Goal: Task Accomplishment & Management: Use online tool/utility

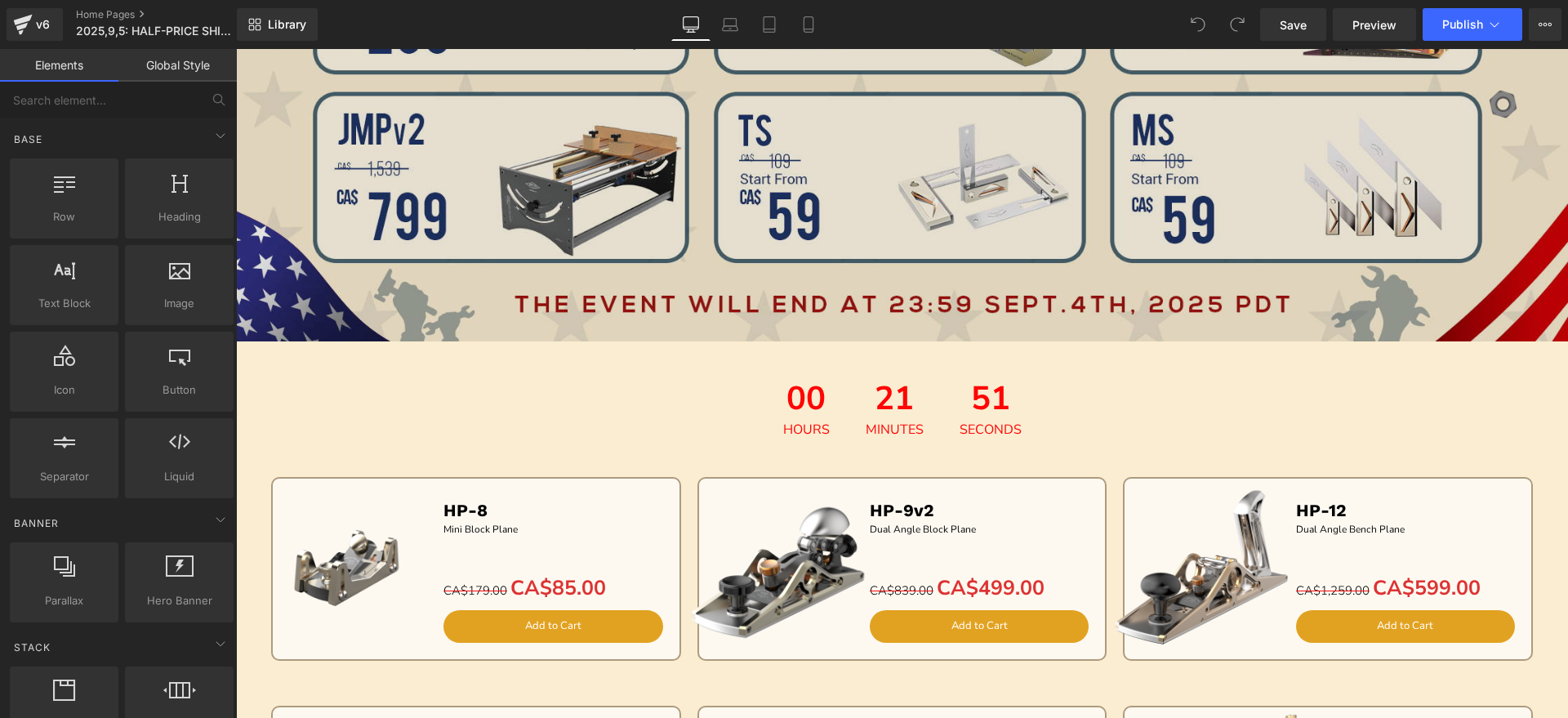
scroll to position [1327, 0]
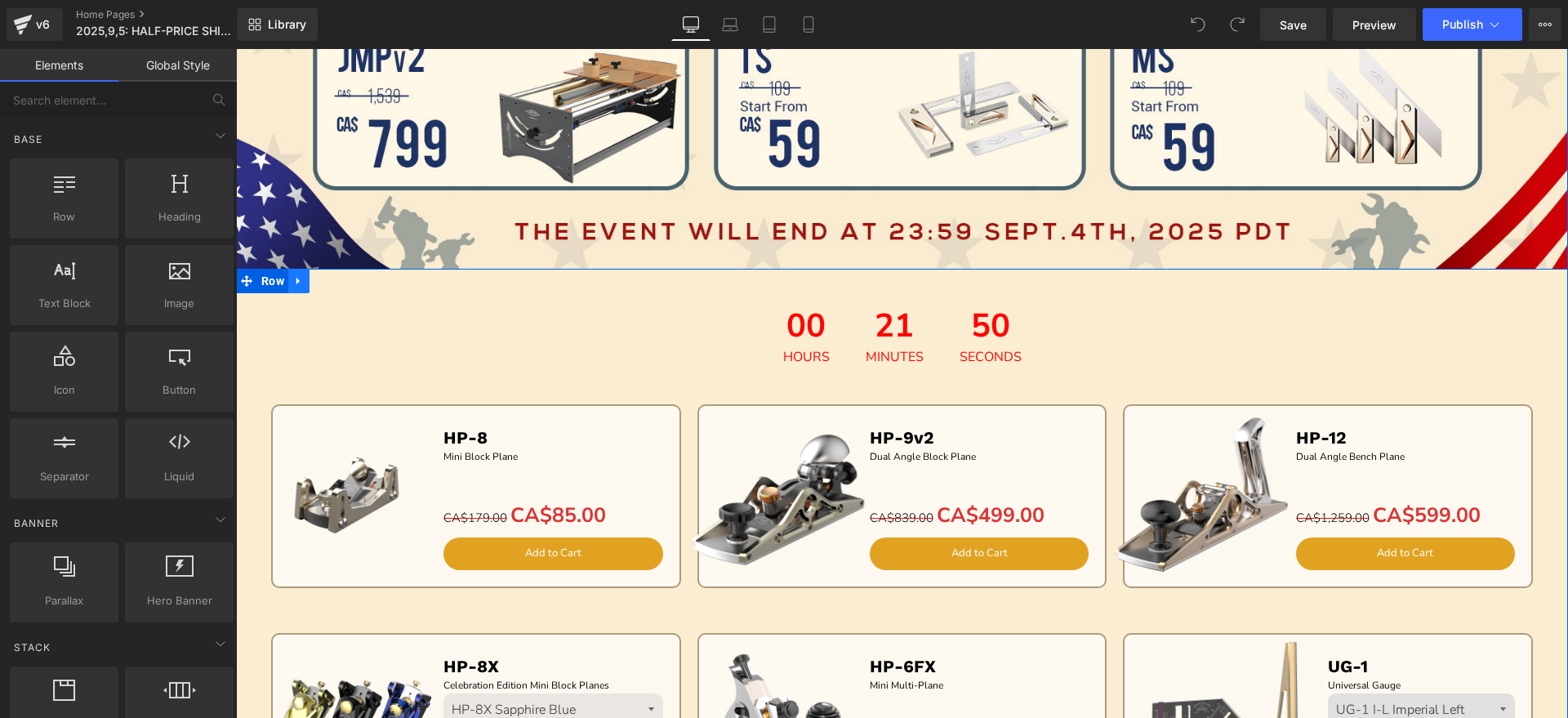
click at [298, 277] on icon at bounding box center [299, 282] width 12 height 13
click at [346, 281] on link at bounding box center [342, 281] width 21 height 24
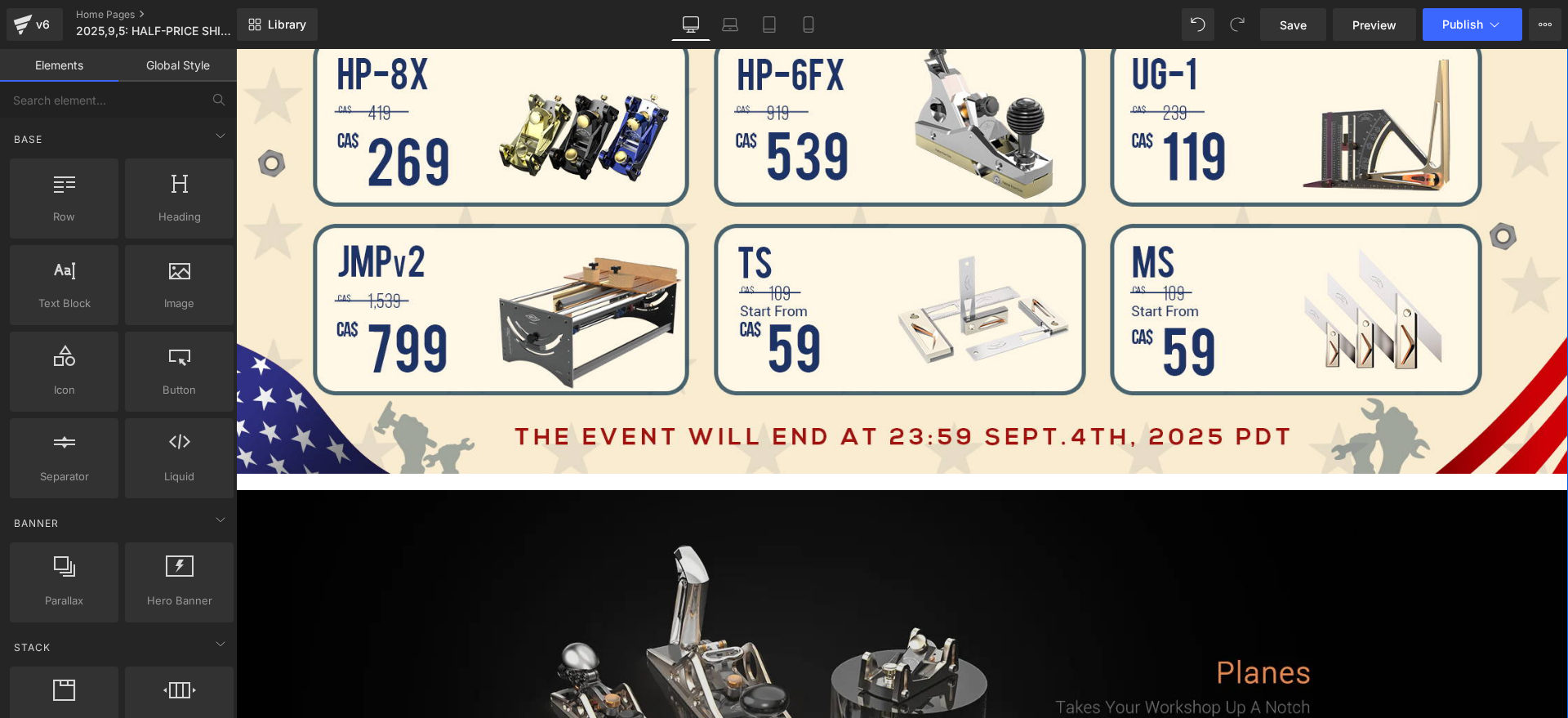
scroll to position [821, 0]
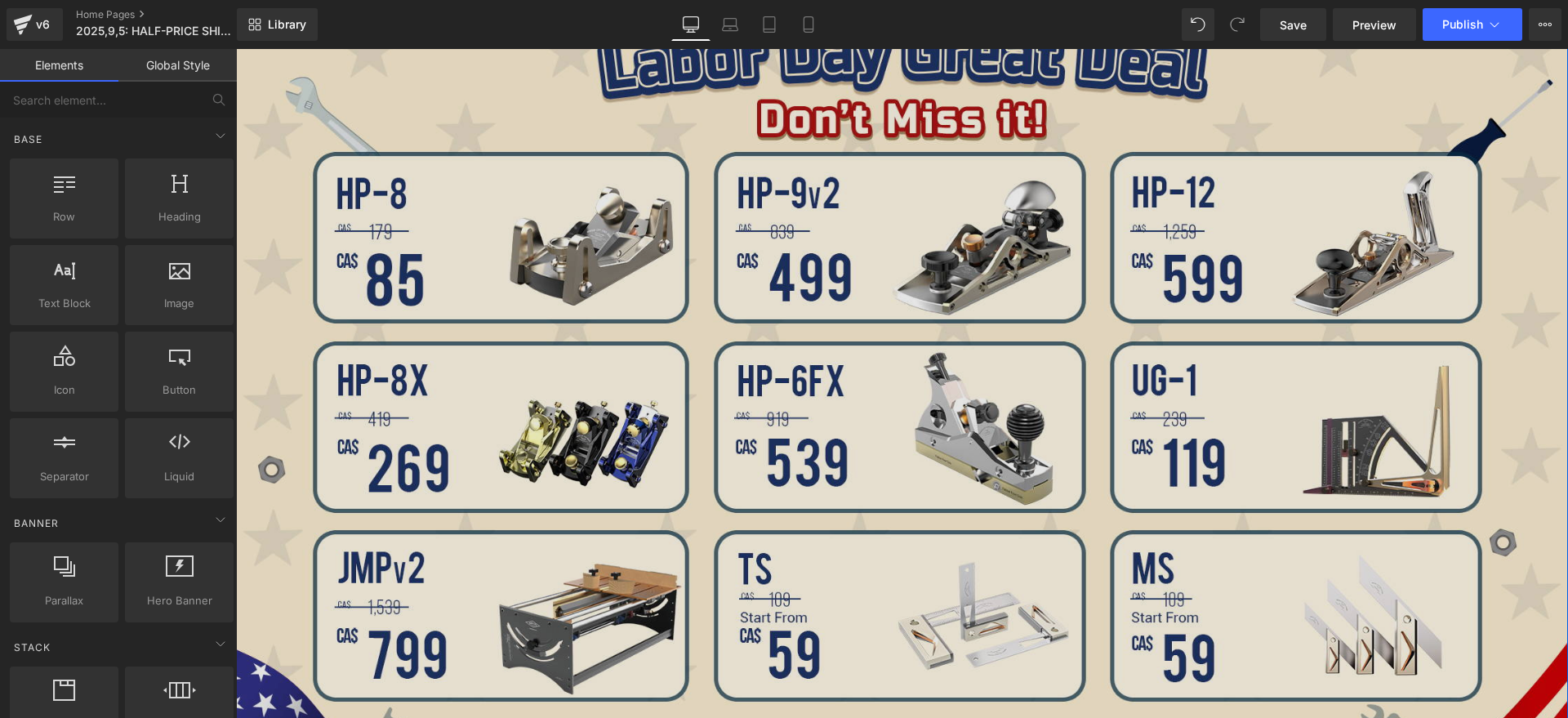
click at [582, 341] on img at bounding box center [901, 390] width 1331 height 780
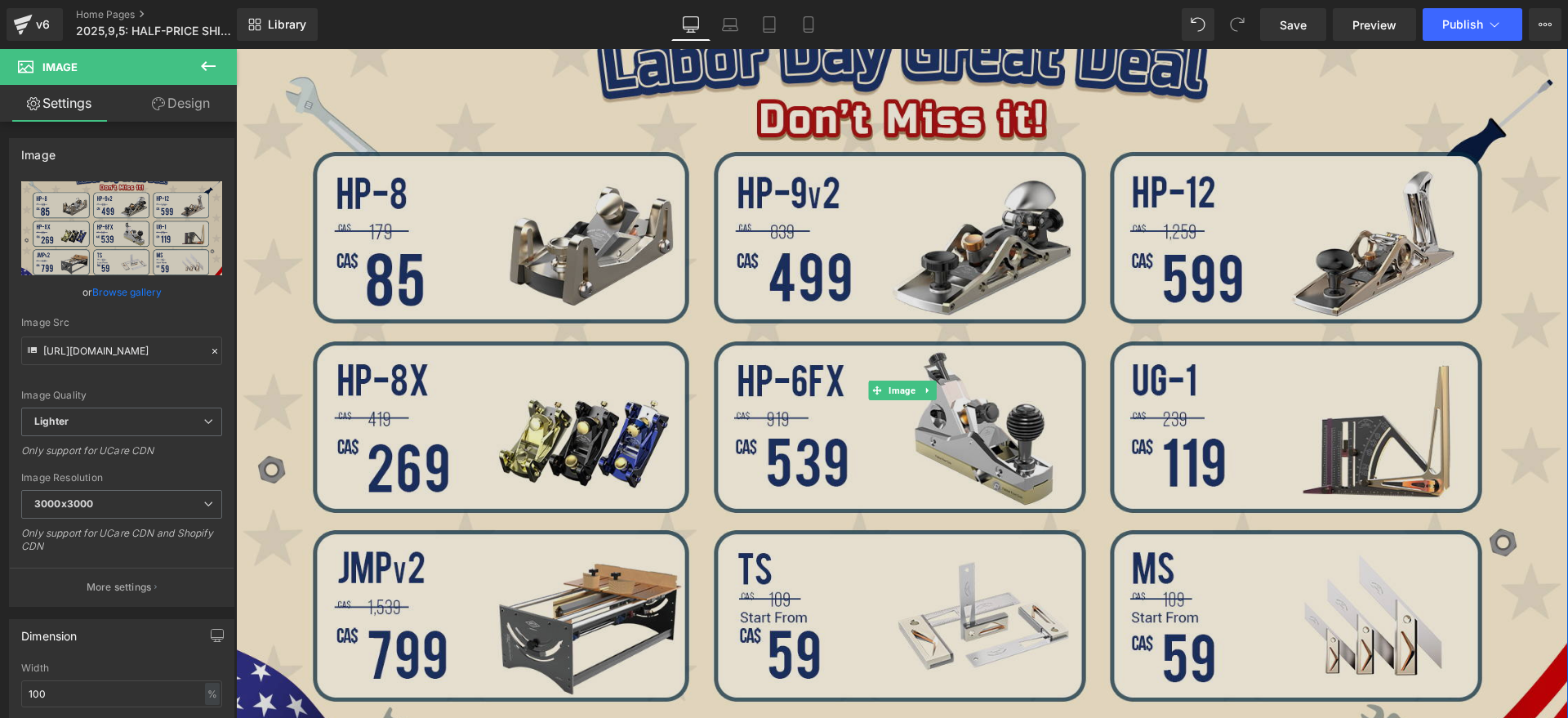
click at [745, 456] on img at bounding box center [901, 390] width 1331 height 780
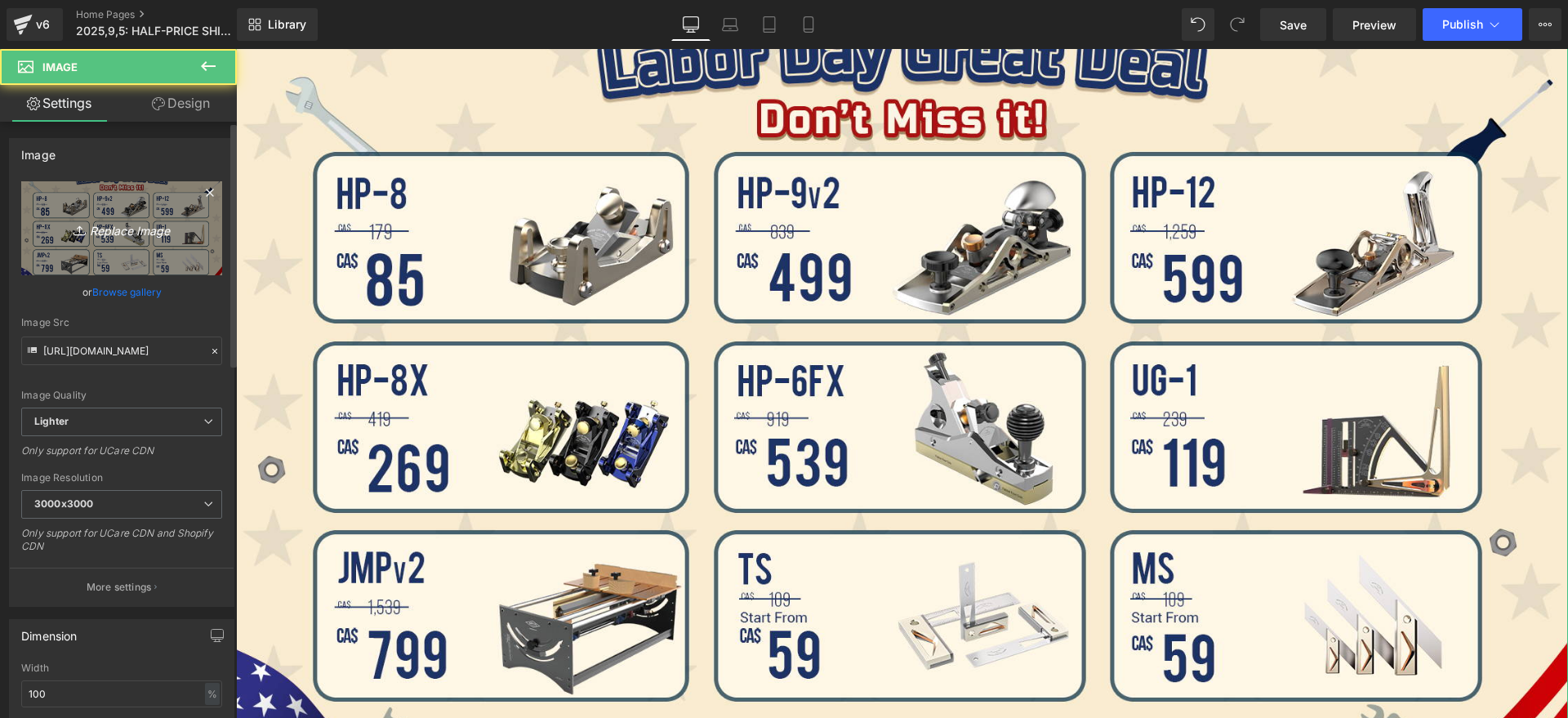
click at [126, 253] on link "Replace Image" at bounding box center [122, 228] width 201 height 94
type input "C:\fakepath\banner.jpg"
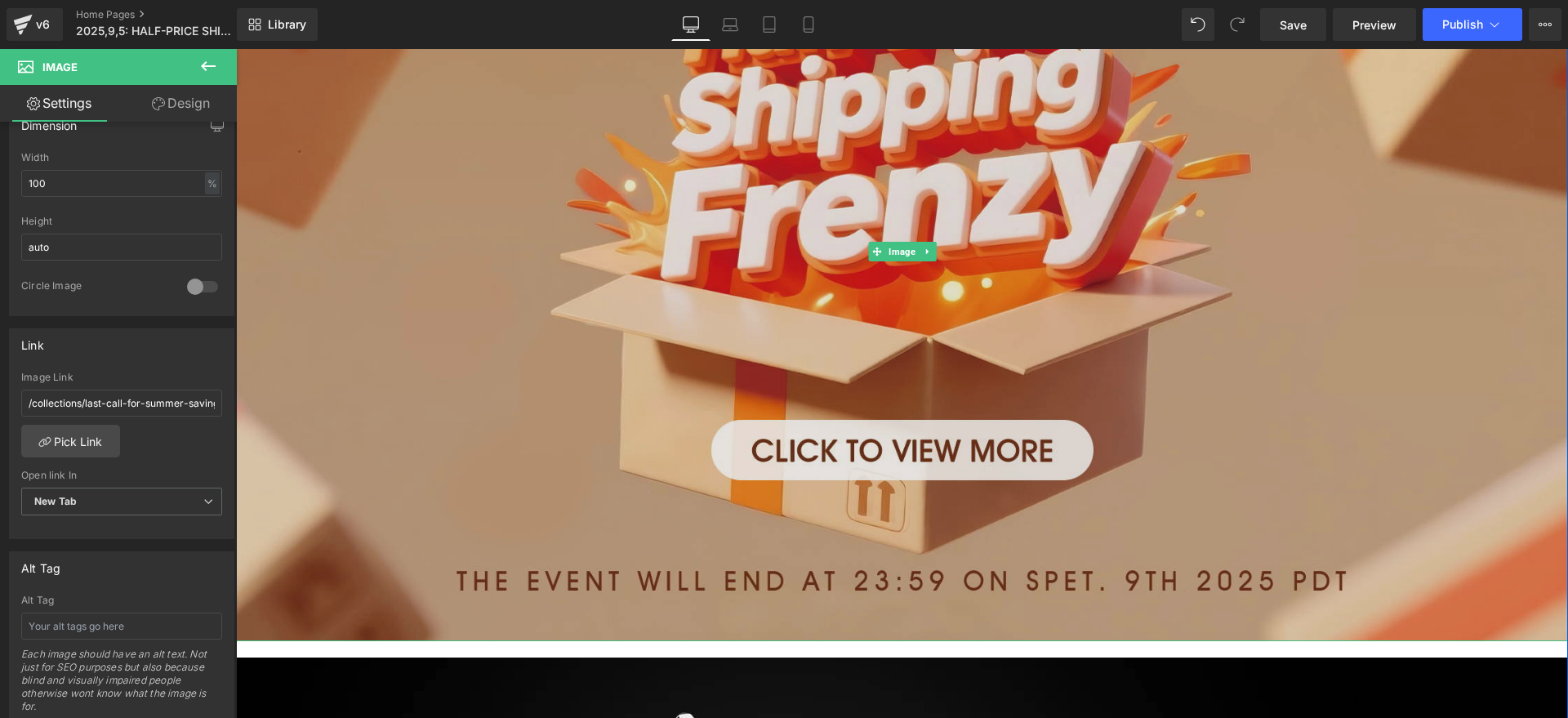
scroll to position [715, 0]
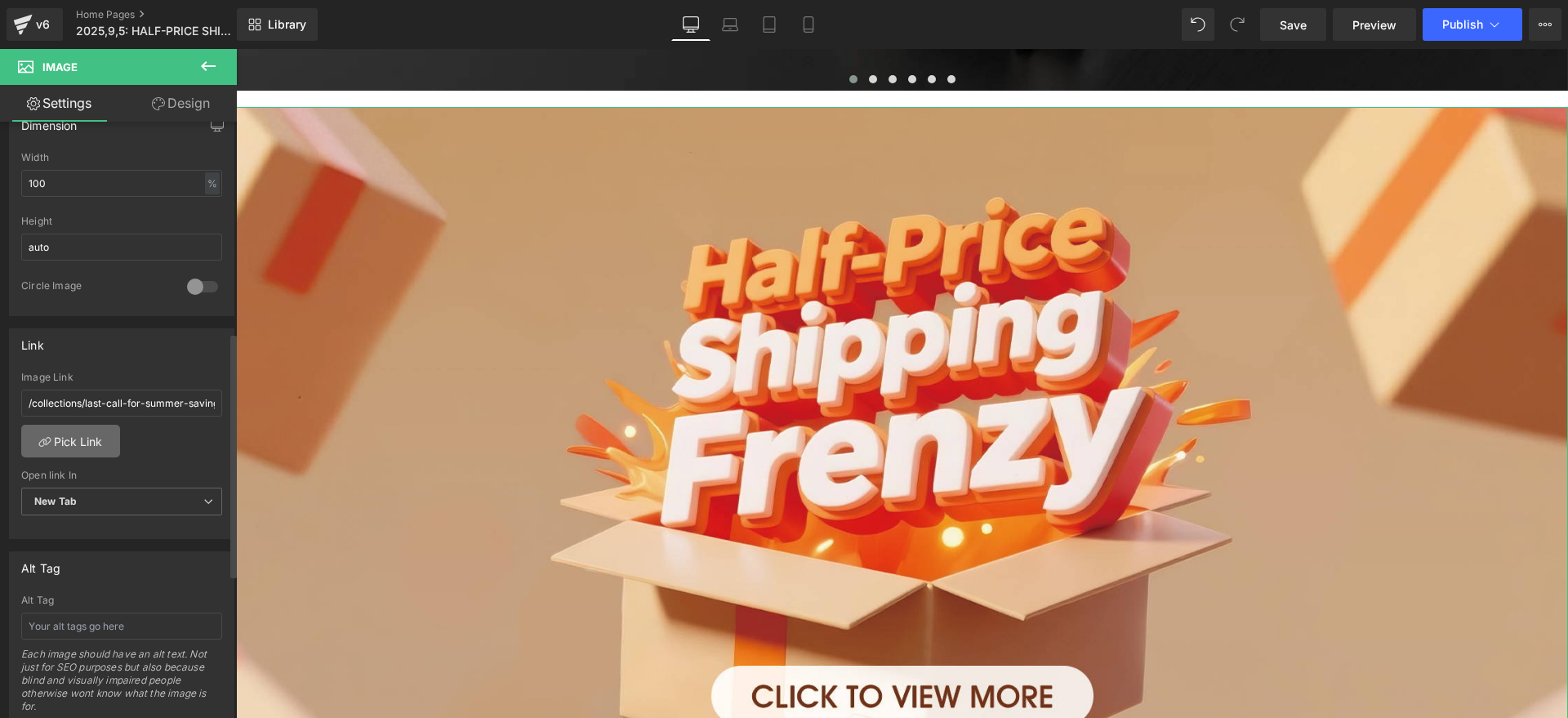
click at [59, 443] on link "Pick Link" at bounding box center [70, 441] width 98 height 33
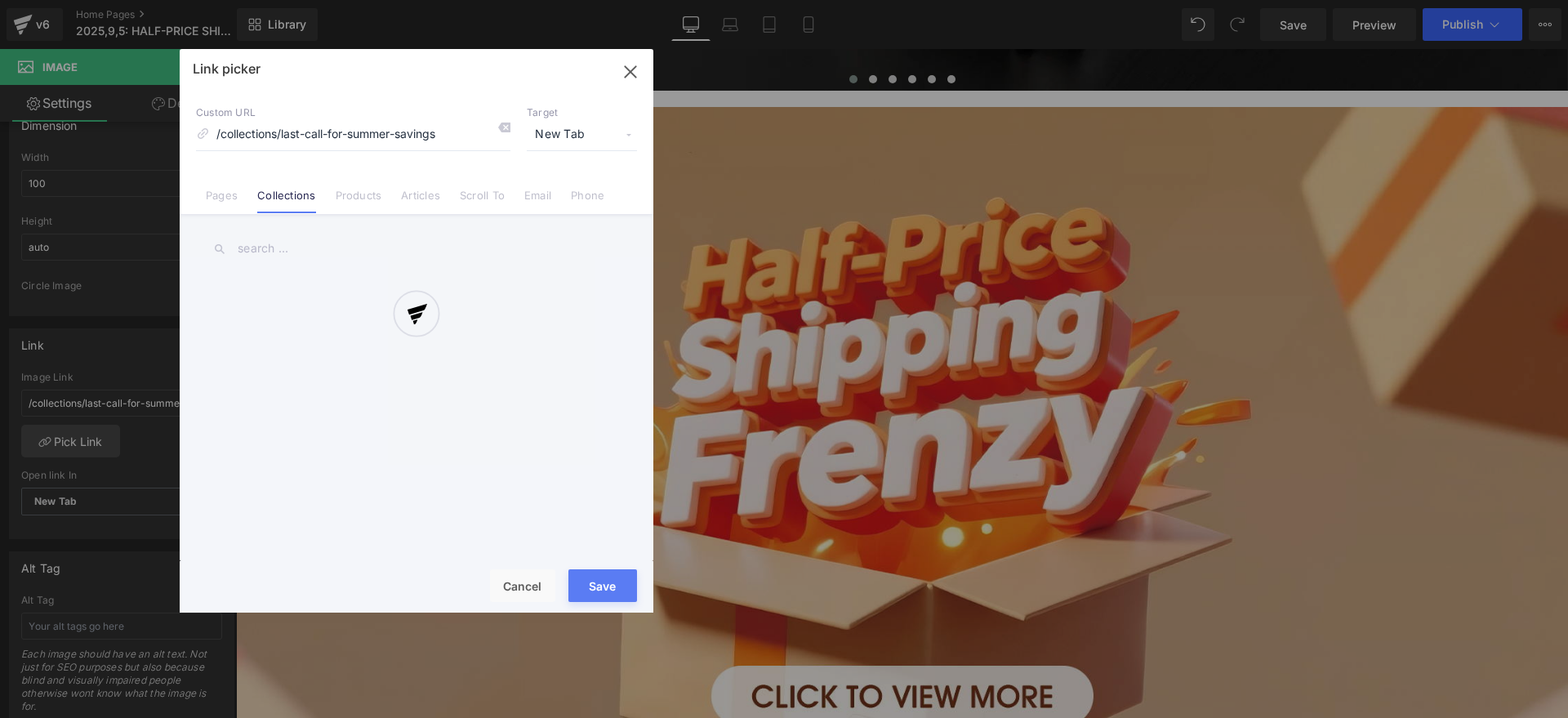
click at [314, 247] on div at bounding box center [416, 330] width 473 height 563
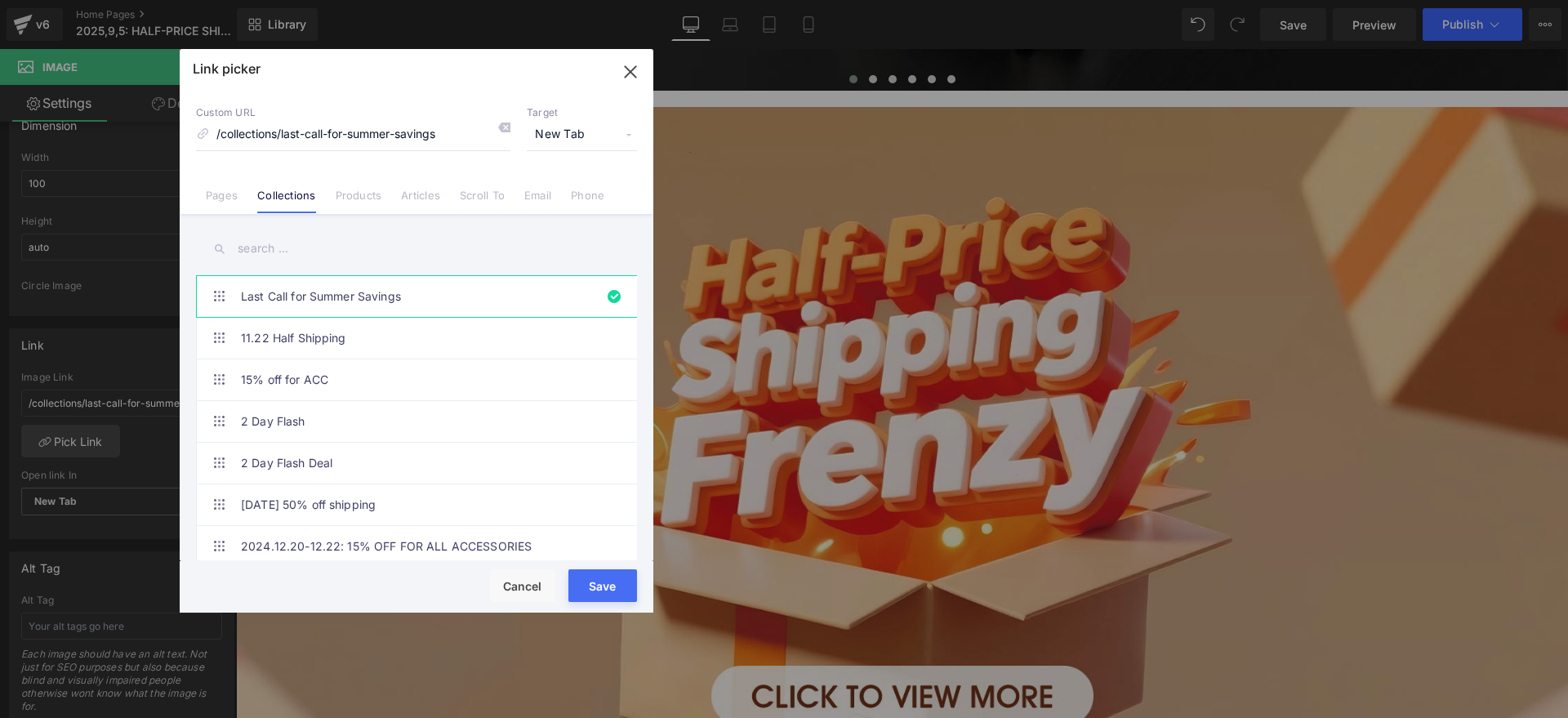
click at [251, 248] on input "text" at bounding box center [416, 248] width 441 height 37
paste input "HALF PRICE SHIPPING FRENZY"
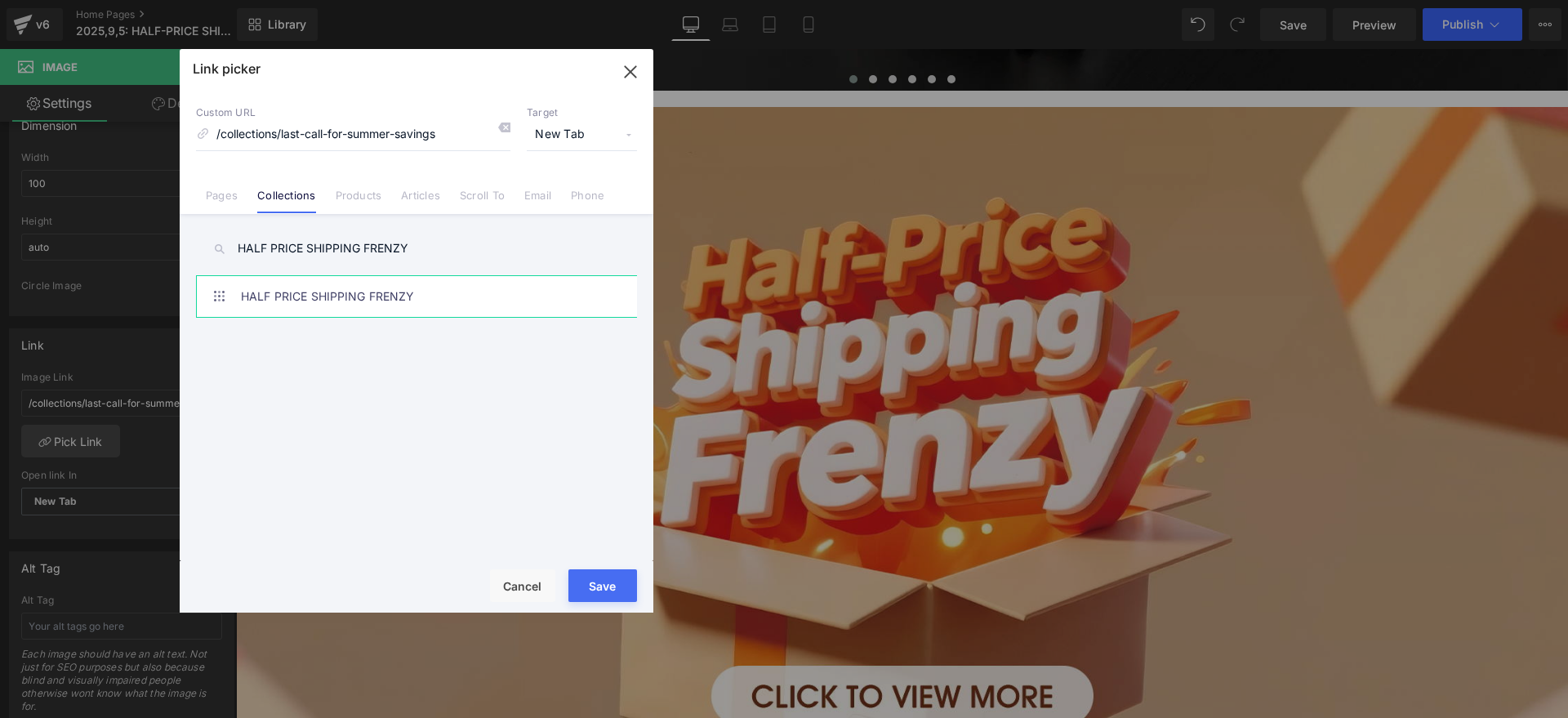
type input "HALF PRICE SHIPPING FRENZY"
drag, startPoint x: 287, startPoint y: 290, endPoint x: 308, endPoint y: 304, distance: 25.2
click at [287, 290] on link "HALF PRICE SHIPPING FRENZY" at bounding box center [420, 296] width 359 height 41
click at [602, 575] on button "Save" at bounding box center [602, 586] width 68 height 33
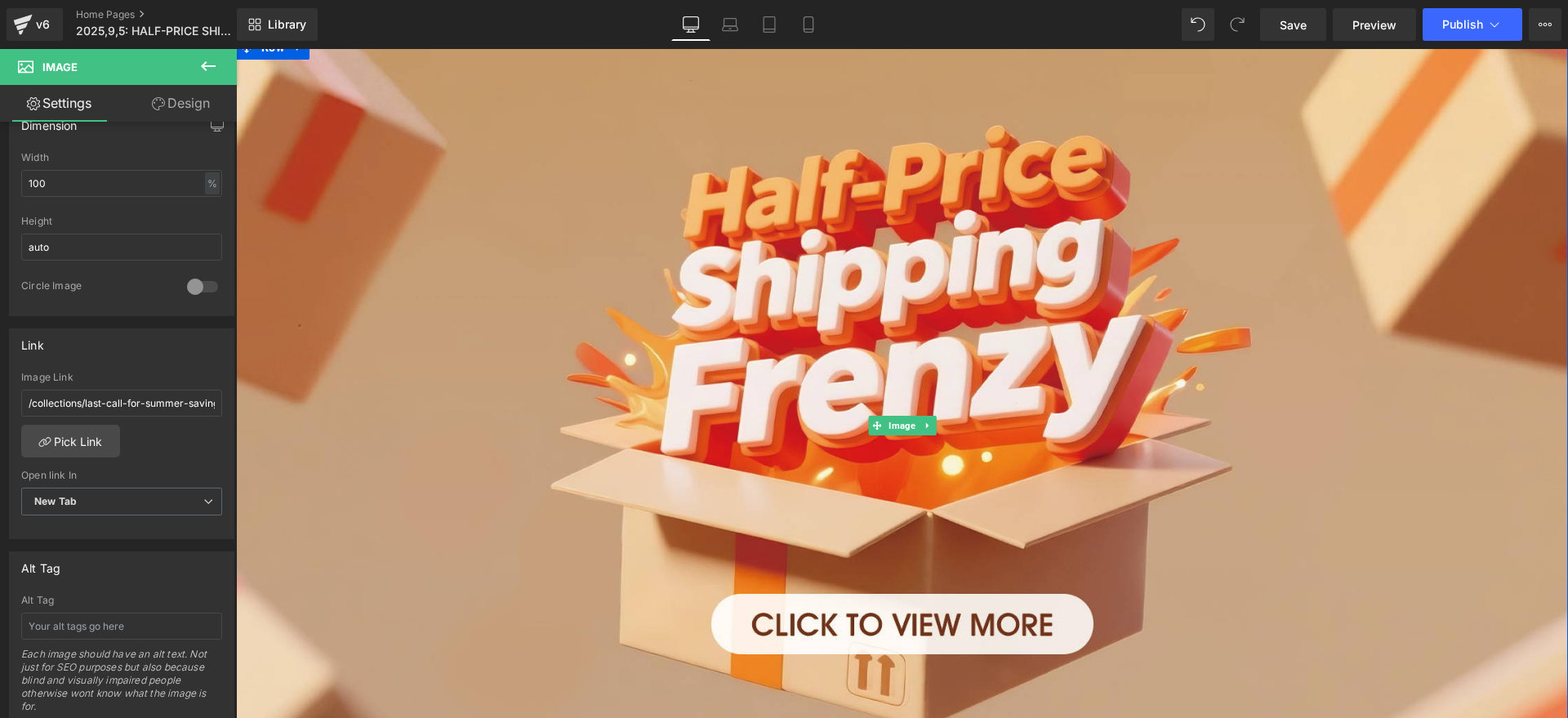
scroll to position [510, 0]
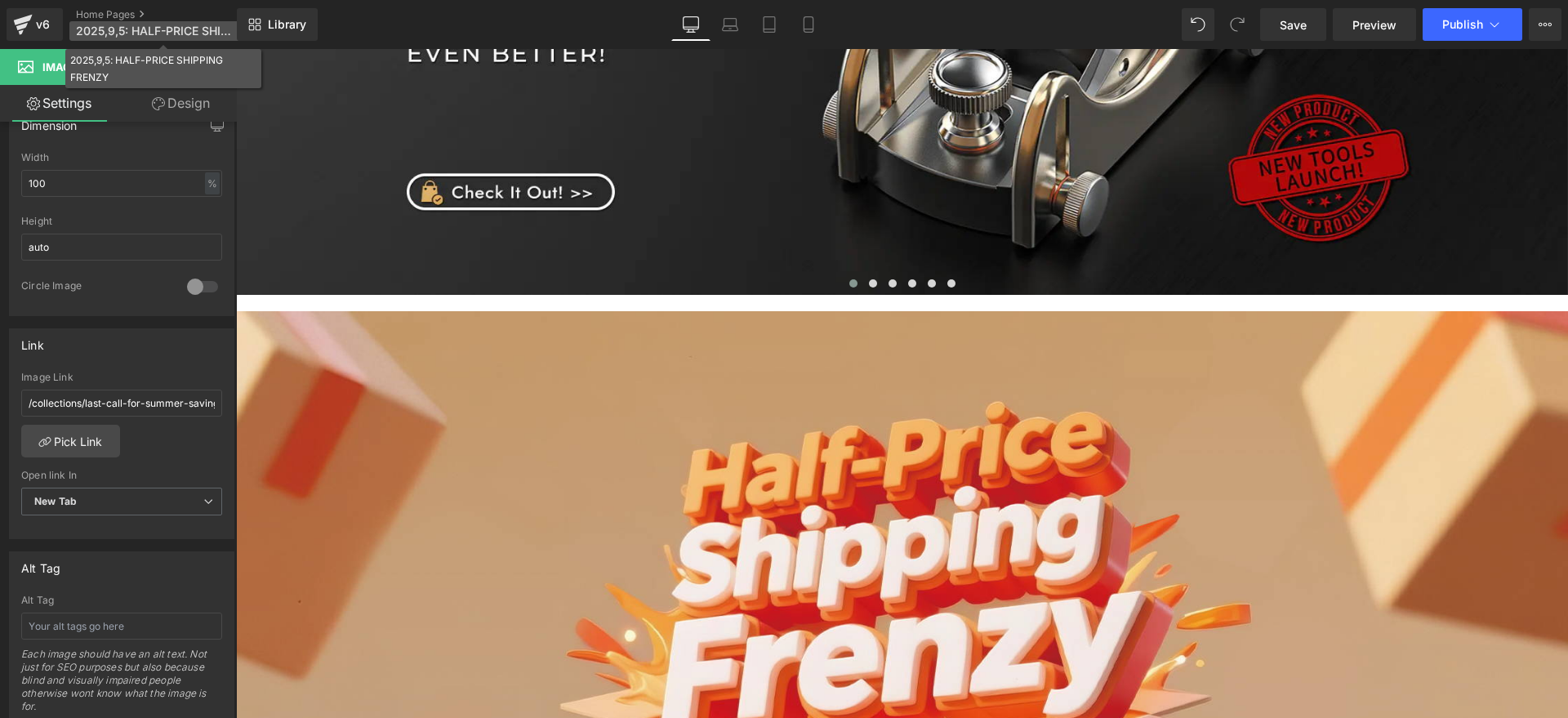
click at [179, 31] on span "2025,9,5: HALF-PRICE SHIPPING FRENZY" at bounding box center [154, 30] width 157 height 13
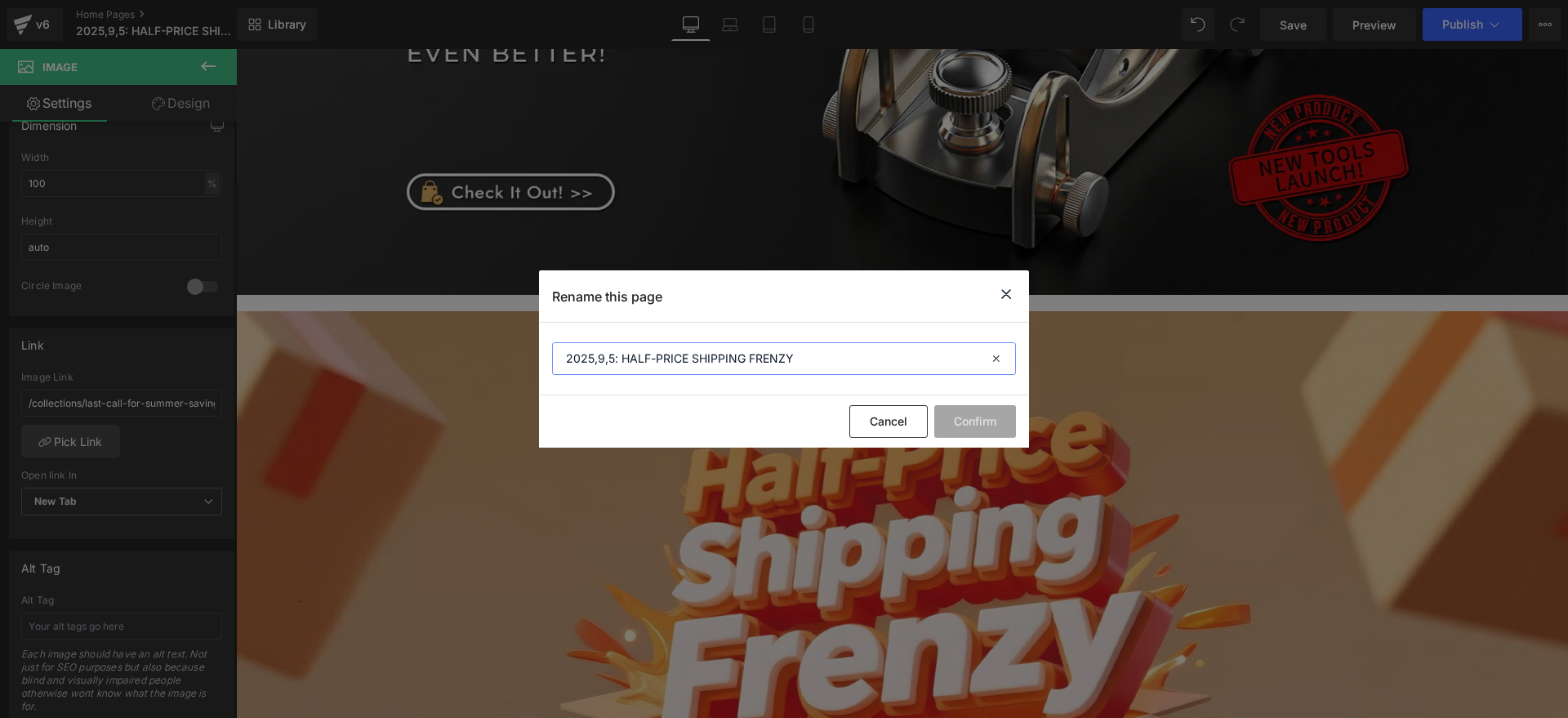
drag, startPoint x: 859, startPoint y: 362, endPoint x: 502, endPoint y: 362, distance: 357.0
click at [502, 362] on div "Rename this page 2025,9,5: HALF-PRICE SHIPPING FRENZY Cancel Confirm" at bounding box center [784, 359] width 1568 height 718
click at [910, 420] on button "Cancel" at bounding box center [888, 422] width 78 height 33
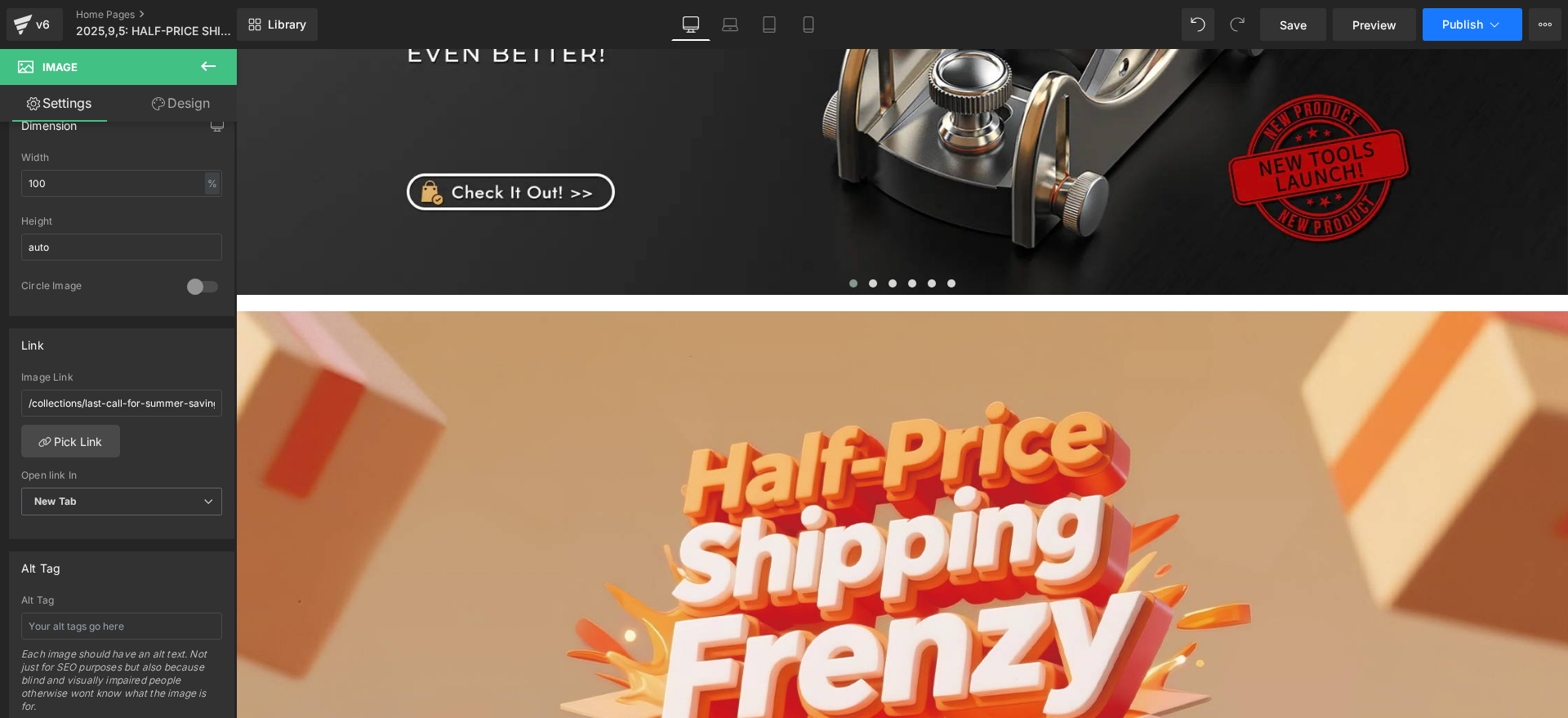
click at [1469, 16] on button "Publish" at bounding box center [1472, 24] width 99 height 33
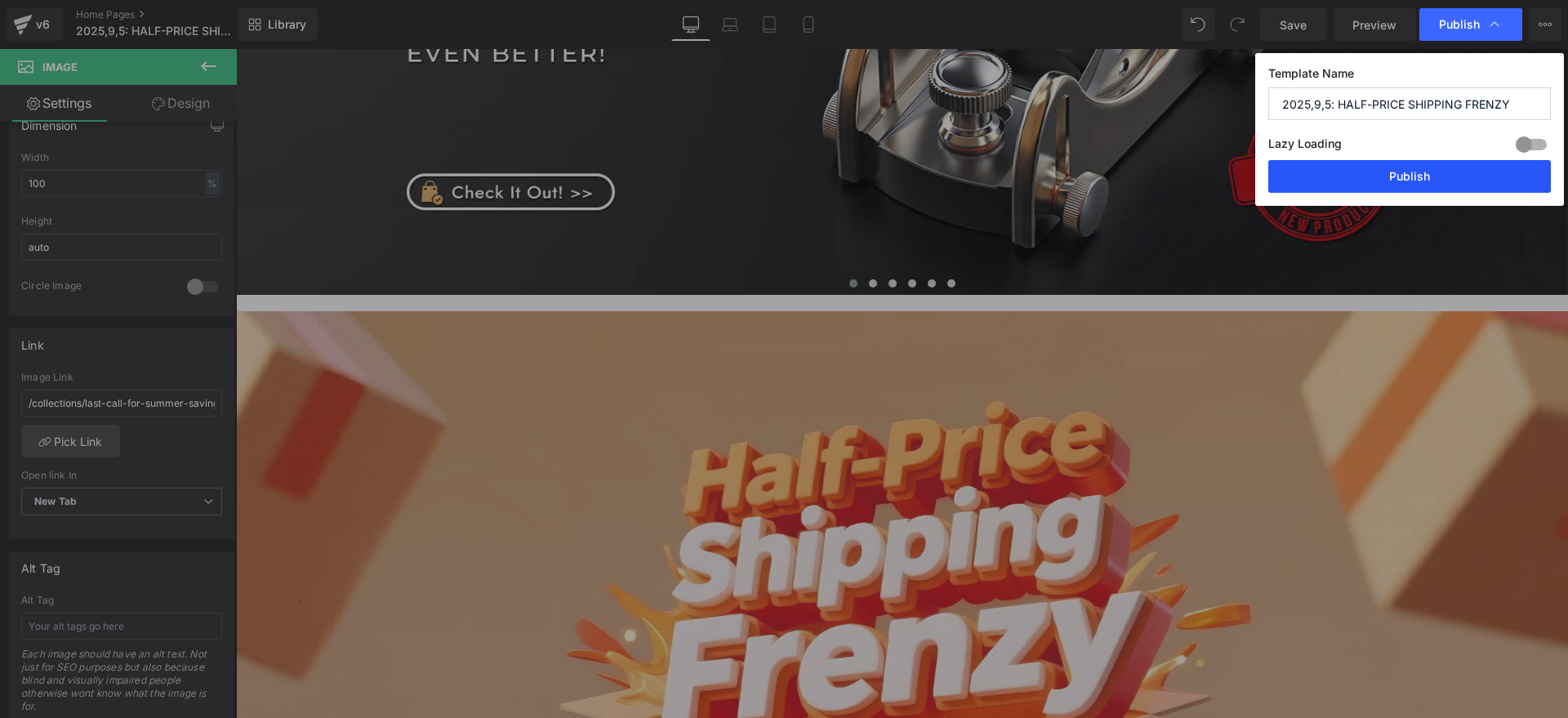
click at [1465, 167] on button "Publish" at bounding box center [1409, 176] width 282 height 33
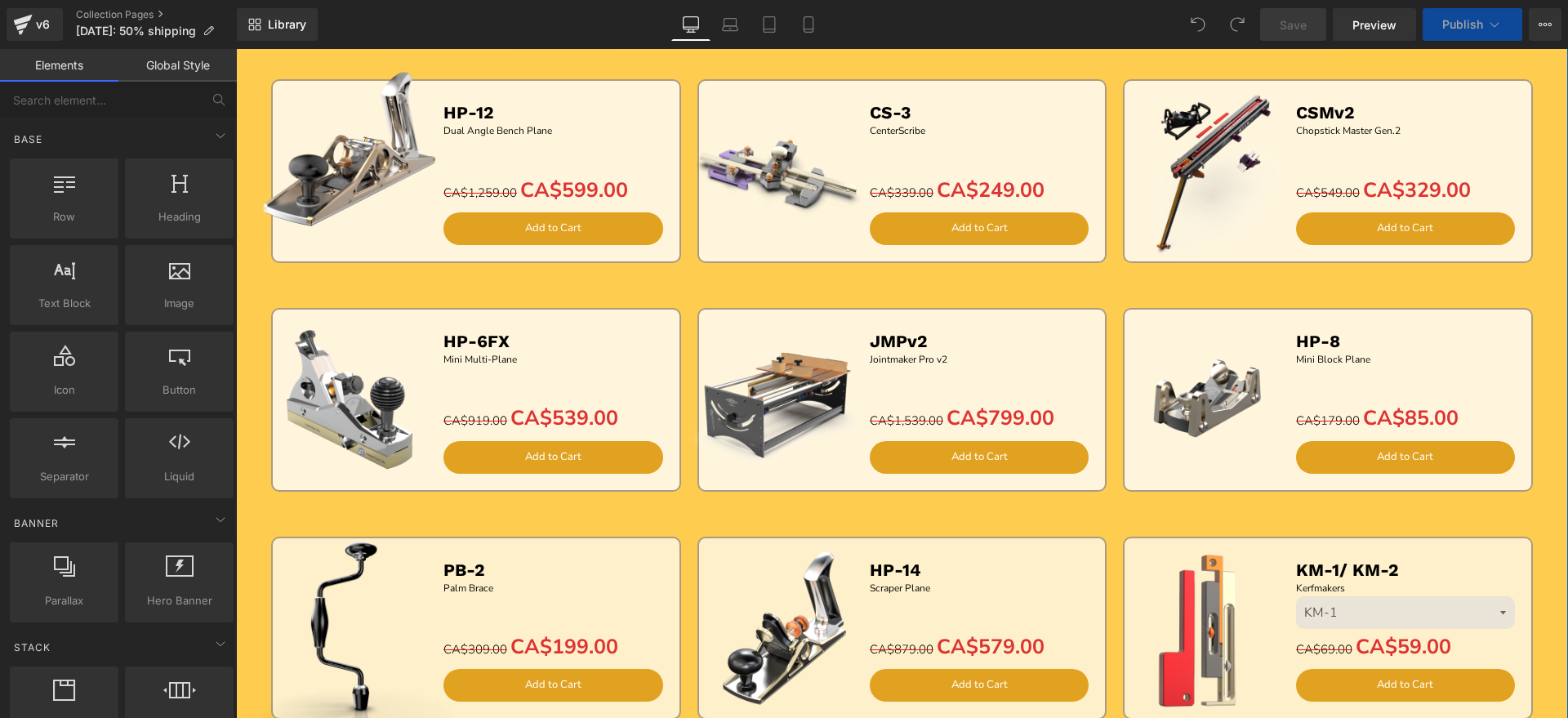
scroll to position [816, 0]
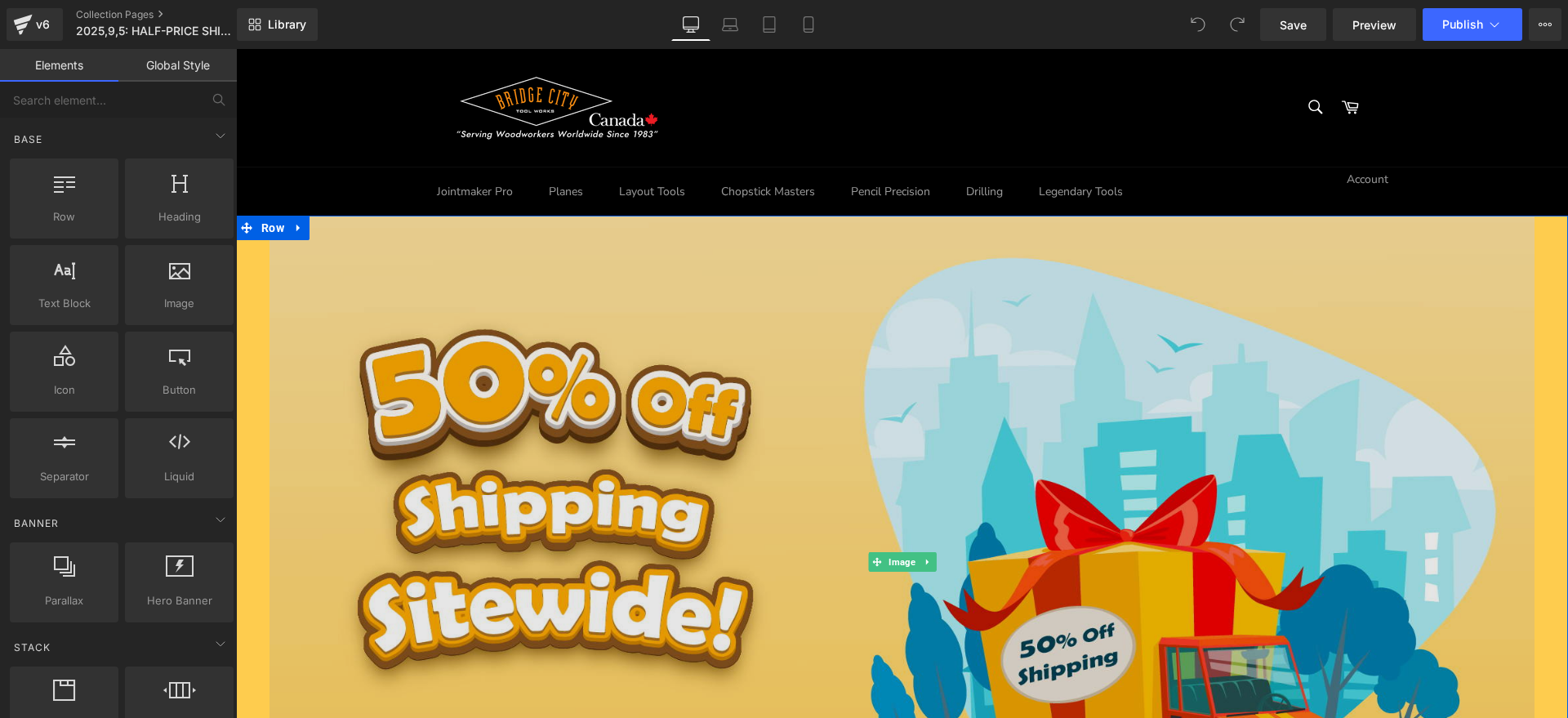
click at [788, 436] on img at bounding box center [902, 561] width 1265 height 741
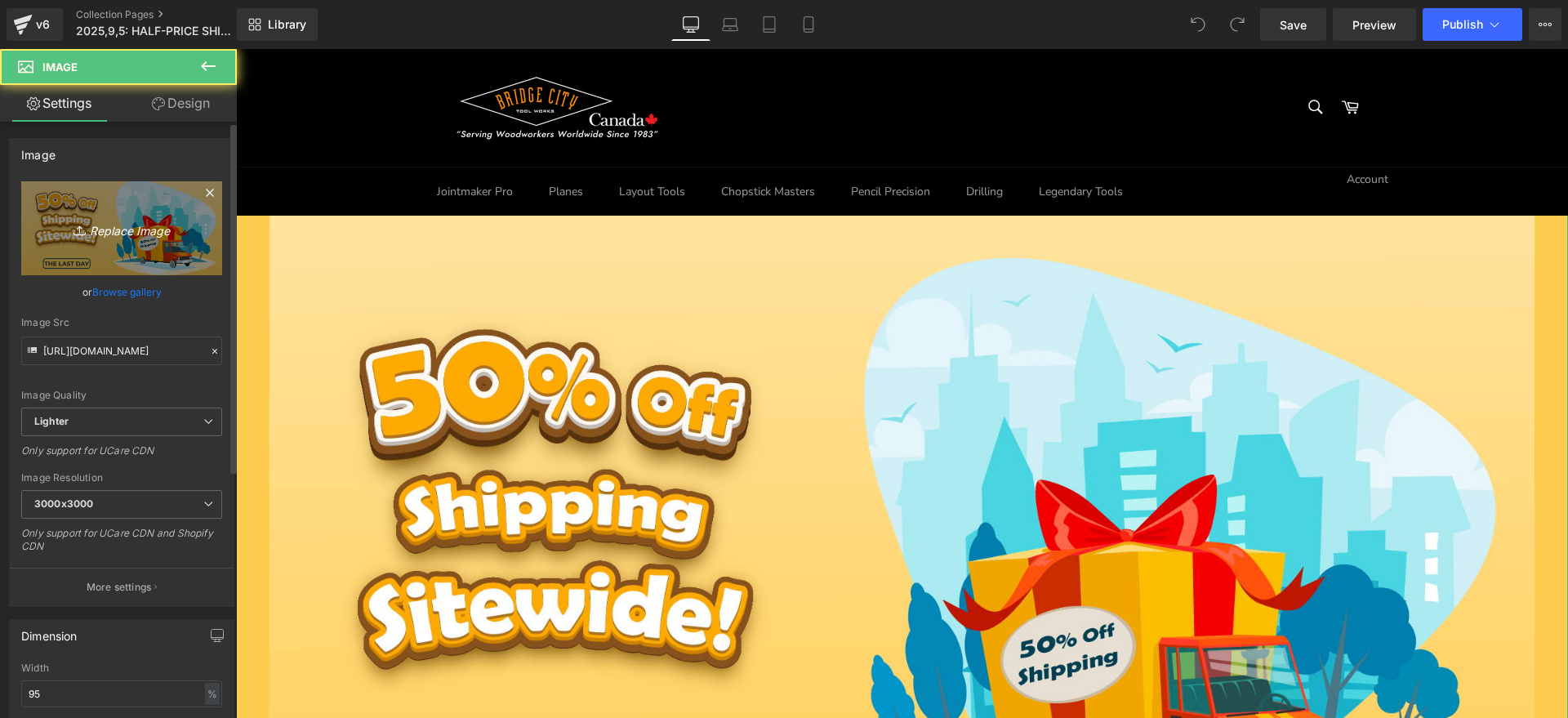
click at [146, 225] on icon "Replace Image" at bounding box center [122, 228] width 131 height 20
type input "C:\fakepath\start.jpg"
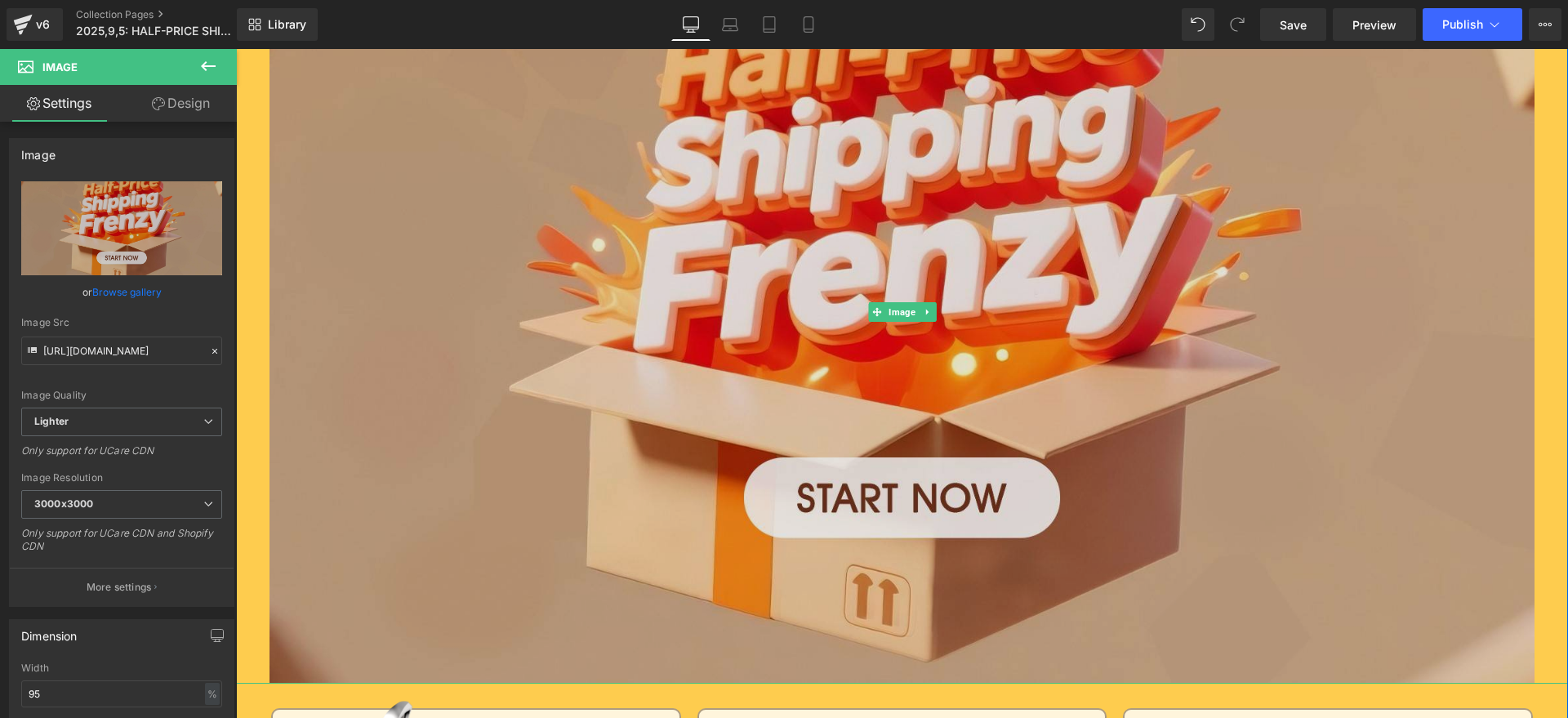
scroll to position [205, 0]
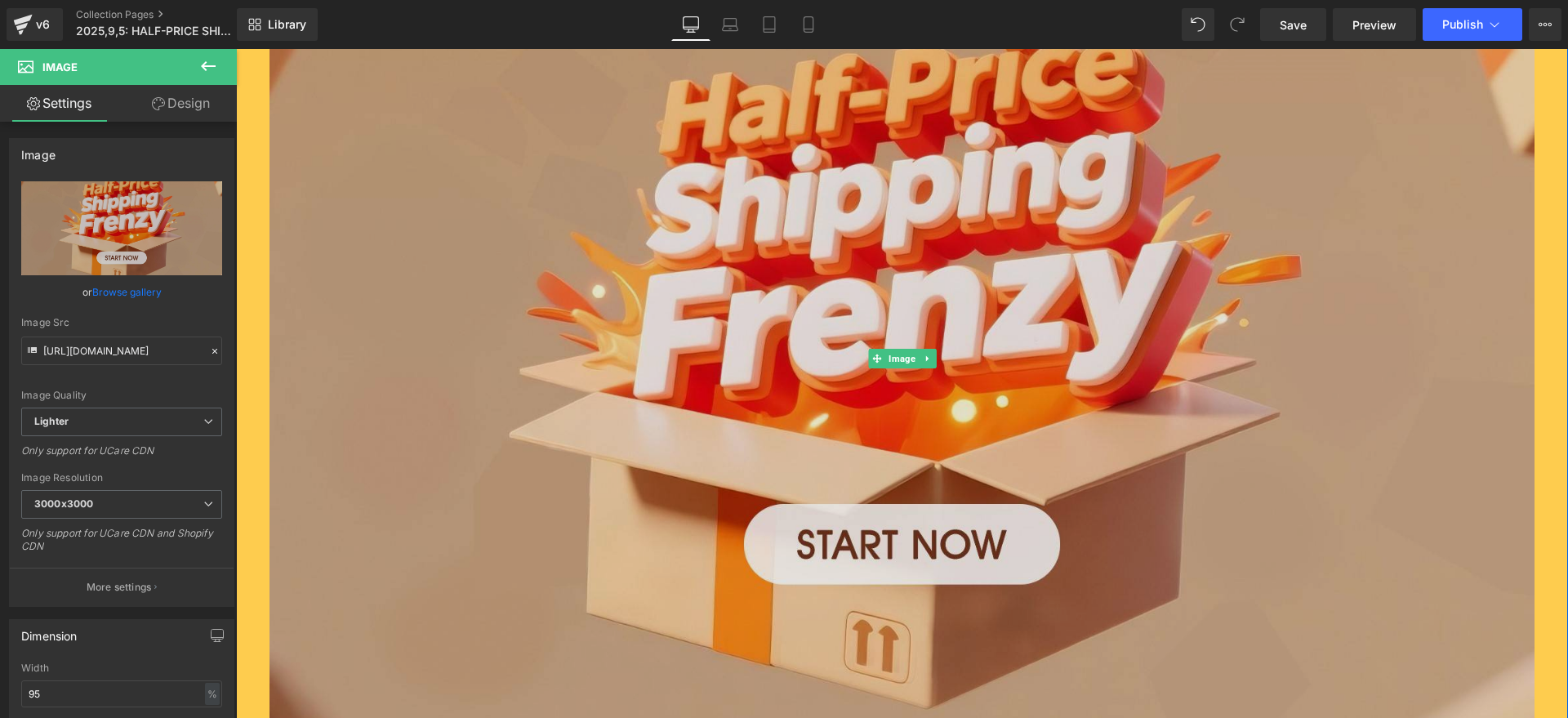
click at [933, 360] on img at bounding box center [902, 359] width 1265 height 742
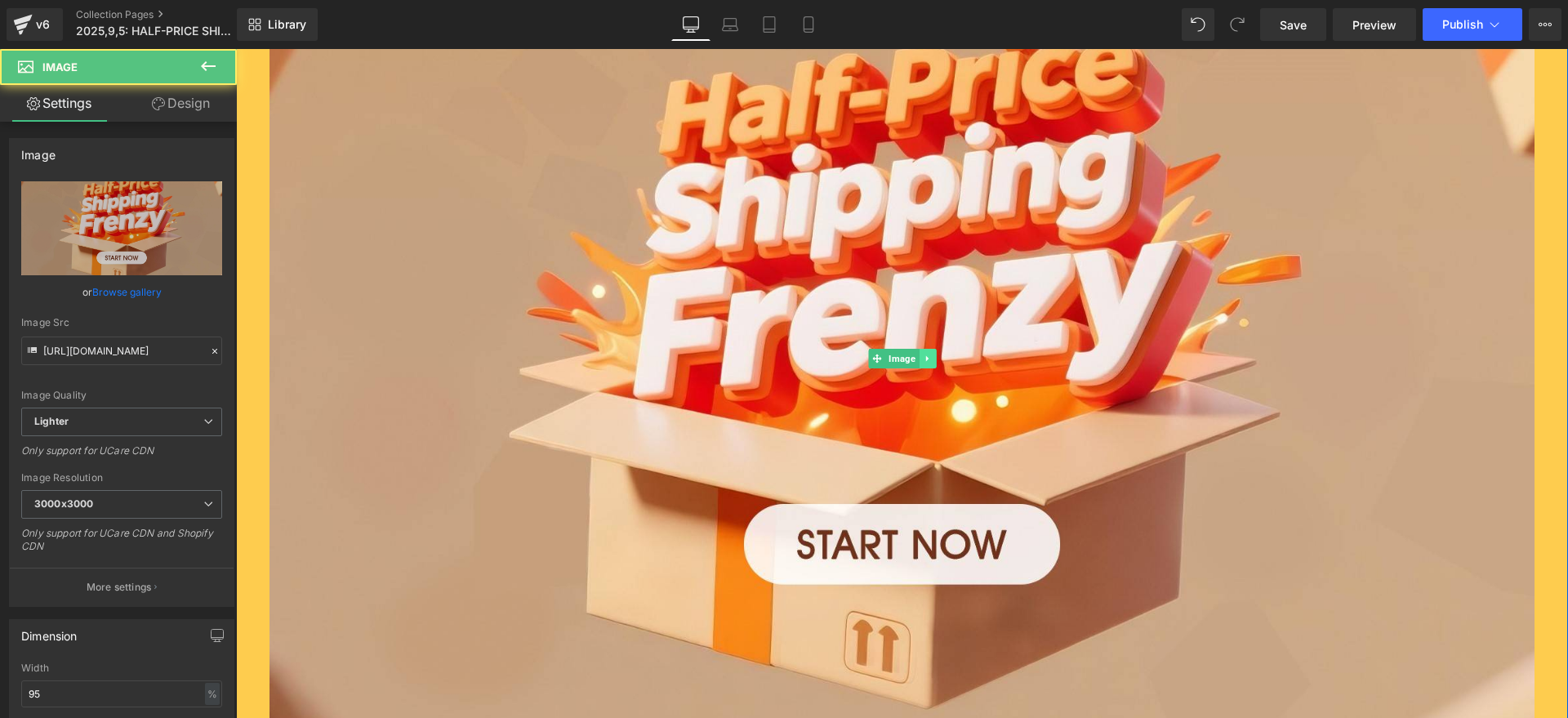
click at [922, 360] on icon at bounding box center [926, 359] width 9 height 10
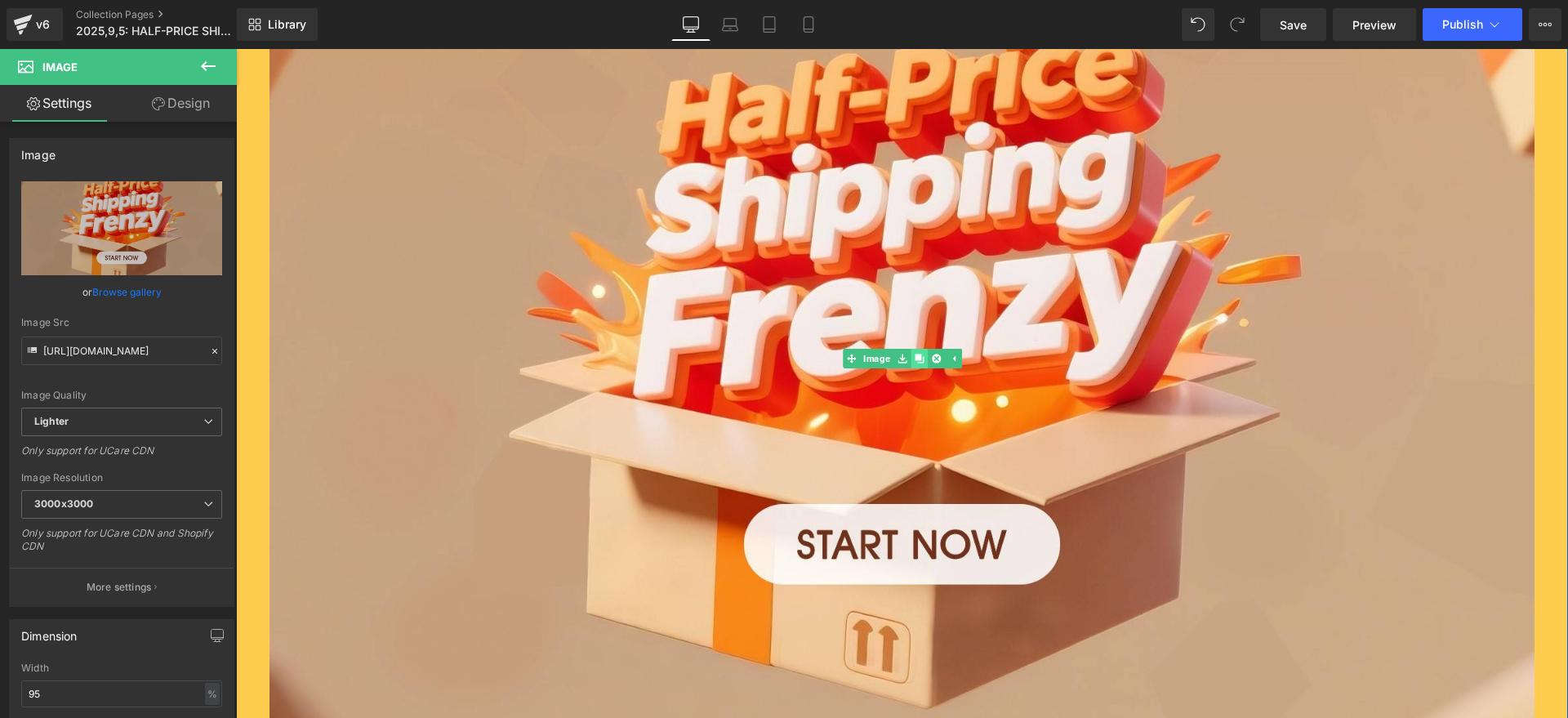
click at [915, 361] on icon at bounding box center [918, 358] width 9 height 9
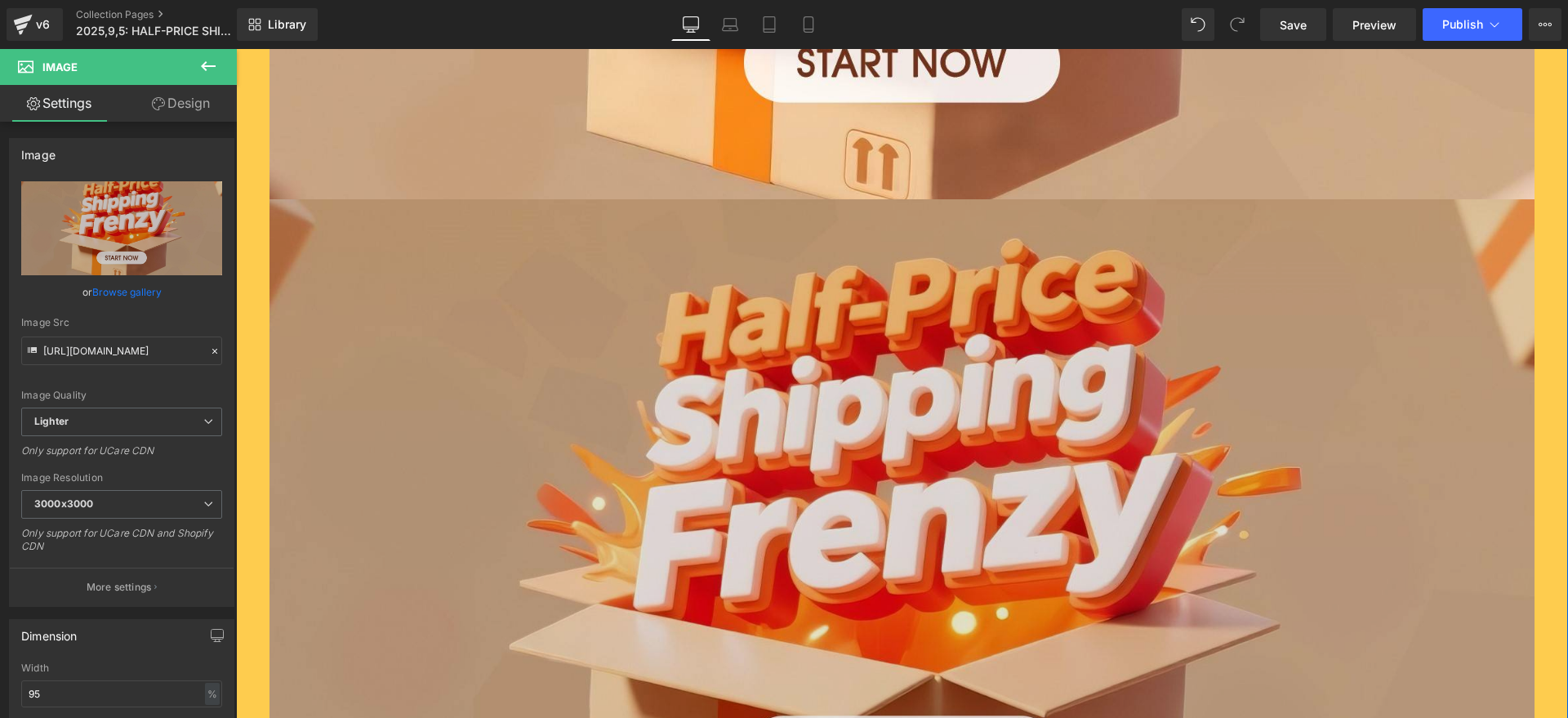
scroll to position [771, 0]
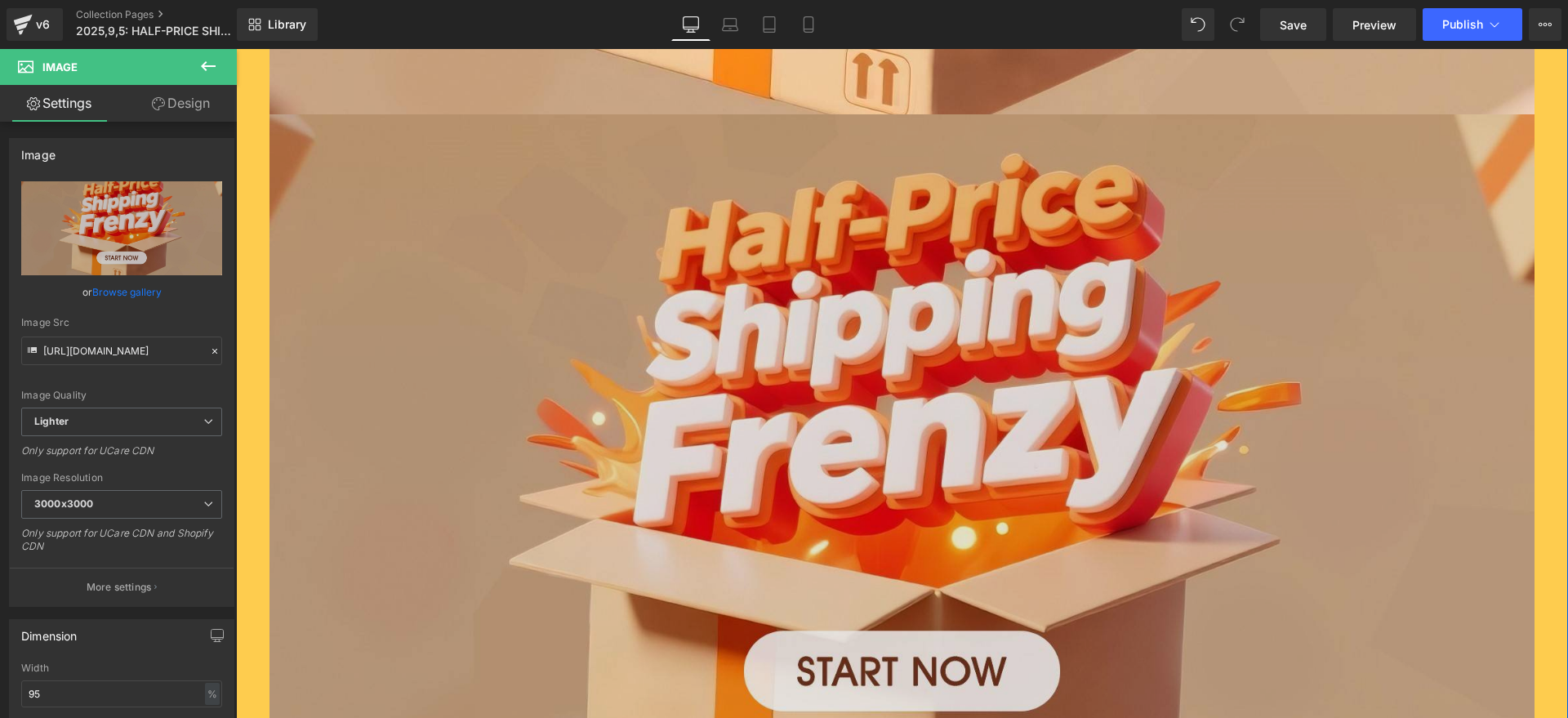
click at [856, 376] on img at bounding box center [902, 485] width 1265 height 742
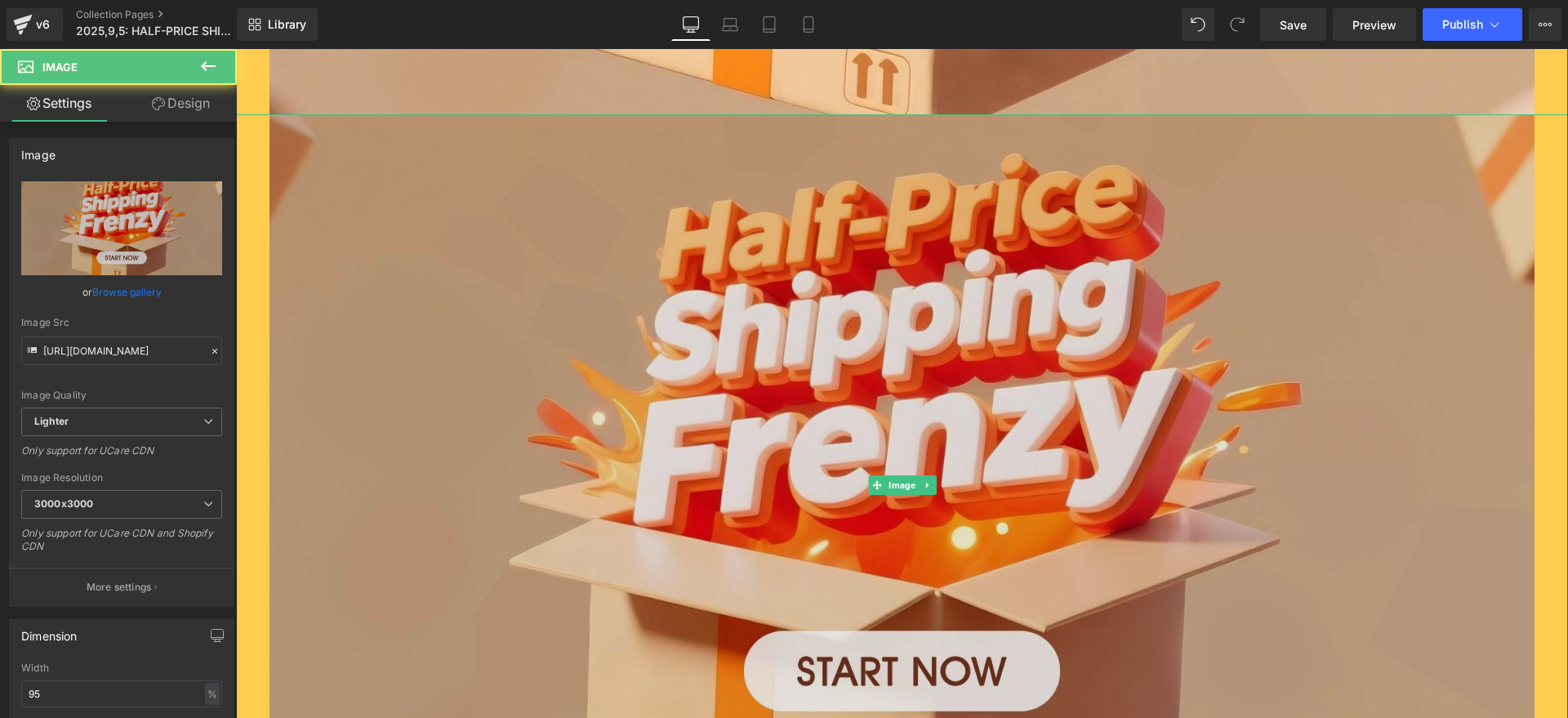
click at [720, 432] on img at bounding box center [902, 485] width 1265 height 742
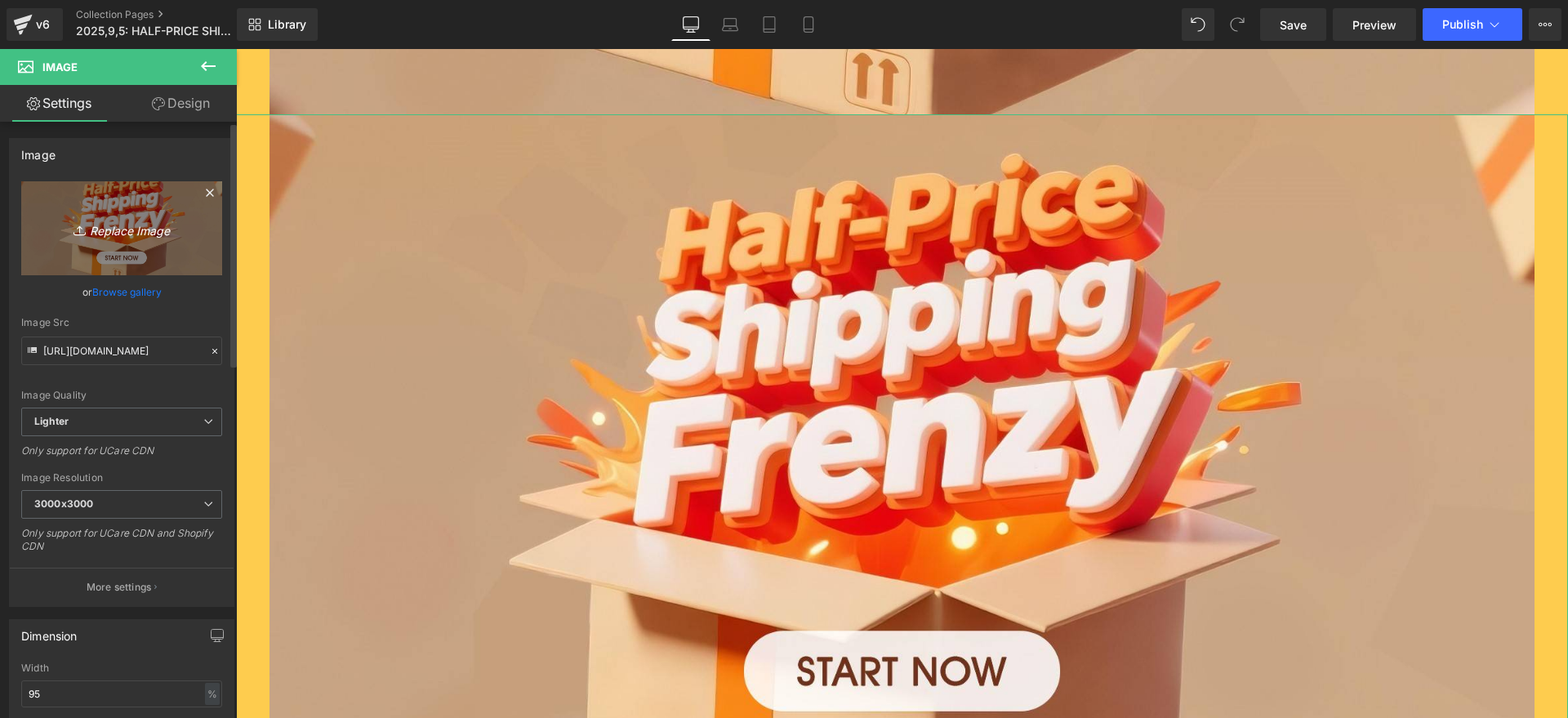
click at [173, 235] on icon "Replace Image" at bounding box center [122, 228] width 131 height 20
type input "C:\fakepath\edm_04 - 副本.jpg"
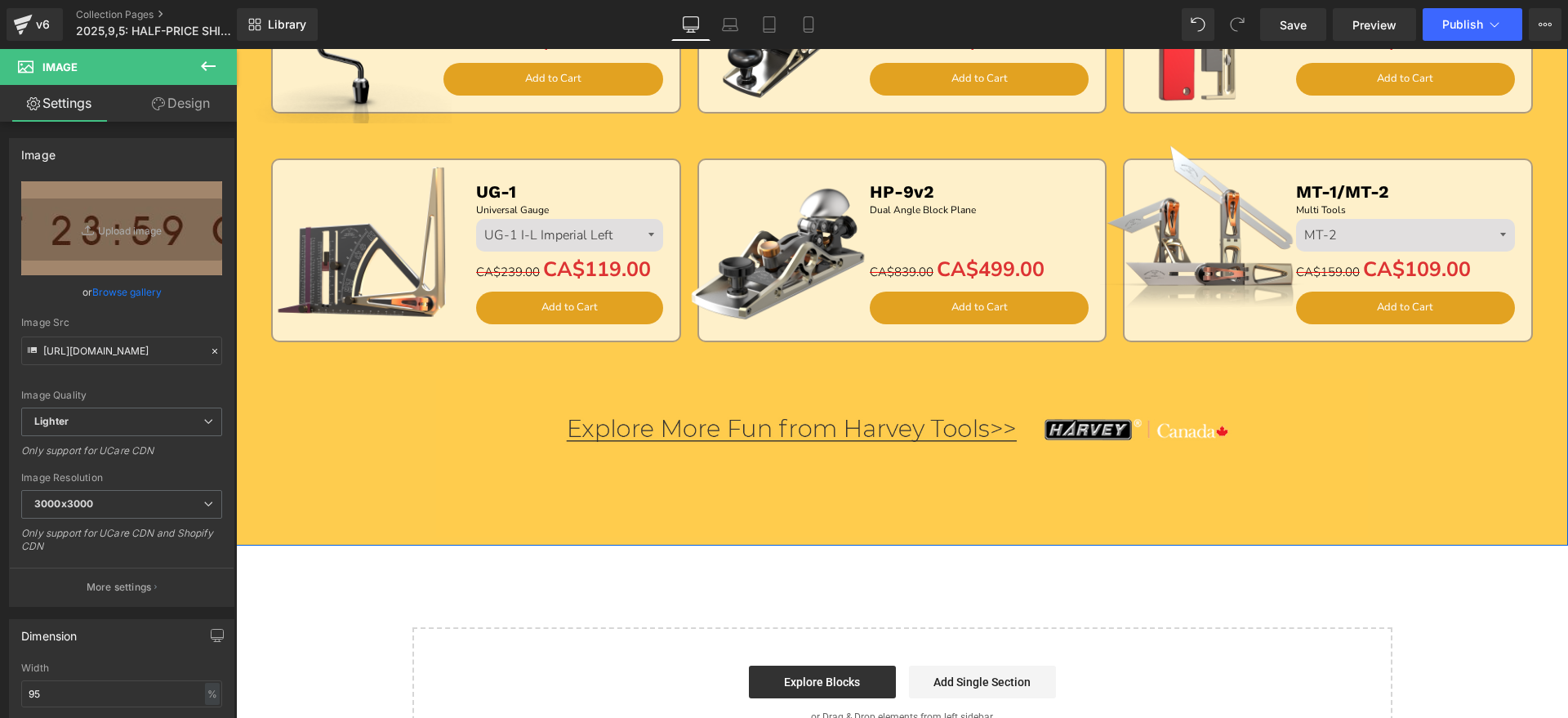
scroll to position [1588, 0]
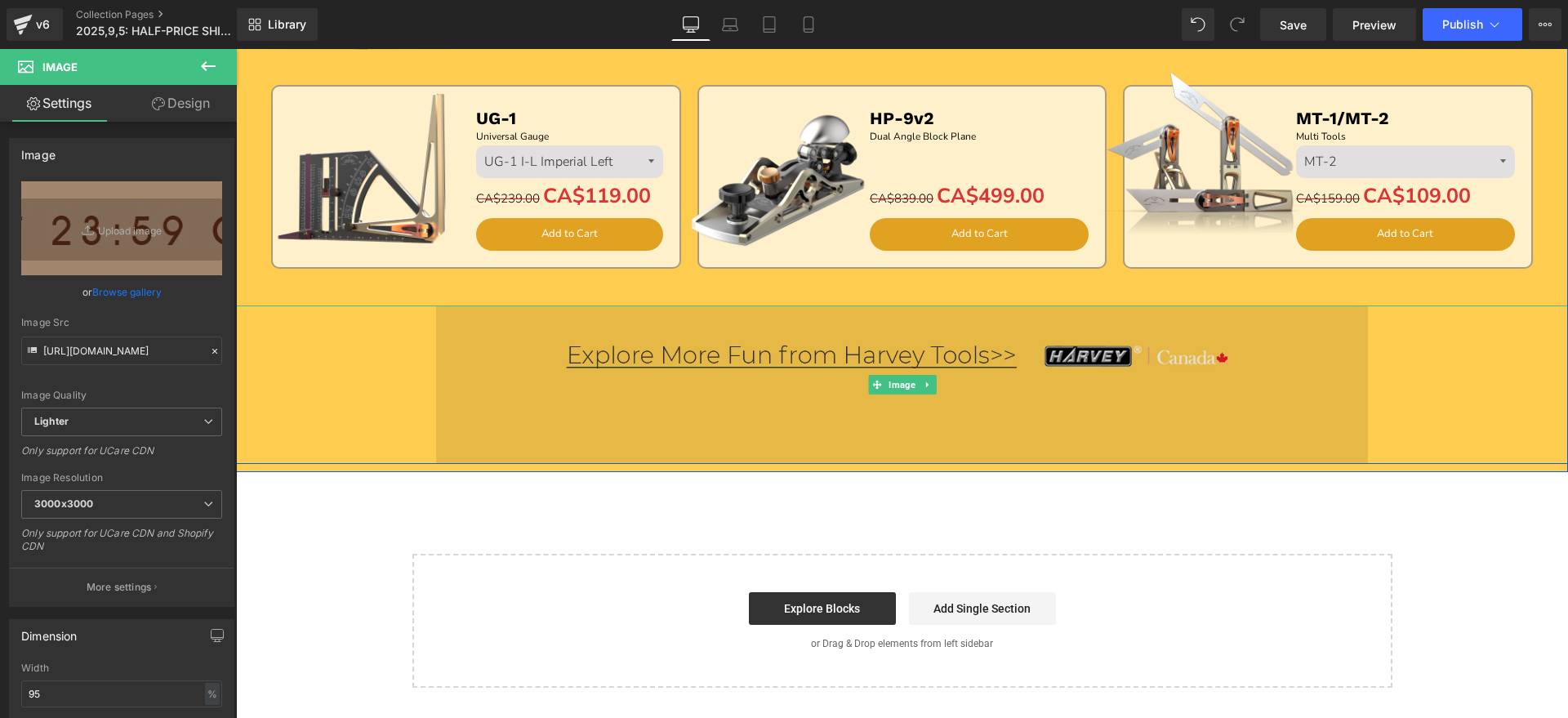
click at [720, 380] on img at bounding box center [902, 385] width 932 height 159
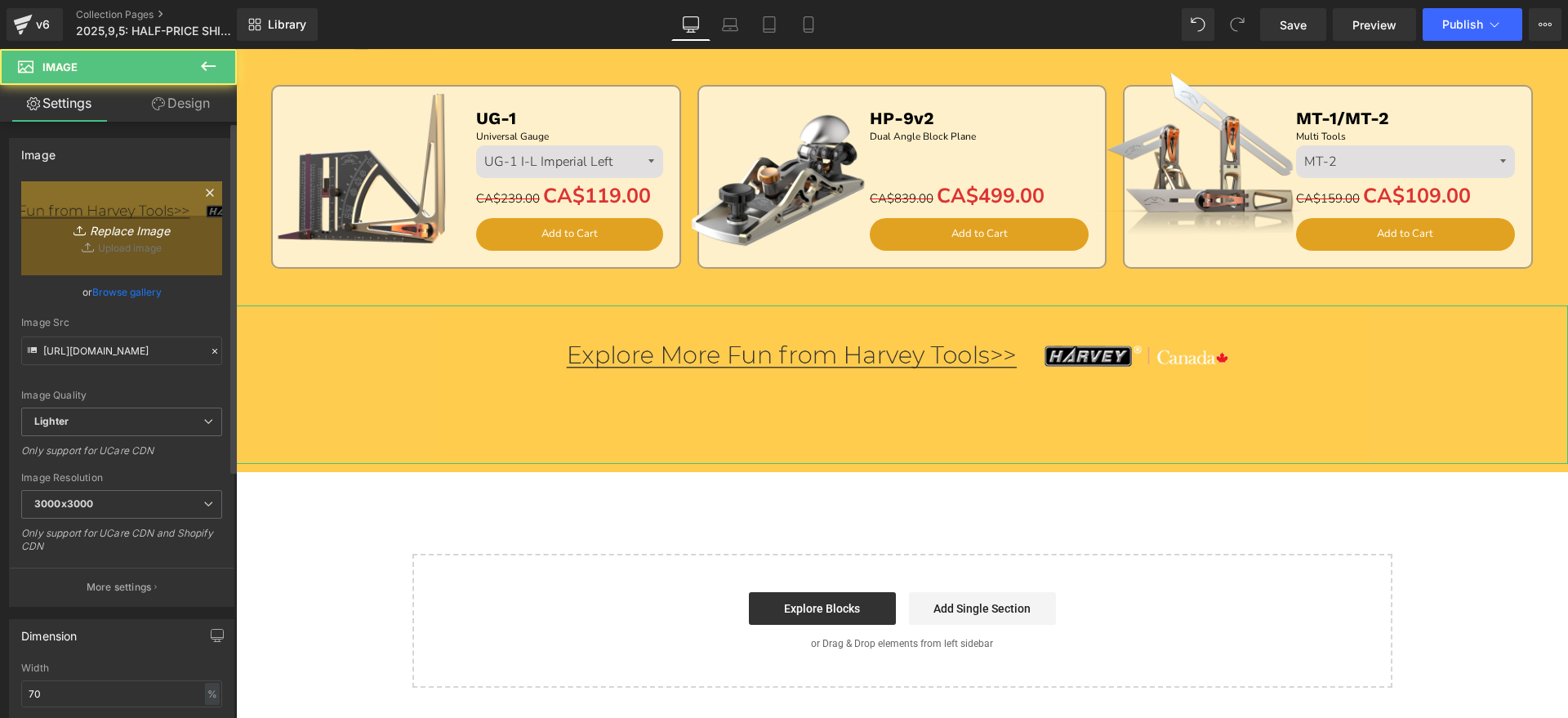
click at [105, 248] on link "Replace Image" at bounding box center [122, 228] width 201 height 94
type input "C:\fakepath\edm_06(6).jpg"
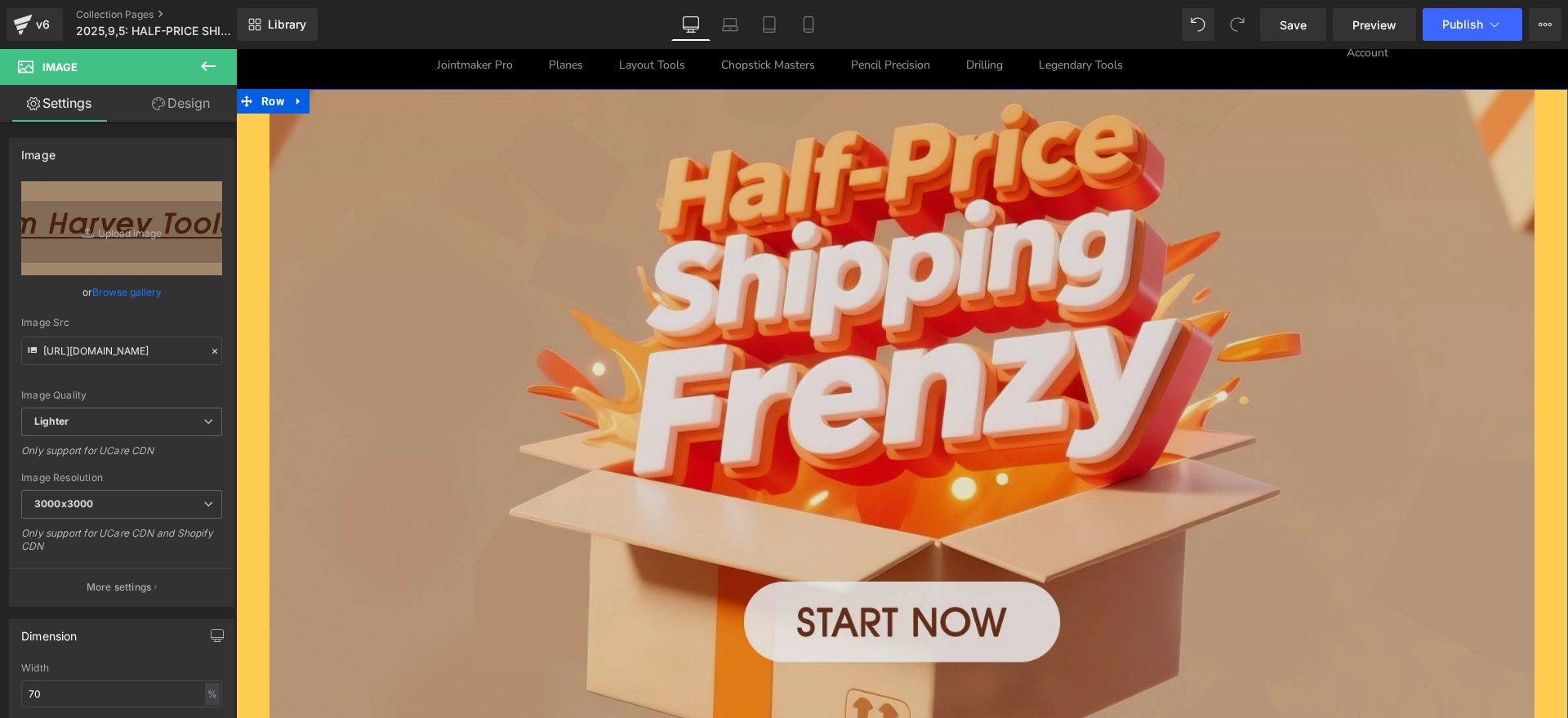
scroll to position [102, 0]
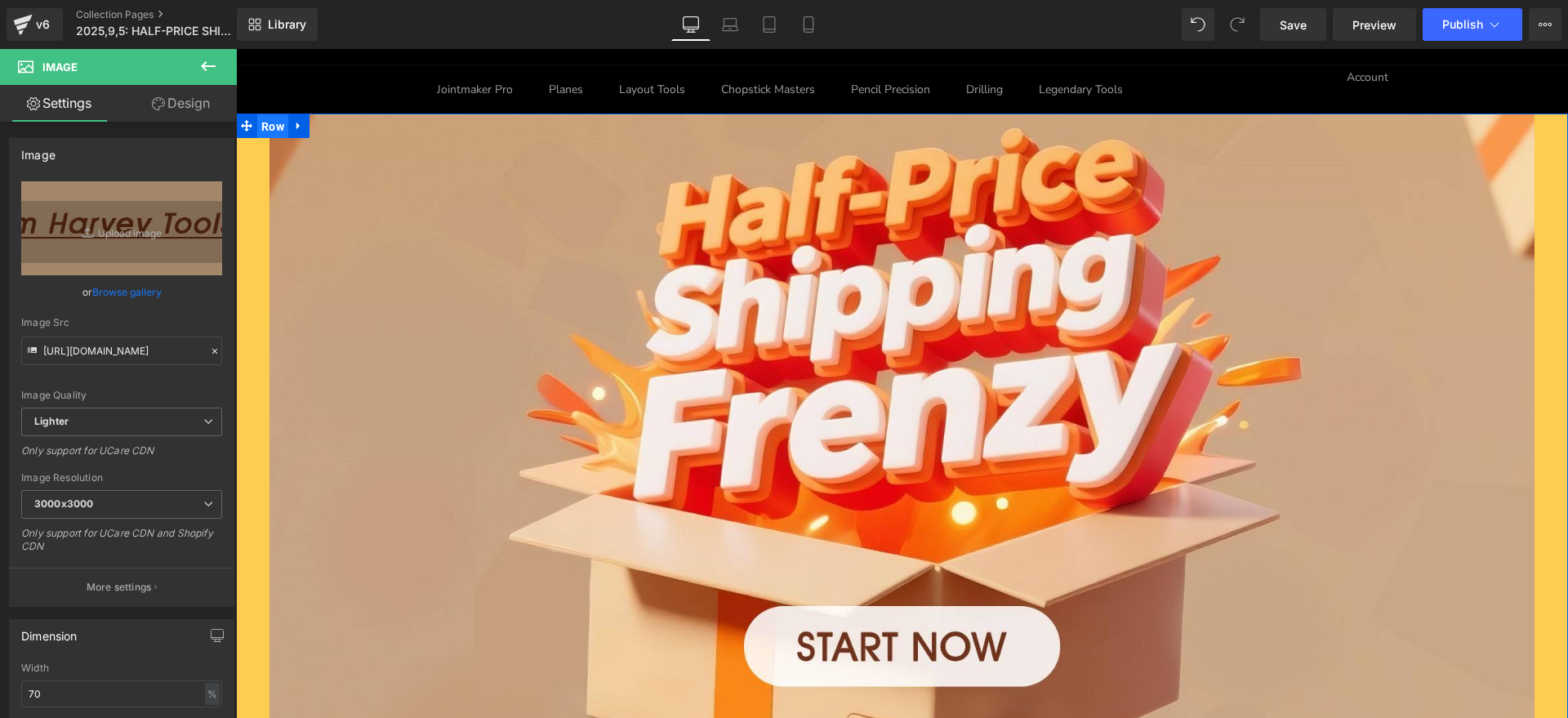
click at [271, 127] on span "Row" at bounding box center [273, 126] width 31 height 24
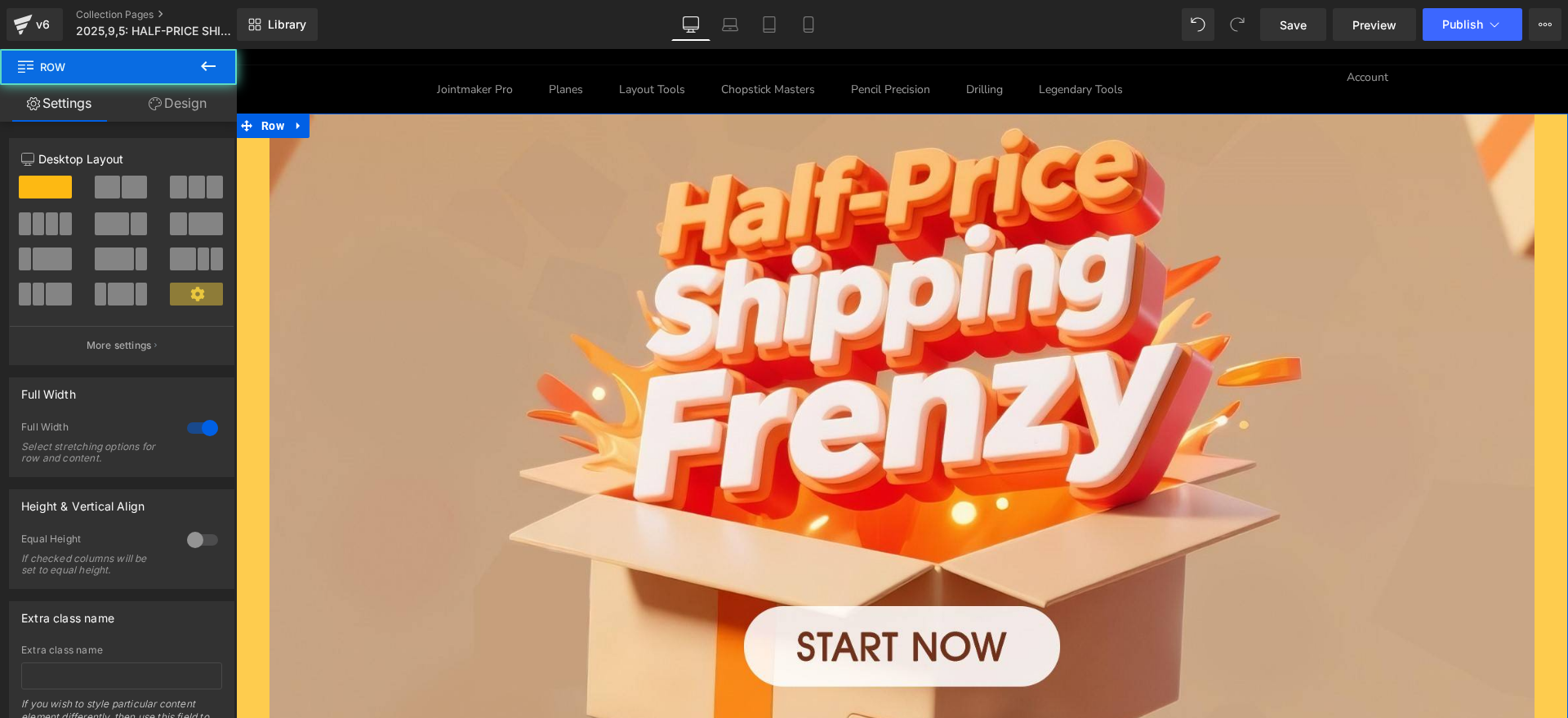
click at [181, 108] on link "Design" at bounding box center [178, 103] width 119 height 37
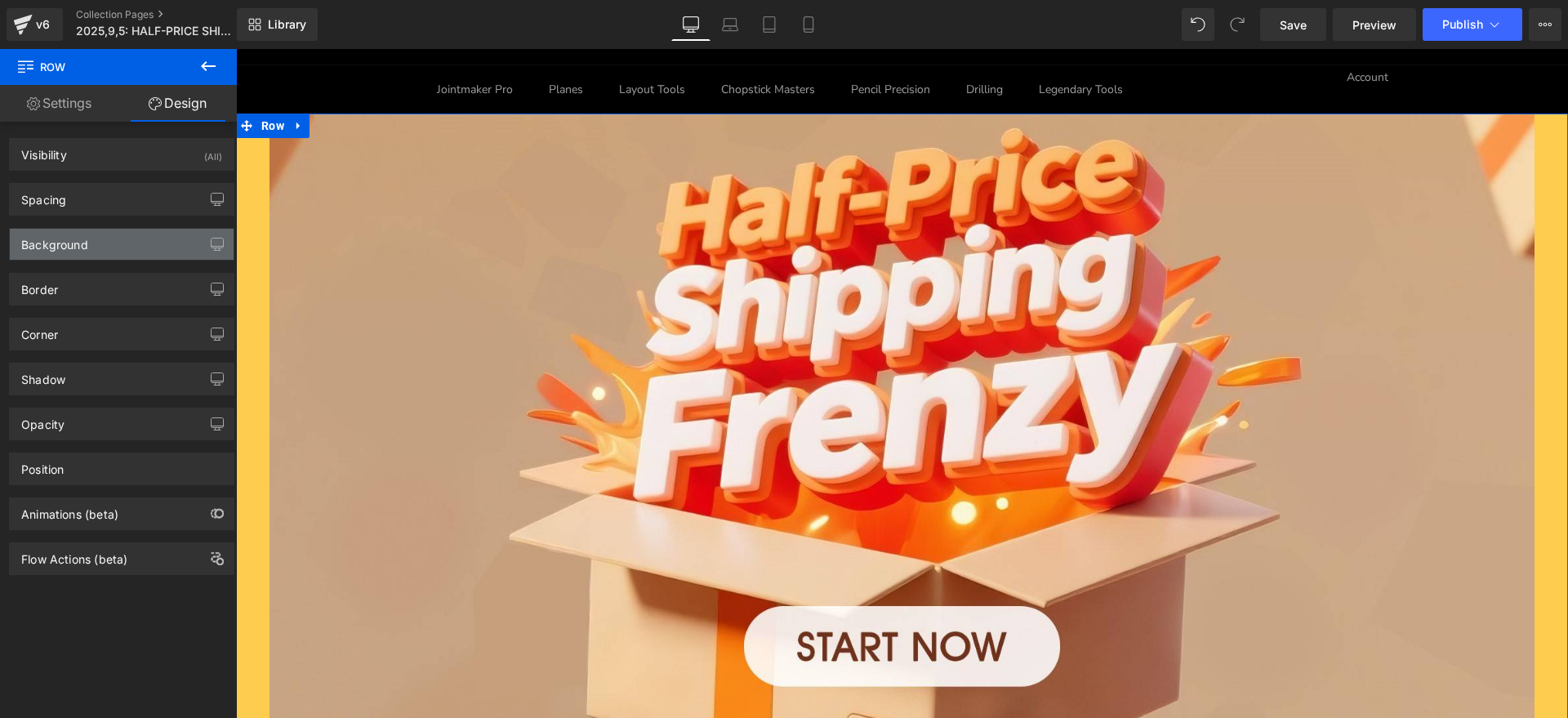
click at [71, 245] on div "Background" at bounding box center [55, 240] width 67 height 22
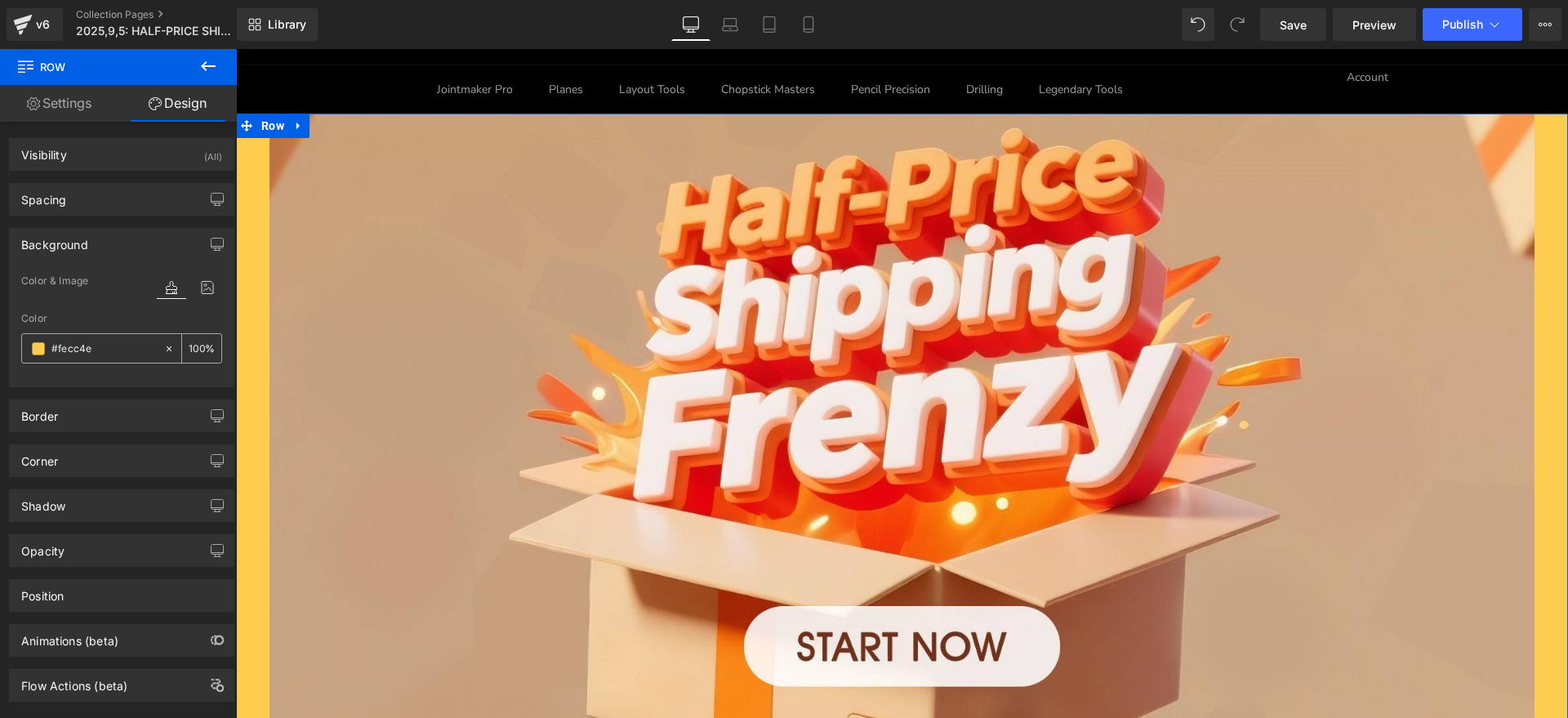
click at [109, 340] on input "#fecc4e" at bounding box center [103, 349] width 104 height 18
paste input "CAA687"
type input "#CAA687"
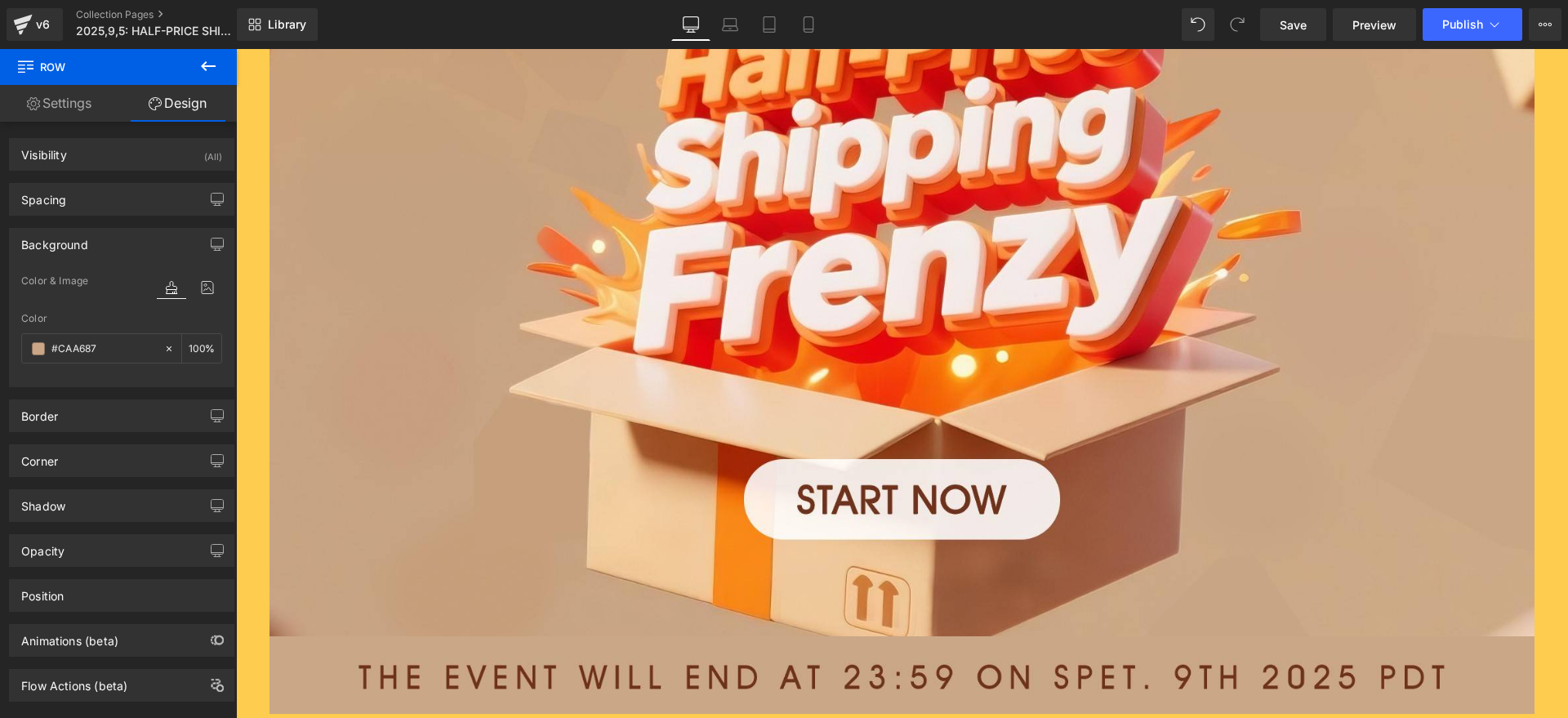
scroll to position [715, 0]
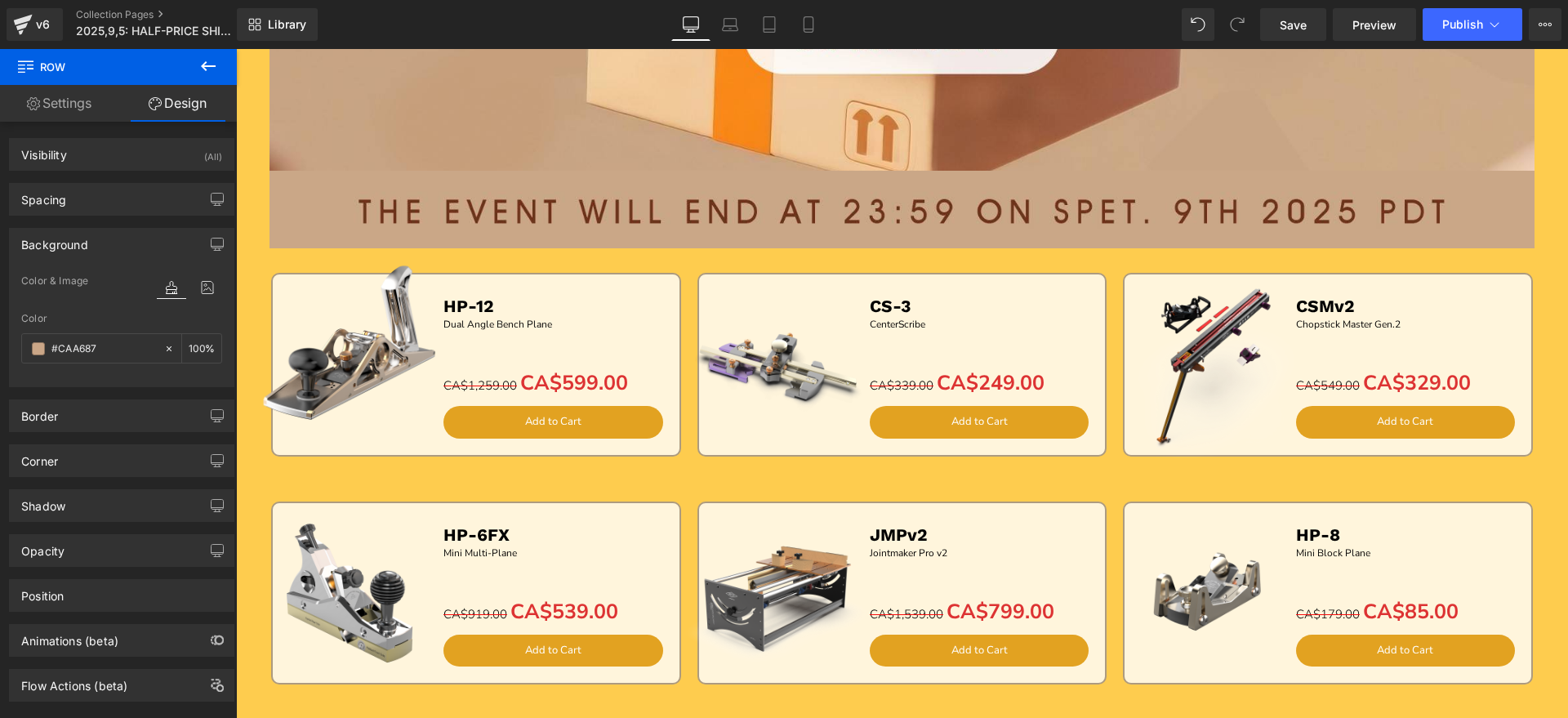
click at [251, 402] on img at bounding box center [350, 344] width 204 height 204
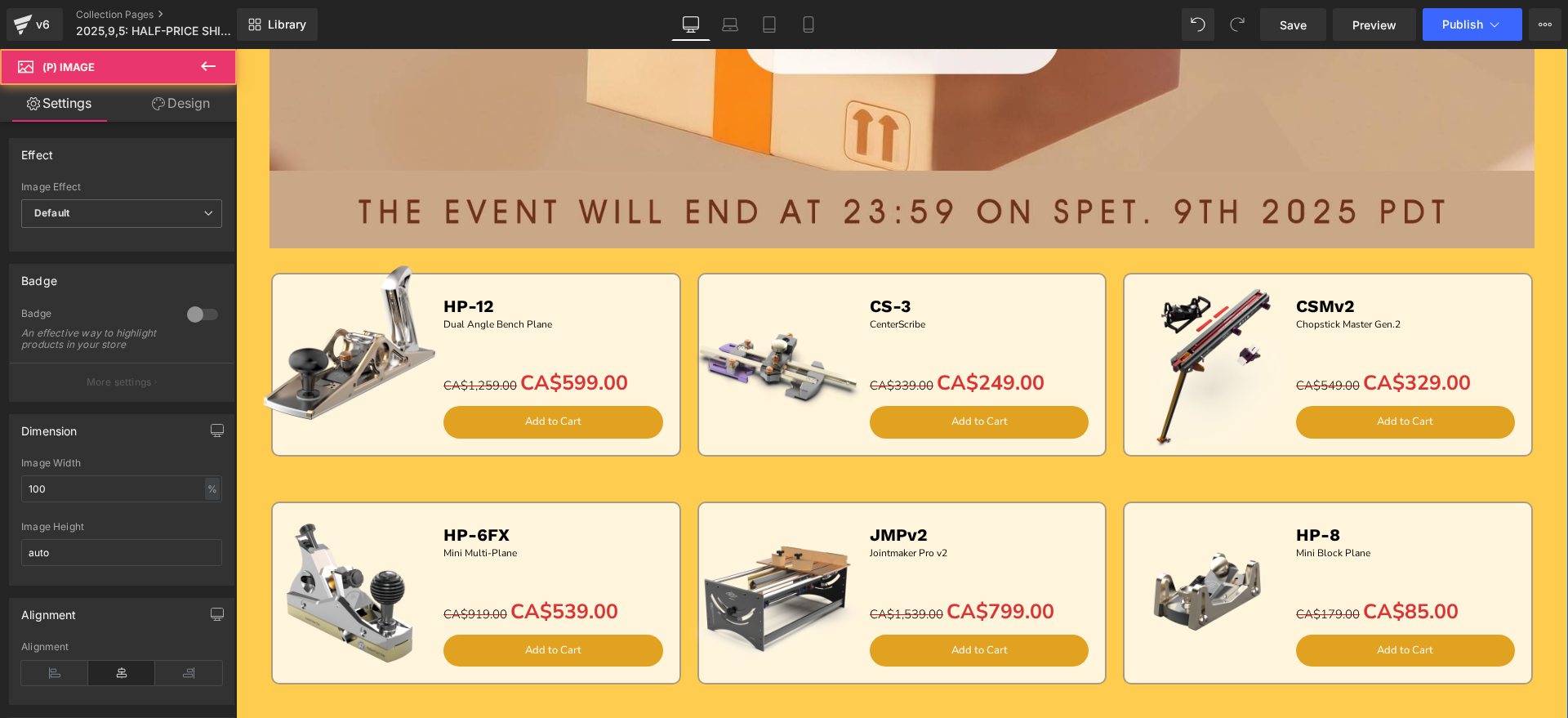
click at [245, 472] on div "Image Image Sale Off (P) Image HP-12 Text Block Dual Angle Bench Plane Text Blo…" at bounding box center [901, 397] width 1331 height 1743
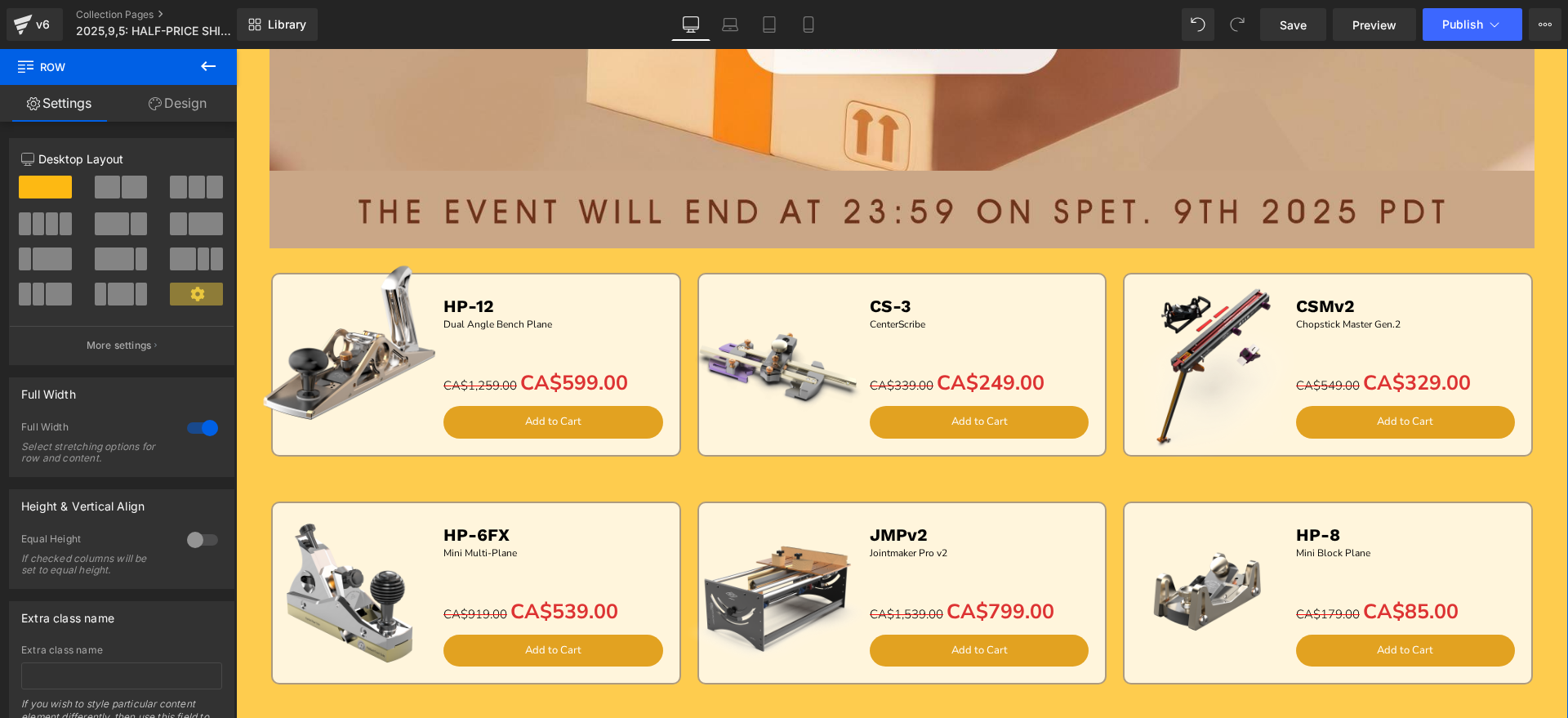
click at [155, 104] on icon at bounding box center [155, 103] width 13 height 13
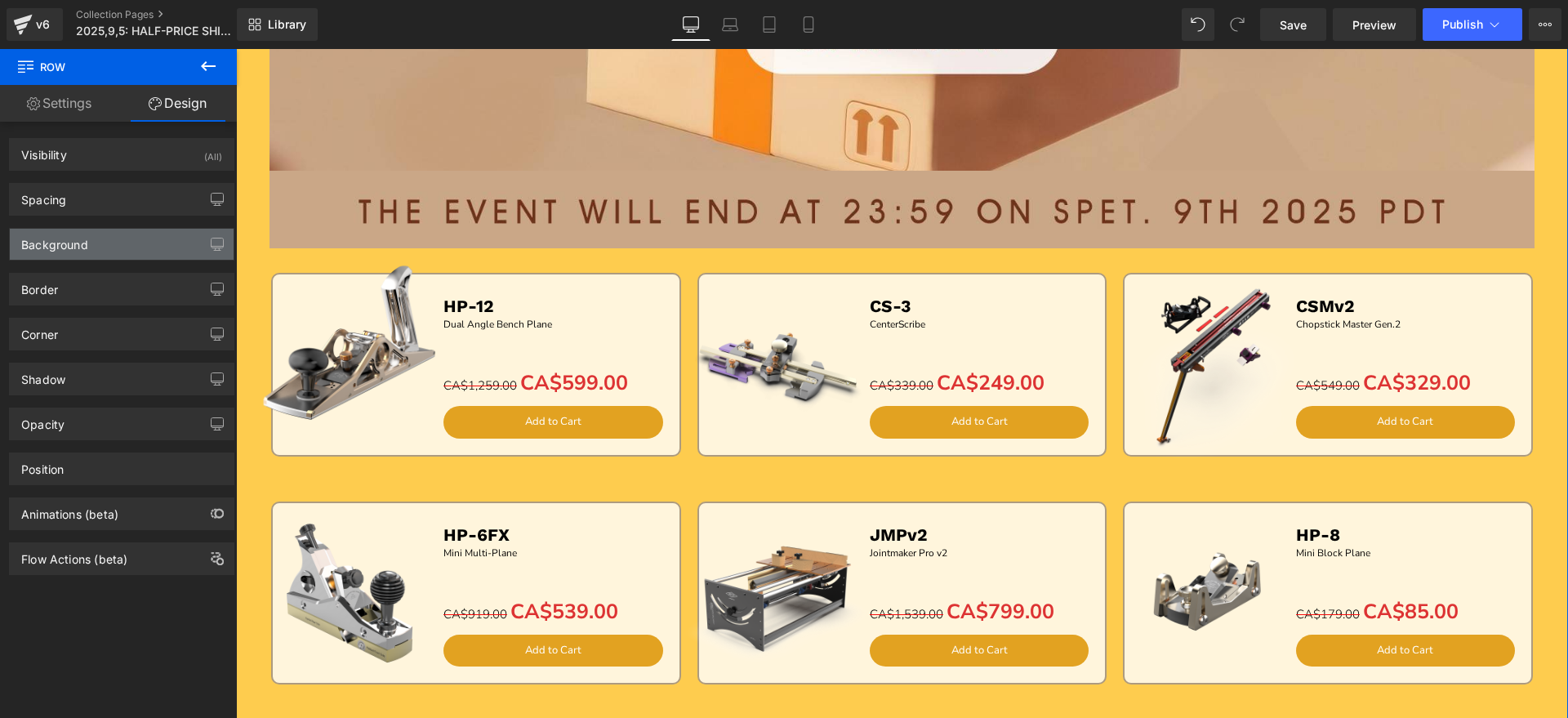
click at [113, 232] on div "Background" at bounding box center [122, 245] width 224 height 31
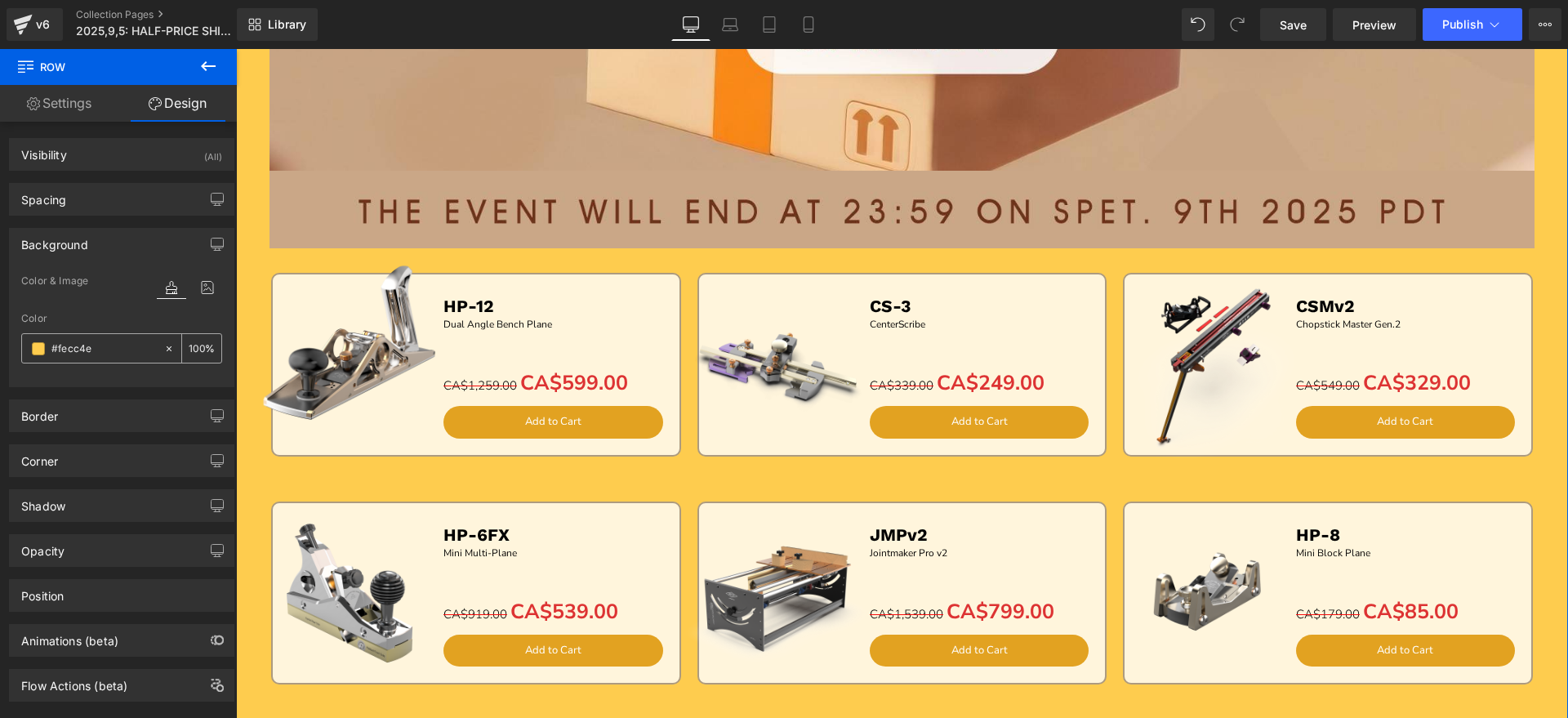
click at [108, 344] on input "#fecc4e" at bounding box center [103, 349] width 104 height 18
paste input "CAA687"
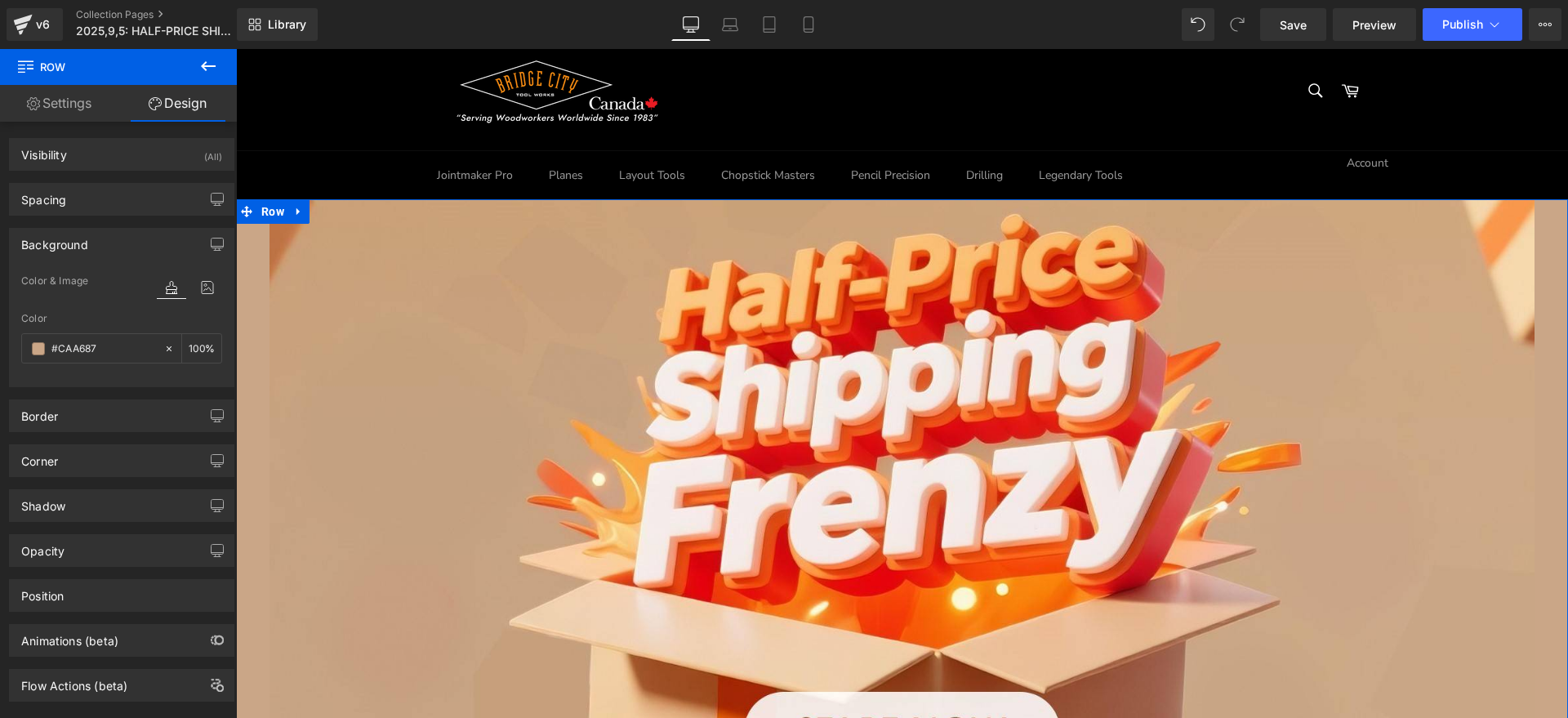
scroll to position [0, 0]
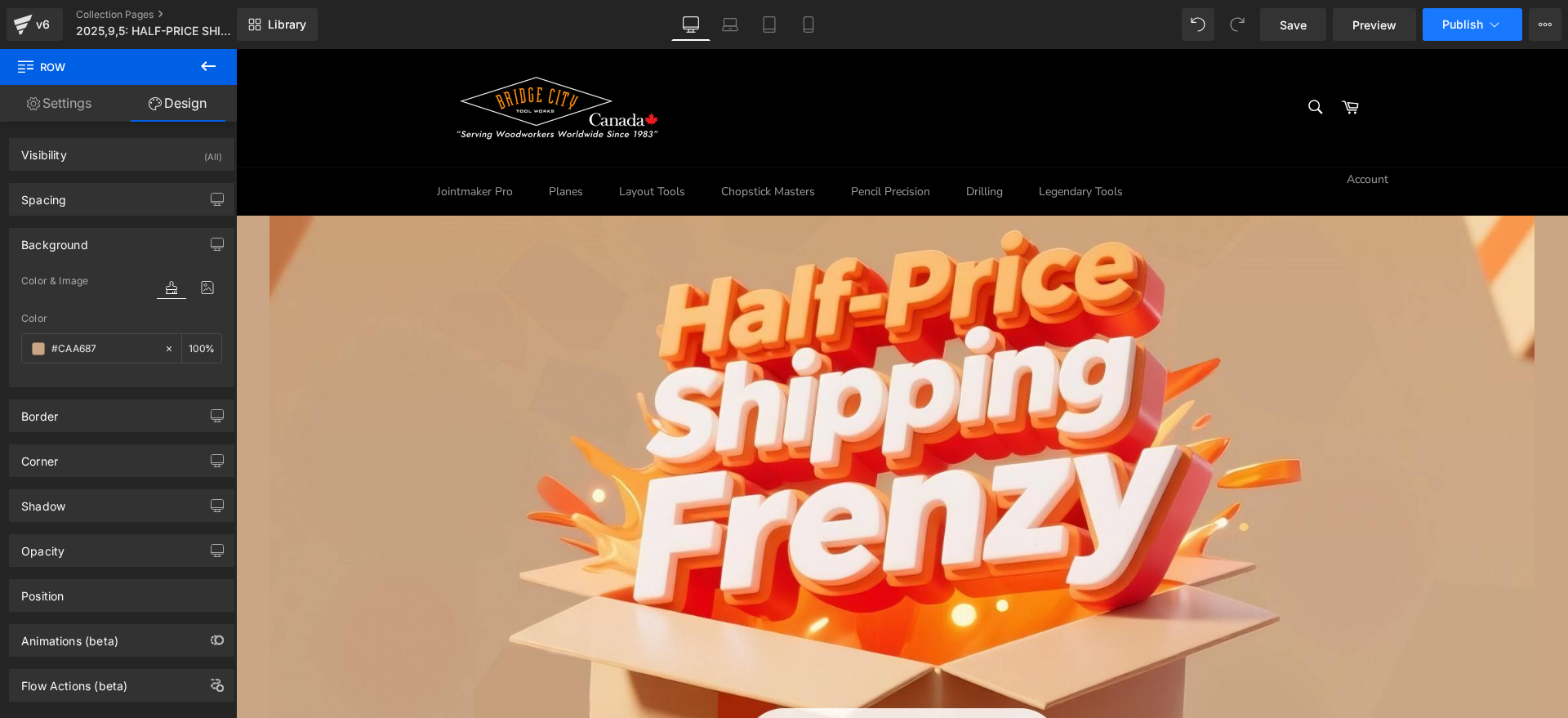
type input "#CAA687"
click at [1463, 25] on span "Publish" at bounding box center [1463, 23] width 41 height 13
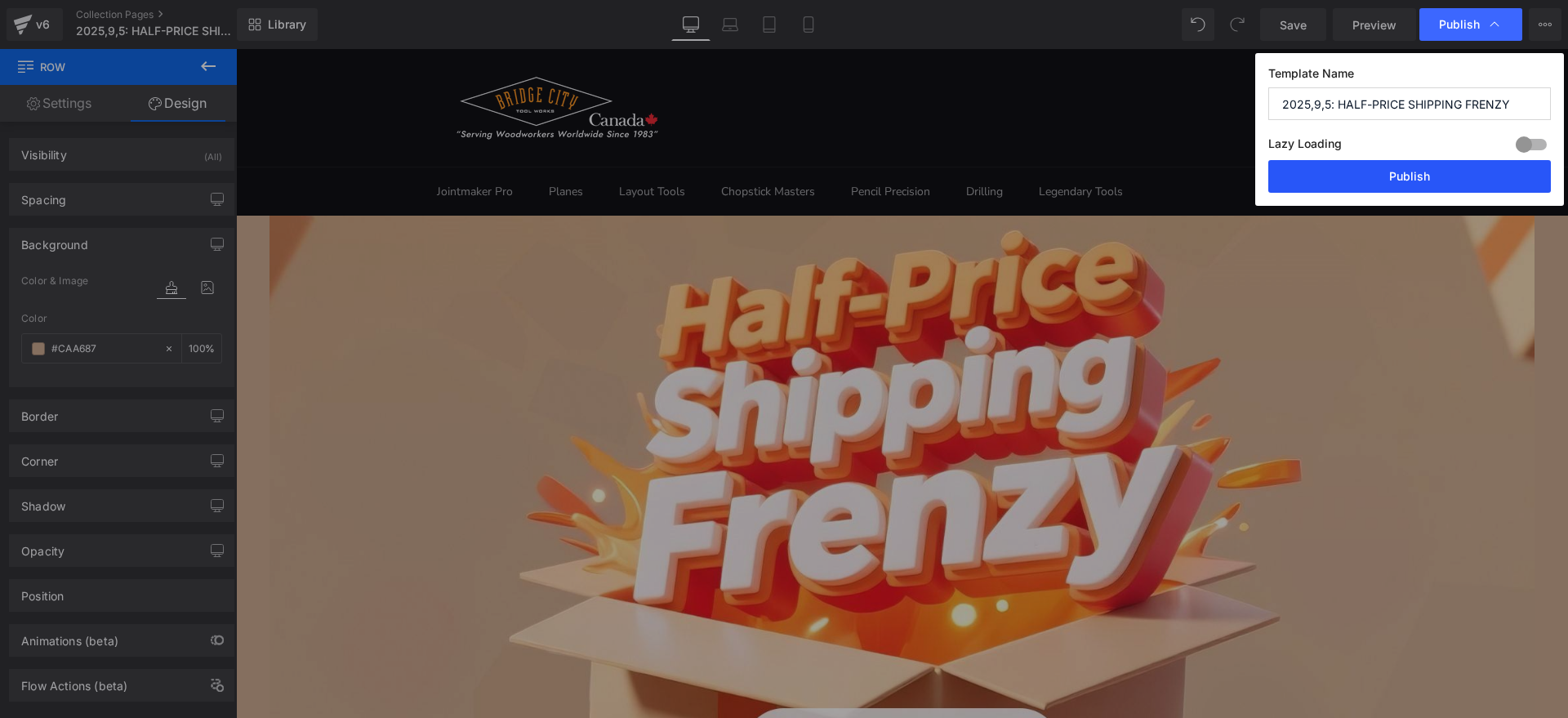
click at [1440, 173] on button "Publish" at bounding box center [1409, 176] width 282 height 33
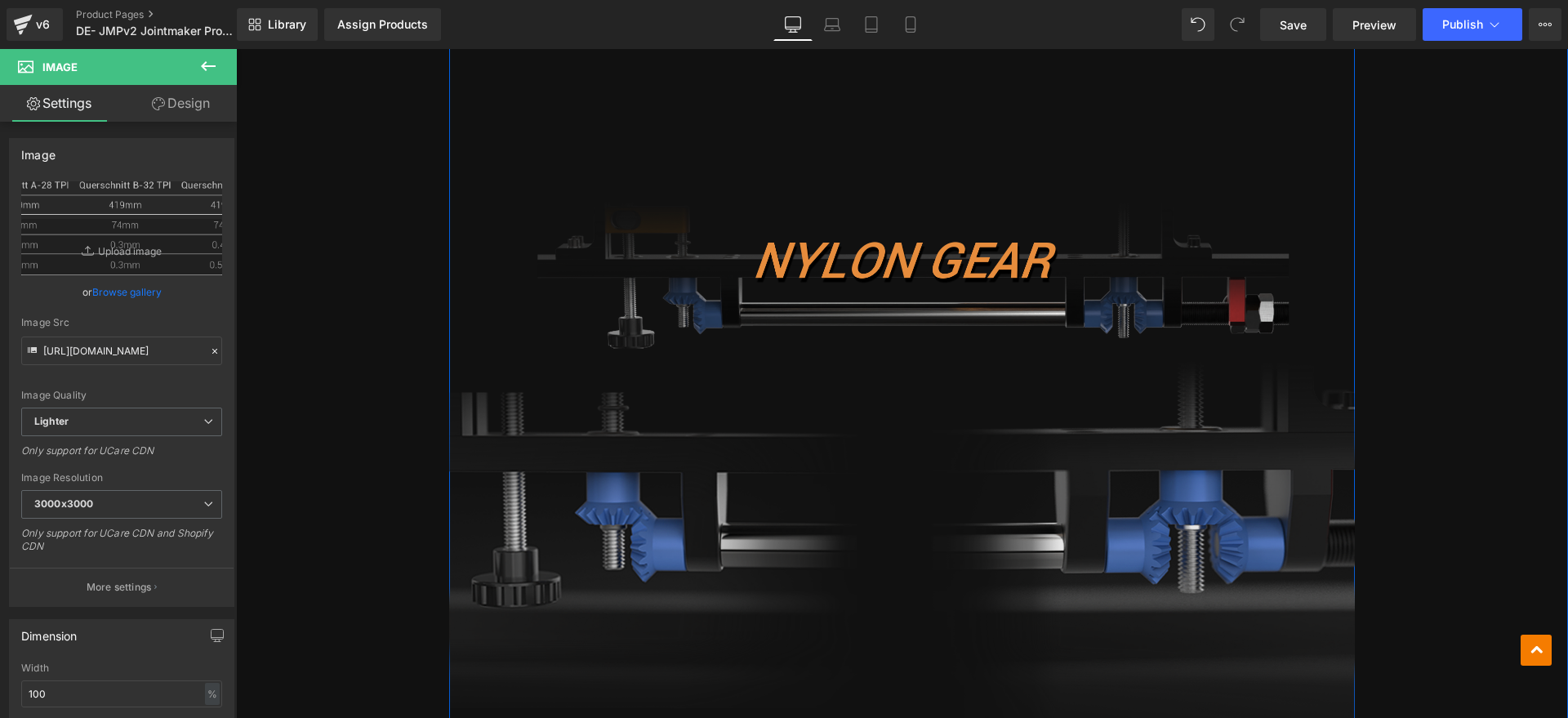
scroll to position [5105, 0]
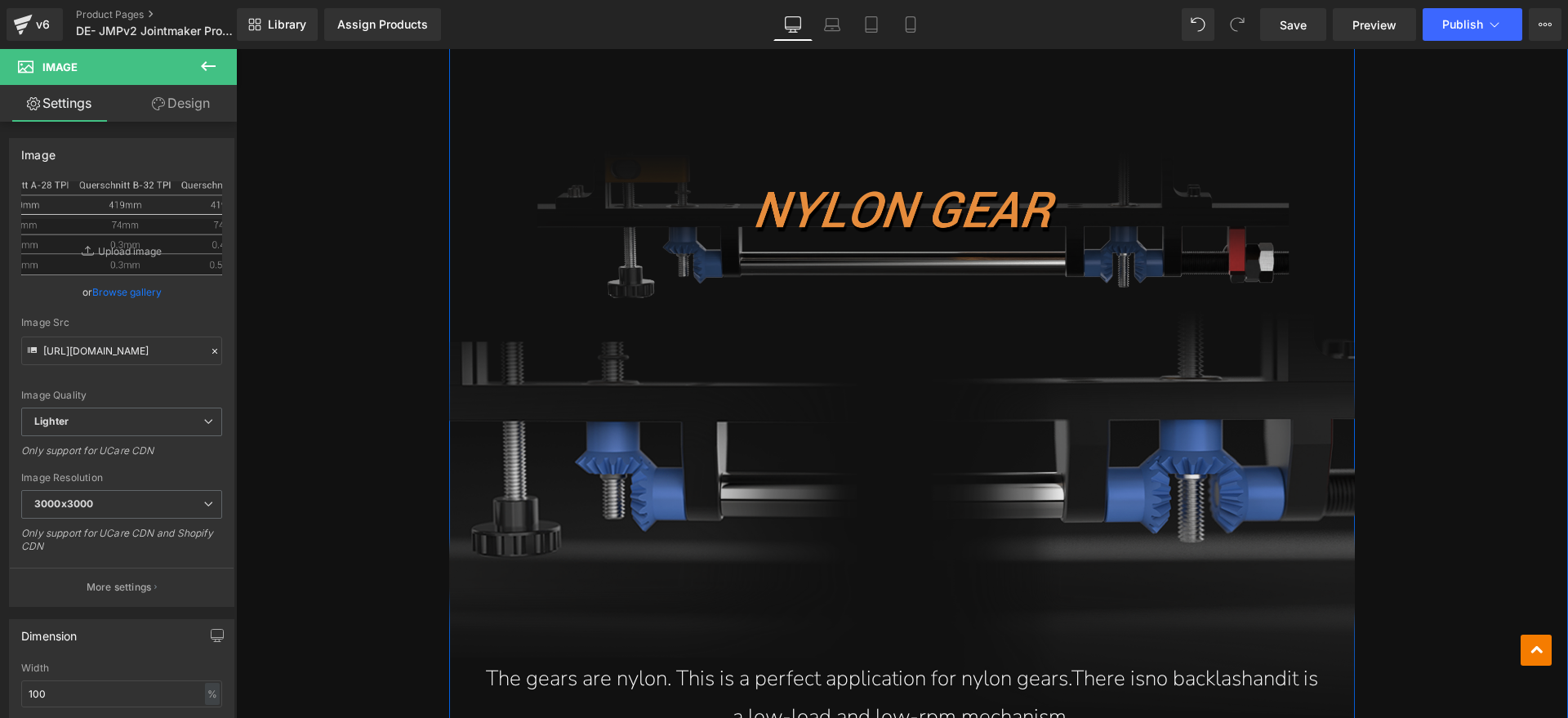
drag, startPoint x: 992, startPoint y: 205, endPoint x: 974, endPoint y: 209, distance: 18.4
click at [992, 205] on img at bounding box center [902, 437] width 906 height 575
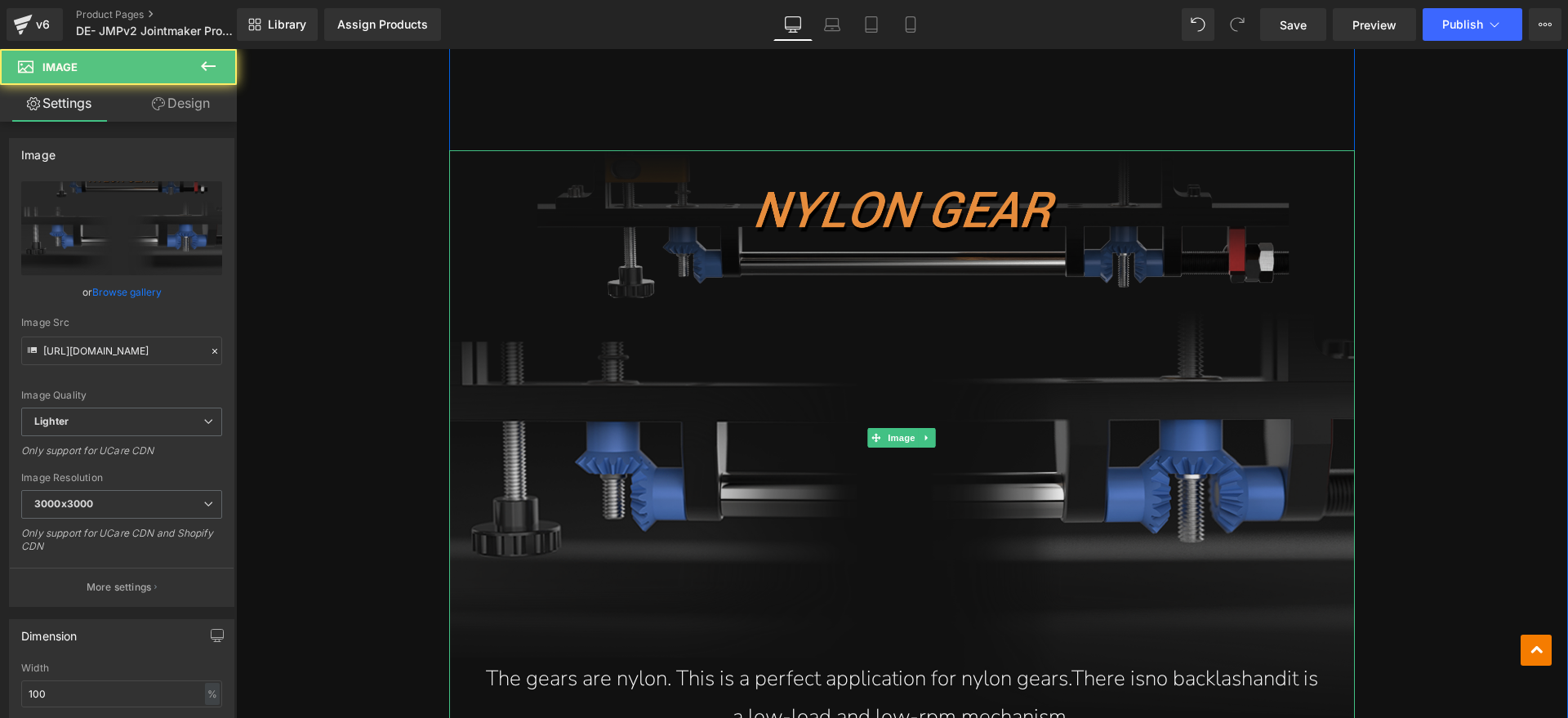
click at [914, 213] on img at bounding box center [902, 437] width 906 height 575
click at [808, 362] on img at bounding box center [902, 437] width 906 height 575
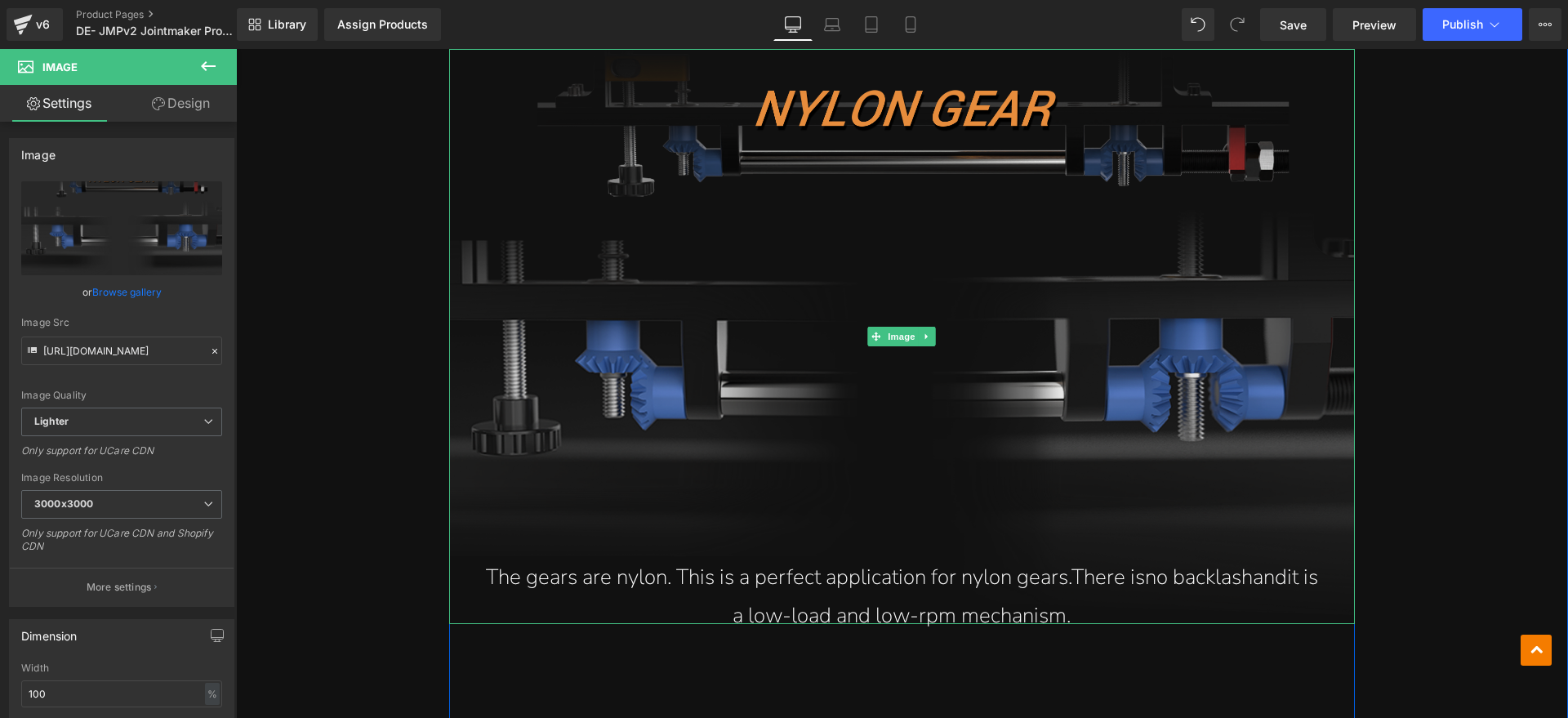
scroll to position [5206, 0]
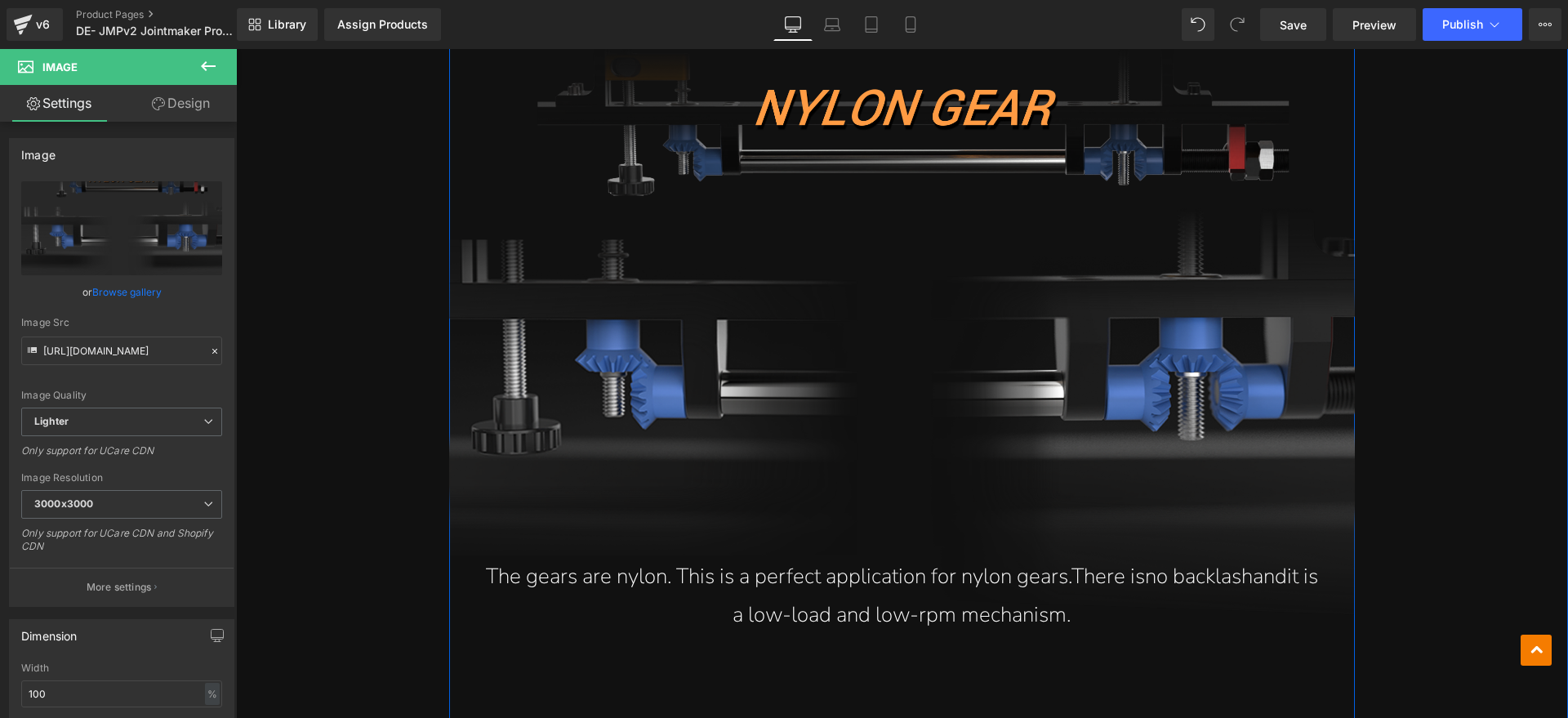
click at [795, 582] on p "The gears are nylon. This is a perfect application for nylon gears. There is no…" at bounding box center [902, 596] width 840 height 77
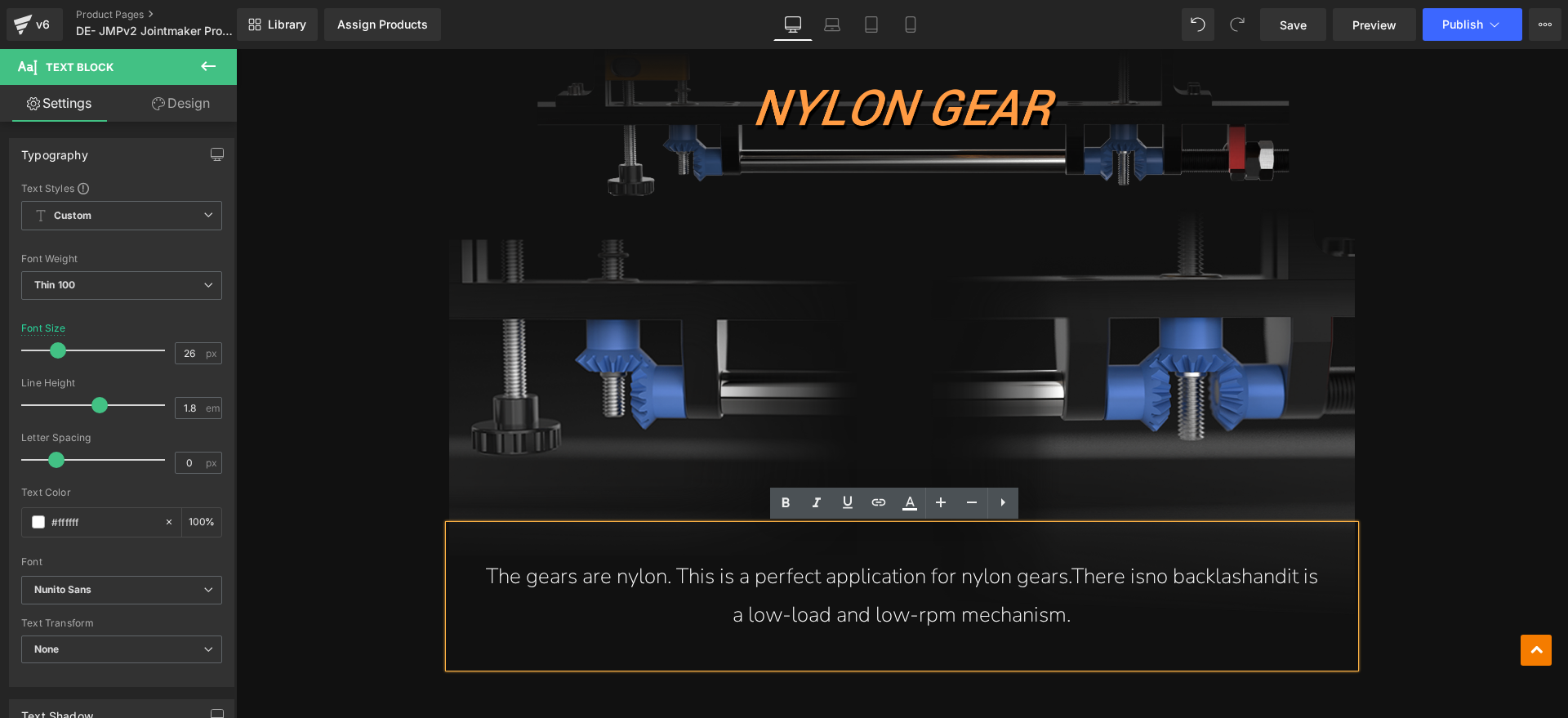
drag, startPoint x: 1080, startPoint y: 624, endPoint x: 489, endPoint y: 584, distance: 592.4
click at [489, 584] on p "The gears are nylon. This is a perfect application for nylon gears. There is no…" at bounding box center [902, 596] width 840 height 77
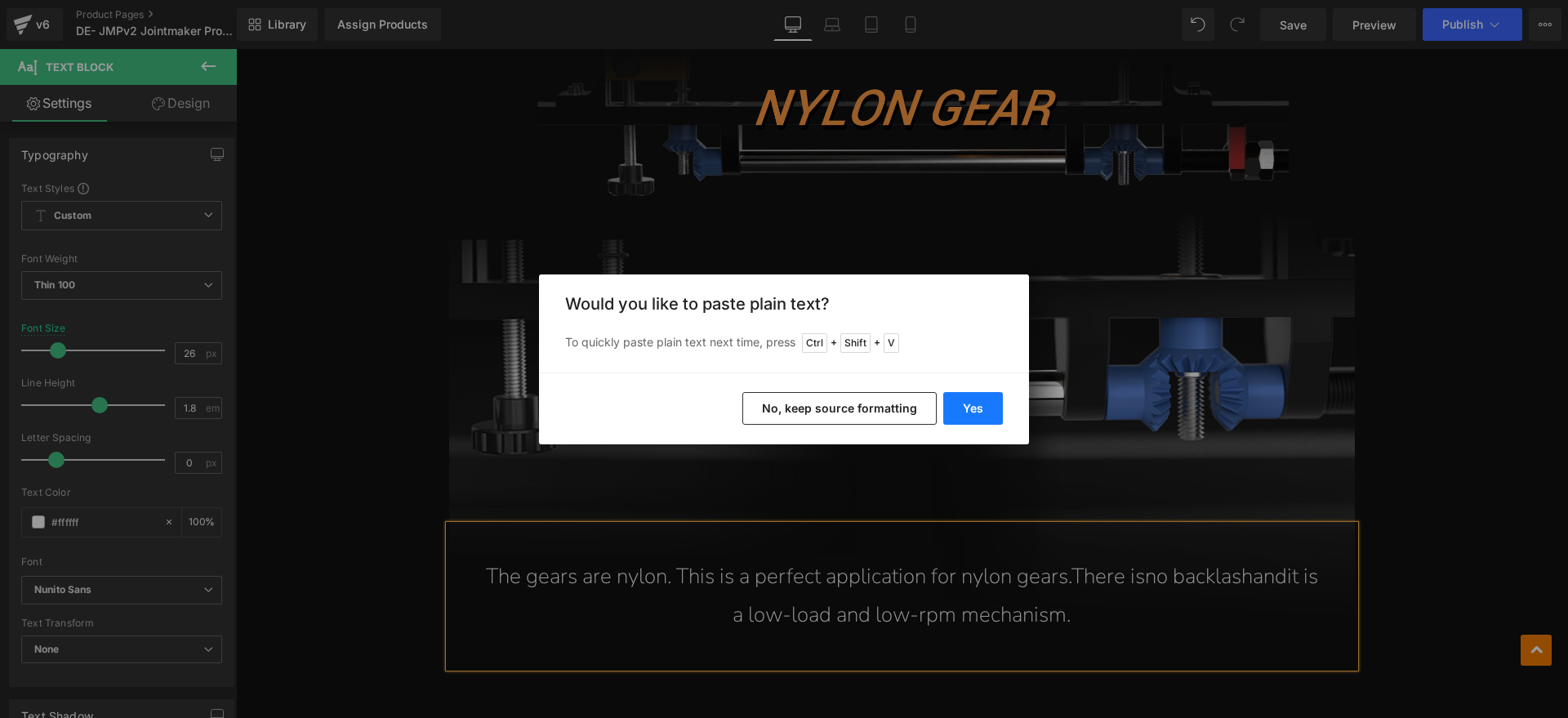
click at [970, 398] on button "Yes" at bounding box center [972, 408] width 59 height 33
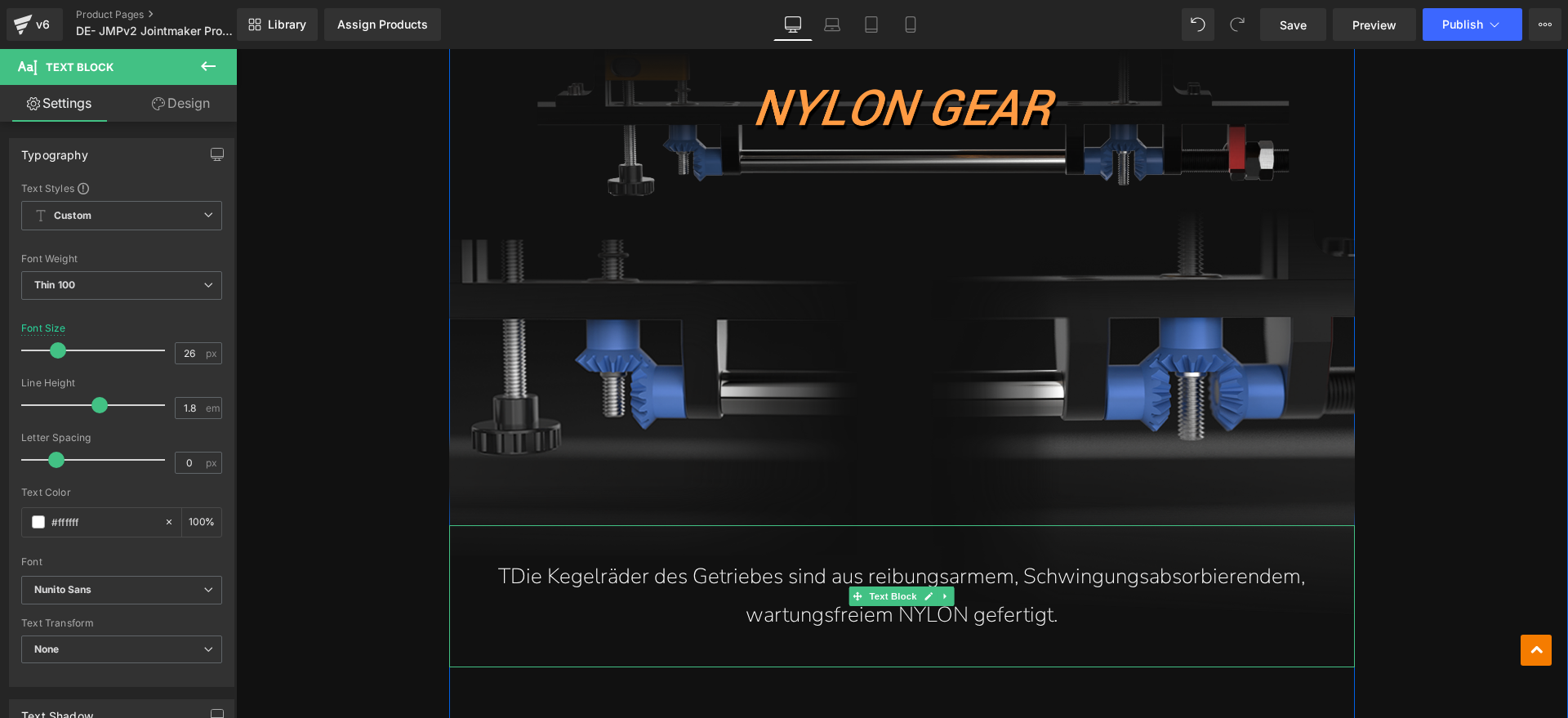
click at [504, 572] on p "TDie Kegelräder des Getriebes sind aus reibungsarmem, Schwingungsabsorbierendem…" at bounding box center [902, 596] width 840 height 77
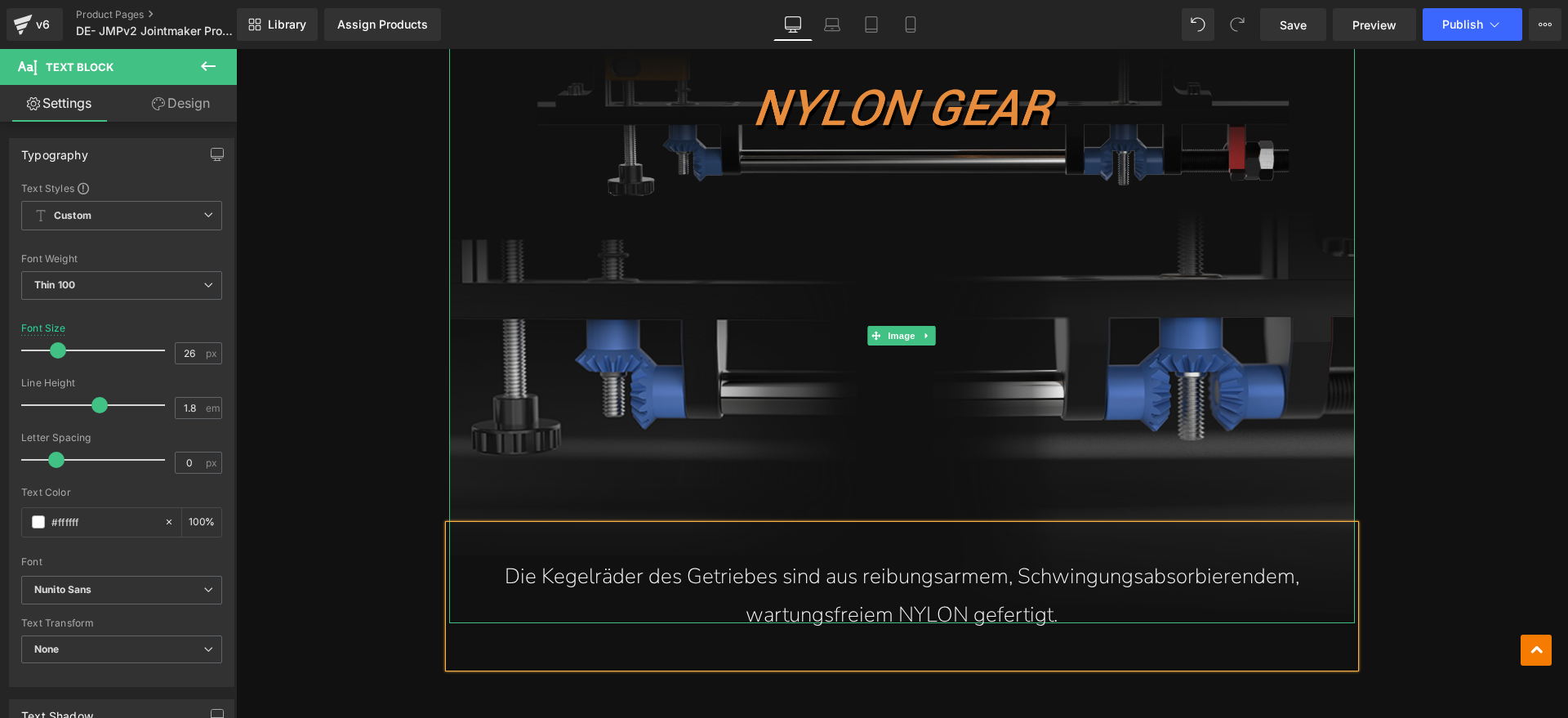
drag, startPoint x: 931, startPoint y: 171, endPoint x: 911, endPoint y: 181, distance: 22.4
click at [930, 171] on img at bounding box center [902, 335] width 906 height 575
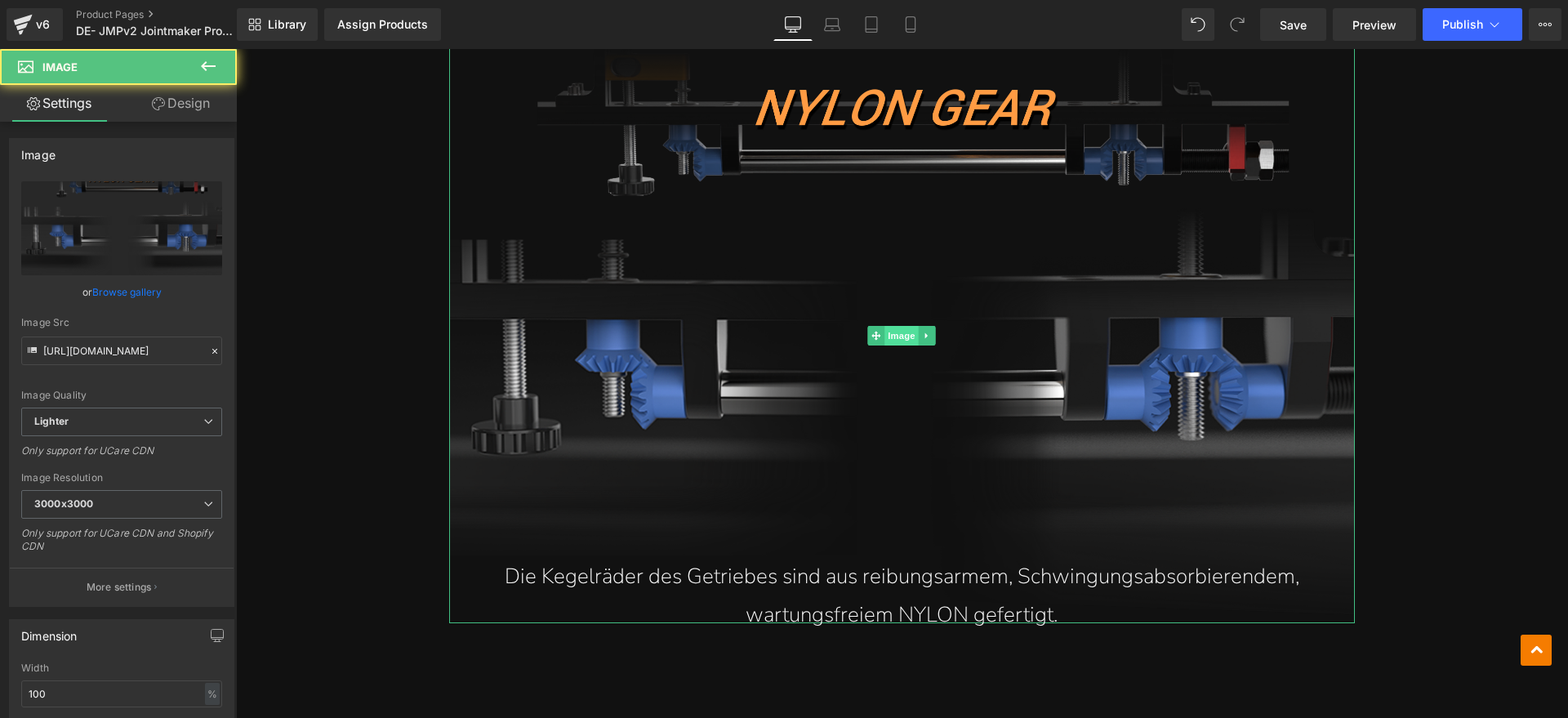
click at [886, 328] on span "Image" at bounding box center [902, 335] width 34 height 19
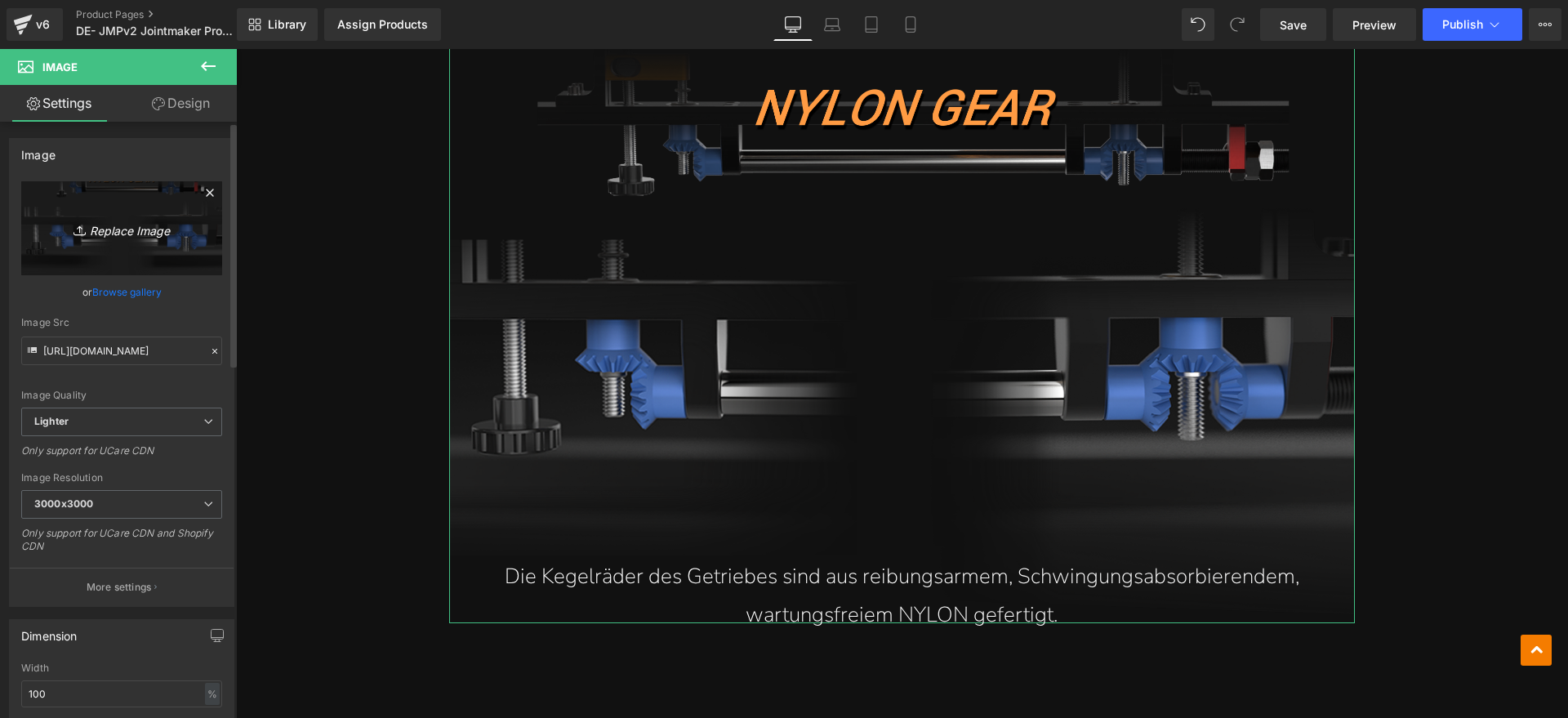
click at [105, 220] on icon "Replace Image" at bounding box center [122, 228] width 131 height 20
type input "C:\fakepath\JMP 4.webp"
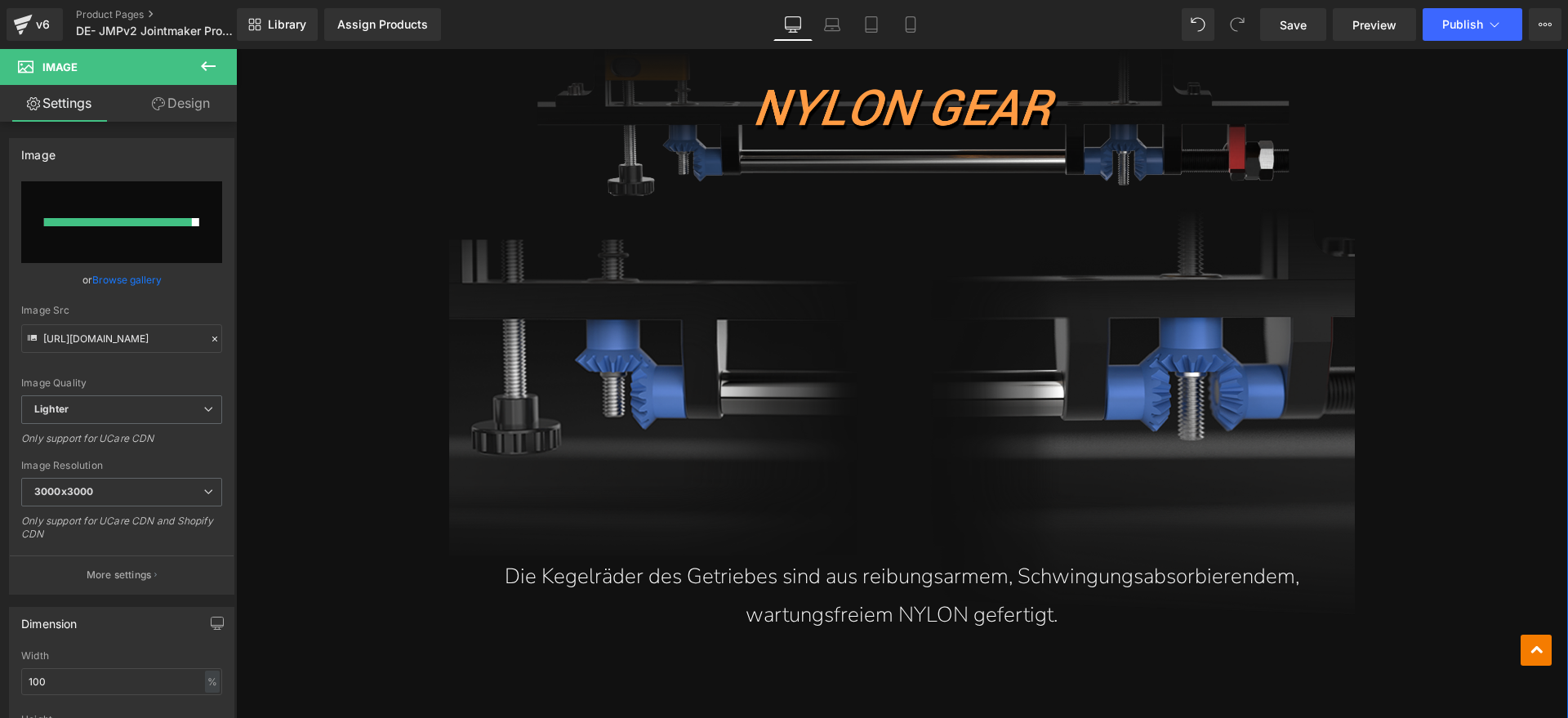
type input "[URL][DOMAIN_NAME]"
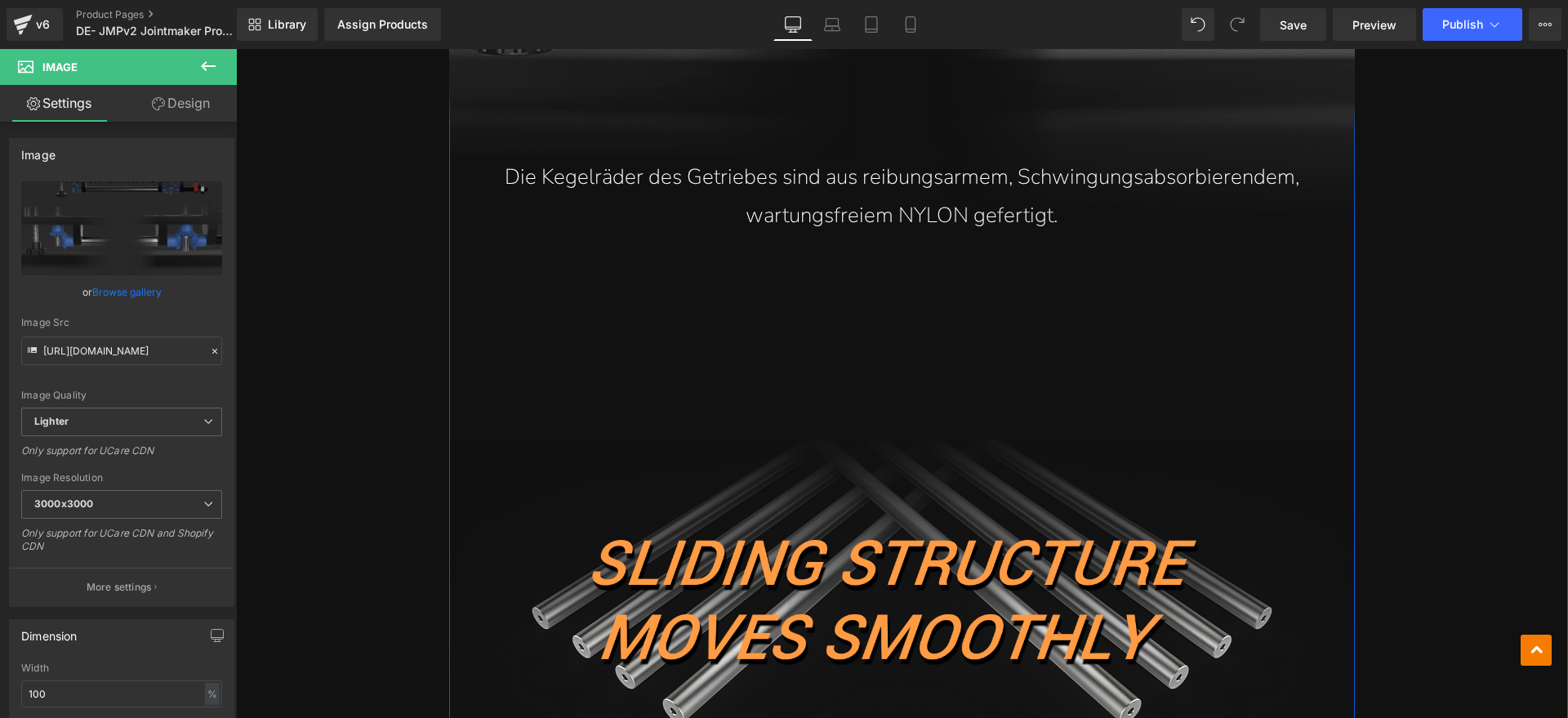
scroll to position [5615, 0]
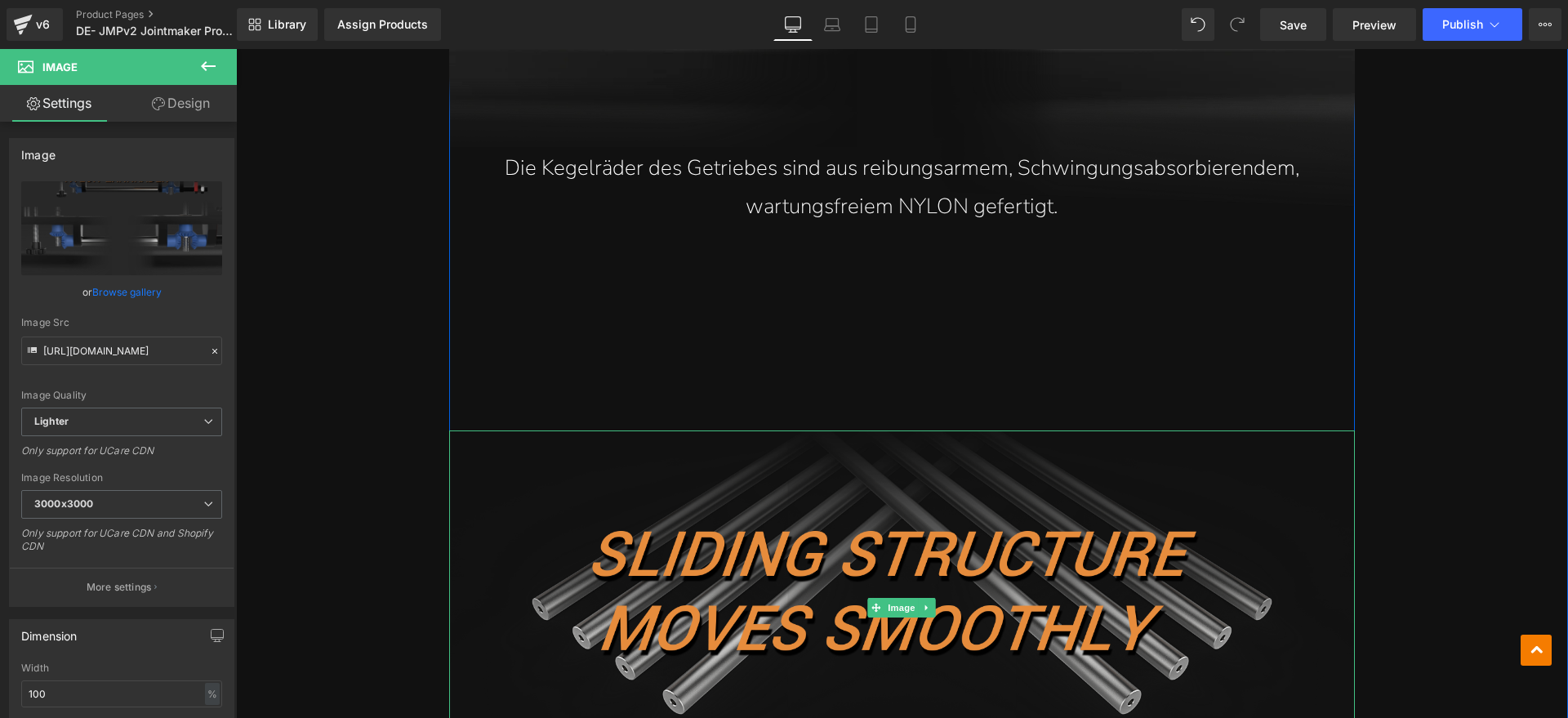
drag, startPoint x: 954, startPoint y: 544, endPoint x: 958, endPoint y: 528, distance: 16.5
click at [952, 544] on img at bounding box center [902, 608] width 906 height 355
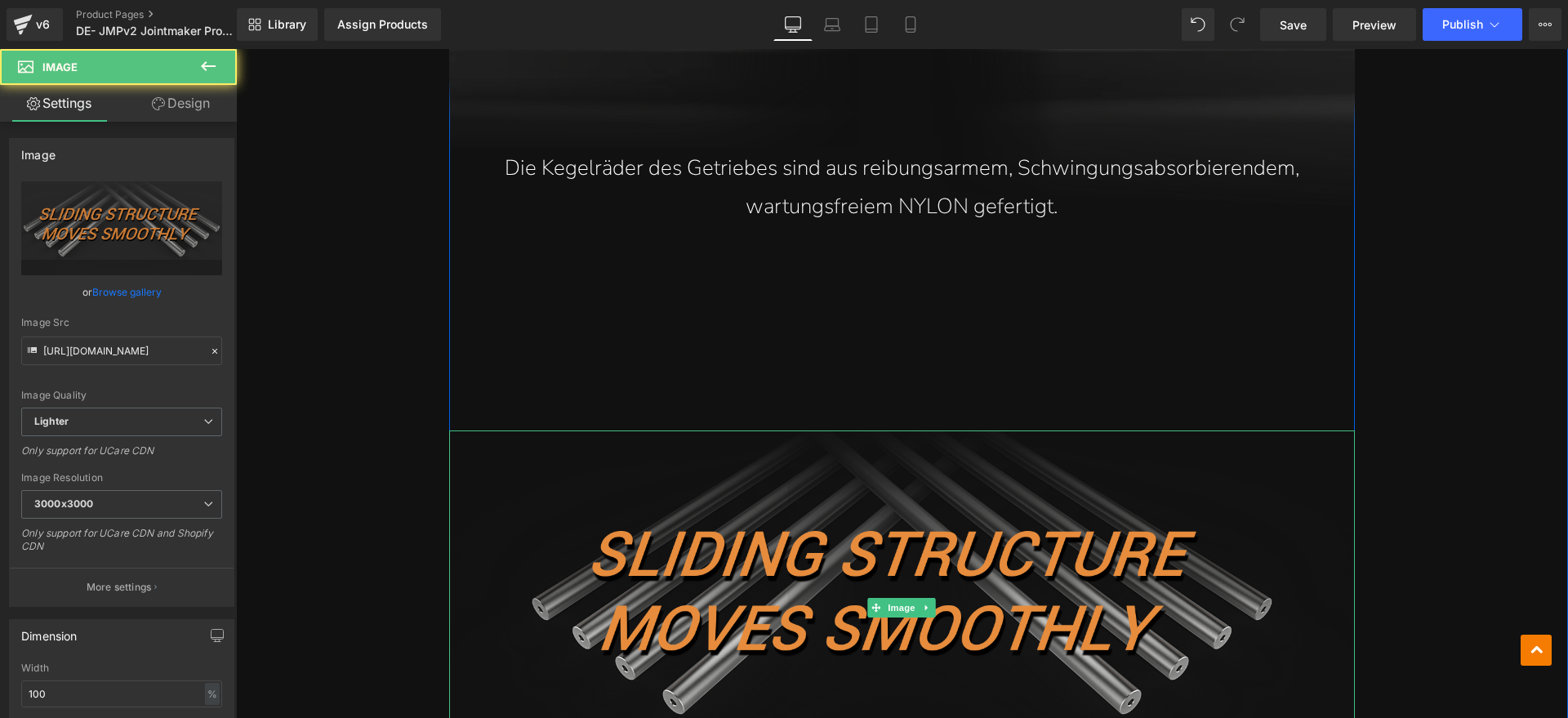
click at [912, 554] on img at bounding box center [902, 608] width 906 height 355
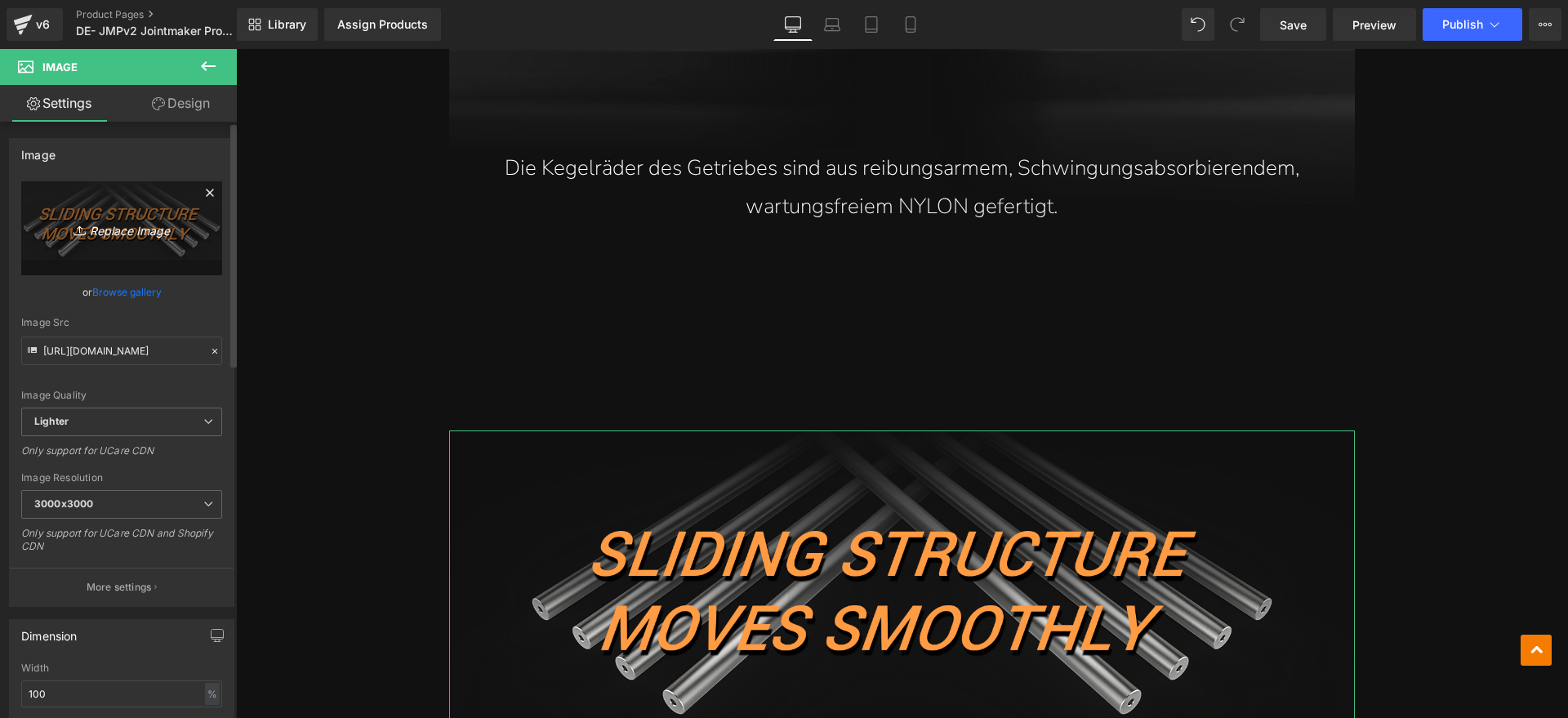
click at [134, 232] on icon "Replace Image" at bounding box center [122, 228] width 131 height 20
type input "C:\fakepath\JMP 5.webp"
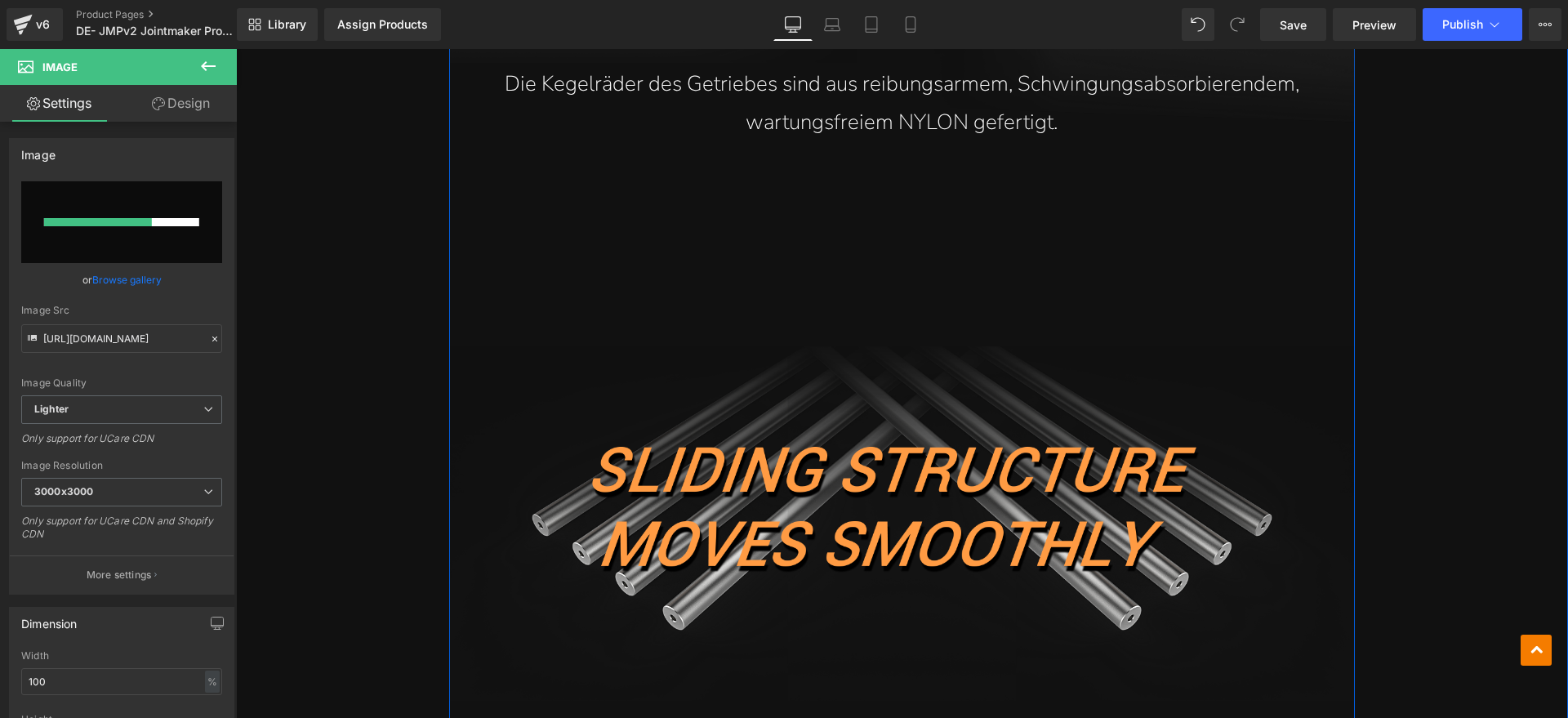
scroll to position [5717, 0]
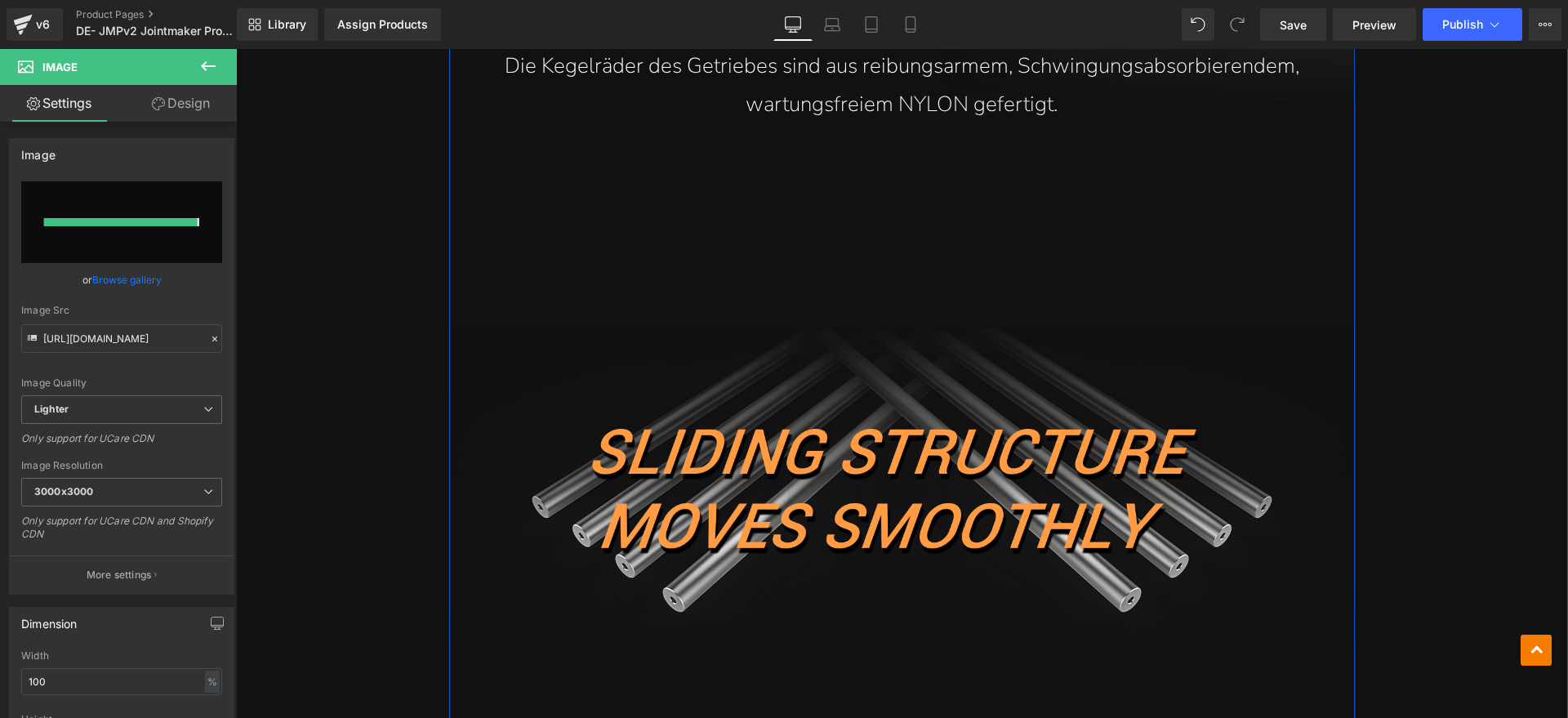
type input "[URL][DOMAIN_NAME]"
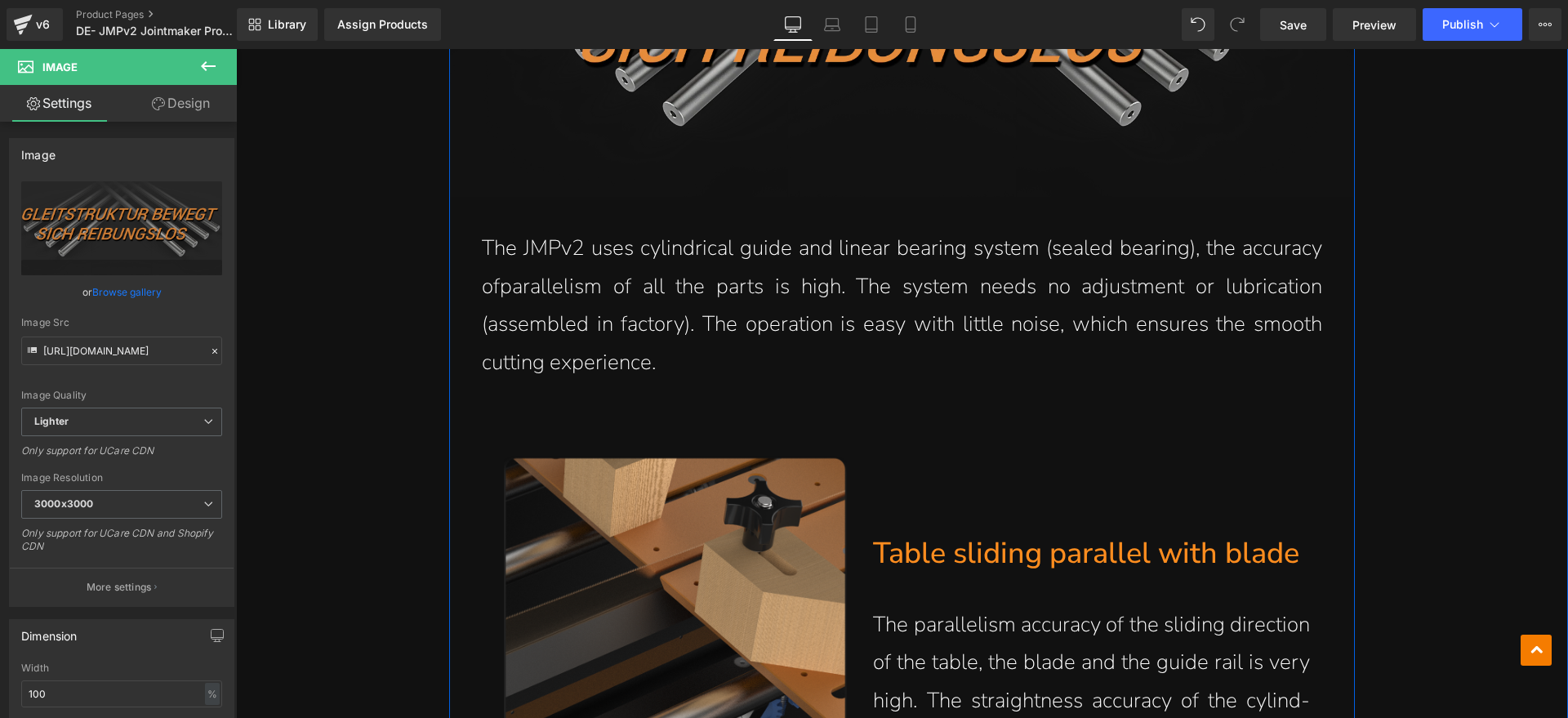
scroll to position [6227, 0]
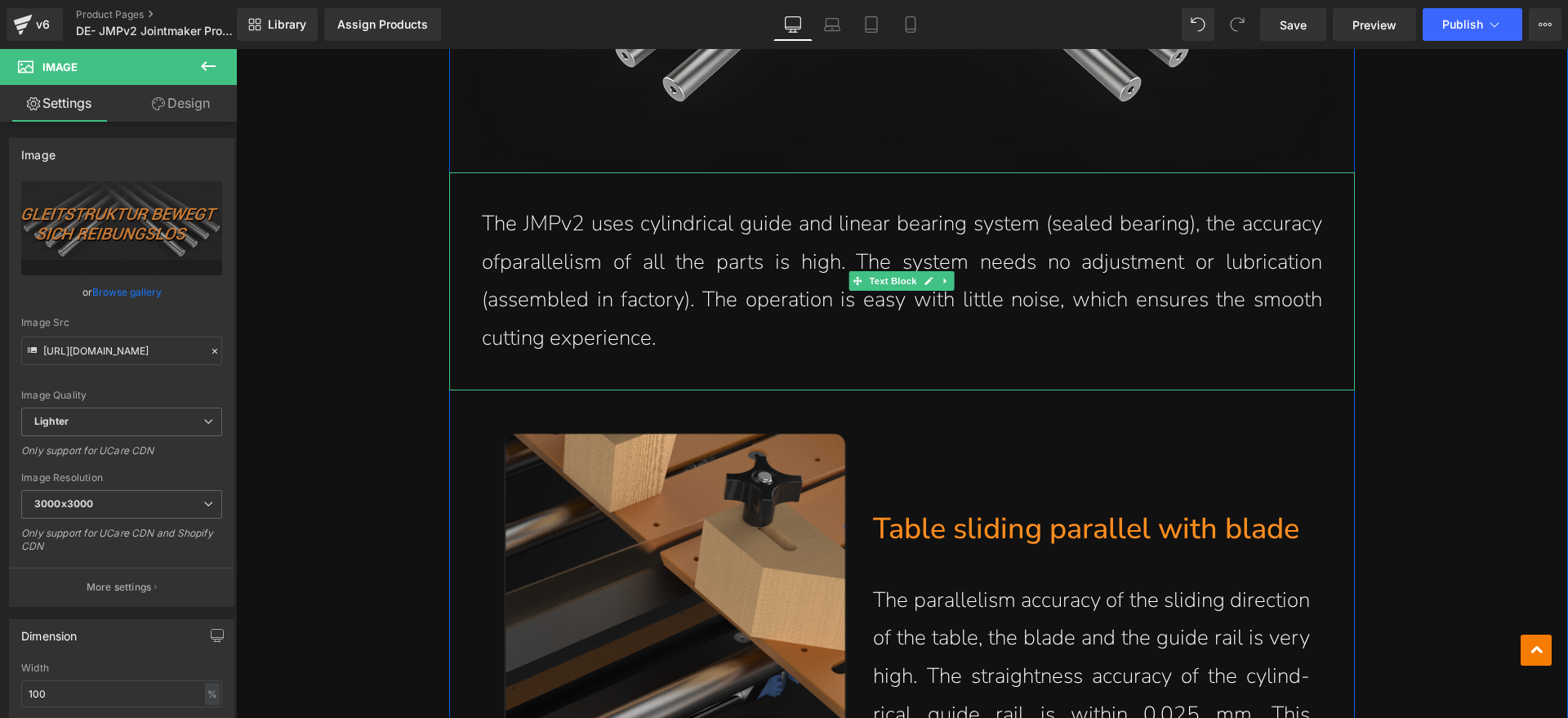
drag, startPoint x: 654, startPoint y: 327, endPoint x: 683, endPoint y: 331, distance: 29.3
click at [654, 327] on p "The JMPv2 uses cylindrical guide and linear bearing system (sealed bearing), th…" at bounding box center [902, 281] width 840 height 153
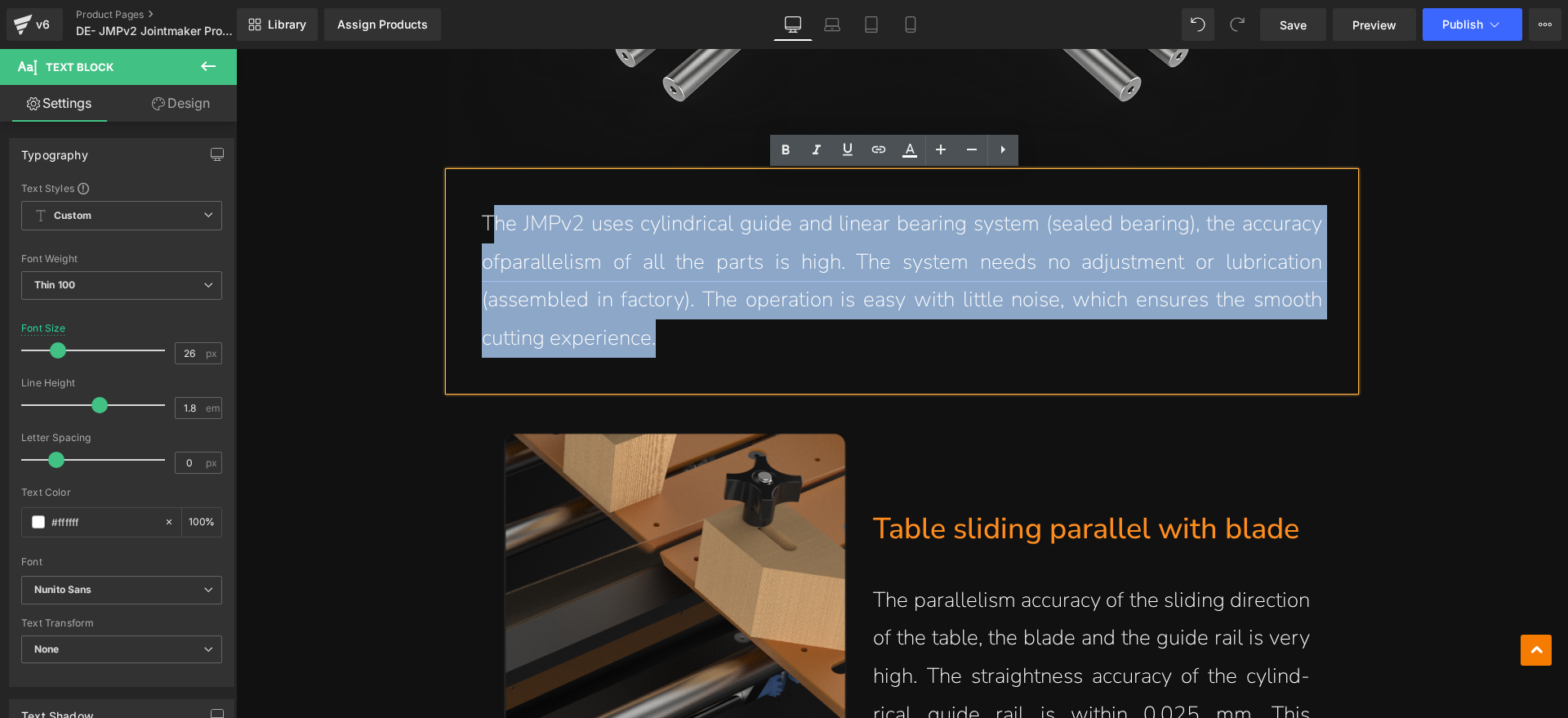
drag, startPoint x: 684, startPoint y: 331, endPoint x: 482, endPoint y: 229, distance: 226.3
click at [482, 229] on p "The JMPv2 uses cylindrical guide and linear bearing system (sealed bearing), th…" at bounding box center [902, 281] width 840 height 153
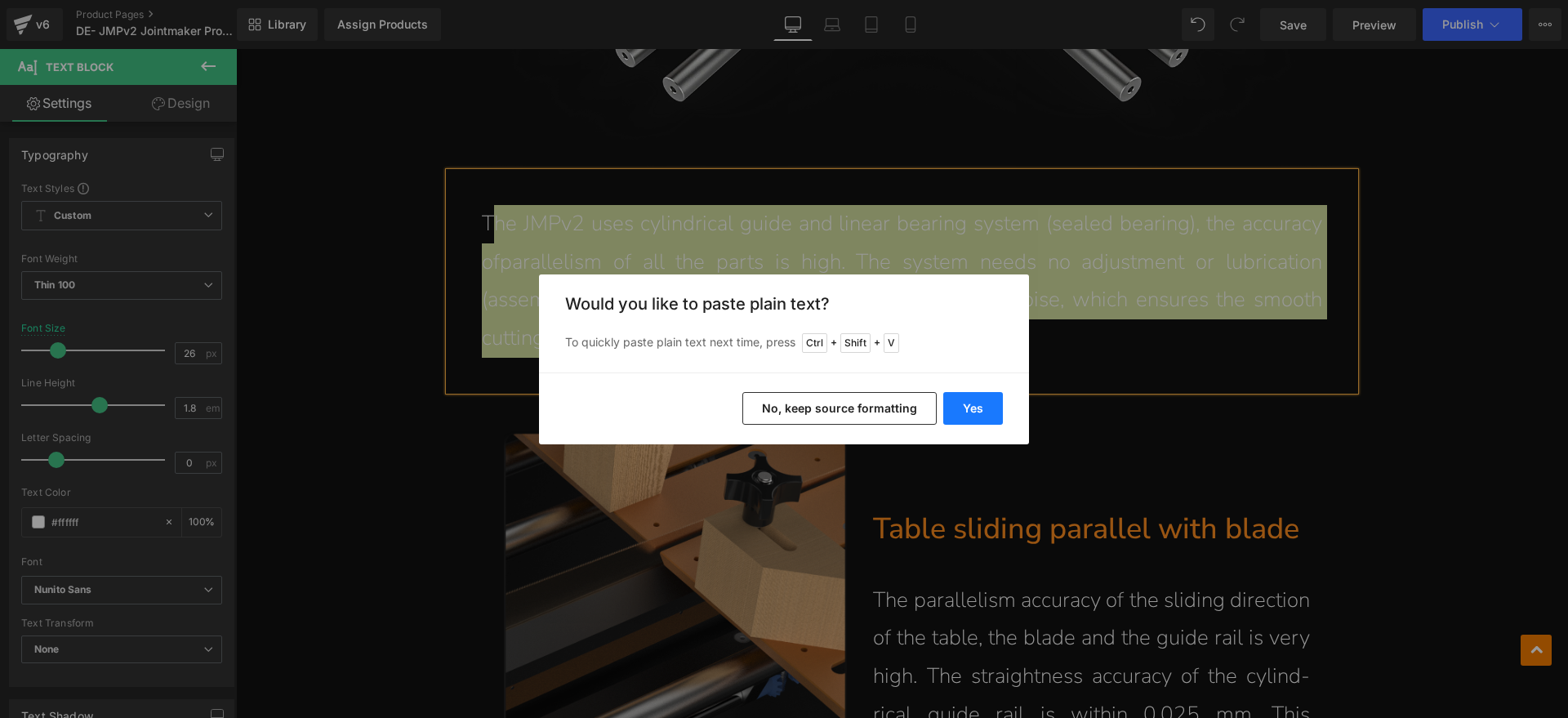
click at [983, 404] on button "Yes" at bounding box center [972, 408] width 59 height 33
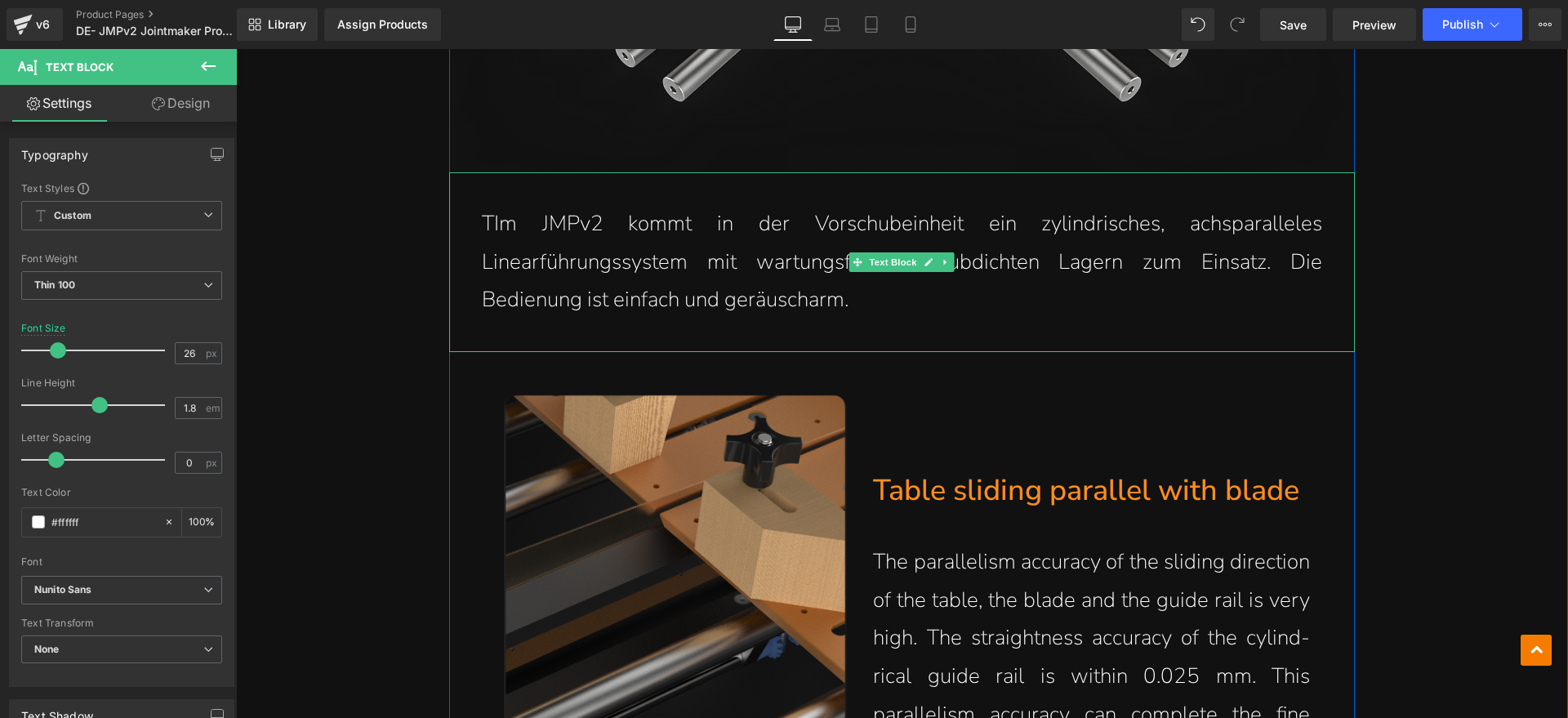
click at [490, 225] on p "TIm JMPv2 kommt in der Vorschubeinheit ein zylindrisches, achsparalleles Linear…" at bounding box center [902, 261] width 840 height 114
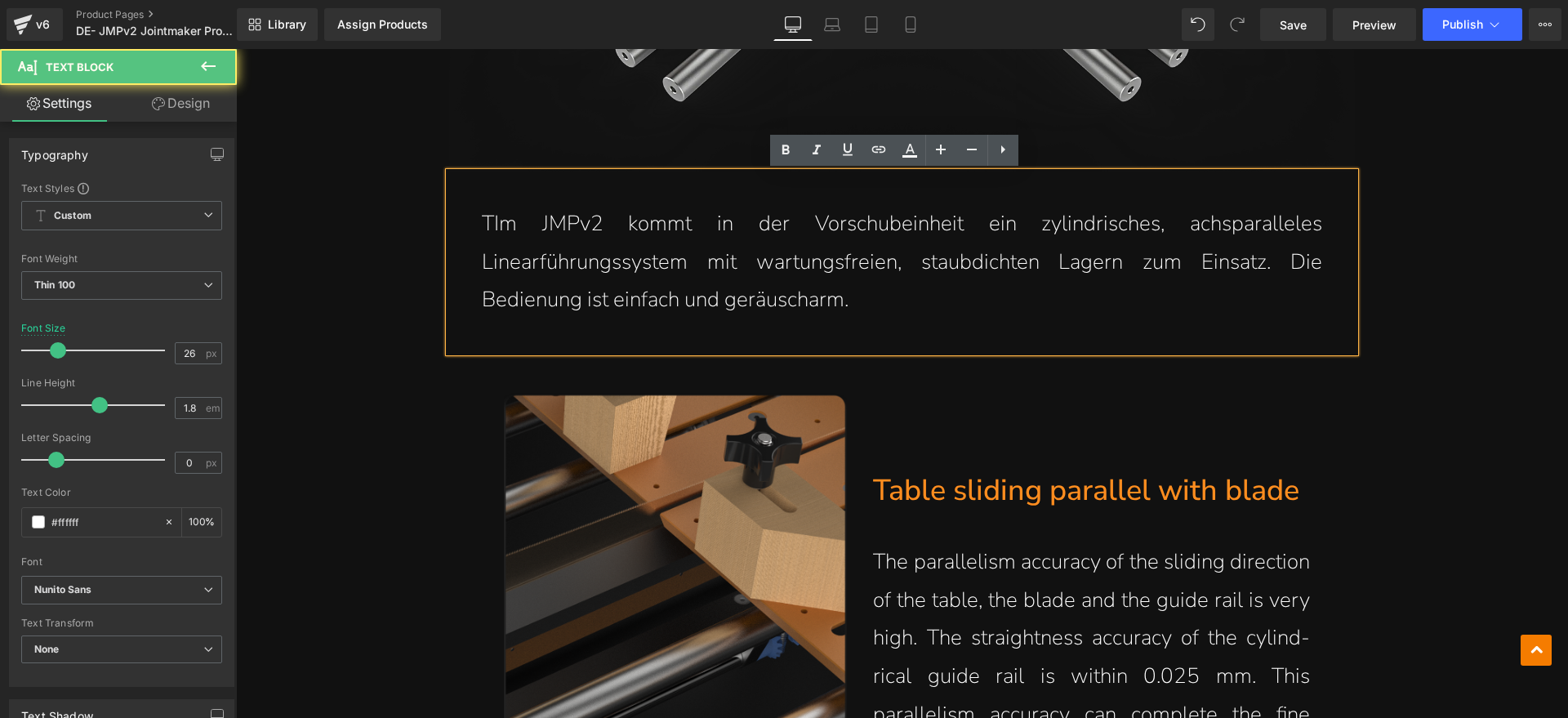
click at [485, 226] on p "TIm JMPv2 kommt in der Vorschubeinheit ein zylindrisches, achsparalleles Linear…" at bounding box center [902, 261] width 840 height 114
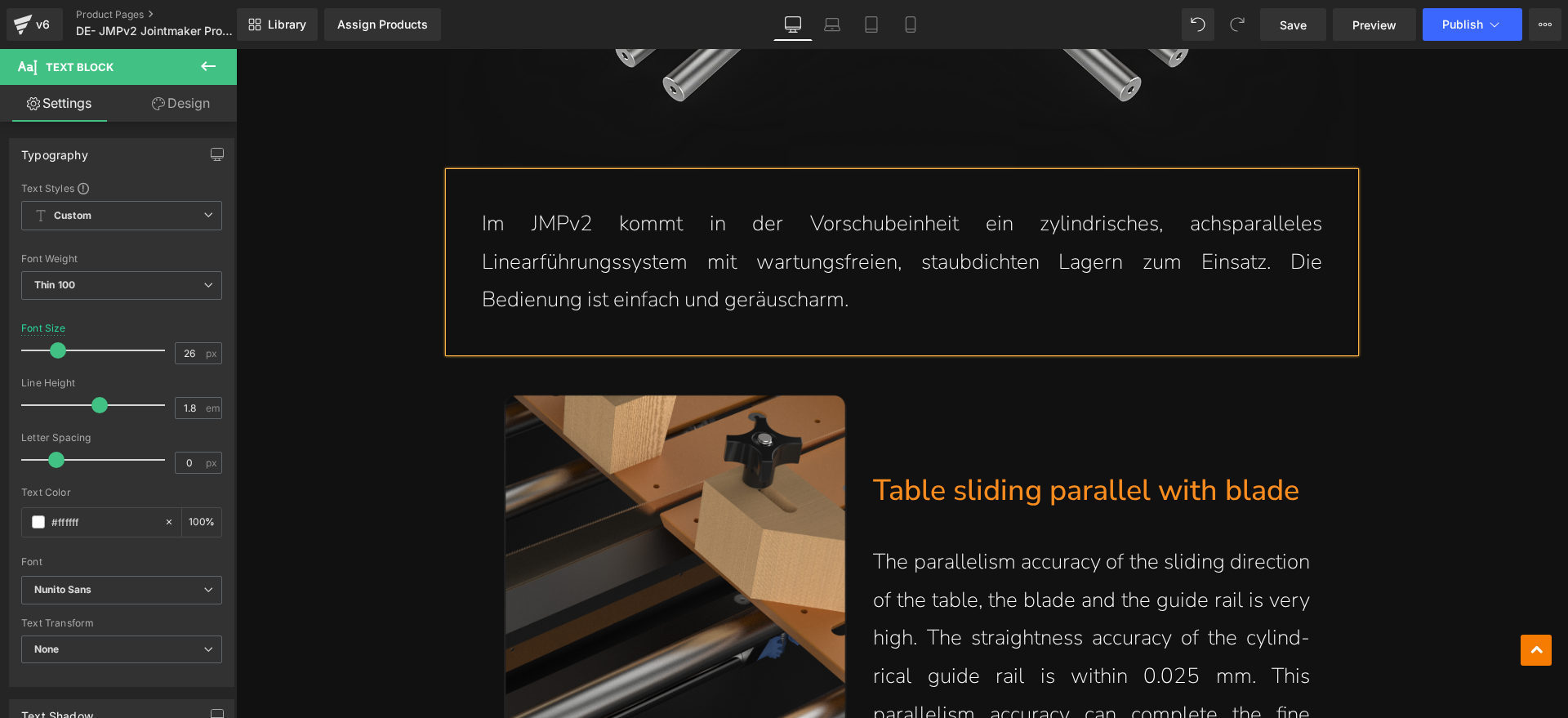
scroll to position [6330, 0]
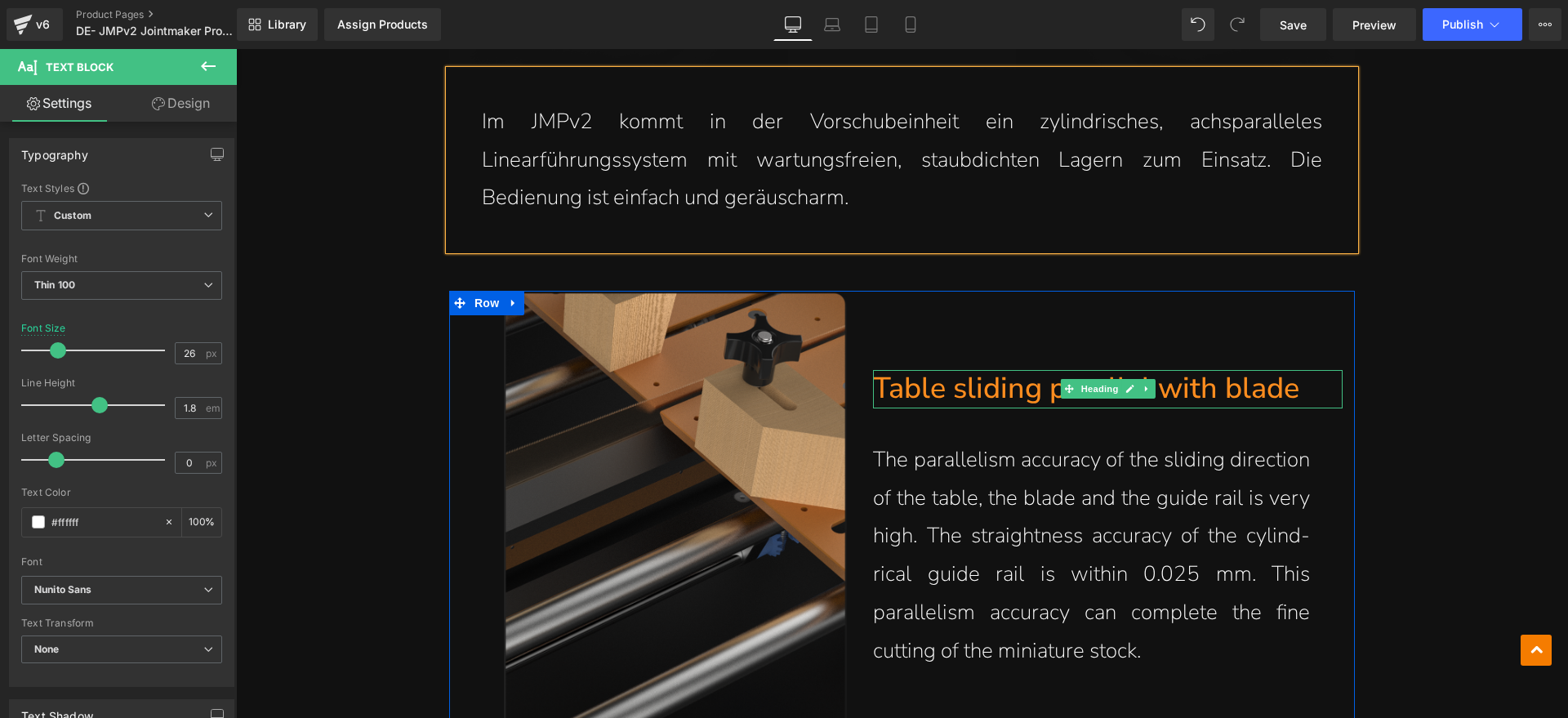
click at [1308, 389] on h1 "Table sliding parallel with blade" at bounding box center [1099, 389] width 453 height 38
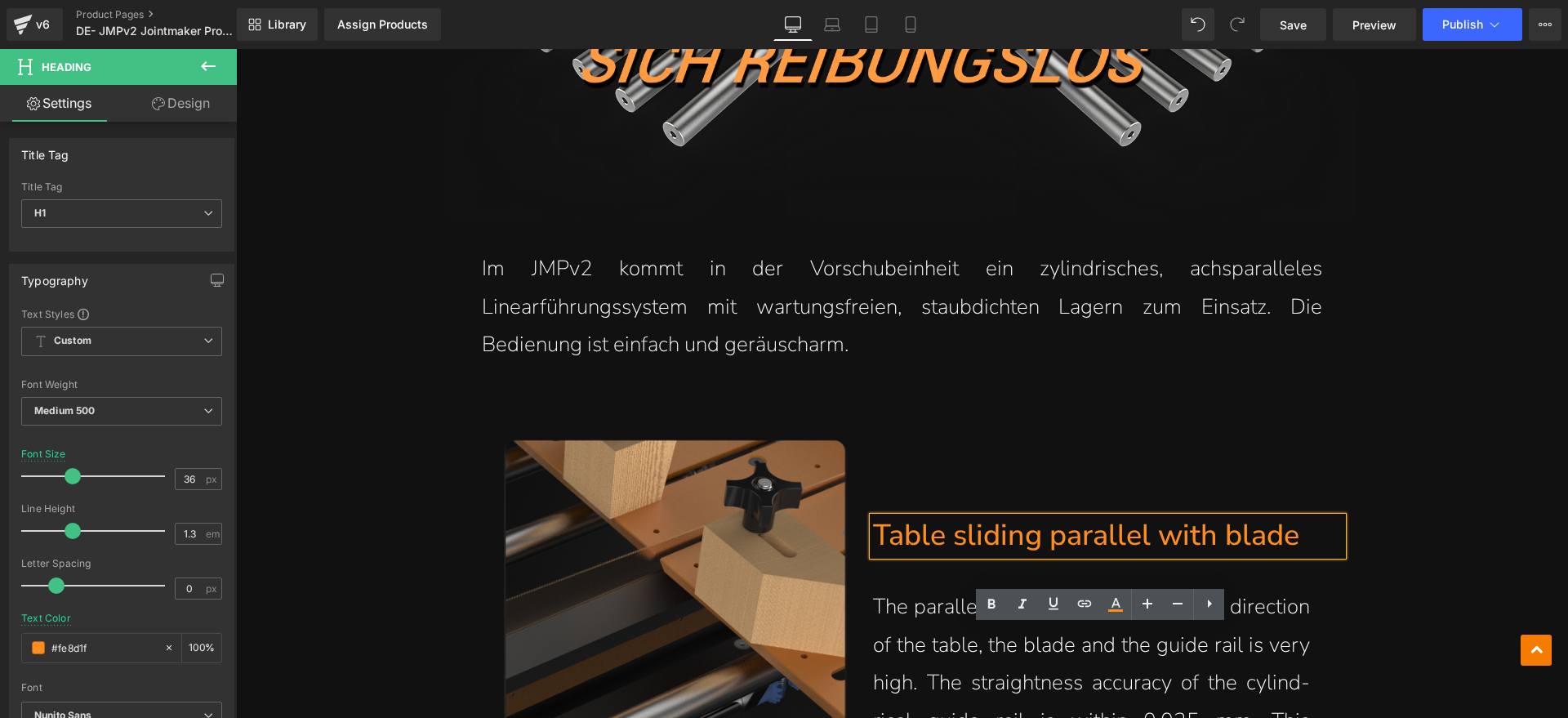
scroll to position [6227, 0]
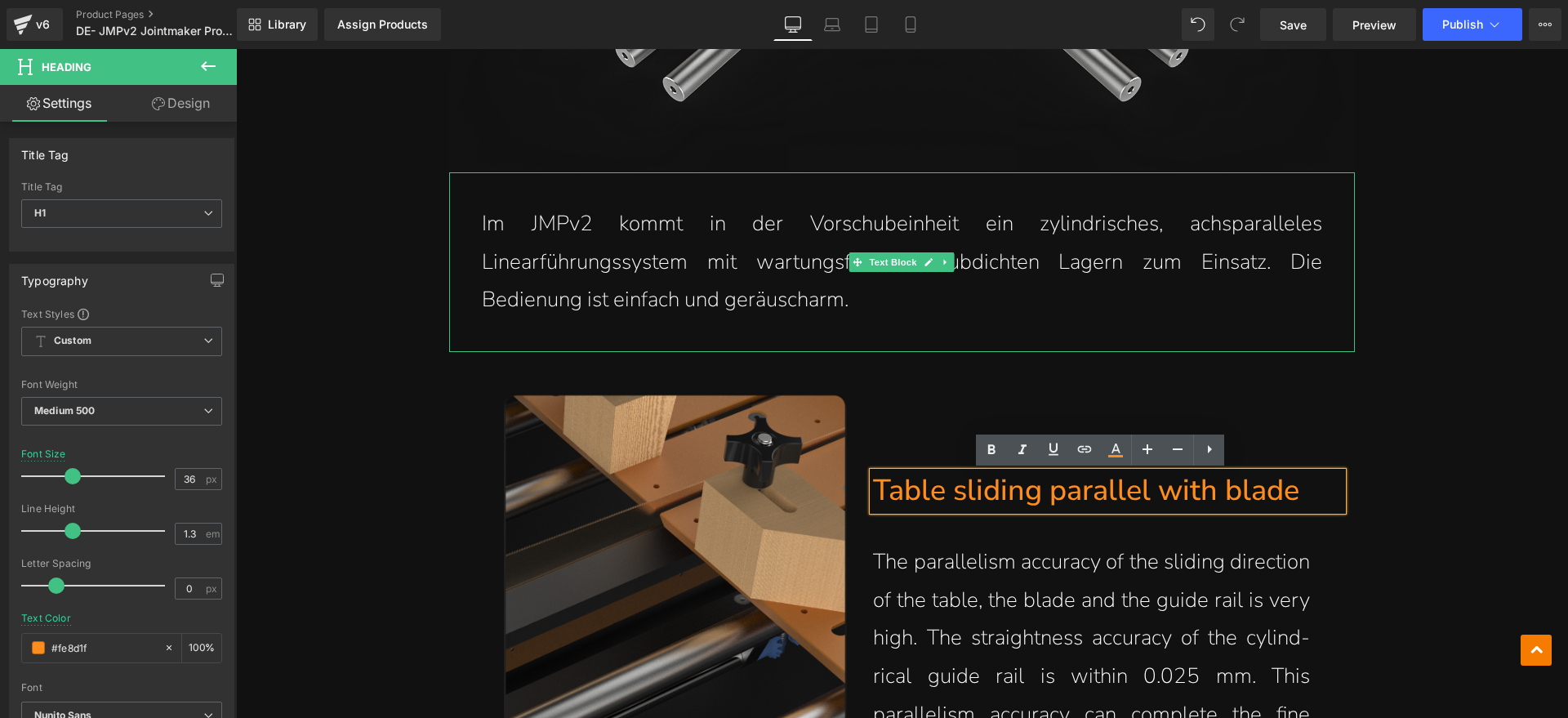
drag, startPoint x: 891, startPoint y: 311, endPoint x: 891, endPoint y: 301, distance: 10.0
click at [891, 310] on p "Im JMPv2 kommt in der Vorschubeinheit ein zylindrisches, achsparalleles Linearf…" at bounding box center [902, 261] width 840 height 114
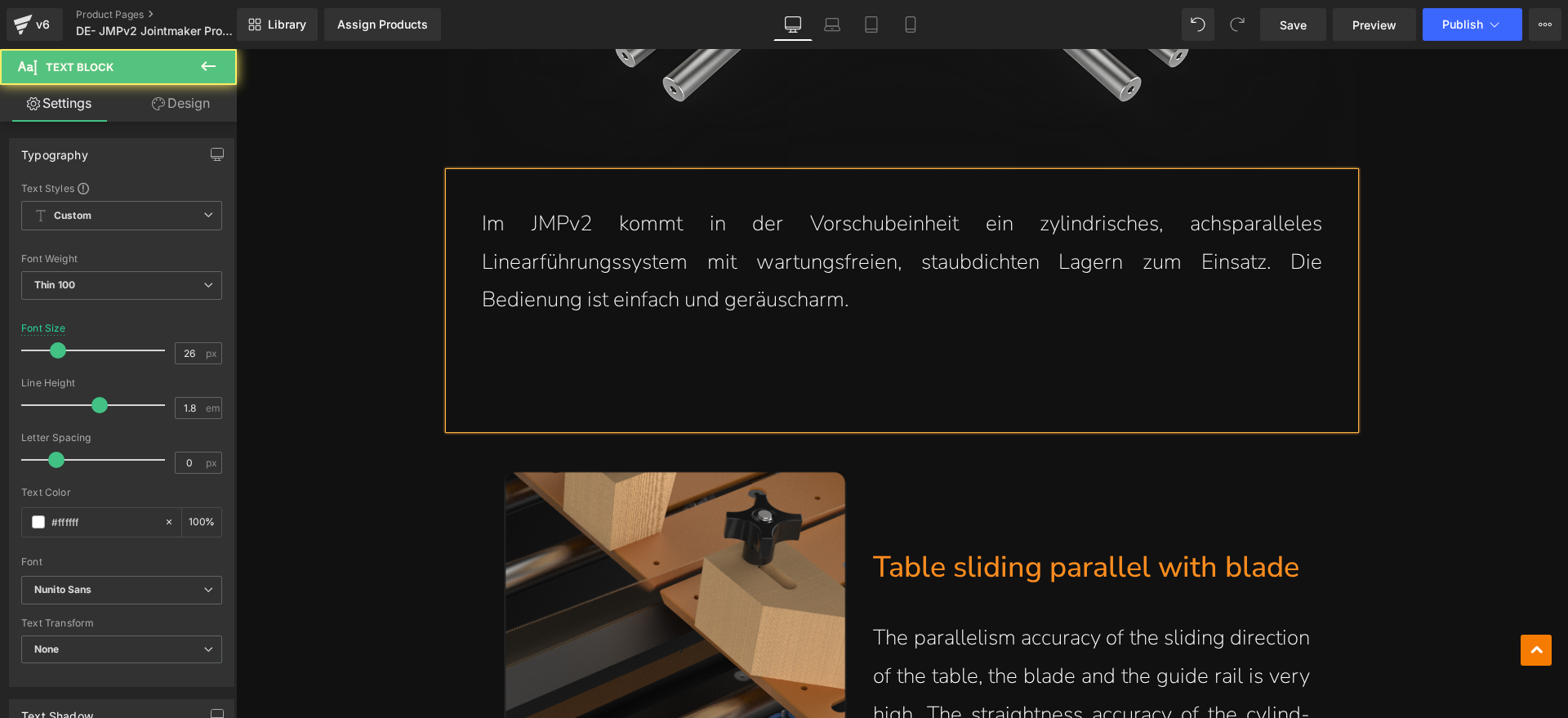
click at [534, 376] on p at bounding box center [902, 376] width 840 height 38
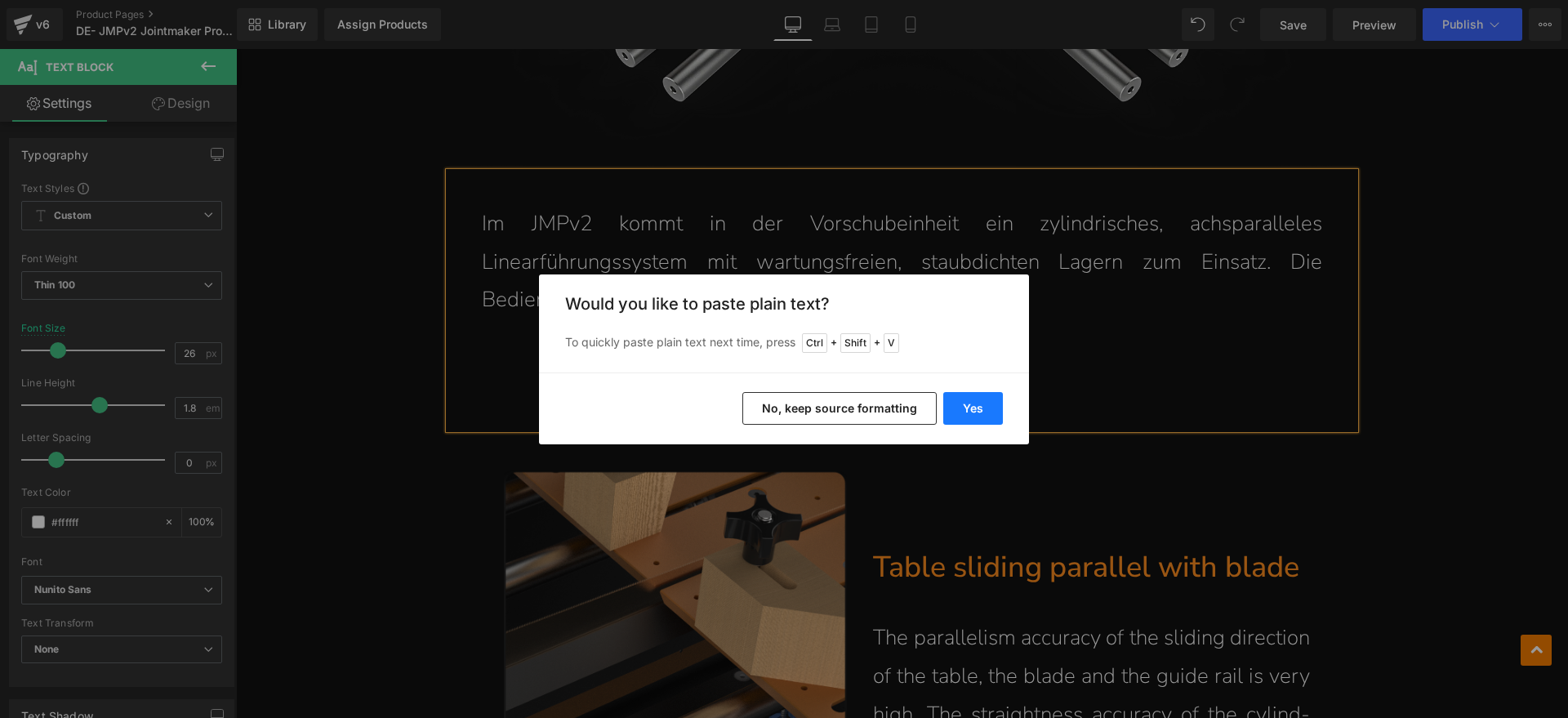
click at [992, 398] on button "Yes" at bounding box center [972, 408] width 59 height 33
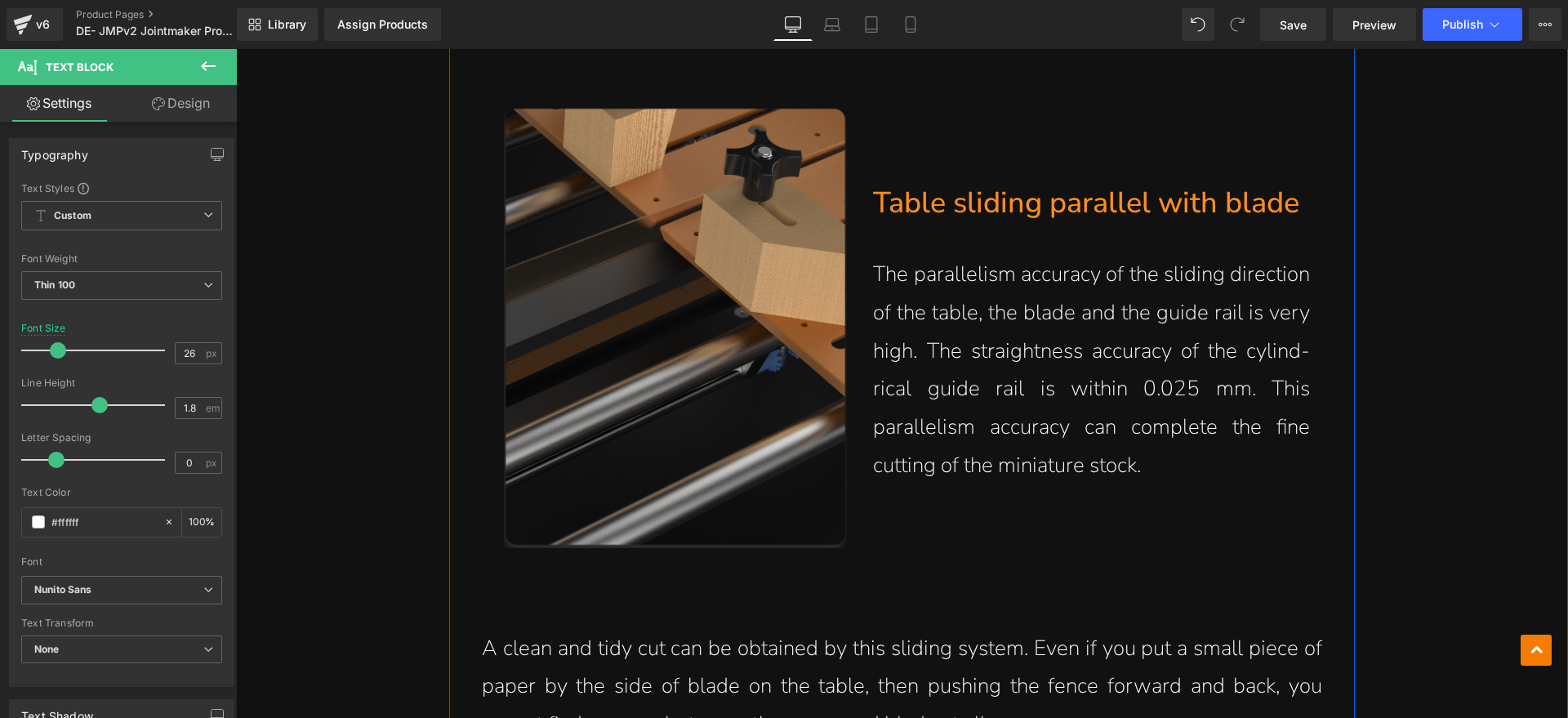
scroll to position [6636, 0]
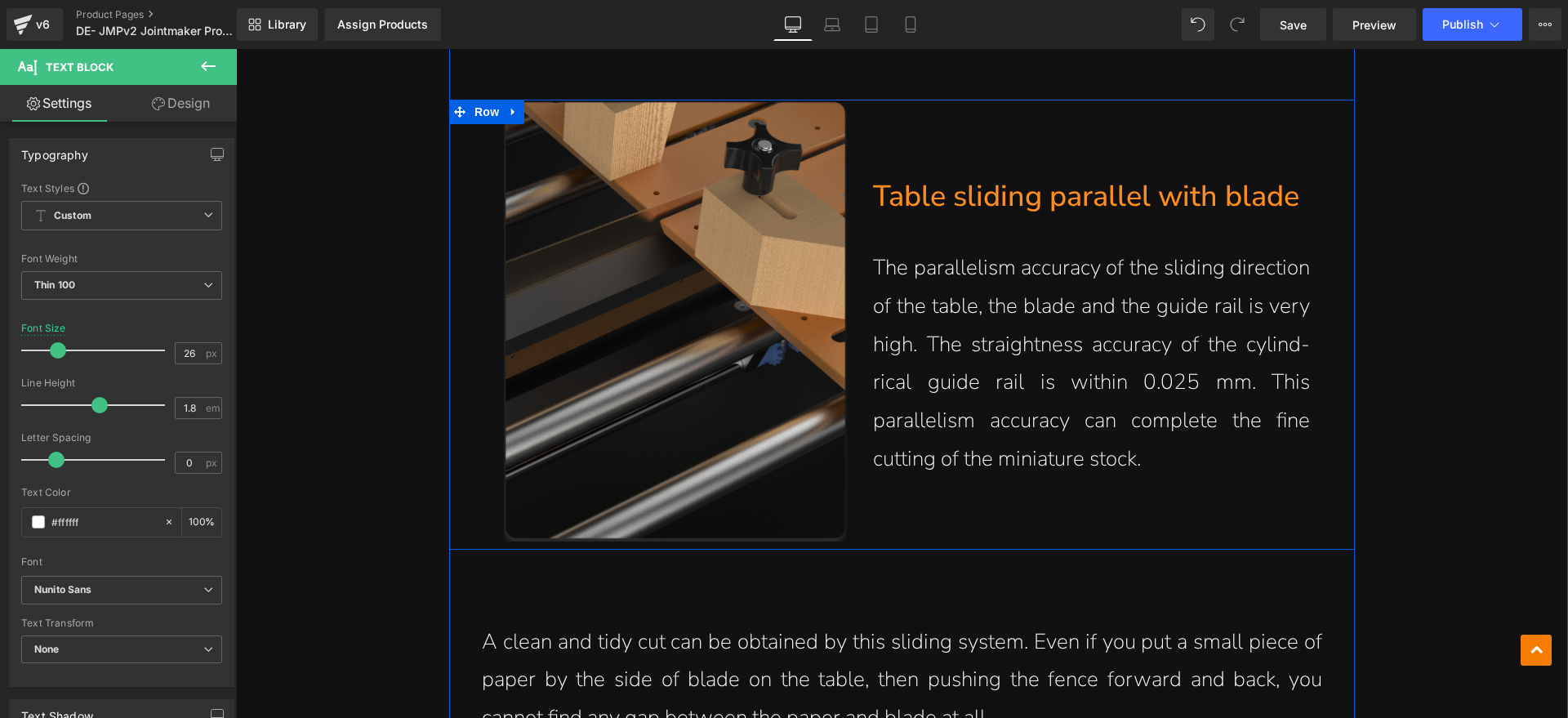
drag, startPoint x: 1170, startPoint y: 208, endPoint x: 1310, endPoint y: 204, distance: 140.1
click at [1170, 208] on h1 "Table sliding parallel with blade" at bounding box center [1099, 197] width 453 height 38
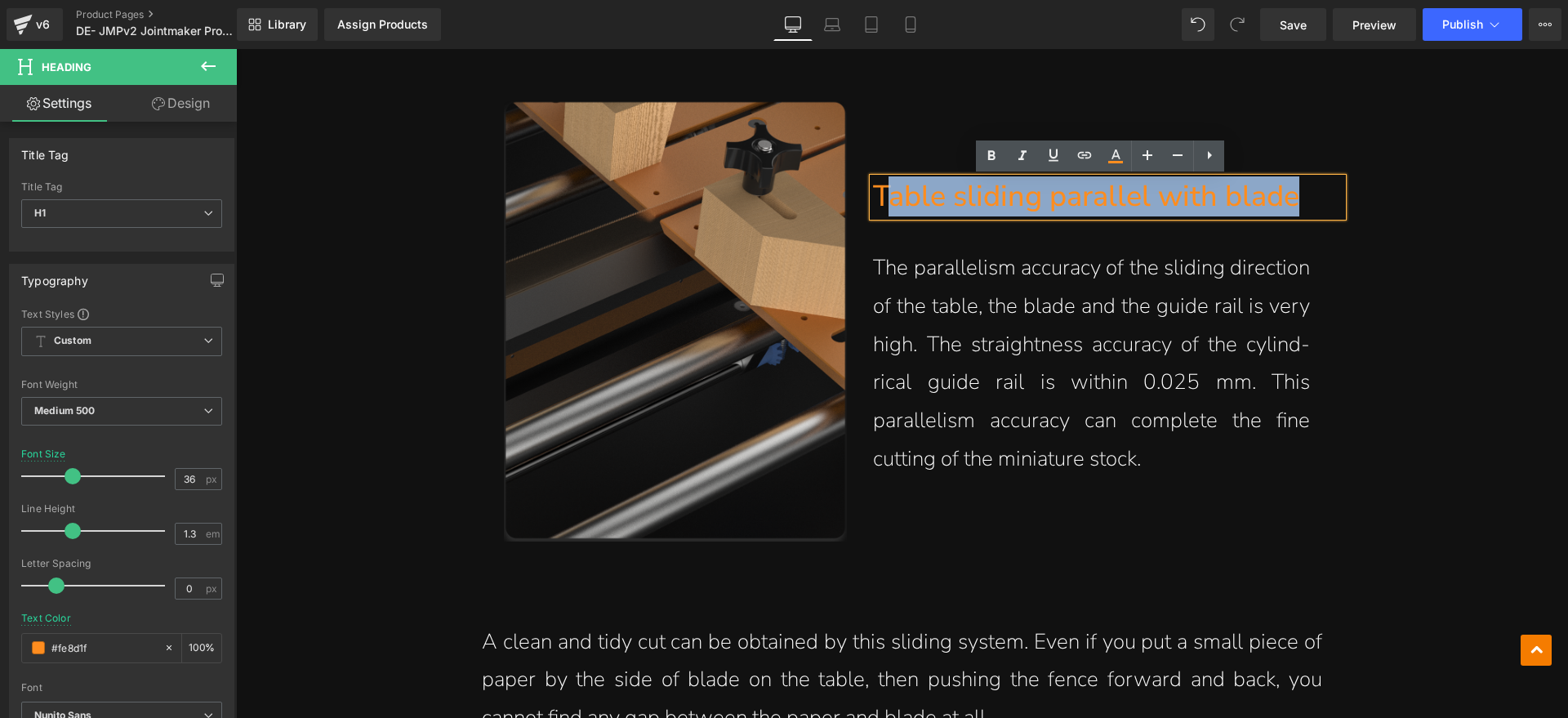
drag, startPoint x: 1319, startPoint y: 200, endPoint x: 878, endPoint y: 200, distance: 441.0
click at [878, 200] on div "Table sliding parallel with blade" at bounding box center [1107, 197] width 469 height 38
paste div
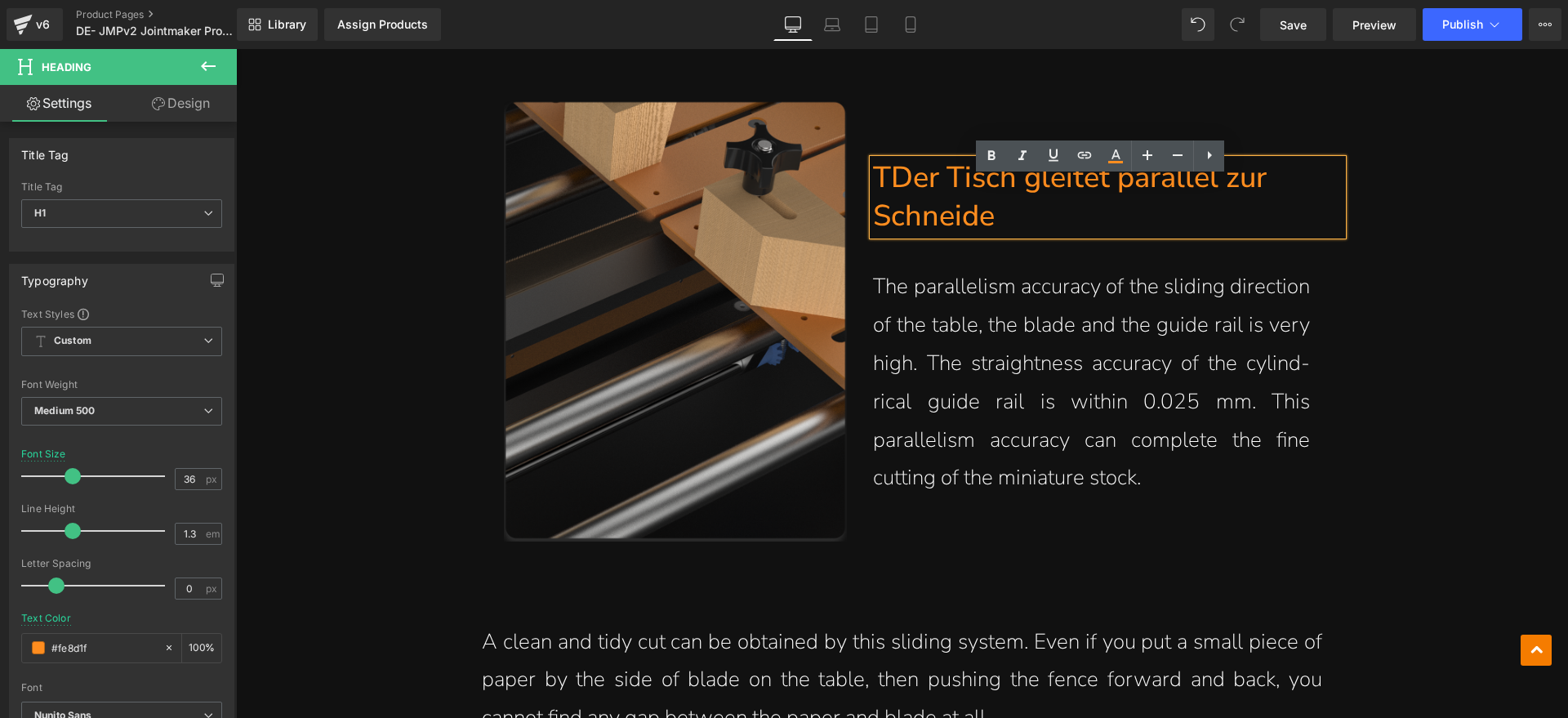
scroll to position [6617, 0]
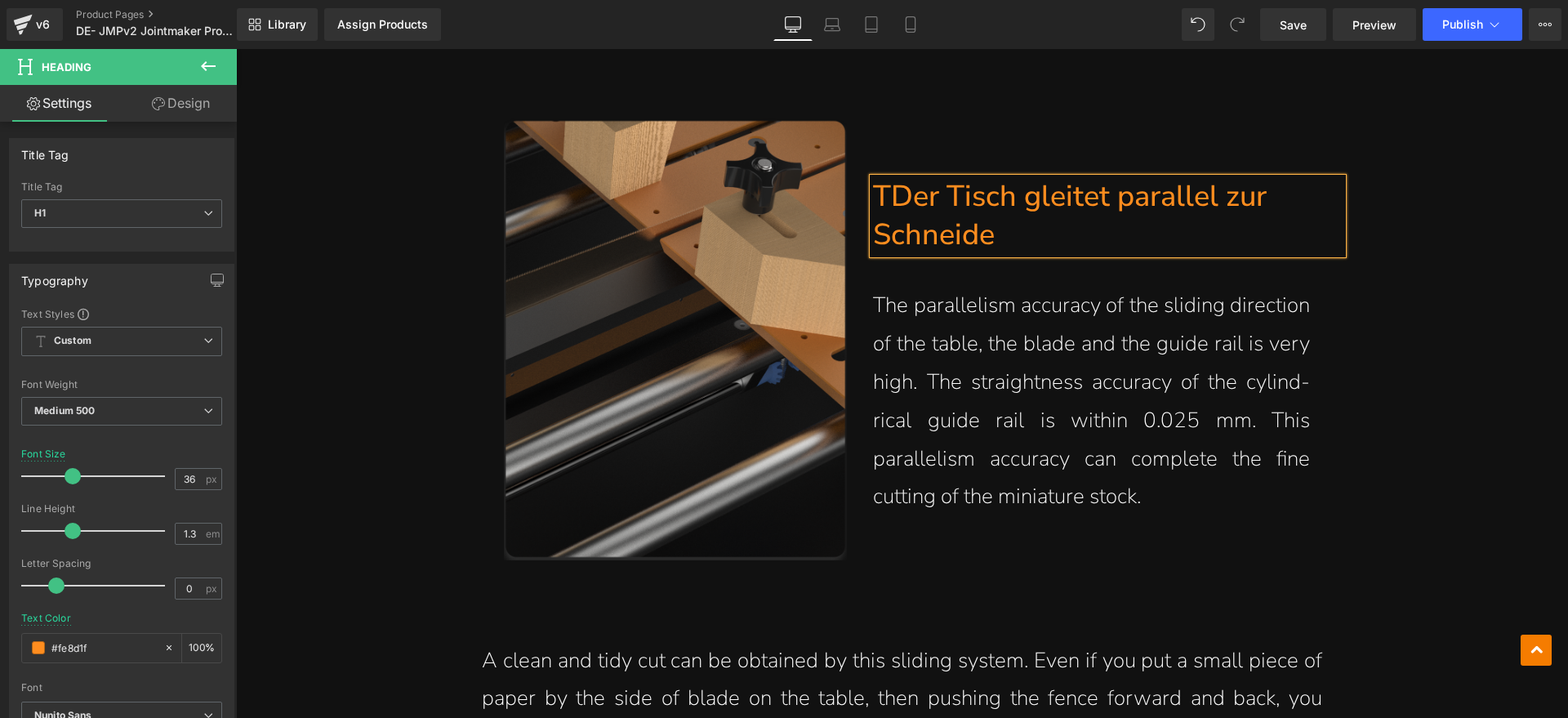
click at [883, 199] on h1 "TDer Tisch gleitet parallel zur Schneide" at bounding box center [1099, 216] width 453 height 77
drag, startPoint x: 996, startPoint y: 389, endPoint x: 1151, endPoint y: 487, distance: 183.4
click at [996, 389] on p "The parallelism accuracy of the sliding direction of the table, the blade and t…" at bounding box center [1091, 401] width 437 height 230
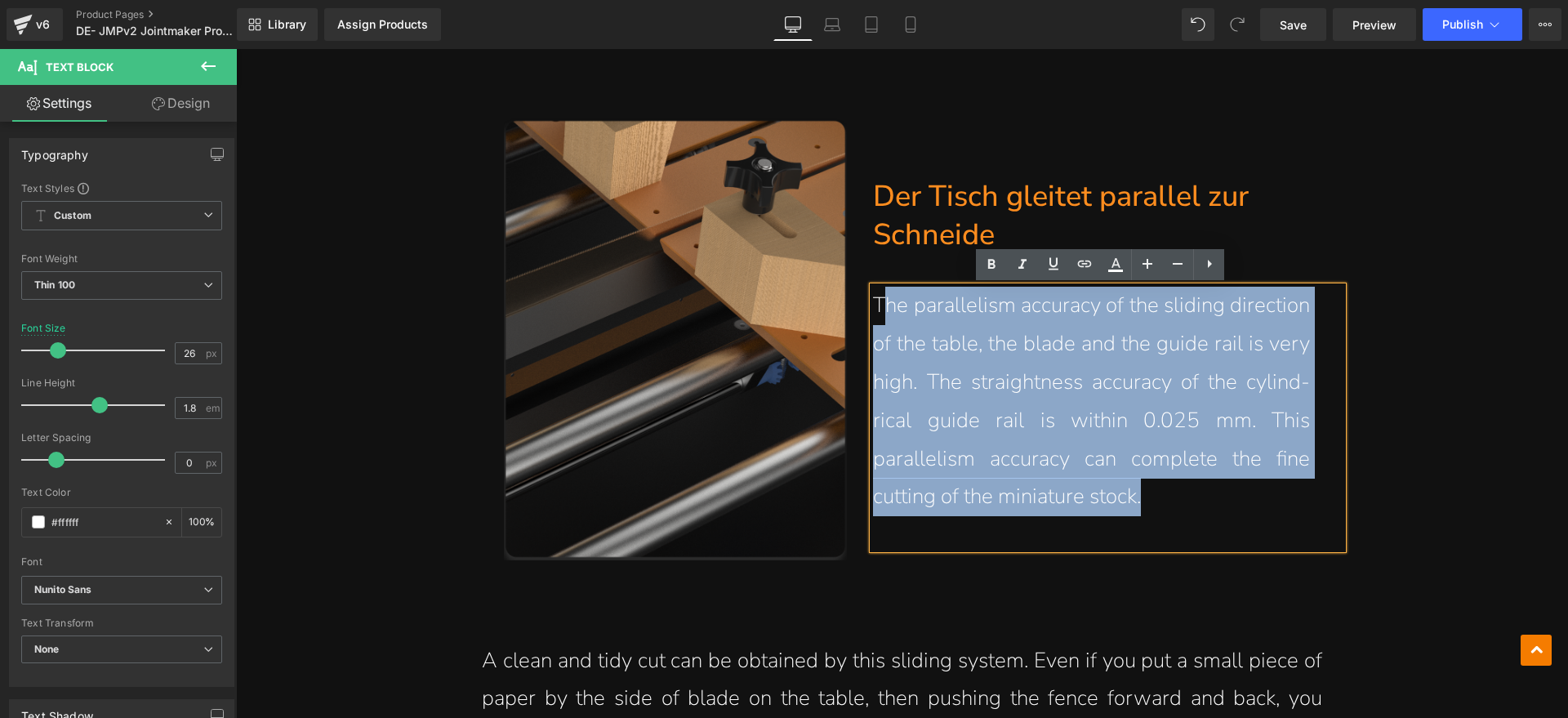
drag, startPoint x: 1166, startPoint y: 489, endPoint x: 877, endPoint y: 312, distance: 338.9
click at [877, 312] on p "The parallelism accuracy of the sliding direction of the table, the blade and t…" at bounding box center [1091, 401] width 437 height 230
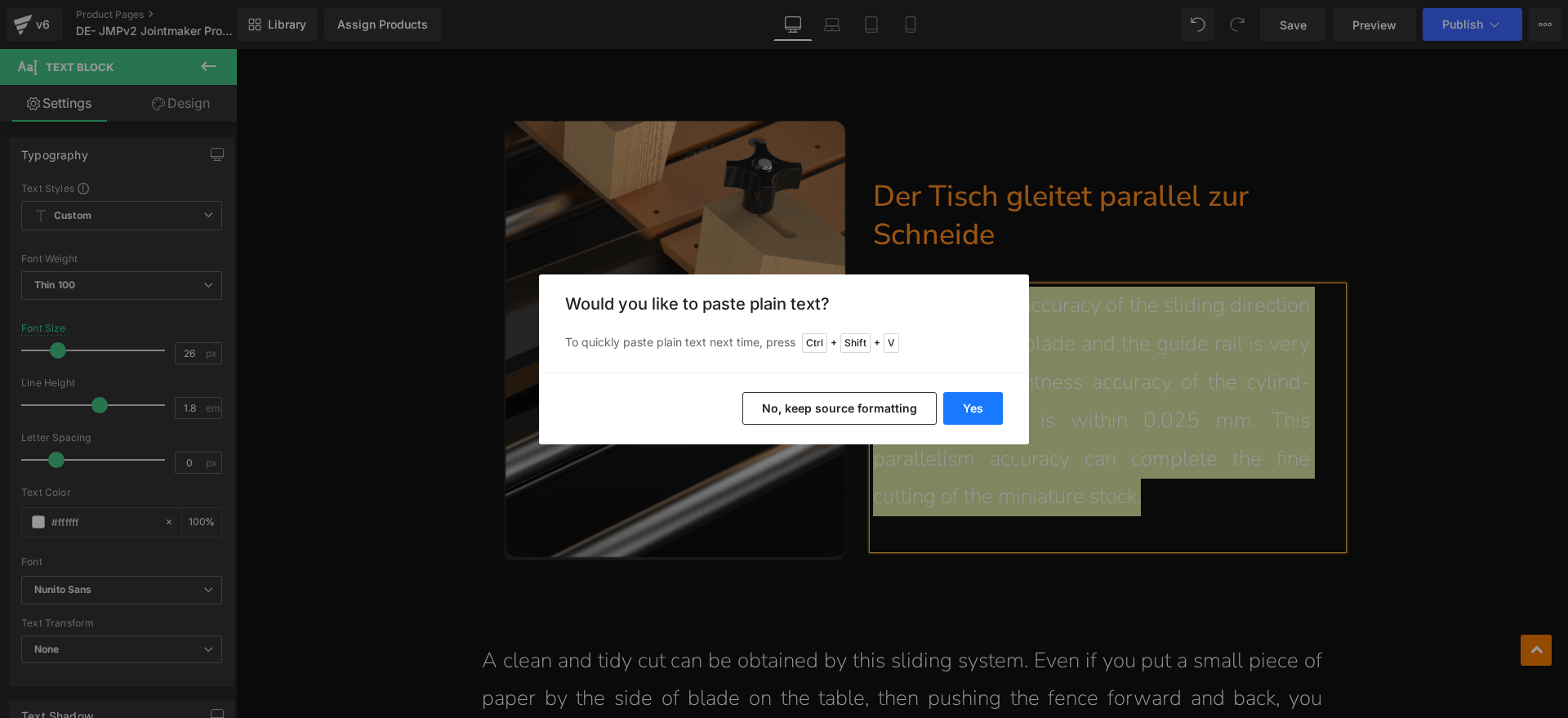
click at [955, 399] on button "Yes" at bounding box center [972, 408] width 59 height 33
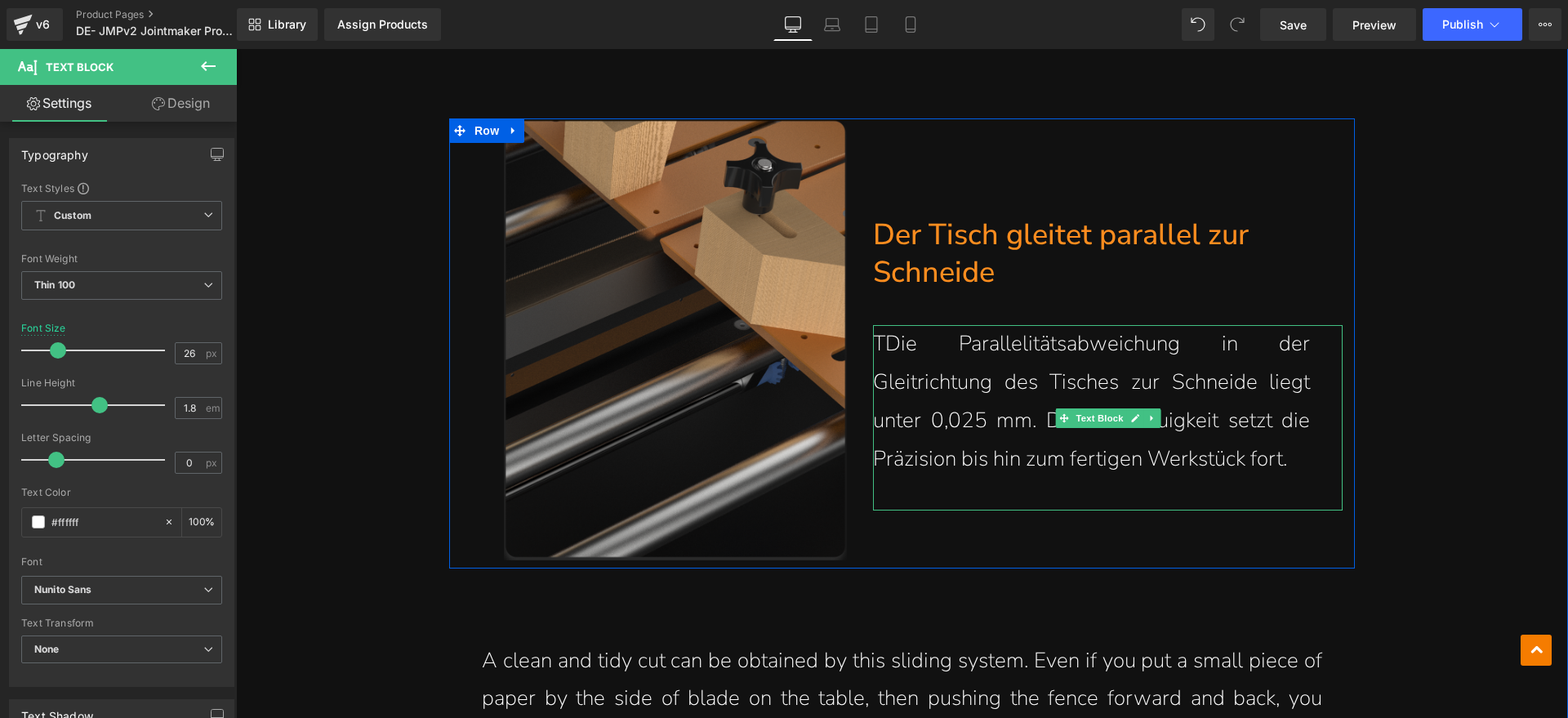
click at [879, 346] on p "TDie Parallelitätsabweichung in der Gleitrichtung des Tisches zur Schneide lieg…" at bounding box center [1091, 401] width 437 height 153
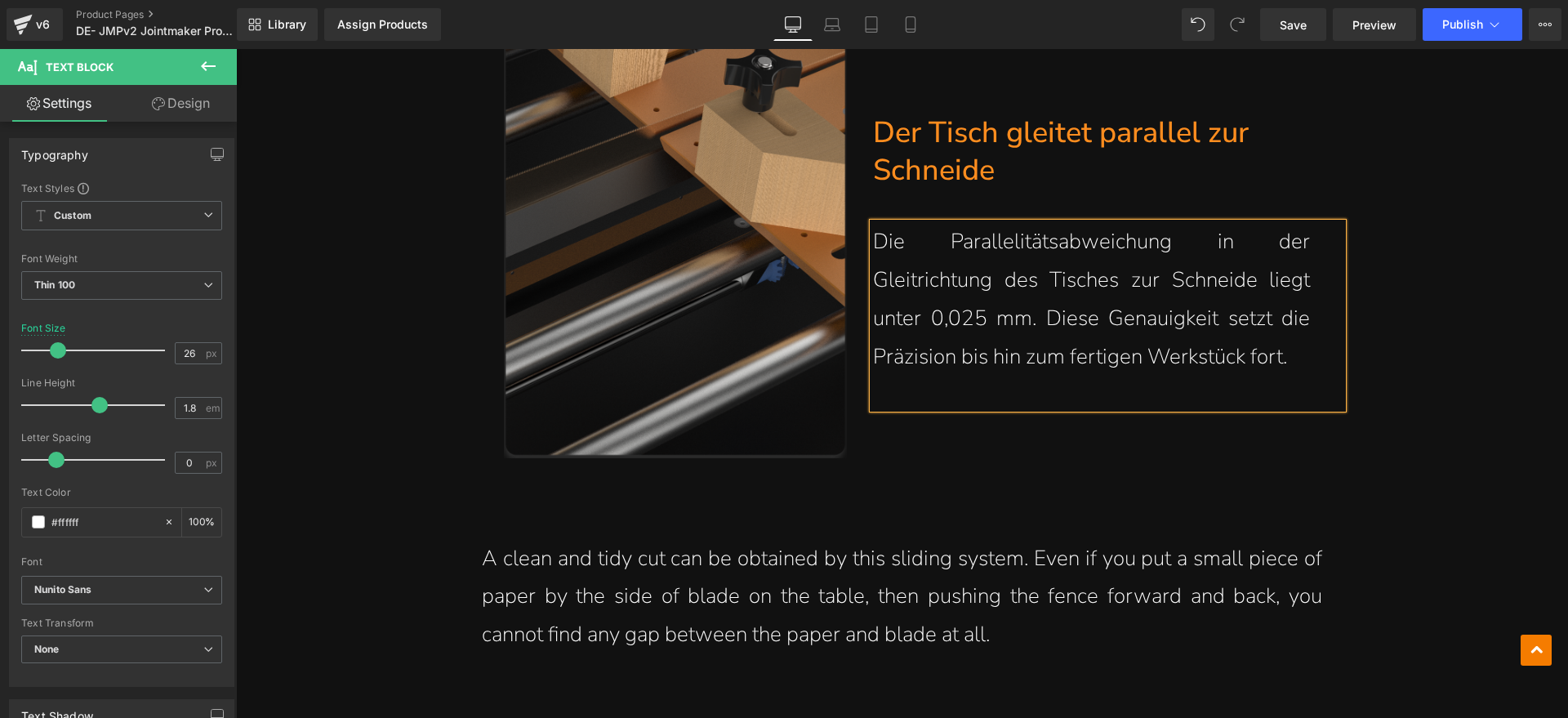
scroll to position [6924, 0]
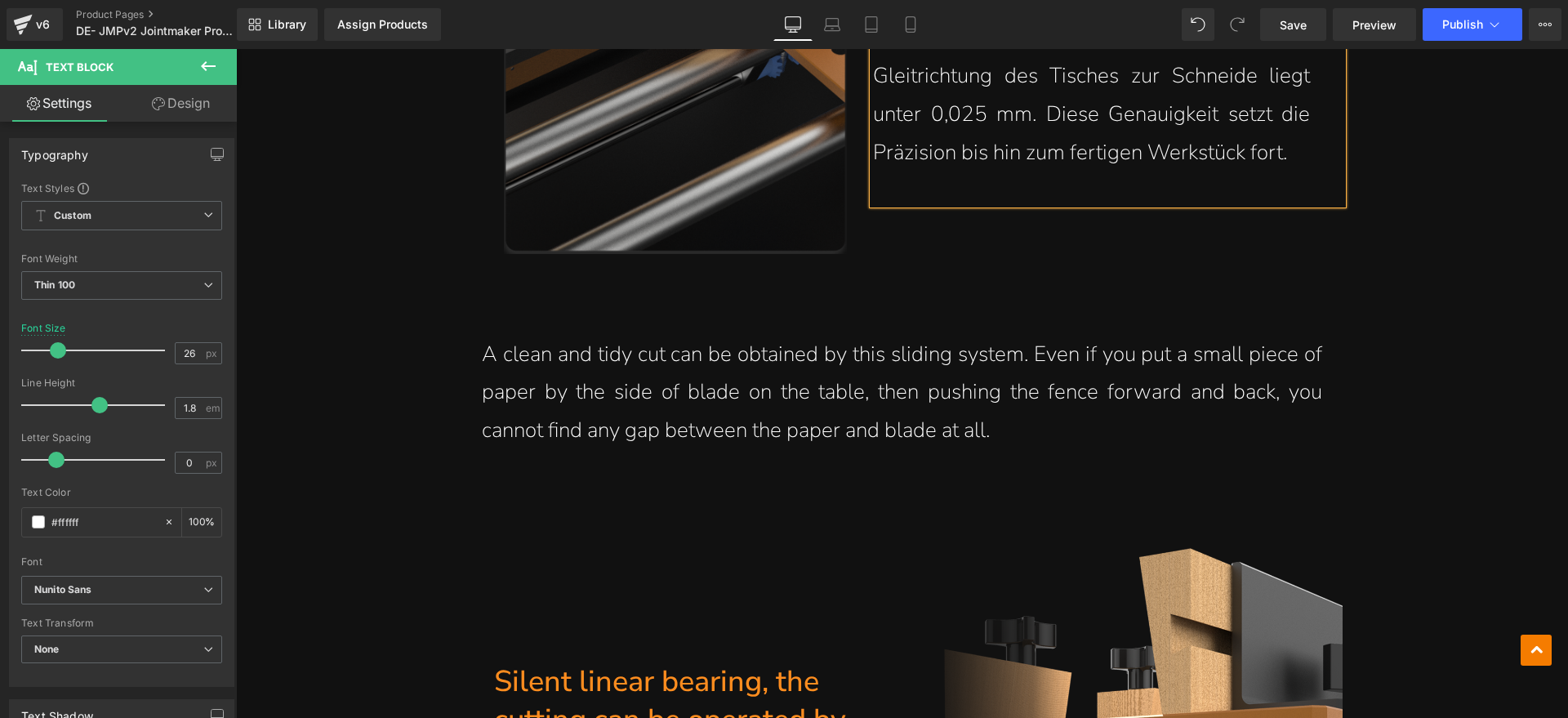
click at [962, 376] on p "A clean and tidy cut can be obtained by this sliding system. Even if you put a …" at bounding box center [902, 393] width 840 height 114
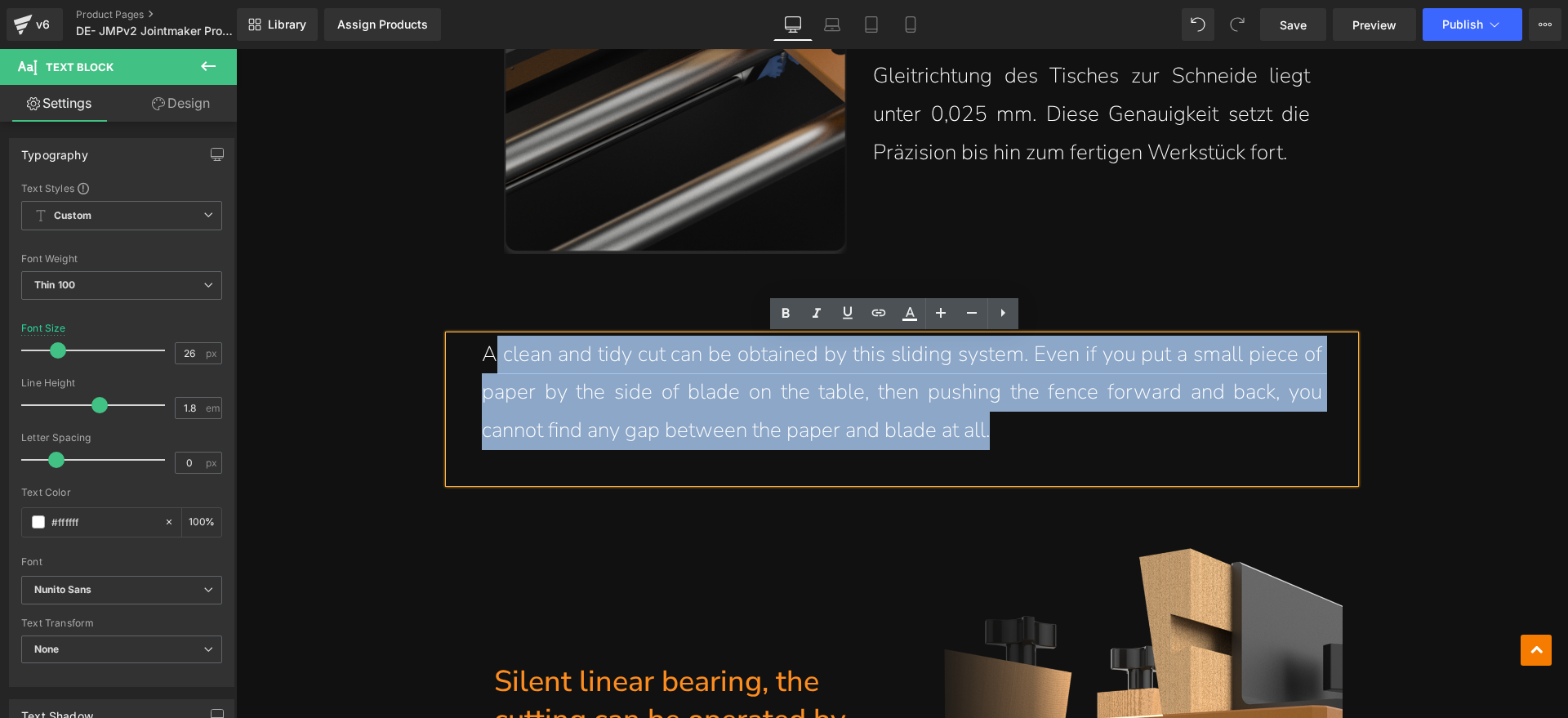
drag, startPoint x: 1025, startPoint y: 433, endPoint x: 492, endPoint y: 366, distance: 537.2
click at [492, 366] on p "A clean and tidy cut can be obtained by this sliding system. Even if you put a …" at bounding box center [902, 393] width 840 height 114
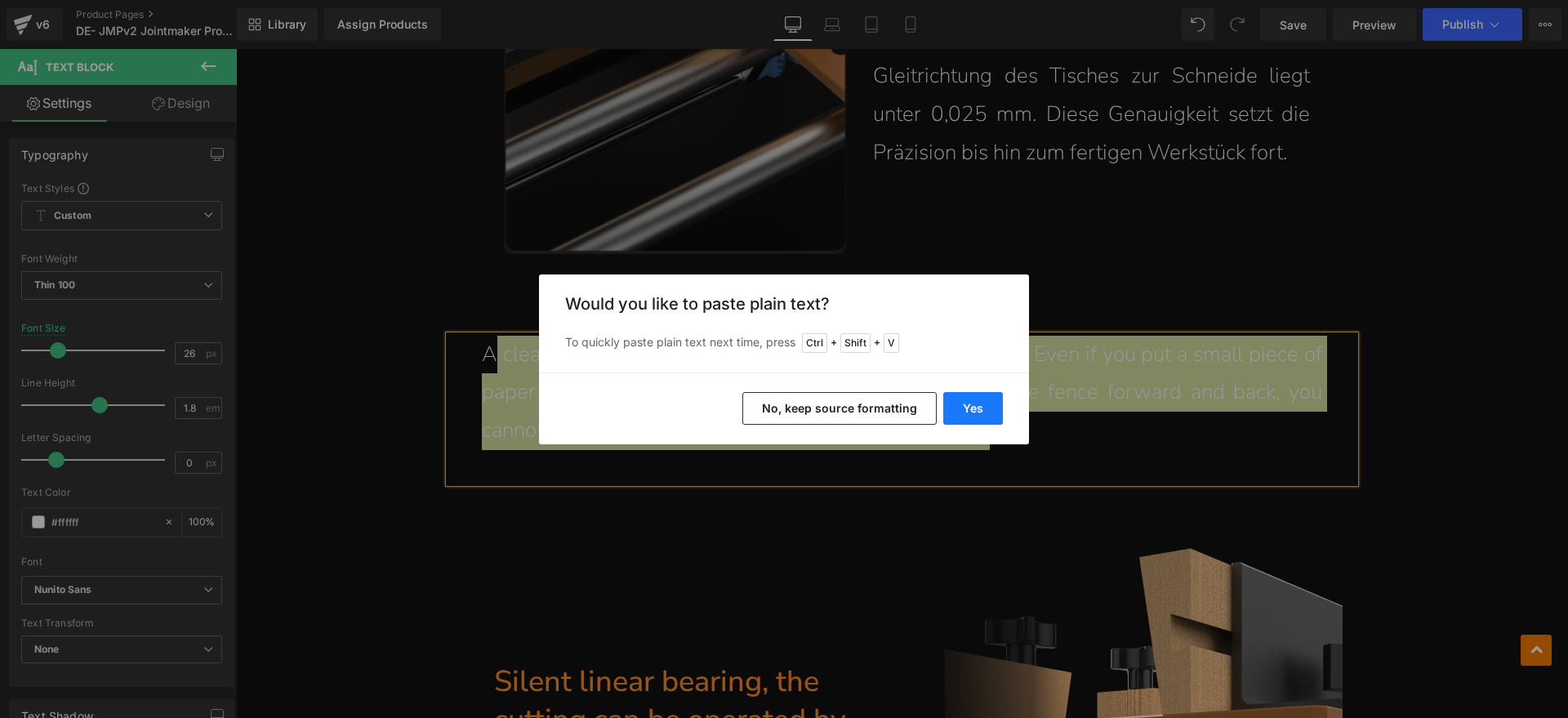
click at [963, 402] on button "Yes" at bounding box center [972, 408] width 59 height 33
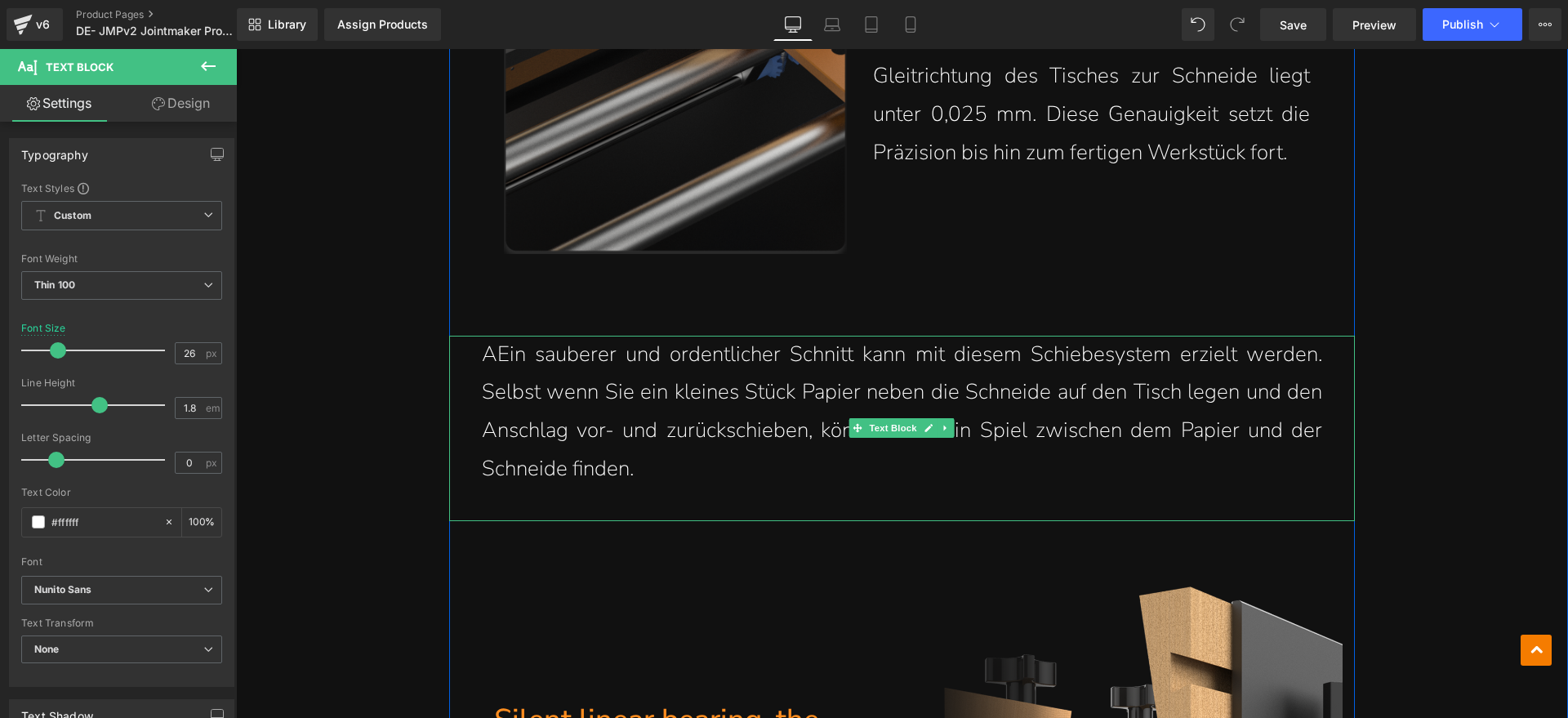
click at [487, 350] on p "AEin sauberer und ordentlicher Schnitt kann mit diesem Schiebesystem erzielt we…" at bounding box center [902, 412] width 840 height 153
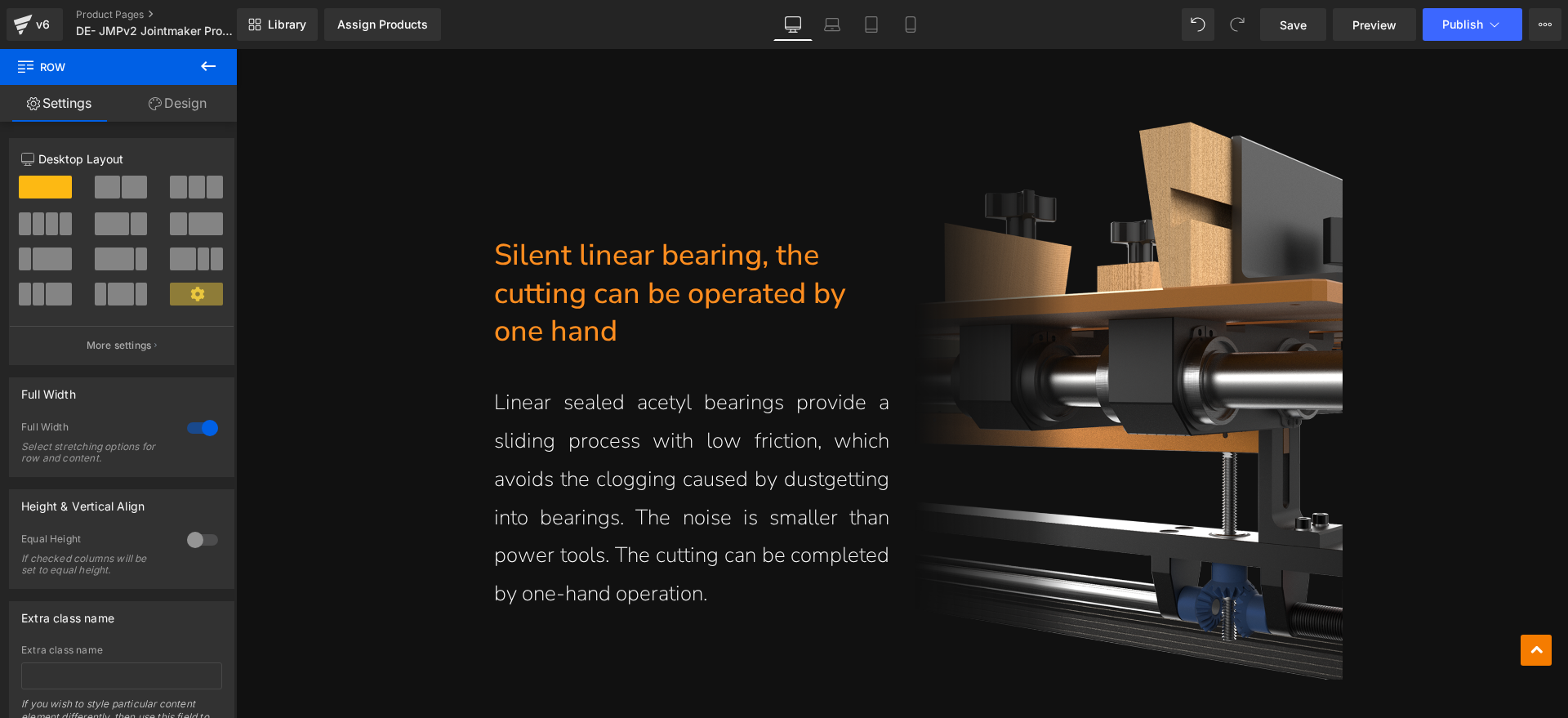
scroll to position [7434, 0]
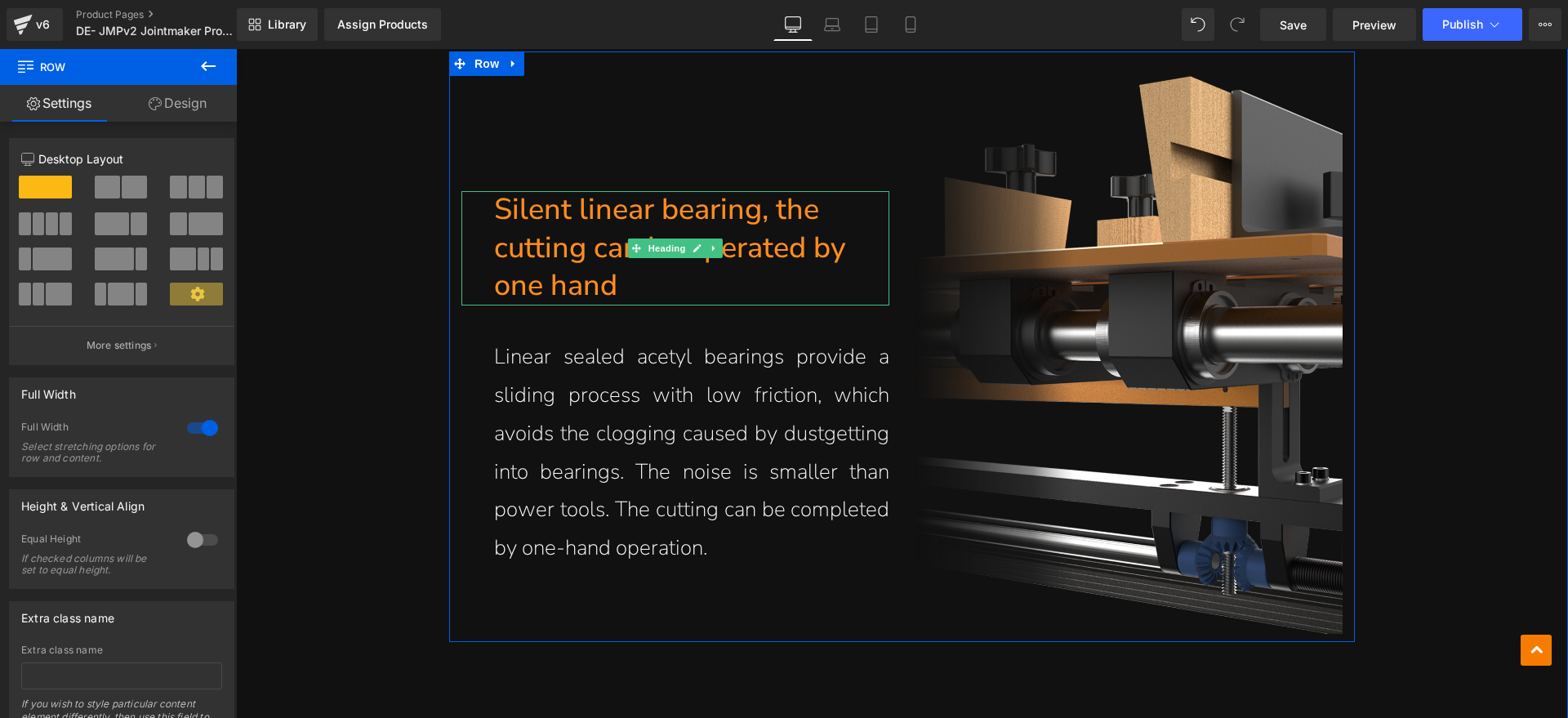
drag, startPoint x: 592, startPoint y: 286, endPoint x: 624, endPoint y: 285, distance: 32.0
click at [592, 286] on h1 "cutting can be operated by one hand" at bounding box center [691, 268] width 396 height 77
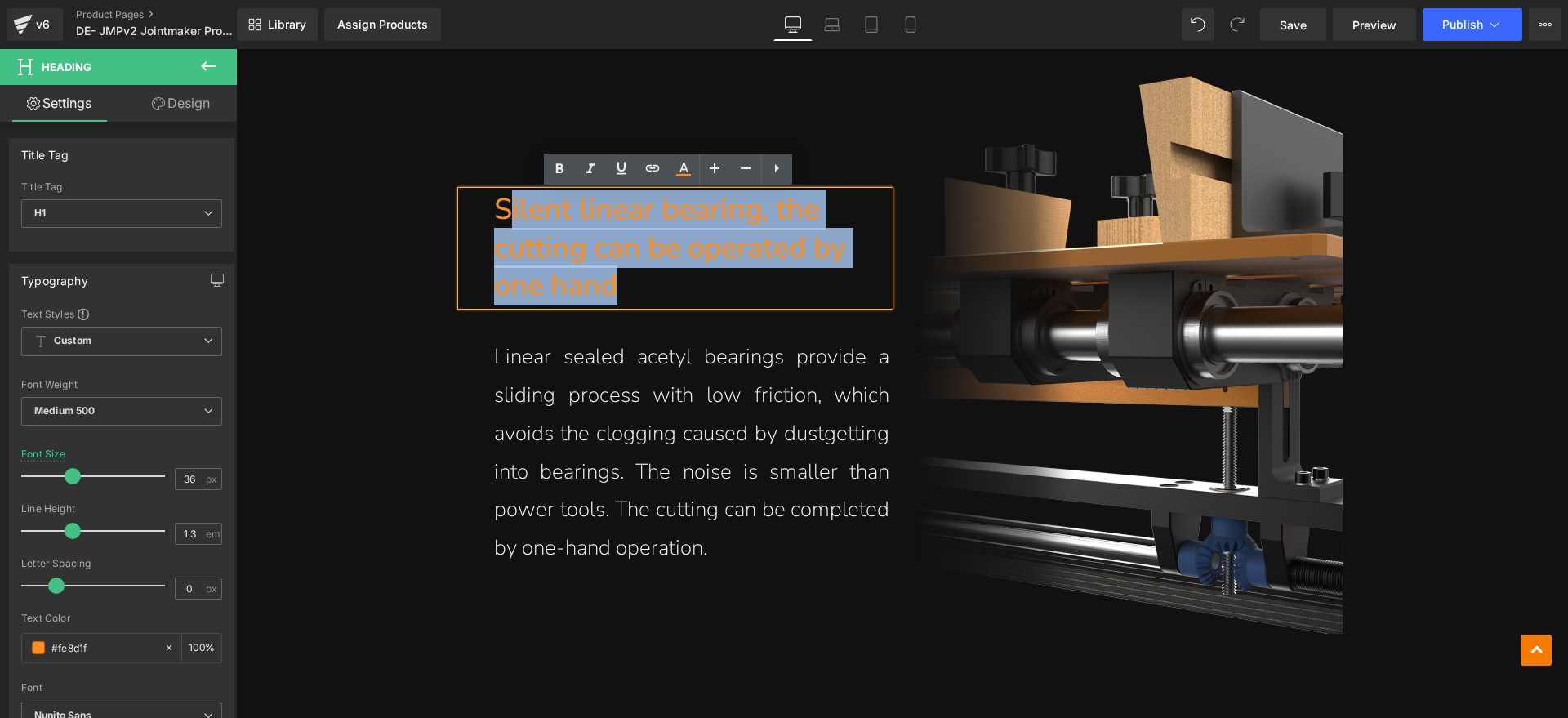
drag, startPoint x: 624, startPoint y: 285, endPoint x: 505, endPoint y: 216, distance: 137.6
click at [506, 215] on div "Silent linear bearing, the cutting can be operated by one hand" at bounding box center [676, 247] width 429 height 114
paste div
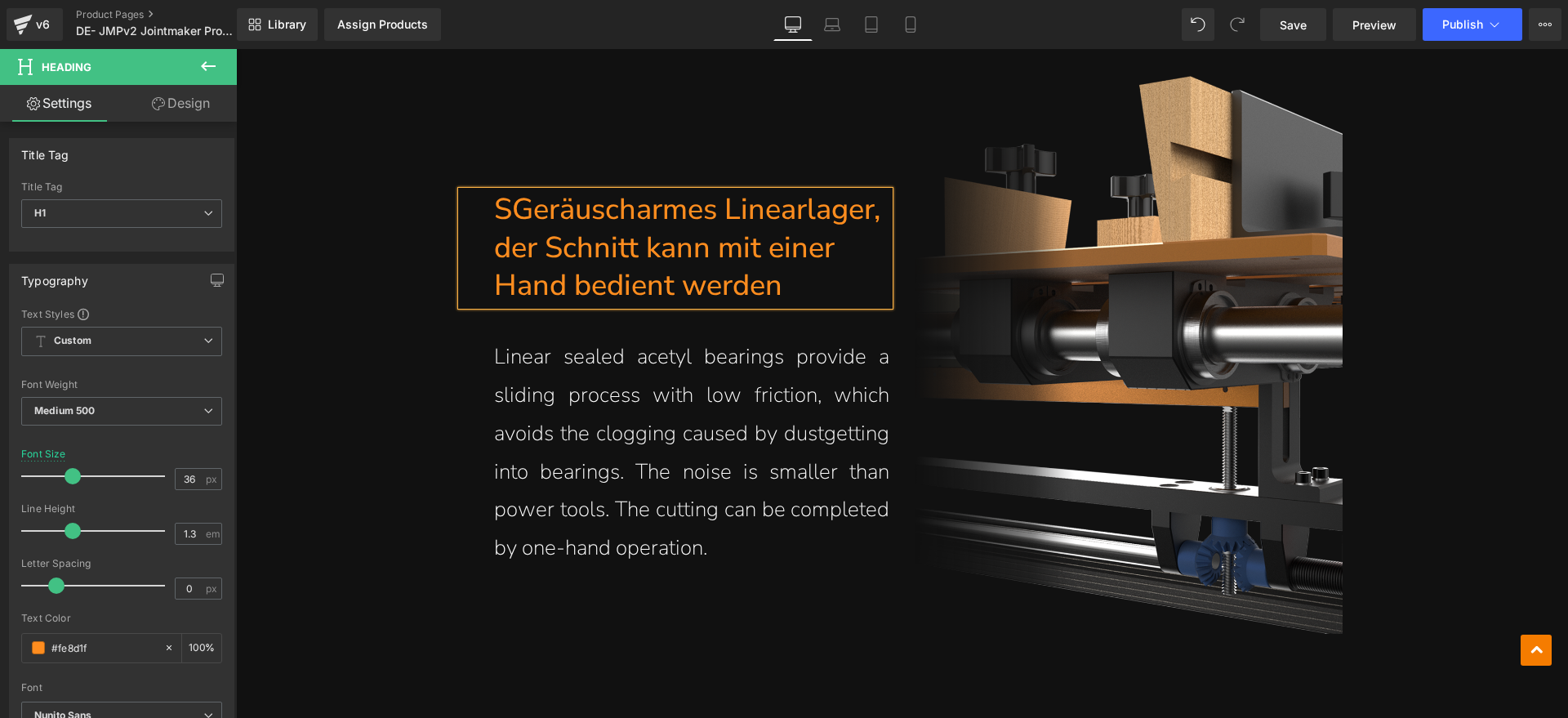
click at [503, 209] on h1 "SGeräuscharmes Linearlager, der Schnitt kann mit einer Hand bedient werden" at bounding box center [691, 247] width 396 height 114
click at [694, 409] on p "Linear sealed acetyl bearings provide a sliding process with low friction, whic…" at bounding box center [691, 453] width 396 height 230
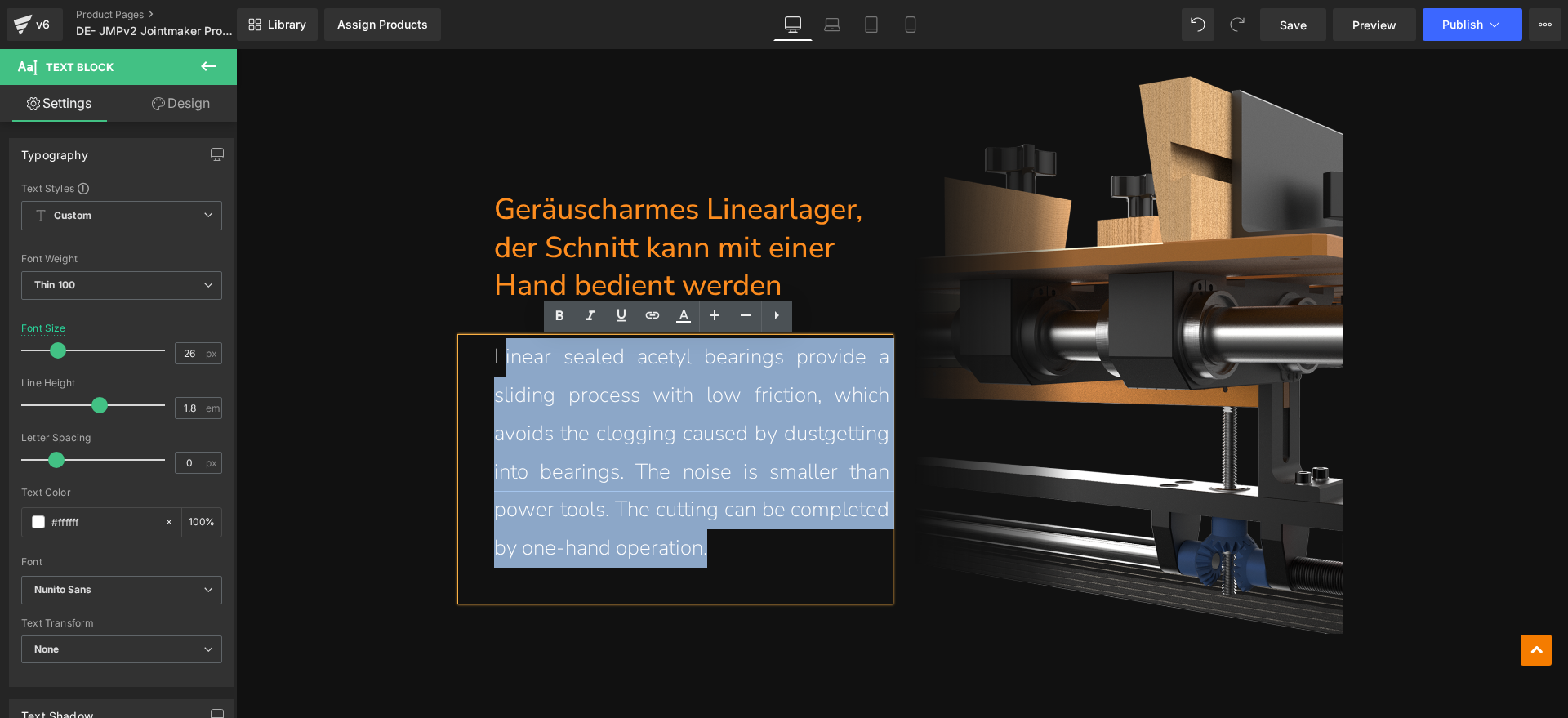
drag, startPoint x: 739, startPoint y: 554, endPoint x: 497, endPoint y: 363, distance: 308.3
click at [497, 363] on p "Linear sealed acetyl bearings provide a sliding process with low friction, whic…" at bounding box center [691, 453] width 396 height 230
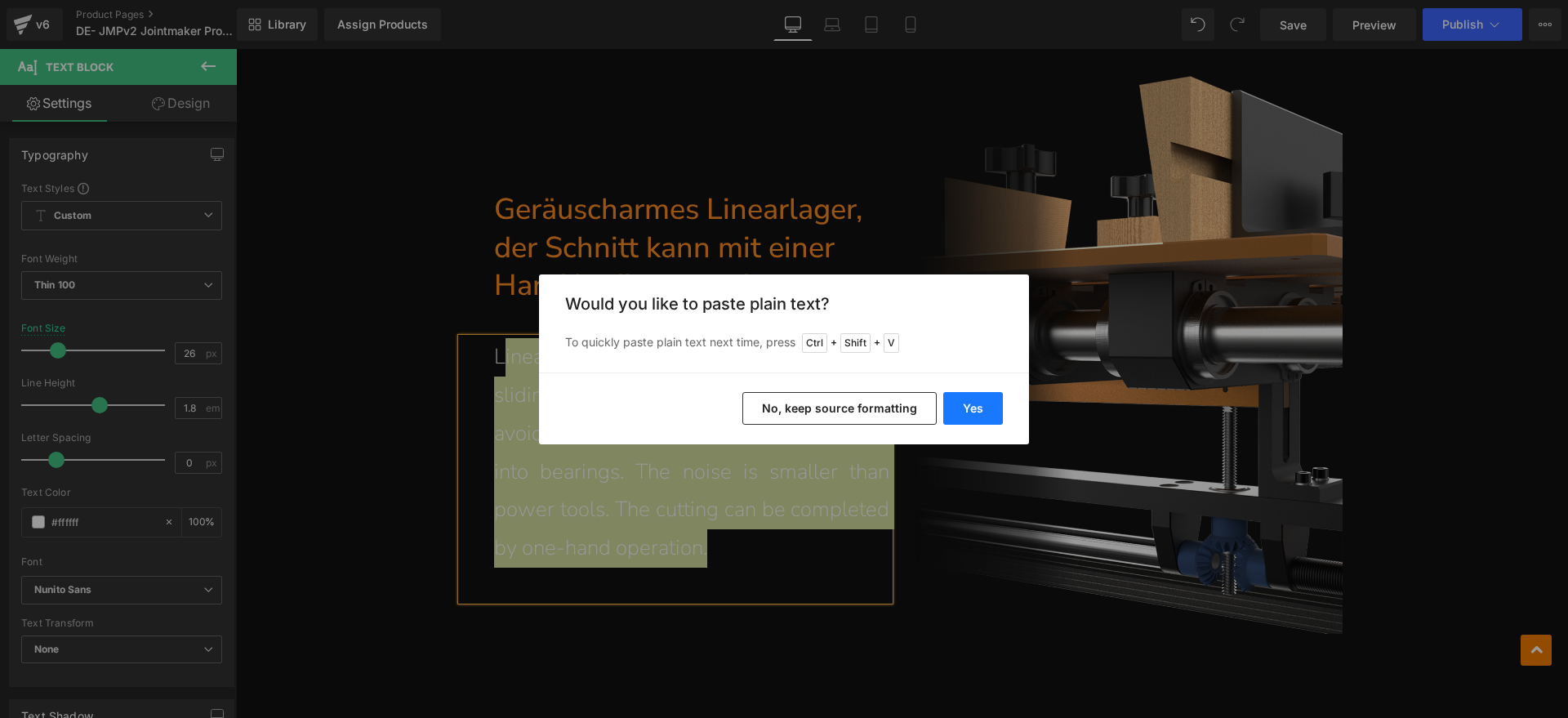
click at [983, 406] on button "Yes" at bounding box center [972, 408] width 59 height 33
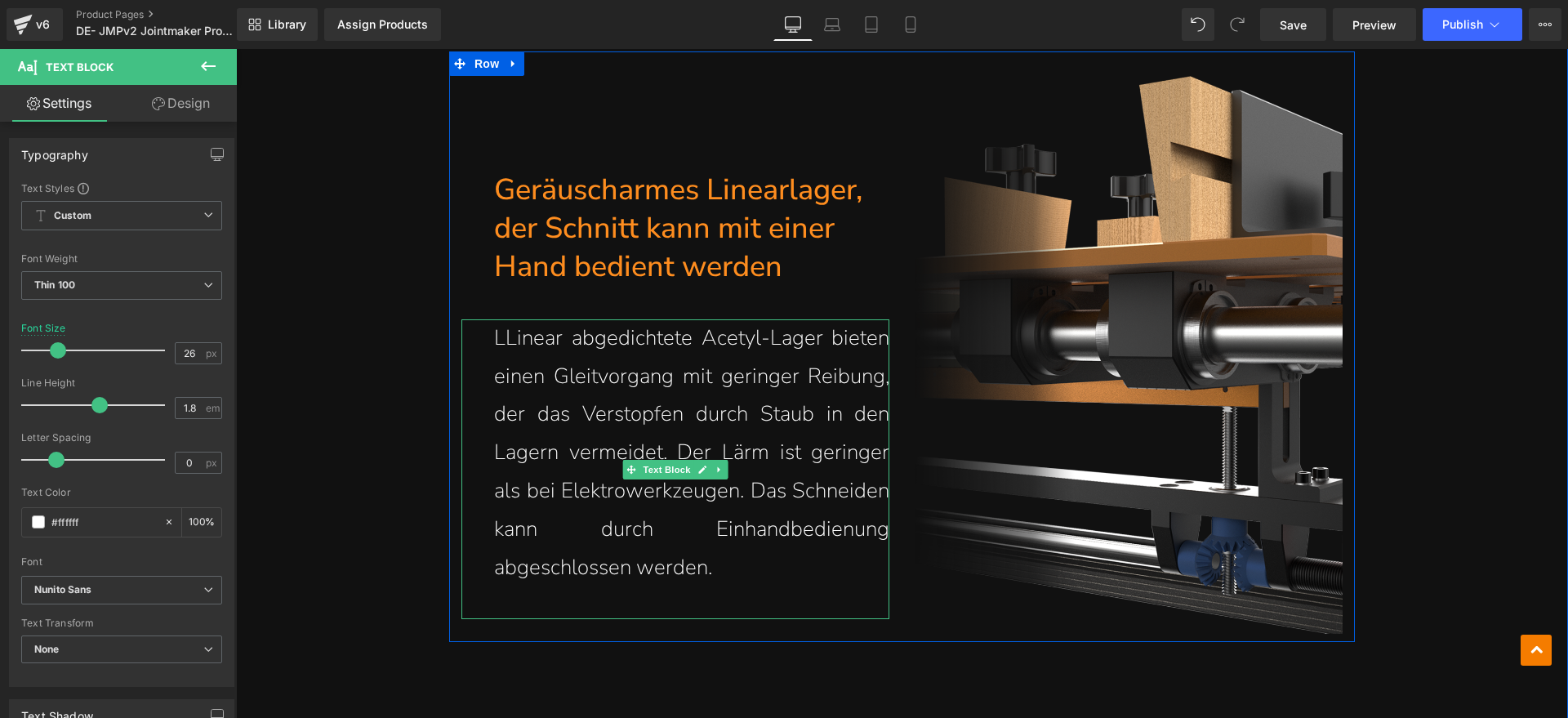
click at [494, 340] on p "LLinear abgedichtete Acetyl-Lager bieten einen Gleitvorgang mit geringer Reibun…" at bounding box center [691, 453] width 396 height 268
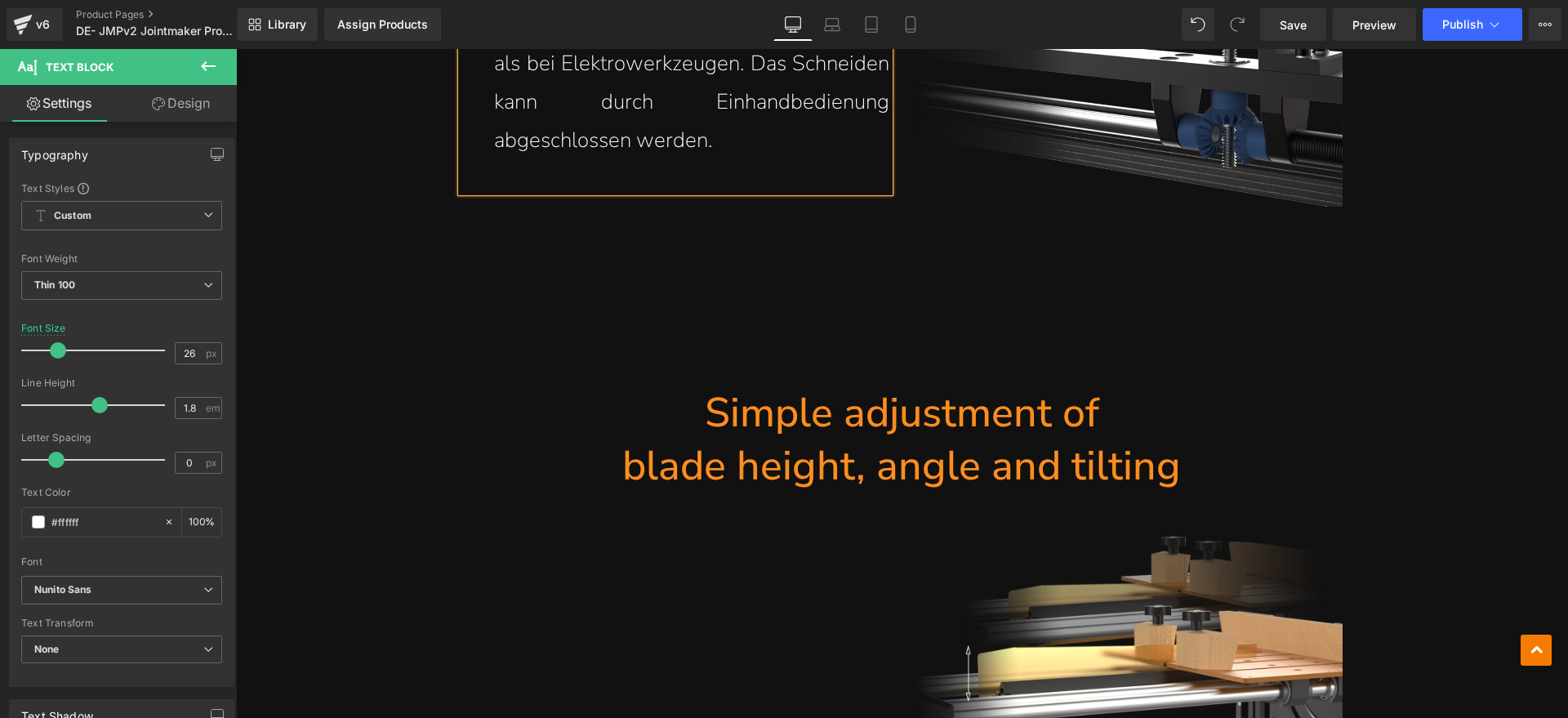
scroll to position [7945, 0]
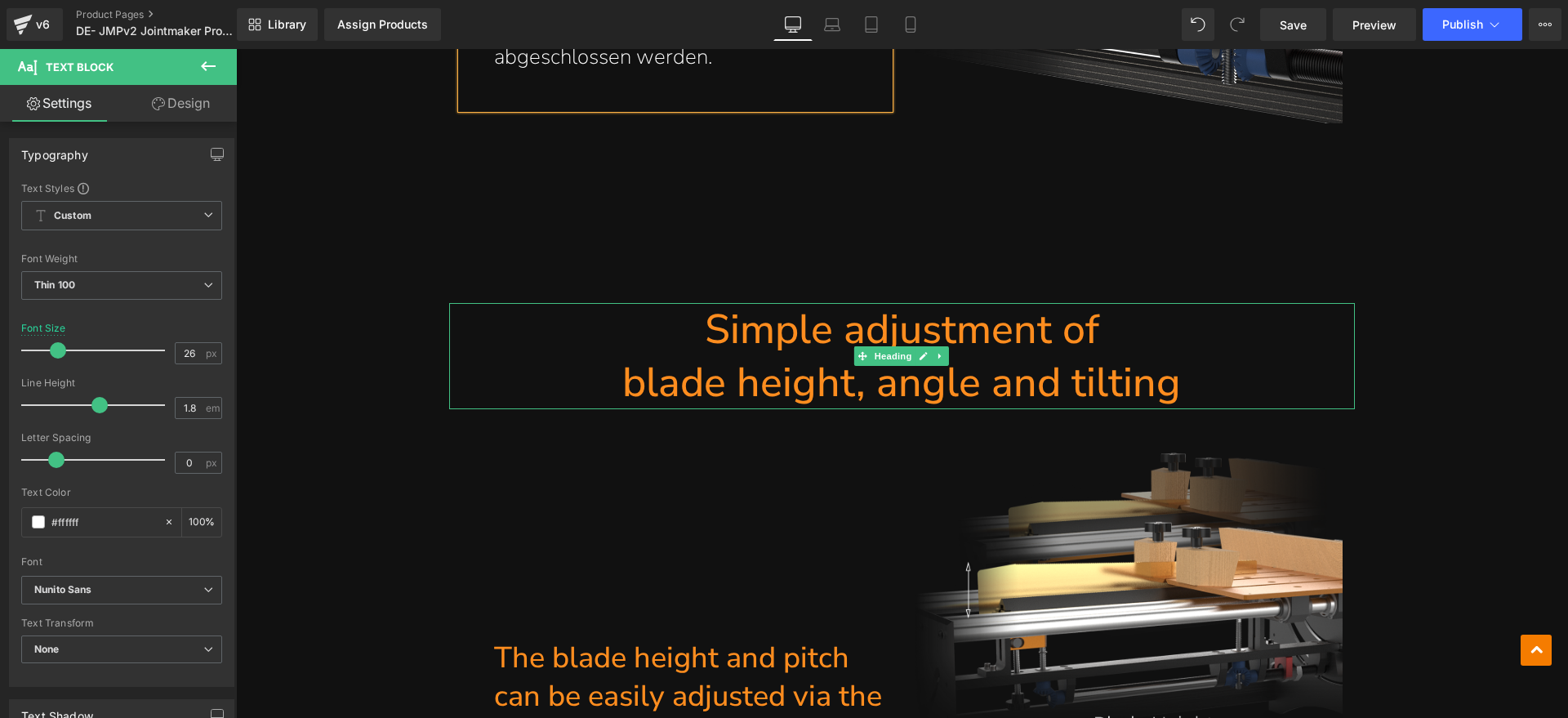
click at [1159, 367] on h1 "blade height, angle and tilting" at bounding box center [902, 383] width 906 height 53
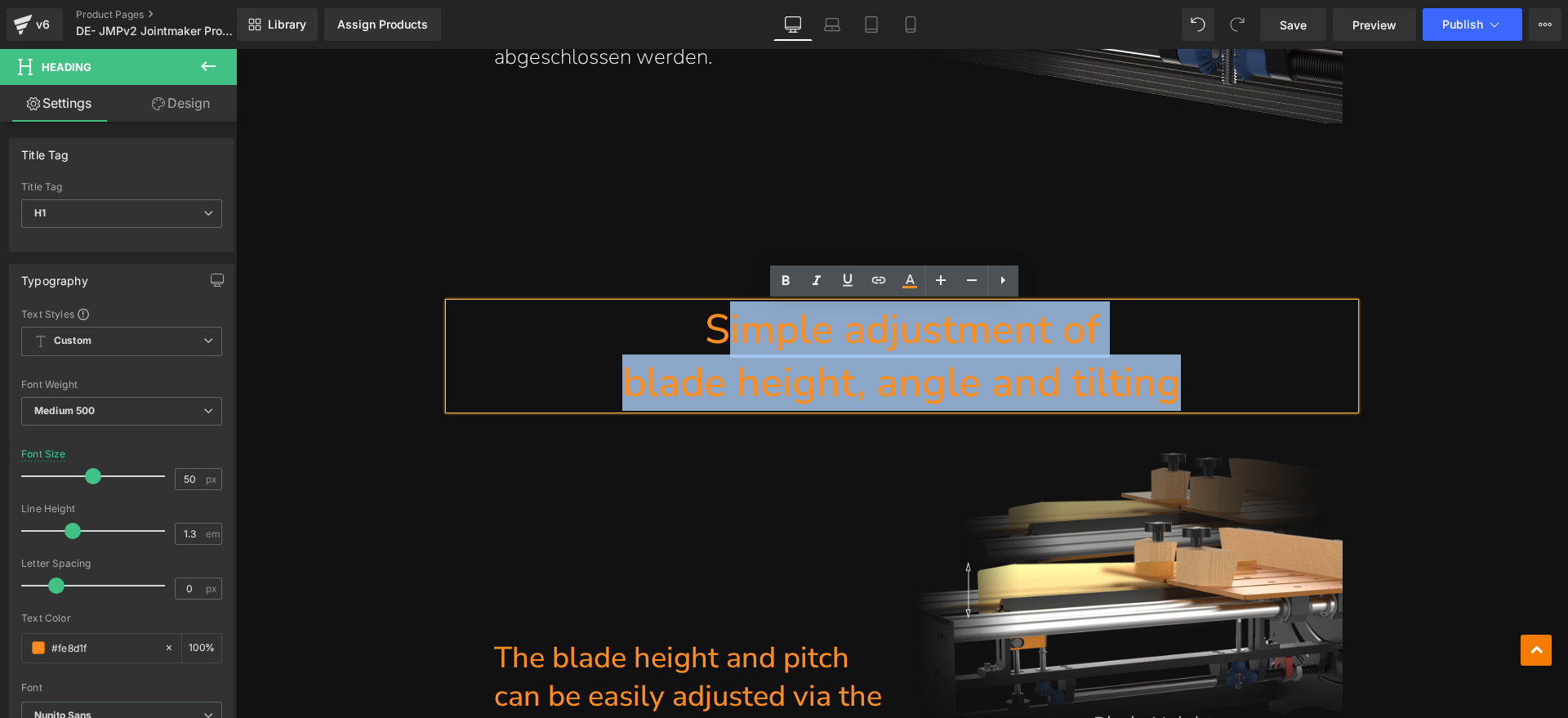
drag, startPoint x: 1226, startPoint y: 381, endPoint x: 714, endPoint y: 346, distance: 513.2
click at [714, 346] on div "Simple adjustment of blade height, angle and tilting" at bounding box center [902, 356] width 906 height 106
paste div
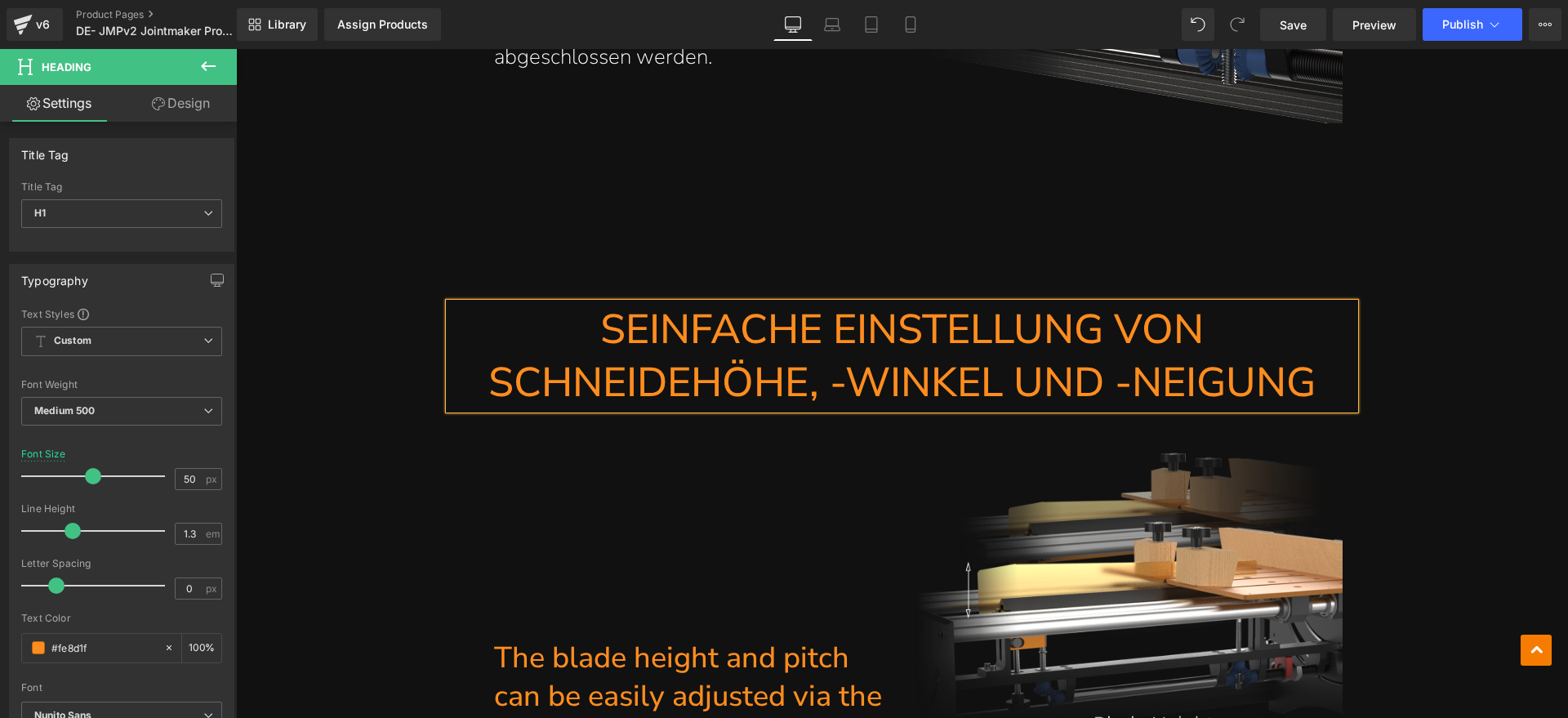
click at [613, 331] on h1 "SEINFACHE EINSTELLUNG VON SCHNEIDEHÖHE, -WINKEL UND -NEIGUNG" at bounding box center [902, 356] width 906 height 106
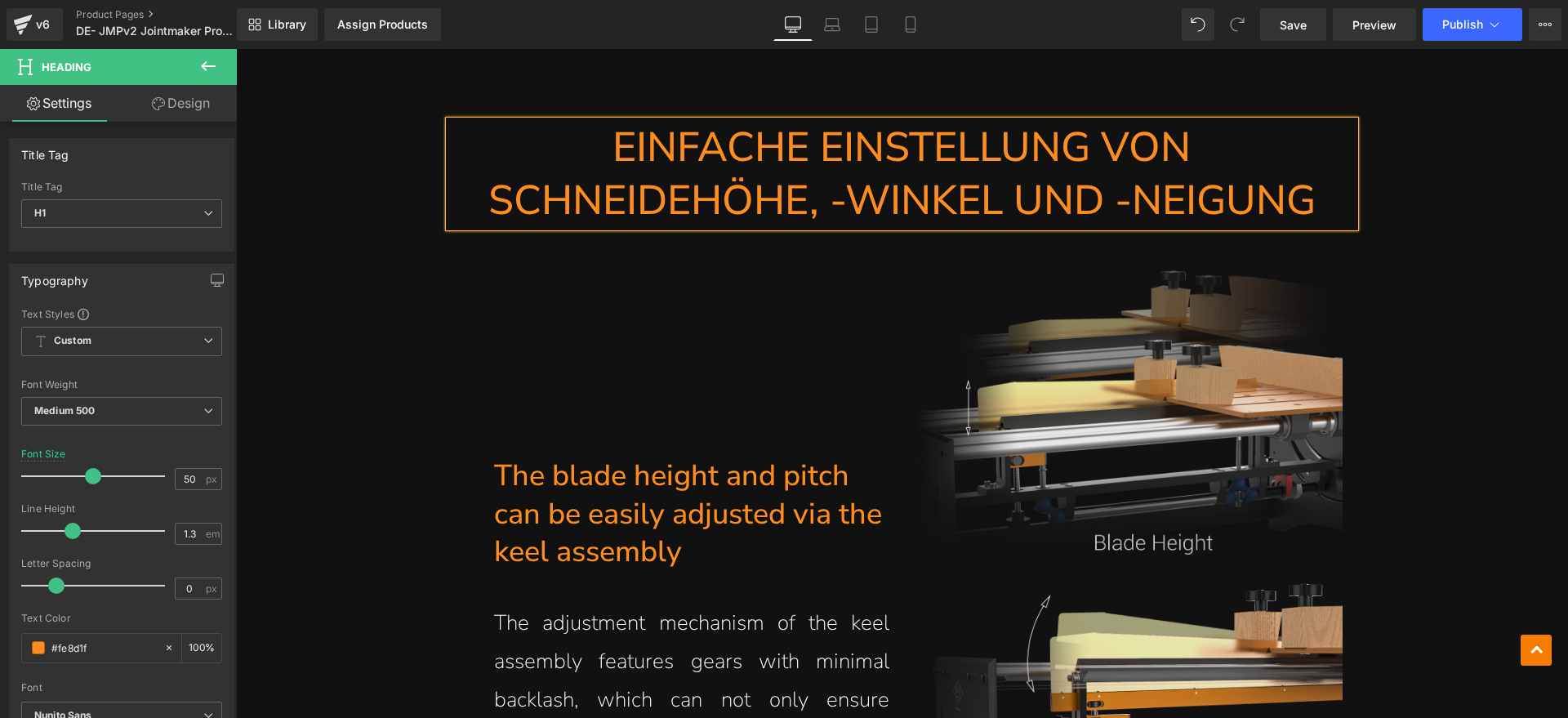
scroll to position [8251, 0]
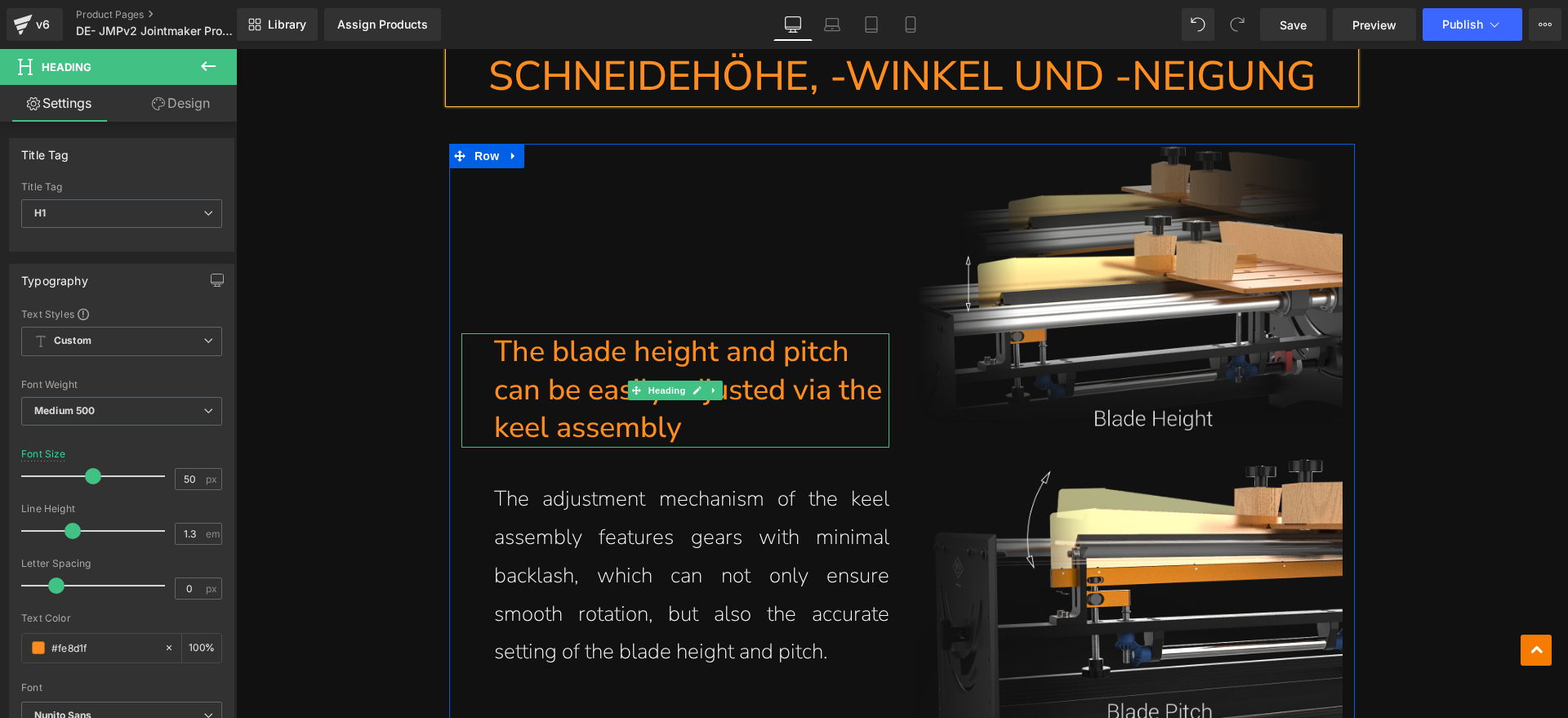
drag, startPoint x: 683, startPoint y: 401, endPoint x: 685, endPoint y: 421, distance: 20.1
click at [682, 401] on h1 "The blade height and pitch can be easily adjusted via the keel assembly" at bounding box center [691, 390] width 396 height 114
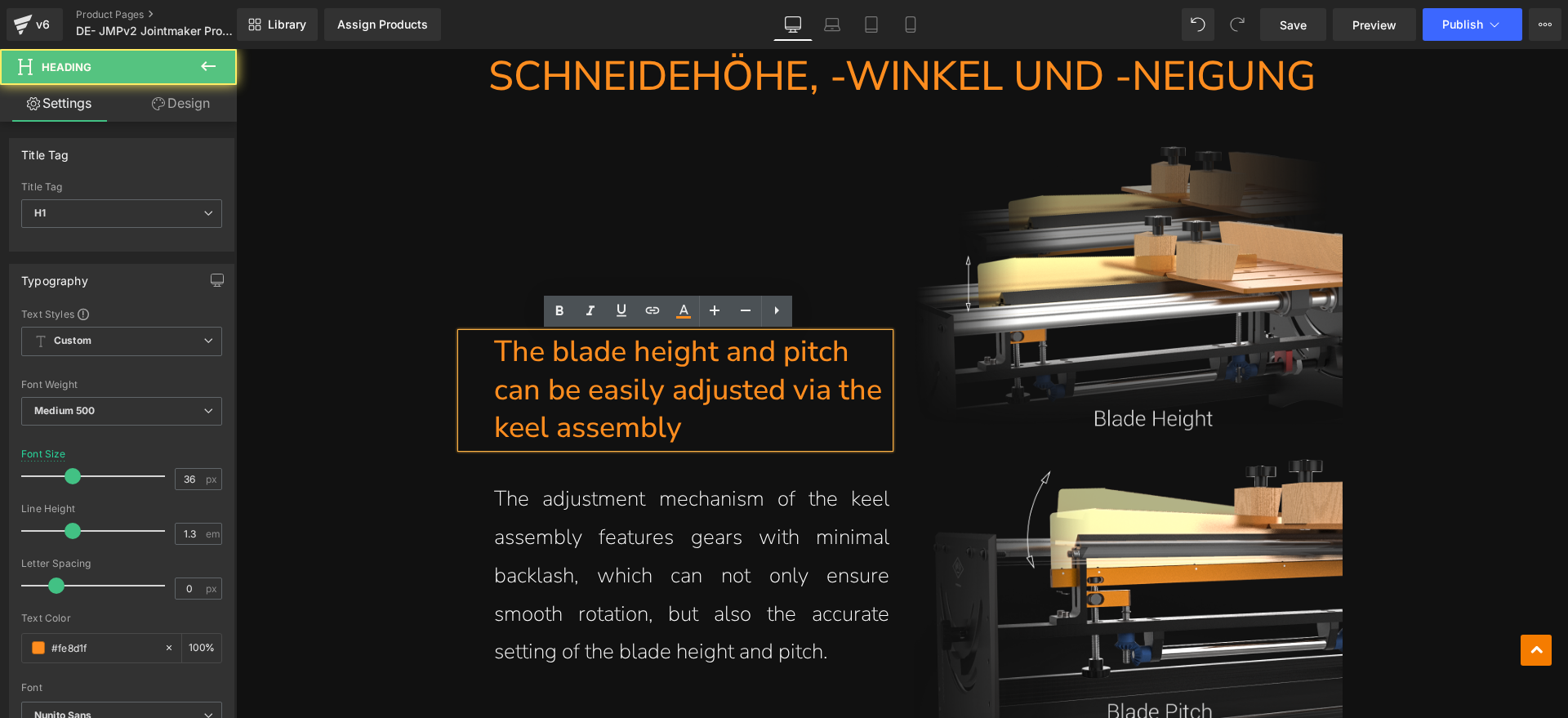
click at [685, 421] on h1 "The blade height and pitch can be easily adjusted via the keel assembly" at bounding box center [691, 390] width 396 height 114
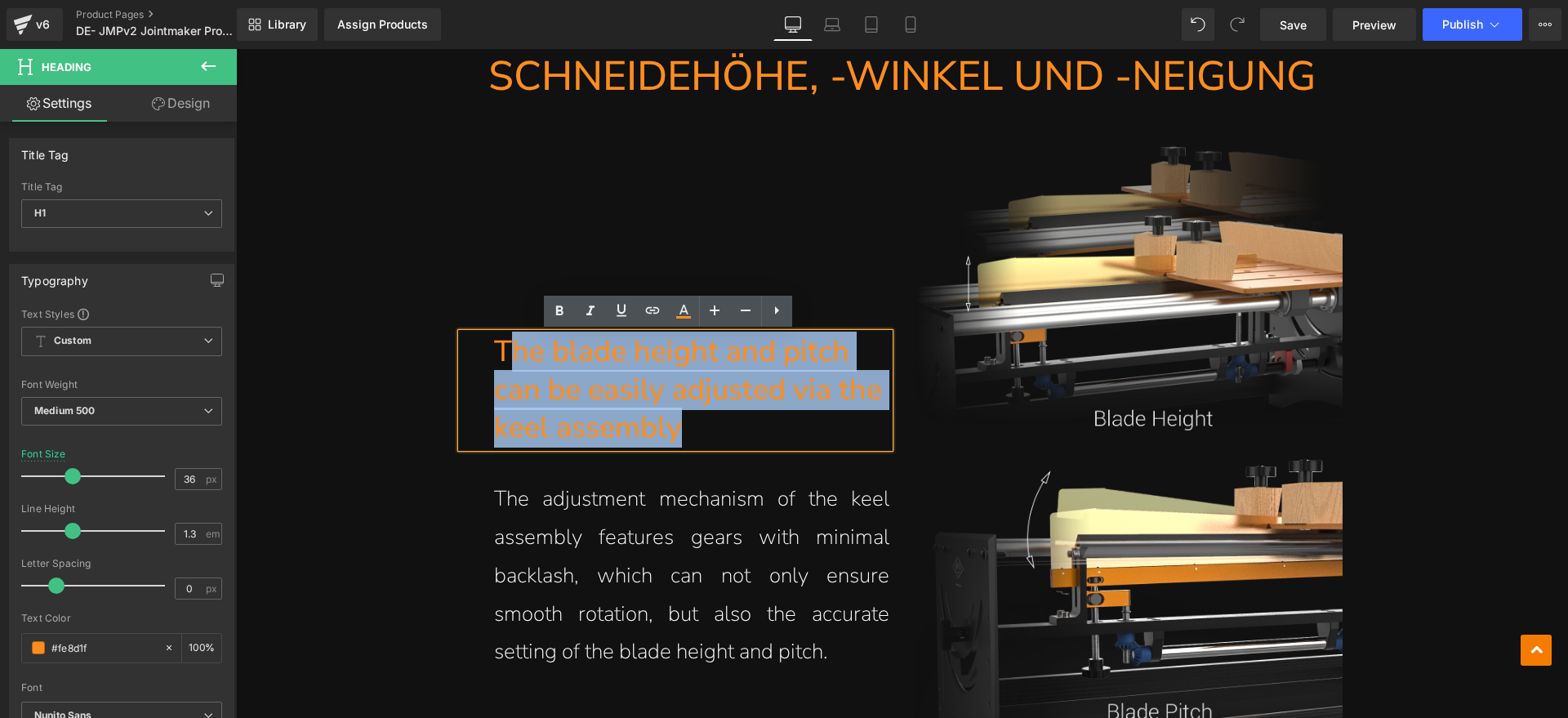
drag, startPoint x: 691, startPoint y: 426, endPoint x: 500, endPoint y: 350, distance: 205.6
click at [500, 350] on h1 "The blade height and pitch can be easily adjusted via the keel assembly" at bounding box center [691, 390] width 396 height 114
paste div
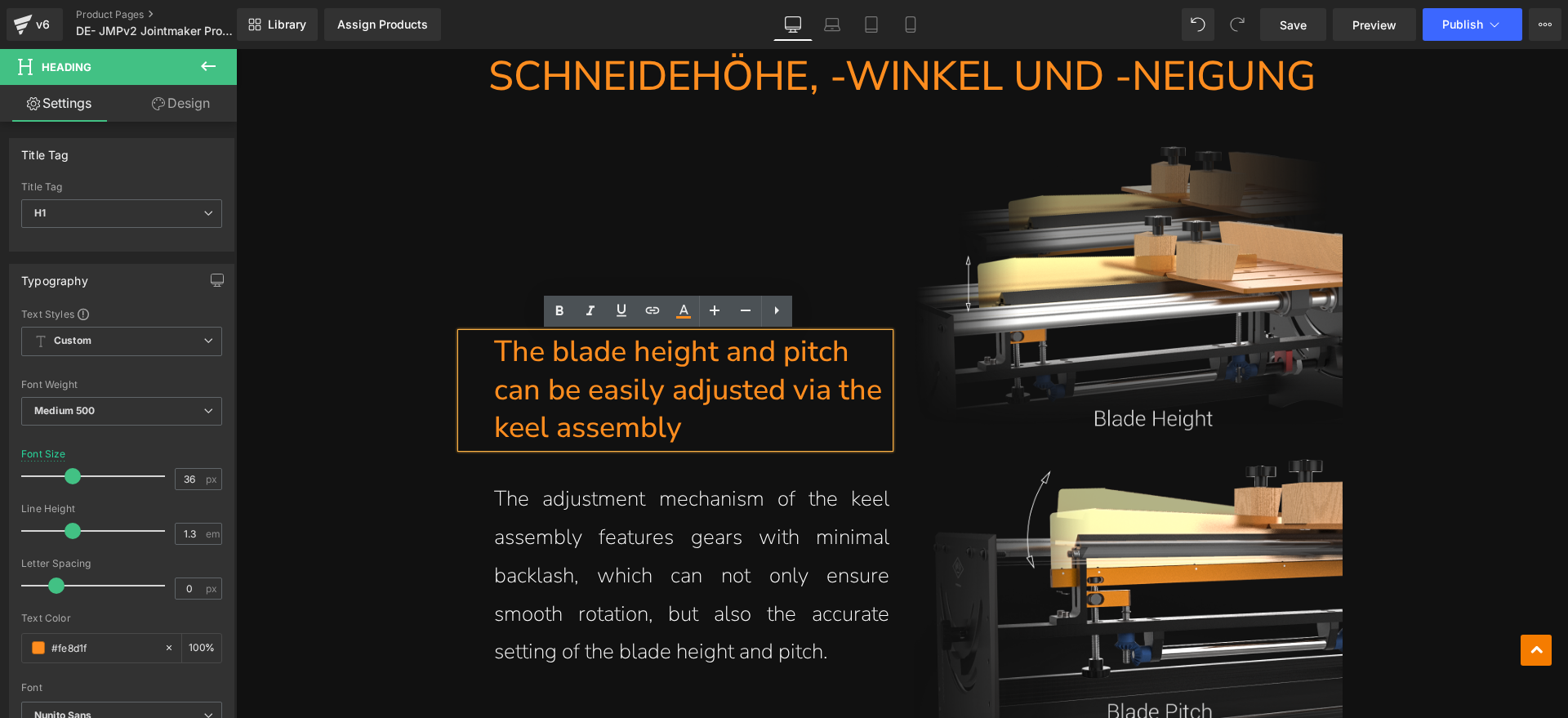
scroll to position [8231, 0]
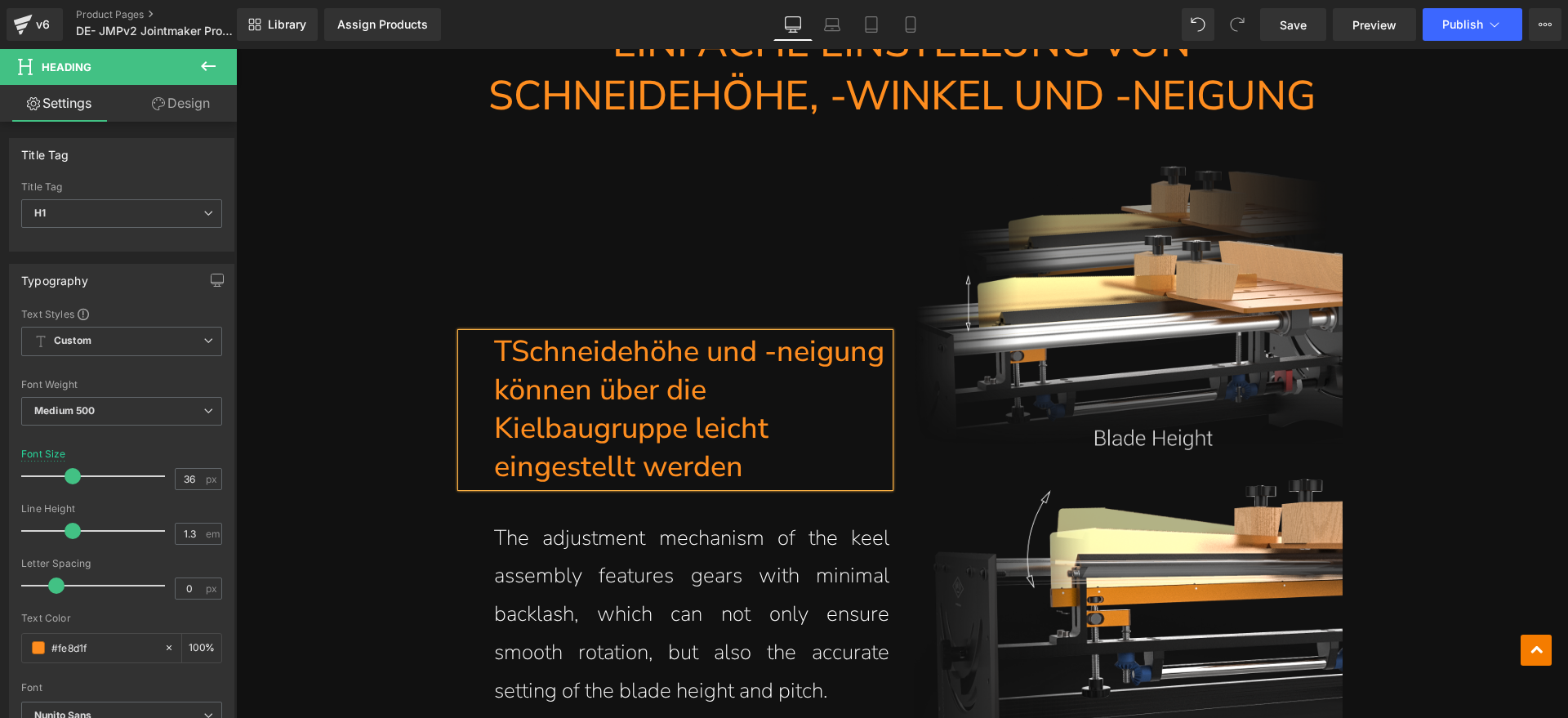
click at [507, 349] on h1 "TSchneidehöhe und -neigung können über die Kielbaugruppe leicht eingestellt wer…" at bounding box center [691, 409] width 396 height 153
click at [495, 432] on h1 "Schneidehöhe und -neigung können über die Kielbaugruppe leicht eingestellt werd…" at bounding box center [691, 409] width 396 height 153
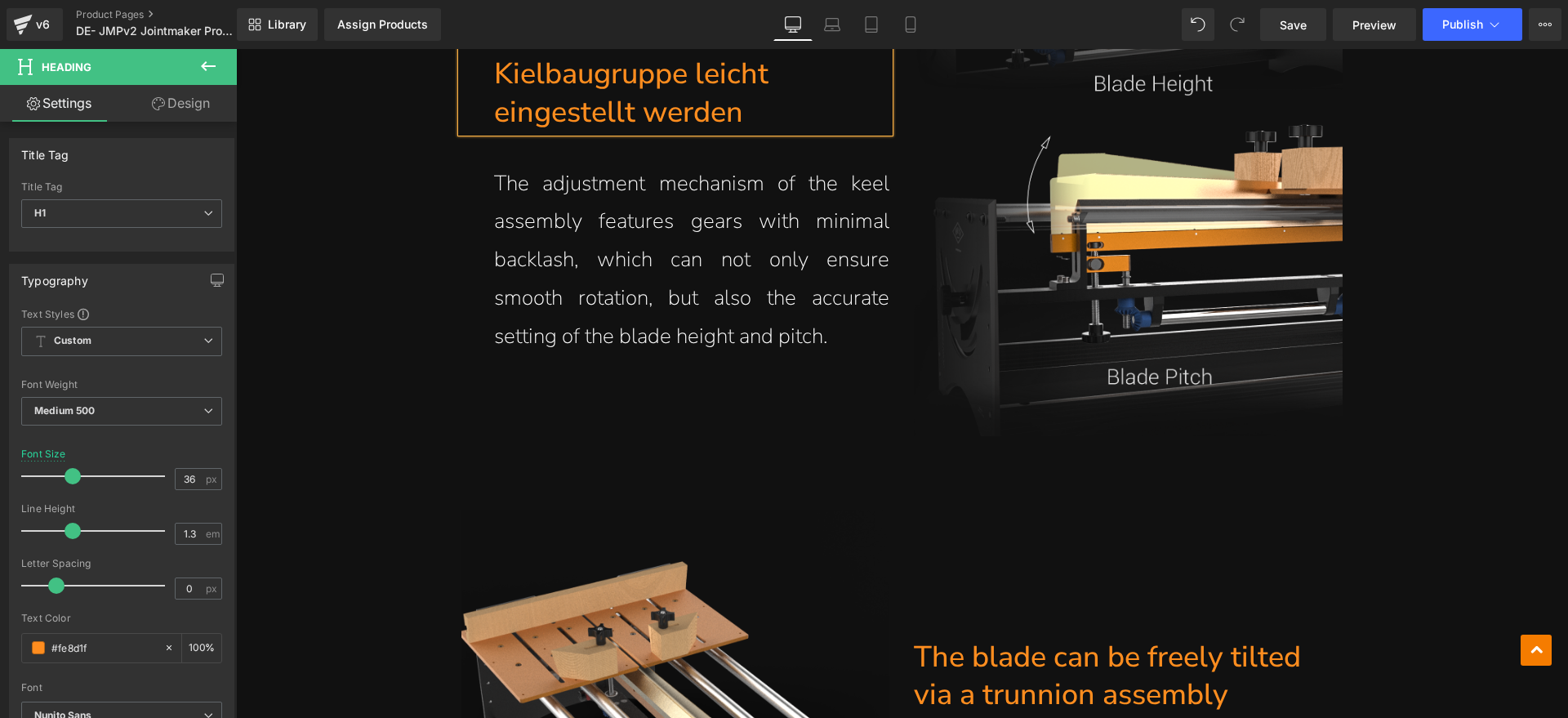
scroll to position [8537, 0]
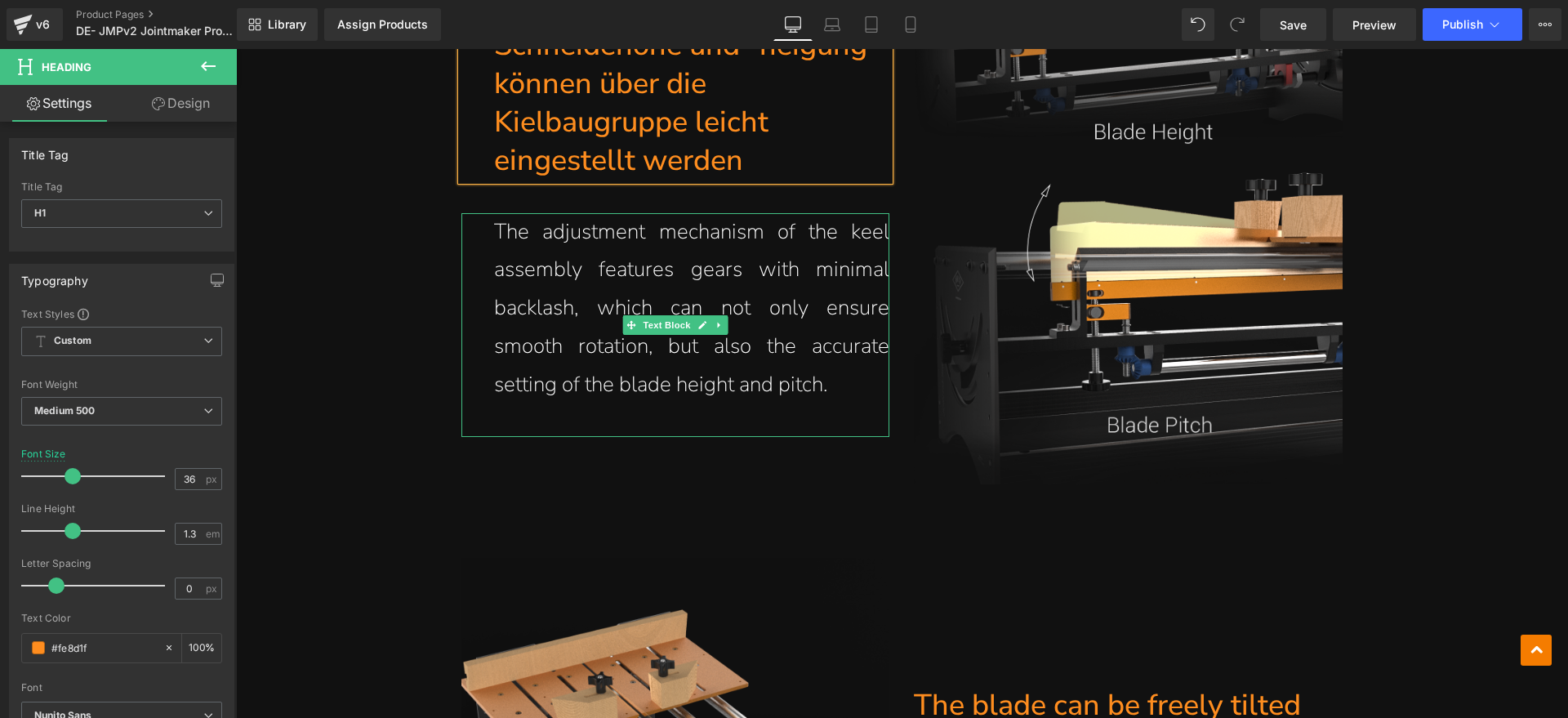
click at [704, 346] on p "The adjustment mechanism of the keel assembly features gears with minimal backl…" at bounding box center [691, 309] width 396 height 191
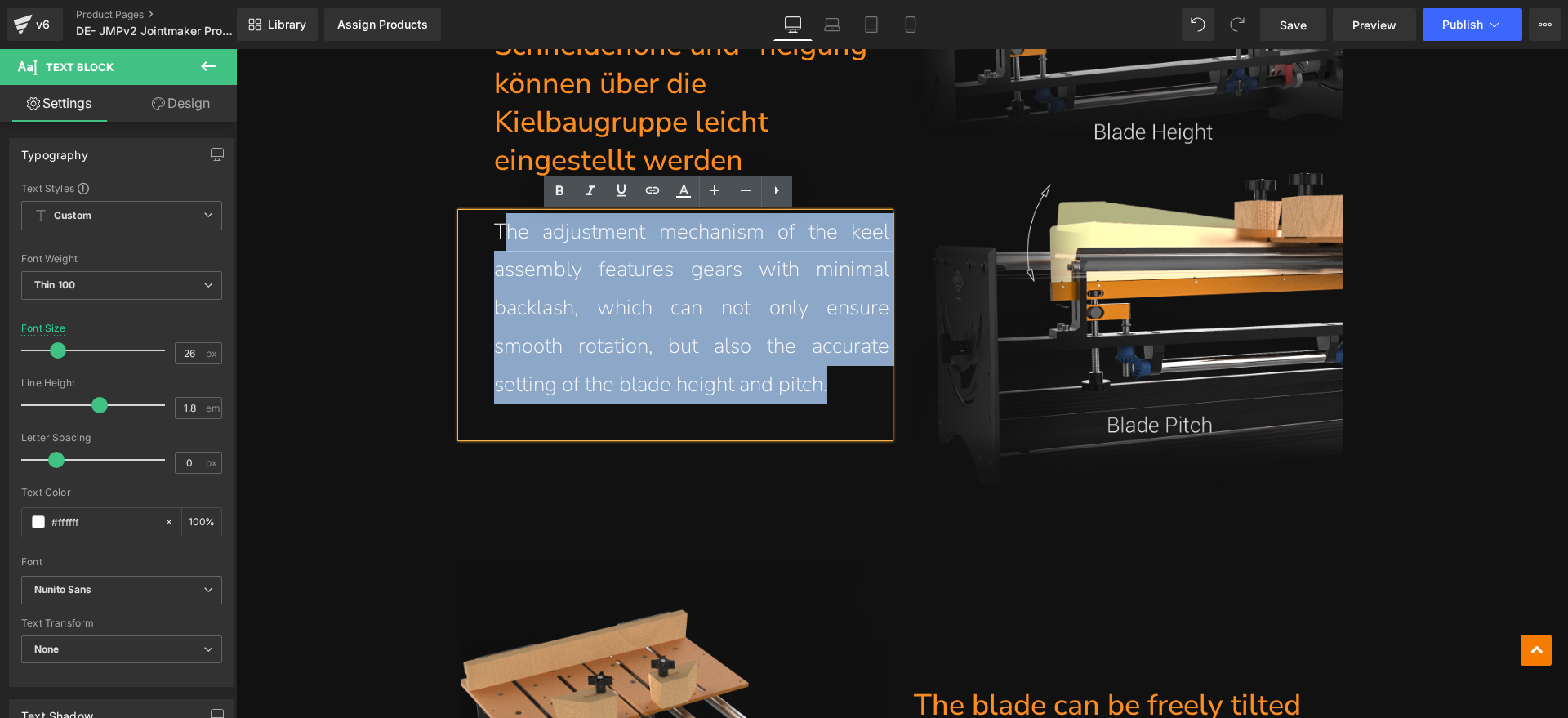
drag, startPoint x: 851, startPoint y: 377, endPoint x: 501, endPoint y: 235, distance: 377.7
click at [501, 235] on p "The adjustment mechanism of the keel assembly features gears with minimal backl…" at bounding box center [691, 309] width 396 height 191
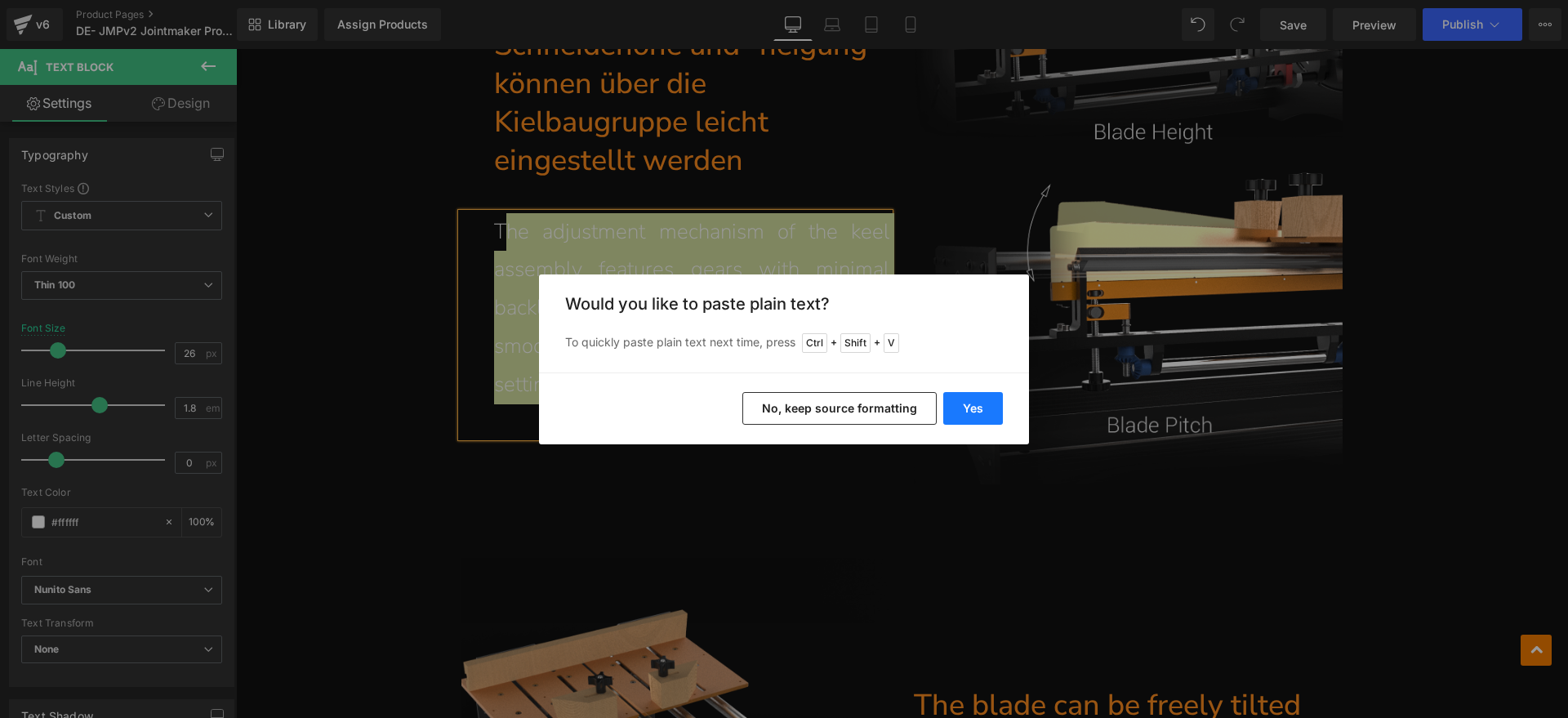
click at [957, 407] on button "Yes" at bounding box center [972, 408] width 59 height 33
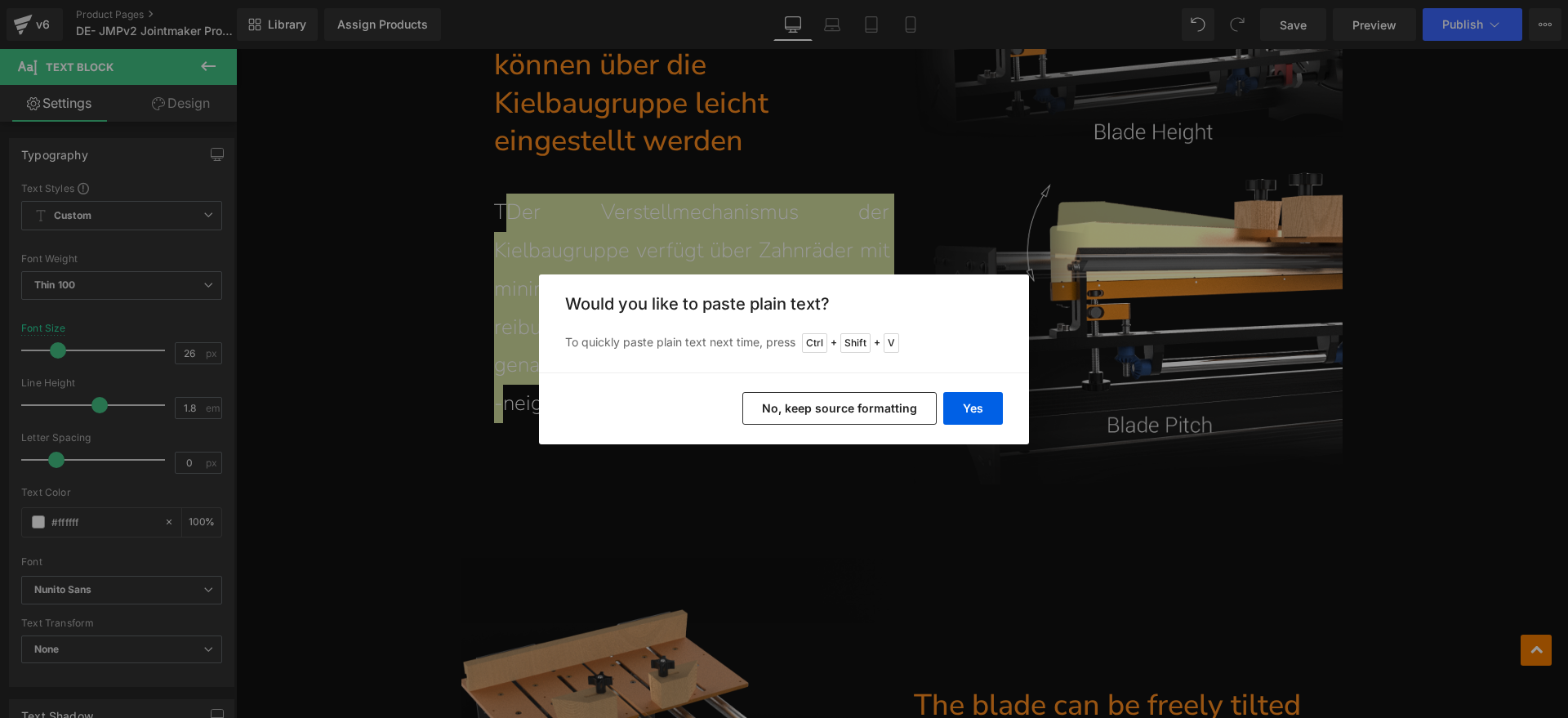
scroll to position [8519, 0]
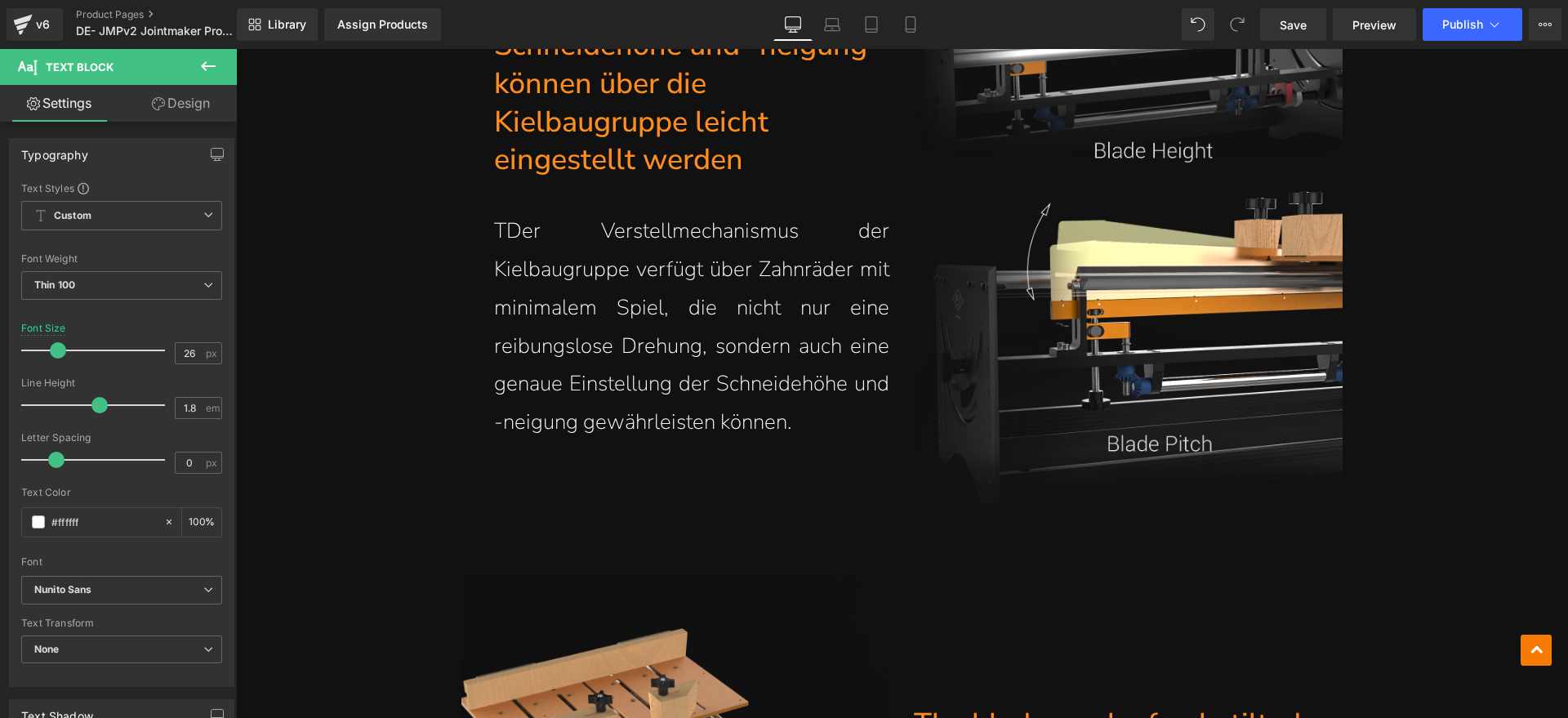
click at [498, 232] on p "TDer Verstellmechanismus der Kielbaugruppe verfügt über Zahnräder mit minimalem…" at bounding box center [691, 327] width 396 height 230
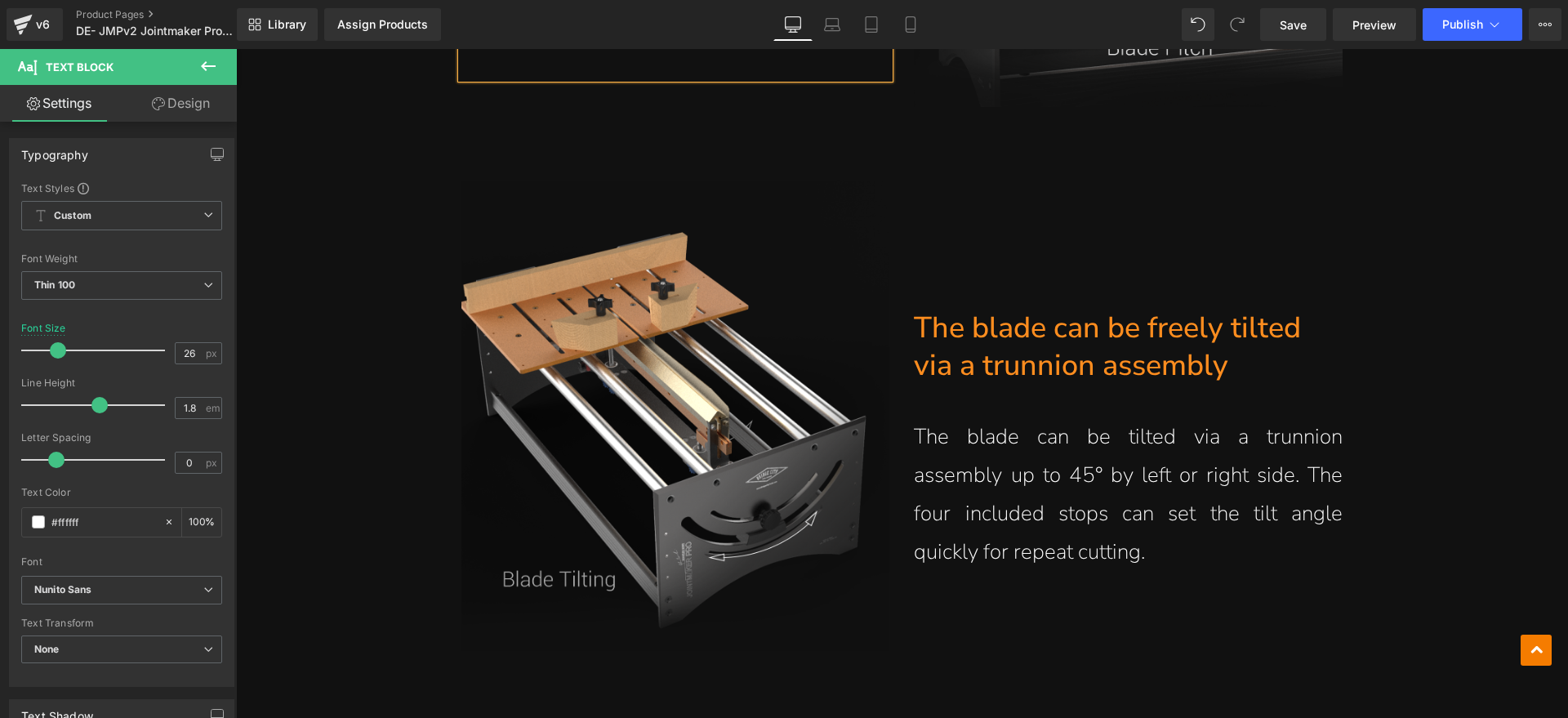
scroll to position [8927, 0]
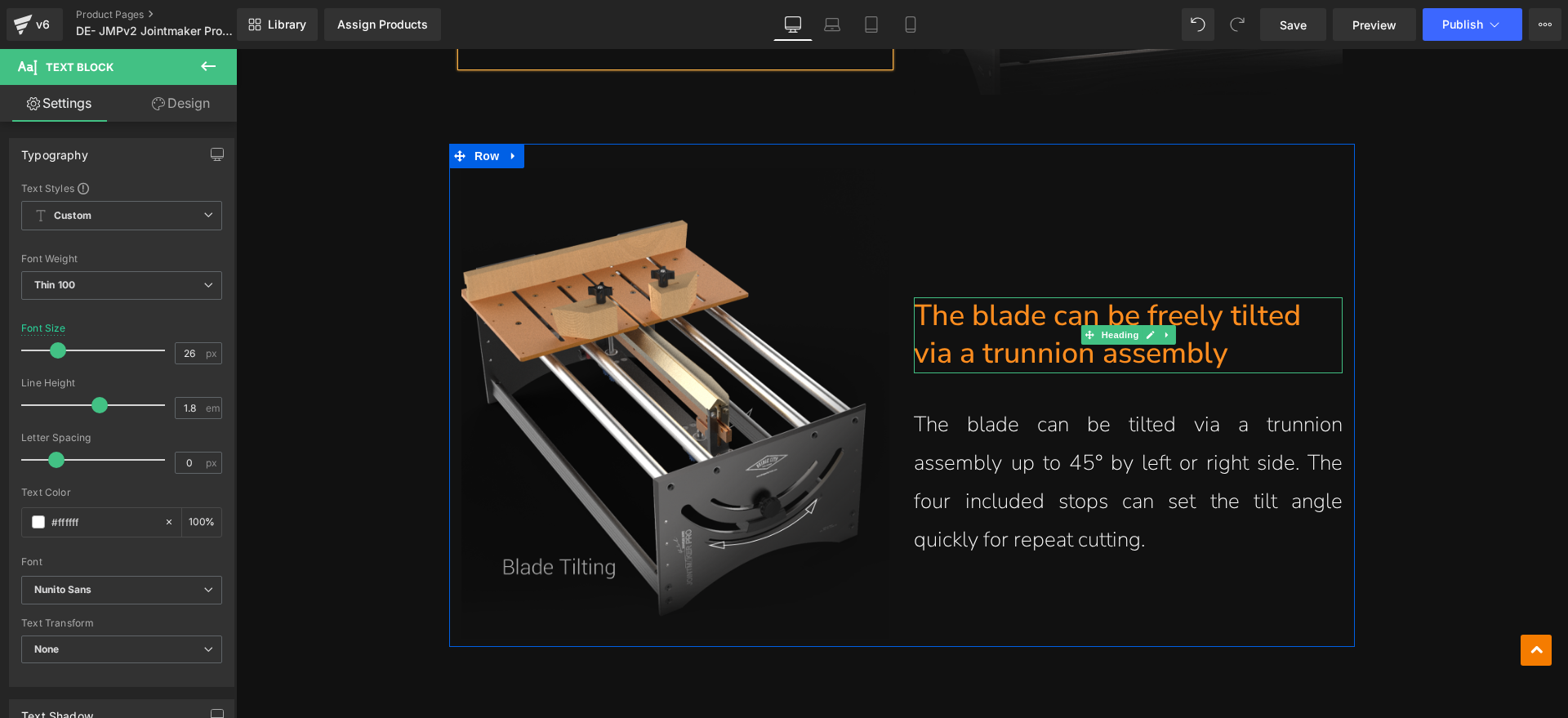
drag, startPoint x: 1232, startPoint y: 343, endPoint x: 1243, endPoint y: 353, distance: 14.9
click at [1232, 343] on h1 "The blade can be freely tilted via a trunnion assembly" at bounding box center [1128, 335] width 429 height 77
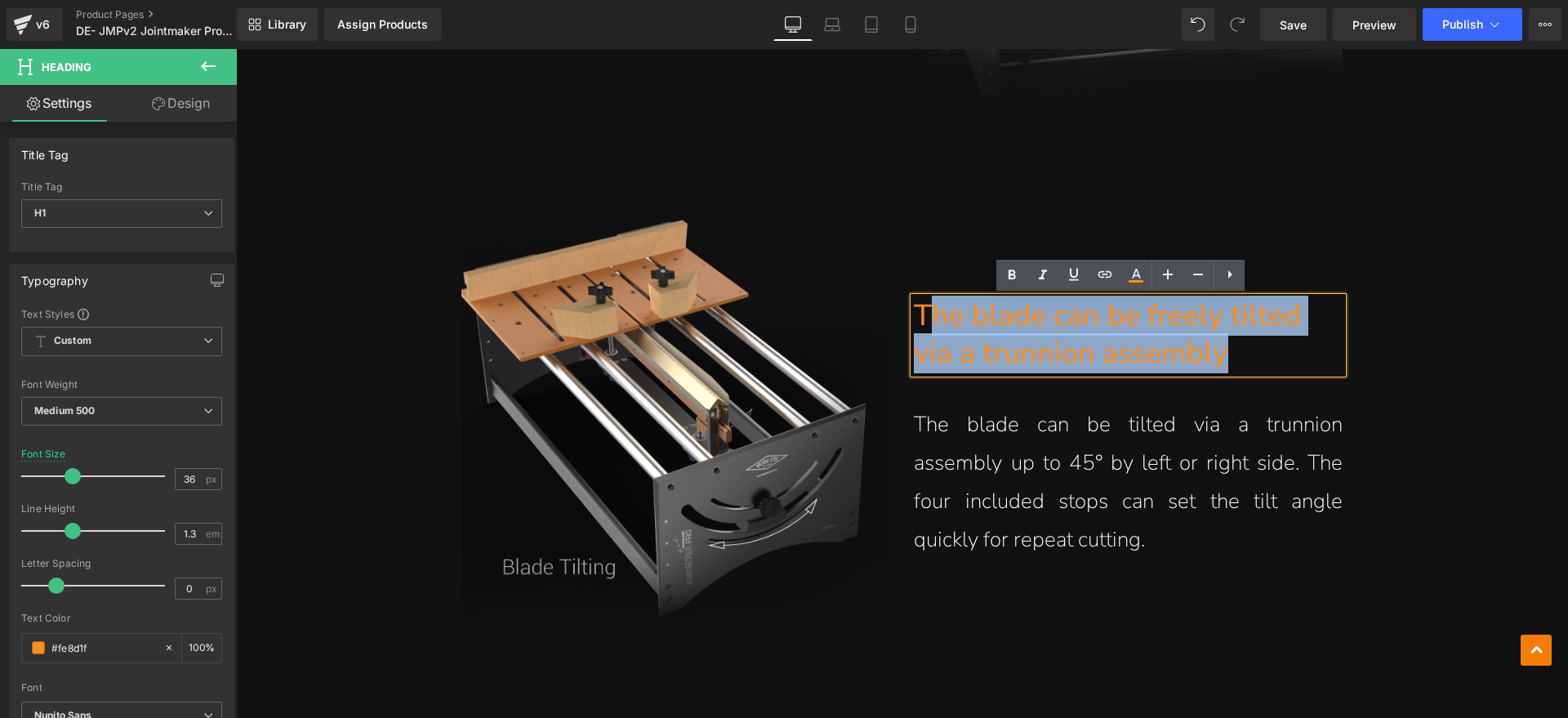
drag, startPoint x: 1245, startPoint y: 352, endPoint x: 923, endPoint y: 326, distance: 323.0
click at [923, 326] on h1 "The blade can be freely tilted via a trunnion assembly" at bounding box center [1128, 335] width 429 height 77
paste div
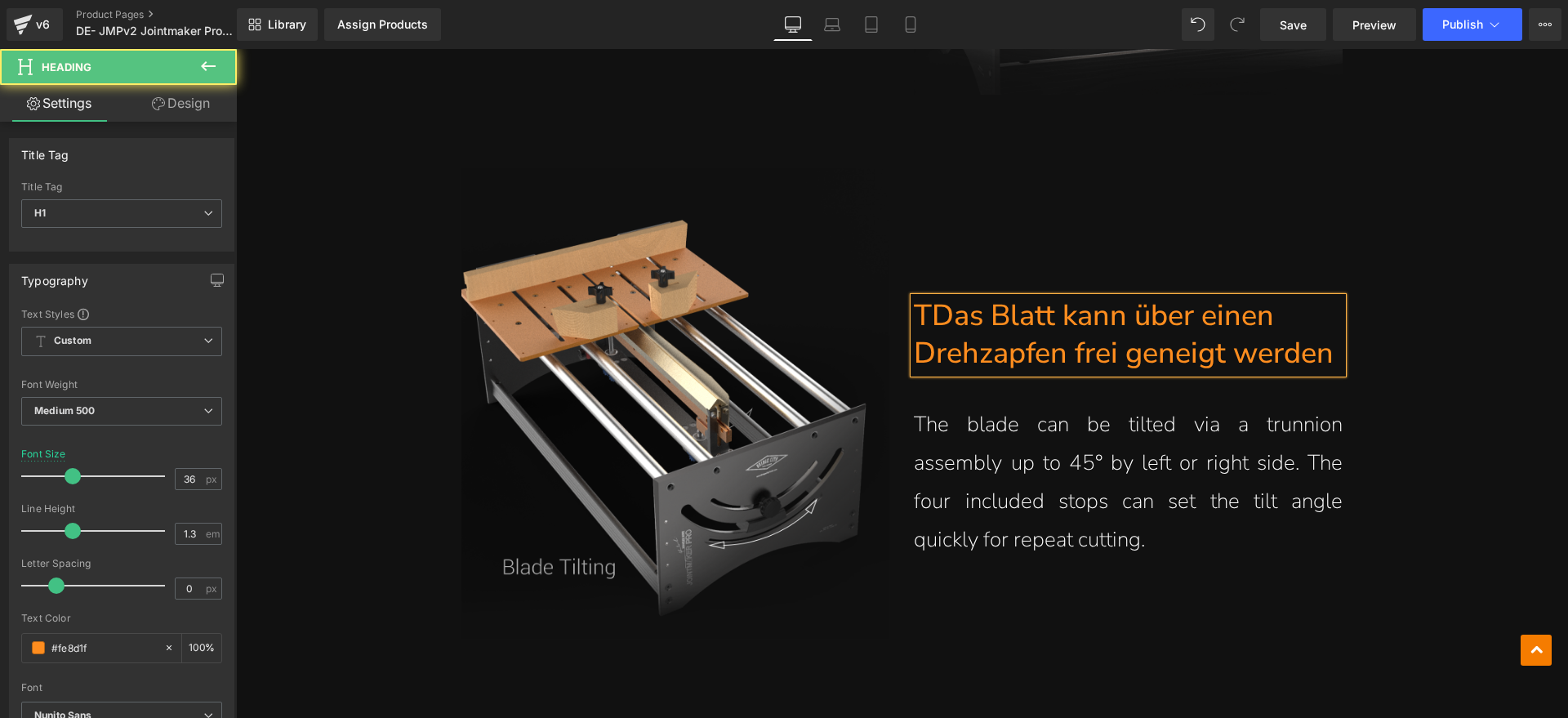
click at [922, 312] on h1 "TDas Blatt kann über einen Drehzapfen frei geneigt werden" at bounding box center [1128, 335] width 429 height 77
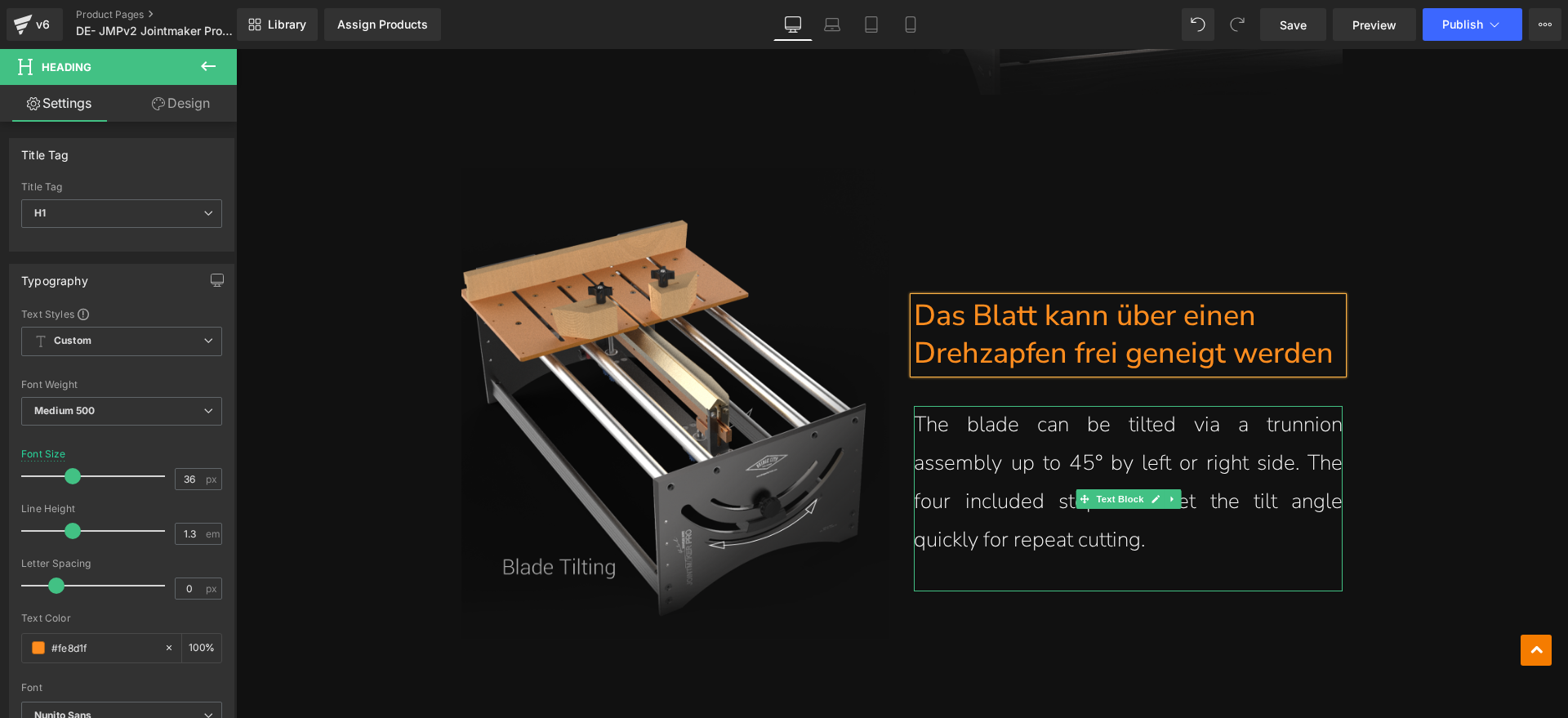
click at [1141, 534] on p "The blade can be tilted via a trunnion assembly up to 45° by left or right side…" at bounding box center [1128, 482] width 429 height 153
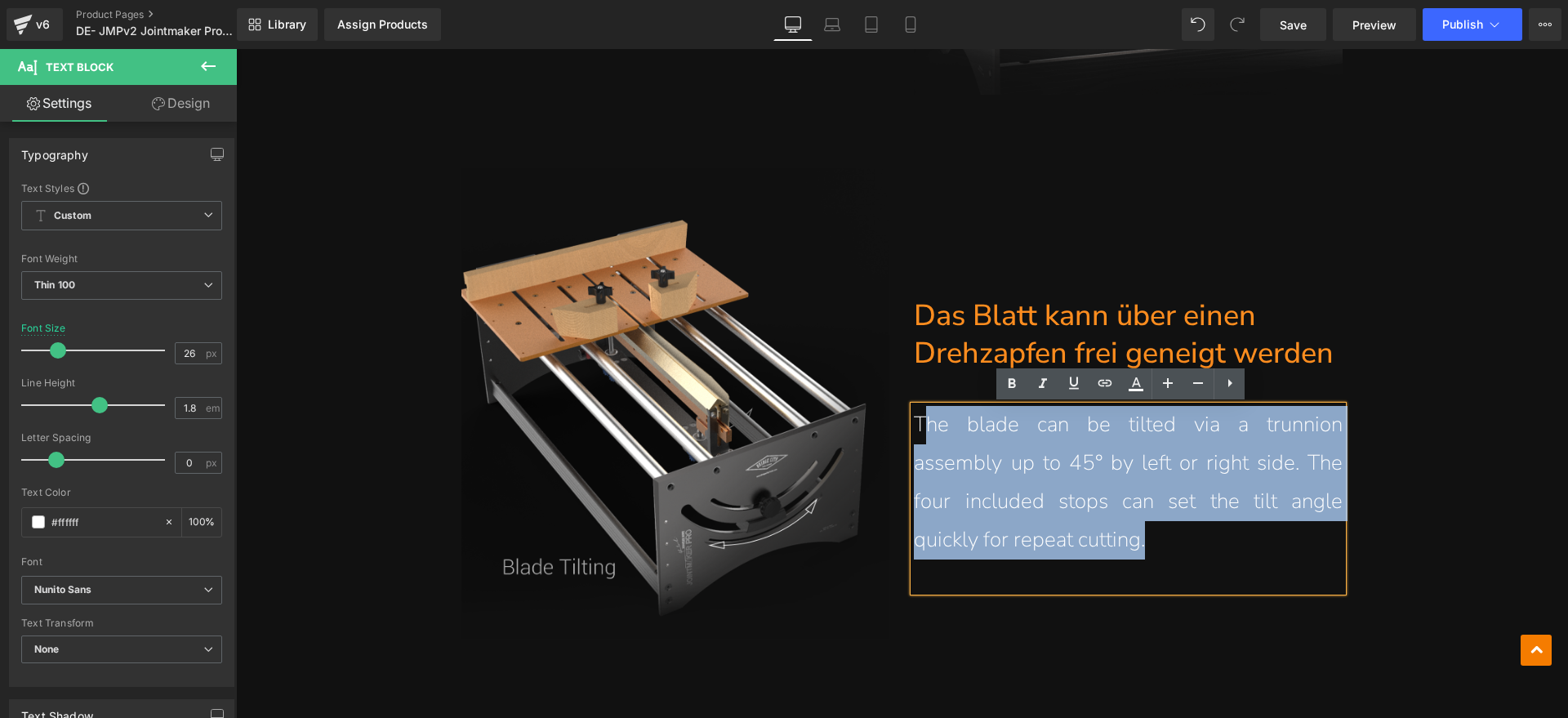
drag, startPoint x: 1181, startPoint y: 543, endPoint x: 920, endPoint y: 437, distance: 281.7
click at [920, 437] on p "The blade can be tilted via a trunnion assembly up to 45° by left or right side…" at bounding box center [1128, 482] width 429 height 153
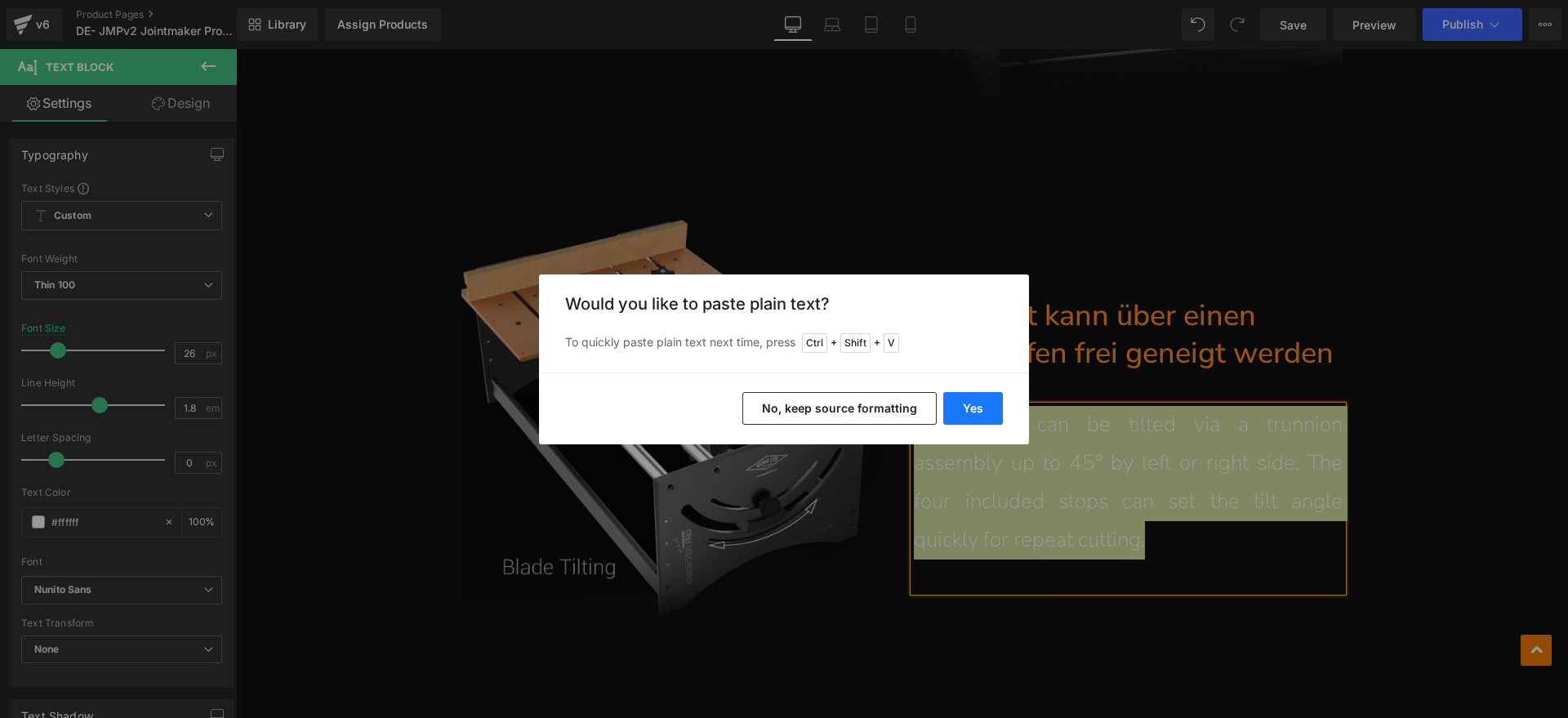
click at [970, 407] on button "Yes" at bounding box center [972, 408] width 59 height 33
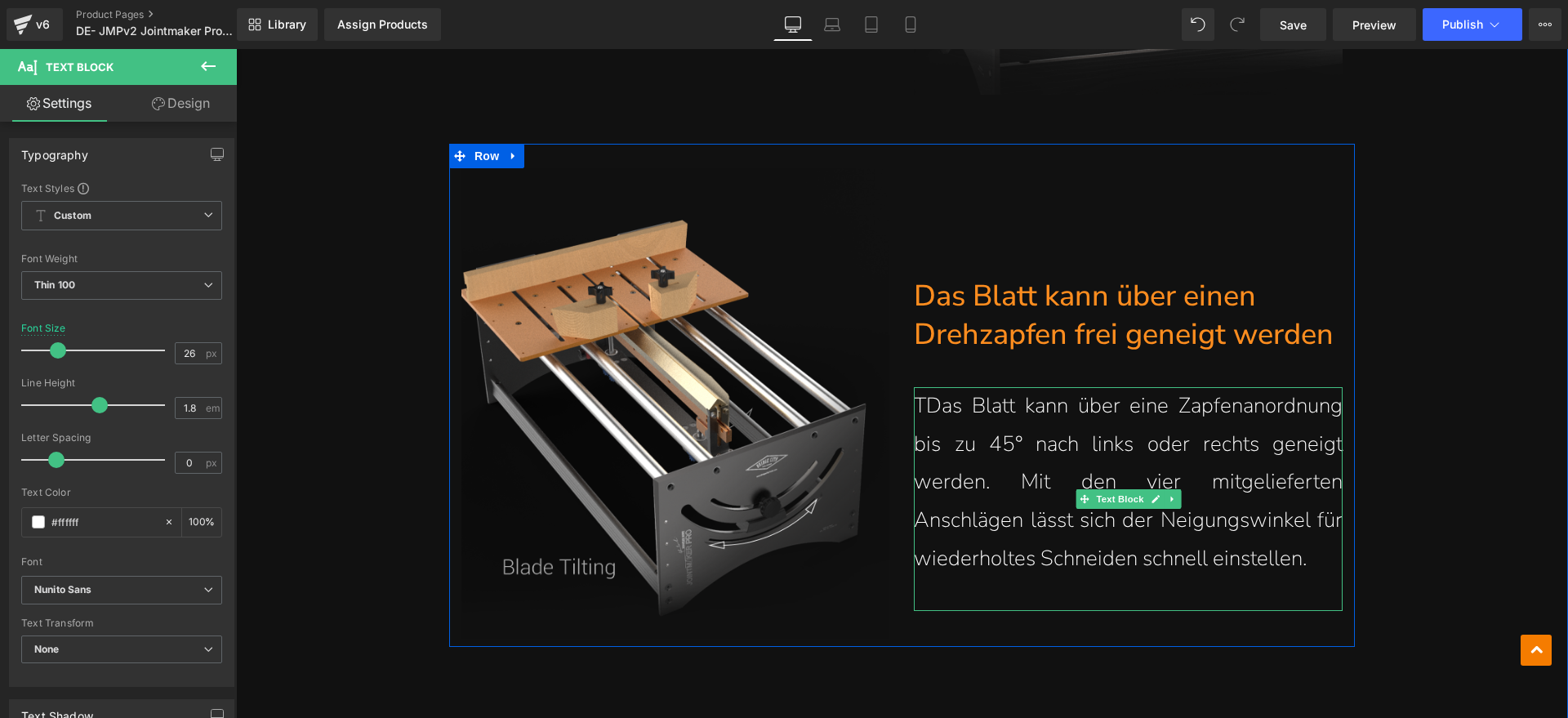
click at [927, 412] on p "TDas Blatt kann über eine Zapfenanordnung bis zu 45° nach links oder rechts gen…" at bounding box center [1128, 482] width 429 height 191
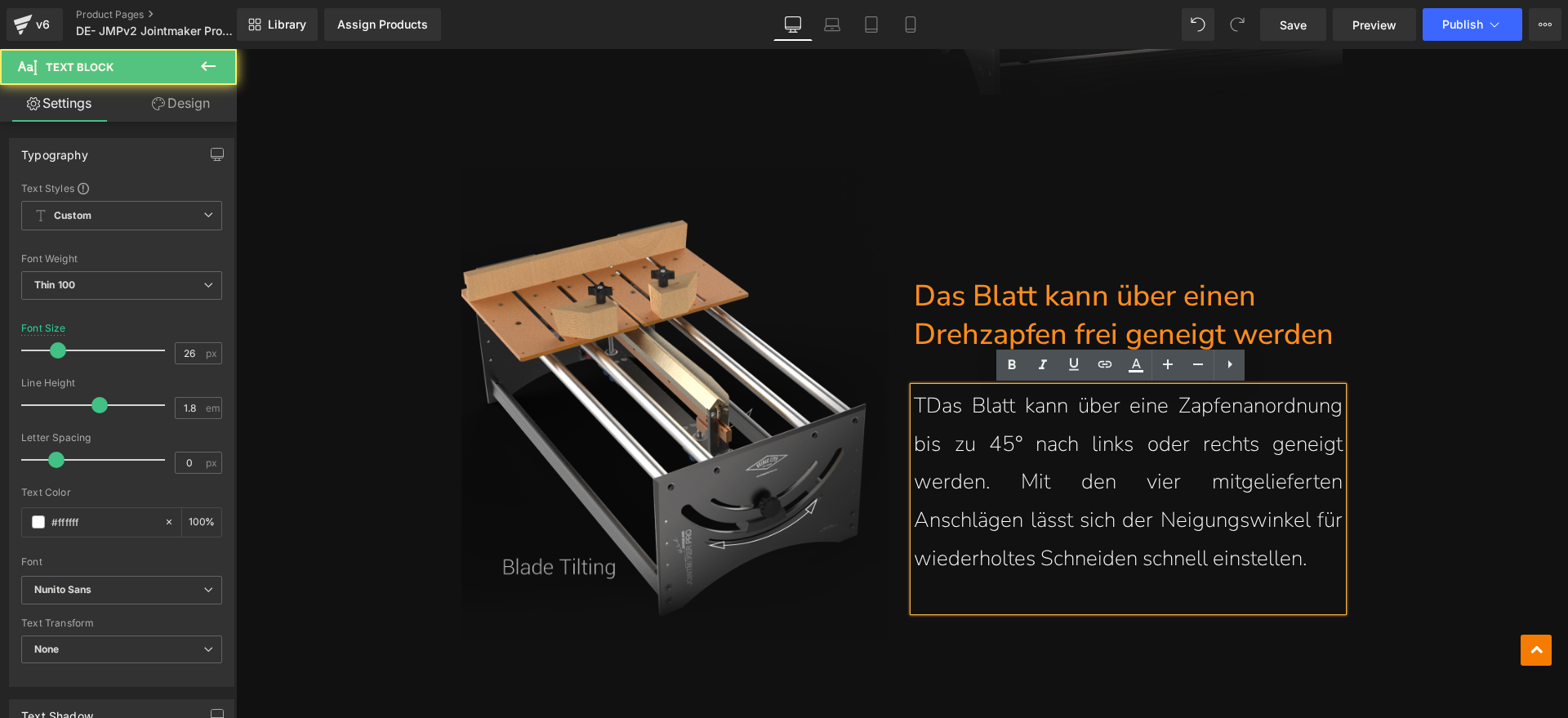
click at [920, 406] on p "TDas Blatt kann über eine Zapfenanordnung bis zu 45° nach links oder rechts gen…" at bounding box center [1128, 482] width 429 height 191
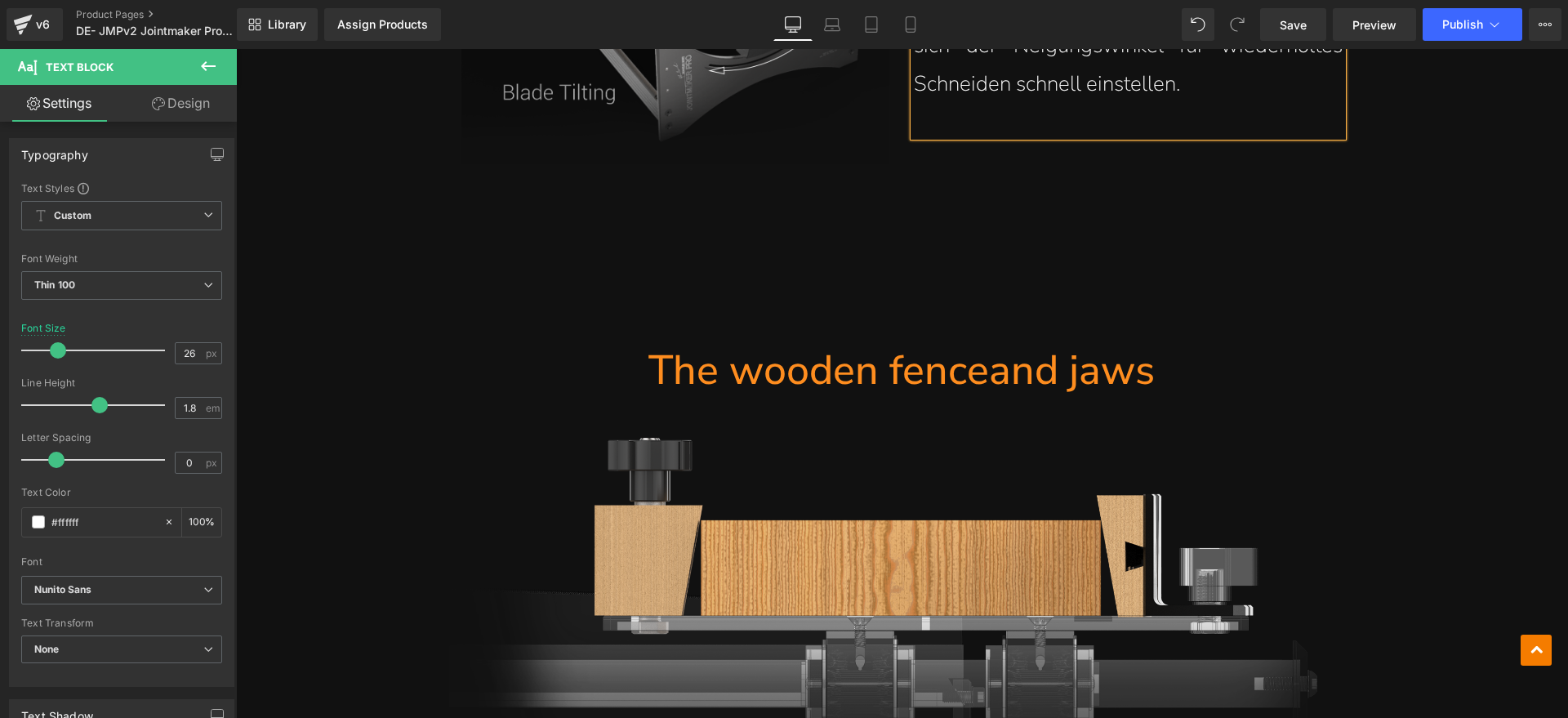
scroll to position [9437, 0]
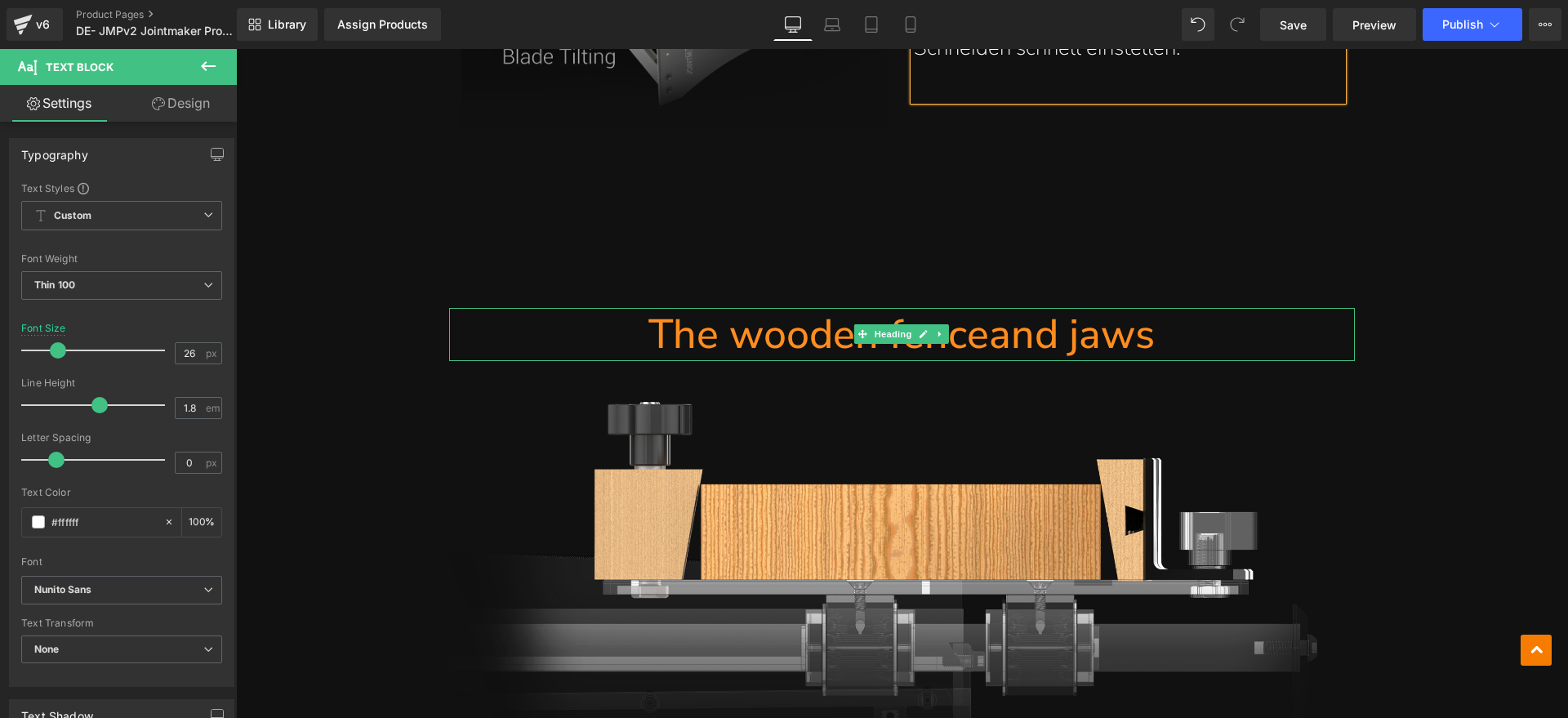
drag, startPoint x: 935, startPoint y: 337, endPoint x: 985, endPoint y: 334, distance: 50.1
click at [937, 338] on icon at bounding box center [941, 334] width 9 height 10
click at [1178, 331] on h1 "The wooden fenceand jaws" at bounding box center [902, 334] width 906 height 53
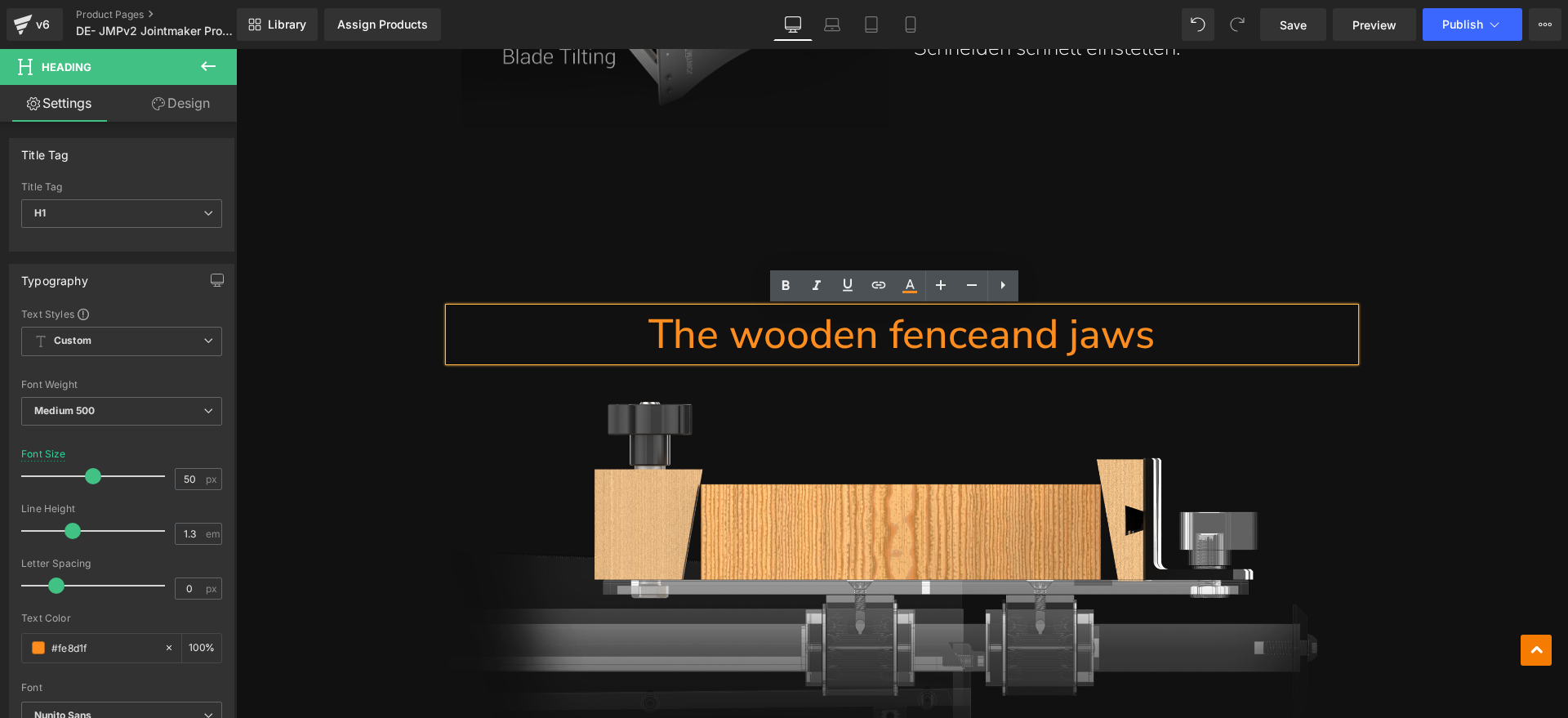
drag, startPoint x: 1020, startPoint y: 335, endPoint x: 664, endPoint y: 337, distance: 356.0
click at [664, 337] on h1 "The wooden fenceand jaws" at bounding box center [902, 334] width 906 height 53
paste div
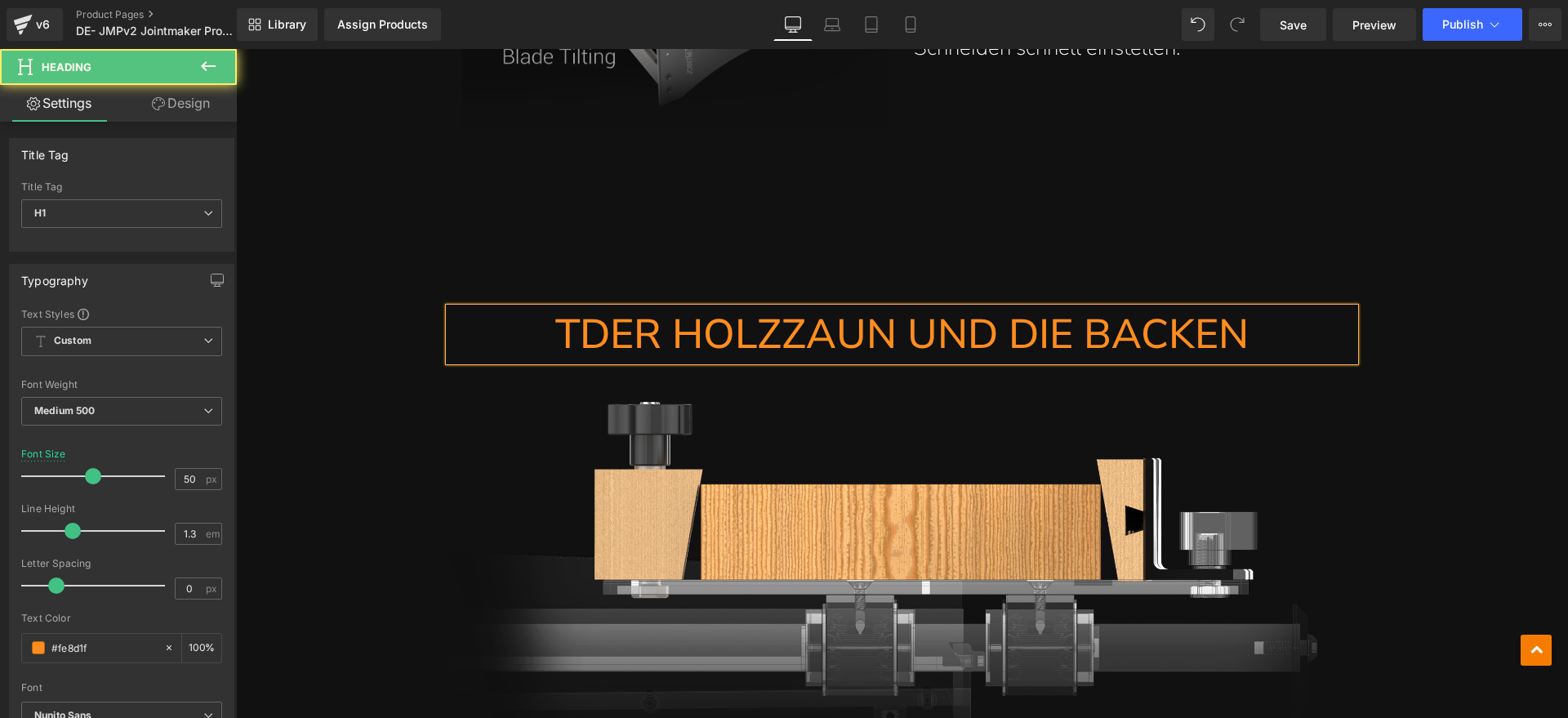
click at [564, 340] on h1 "TDER HOLZZAUN UND DIE BACKEN" at bounding box center [902, 334] width 906 height 53
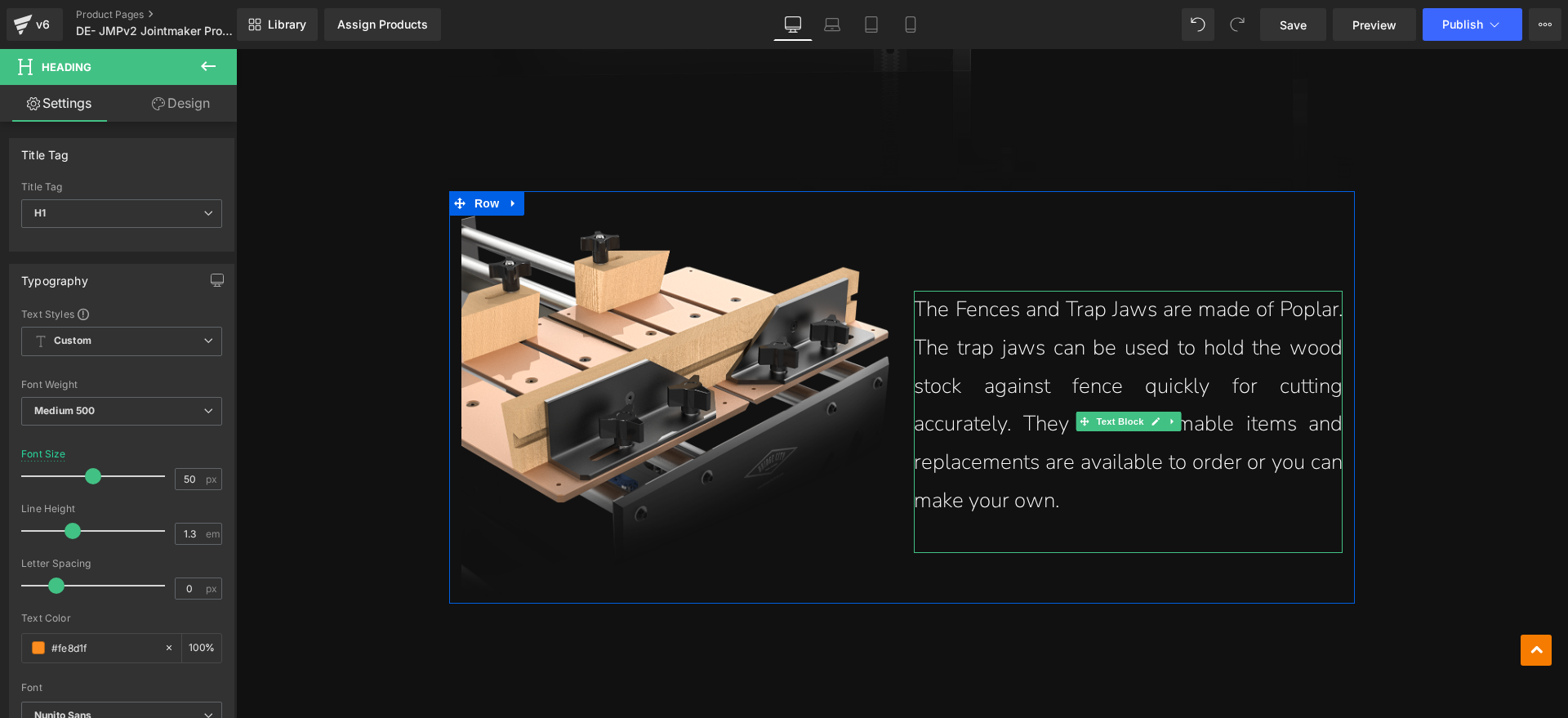
scroll to position [10152, 0]
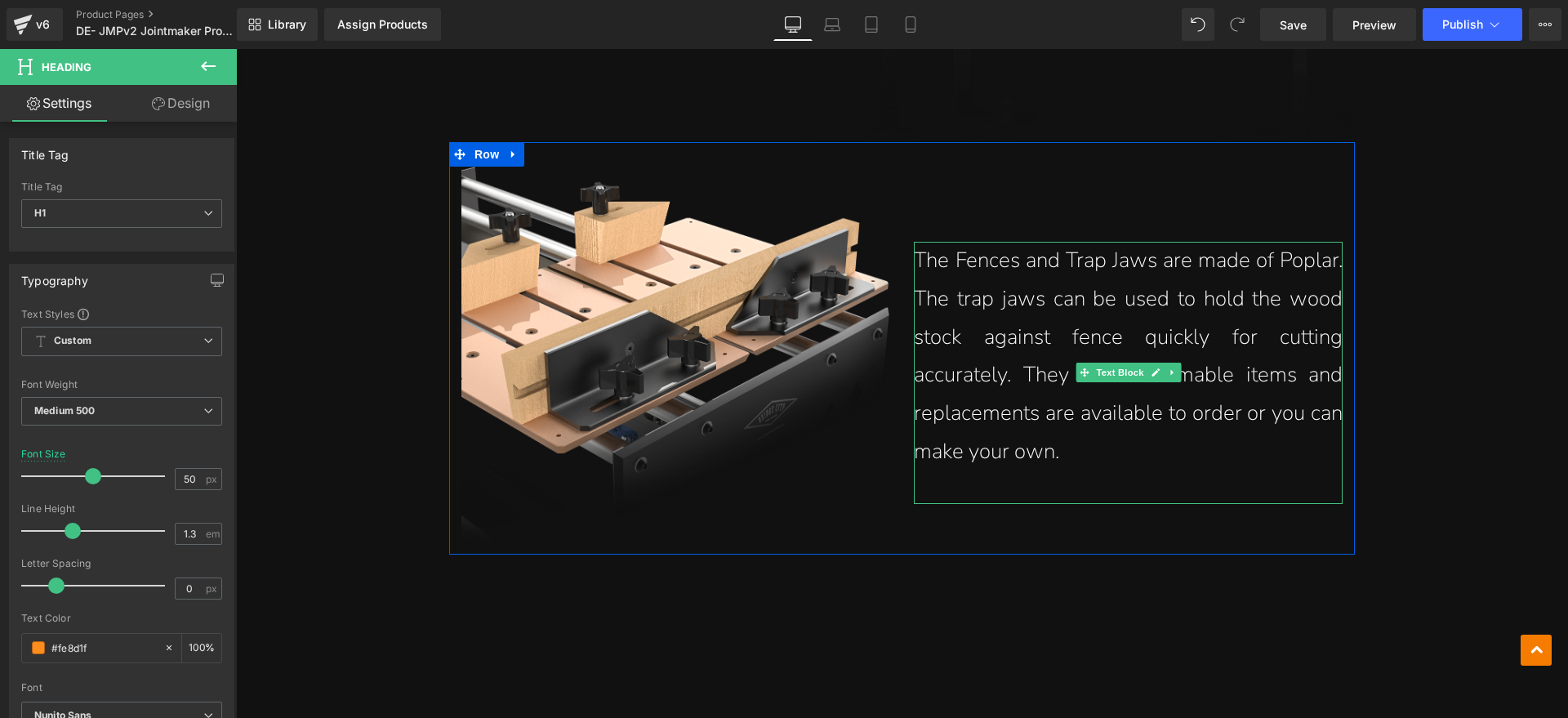
drag, startPoint x: 1066, startPoint y: 437, endPoint x: 1073, endPoint y: 453, distance: 17.5
click at [1066, 437] on p "The Fences and Trap Jaws are made of Poplar. The trap jaws can be used to hold …" at bounding box center [1128, 357] width 429 height 230
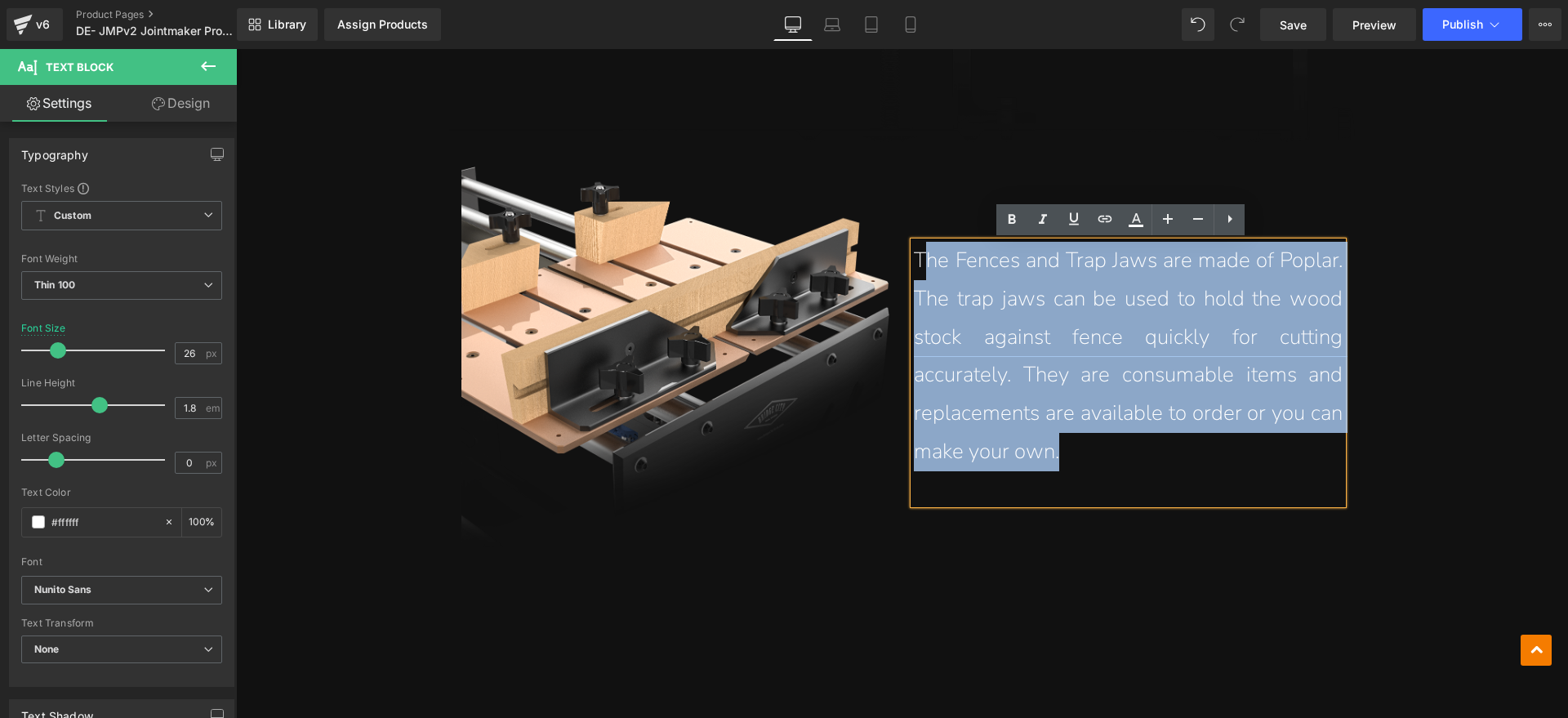
drag, startPoint x: 1085, startPoint y: 450, endPoint x: 917, endPoint y: 273, distance: 244.0
click at [917, 273] on p "The Fences and Trap Jaws are made of Poplar. The trap jaws can be used to hold …" at bounding box center [1128, 357] width 429 height 230
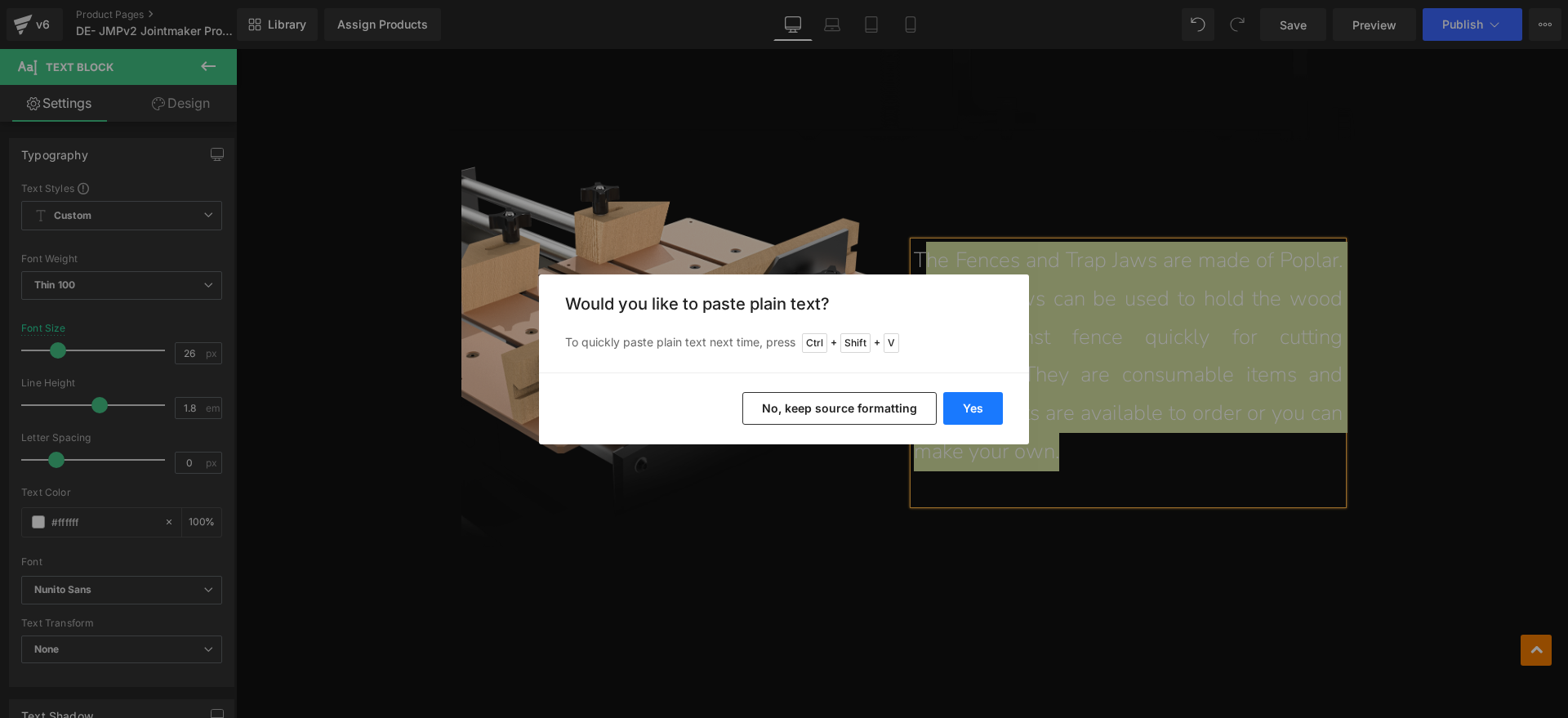
drag, startPoint x: 972, startPoint y: 401, endPoint x: 731, endPoint y: 341, distance: 248.4
click at [972, 401] on button "Yes" at bounding box center [972, 408] width 59 height 33
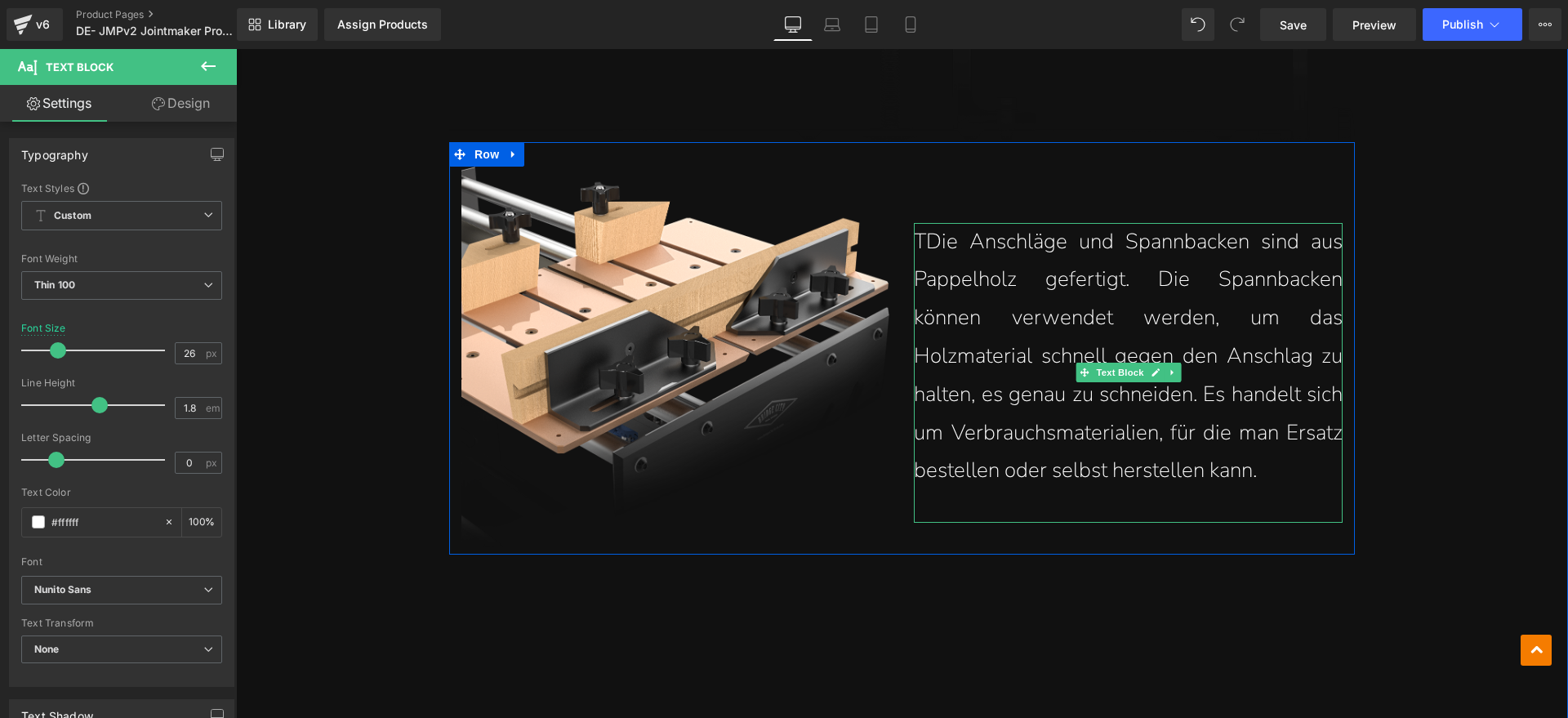
click at [923, 243] on p "TDie Anschläge und Spannbacken sind aus Pappelholz gefertigt. Die Spannbacken k…" at bounding box center [1128, 357] width 429 height 268
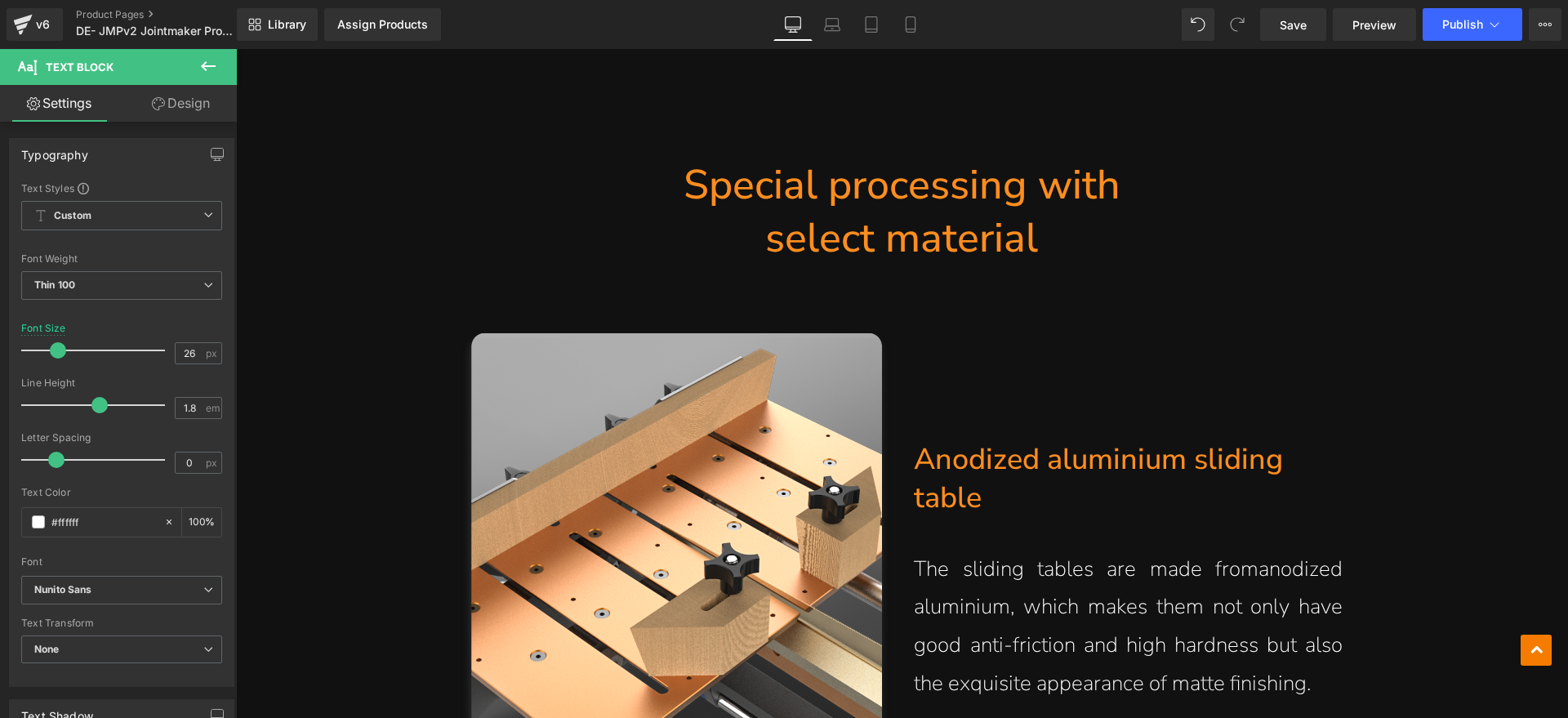
scroll to position [10663, 0]
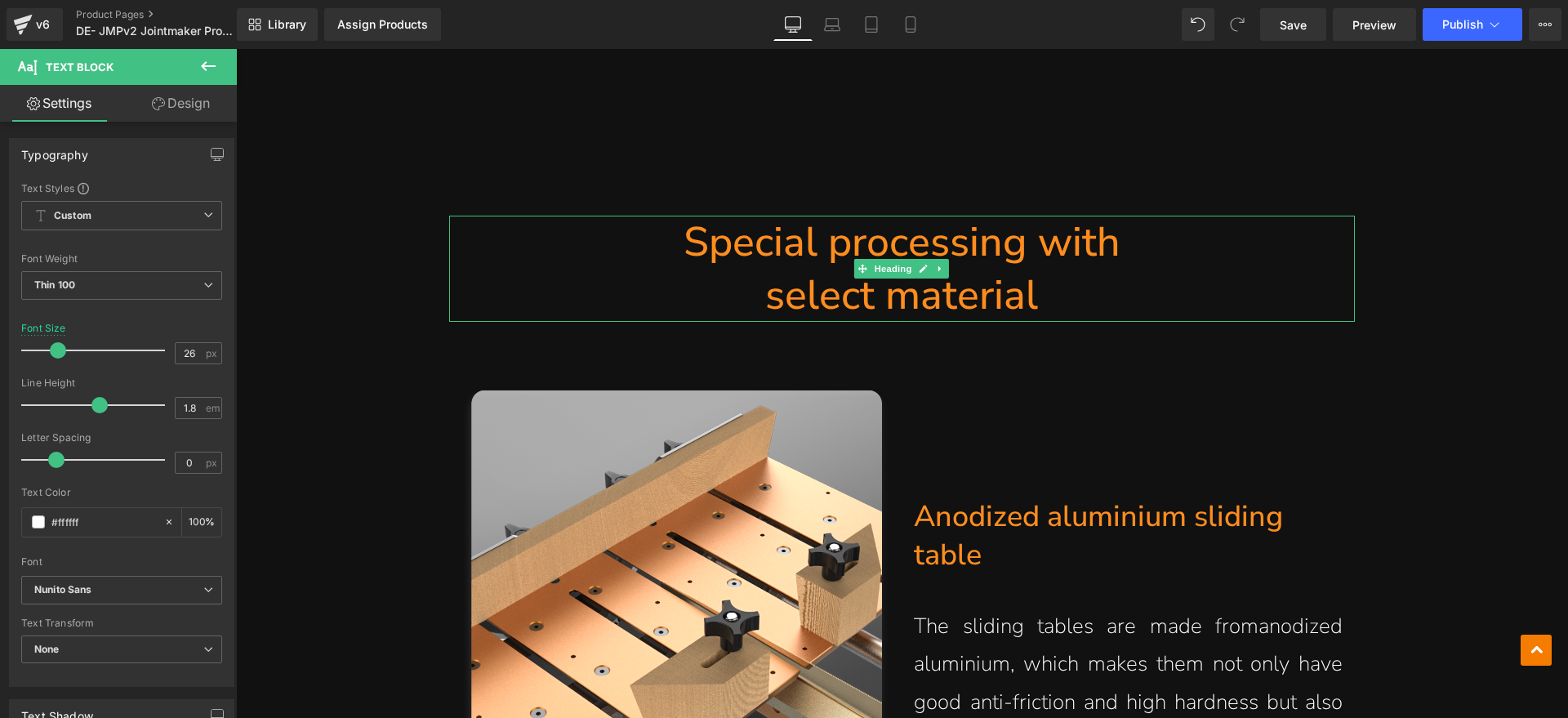
click at [923, 295] on h1 "select material" at bounding box center [902, 295] width 906 height 53
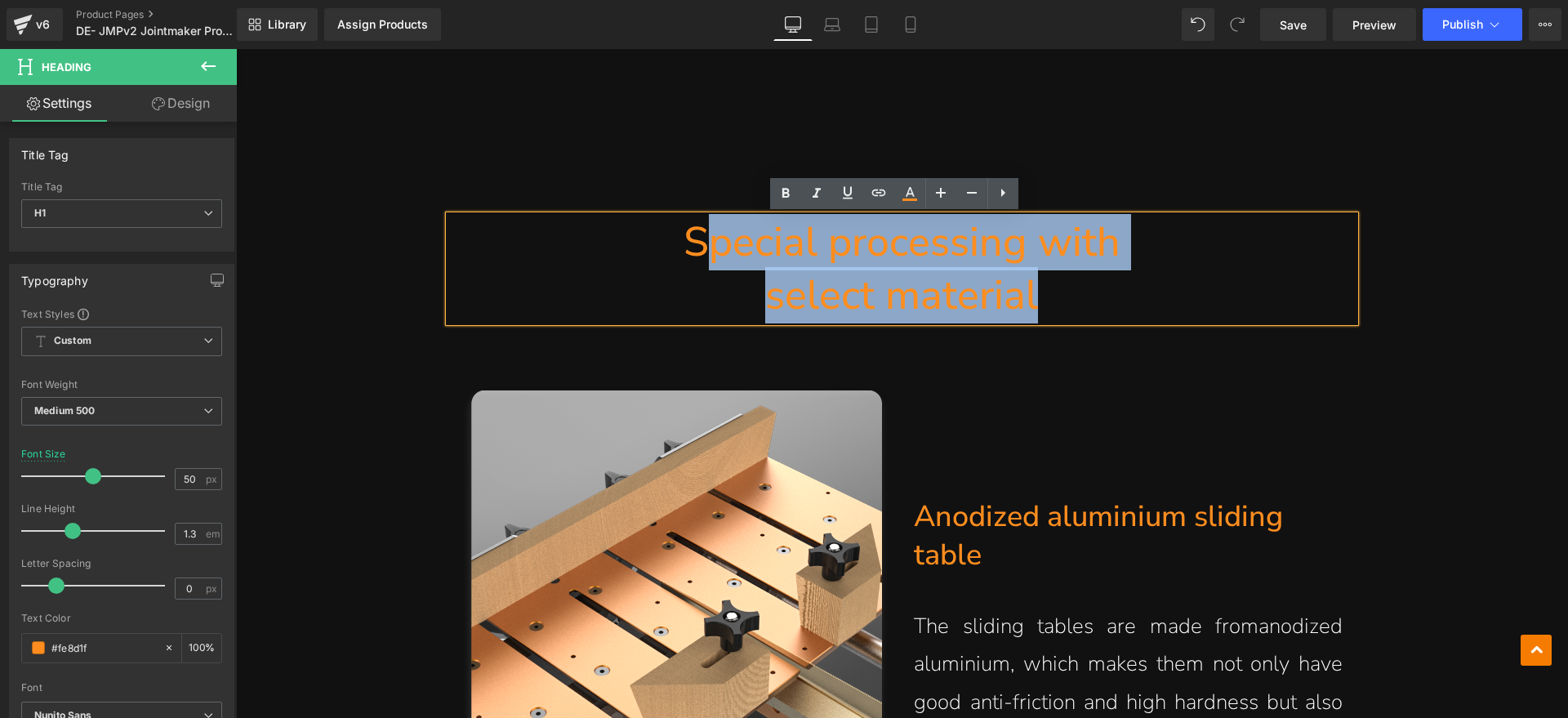
drag, startPoint x: 1037, startPoint y: 290, endPoint x: 702, endPoint y: 241, distance: 338.6
click at [702, 241] on div "Special processing with select material" at bounding box center [902, 268] width 906 height 106
paste div
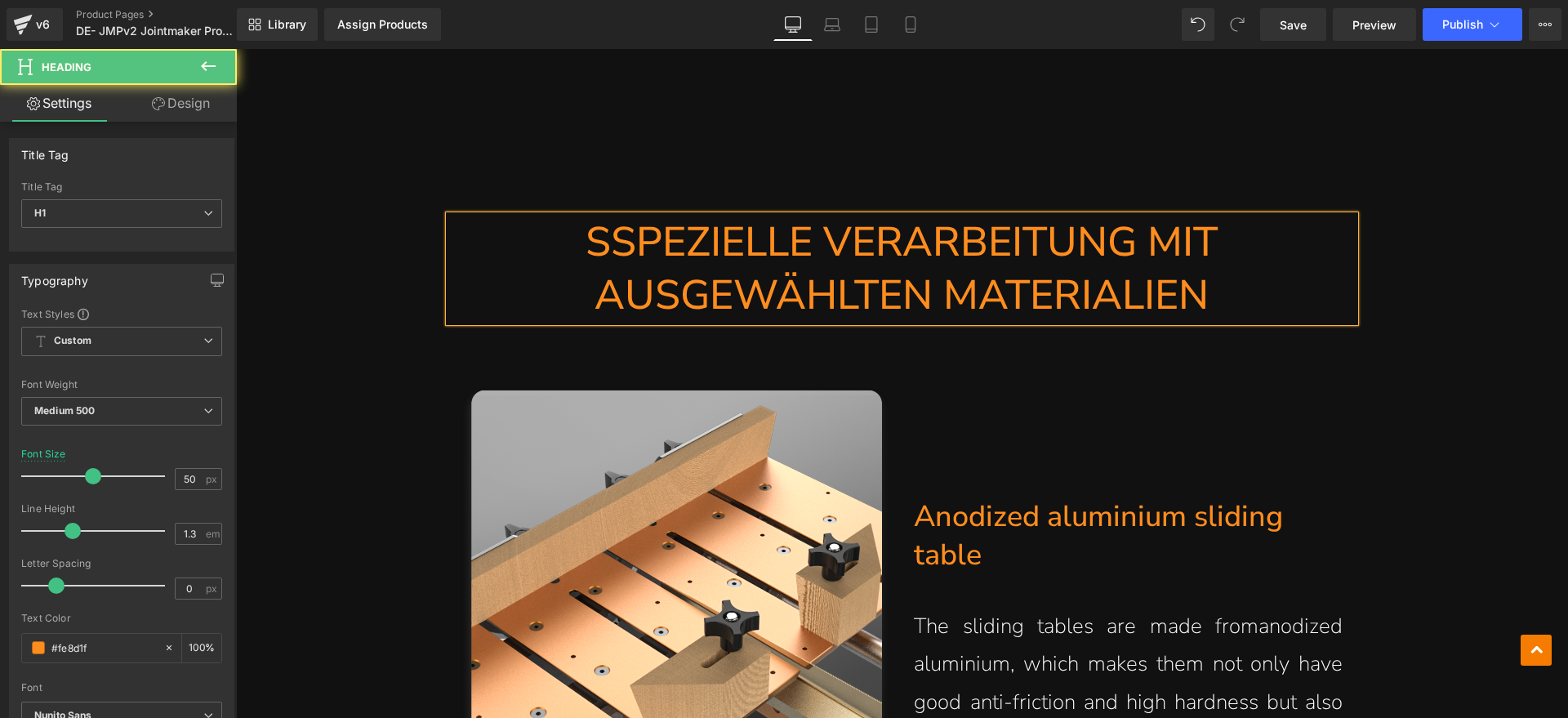
click at [613, 253] on h1 "SSPEZIELLE VERARBEITUNG MIT AUSGEWÄHLTEN MATERIALIEN" at bounding box center [902, 268] width 906 height 106
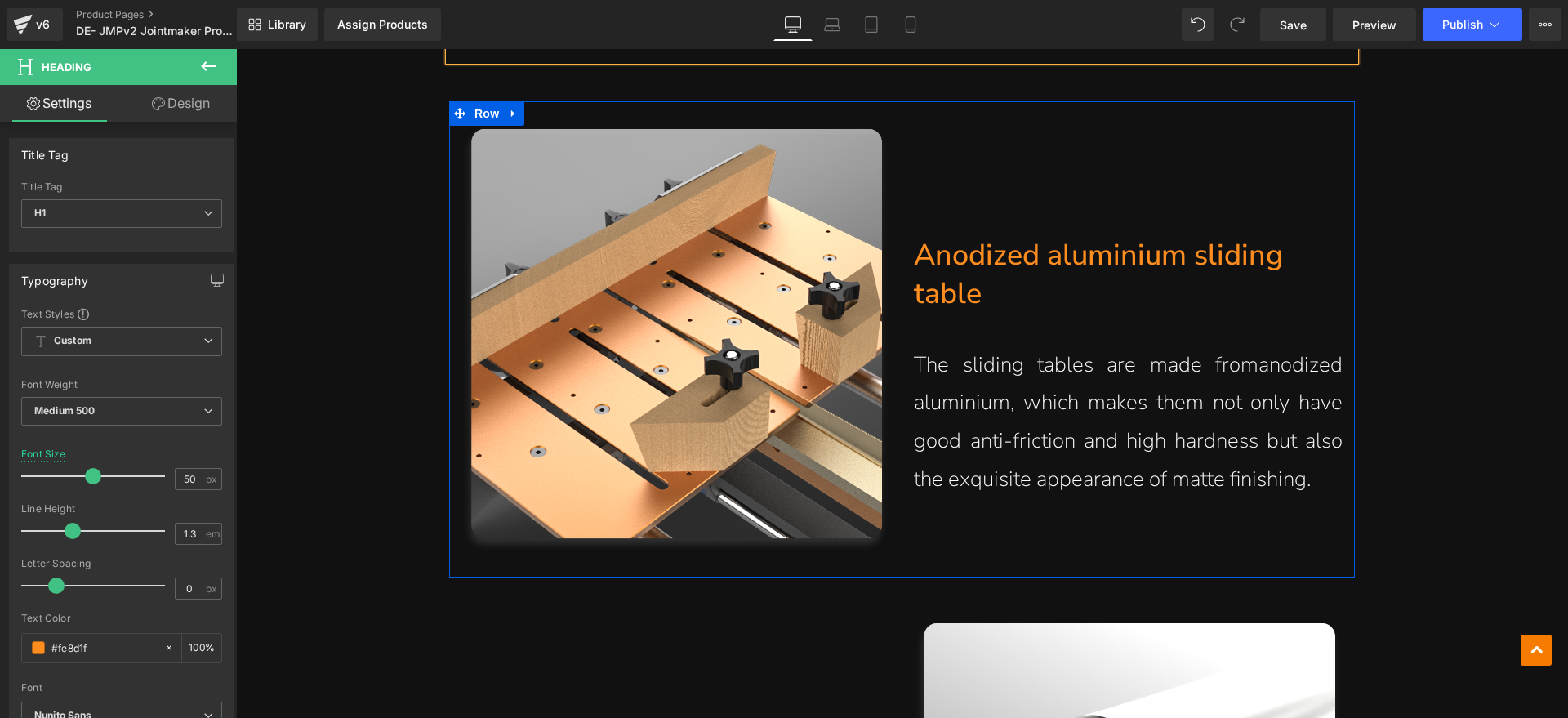
scroll to position [10969, 0]
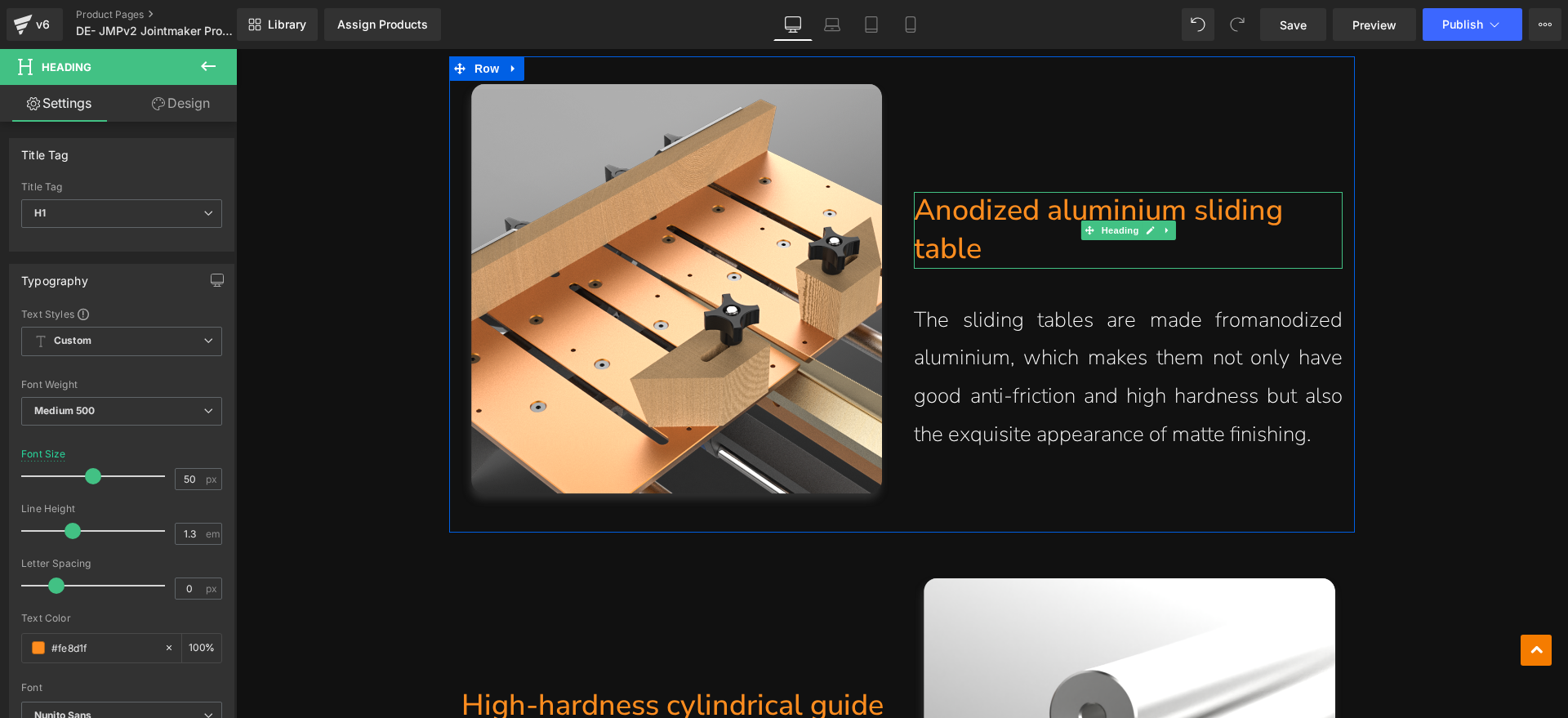
drag, startPoint x: 1005, startPoint y: 227, endPoint x: 999, endPoint y: 244, distance: 18.0
click at [1004, 227] on h1 "Anodized aluminium sliding table" at bounding box center [1128, 230] width 429 height 77
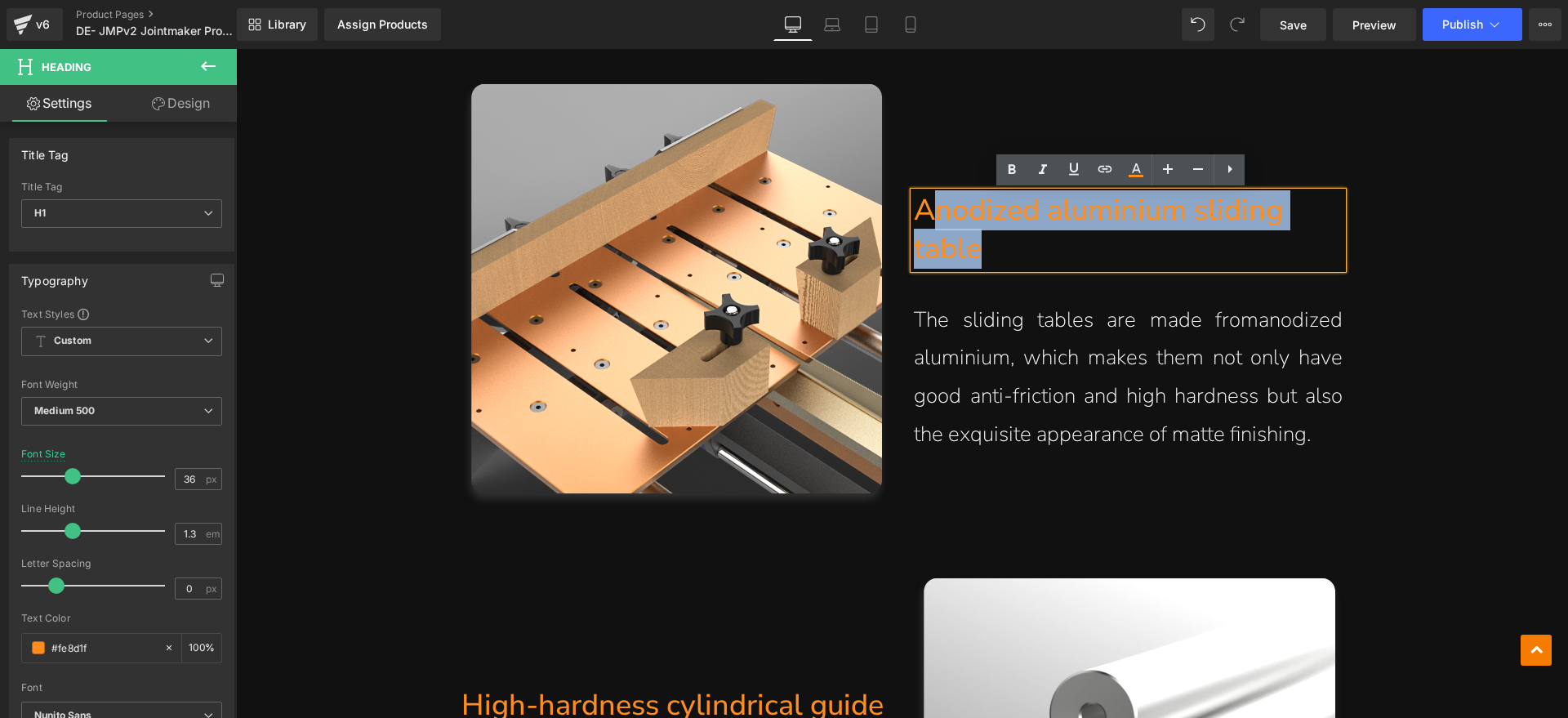
drag, startPoint x: 999, startPoint y: 244, endPoint x: 921, endPoint y: 214, distance: 83.6
click at [921, 214] on h1 "Anodized aluminium sliding table" at bounding box center [1128, 230] width 429 height 77
paste div
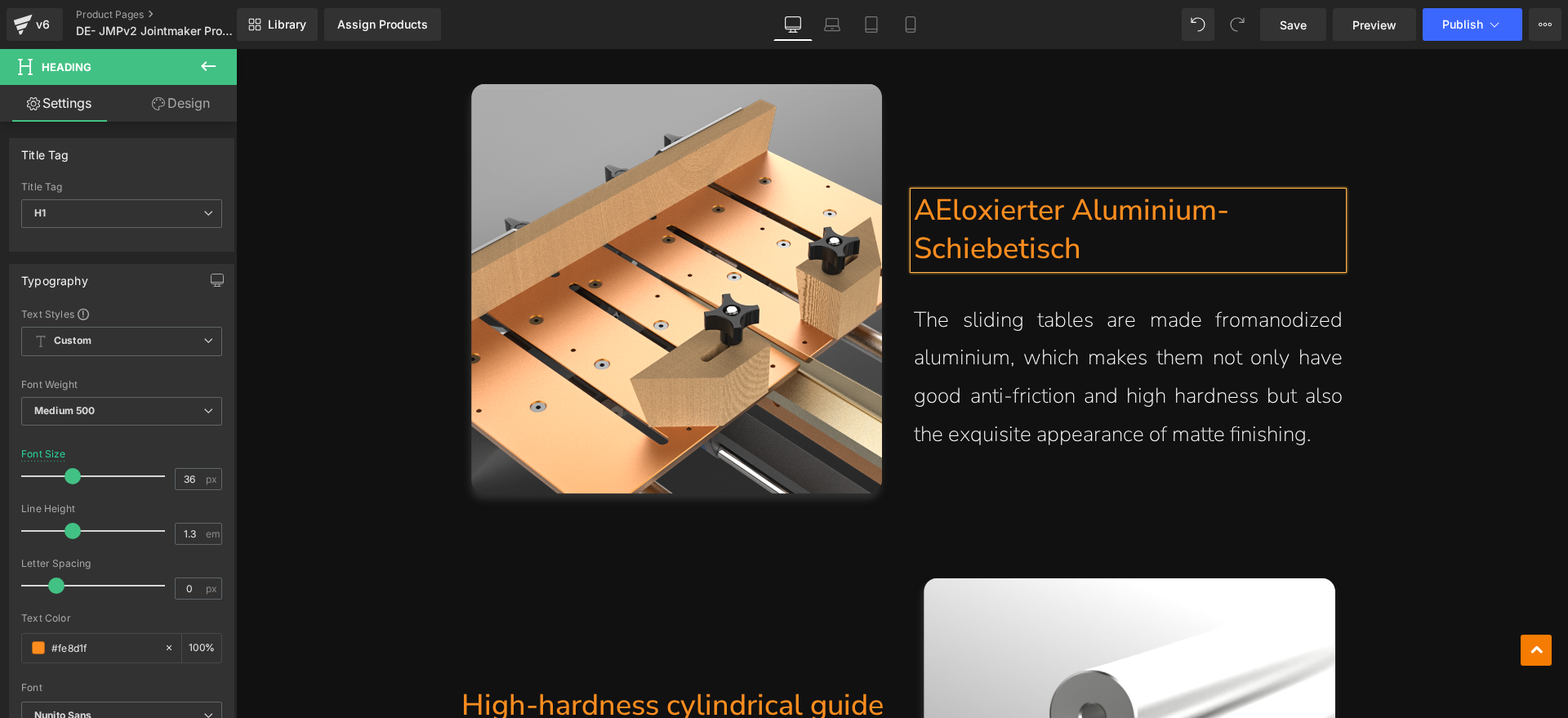
click at [932, 214] on h1 "AEloxierter Aluminium-Schiebetisch" at bounding box center [1128, 230] width 429 height 77
drag, startPoint x: 1251, startPoint y: 398, endPoint x: 1282, endPoint y: 418, distance: 36.9
click at [1251, 398] on p "The sliding tables are made fromanodized aluminium, which makes them not only h…" at bounding box center [1128, 377] width 429 height 153
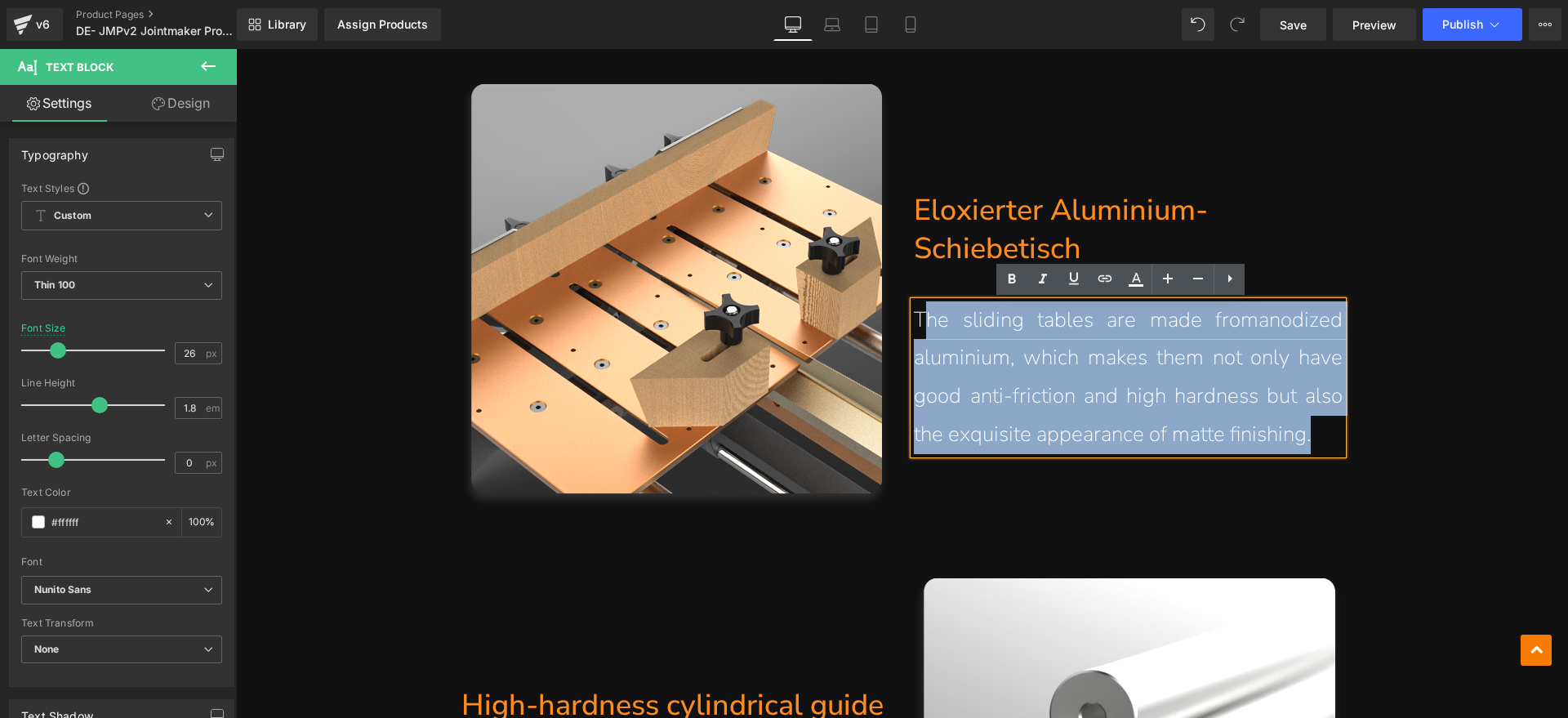
drag, startPoint x: 1315, startPoint y: 431, endPoint x: 915, endPoint y: 325, distance: 413.8
click at [915, 325] on p "The sliding tables are made fromanodized aluminium, which makes them not only h…" at bounding box center [1128, 377] width 429 height 153
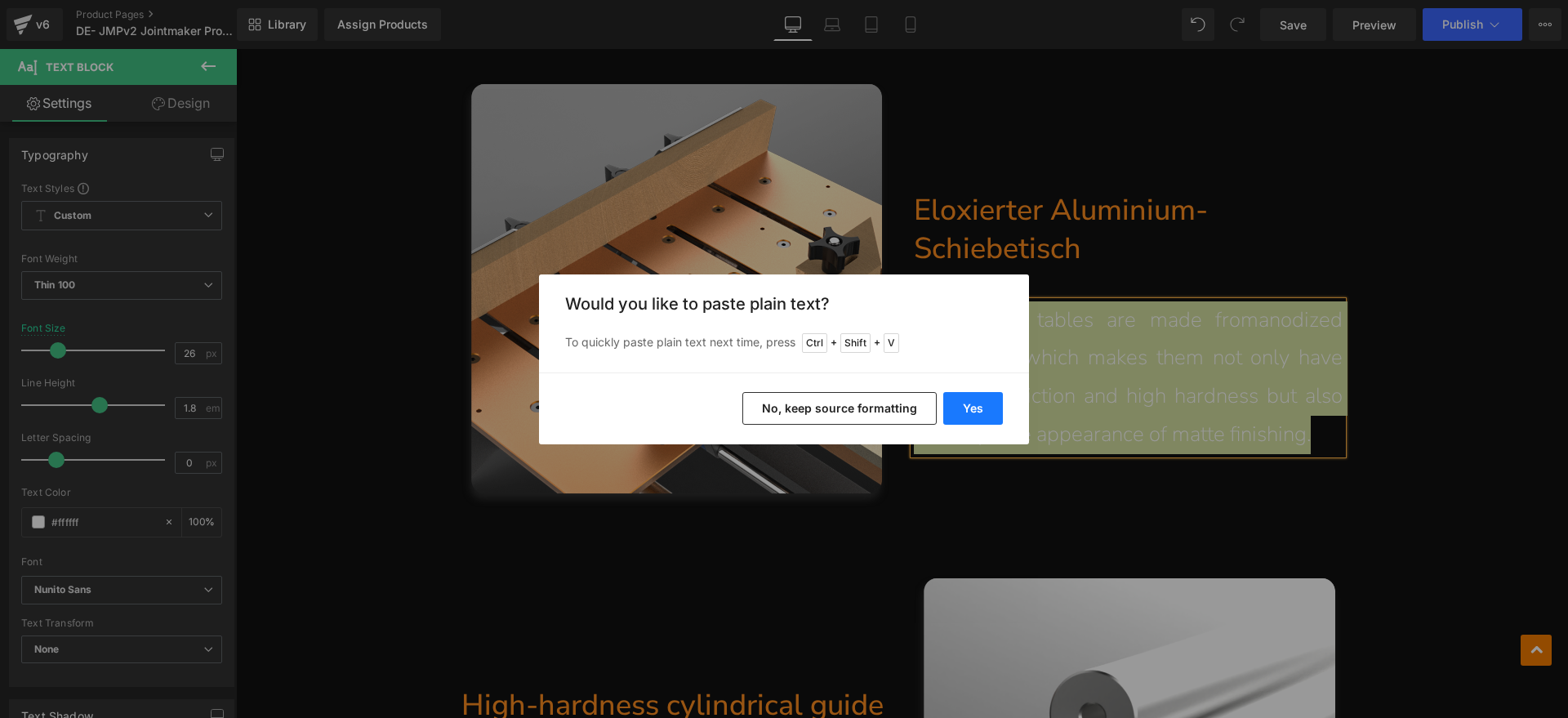
drag, startPoint x: 971, startPoint y: 401, endPoint x: 721, endPoint y: 318, distance: 263.4
click at [971, 401] on button "Yes" at bounding box center [972, 408] width 59 height 33
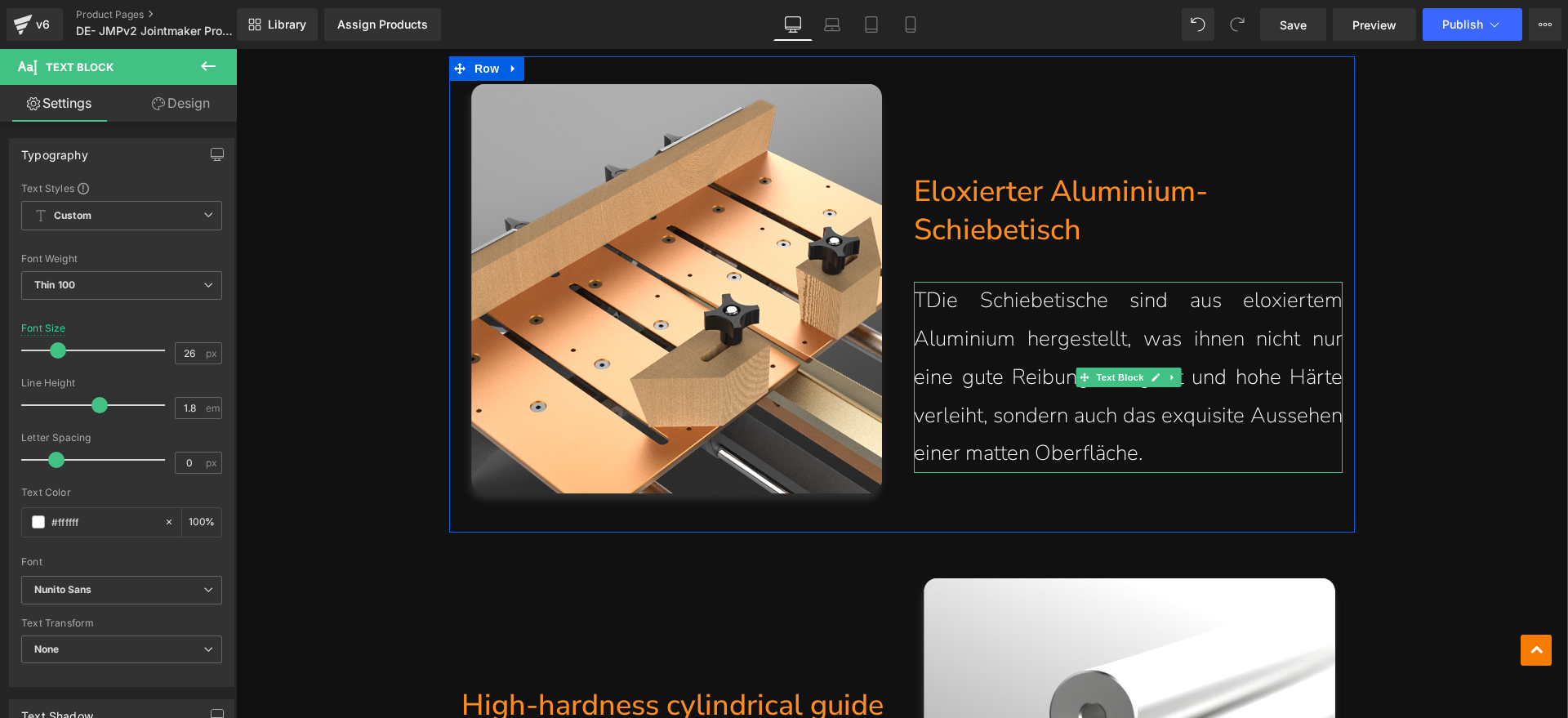
click at [922, 304] on p "TDie Schiebetische sind aus eloxiertem Aluminium hergestellt, was ihnen nicht n…" at bounding box center [1128, 377] width 429 height 191
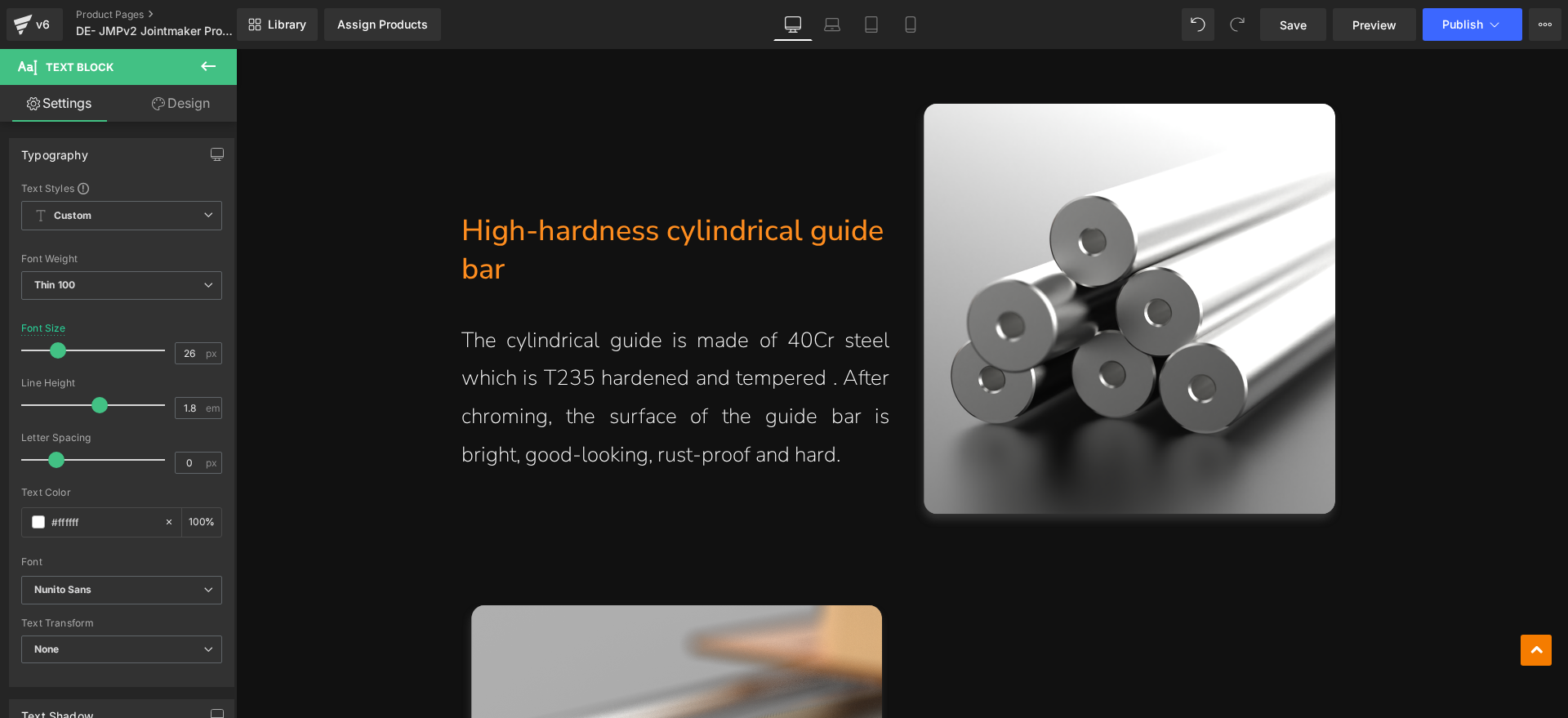
scroll to position [11479, 0]
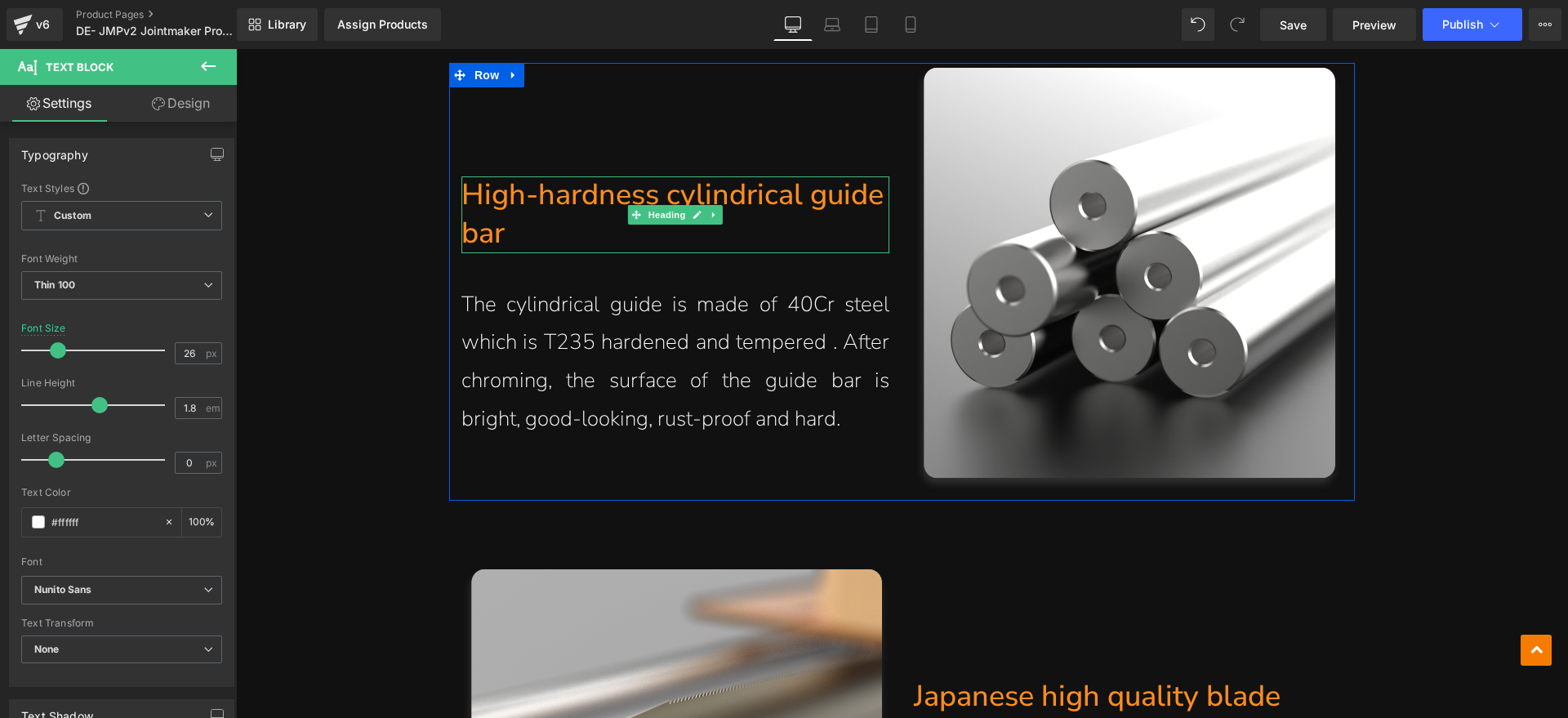
click at [502, 213] on h1 "High-hardness cylindrical guide bar" at bounding box center [676, 214] width 429 height 77
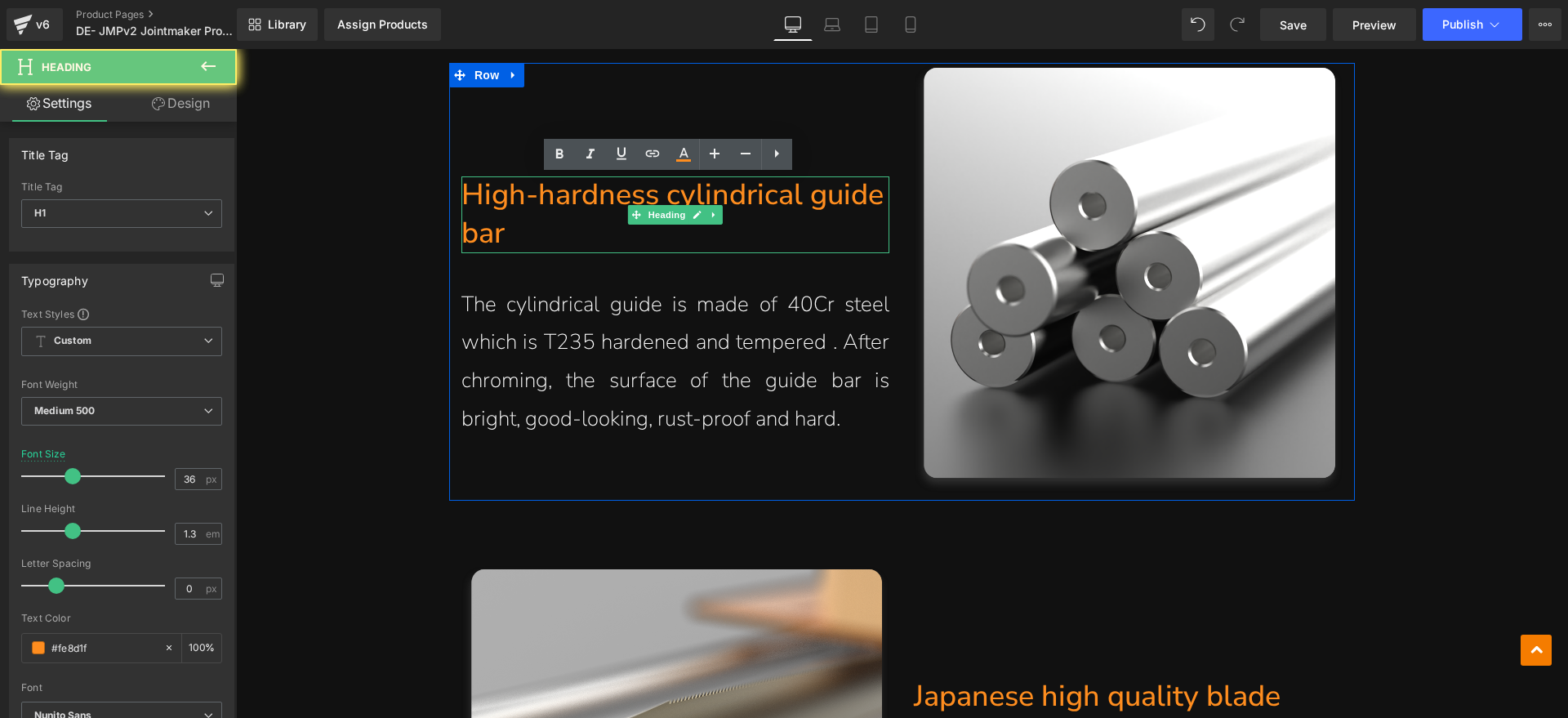
click at [515, 230] on h1 "High-hardness cylindrical guide bar" at bounding box center [676, 214] width 429 height 77
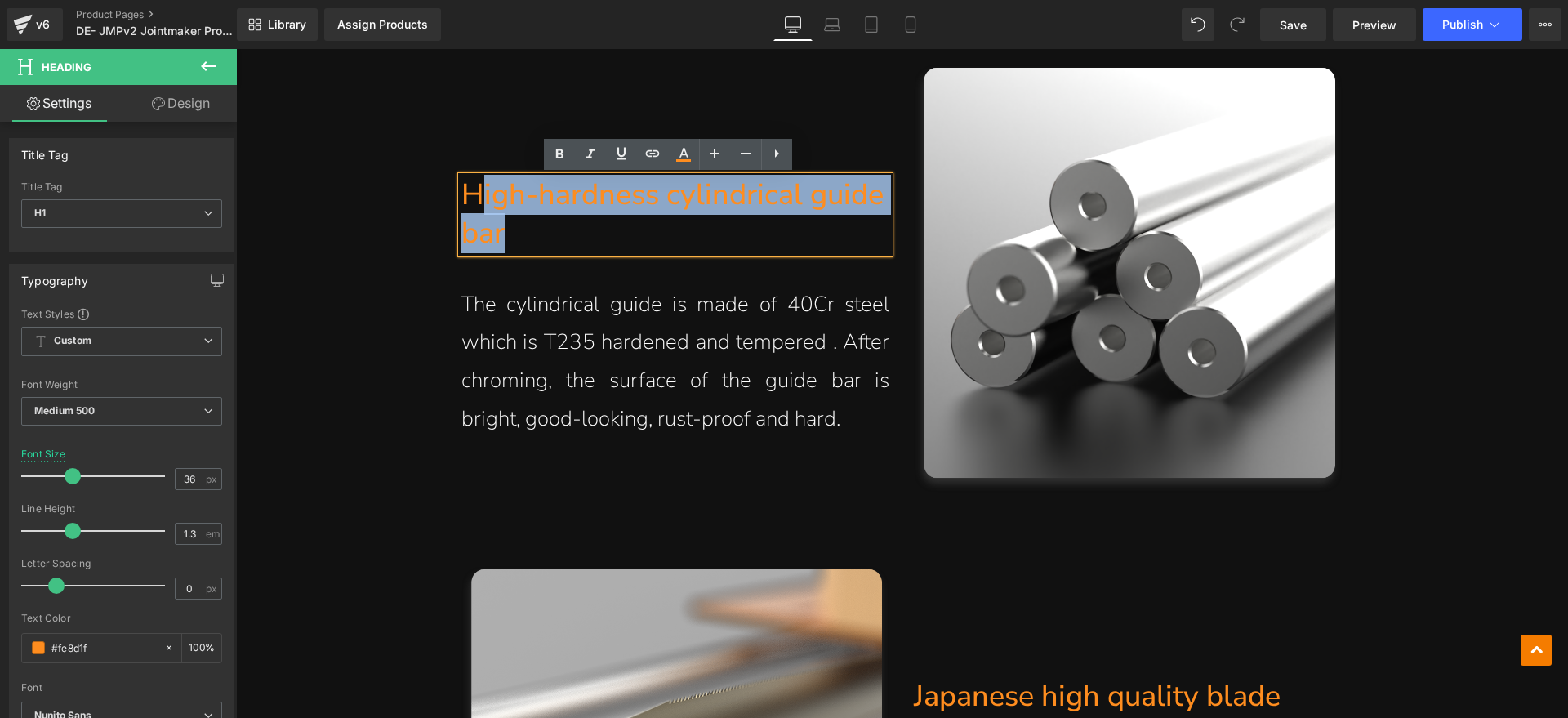
drag, startPoint x: 532, startPoint y: 228, endPoint x: 471, endPoint y: 208, distance: 64.2
click at [471, 208] on h1 "High-hardness cylindrical guide bar" at bounding box center [676, 214] width 429 height 77
paste div
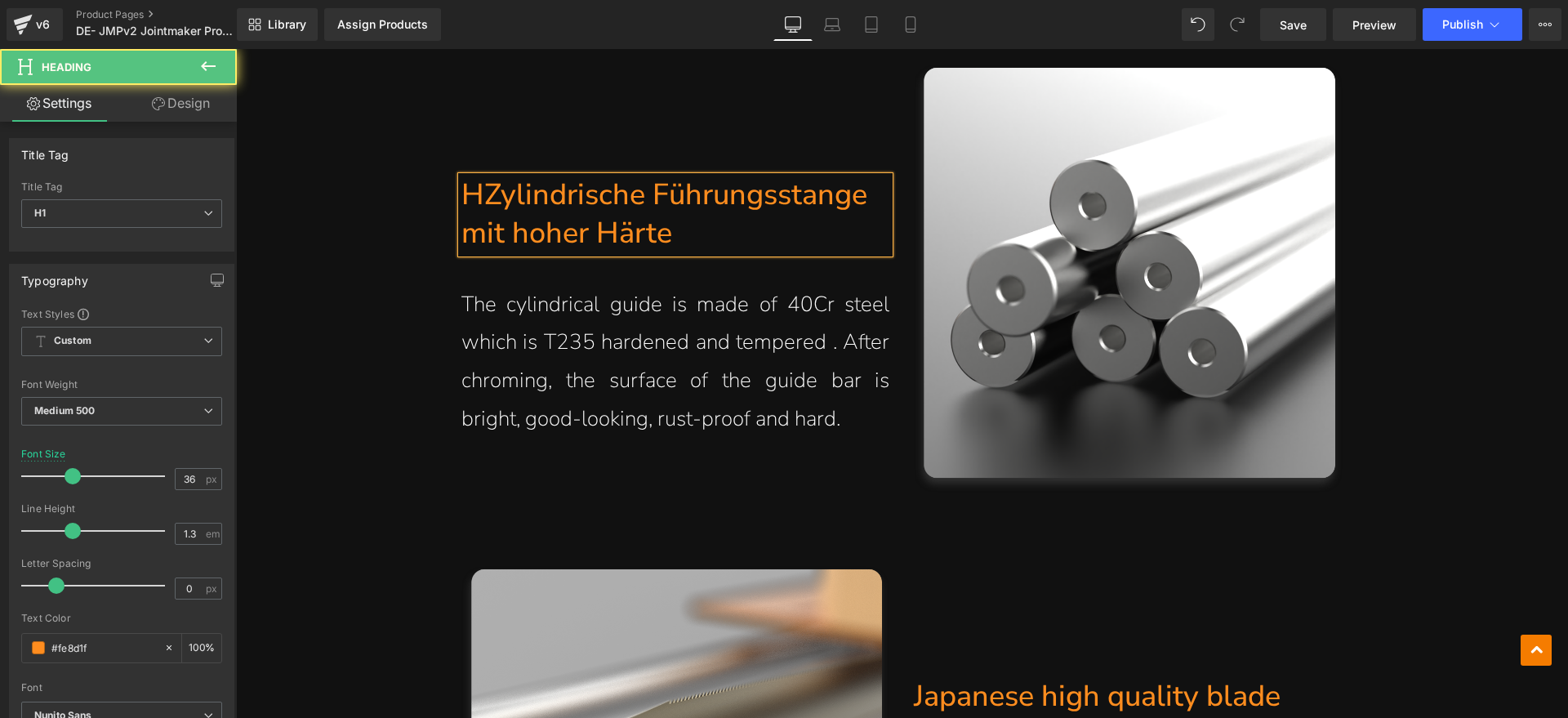
click at [480, 186] on h1 "HZylindrische Führungsstange mit hoher Härte" at bounding box center [676, 214] width 429 height 77
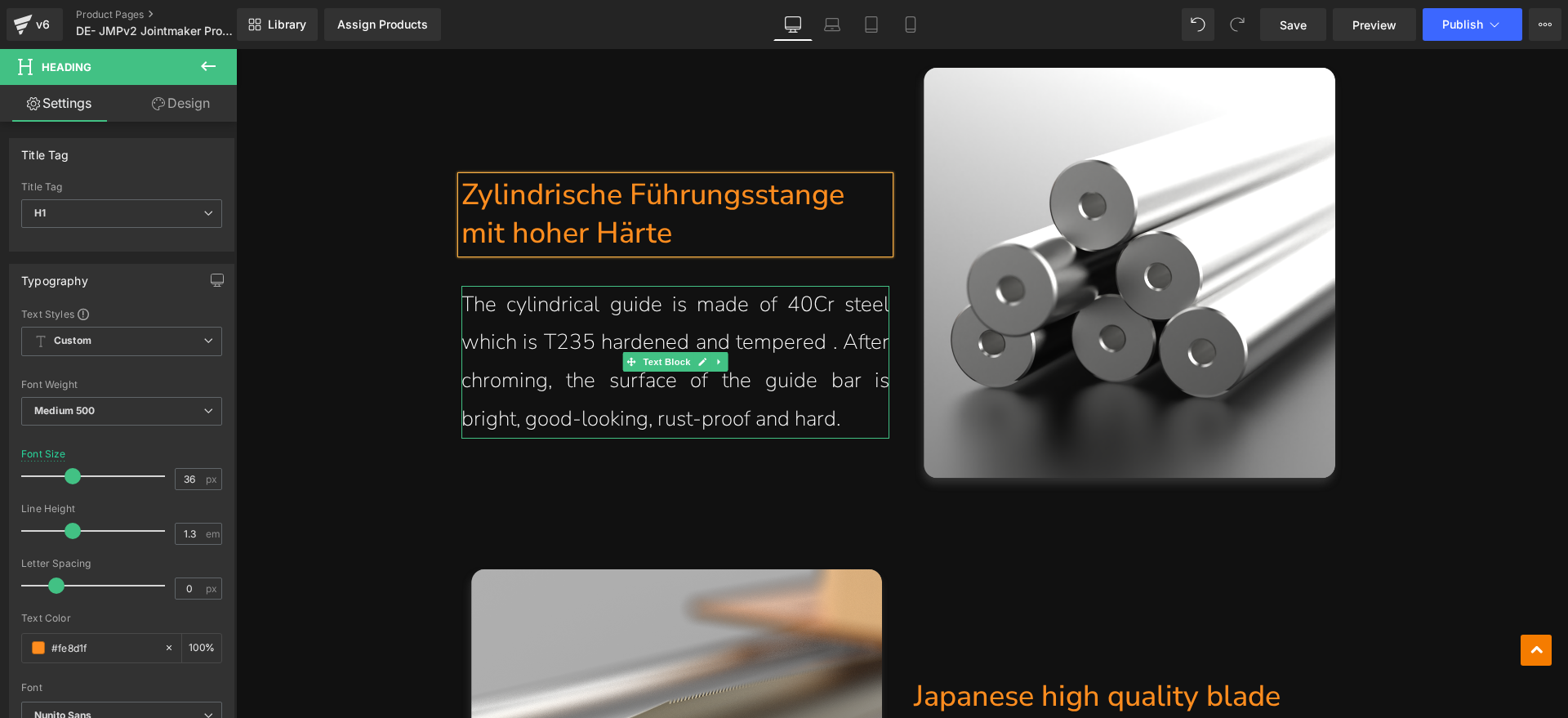
click at [822, 392] on p "The cylindrical guide is made of 40Cr steel which is T235 hardened and tempered…" at bounding box center [676, 361] width 429 height 153
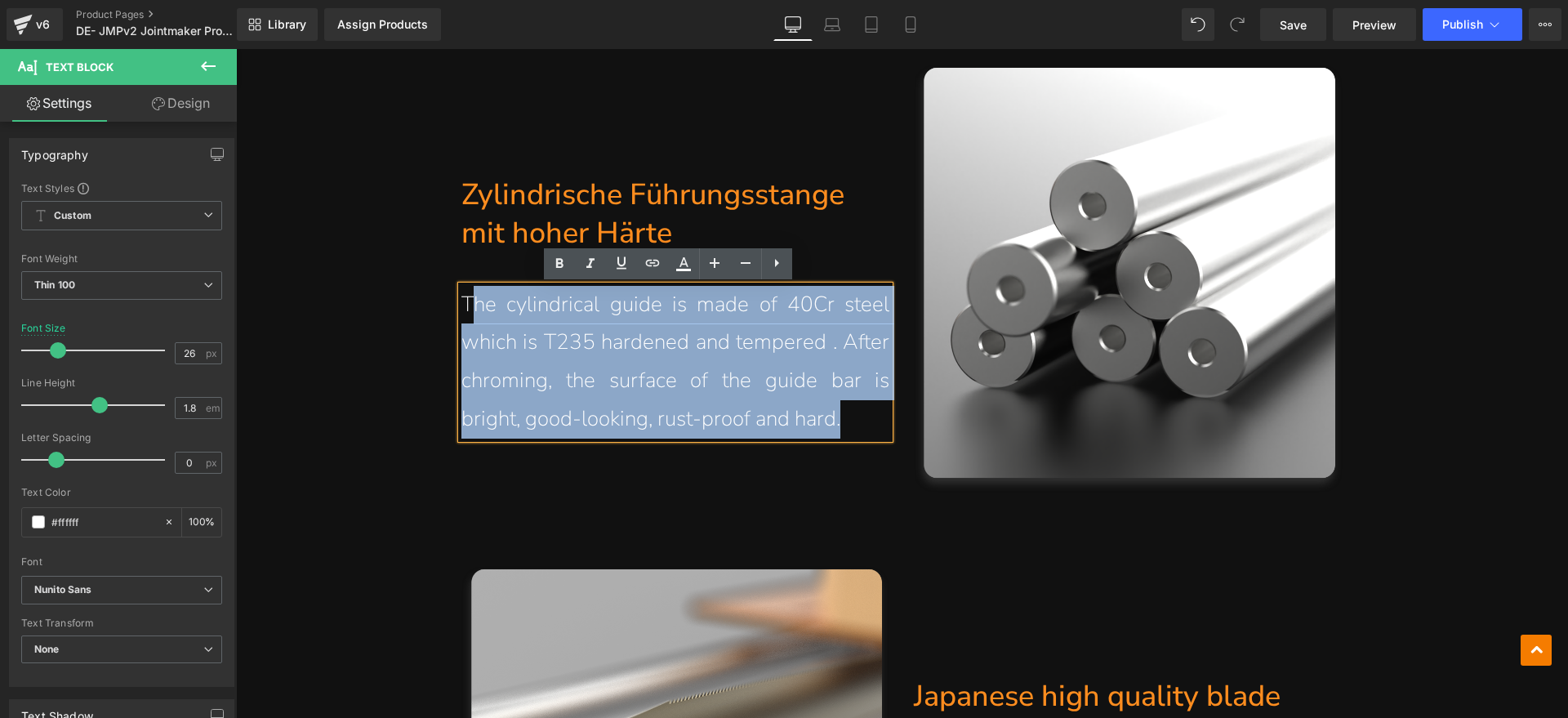
drag, startPoint x: 853, startPoint y: 415, endPoint x: 466, endPoint y: 310, distance: 401.0
click at [466, 310] on p "The cylindrical guide is made of 40Cr steel which is T235 hardened and tempered…" at bounding box center [676, 361] width 429 height 153
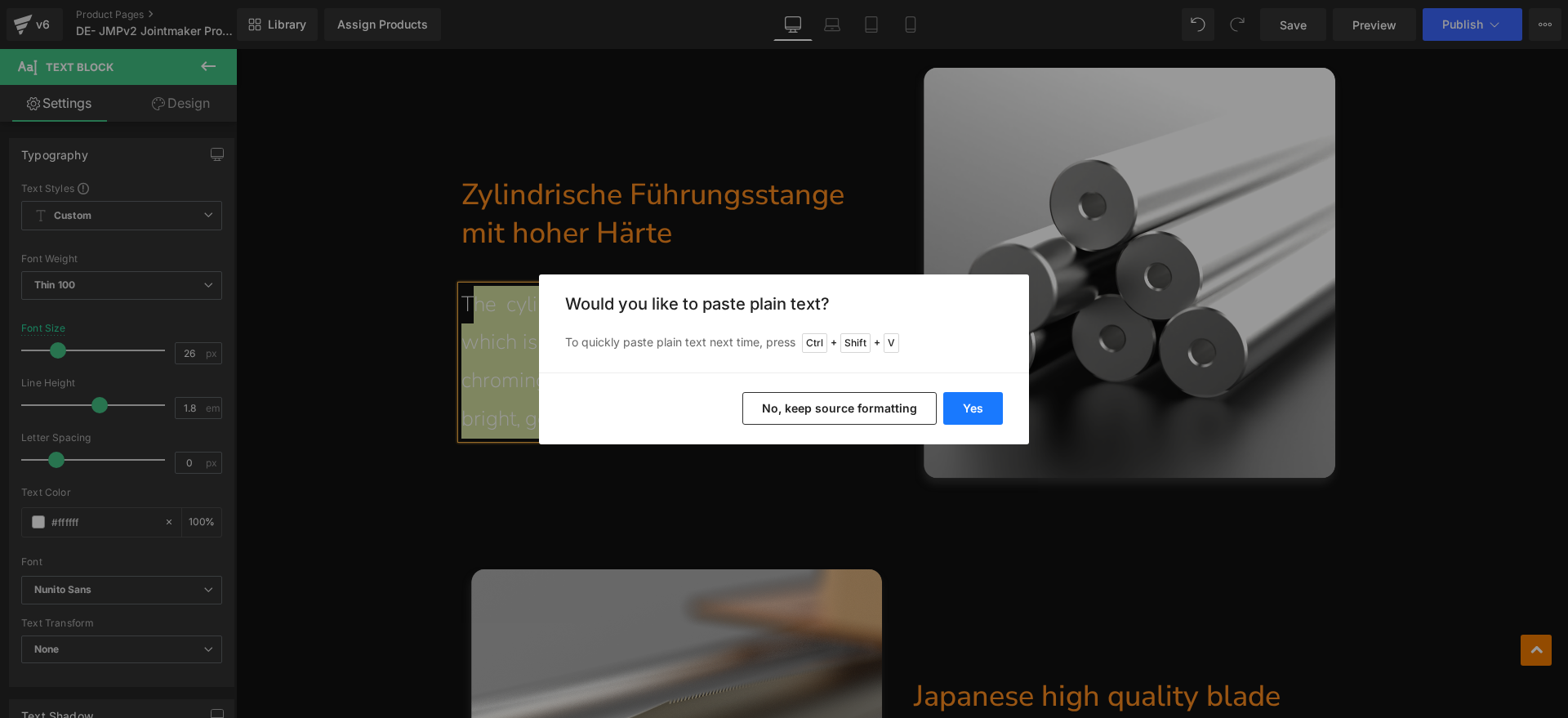
click at [962, 403] on button "Yes" at bounding box center [972, 408] width 59 height 33
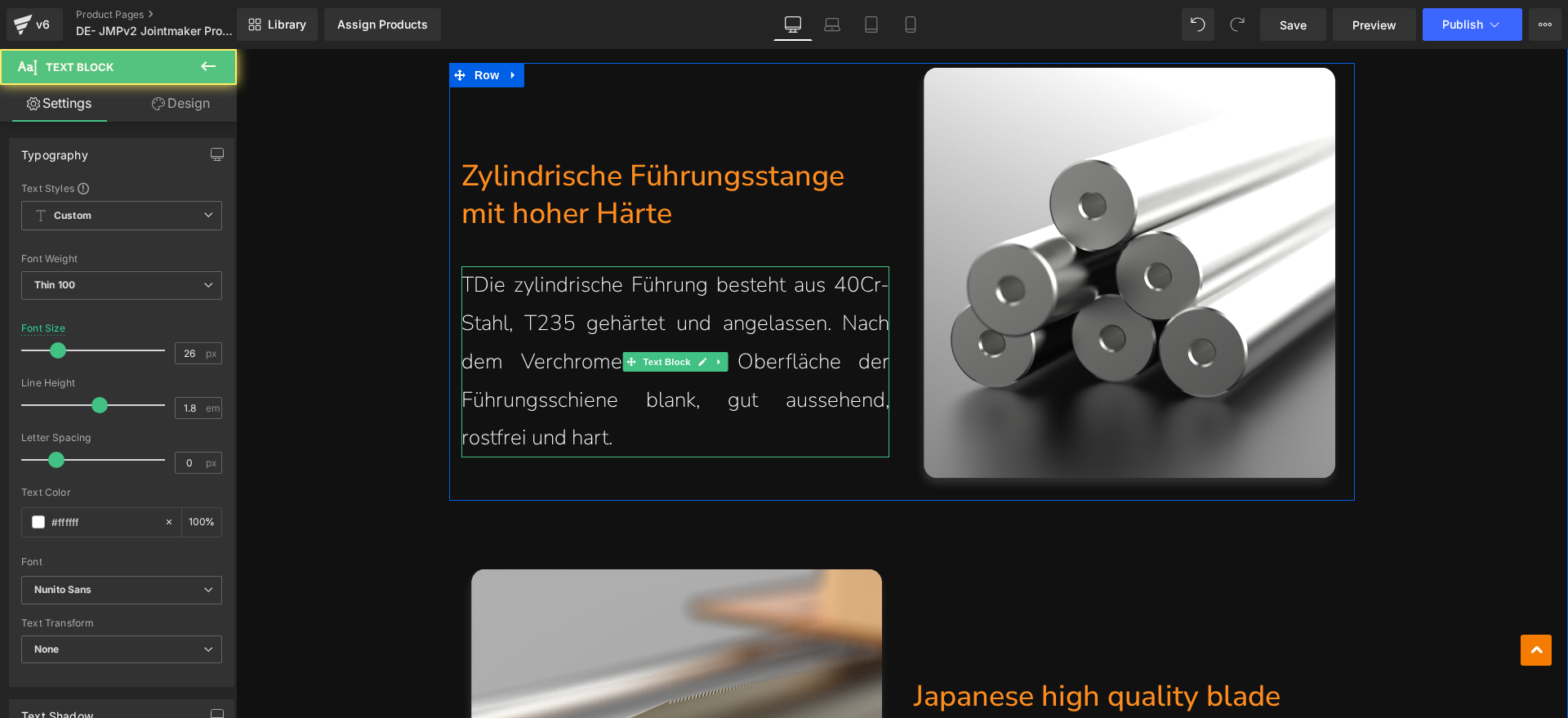
click at [471, 291] on p "TDie zylindrische Führung besteht aus 40Cr-Stahl, T235 gehärtet und angelassen.…" at bounding box center [676, 361] width 429 height 191
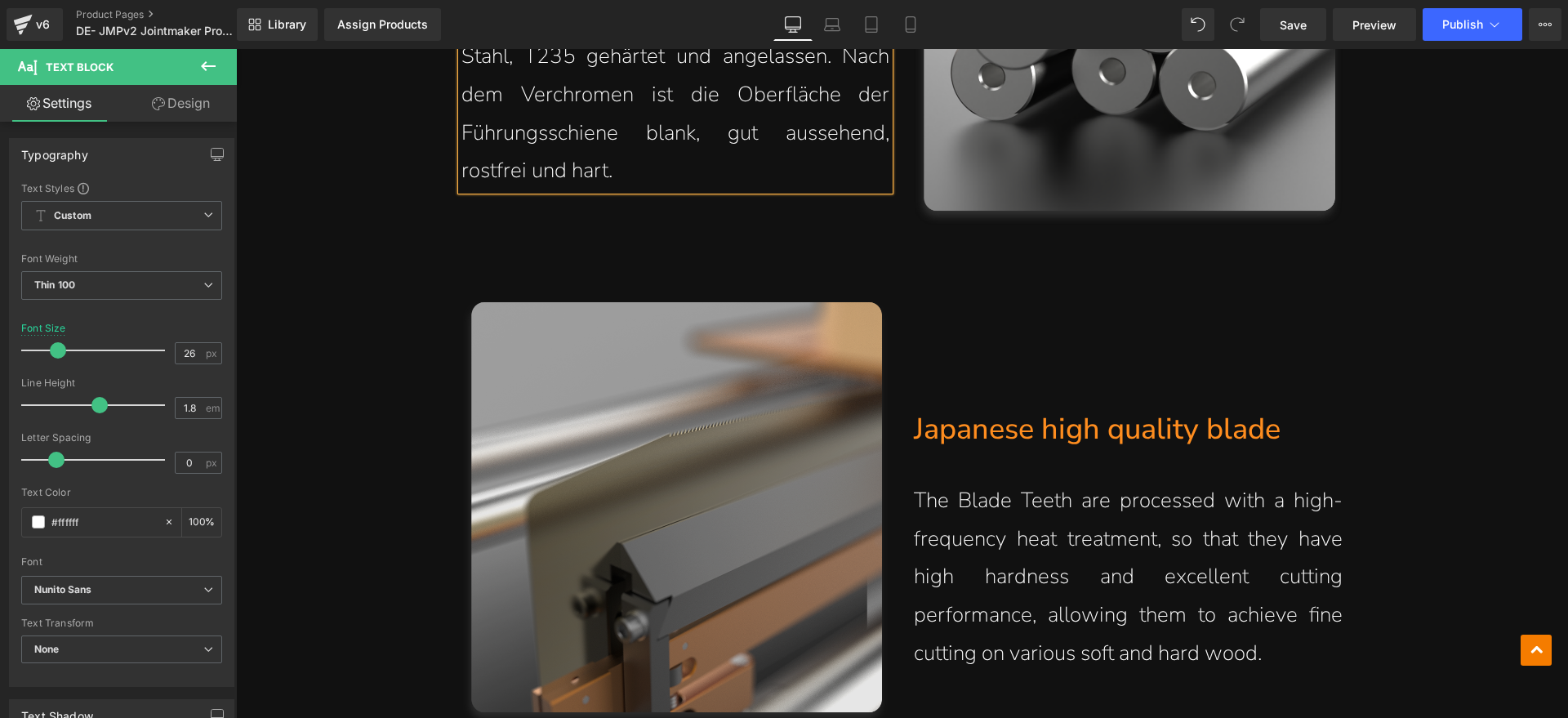
scroll to position [11785, 0]
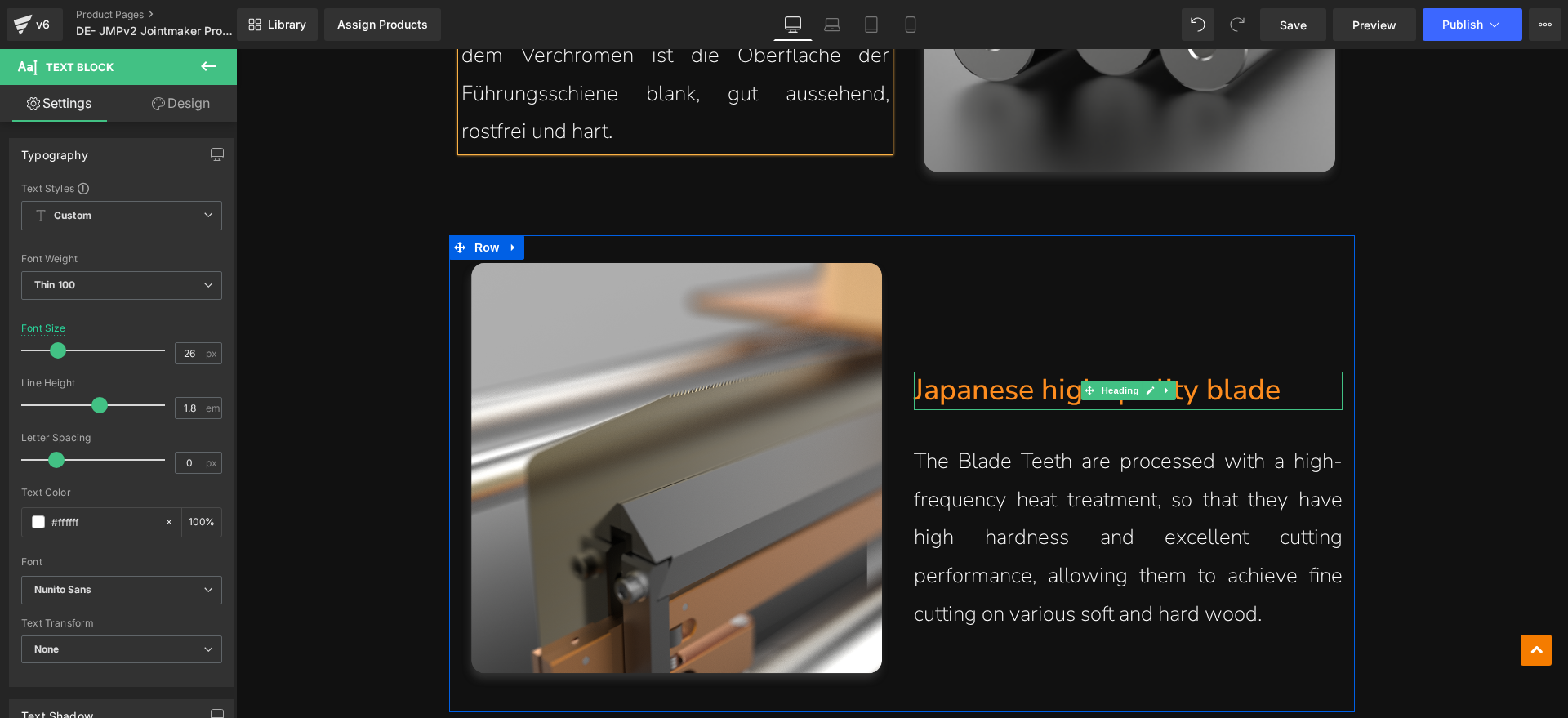
click at [1084, 392] on icon at bounding box center [1088, 391] width 9 height 10
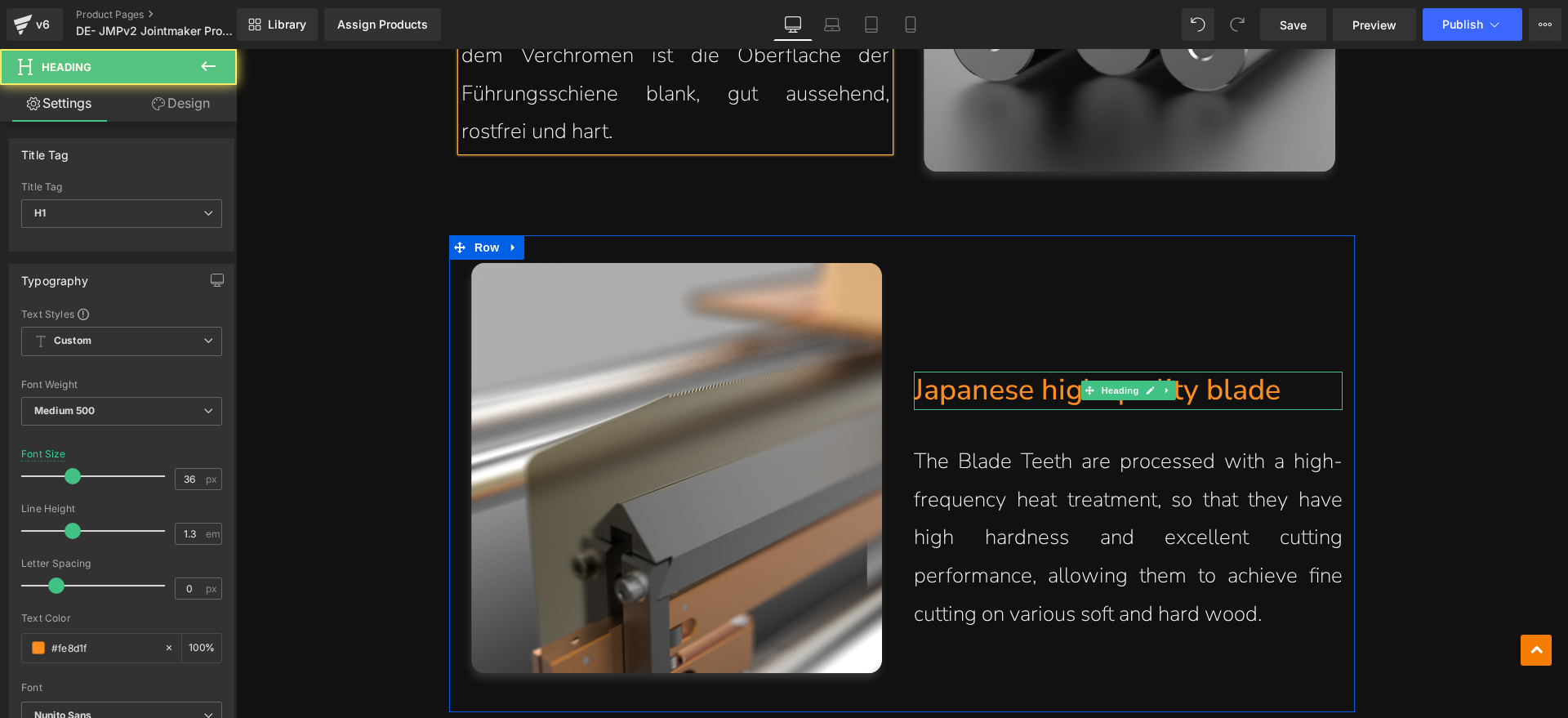
click at [1306, 387] on h1 "Japanese high quality blade" at bounding box center [1128, 390] width 429 height 38
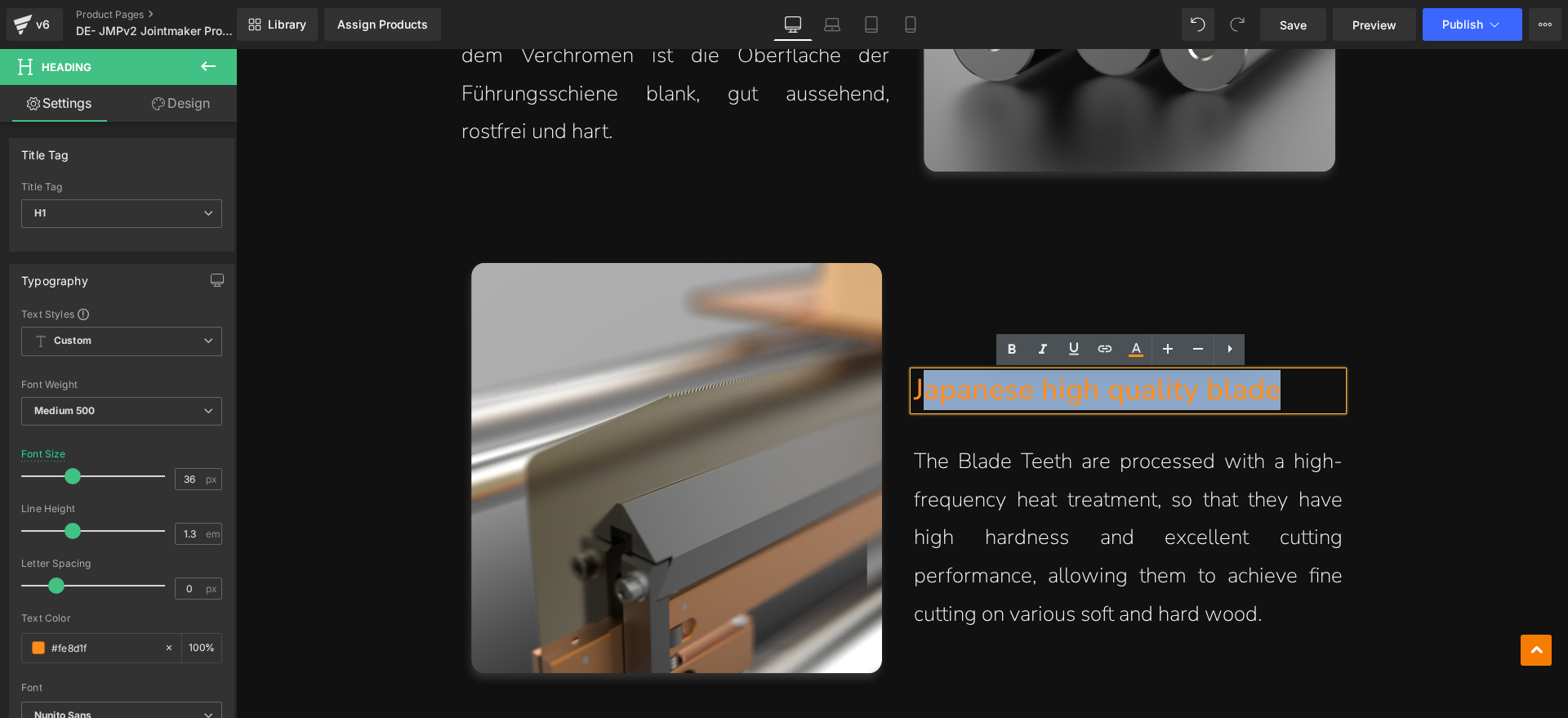
drag, startPoint x: 1309, startPoint y: 384, endPoint x: 917, endPoint y: 388, distance: 392.0
click at [917, 388] on h1 "Japanese high quality blade" at bounding box center [1128, 390] width 429 height 38
paste div
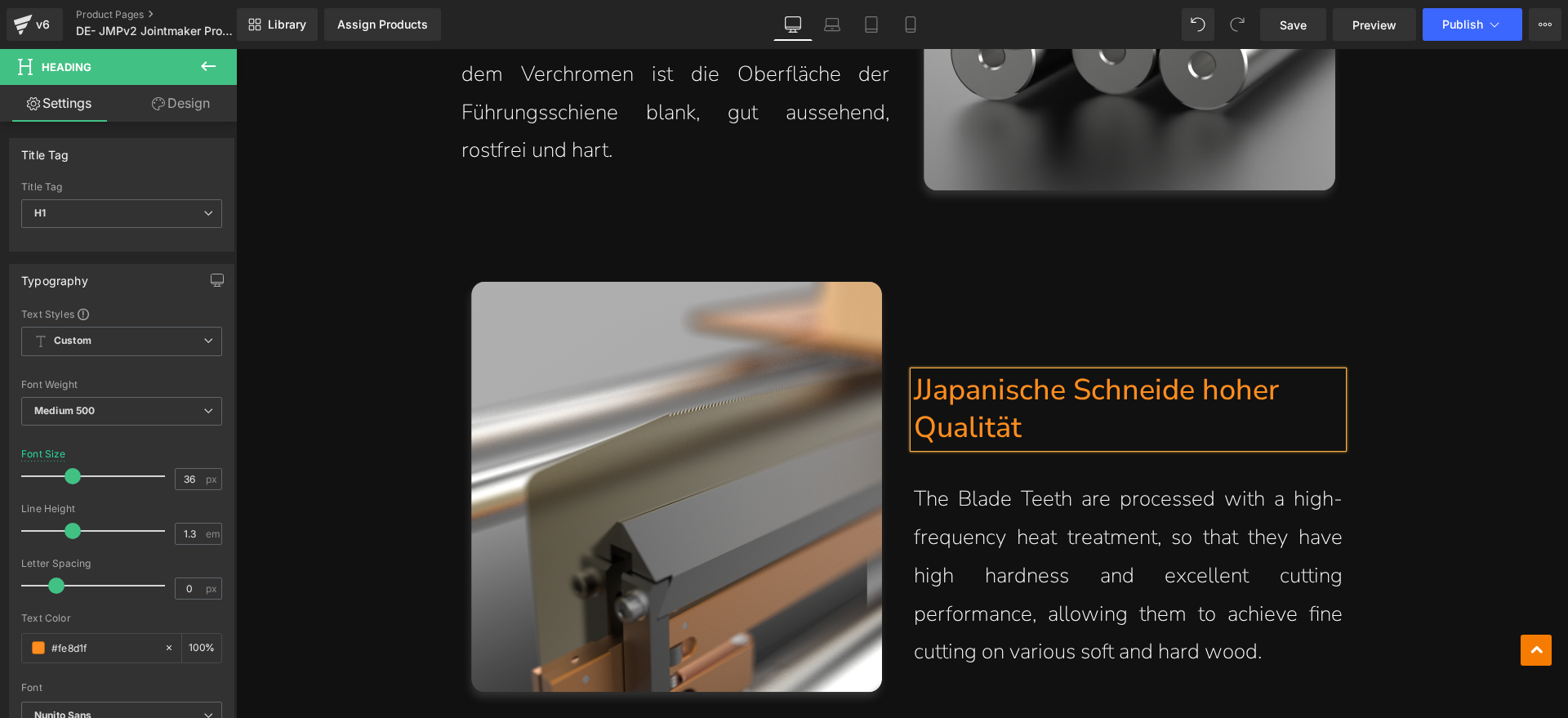
click at [919, 394] on h1 "JJapanische Schneide hoher Qualität" at bounding box center [1128, 409] width 429 height 77
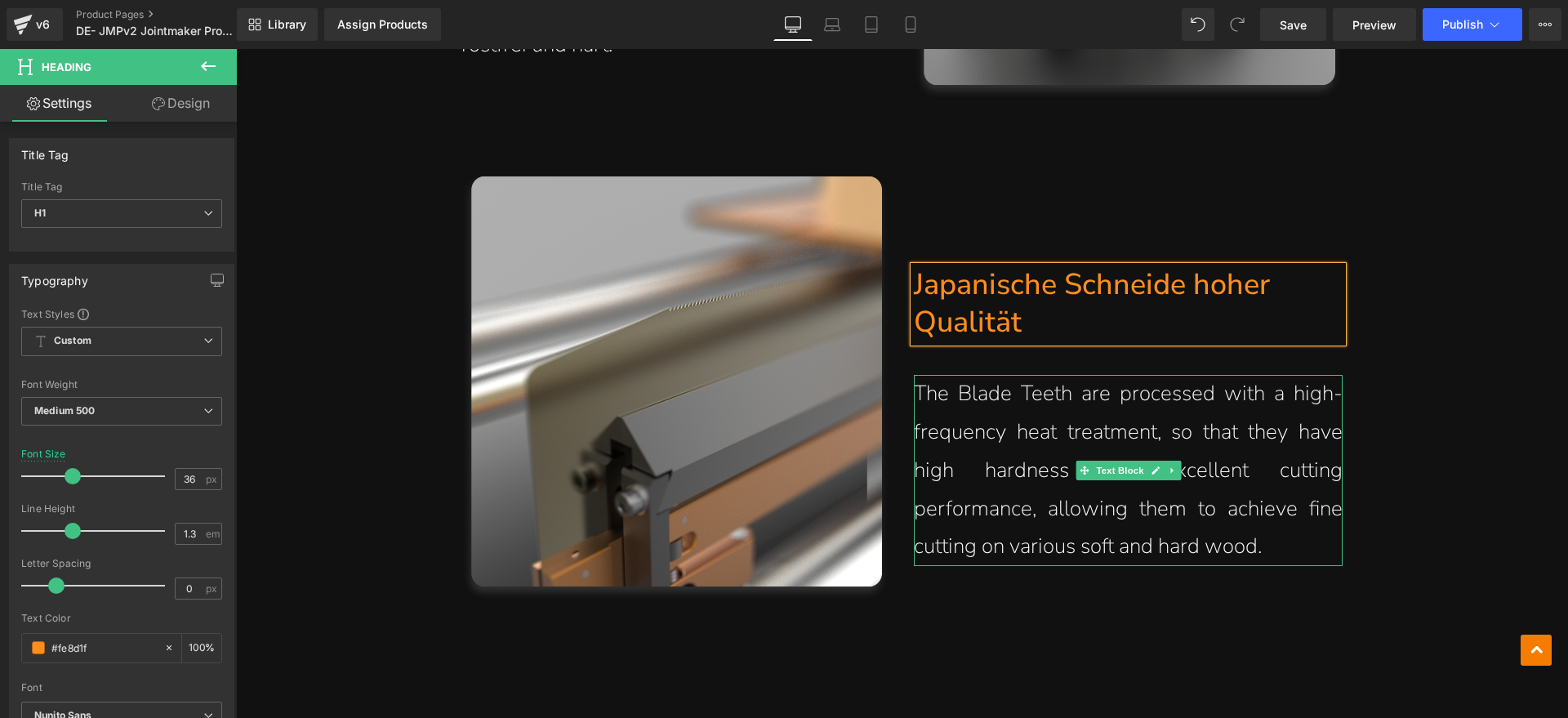
scroll to position [11869, 0]
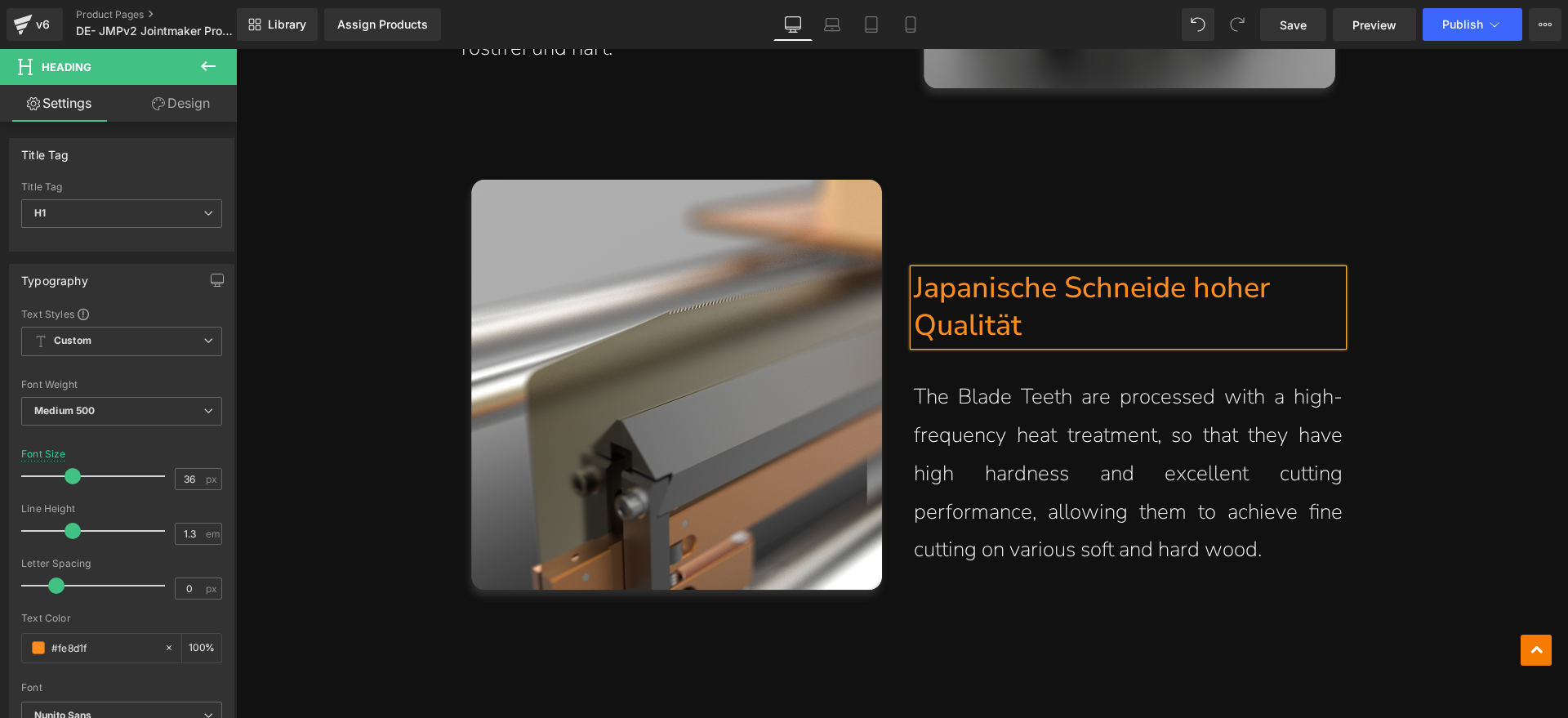
click at [1268, 545] on p "The Blade Teeth are processed with a high-frequency heat treatment, so that the…" at bounding box center [1128, 473] width 429 height 191
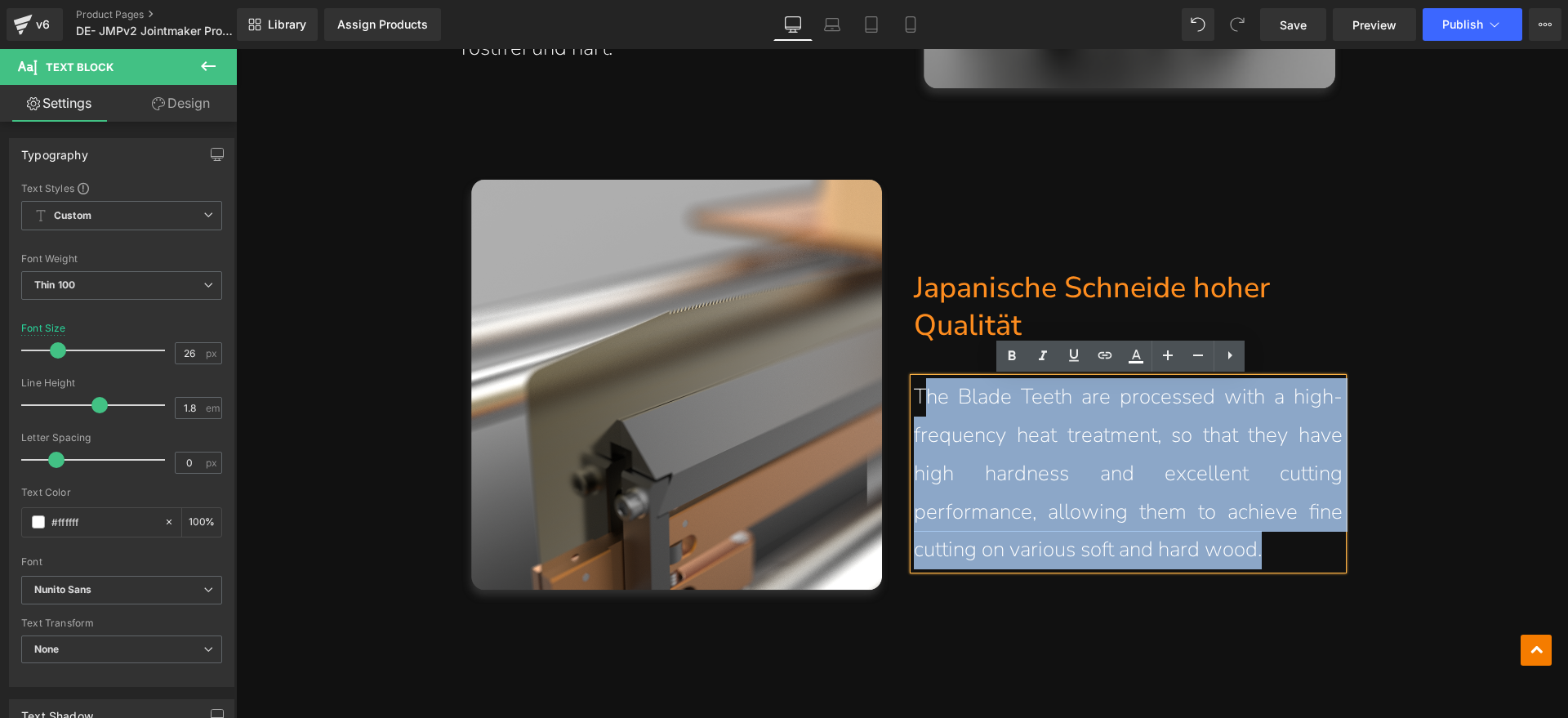
drag, startPoint x: 1281, startPoint y: 548, endPoint x: 921, endPoint y: 412, distance: 384.8
click at [921, 412] on p "The Blade Teeth are processed with a high-frequency heat treatment, so that the…" at bounding box center [1128, 473] width 429 height 191
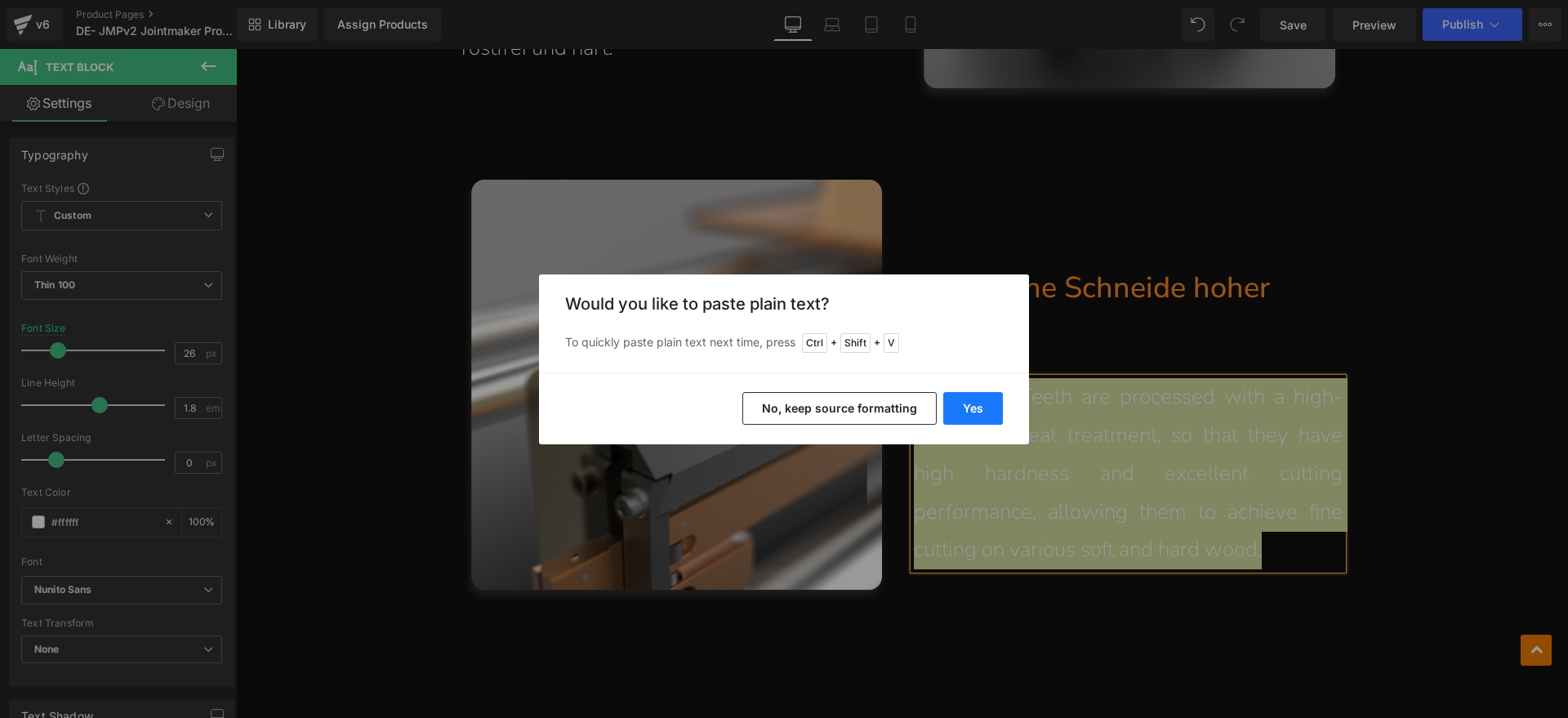
click at [993, 414] on button "Yes" at bounding box center [972, 408] width 59 height 33
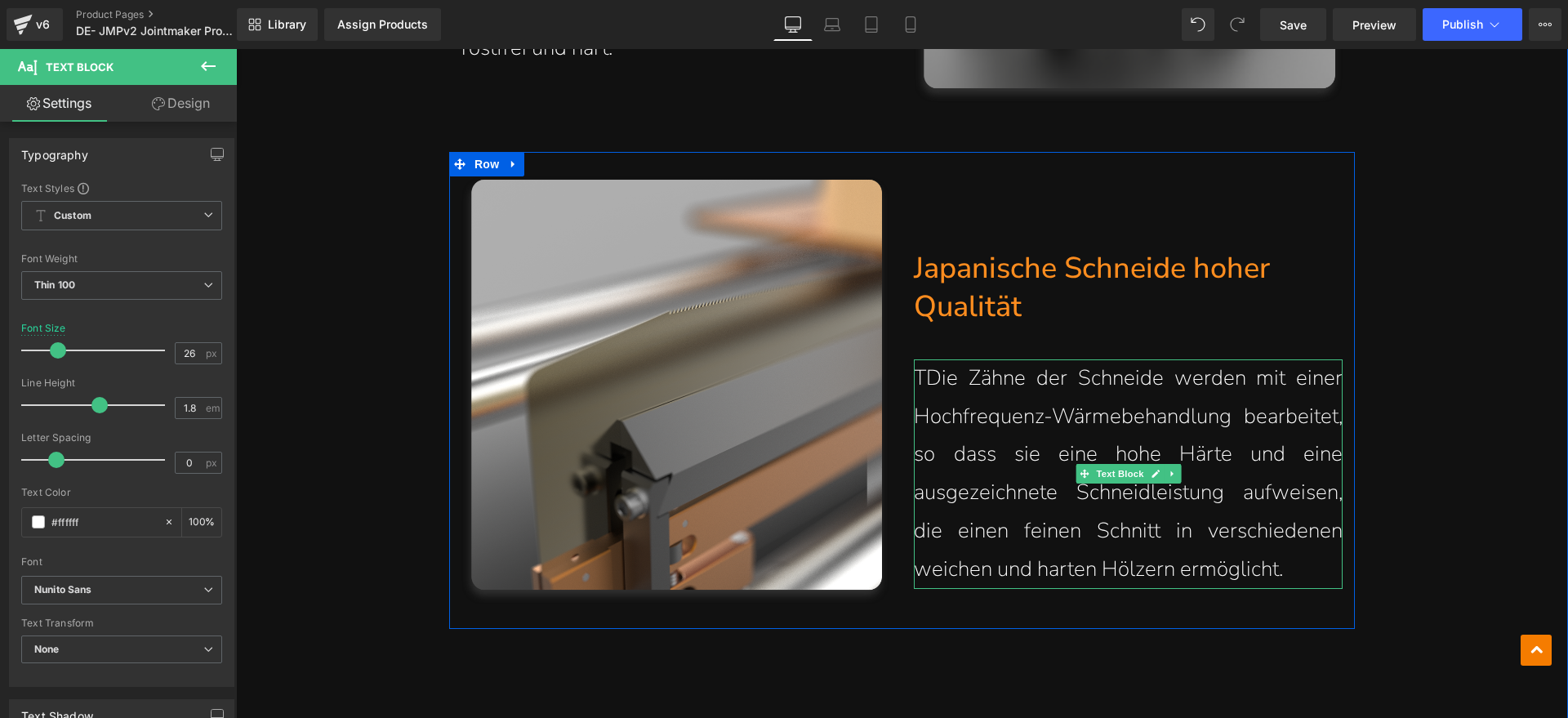
click at [918, 393] on p "TDie Zähne der Schneide werden mit einer Hochfrequenz-Wärmebehandlung bearbeite…" at bounding box center [1128, 474] width 429 height 230
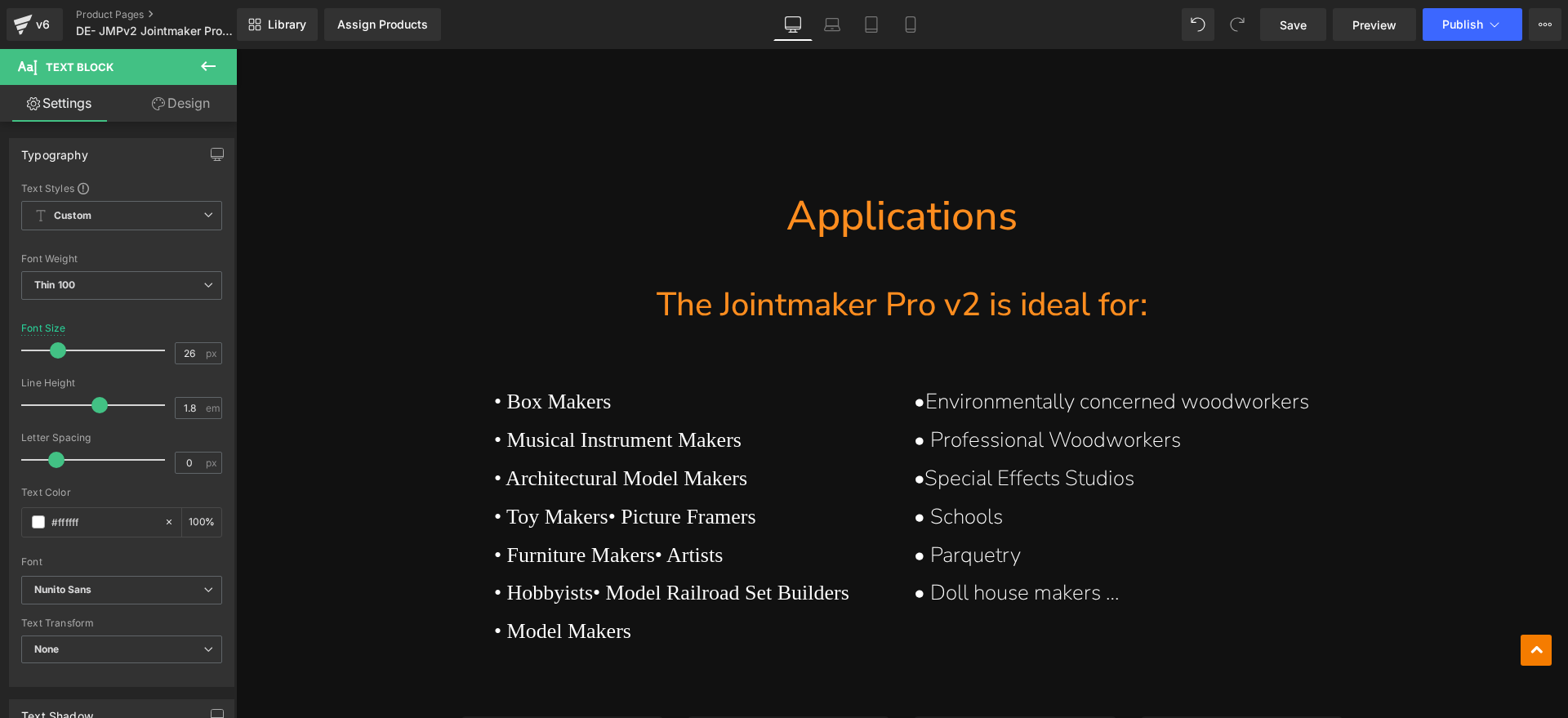
scroll to position [12482, 0]
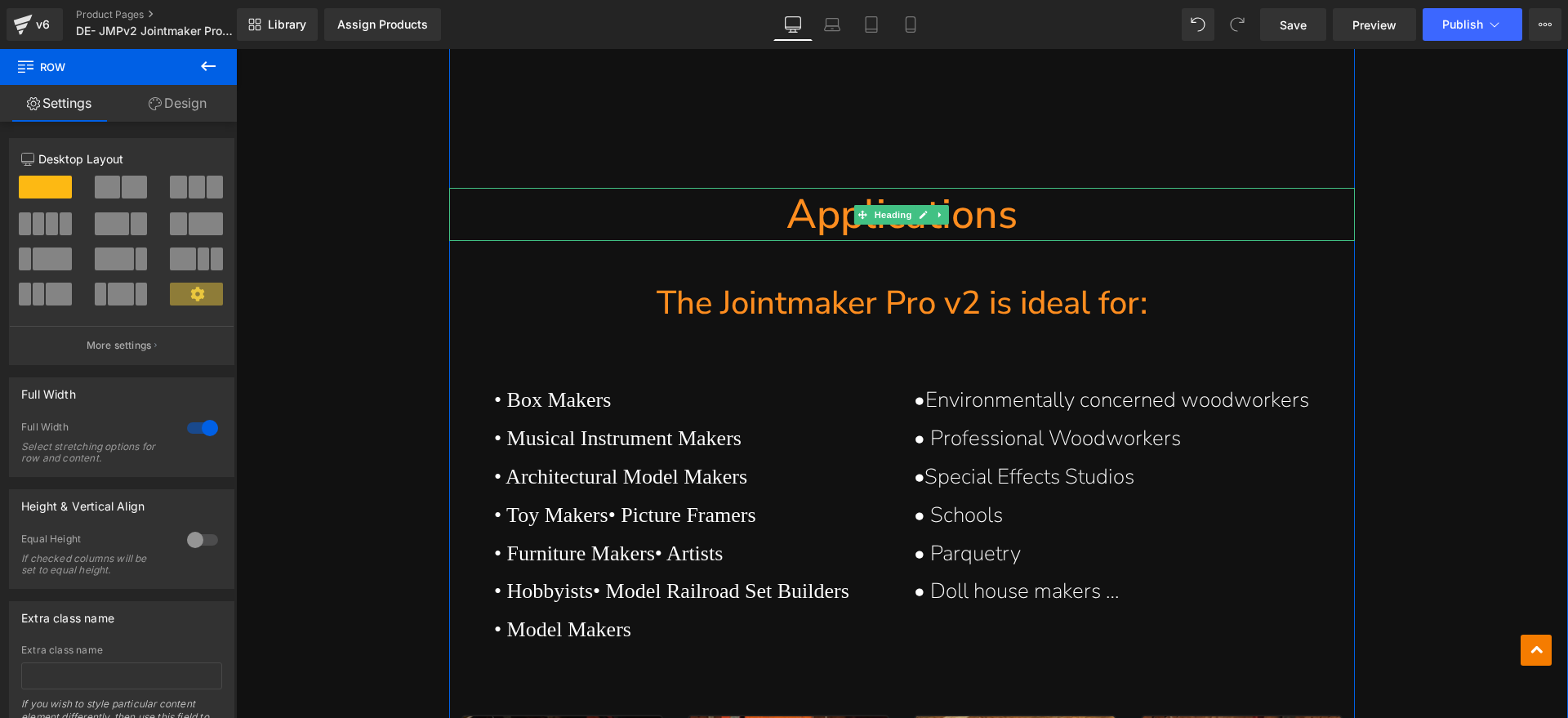
drag, startPoint x: 1008, startPoint y: 219, endPoint x: 1048, endPoint y: 209, distance: 41.2
click at [1008, 219] on h1 "Applications" at bounding box center [902, 214] width 906 height 53
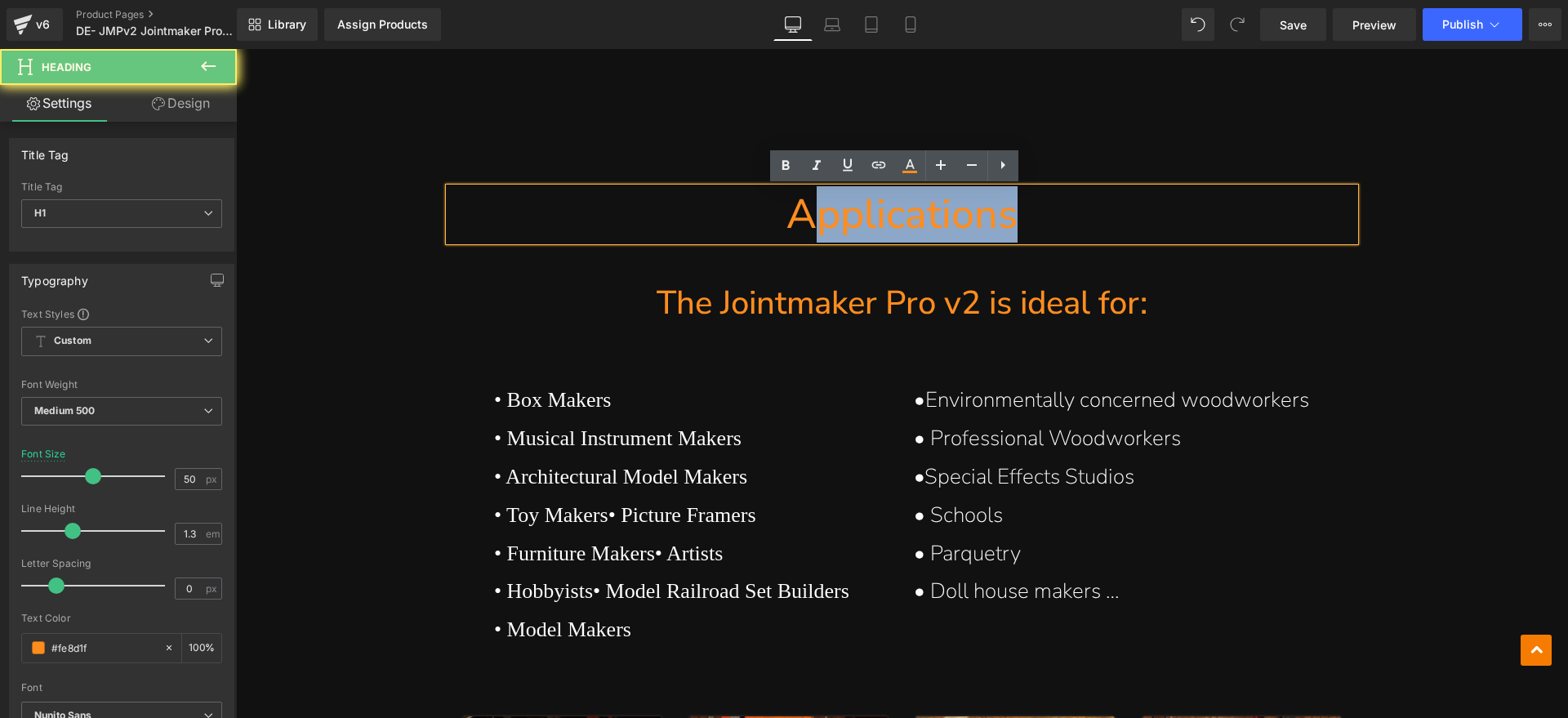
drag, startPoint x: 1048, startPoint y: 209, endPoint x: 805, endPoint y: 217, distance: 243.1
click at [805, 217] on h1 "Applications" at bounding box center [902, 214] width 906 height 53
paste div
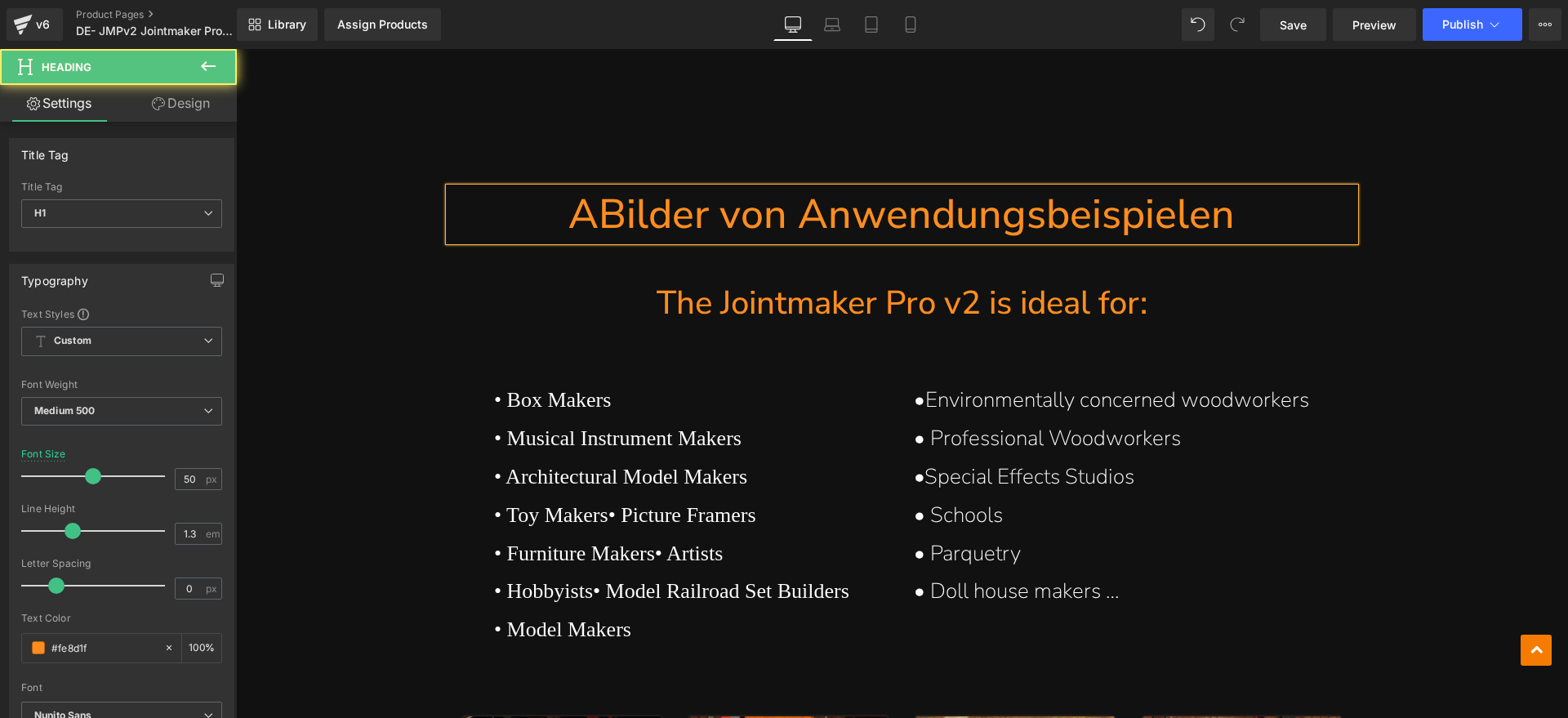
click at [596, 223] on h1 "ABilder von Anwendungsbeispielen" at bounding box center [902, 214] width 906 height 53
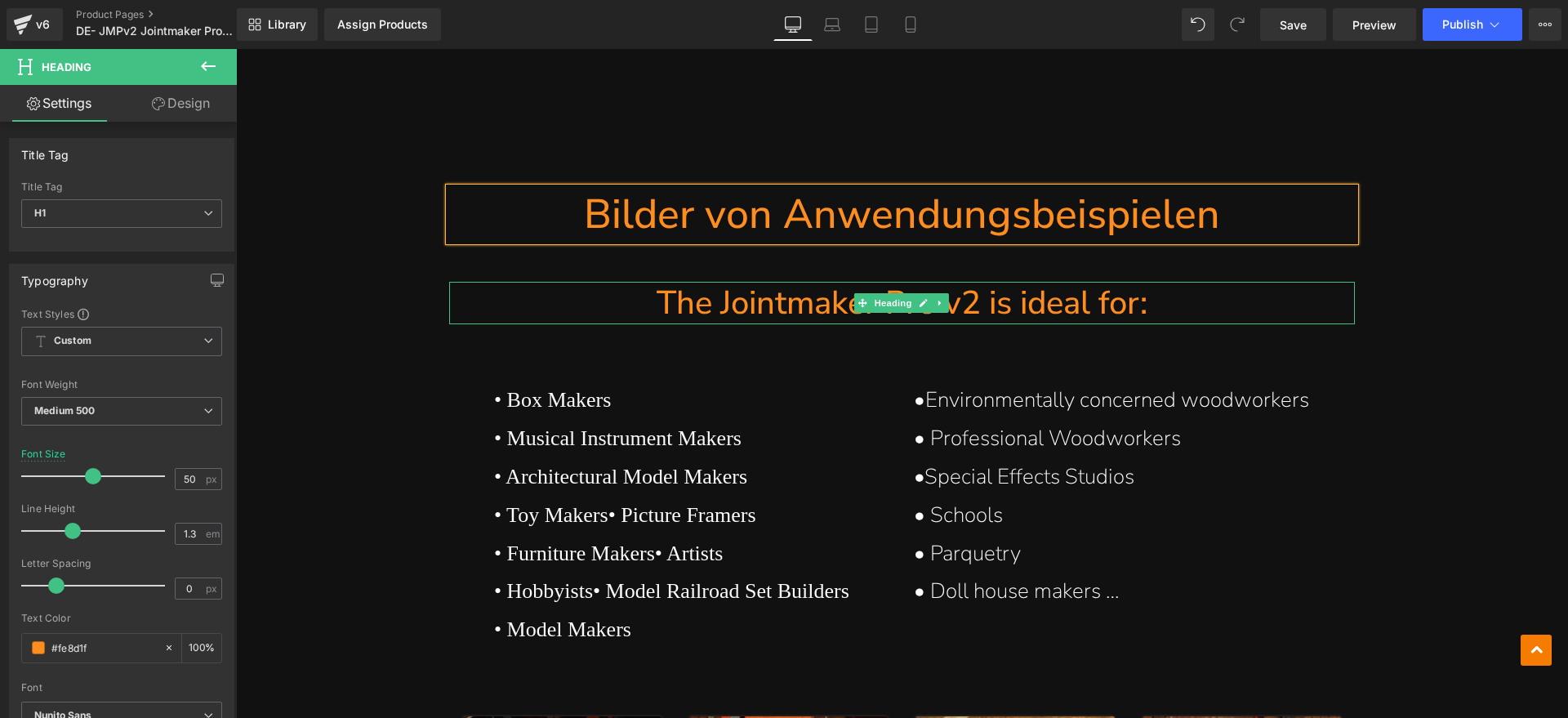
drag, startPoint x: 943, startPoint y: 304, endPoint x: 1134, endPoint y: 302, distance: 191.0
click at [943, 304] on h1 "The Jointmaker Pro v2 is ideal for:" at bounding box center [902, 303] width 906 height 43
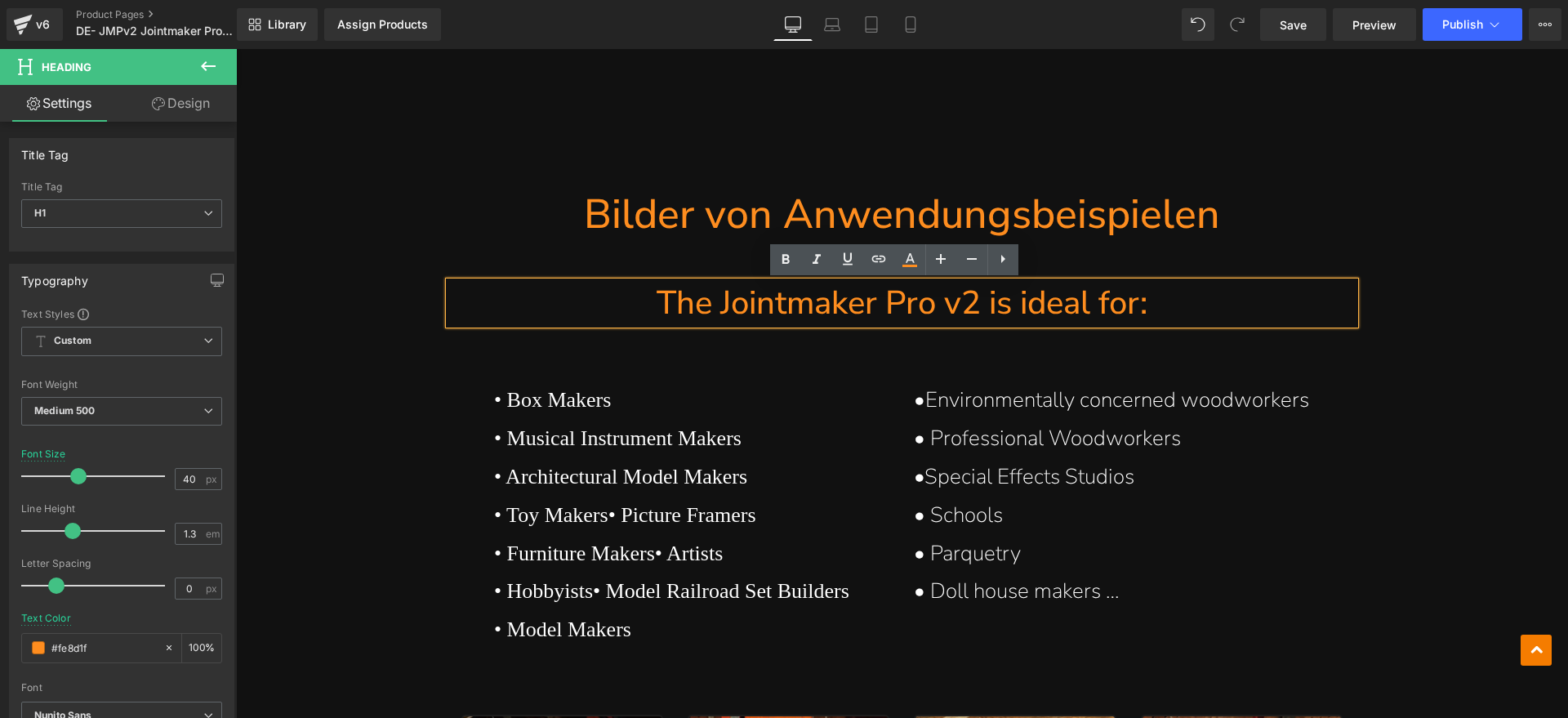
drag, startPoint x: 1155, startPoint y: 301, endPoint x: 649, endPoint y: 311, distance: 506.1
click at [649, 311] on h1 "The Jointmaker Pro v2 is ideal for:" at bounding box center [902, 303] width 906 height 43
paste div
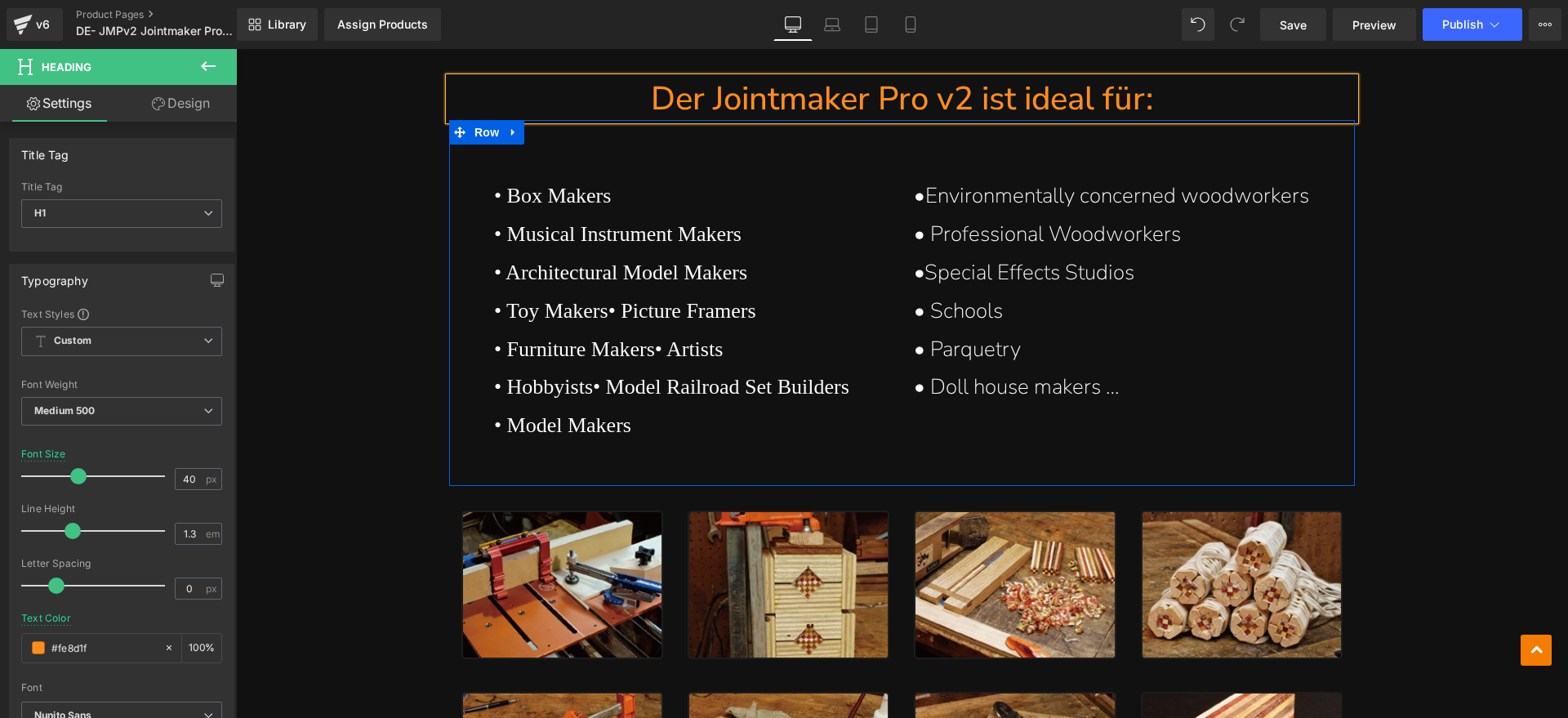
scroll to position [12583, 0]
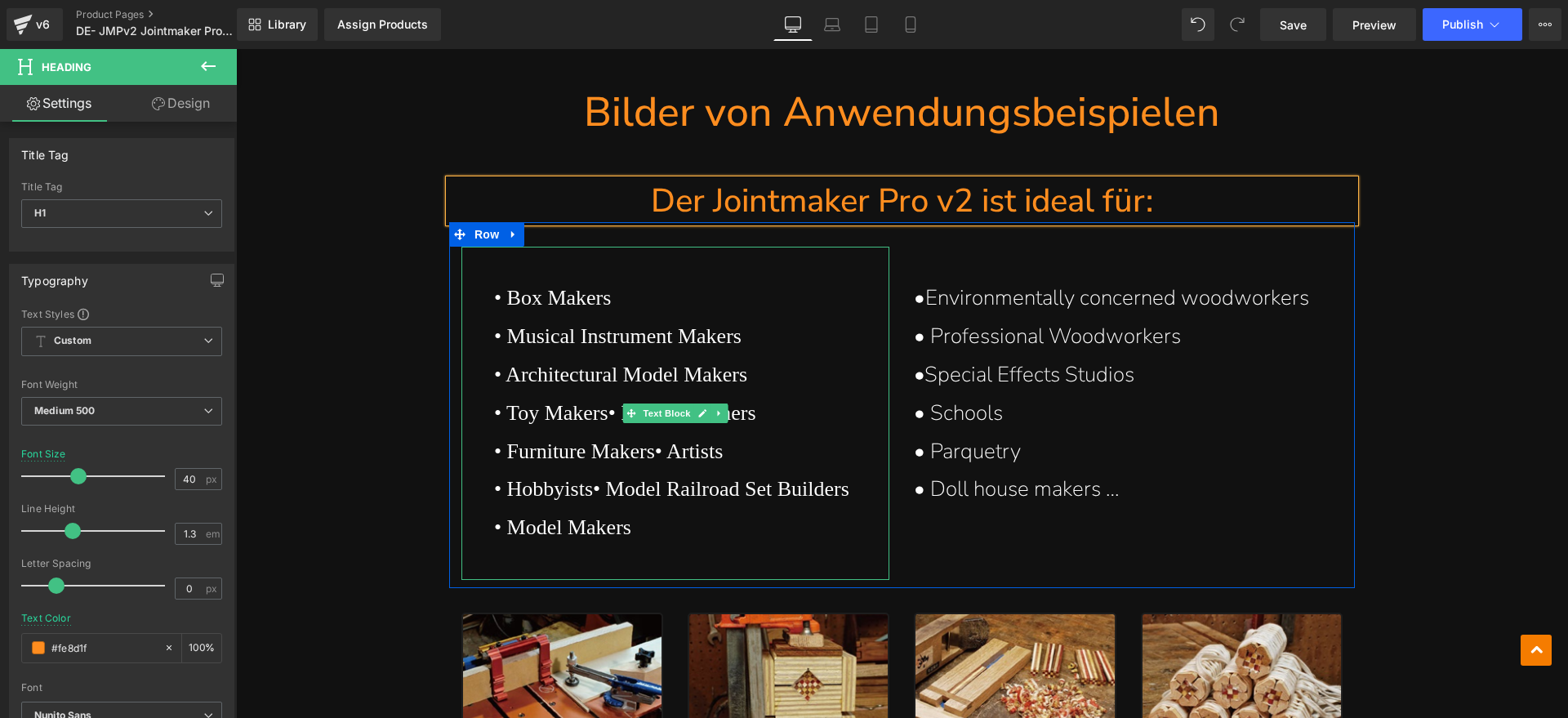
drag, startPoint x: 553, startPoint y: 303, endPoint x: 567, endPoint y: 298, distance: 14.9
click at [553, 303] on p "• Box Makers" at bounding box center [691, 298] width 396 height 38
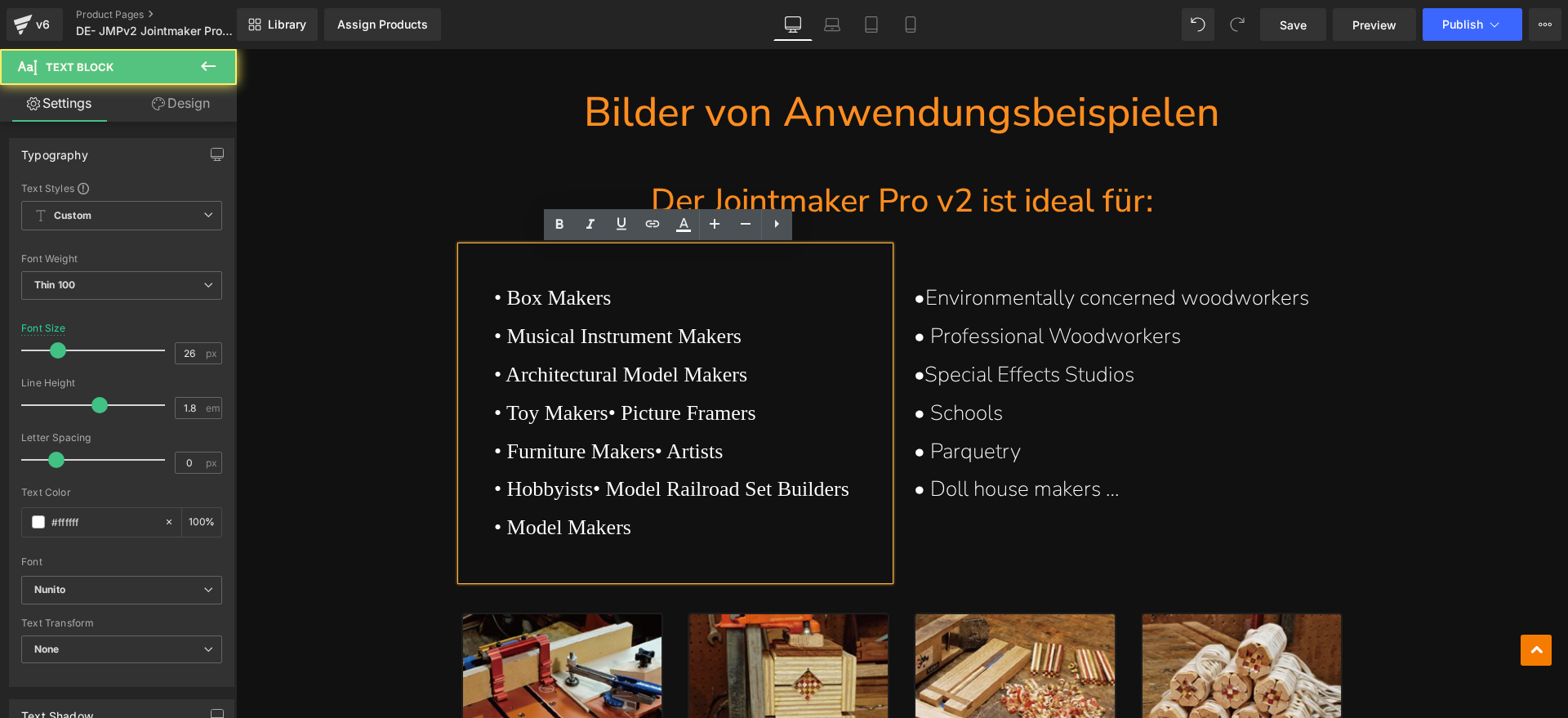
drag, startPoint x: 640, startPoint y: 302, endPoint x: 620, endPoint y: 302, distance: 20.0
click at [638, 302] on p "• Box Makers" at bounding box center [691, 298] width 396 height 38
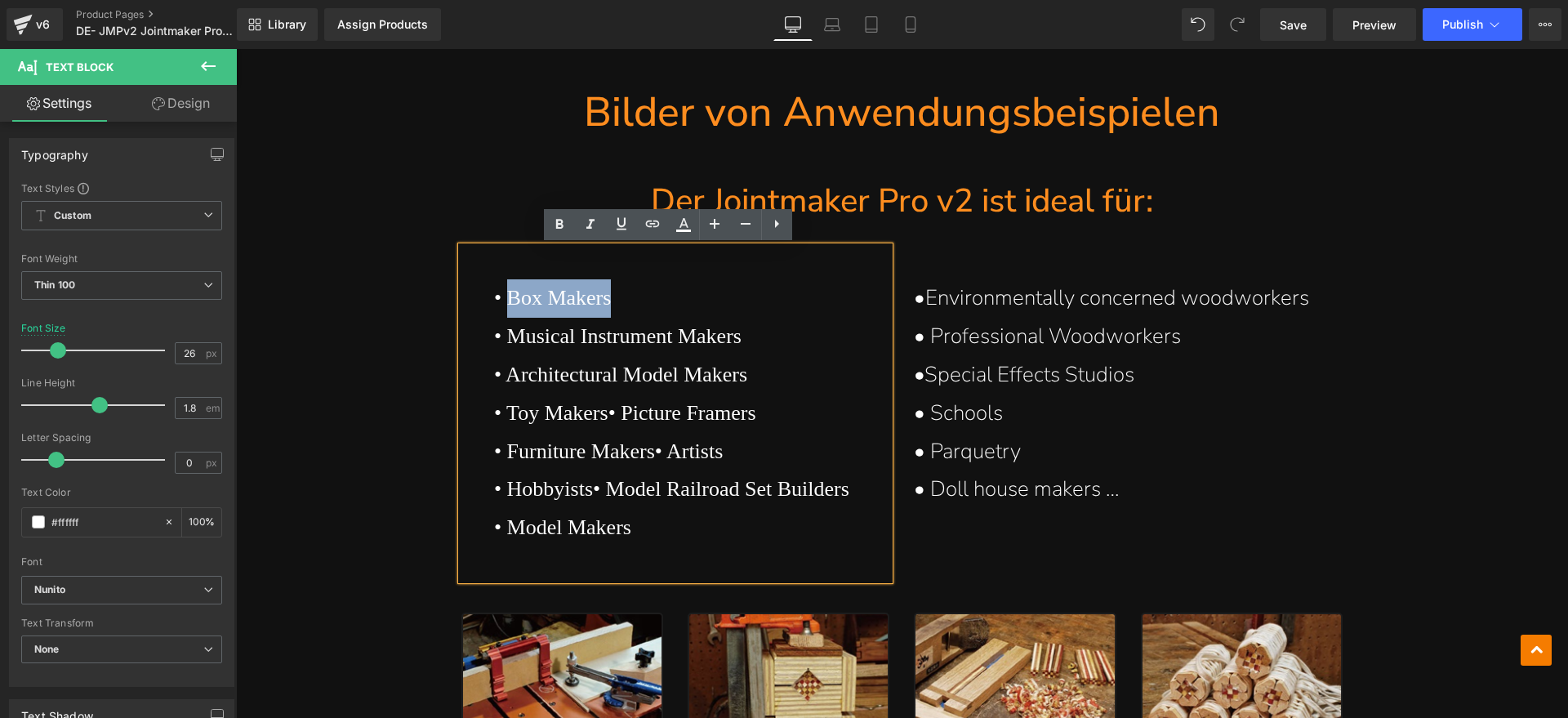
drag, startPoint x: 637, startPoint y: 295, endPoint x: 500, endPoint y: 304, distance: 137.3
click at [500, 304] on p "• Box Makers" at bounding box center [691, 298] width 396 height 38
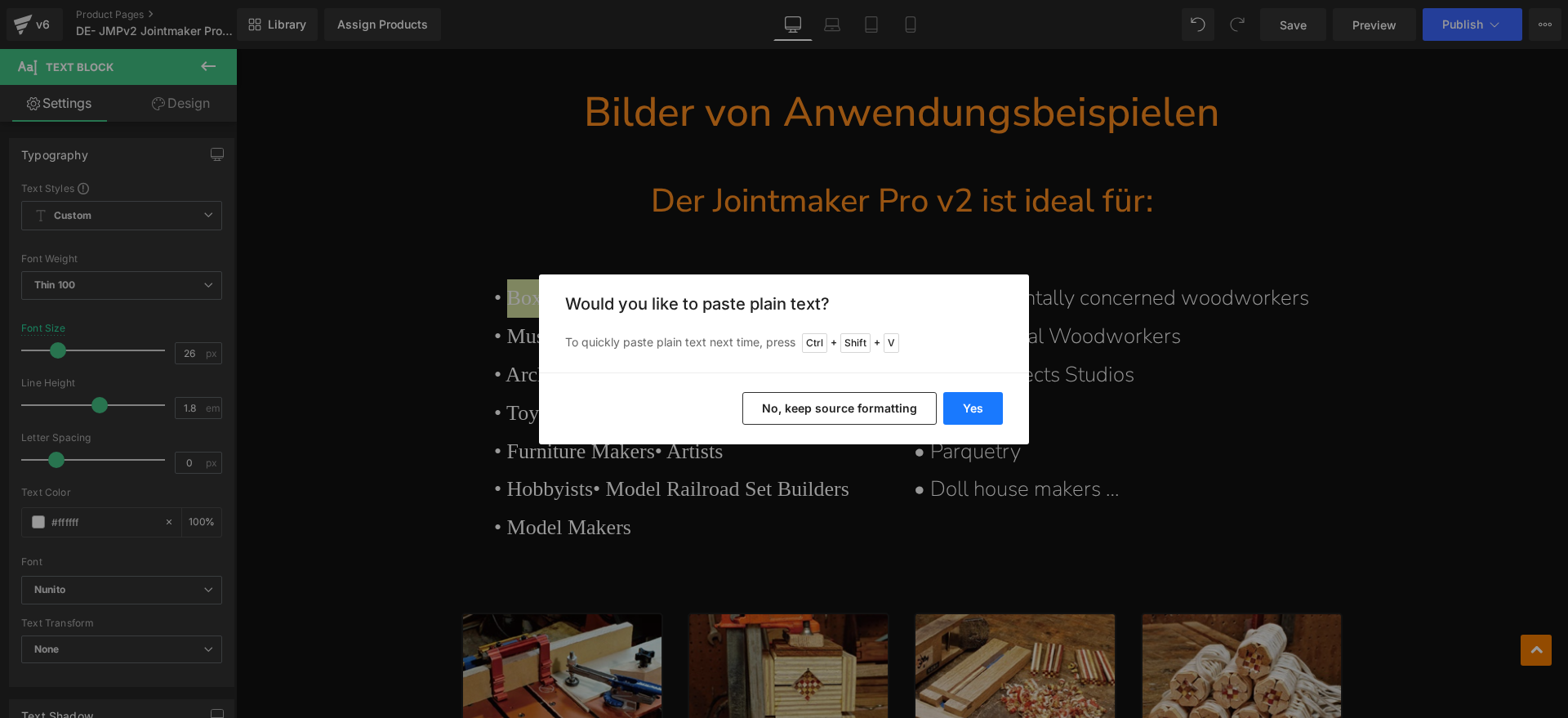
click at [961, 406] on button "Yes" at bounding box center [972, 408] width 59 height 33
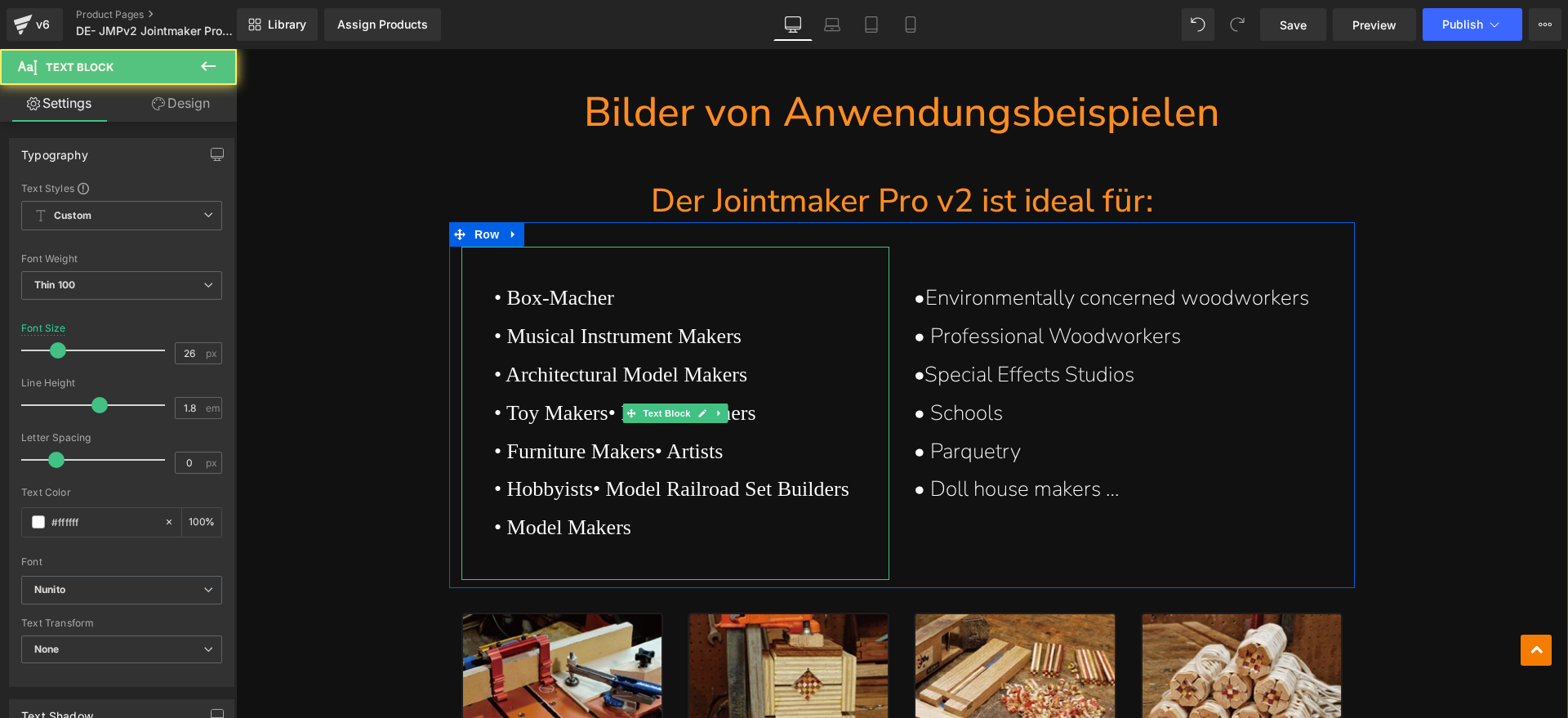
click at [672, 346] on p "• Musical Instrument Makers" at bounding box center [691, 336] width 396 height 38
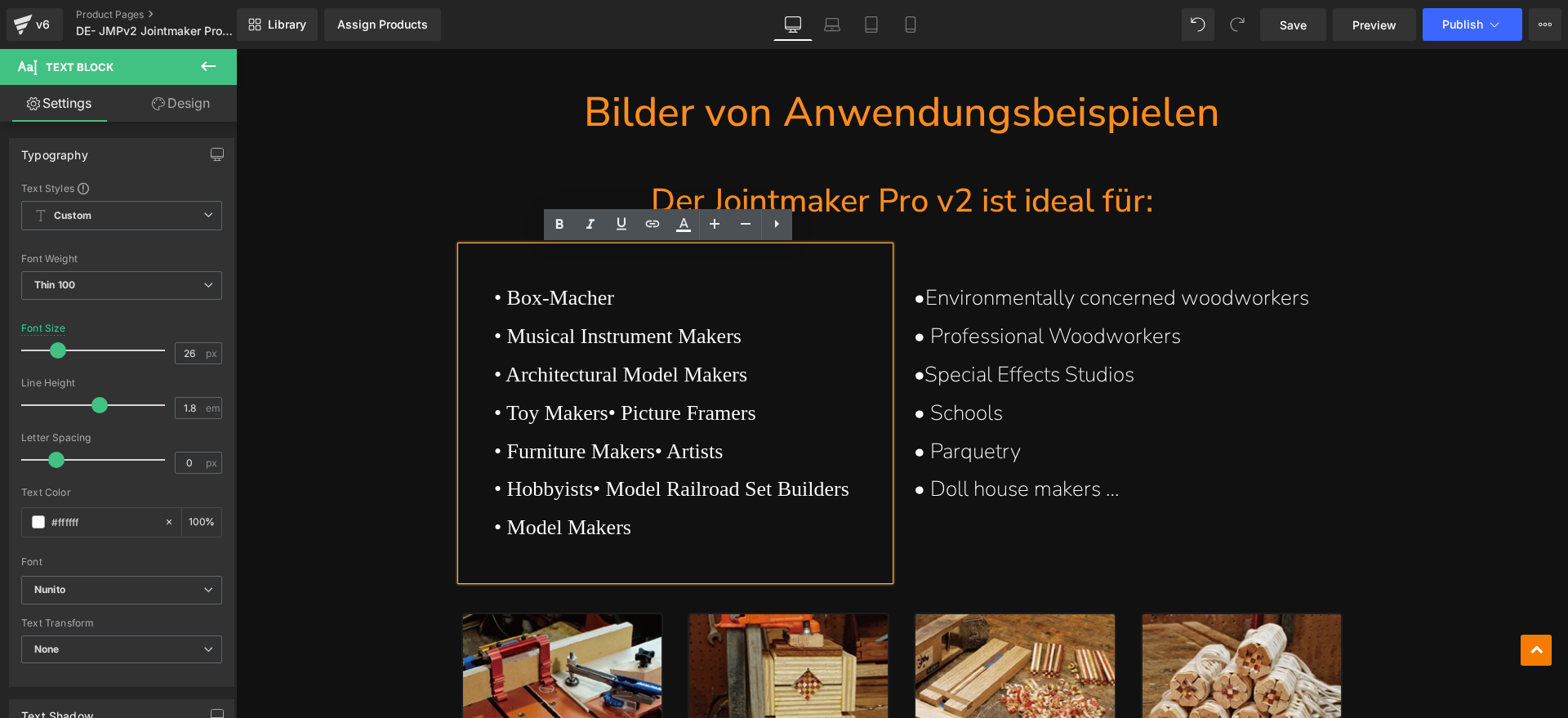
drag, startPoint x: 770, startPoint y: 337, endPoint x: 503, endPoint y: 341, distance: 267.0
click at [503, 341] on p "• Musical Instrument Makers" at bounding box center [691, 336] width 396 height 38
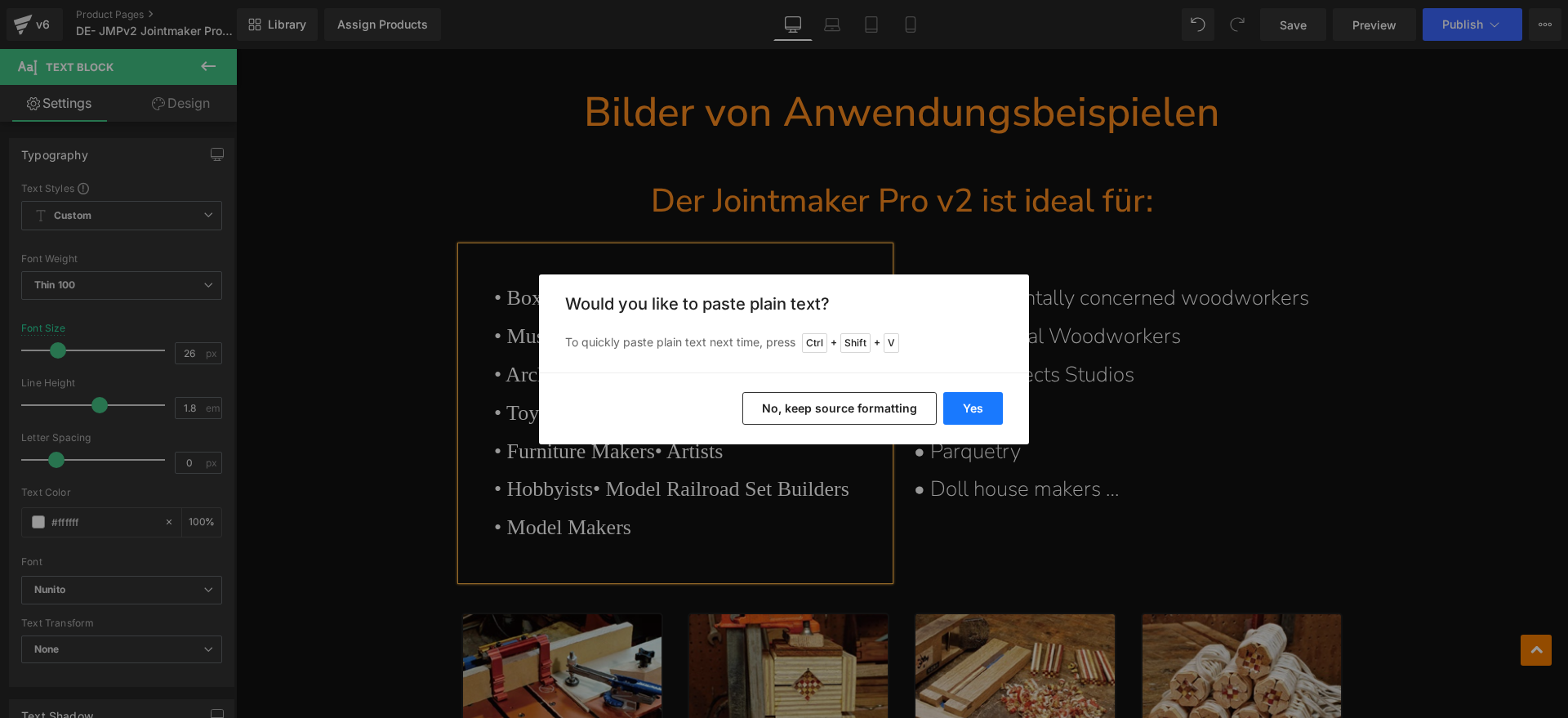
click at [969, 400] on button "Yes" at bounding box center [972, 408] width 59 height 33
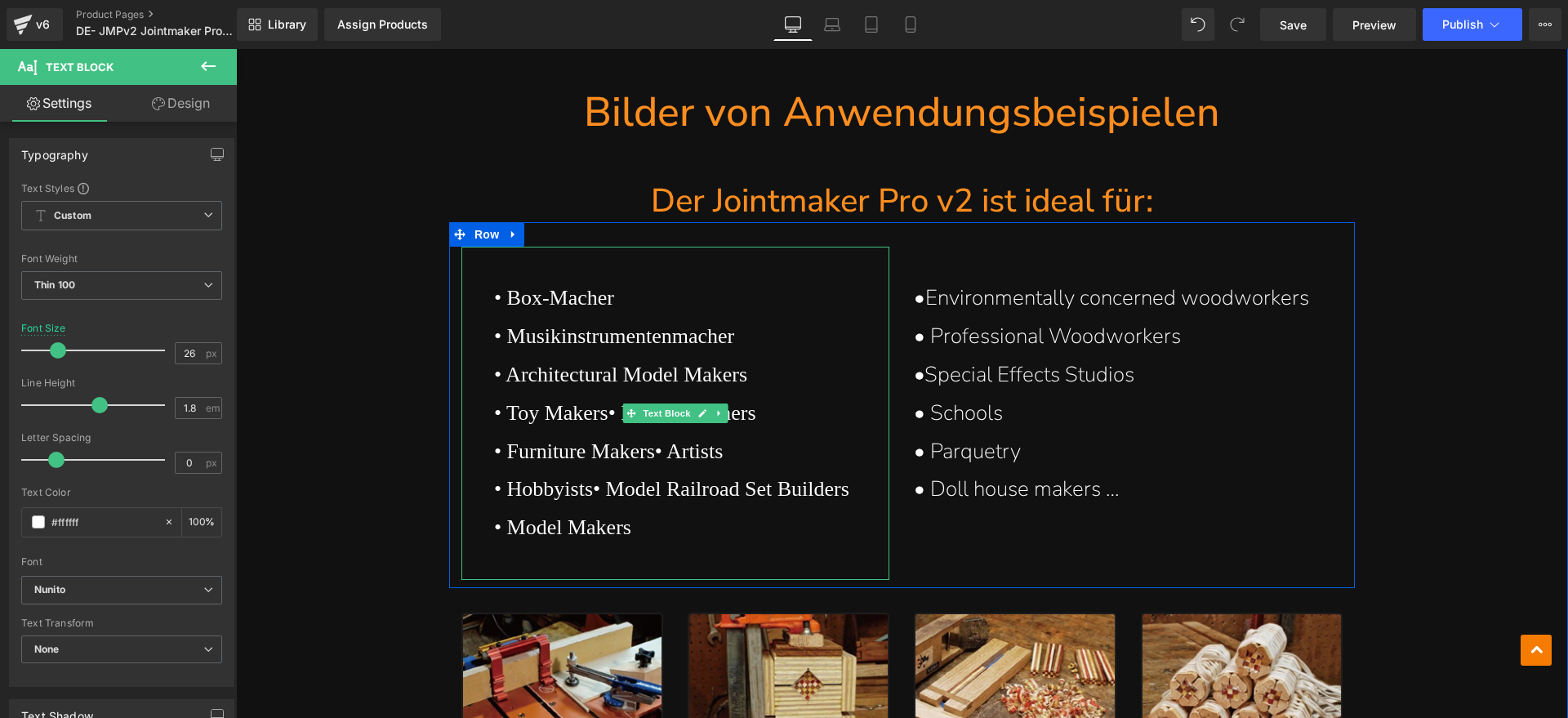
click at [653, 366] on p "• Architectural Model Makers" at bounding box center [691, 375] width 396 height 38
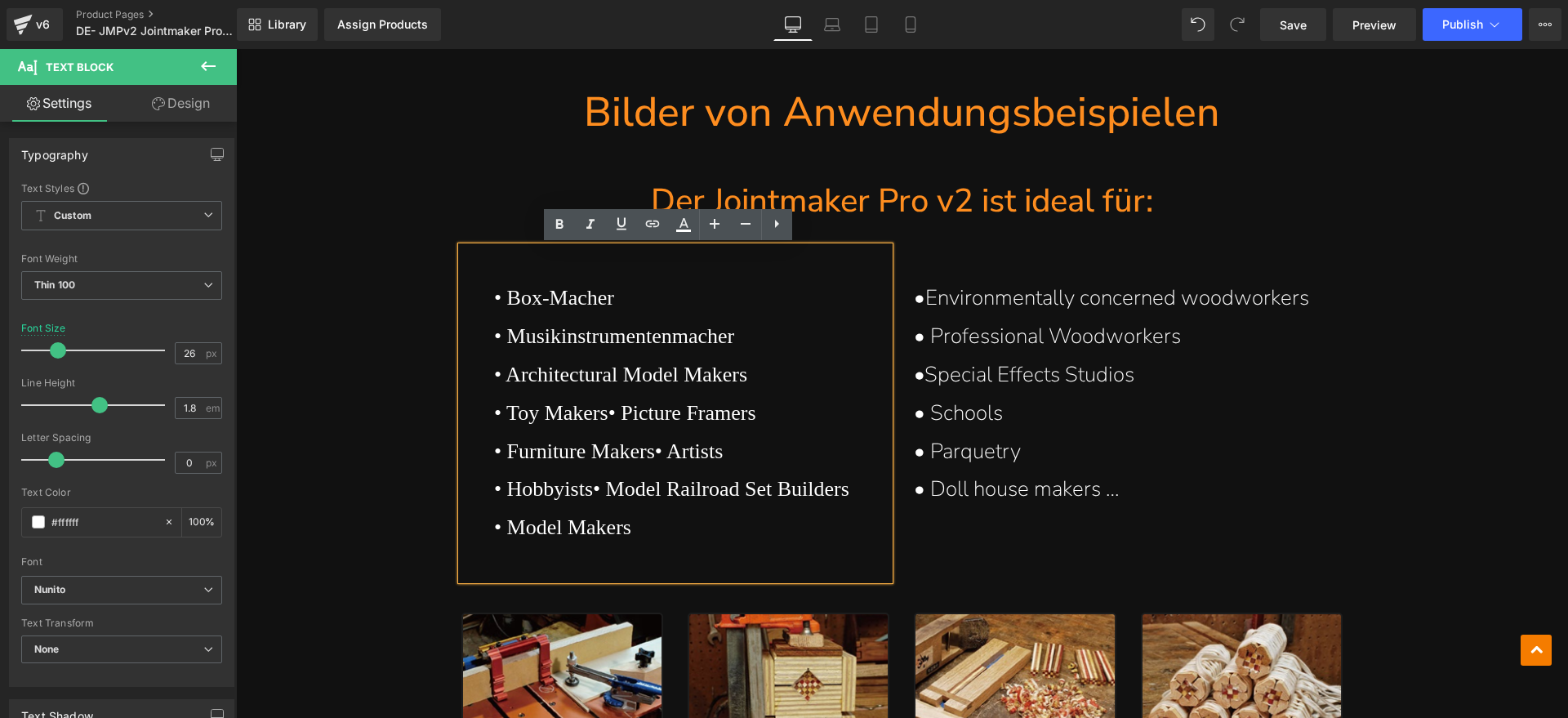
drag, startPoint x: 770, startPoint y: 373, endPoint x: 507, endPoint y: 379, distance: 263.1
click at [507, 379] on p "• Architectural Model Makers" at bounding box center [691, 375] width 396 height 38
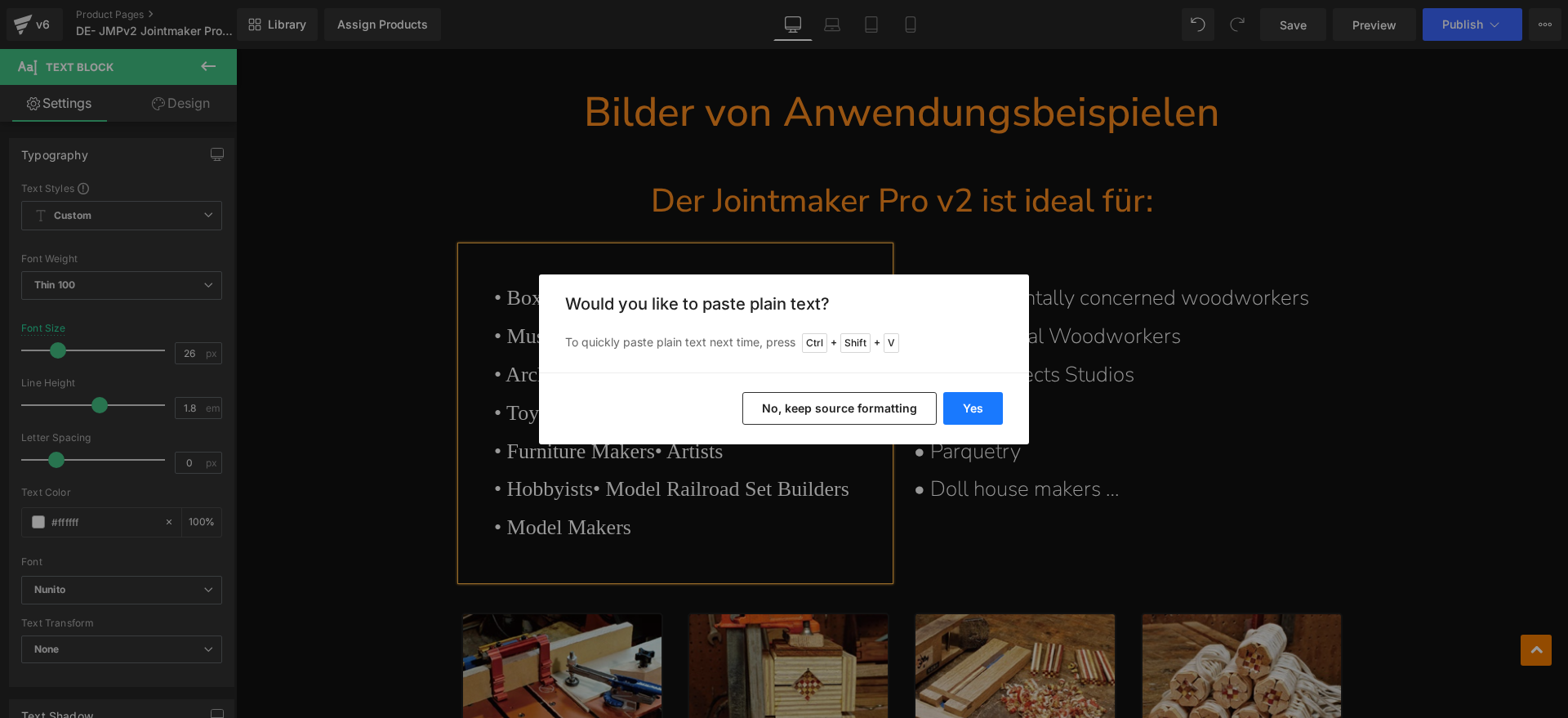
drag, startPoint x: 985, startPoint y: 407, endPoint x: 963, endPoint y: 316, distance: 93.6
click at [985, 407] on button "Yes" at bounding box center [972, 408] width 59 height 33
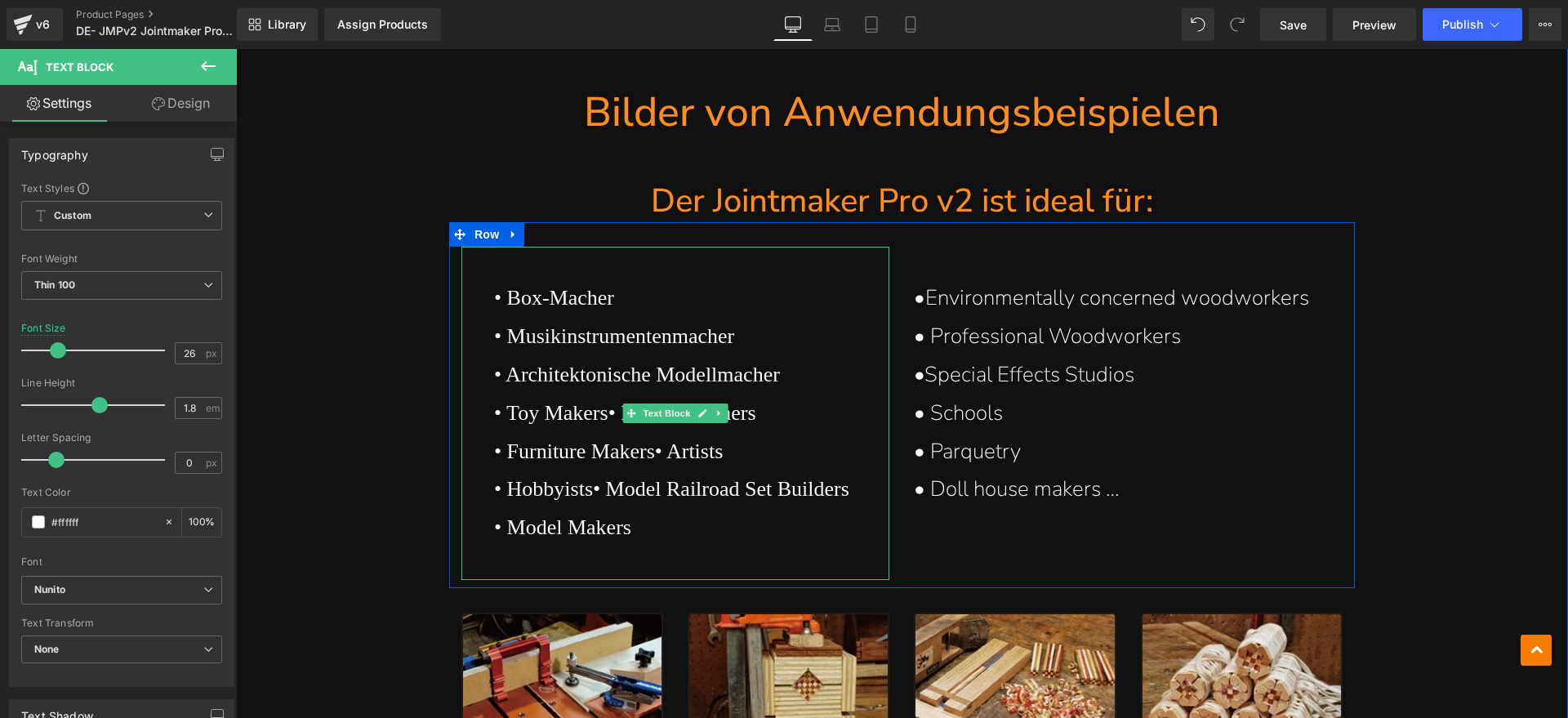
click at [545, 412] on p "• Toy Makers • Picture Framers" at bounding box center [691, 413] width 396 height 38
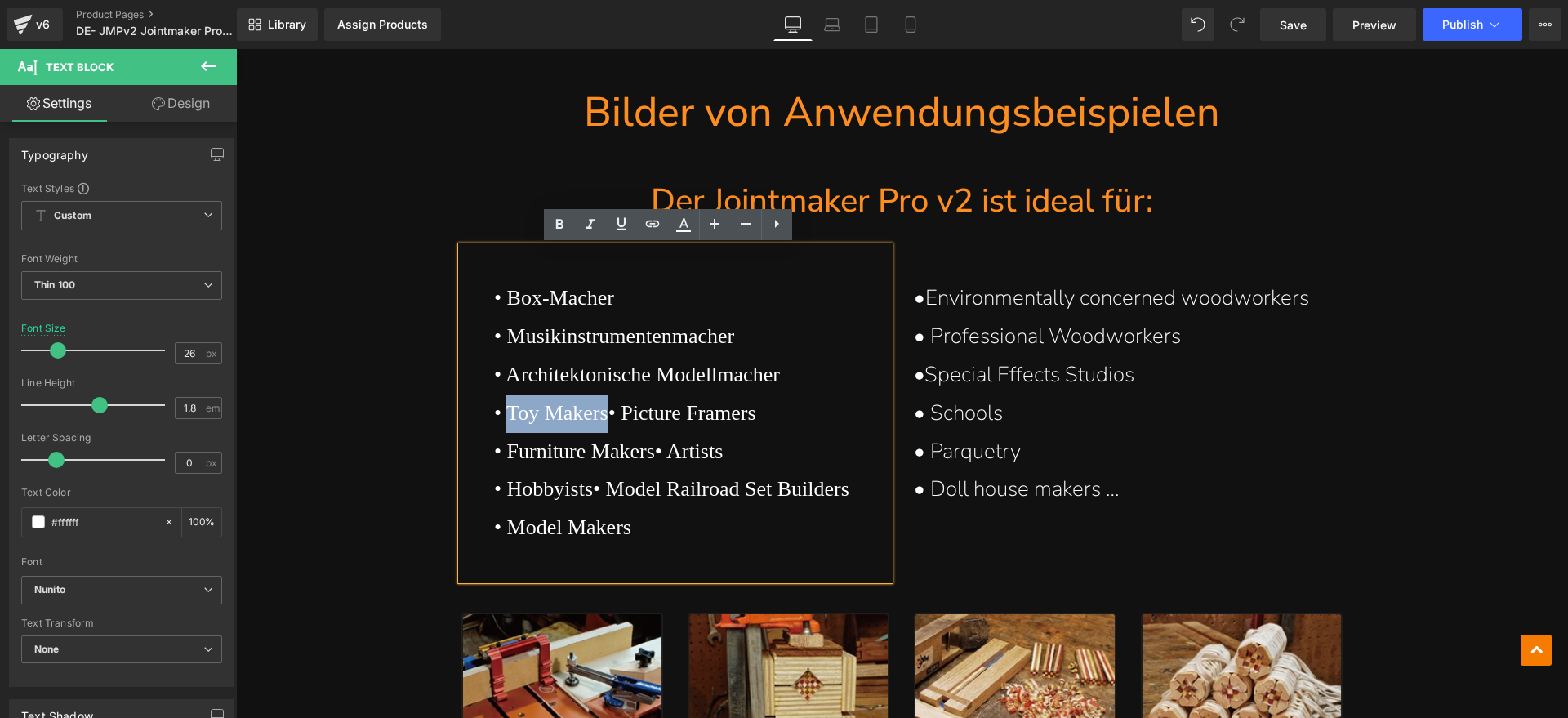
drag, startPoint x: 608, startPoint y: 409, endPoint x: 506, endPoint y: 418, distance: 102.4
click at [506, 418] on p "• Toy Makers • Picture Framers" at bounding box center [691, 413] width 396 height 38
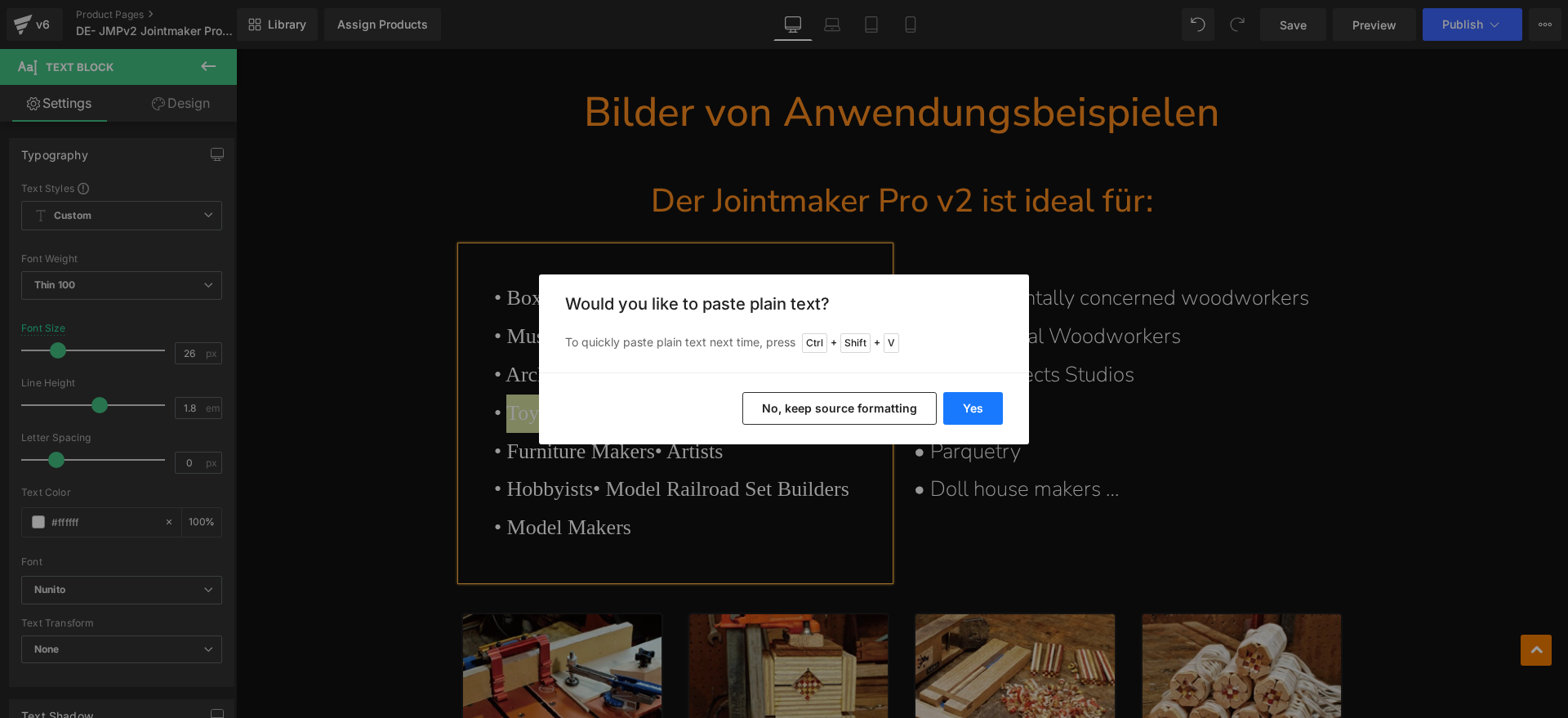
click at [951, 406] on button "Yes" at bounding box center [972, 408] width 59 height 33
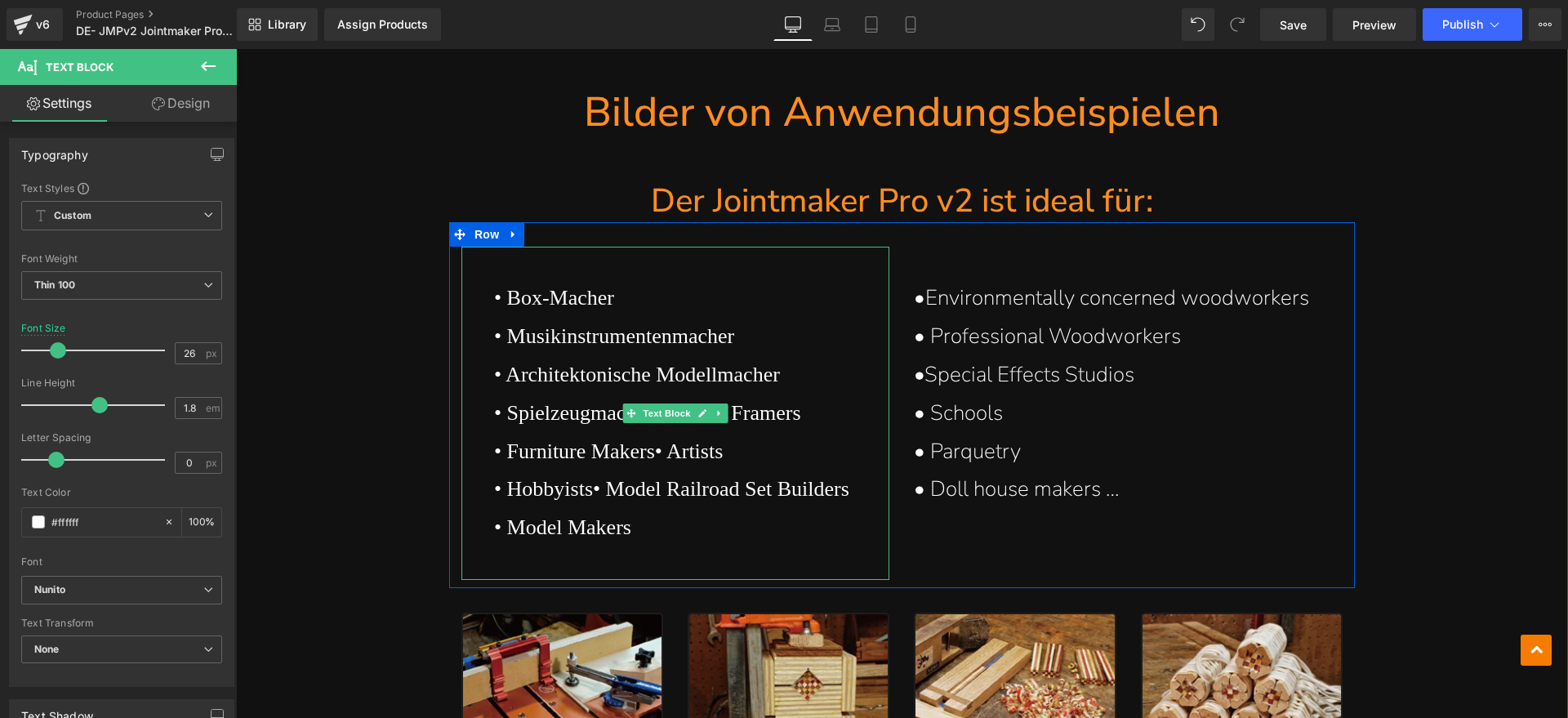
click at [765, 417] on span "• Picture Framers" at bounding box center [728, 413] width 148 height 23
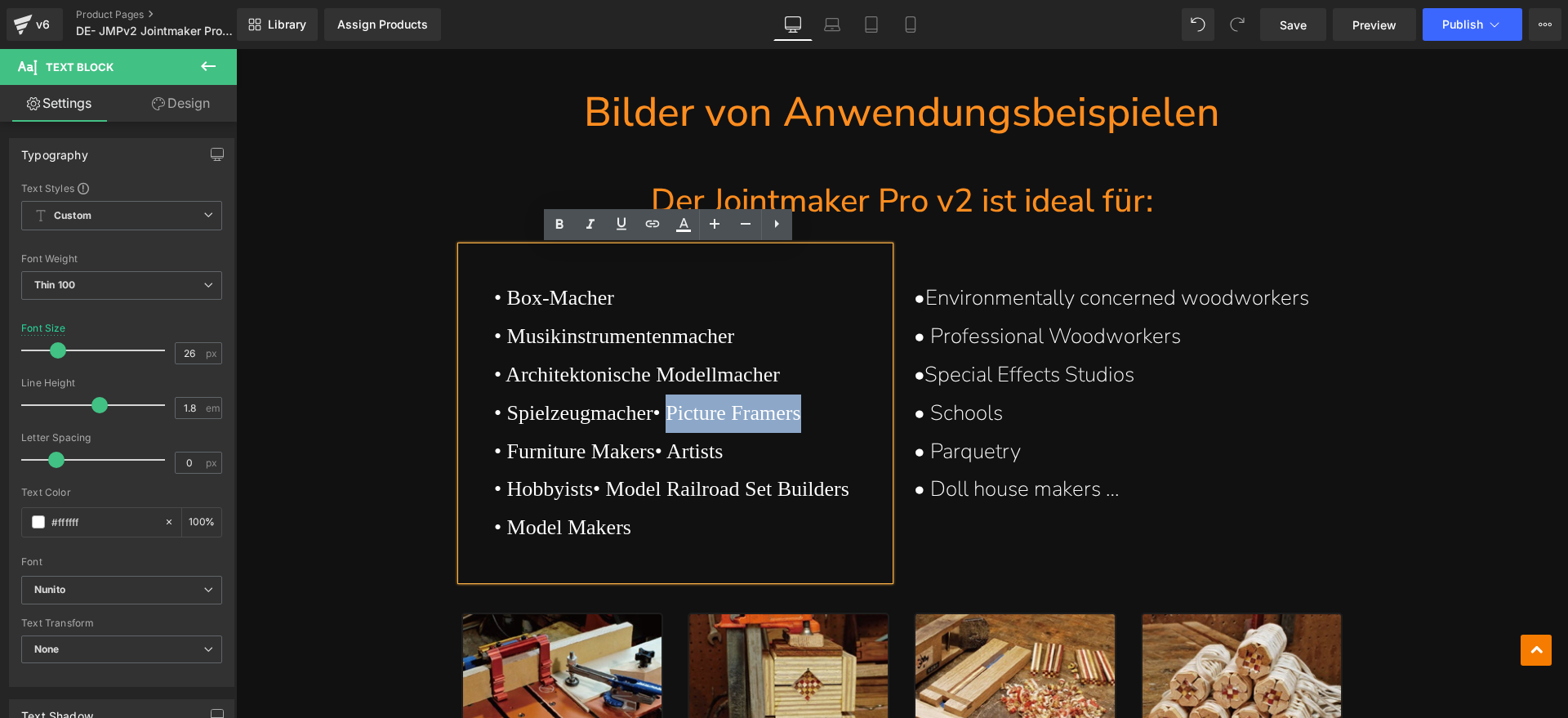
drag, startPoint x: 836, startPoint y: 407, endPoint x: 689, endPoint y: 421, distance: 147.7
click at [689, 421] on span "• Picture Framers" at bounding box center [728, 413] width 148 height 23
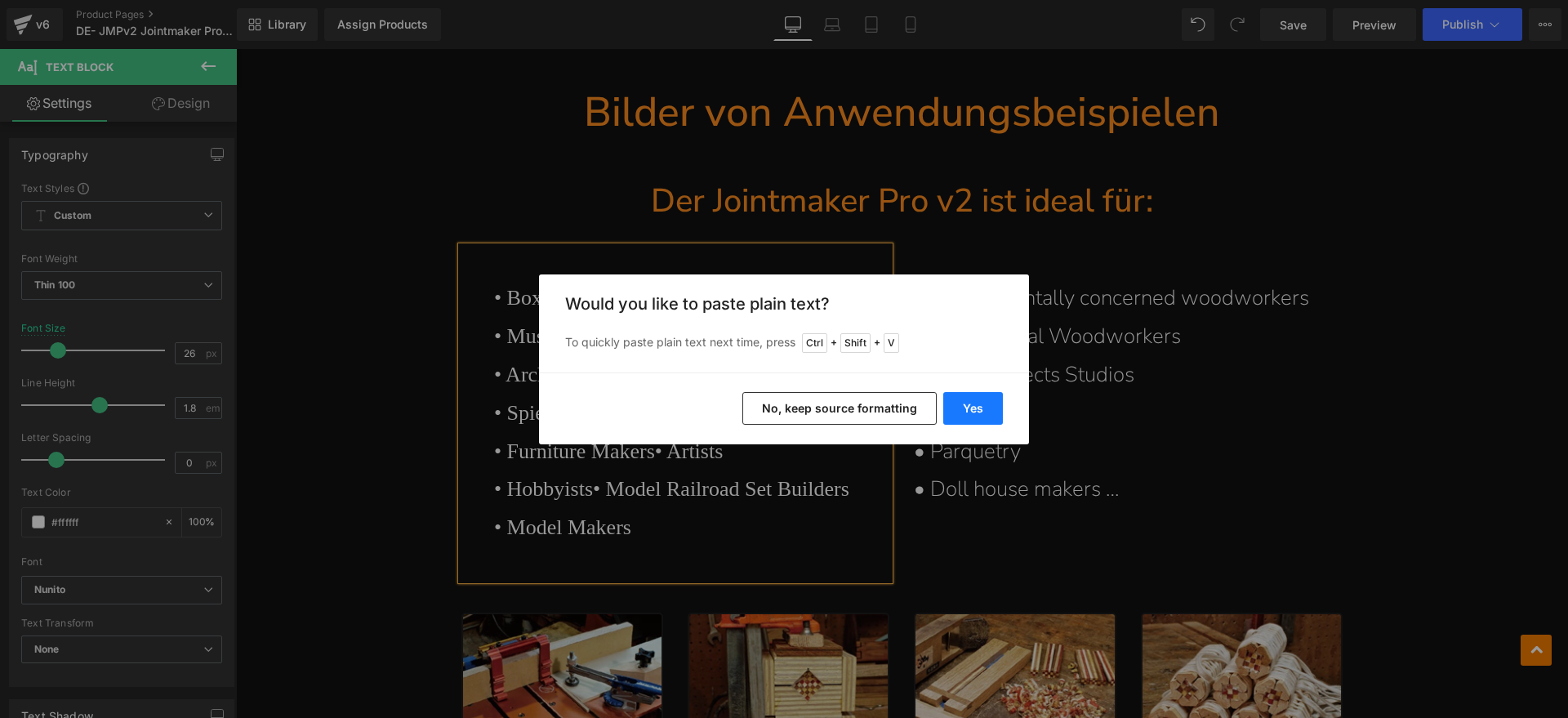
click at [970, 405] on button "Yes" at bounding box center [972, 408] width 59 height 33
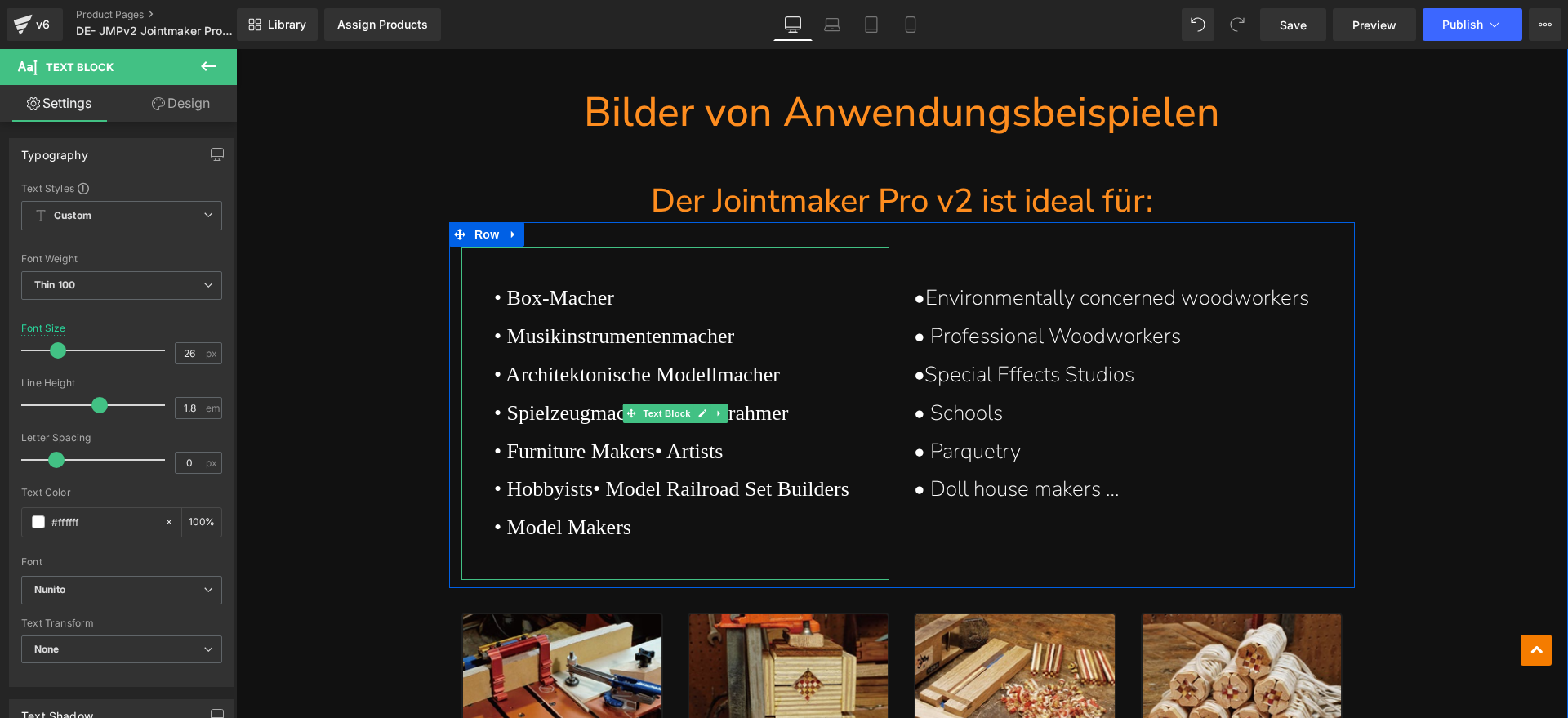
click at [564, 457] on p "• Furniture Makers • Artists" at bounding box center [691, 451] width 396 height 38
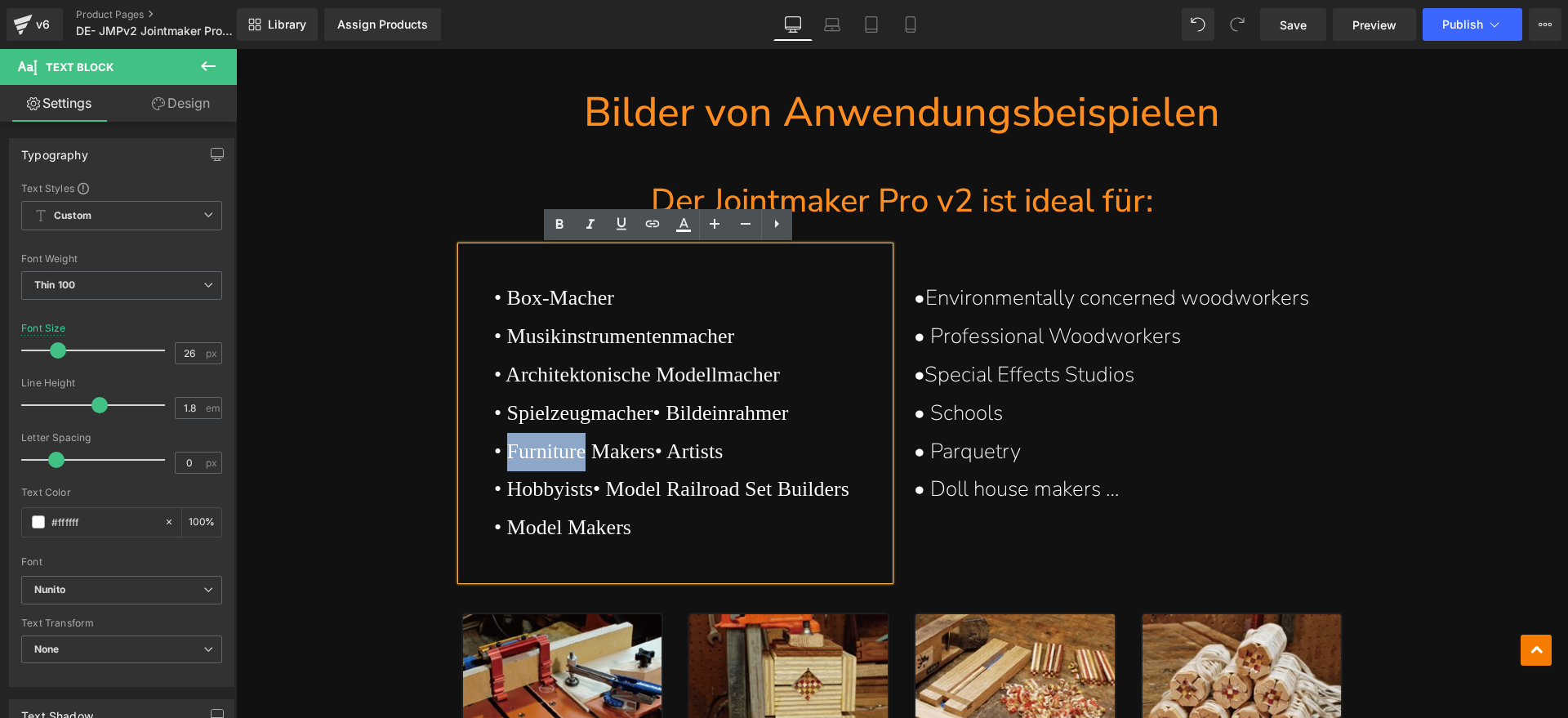
drag, startPoint x: 583, startPoint y: 447, endPoint x: 502, endPoint y: 451, distance: 81.1
click at [502, 451] on p "• Furniture Makers • Artists" at bounding box center [691, 451] width 396 height 38
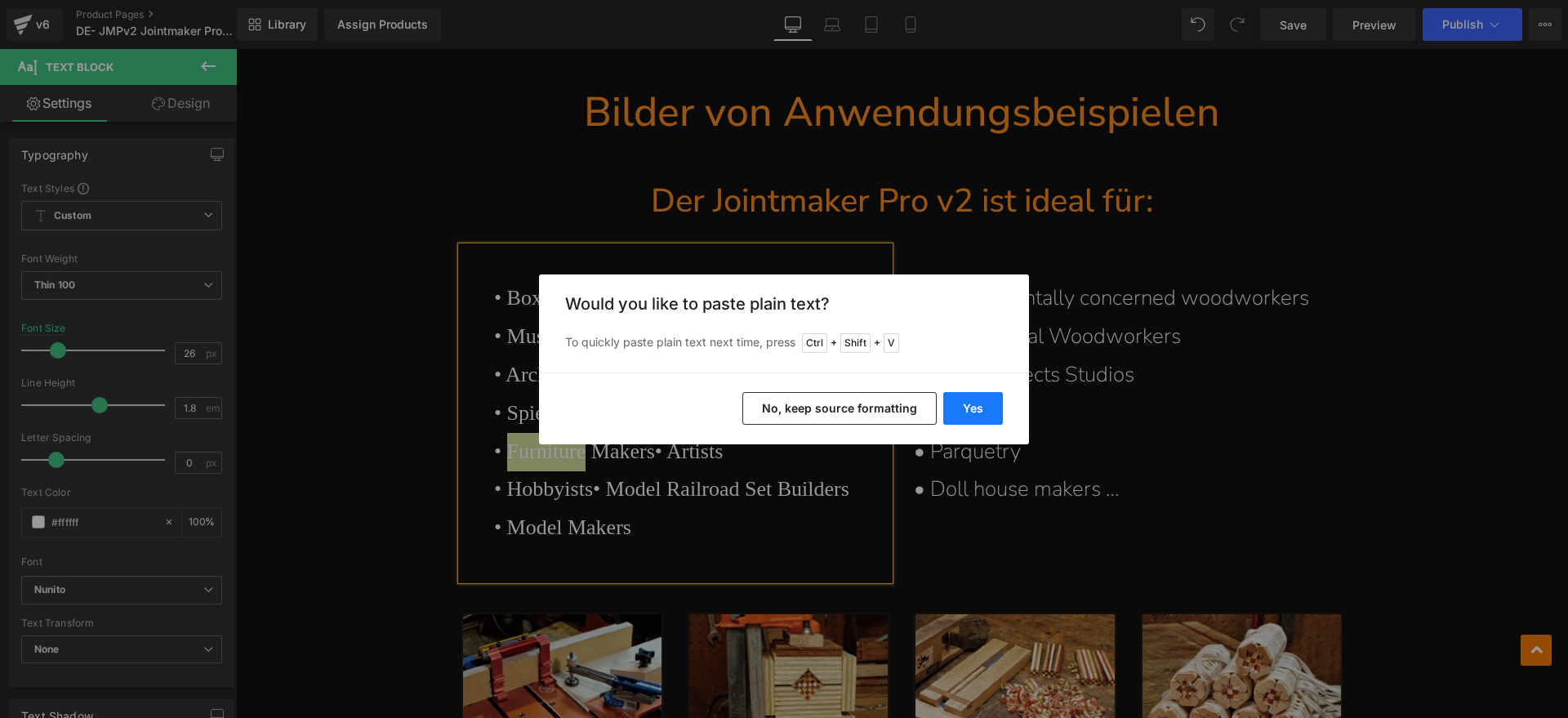
click at [960, 406] on button "Yes" at bounding box center [972, 408] width 59 height 33
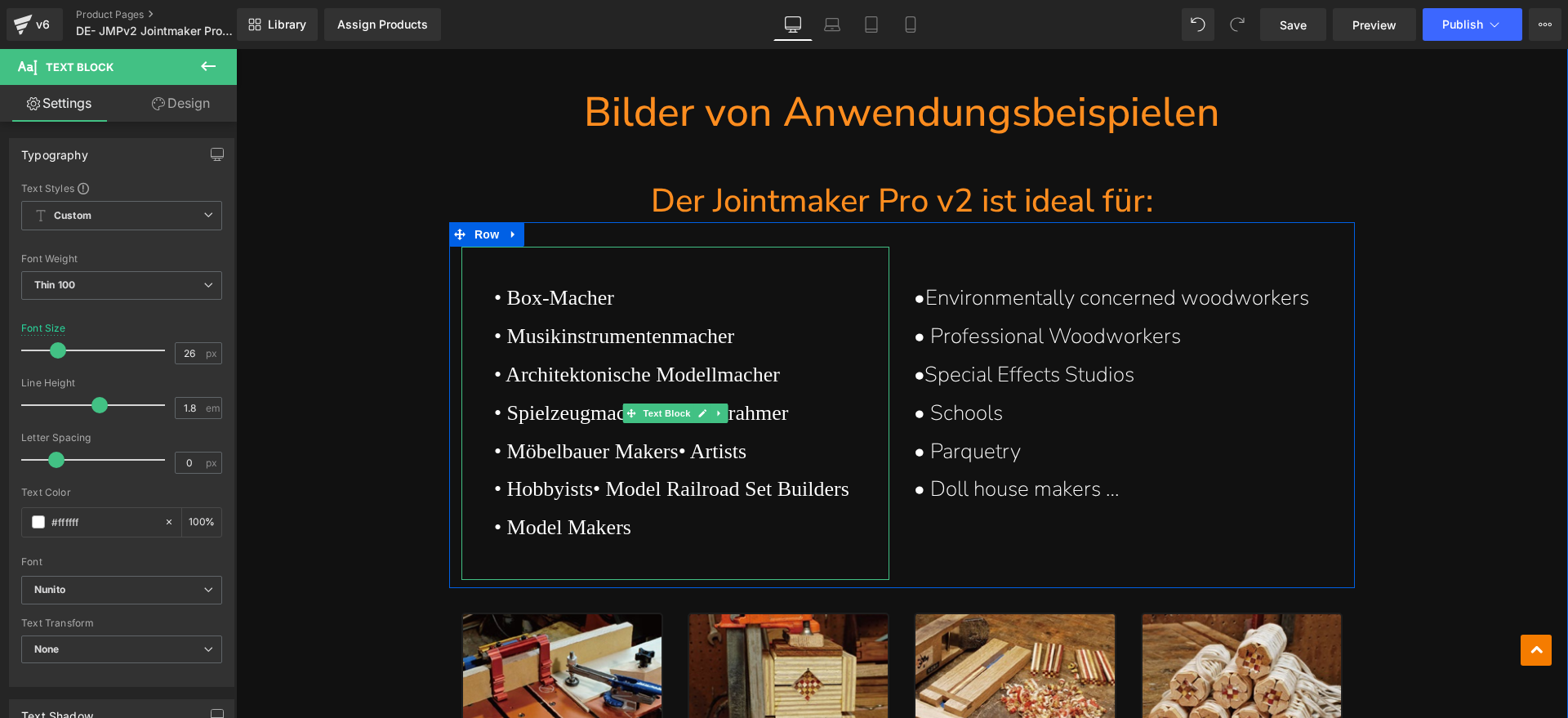
click at [747, 447] on span "• Artists" at bounding box center [713, 451] width 68 height 23
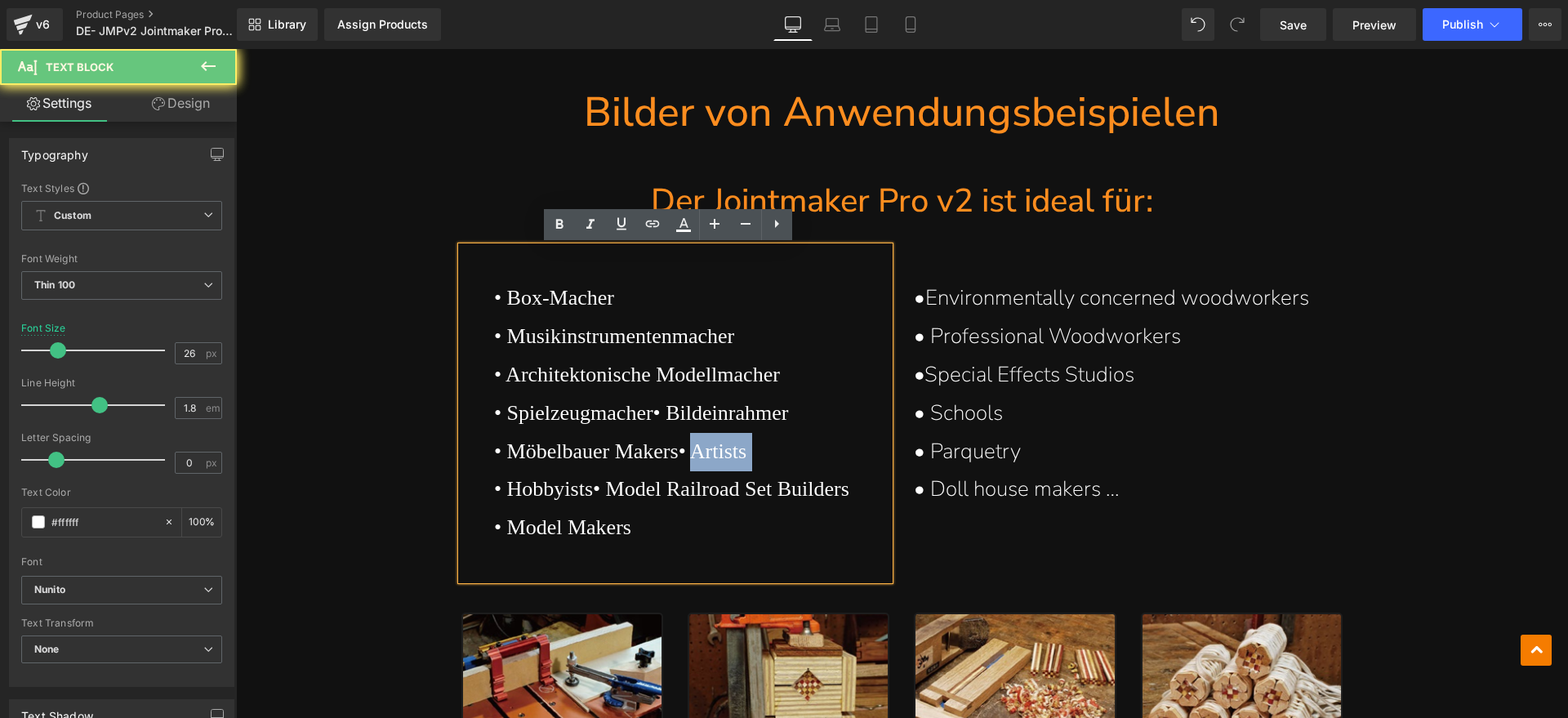
drag, startPoint x: 765, startPoint y: 448, endPoint x: 715, endPoint y: 450, distance: 50.0
click at [715, 450] on span "• Artists" at bounding box center [713, 451] width 68 height 23
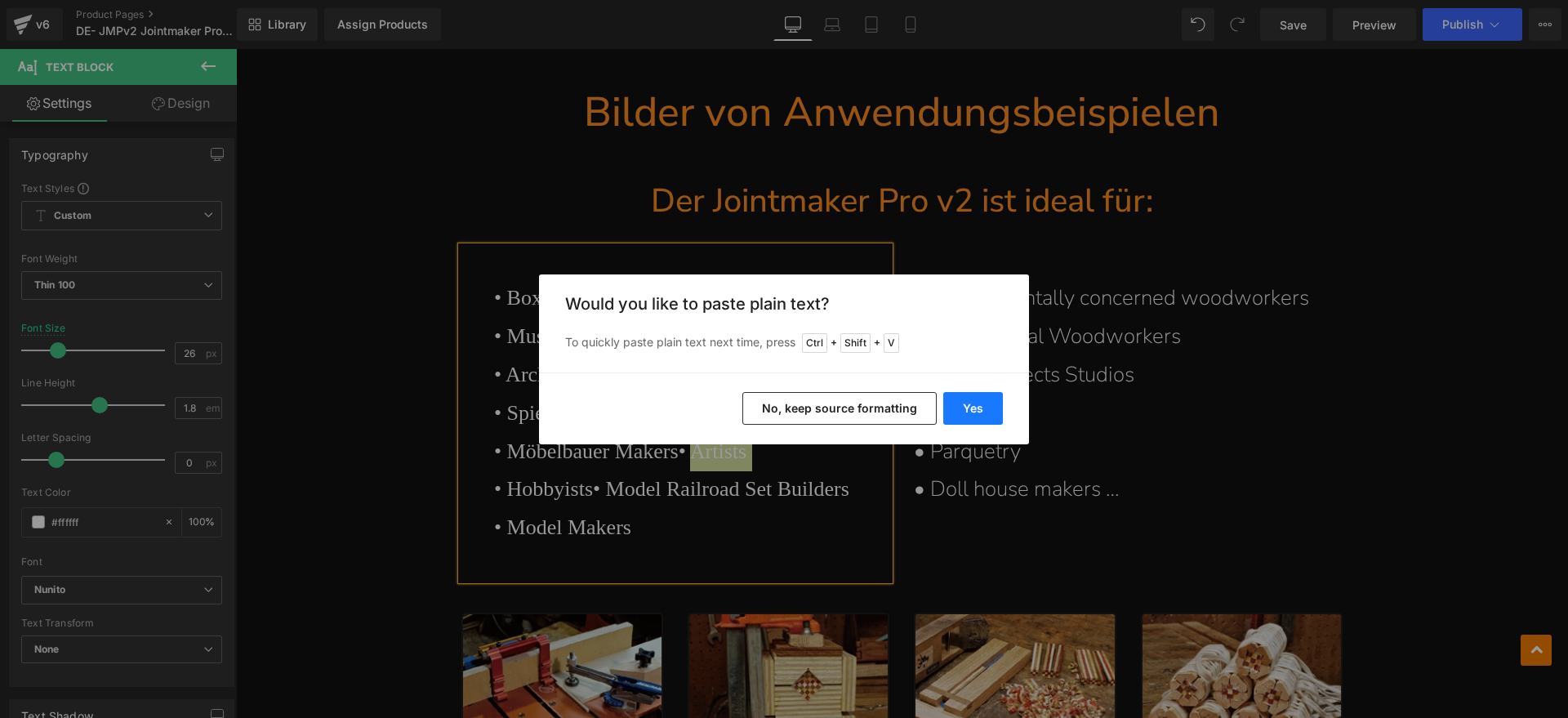
click at [979, 414] on button "Yes" at bounding box center [972, 408] width 59 height 33
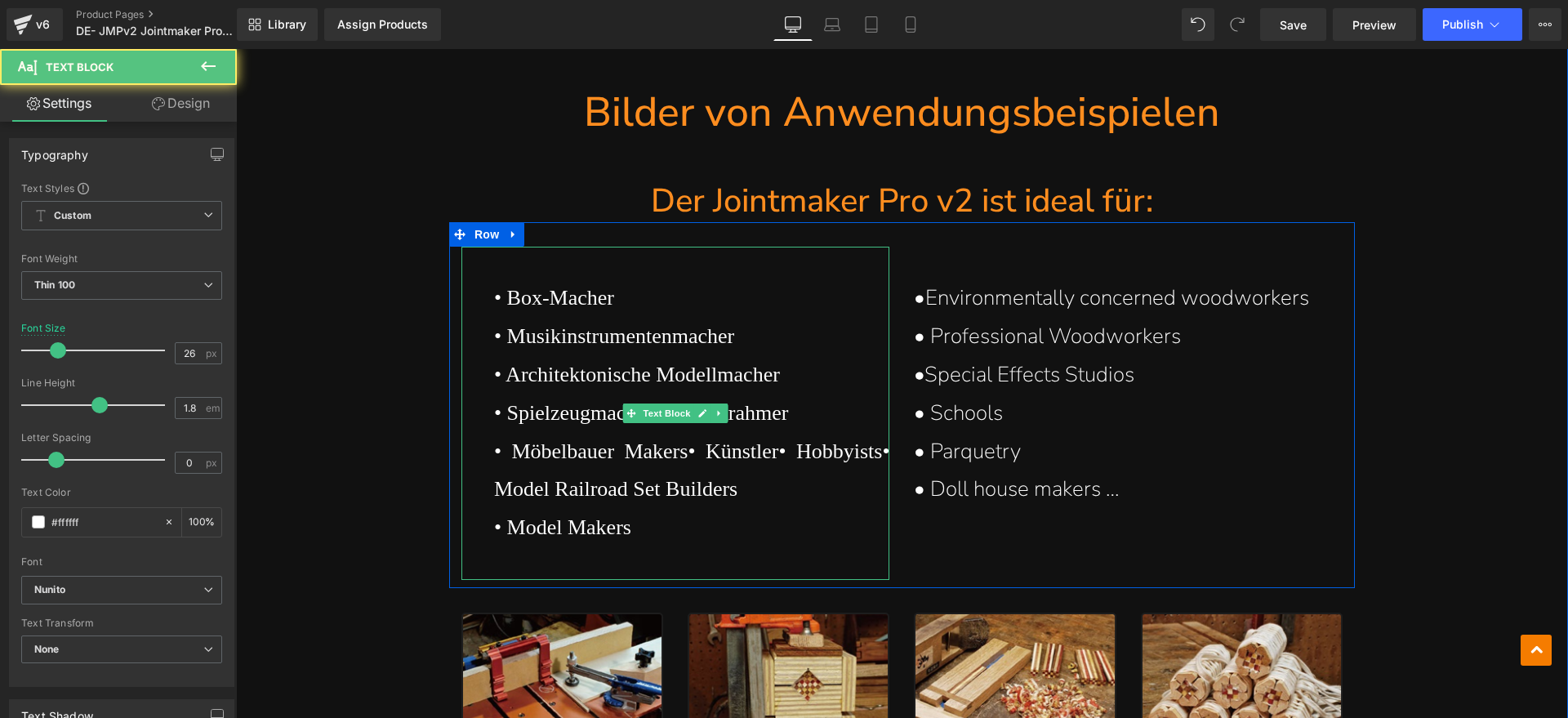
click at [875, 448] on span "• Hobbyists" at bounding box center [830, 451] width 103 height 23
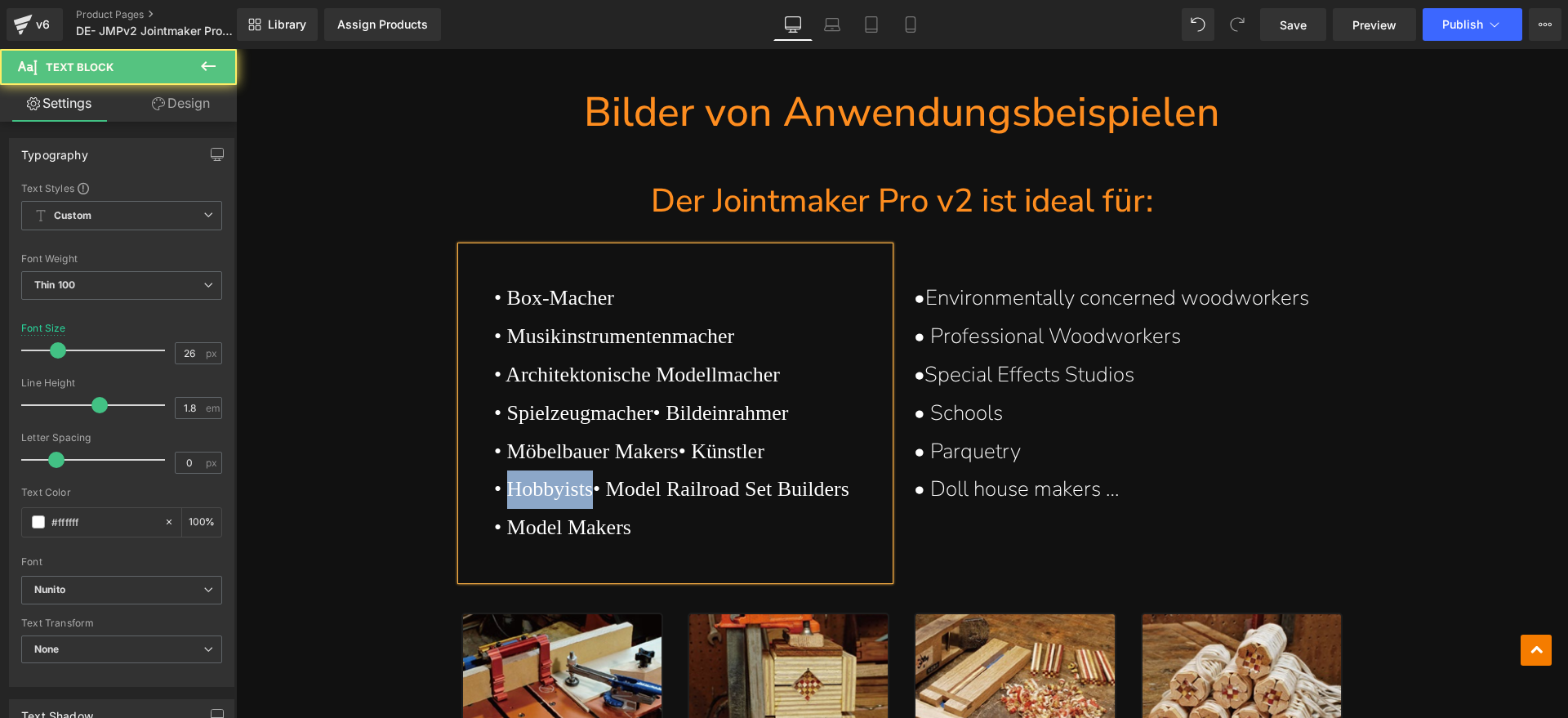
drag, startPoint x: 595, startPoint y: 493, endPoint x: 503, endPoint y: 500, distance: 92.3
click at [503, 500] on span "• Hobbyists" at bounding box center [542, 489] width 98 height 23
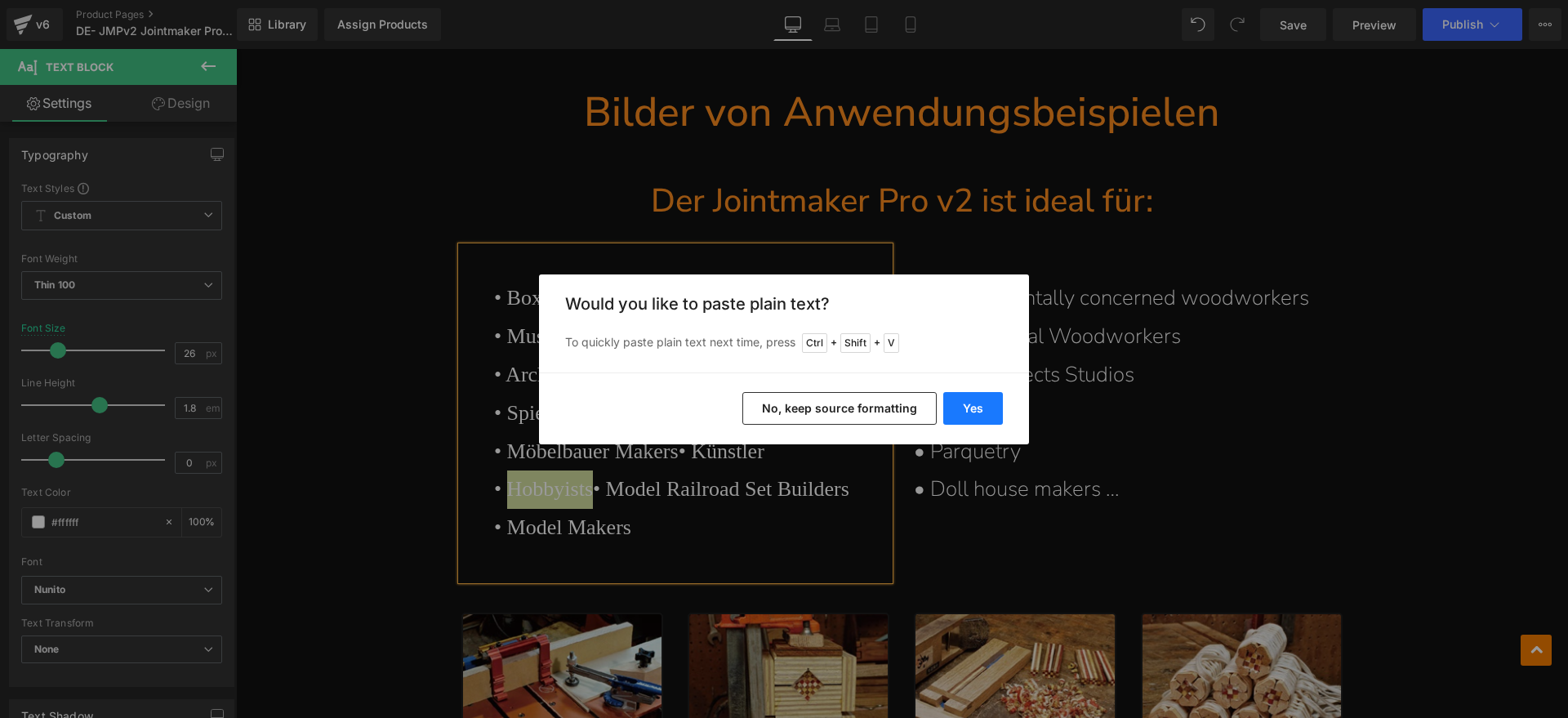
click at [969, 404] on button "Yes" at bounding box center [972, 408] width 59 height 33
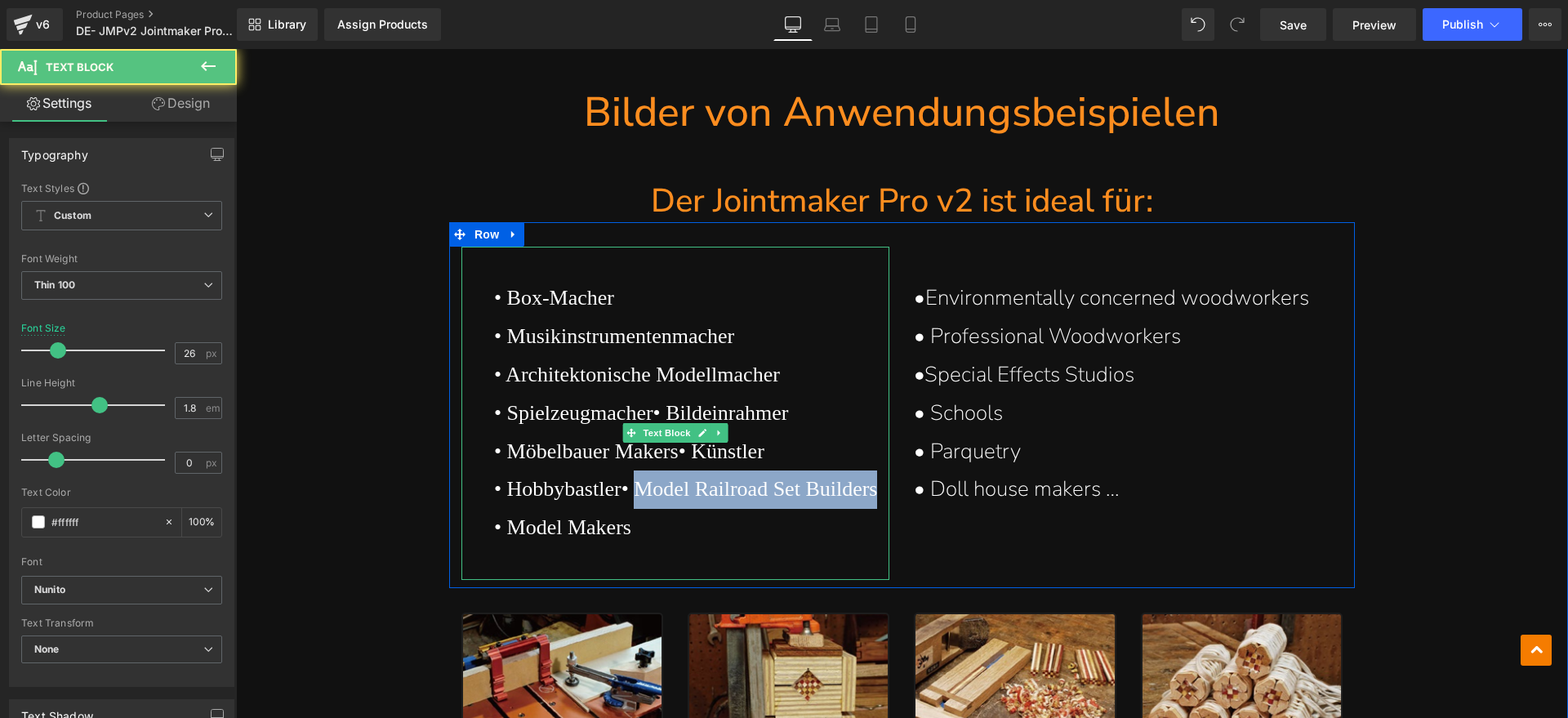
drag, startPoint x: 686, startPoint y: 486, endPoint x: 671, endPoint y: 518, distance: 35.3
click at [671, 509] on p "• Hobbybastler • Model Railroad Set Builders" at bounding box center [691, 489] width 396 height 38
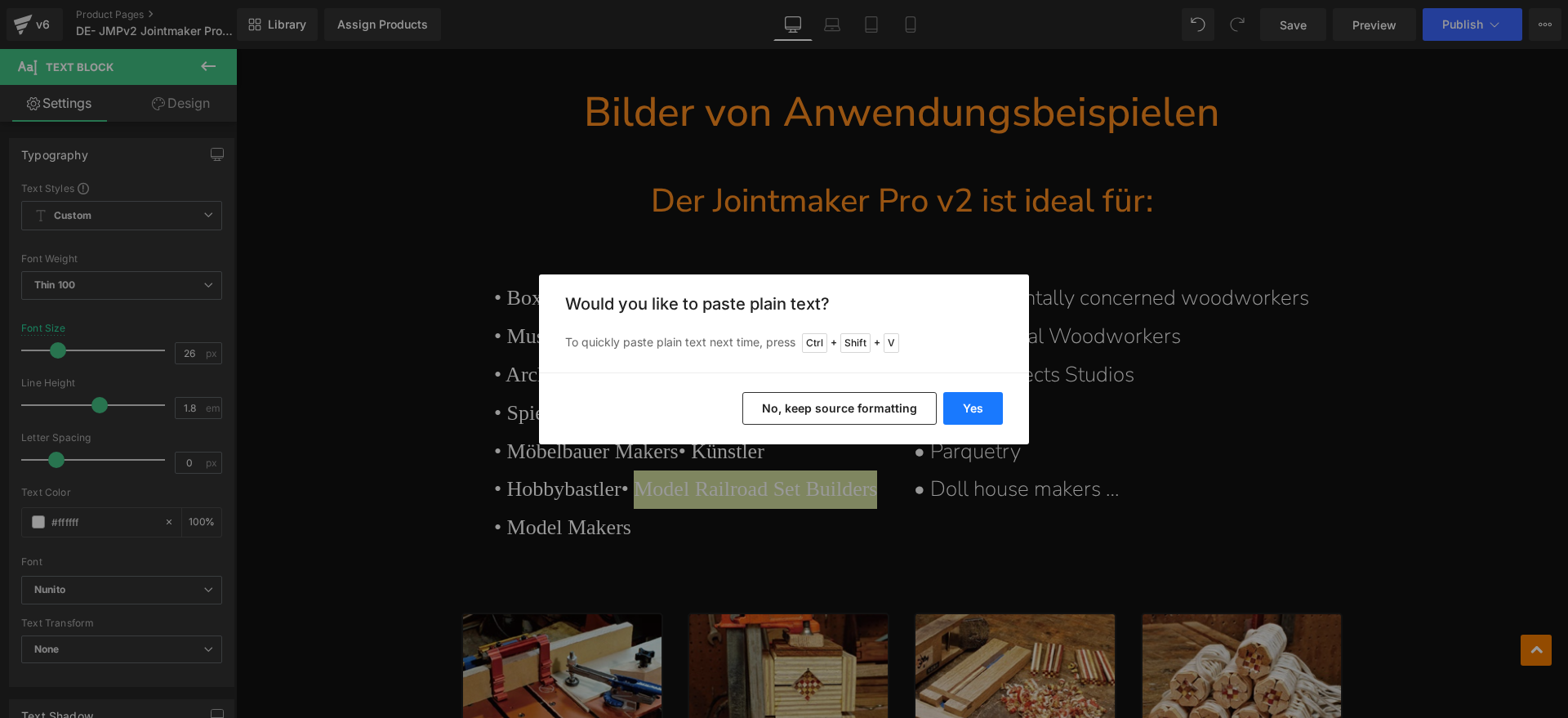
click at [978, 410] on button "Yes" at bounding box center [972, 408] width 59 height 33
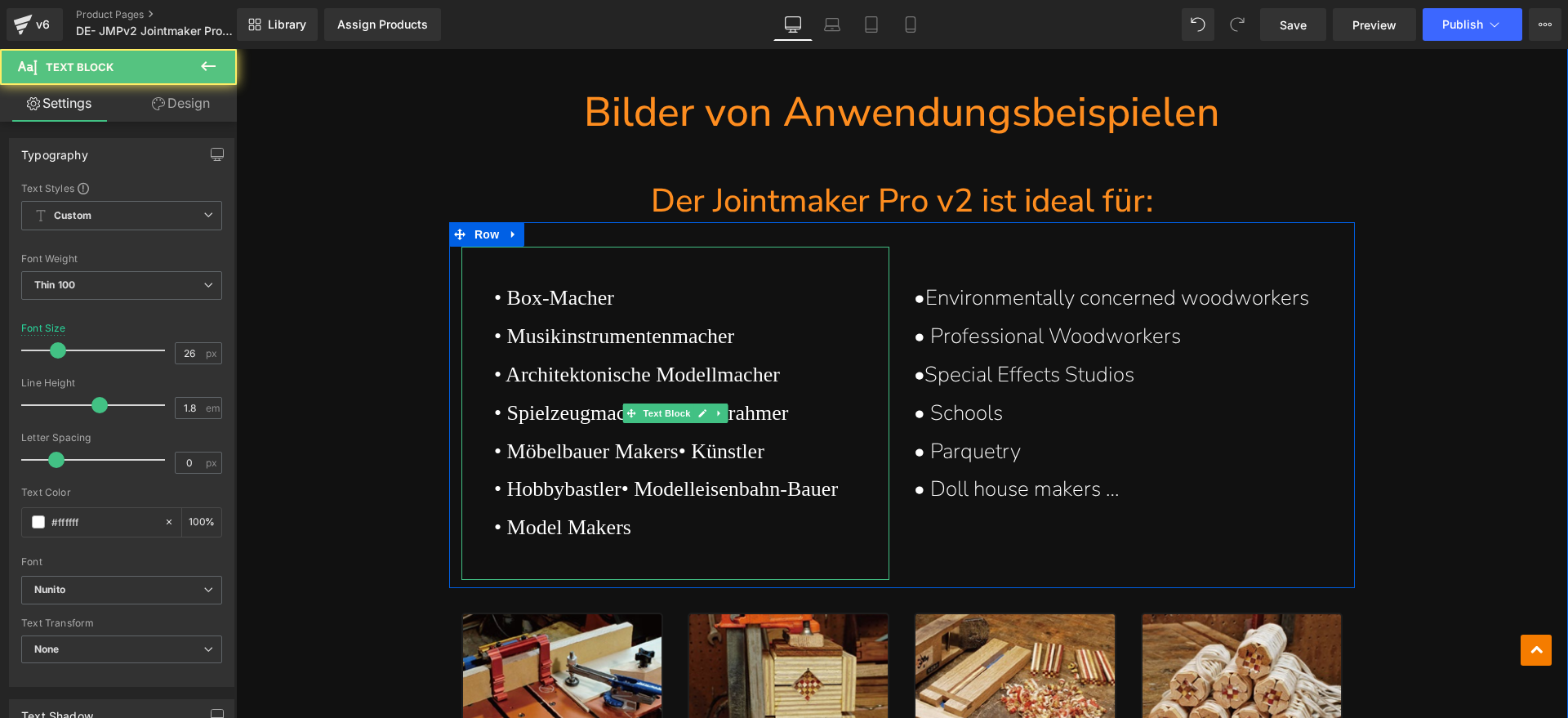
click at [588, 527] on span "• Model Makers" at bounding box center [562, 527] width 137 height 23
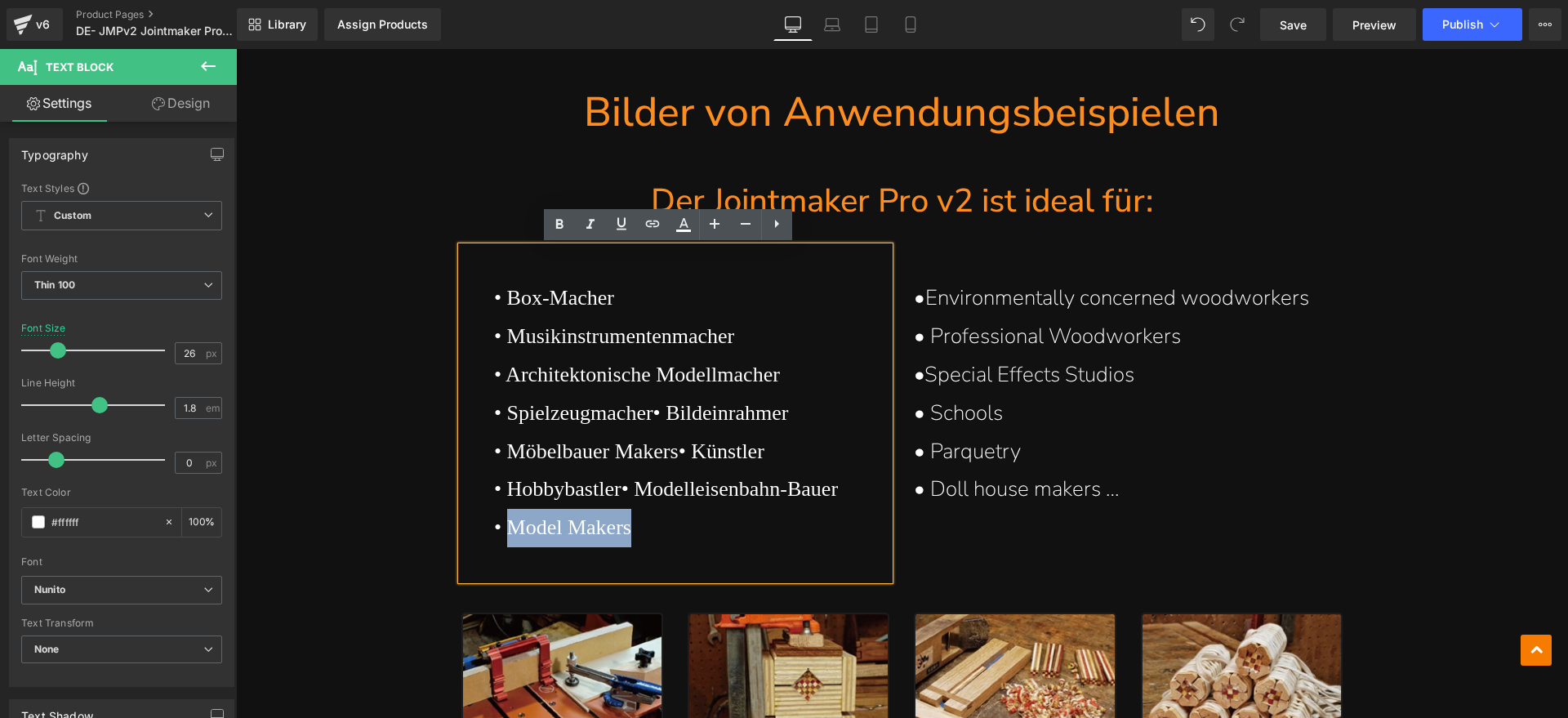
drag, startPoint x: 649, startPoint y: 523, endPoint x: 509, endPoint y: 529, distance: 140.1
click at [509, 529] on p "• Model Makers" at bounding box center [691, 527] width 396 height 38
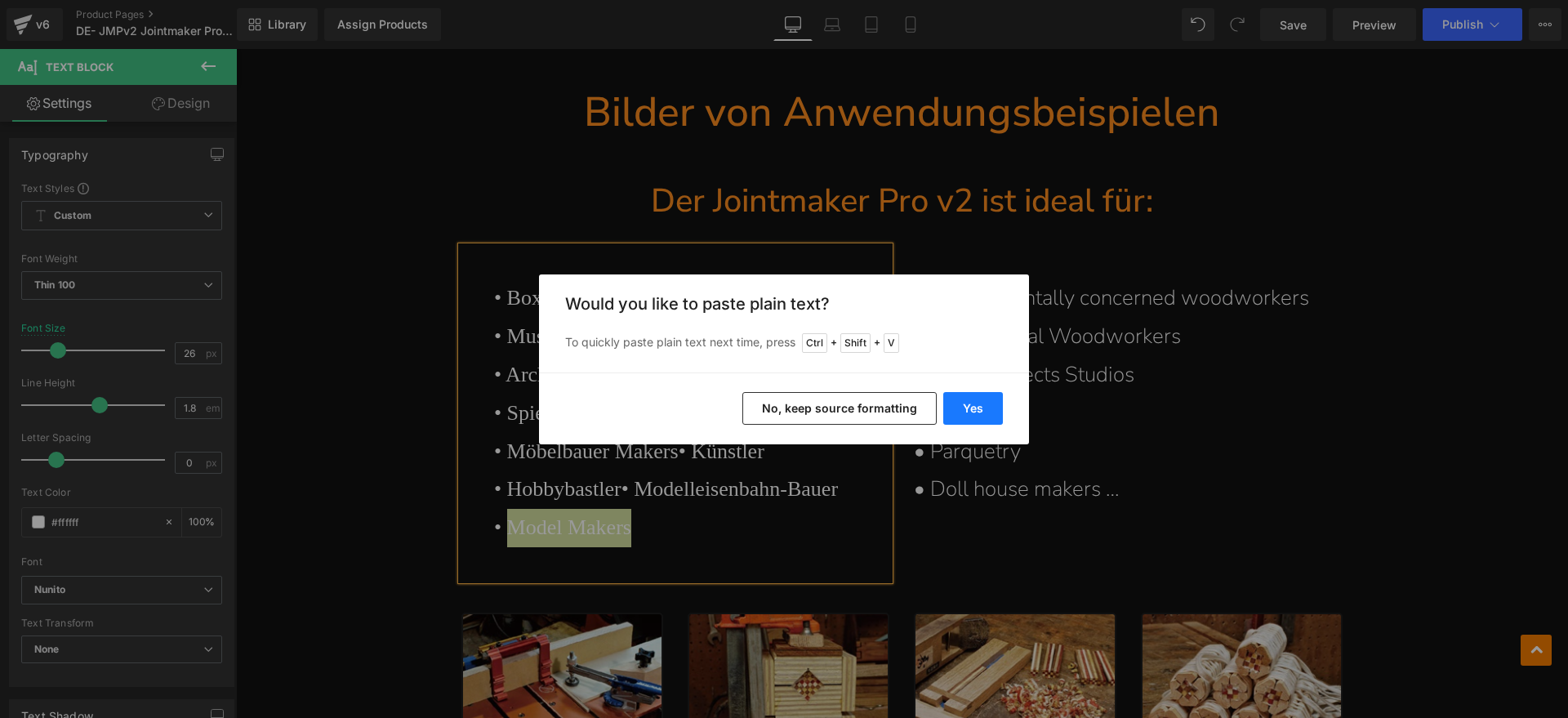
click at [983, 403] on button "Yes" at bounding box center [972, 408] width 59 height 33
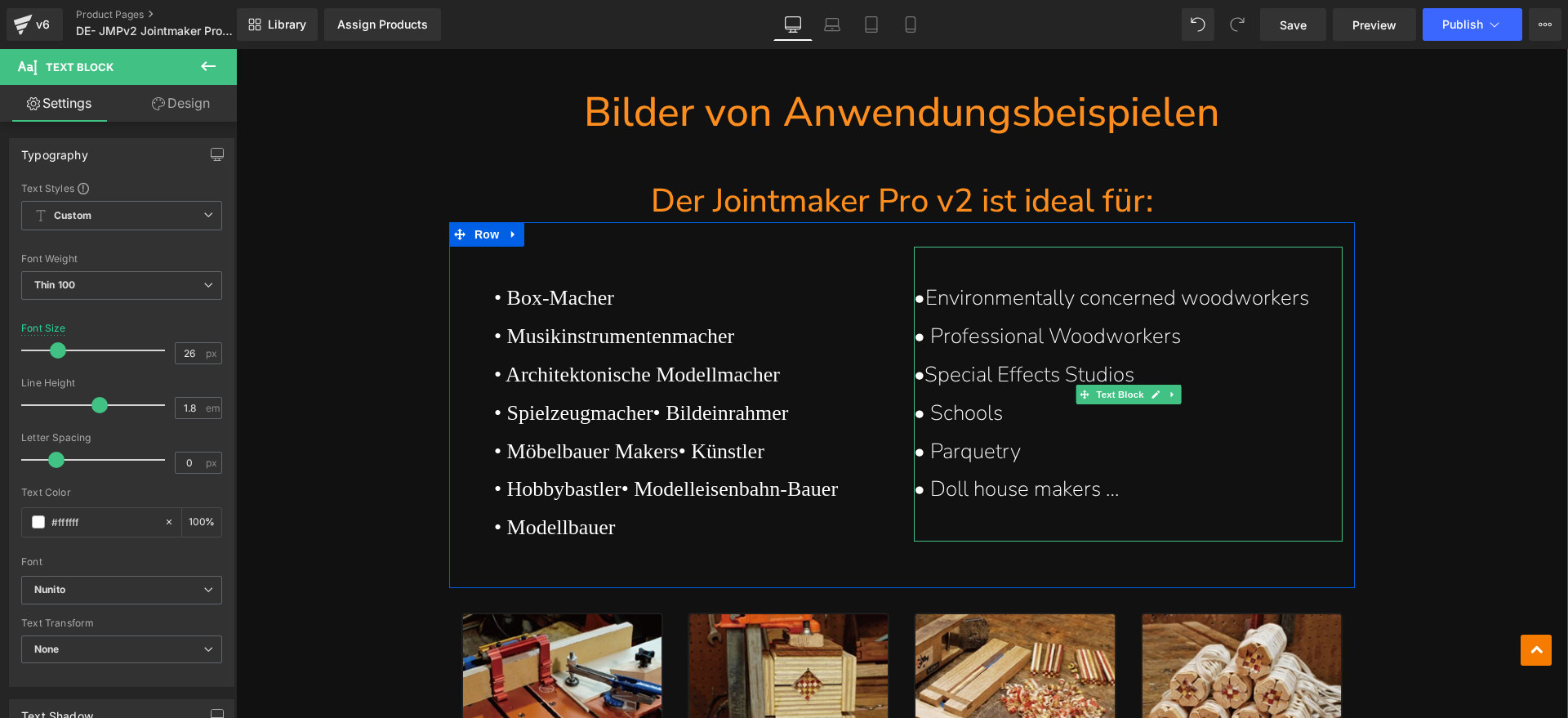
click at [1086, 300] on p "•Environmentally concerned woodworkers" at bounding box center [1119, 298] width 412 height 38
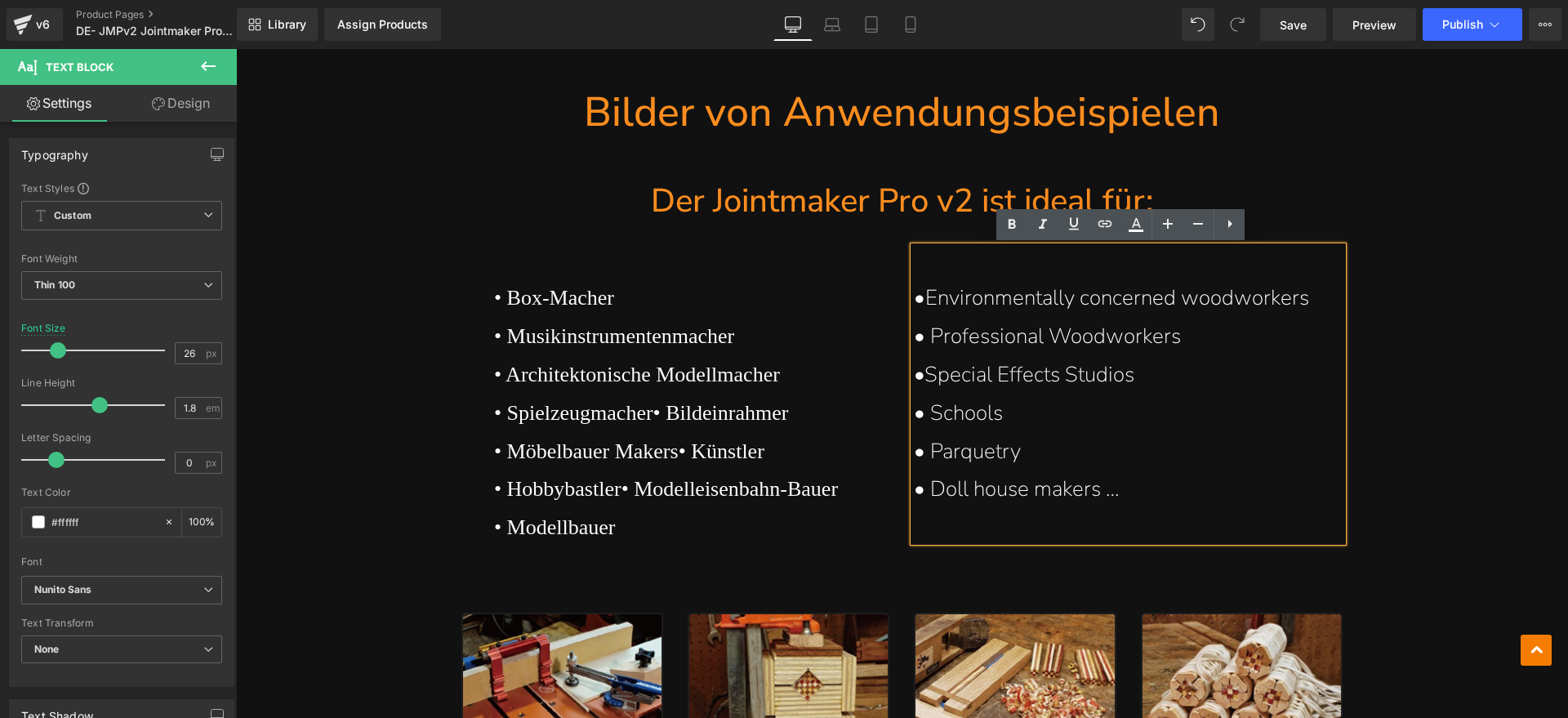
drag, startPoint x: 1303, startPoint y: 291, endPoint x: 921, endPoint y: 295, distance: 382.0
click at [921, 295] on p "•Environmentally concerned woodworkers" at bounding box center [1119, 298] width 412 height 38
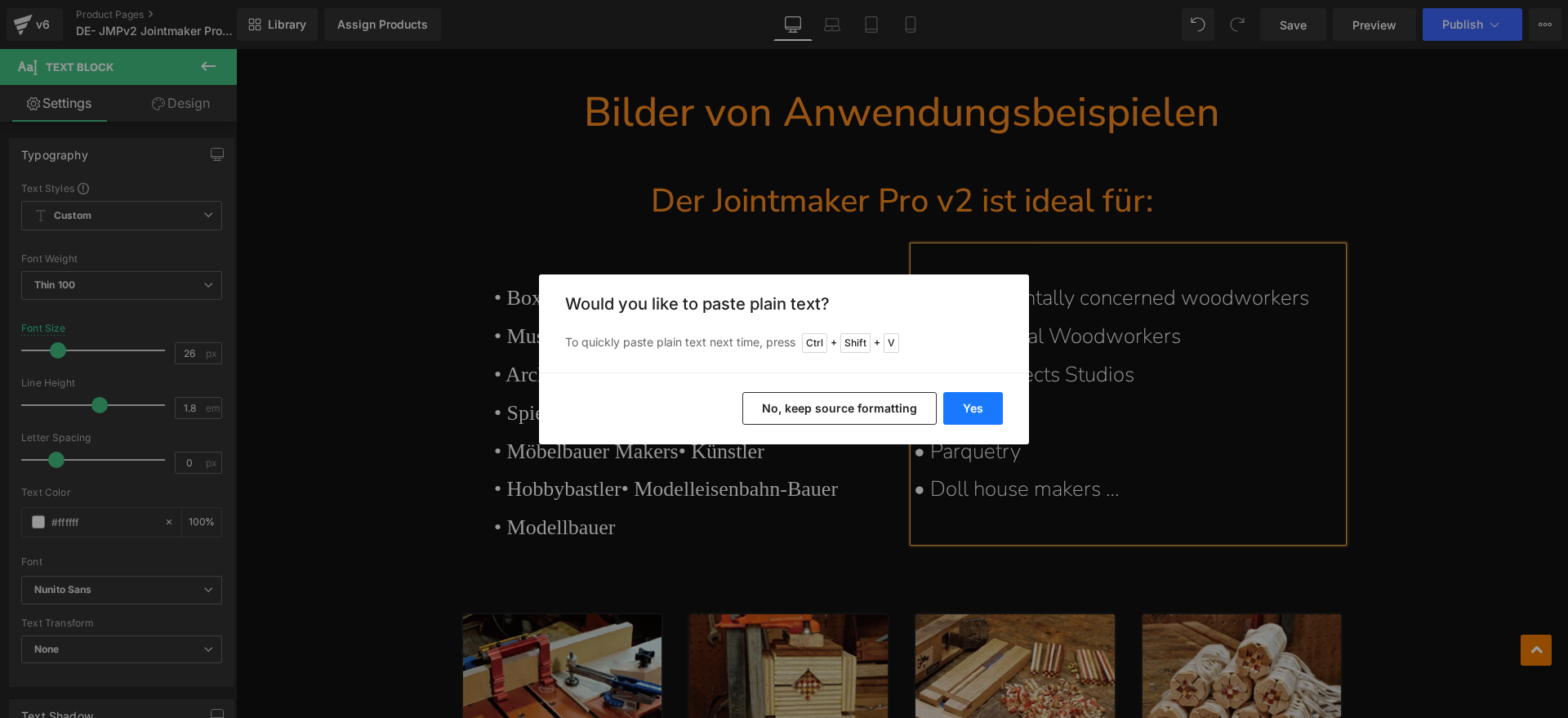
drag, startPoint x: 954, startPoint y: 406, endPoint x: 841, endPoint y: 331, distance: 135.6
click at [954, 406] on button "Yes" at bounding box center [972, 408] width 59 height 33
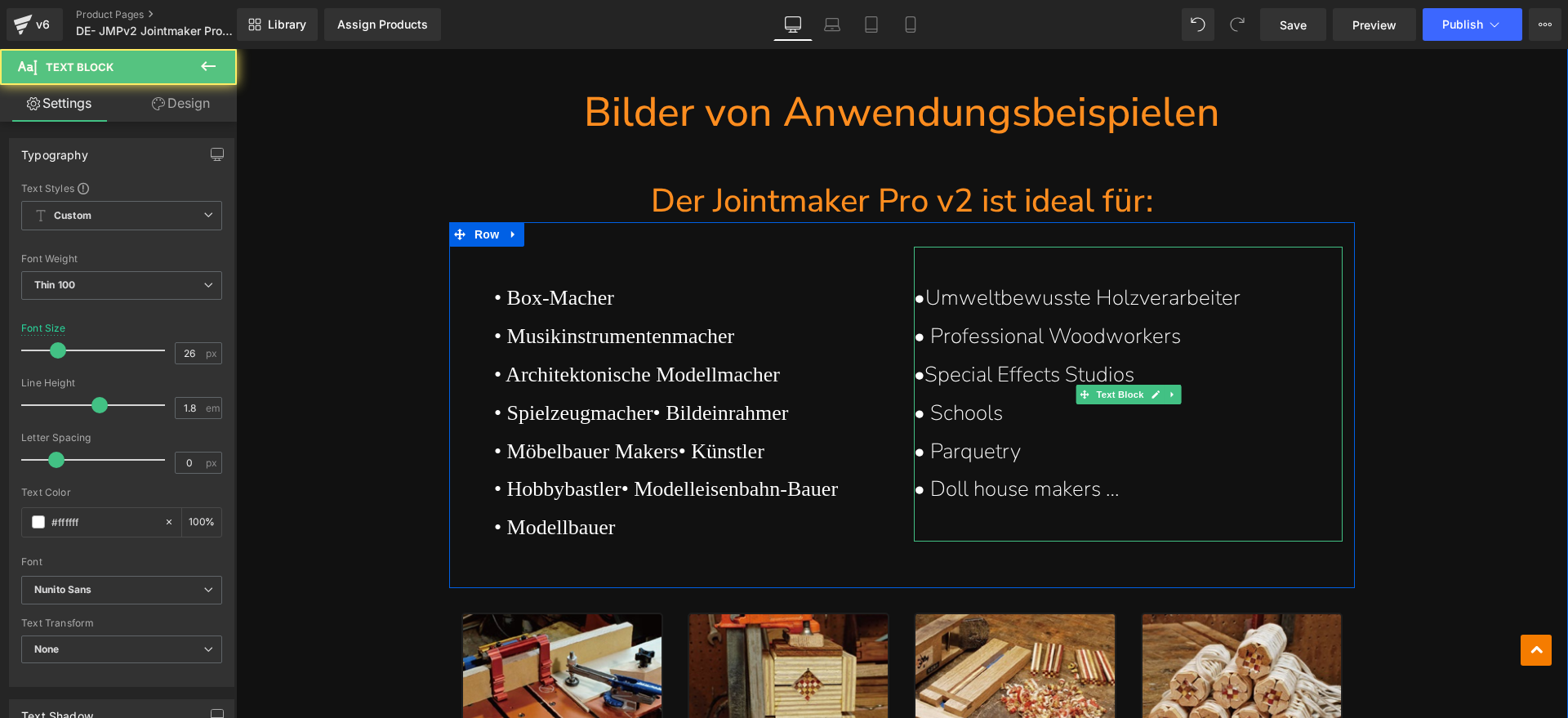
click at [1144, 342] on p "• Professional Woodworkers" at bounding box center [1119, 336] width 412 height 38
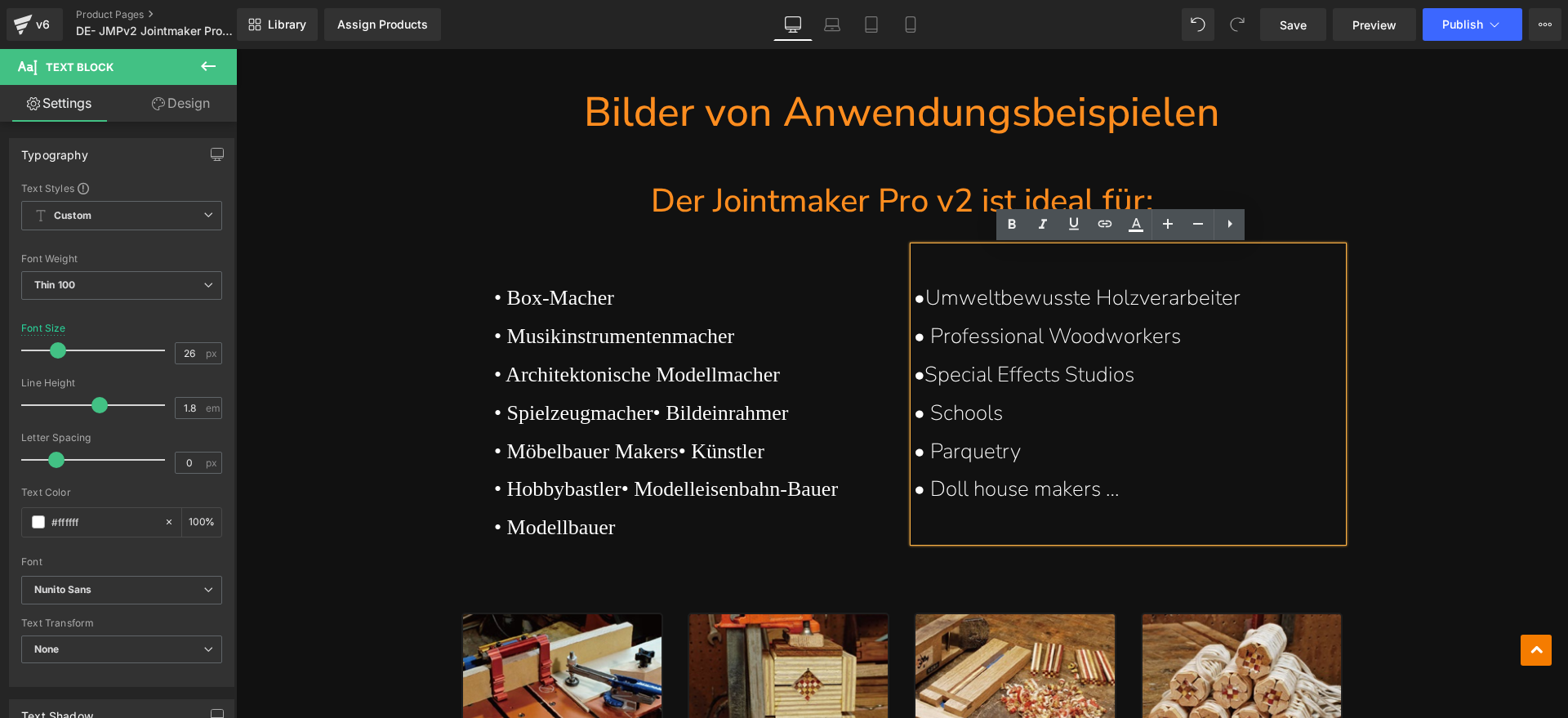
drag, startPoint x: 1192, startPoint y: 337, endPoint x: 925, endPoint y: 340, distance: 267.0
click at [925, 340] on p "• Professional Woodworkers" at bounding box center [1119, 336] width 412 height 38
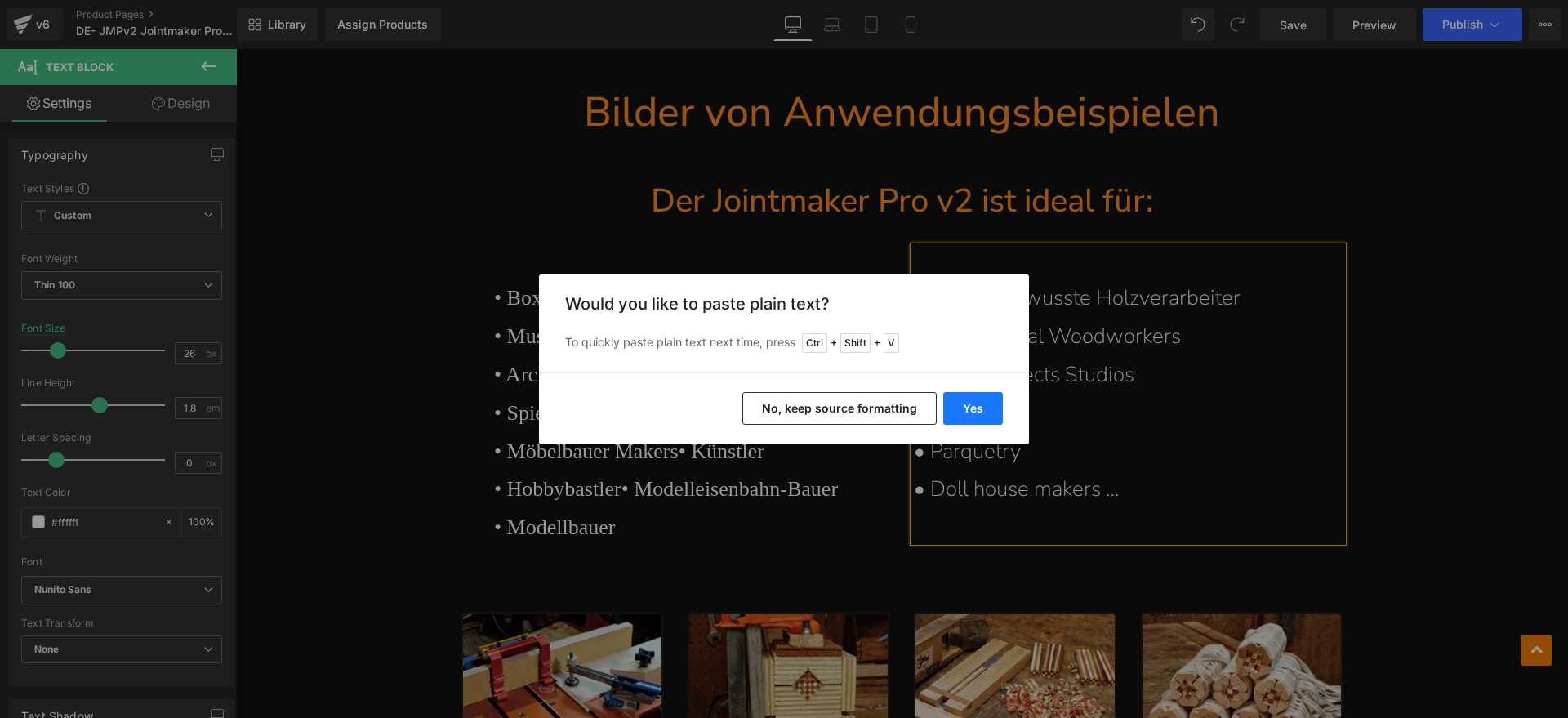
click at [961, 397] on button "Yes" at bounding box center [972, 408] width 59 height 33
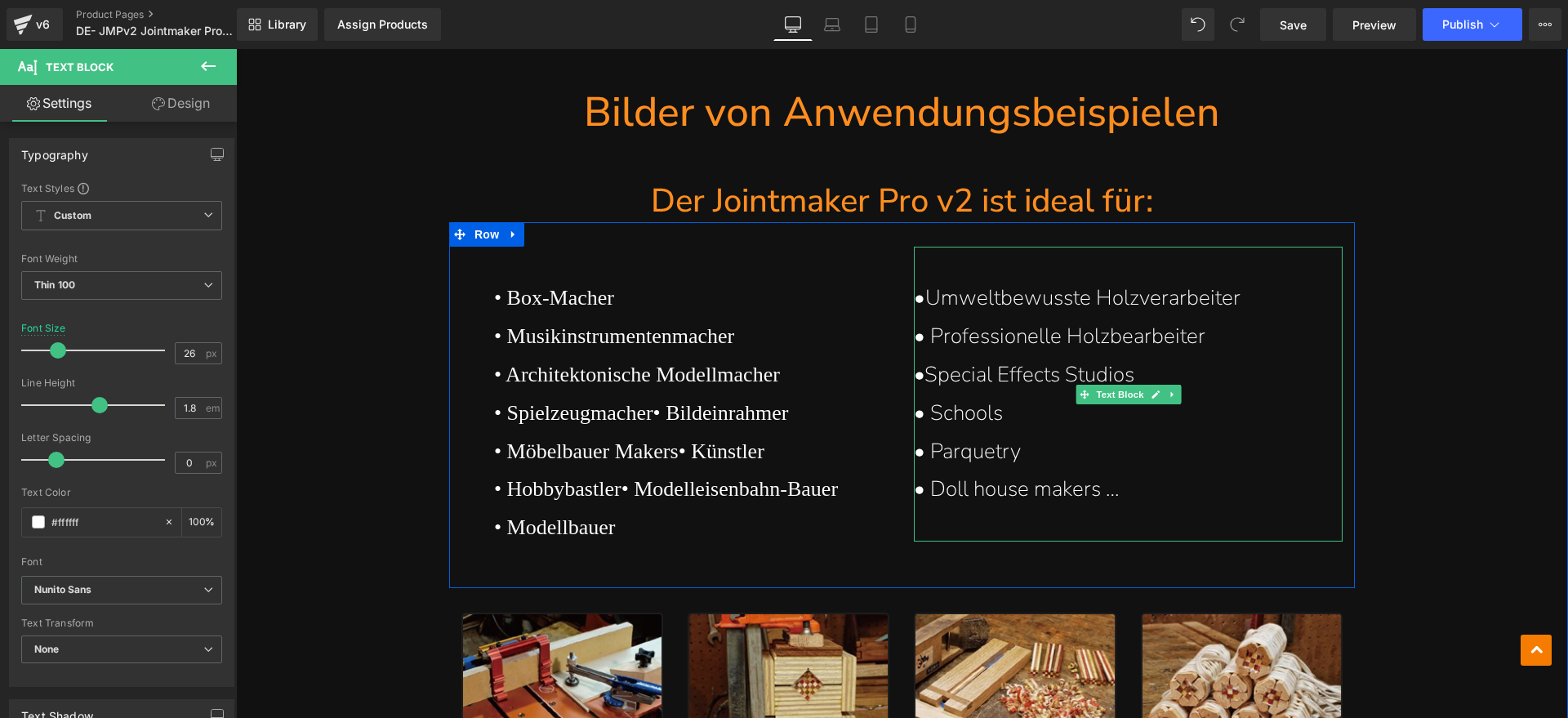
click at [921, 291] on p "•Umweltbewusste Holzverarbeiter" at bounding box center [1119, 298] width 412 height 38
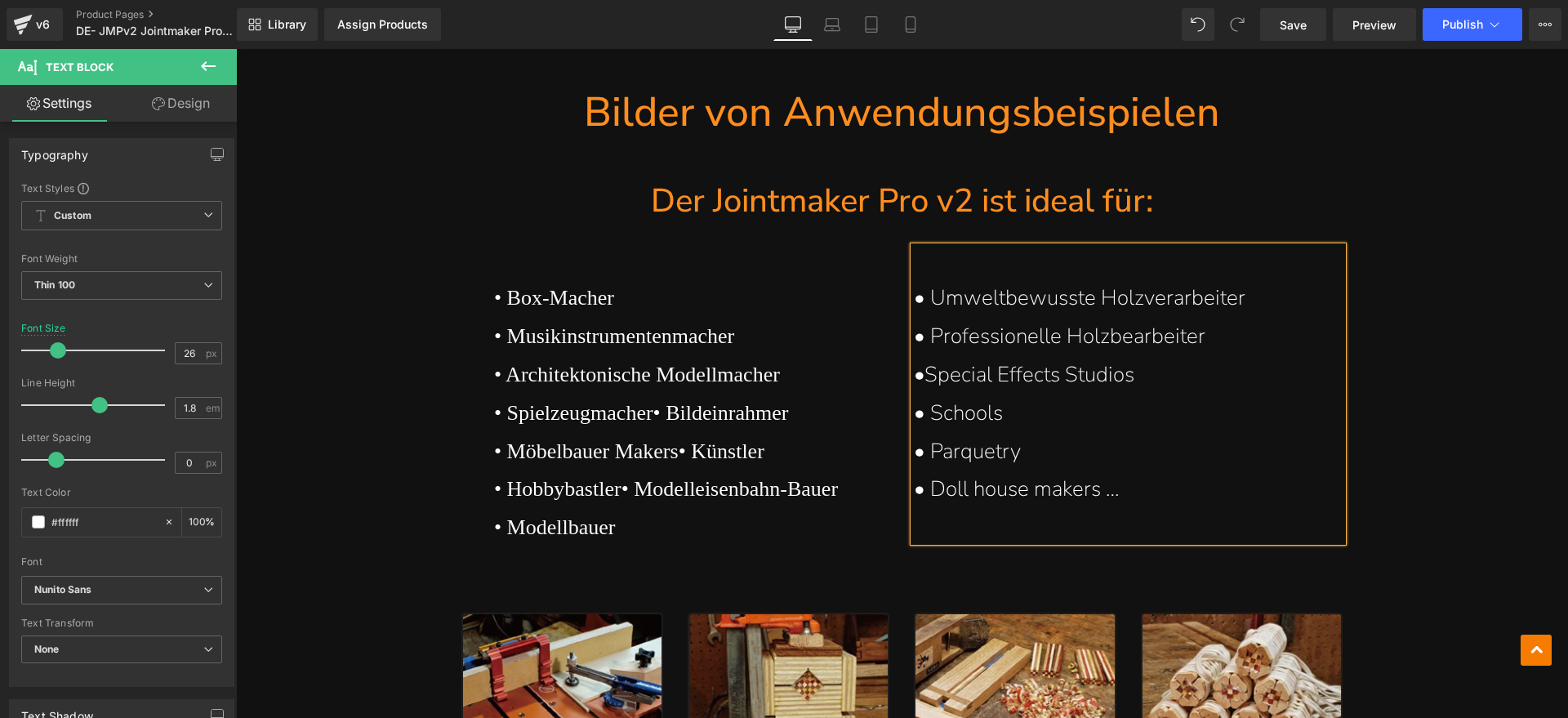
drag, startPoint x: 919, startPoint y: 363, endPoint x: 921, endPoint y: 376, distance: 13.2
click at [919, 364] on p "•Special Effects Studios" at bounding box center [1119, 375] width 412 height 38
click at [1178, 377] on p "• Special Effects Studios" at bounding box center [1119, 375] width 412 height 38
drag, startPoint x: 1151, startPoint y: 371, endPoint x: 924, endPoint y: 371, distance: 227.0
click at [924, 371] on p "• Special Effects Studios" at bounding box center [1119, 375] width 412 height 38
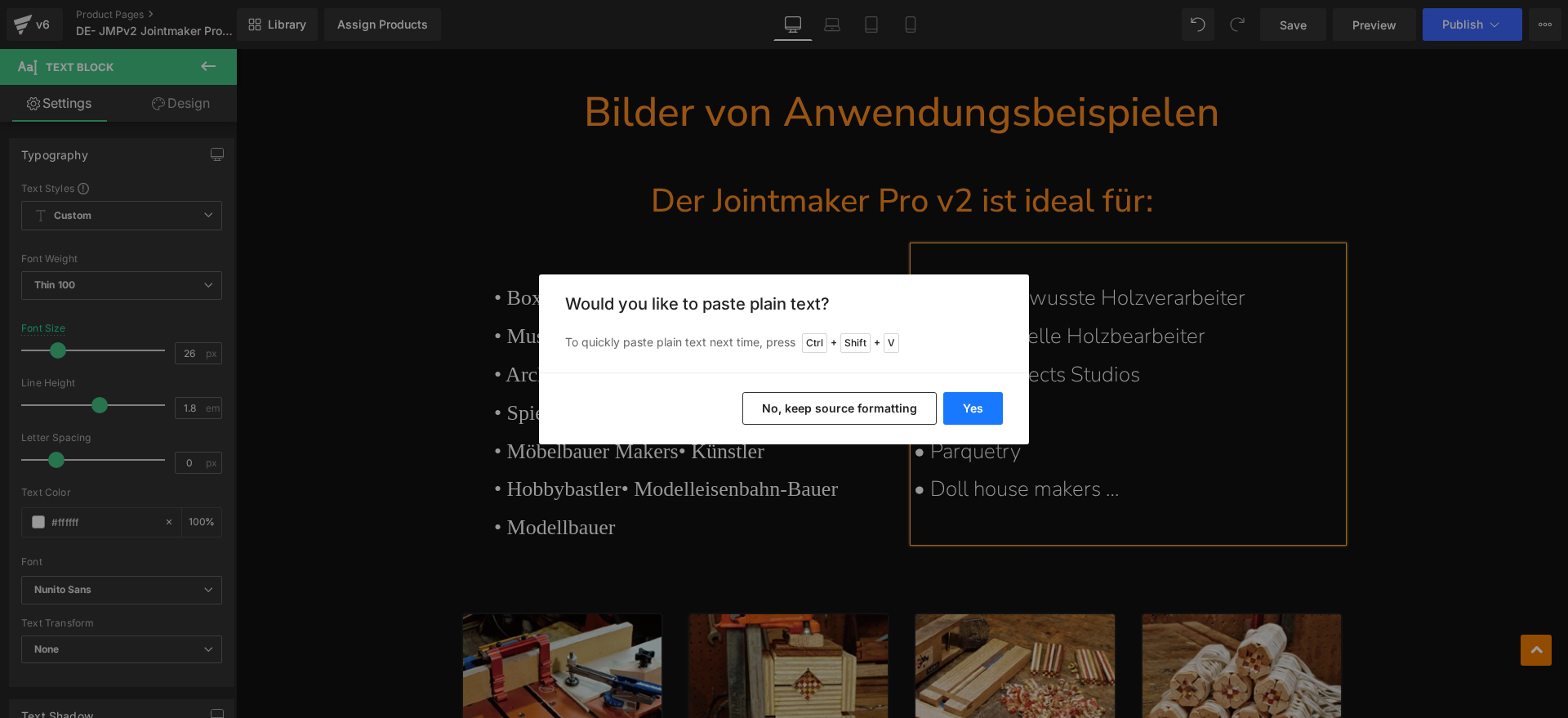
click at [966, 401] on button "Yes" at bounding box center [972, 408] width 59 height 33
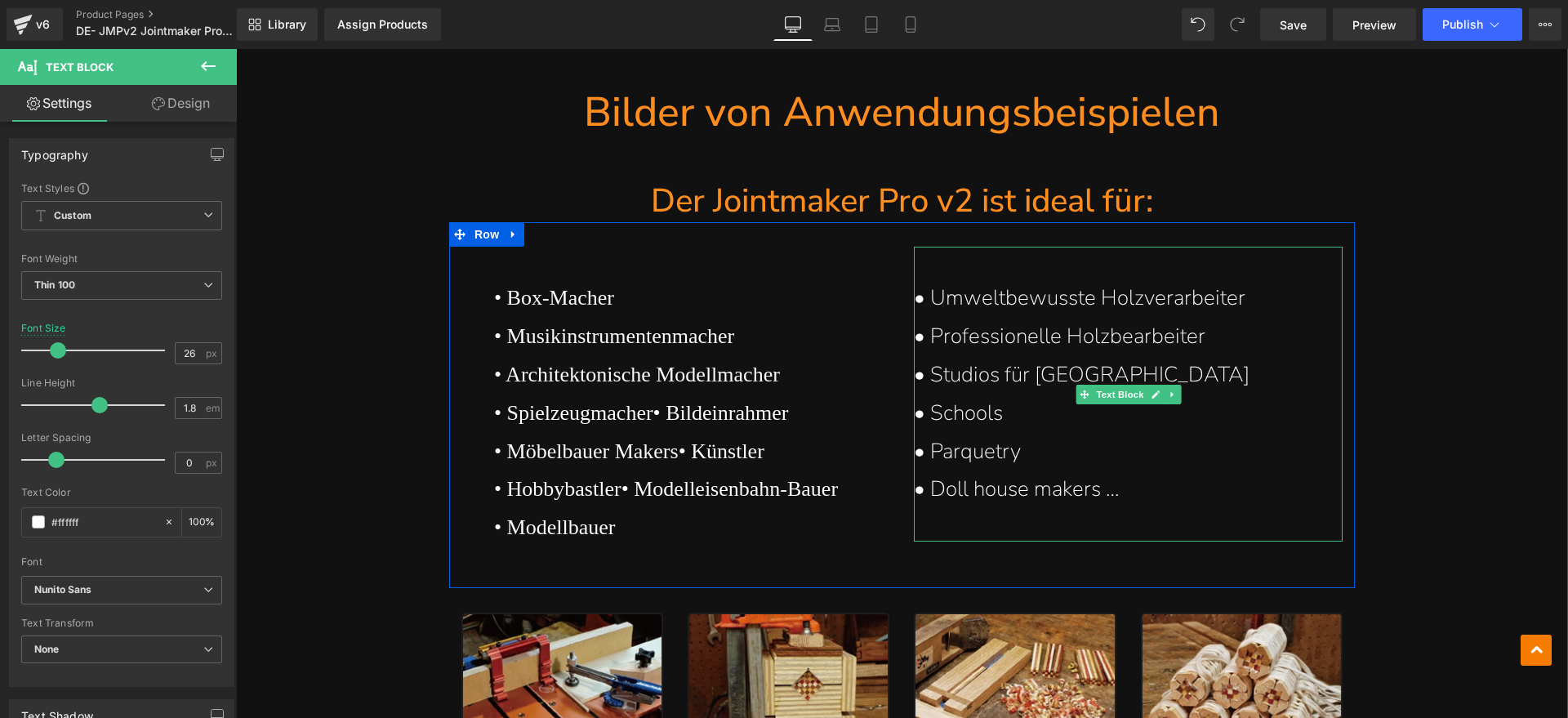
click at [1016, 420] on p "• Schools" at bounding box center [1119, 413] width 412 height 38
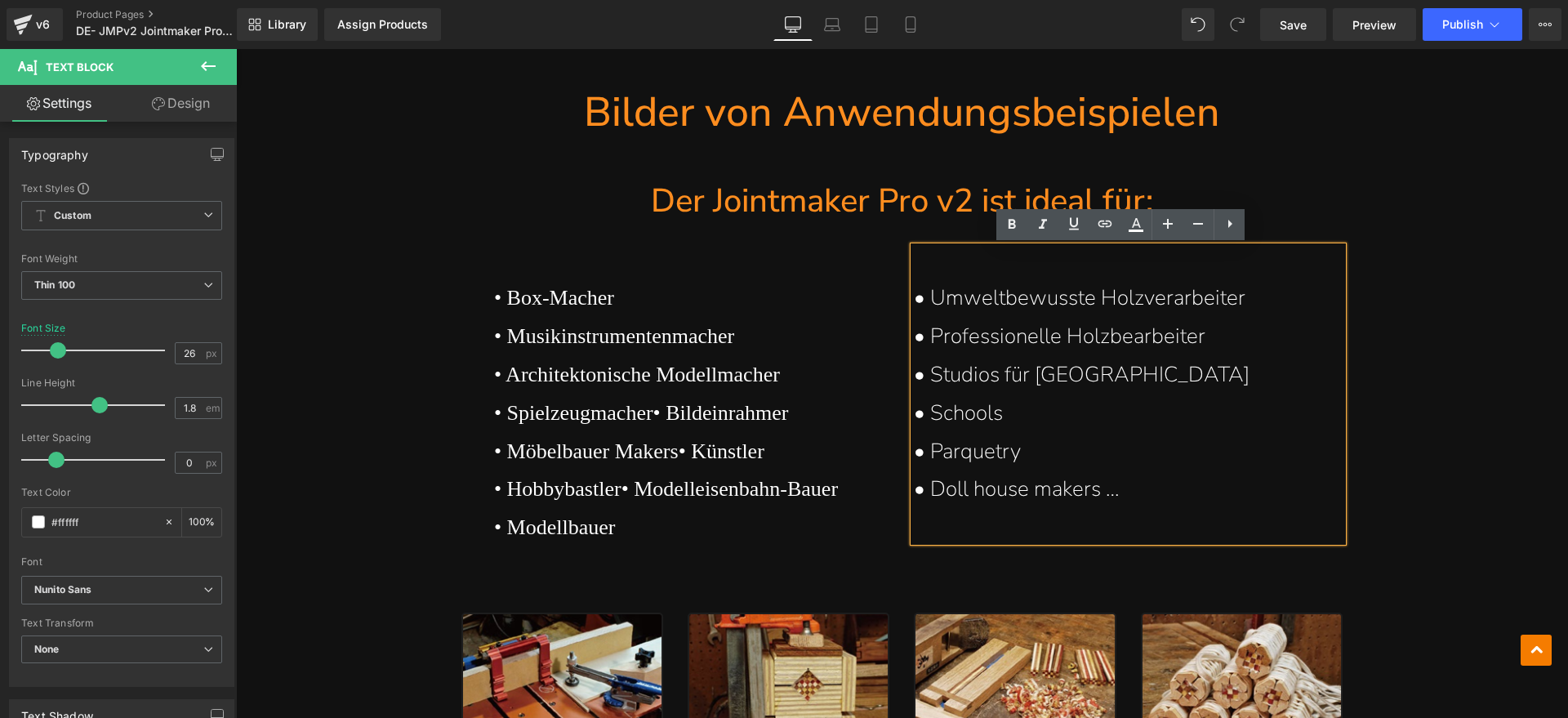
drag, startPoint x: 1008, startPoint y: 414, endPoint x: 923, endPoint y: 419, distance: 85.1
click at [923, 419] on p "• Schools" at bounding box center [1119, 413] width 412 height 38
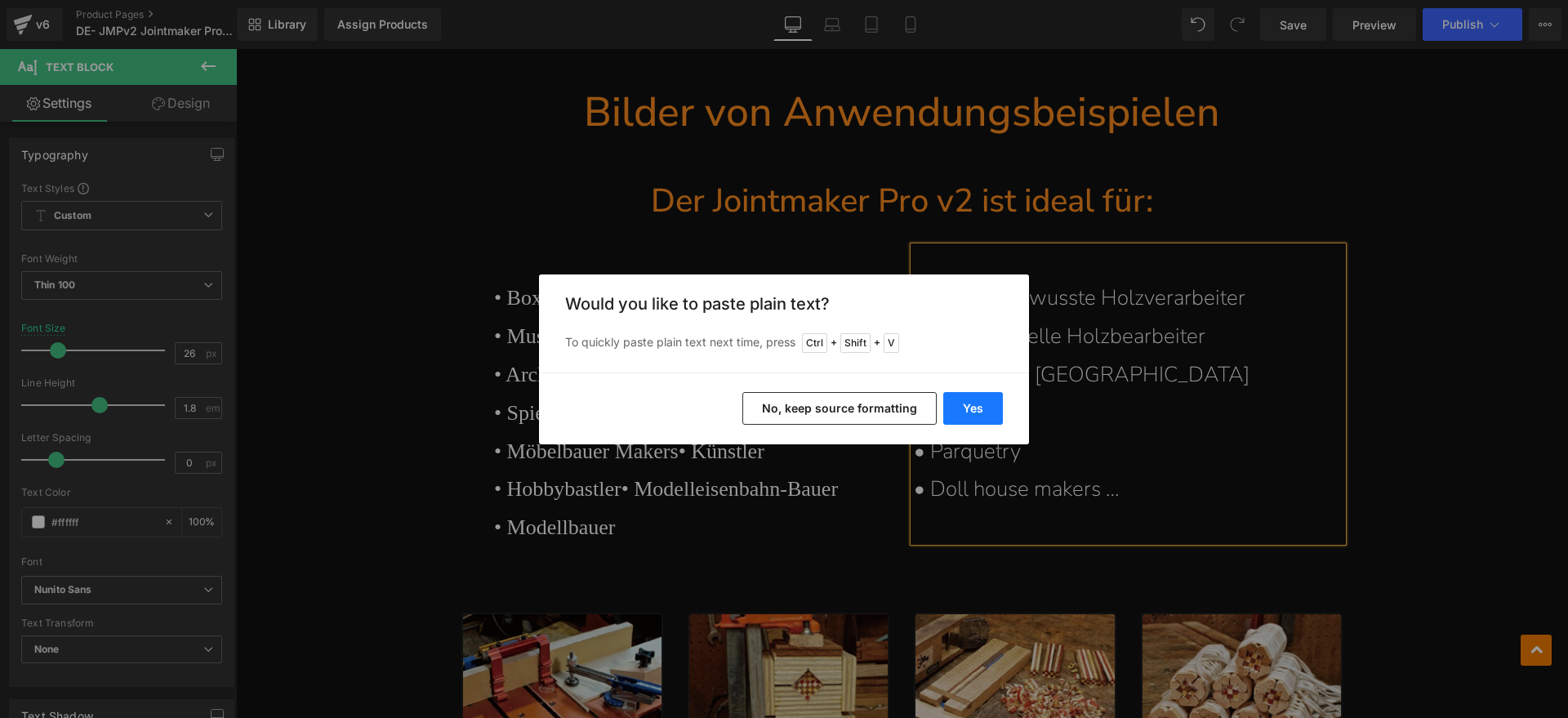
click at [969, 405] on button "Yes" at bounding box center [972, 408] width 59 height 33
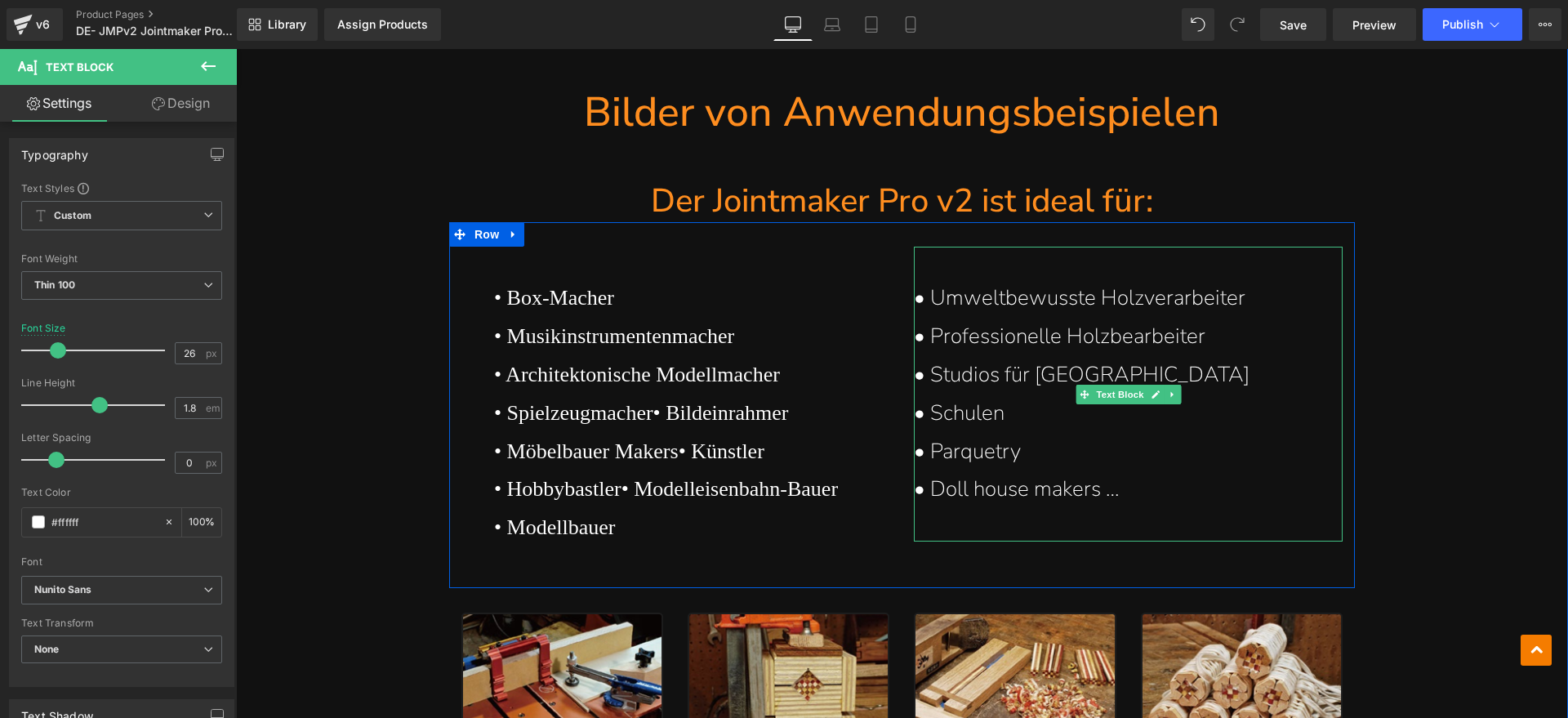
click at [989, 449] on p "• Parquetry" at bounding box center [1119, 451] width 412 height 38
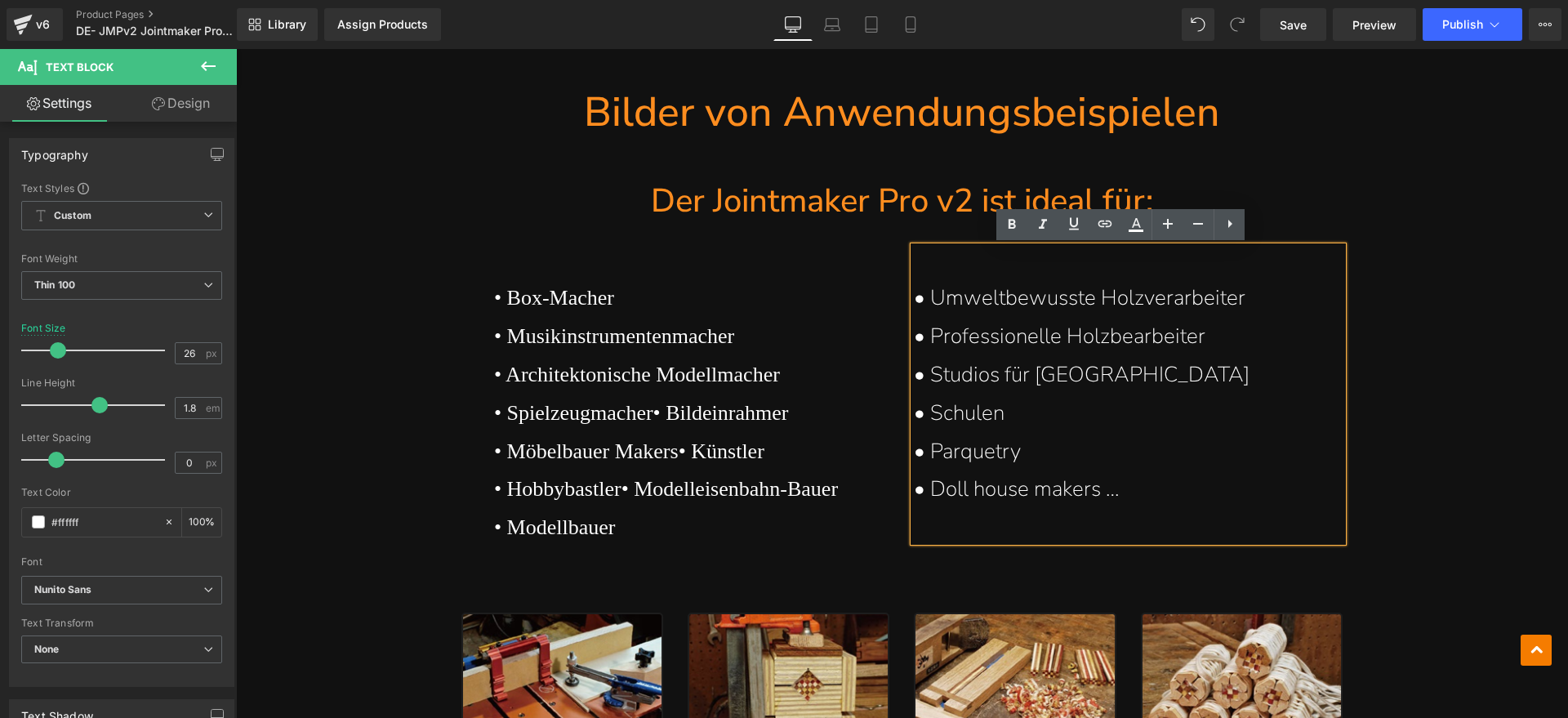
drag, startPoint x: 1013, startPoint y: 450, endPoint x: 918, endPoint y: 457, distance: 95.3
click at [918, 457] on p "• Parquetry" at bounding box center [1119, 451] width 412 height 38
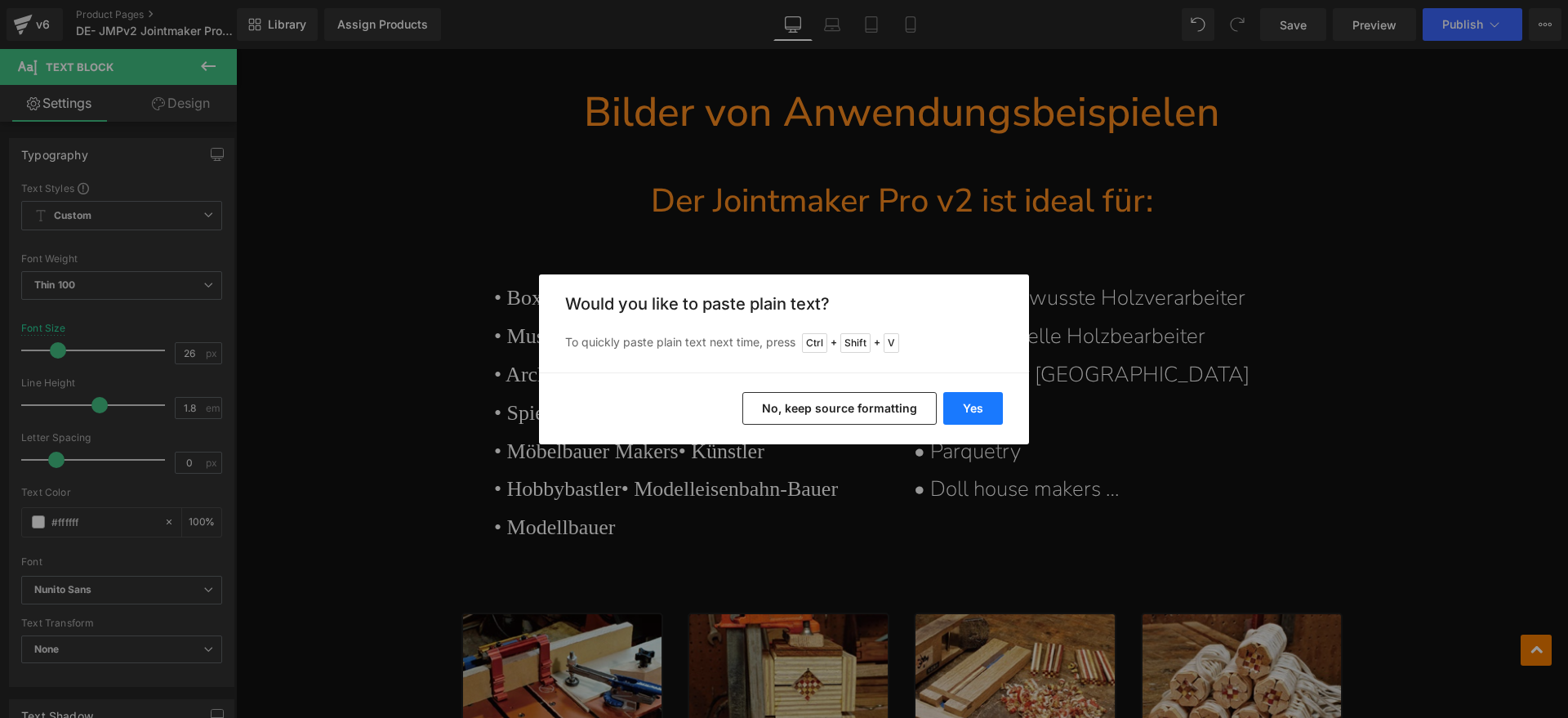
click at [948, 413] on button "Yes" at bounding box center [972, 408] width 59 height 33
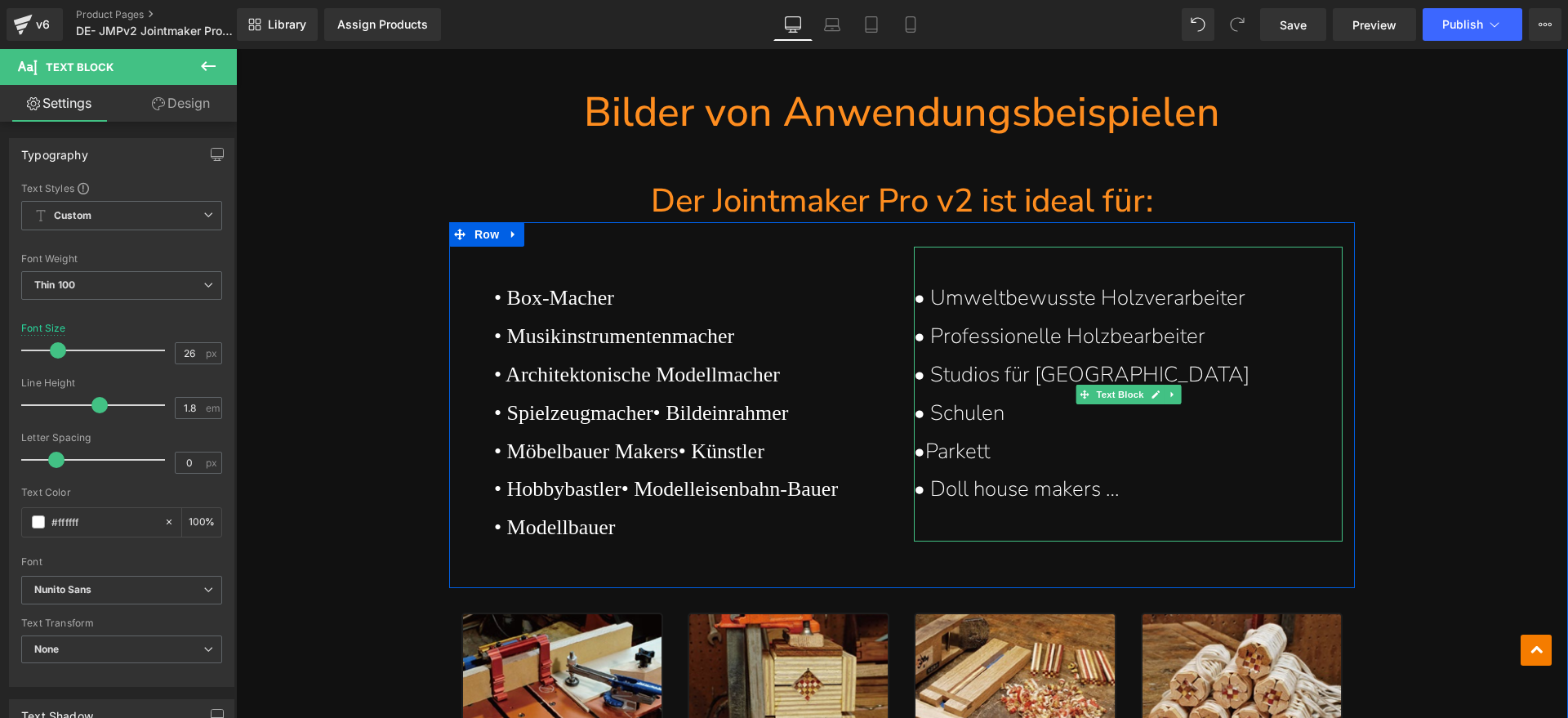
click at [923, 456] on p "•Parkett" at bounding box center [1119, 451] width 412 height 38
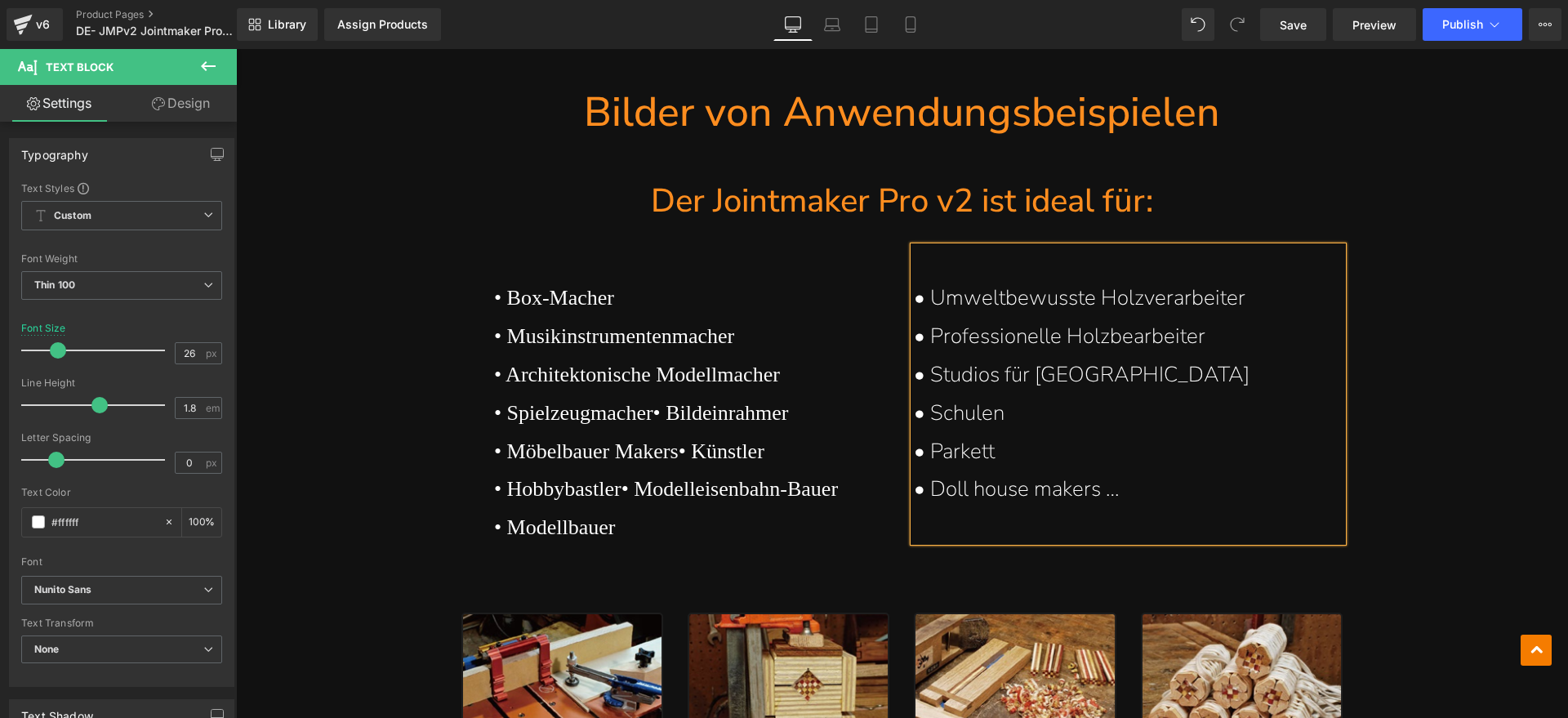
click at [1156, 489] on p "• Doll house makers …" at bounding box center [1119, 489] width 412 height 38
drag, startPoint x: 1168, startPoint y: 489, endPoint x: 921, endPoint y: 479, distance: 247.2
click at [921, 479] on p "• Doll house makers …" at bounding box center [1119, 489] width 412 height 38
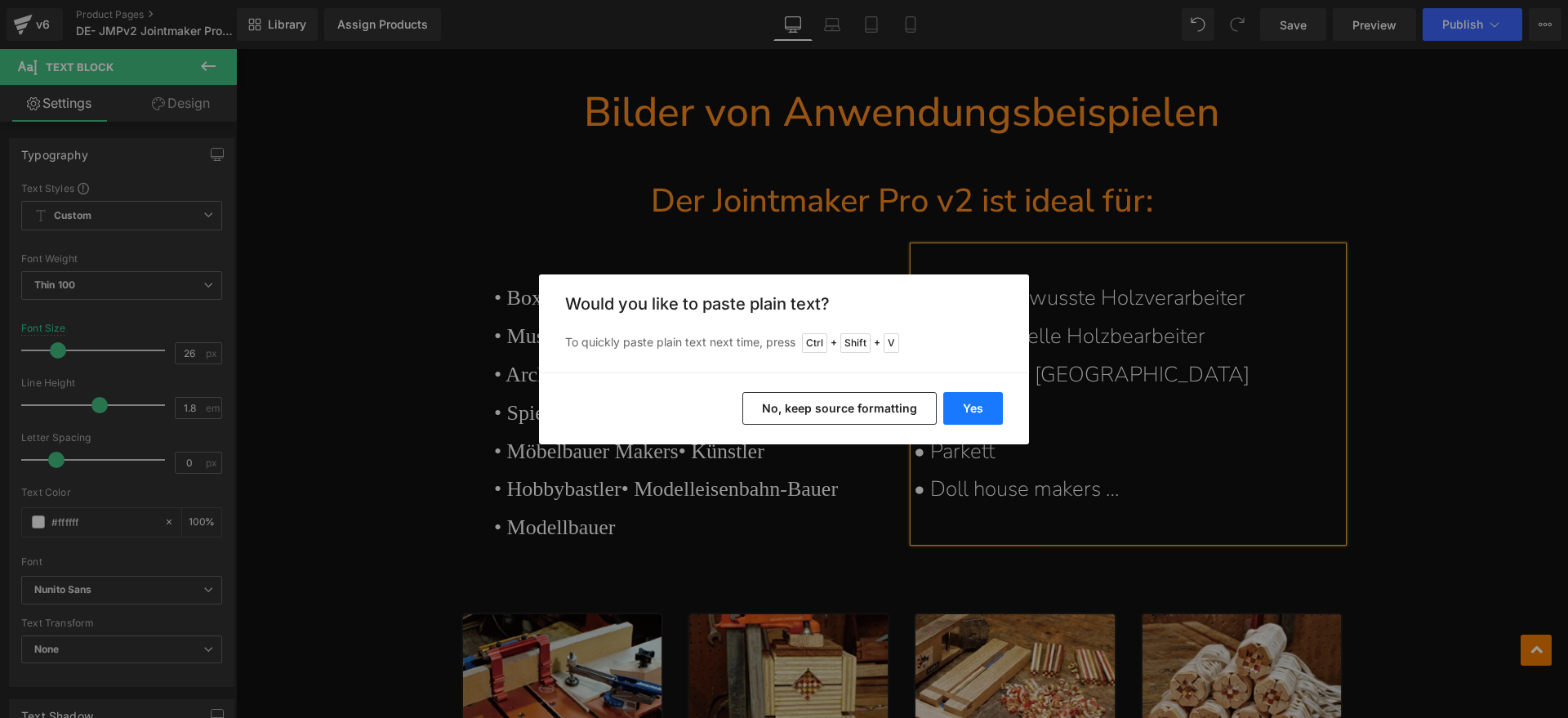
click at [969, 411] on button "Yes" at bounding box center [972, 408] width 59 height 33
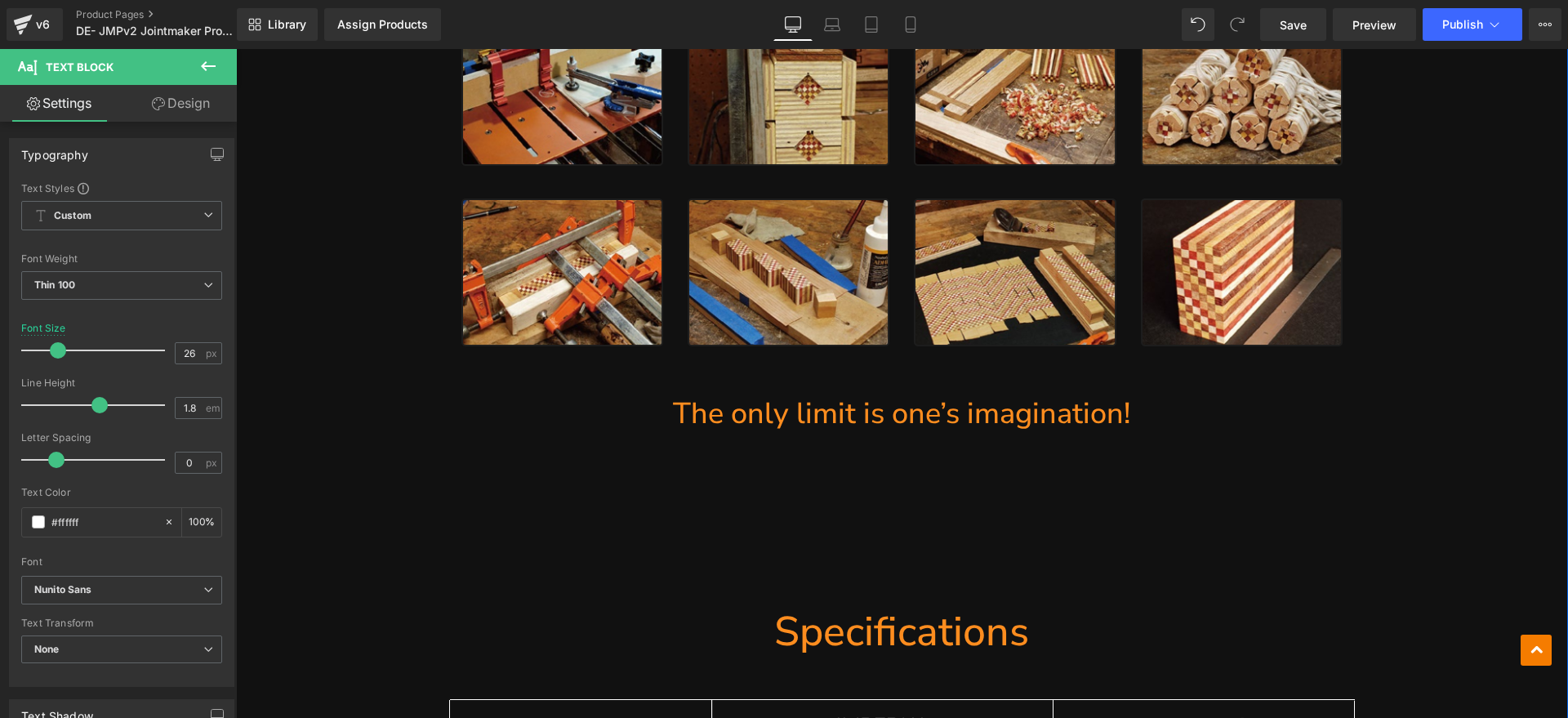
scroll to position [13400, 0]
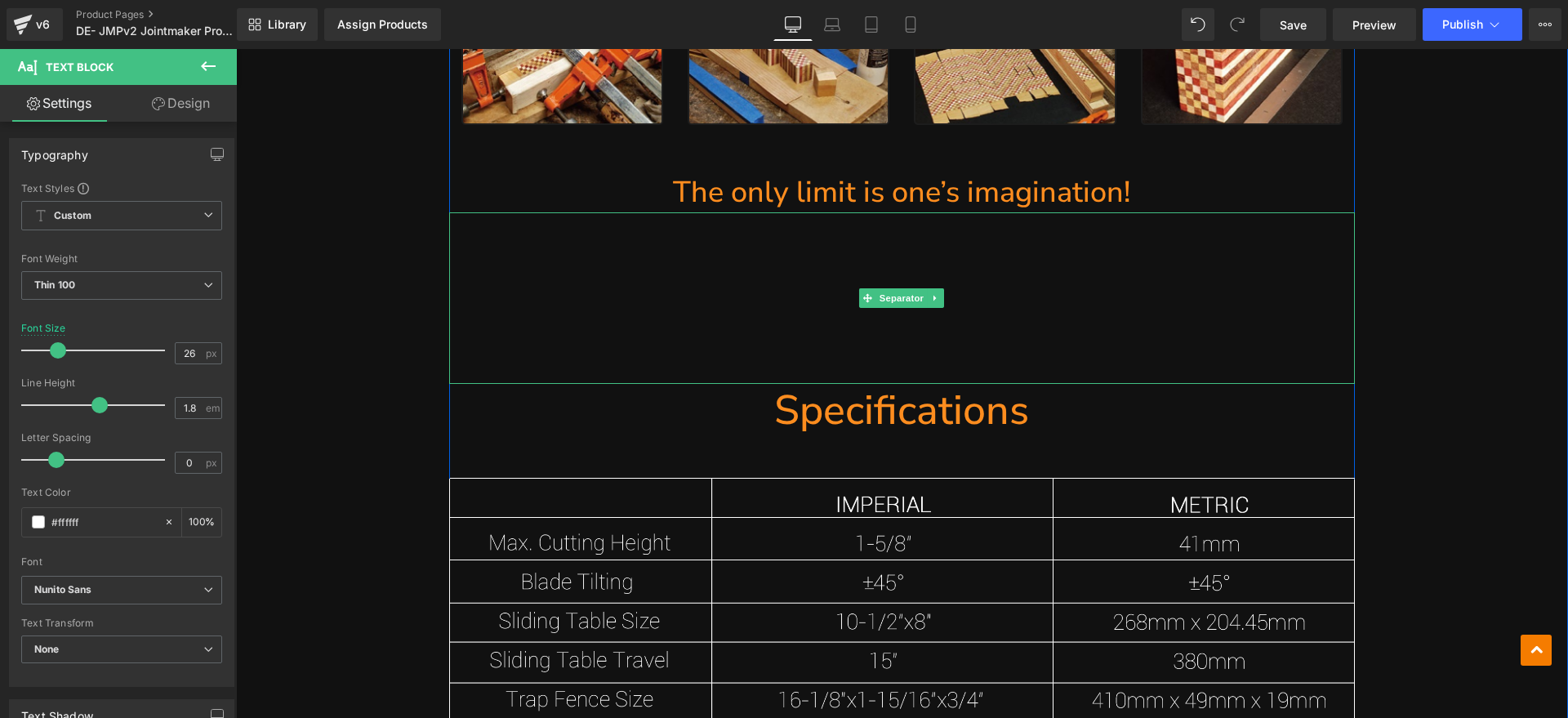
drag, startPoint x: 927, startPoint y: 175, endPoint x: 1139, endPoint y: 187, distance: 212.3
click at [927, 175] on div "The only limit is one’s imagination! Heading" at bounding box center [902, 193] width 906 height 38
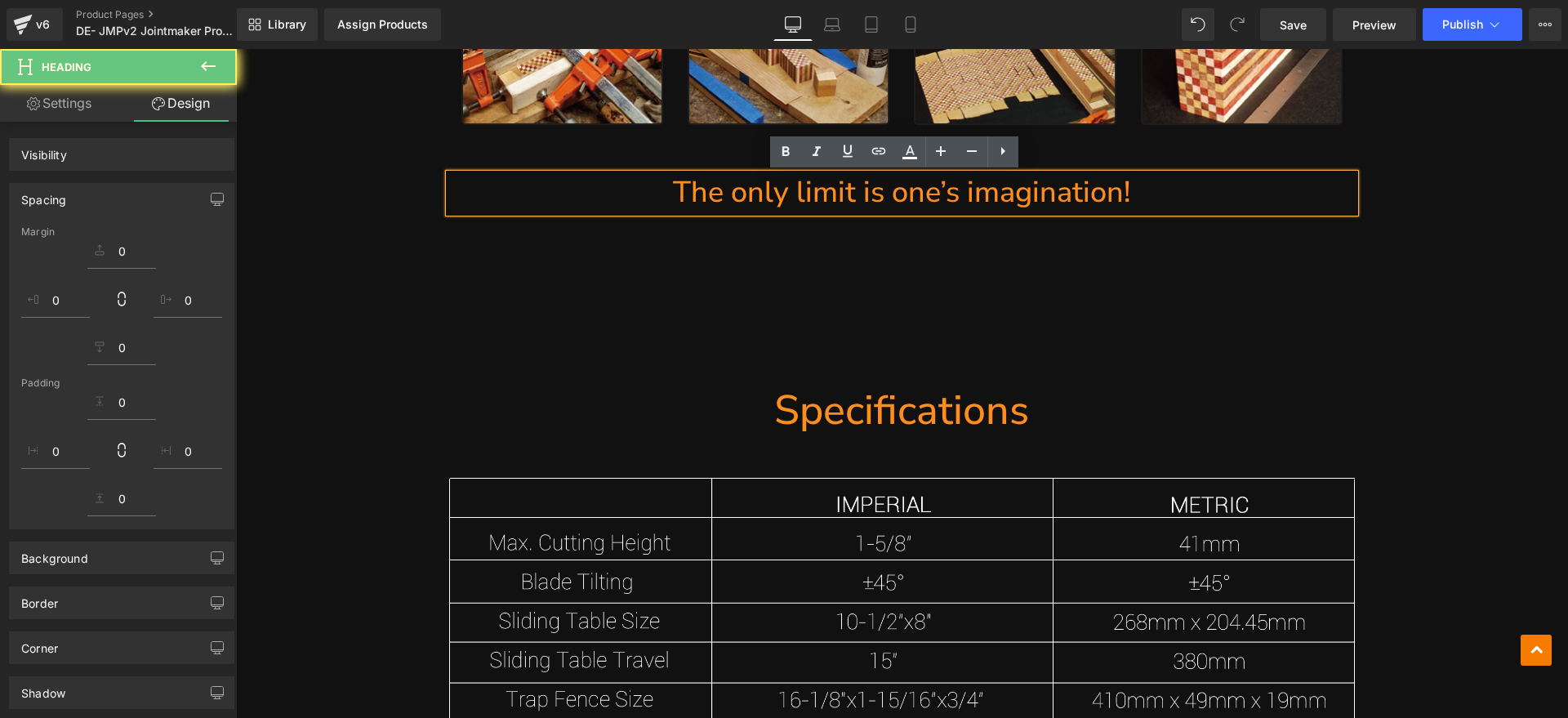
click at [675, 193] on h1 "The only limit is one’s imagination!" at bounding box center [902, 193] width 906 height 38
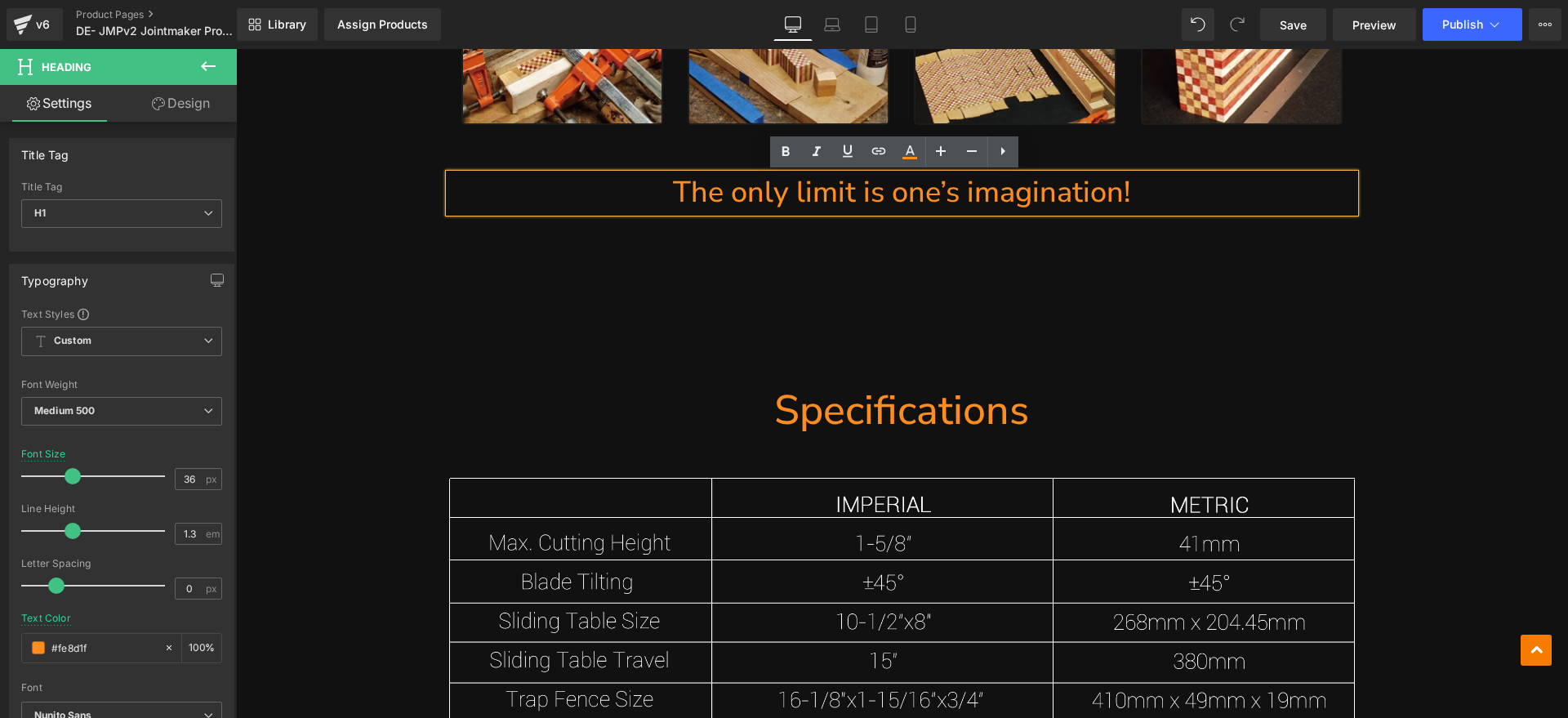
paste div
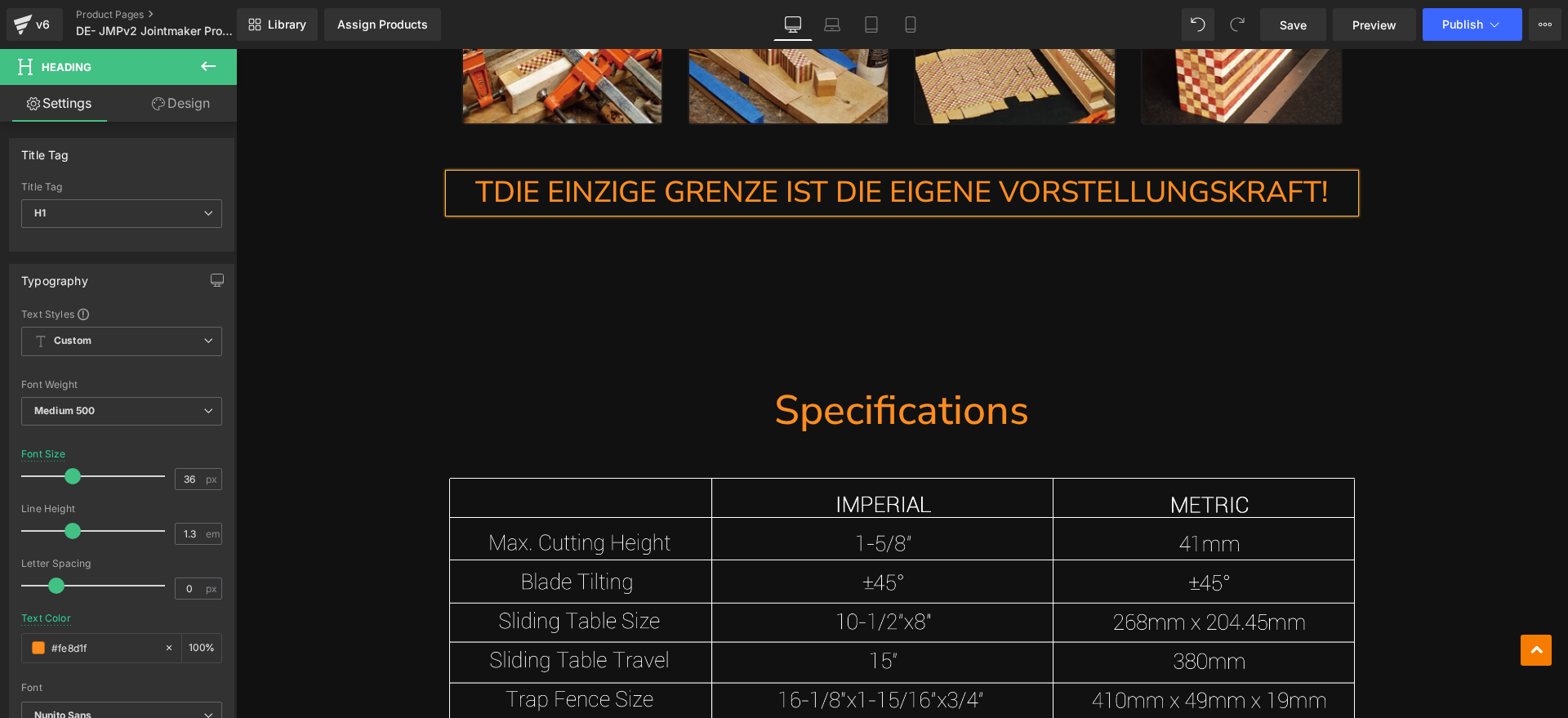
click at [482, 195] on h1 "TDIE EINZIGE GRENZE IST DIE EIGENE VORSTELLUNGSKRAFT!" at bounding box center [902, 193] width 906 height 38
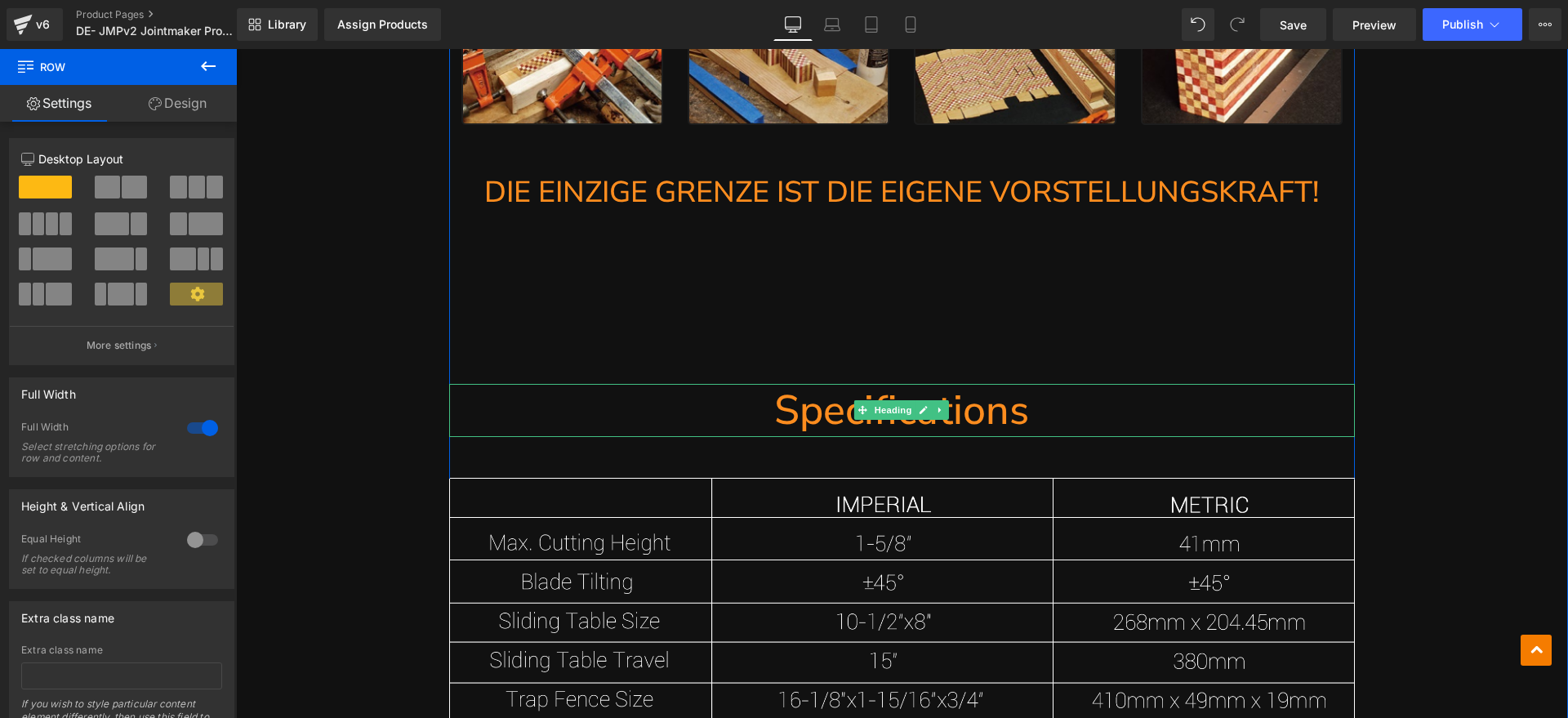
click at [990, 418] on h1 "Specifications" at bounding box center [902, 410] width 906 height 53
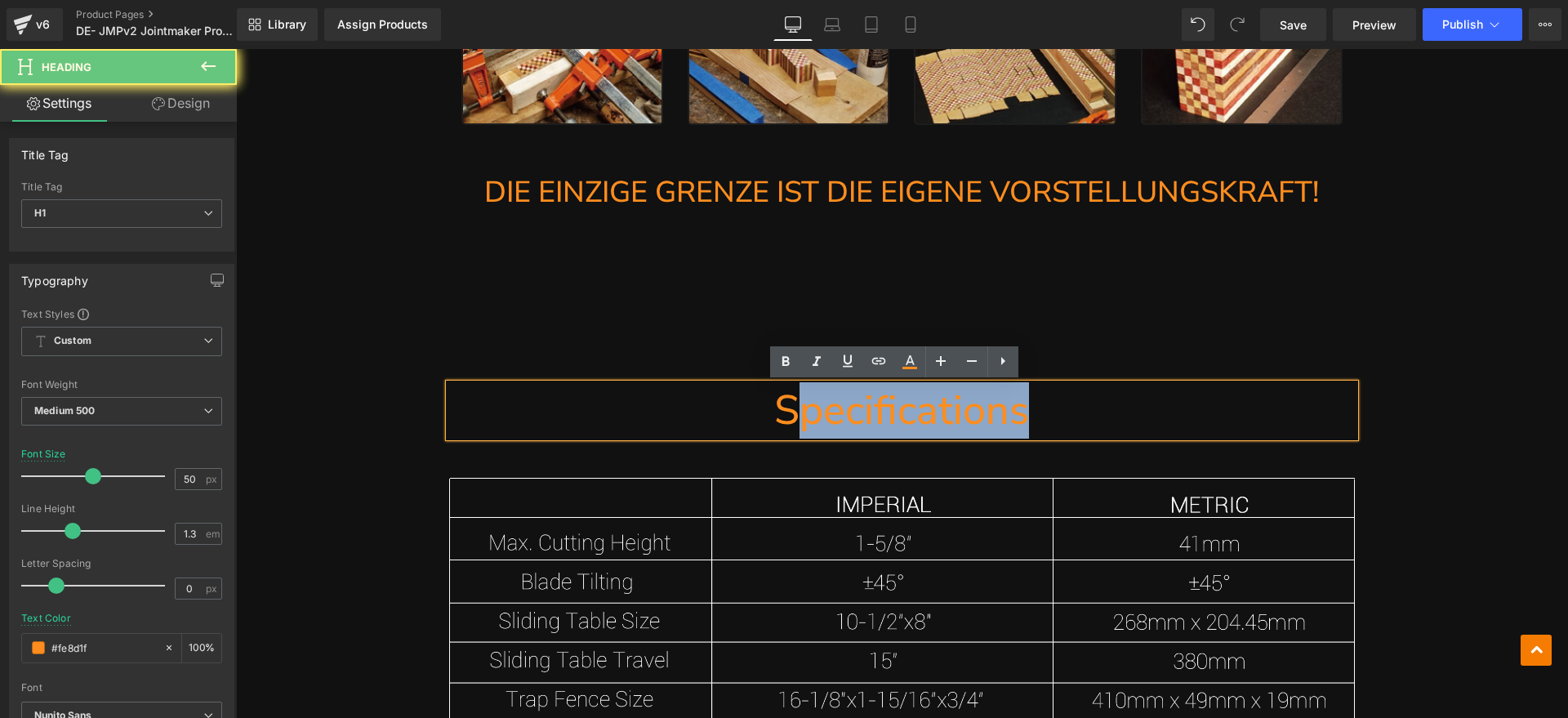
drag, startPoint x: 1082, startPoint y: 416, endPoint x: 794, endPoint y: 417, distance: 288.0
click at [794, 417] on h1 "Specifications" at bounding box center [902, 410] width 906 height 53
paste div
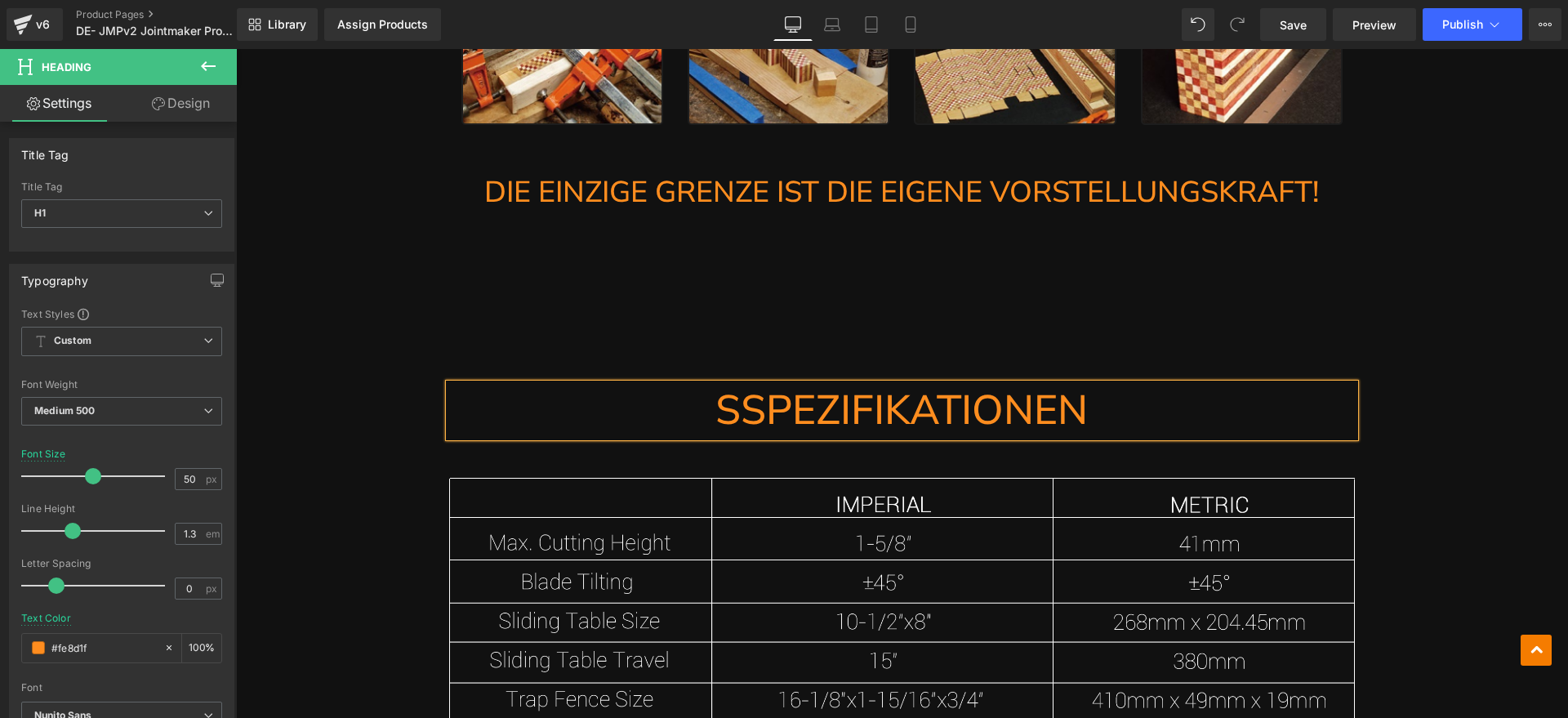
click at [741, 419] on h1 "SSPEZIFIKATIONEN" at bounding box center [902, 410] width 906 height 53
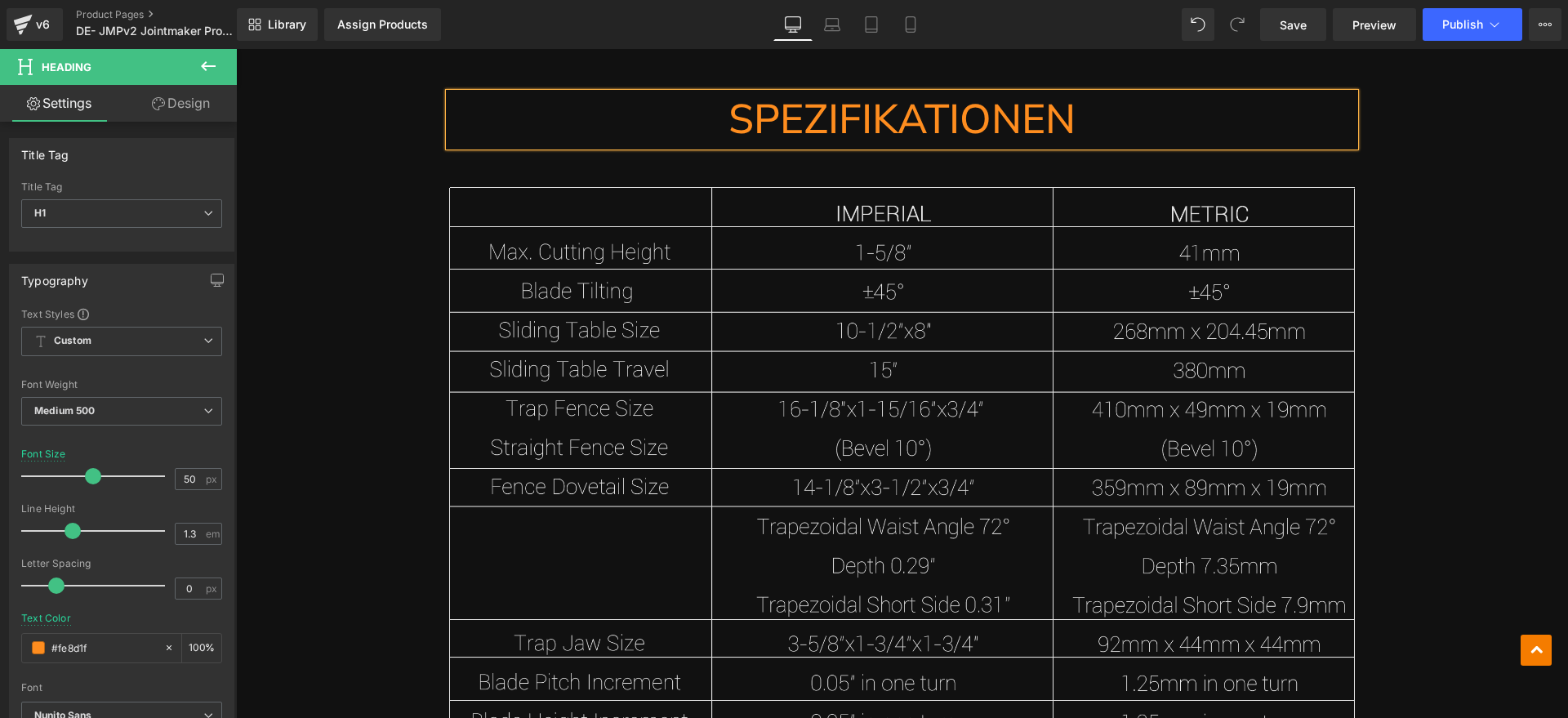
scroll to position [13706, 0]
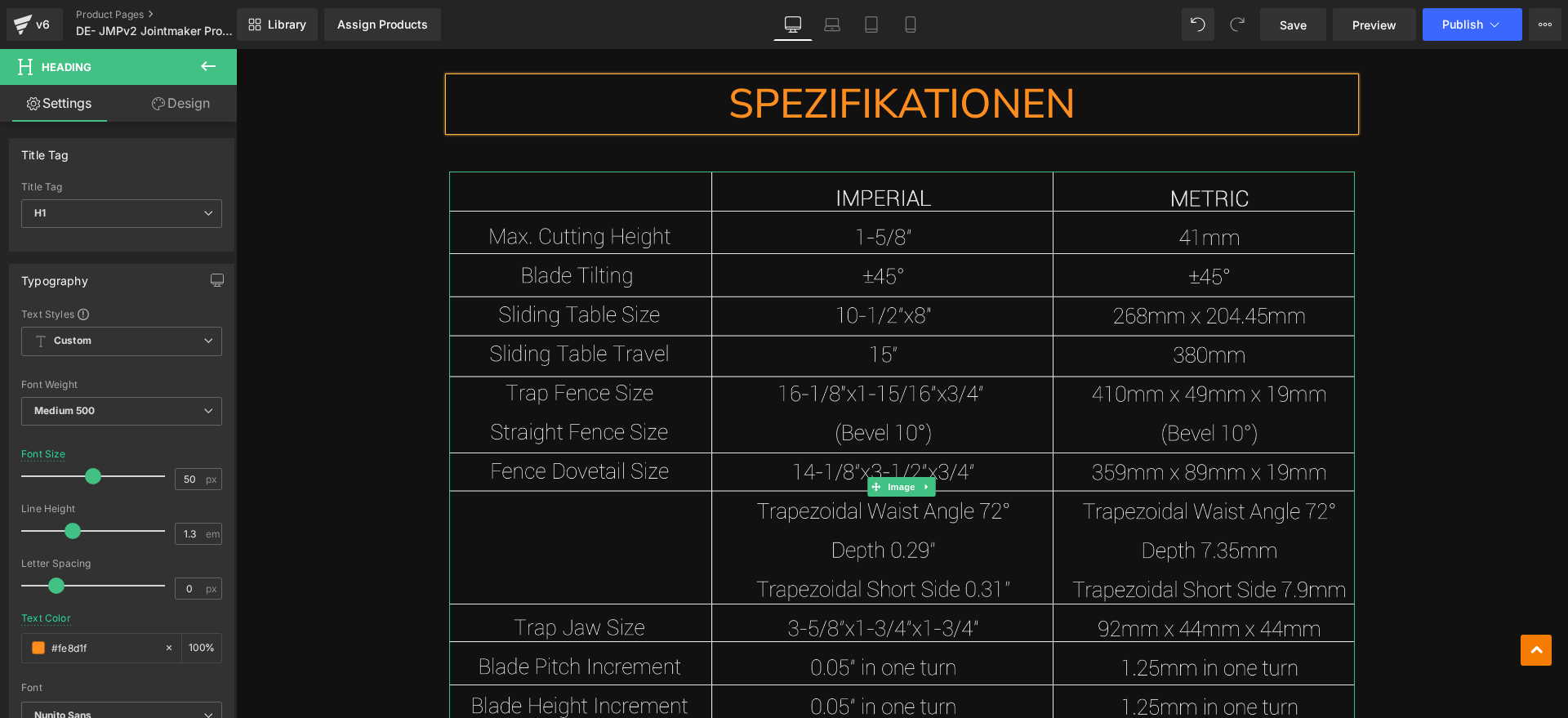
click at [885, 480] on span "Image" at bounding box center [902, 487] width 34 height 19
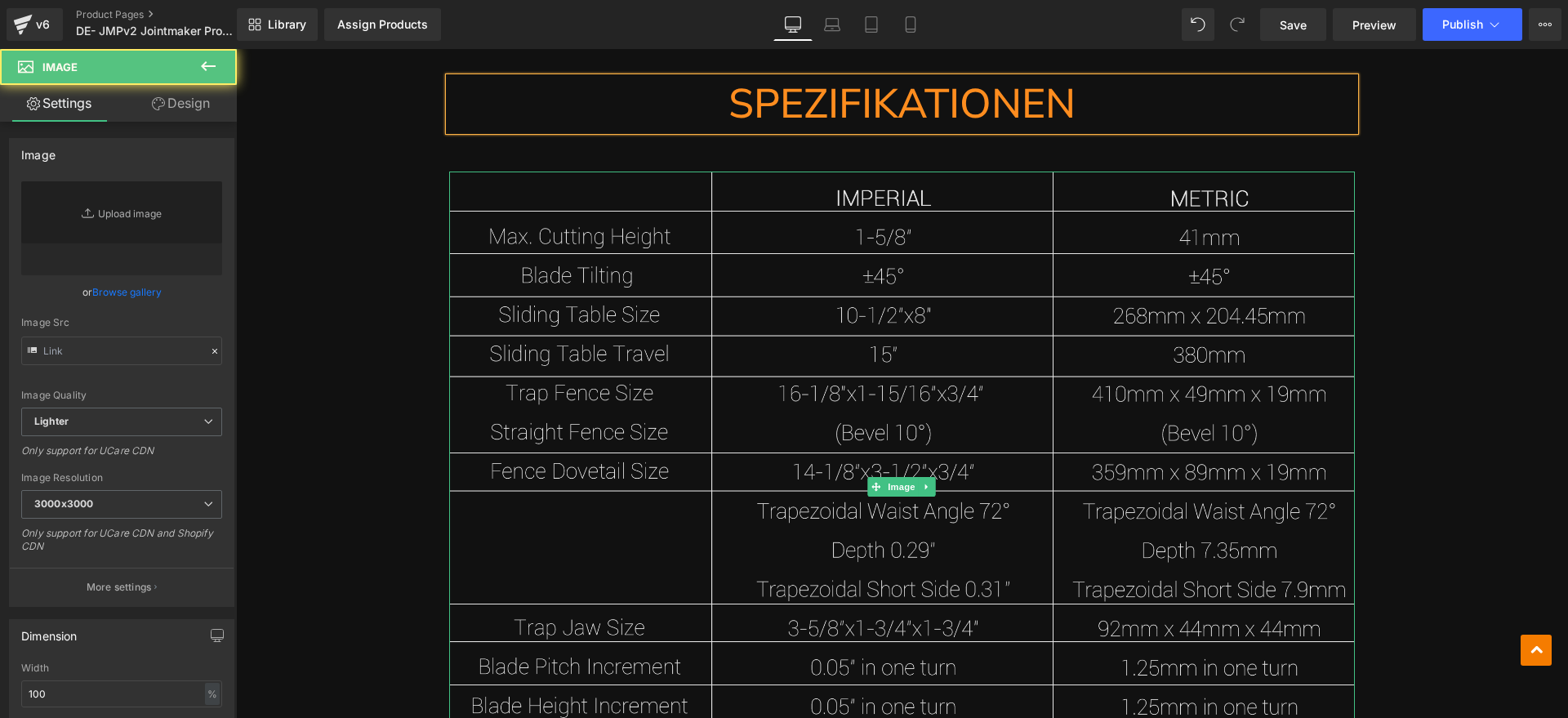
type input "[URL][DOMAIN_NAME]"
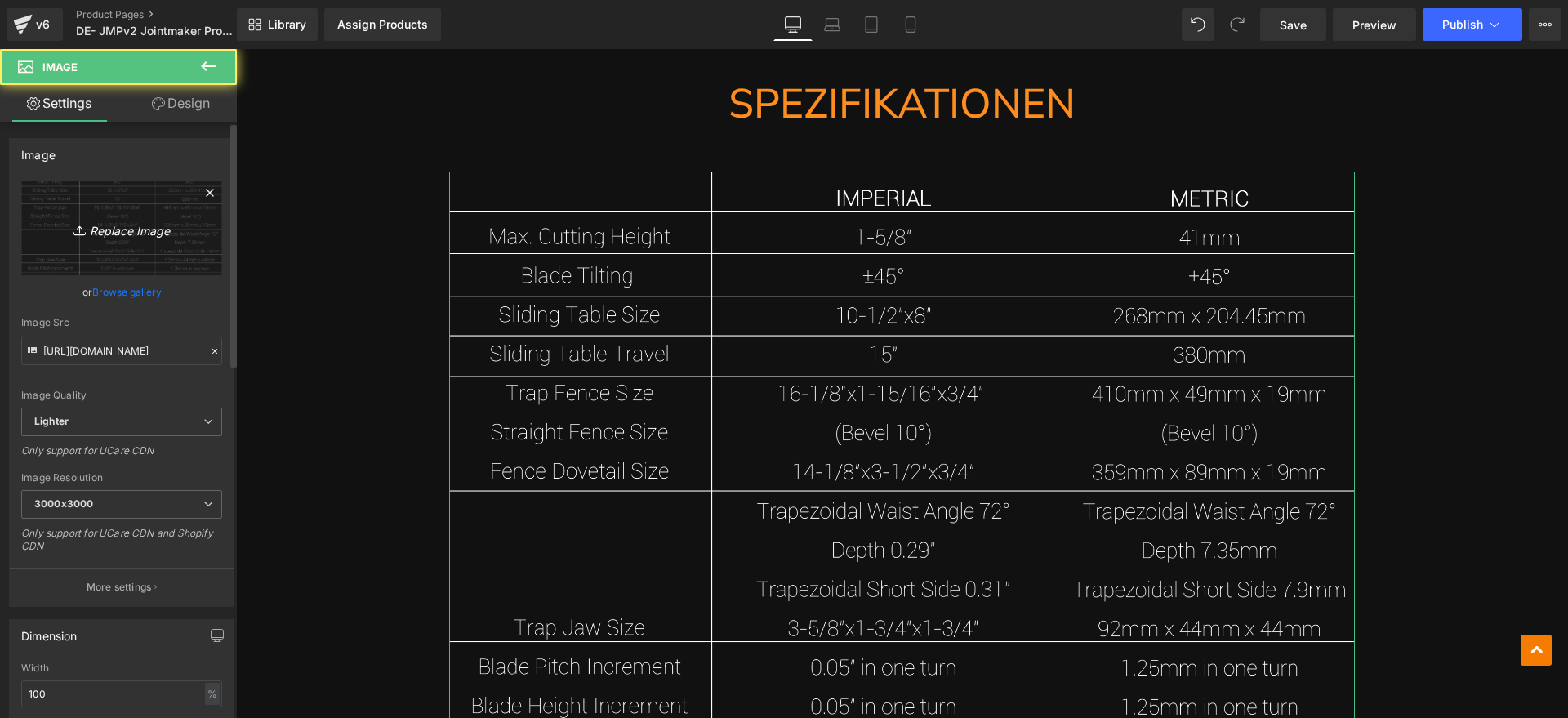
click at [155, 226] on icon "Replace Image" at bounding box center [122, 228] width 131 height 20
type input "C:\fakepath\JMP 6.webp"
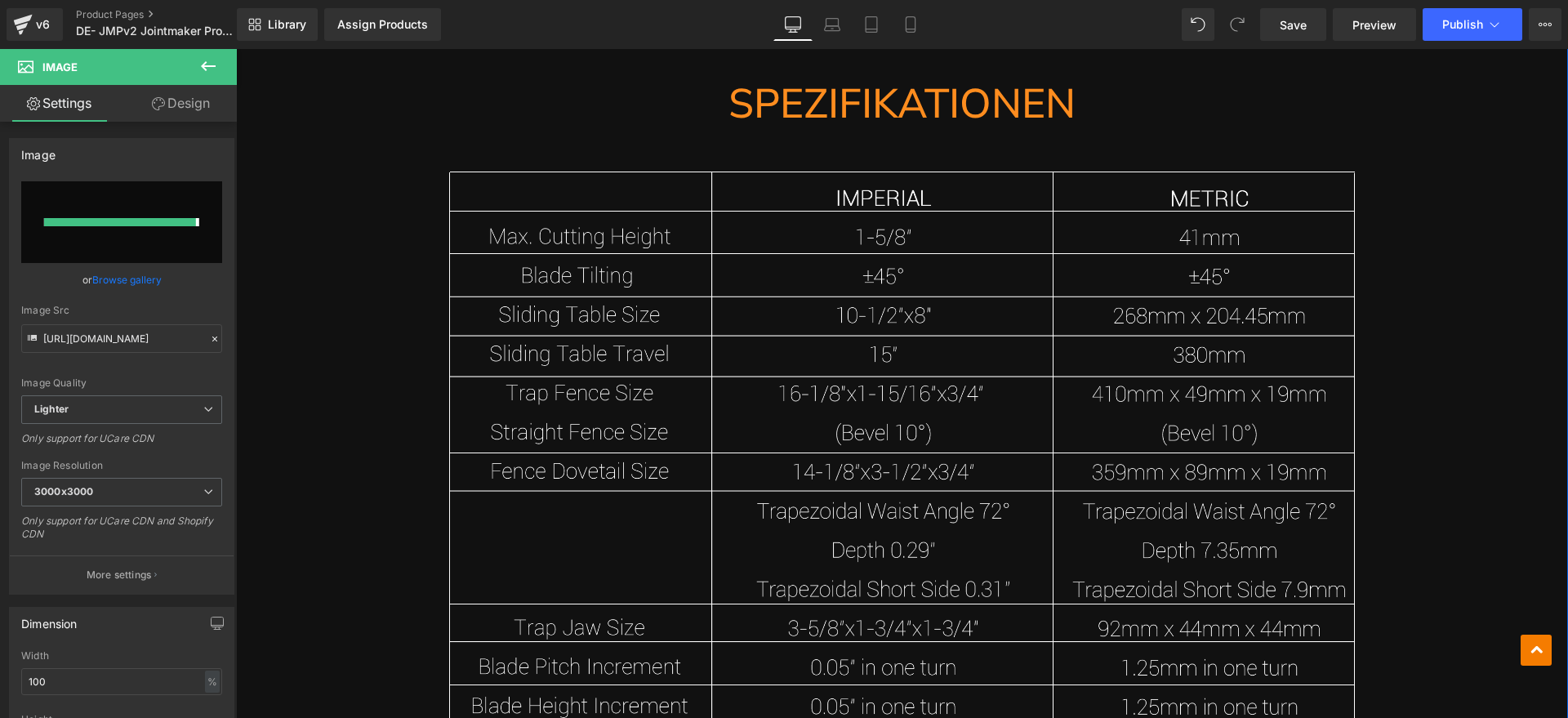
type input "[URL][DOMAIN_NAME]"
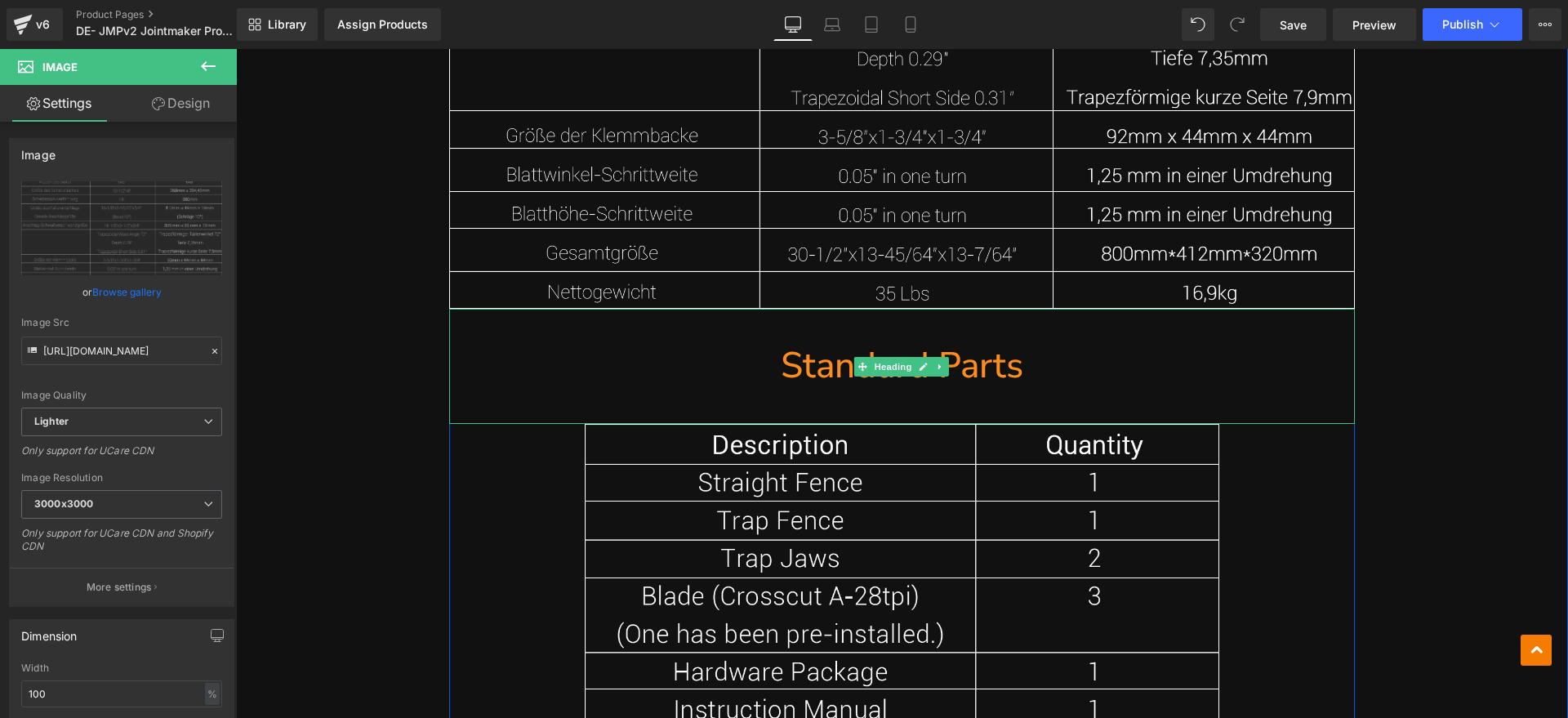
scroll to position [14217, 0]
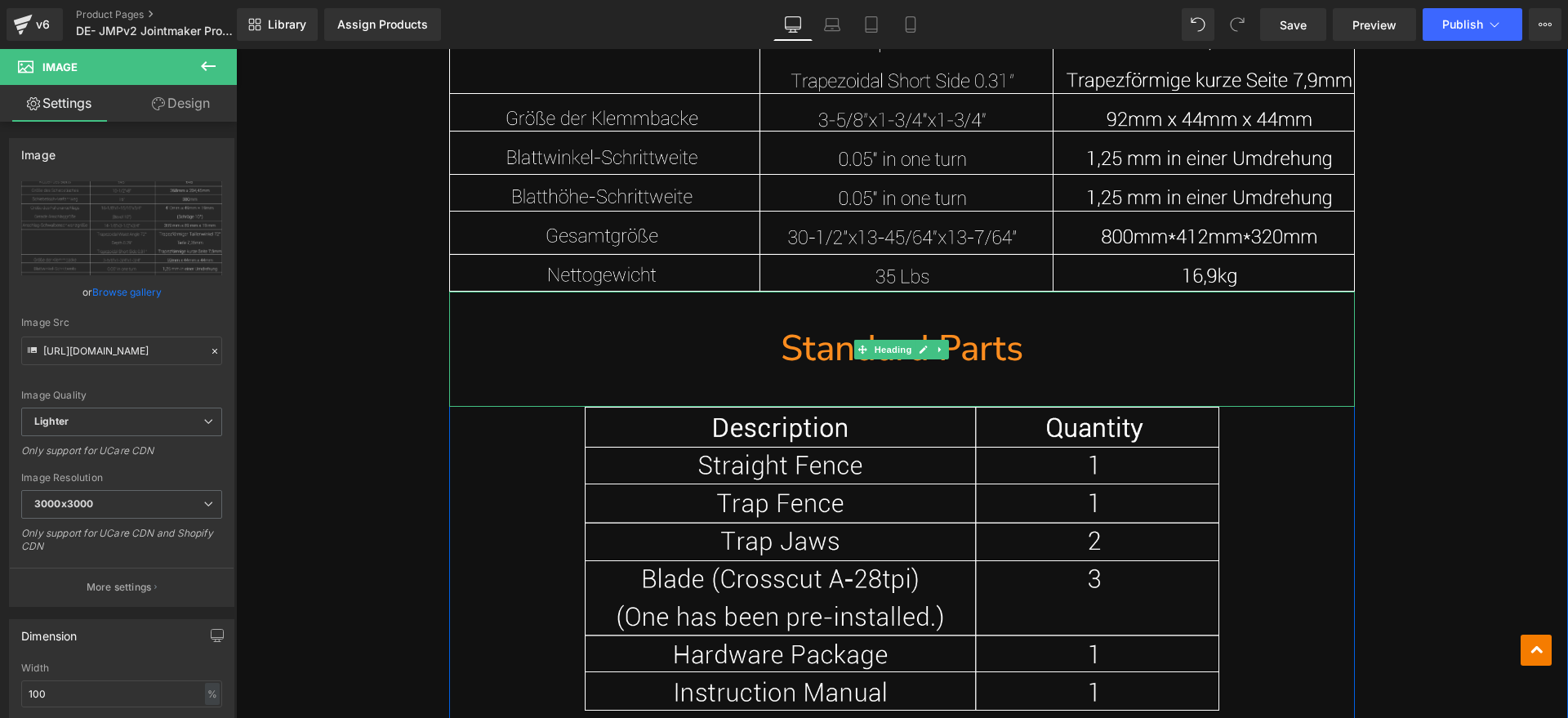
drag, startPoint x: 1011, startPoint y: 356, endPoint x: 1060, endPoint y: 340, distance: 51.5
click at [1011, 356] on h1 "Standard Parts" at bounding box center [902, 349] width 906 height 50
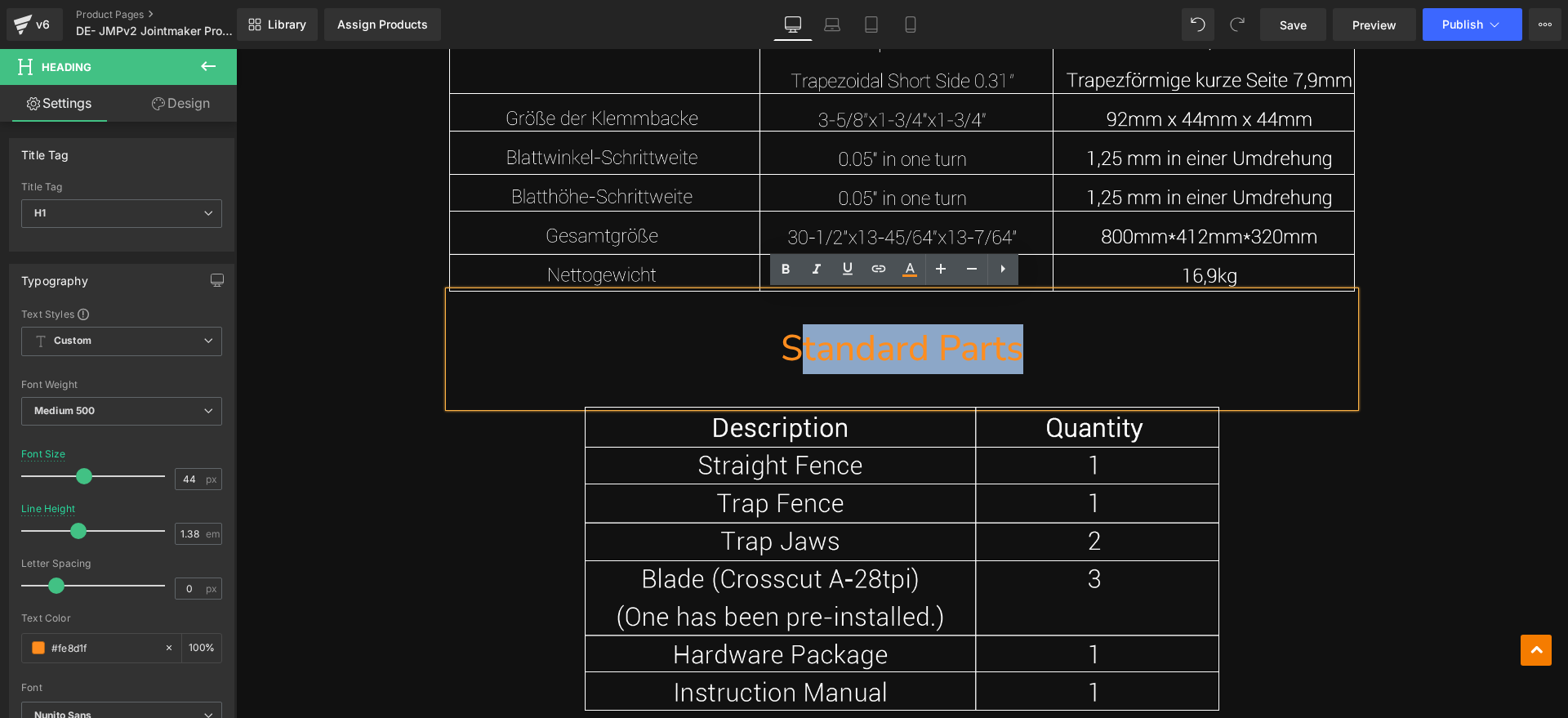
drag, startPoint x: 1060, startPoint y: 340, endPoint x: 794, endPoint y: 350, distance: 266.2
click at [794, 350] on h1 "Standard Parts" at bounding box center [902, 349] width 906 height 50
paste div
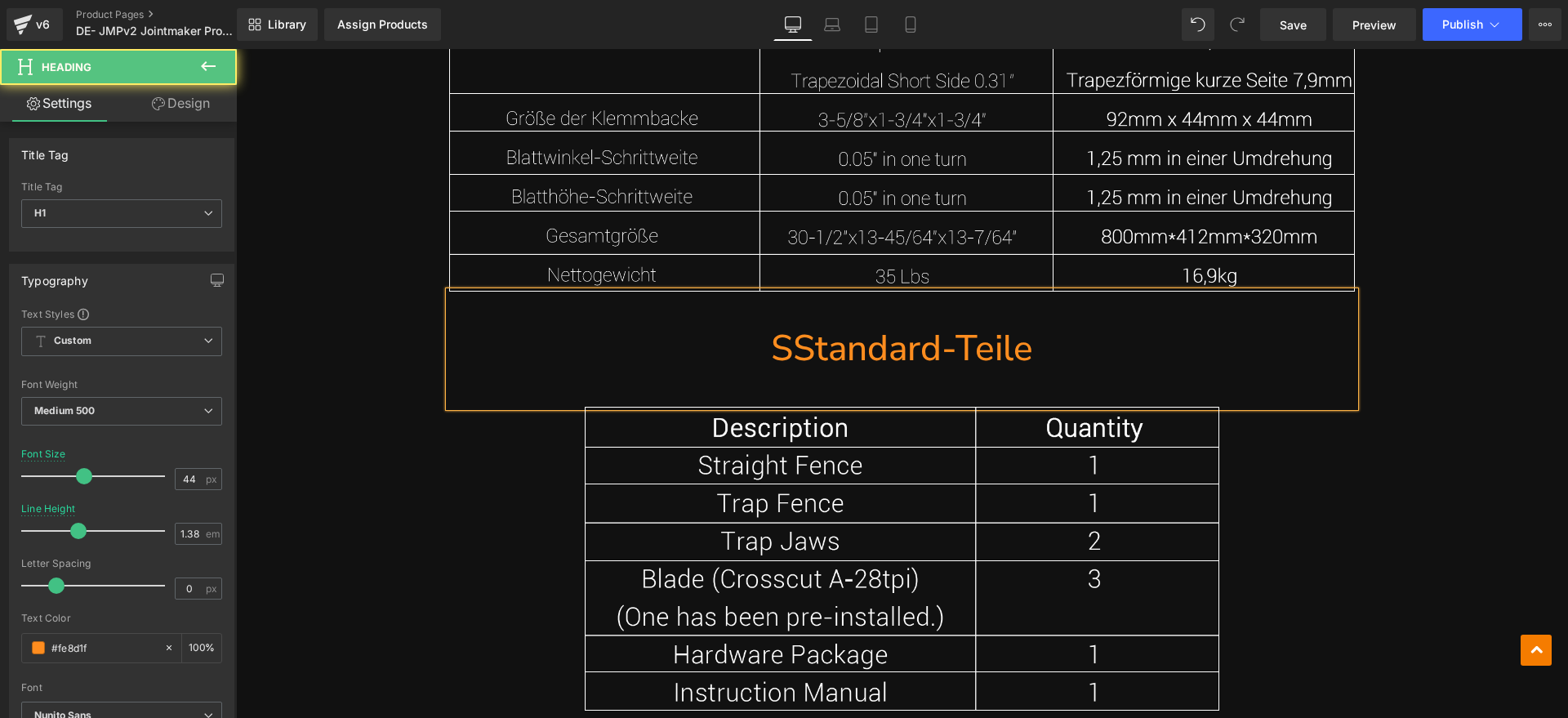
click at [791, 351] on h1 "SStandard-Teile" at bounding box center [902, 349] width 906 height 50
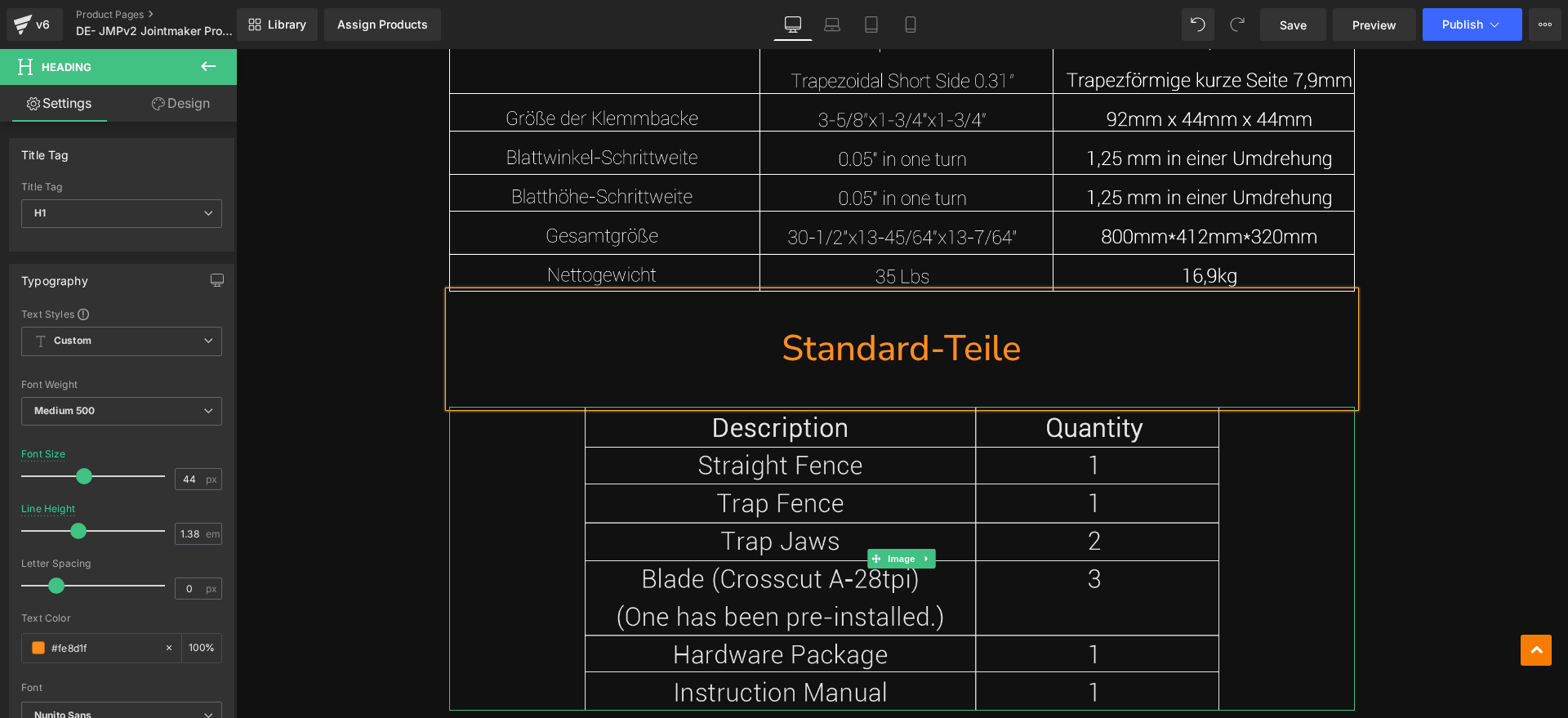
click at [718, 589] on img at bounding box center [901, 558] width 634 height 304
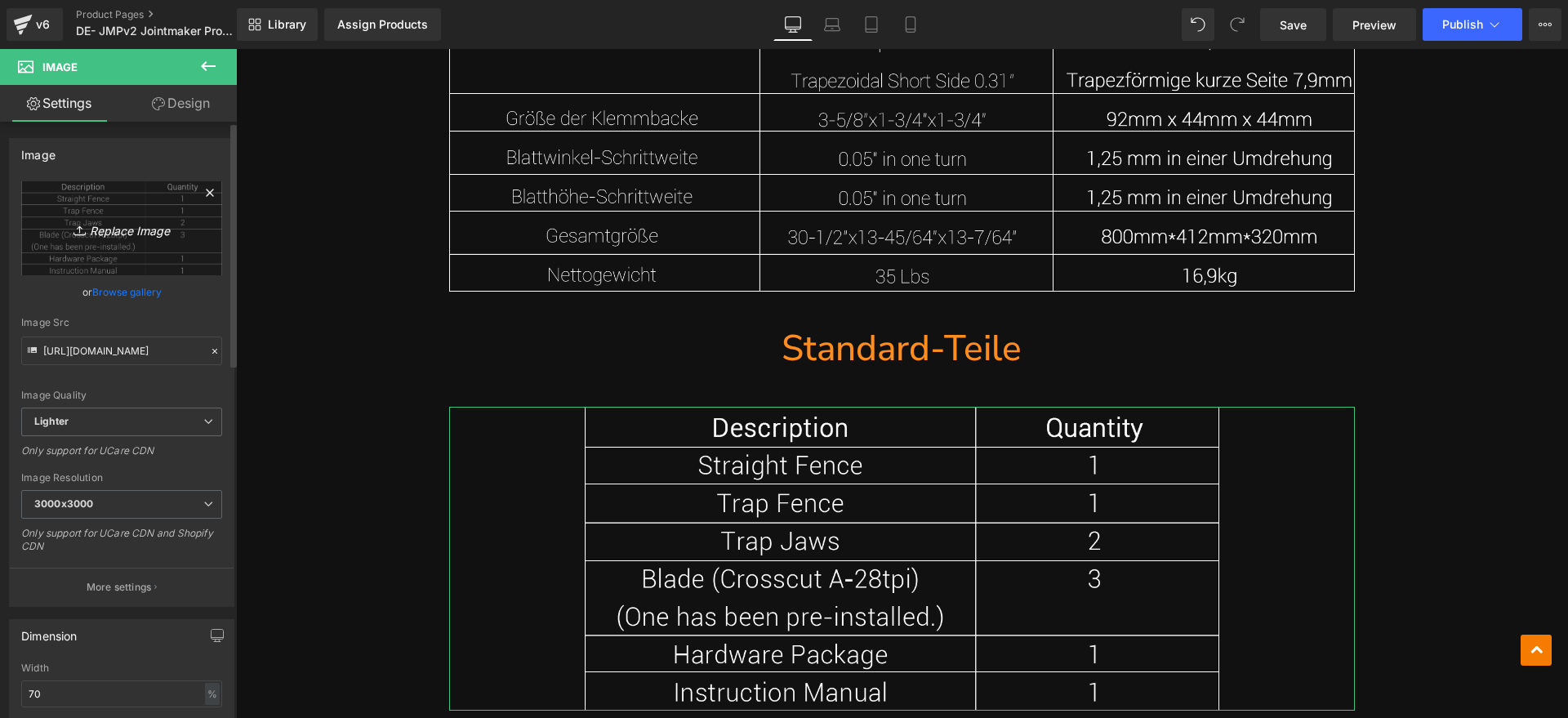
click at [185, 259] on link "Replace Image" at bounding box center [122, 228] width 201 height 94
type input "C:\fakepath\JMP 8.webp"
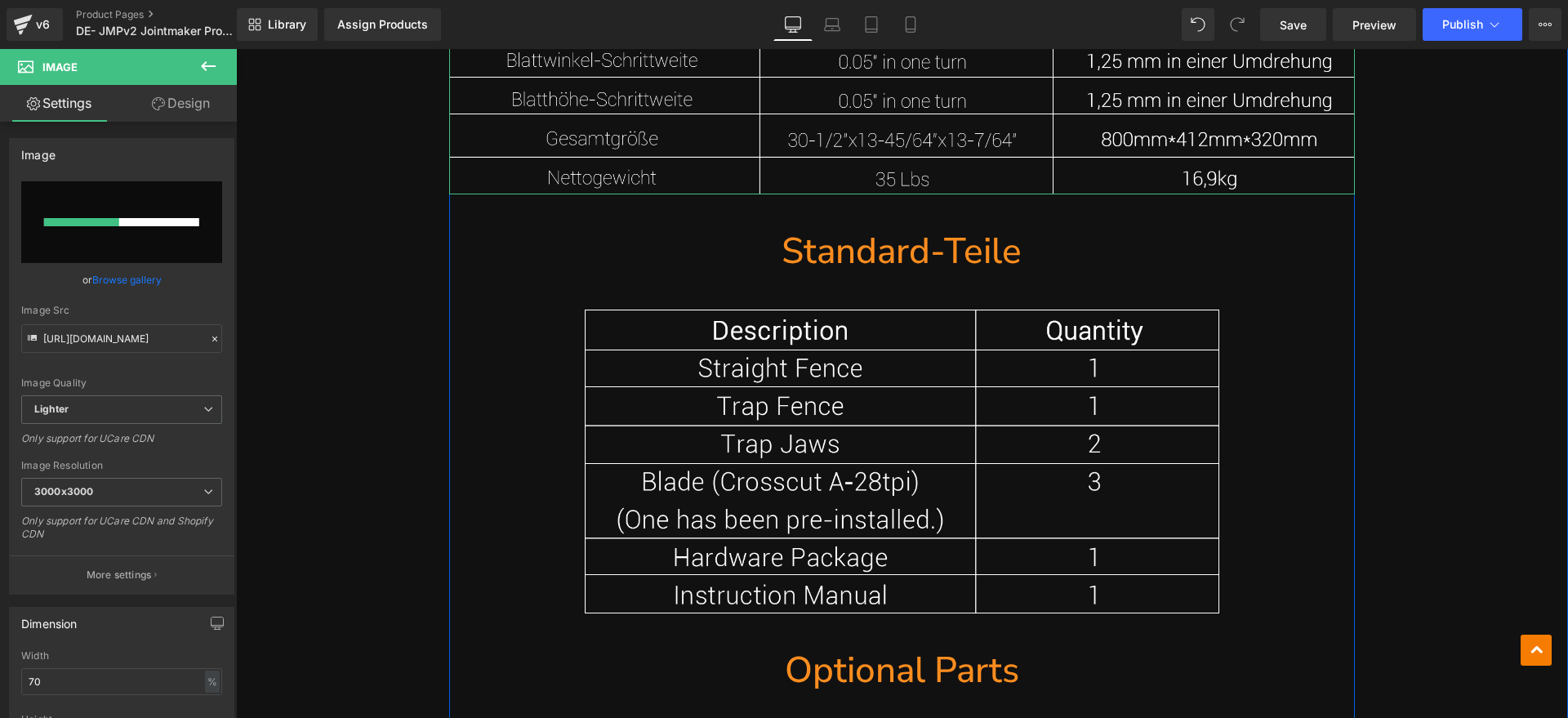
scroll to position [14319, 0]
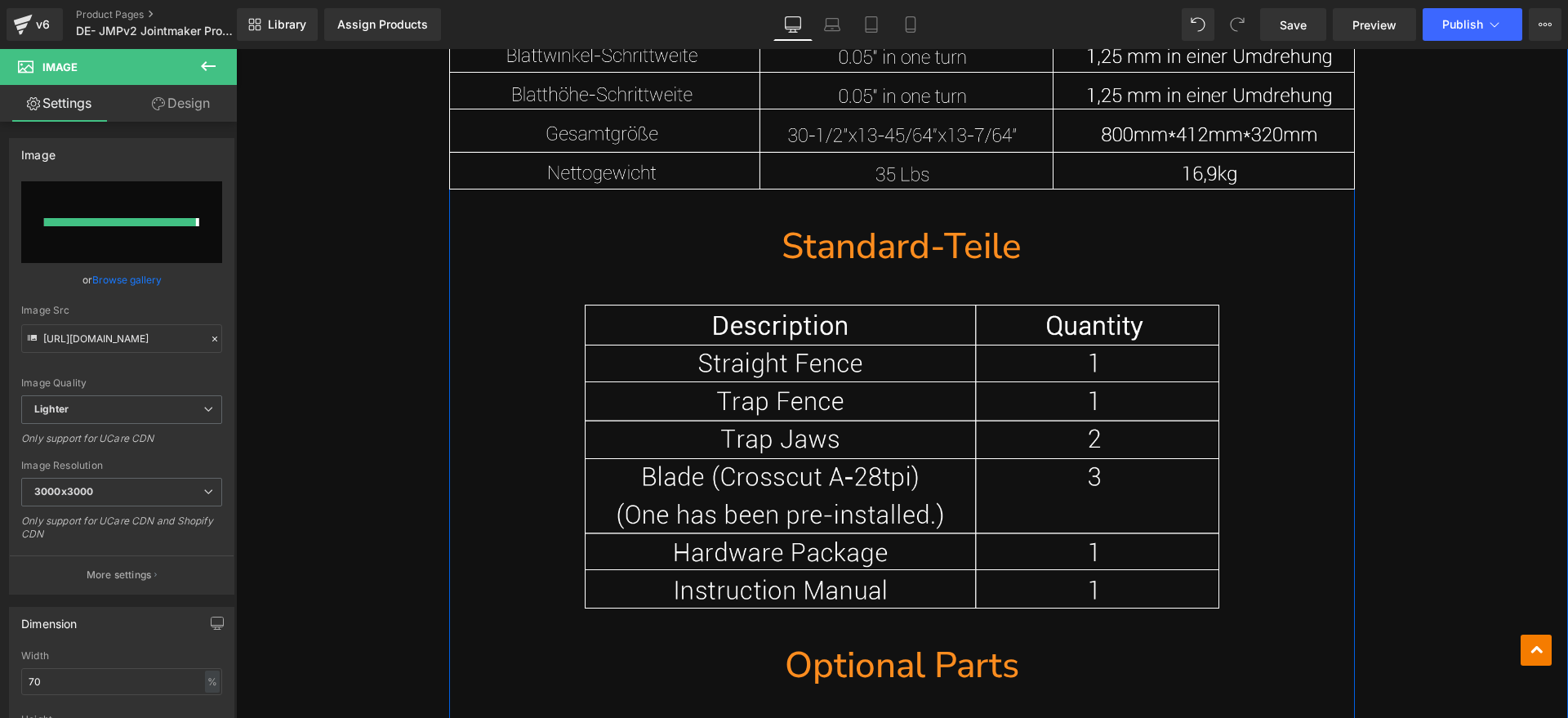
type input "[URL][DOMAIN_NAME]"
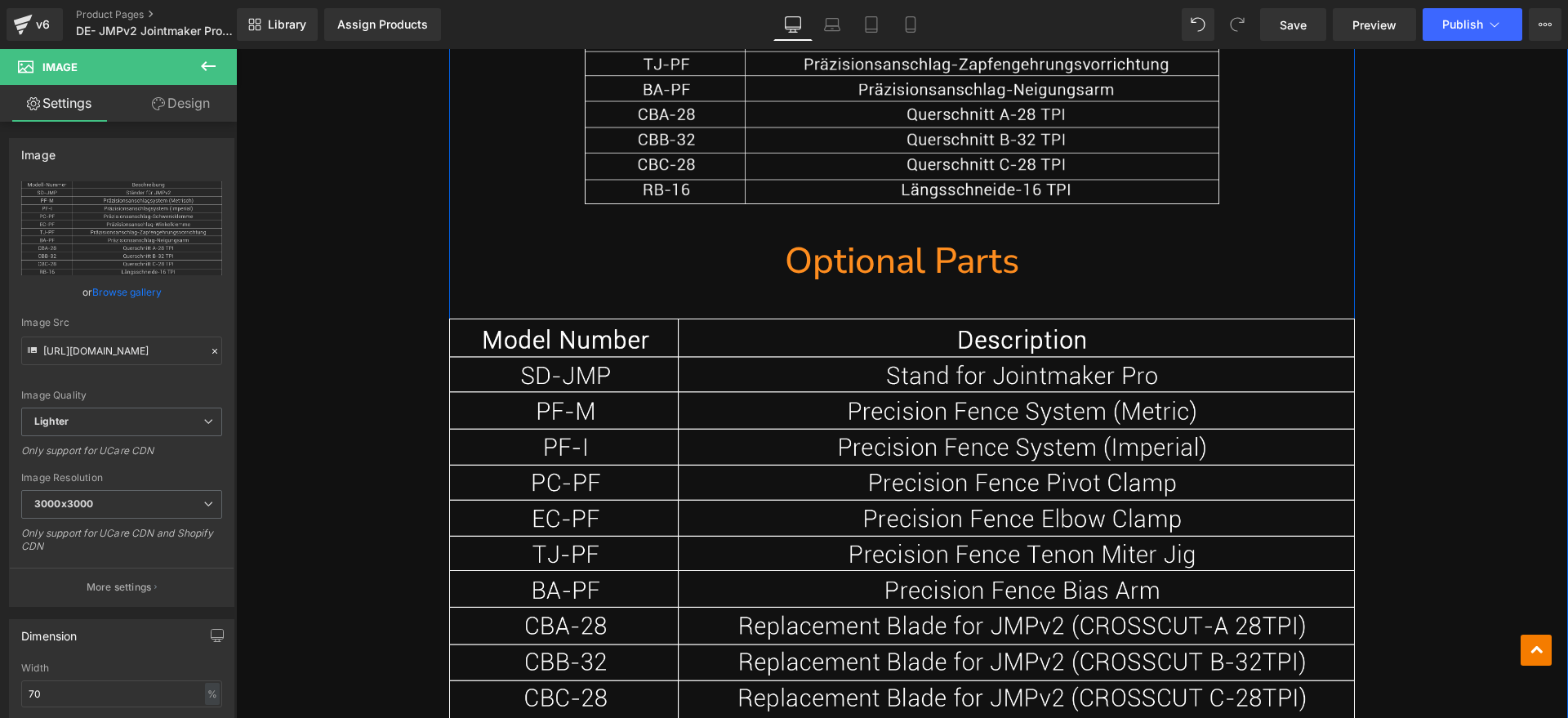
scroll to position [14727, 0]
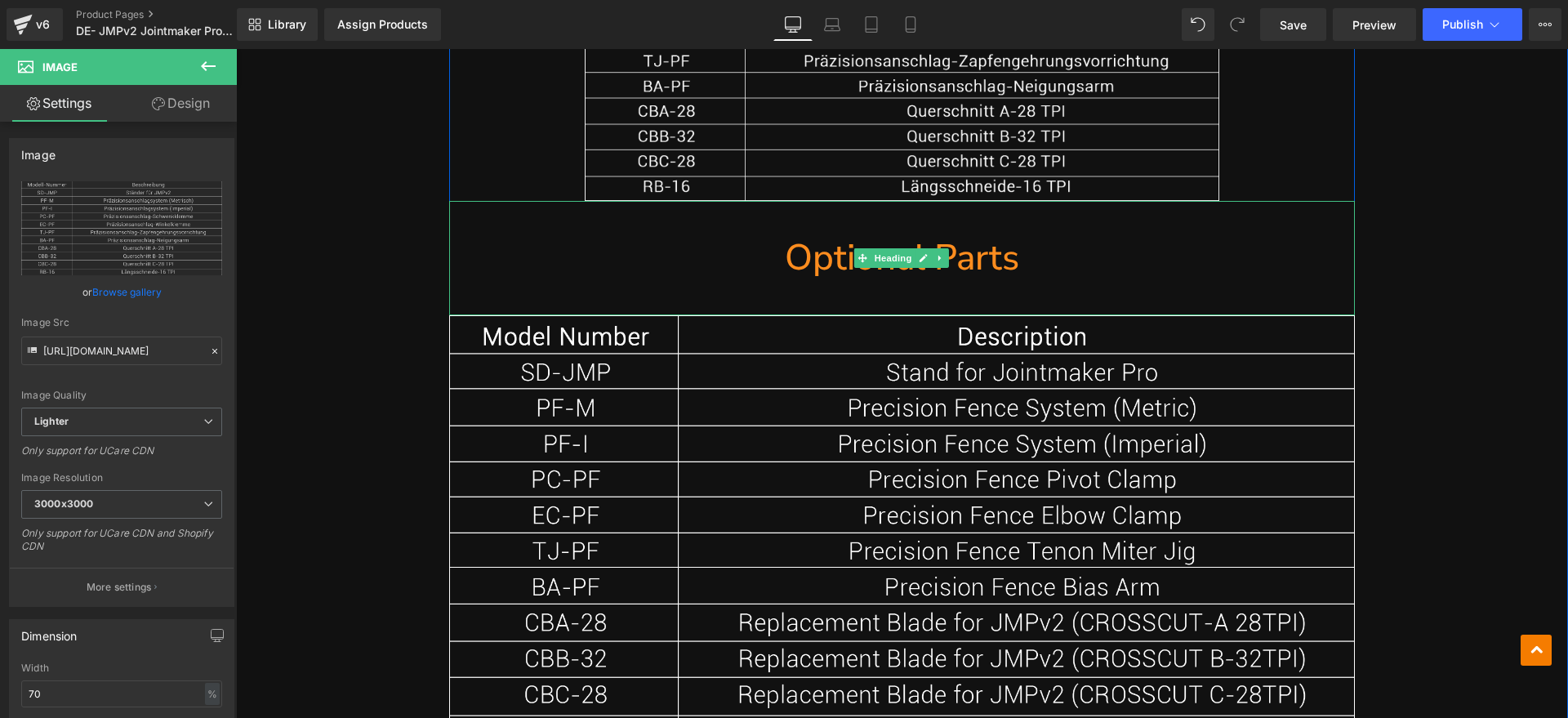
click at [997, 272] on h1 "Optional Parts" at bounding box center [902, 258] width 906 height 50
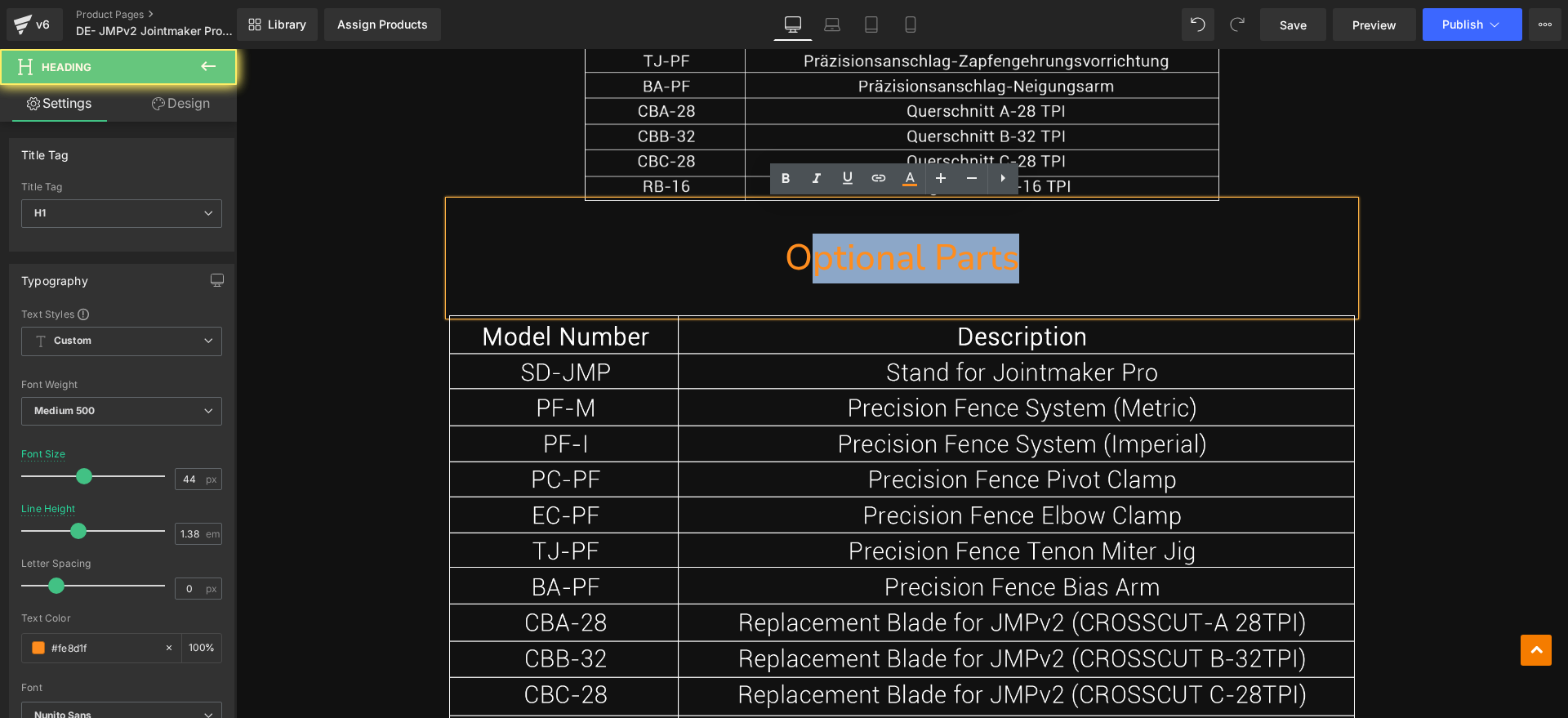
drag, startPoint x: 1019, startPoint y: 260, endPoint x: 810, endPoint y: 260, distance: 209.0
click at [810, 260] on h1 "Optional Parts" at bounding box center [902, 258] width 906 height 50
paste div
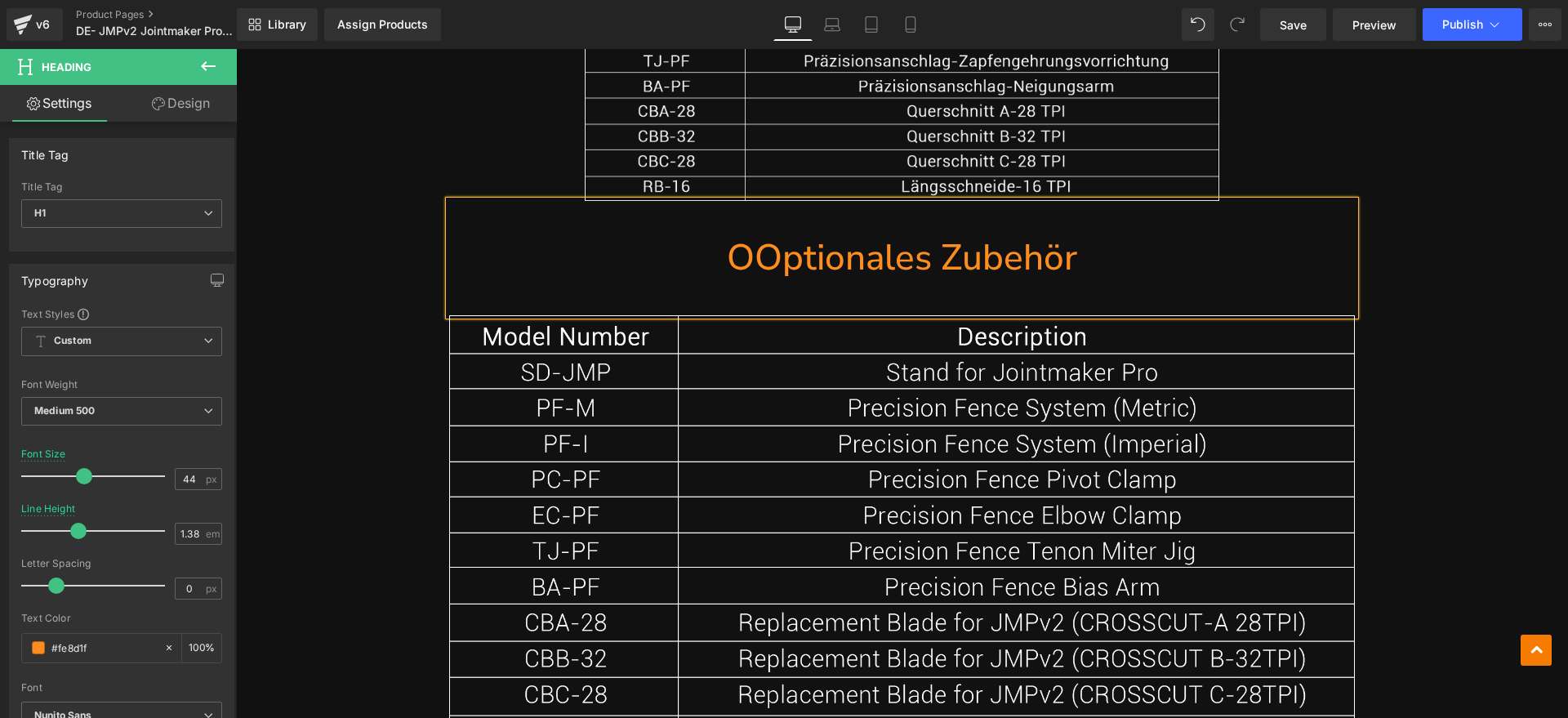
click at [753, 265] on h1 "OOptionales Zubehör" at bounding box center [902, 258] width 906 height 50
click at [730, 475] on img at bounding box center [902, 533] width 906 height 435
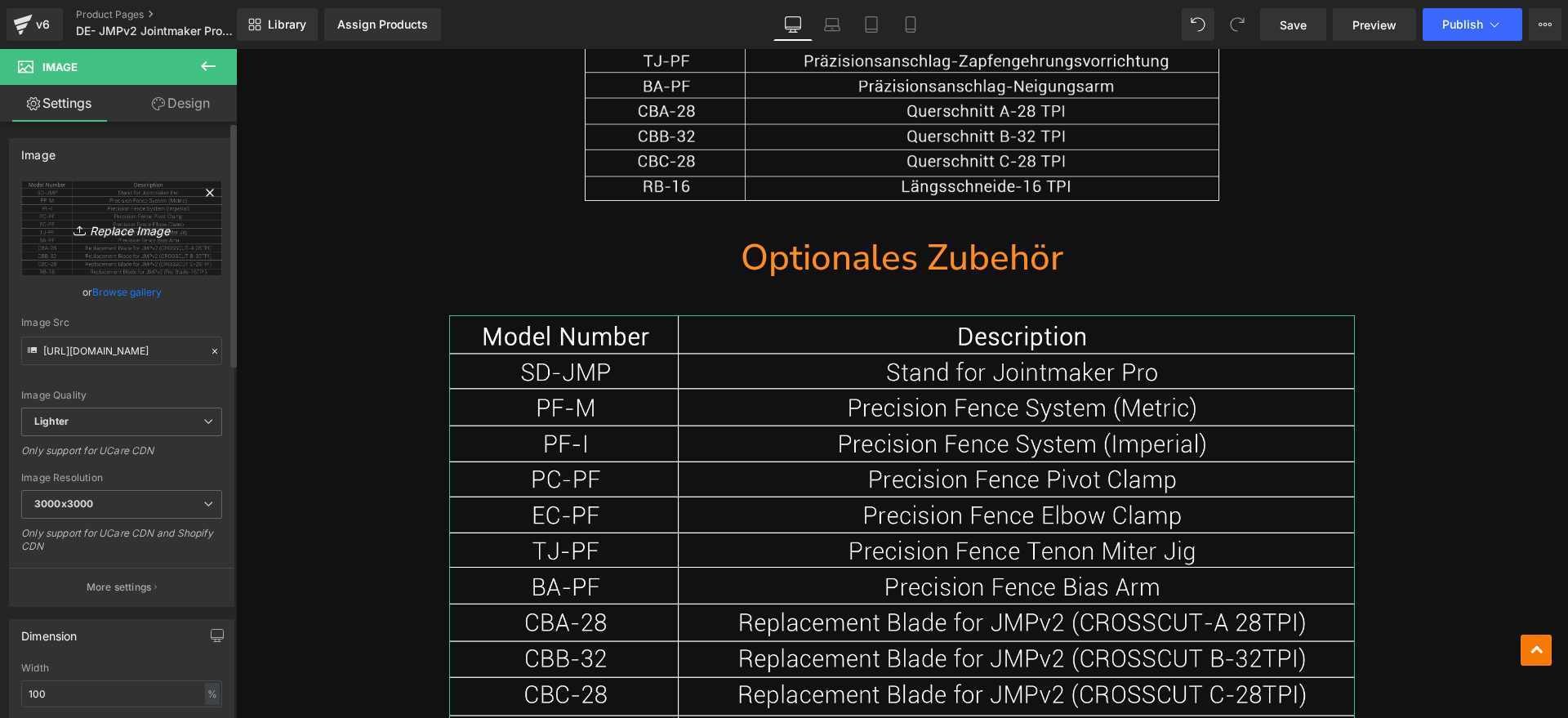
click at [181, 249] on link "Replace Image" at bounding box center [122, 228] width 201 height 94
type input "C:\fakepath\JMP 8.webp"
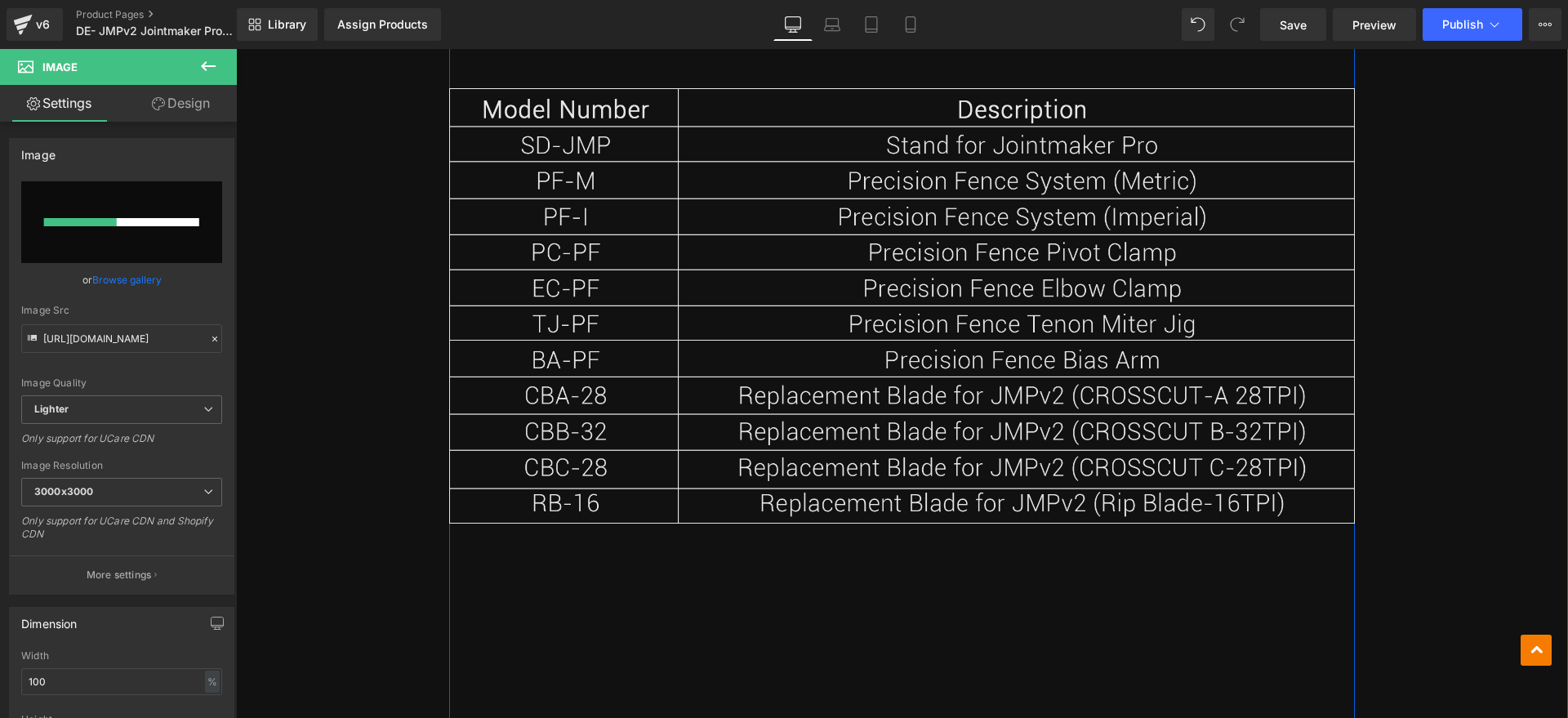
scroll to position [14830, 0]
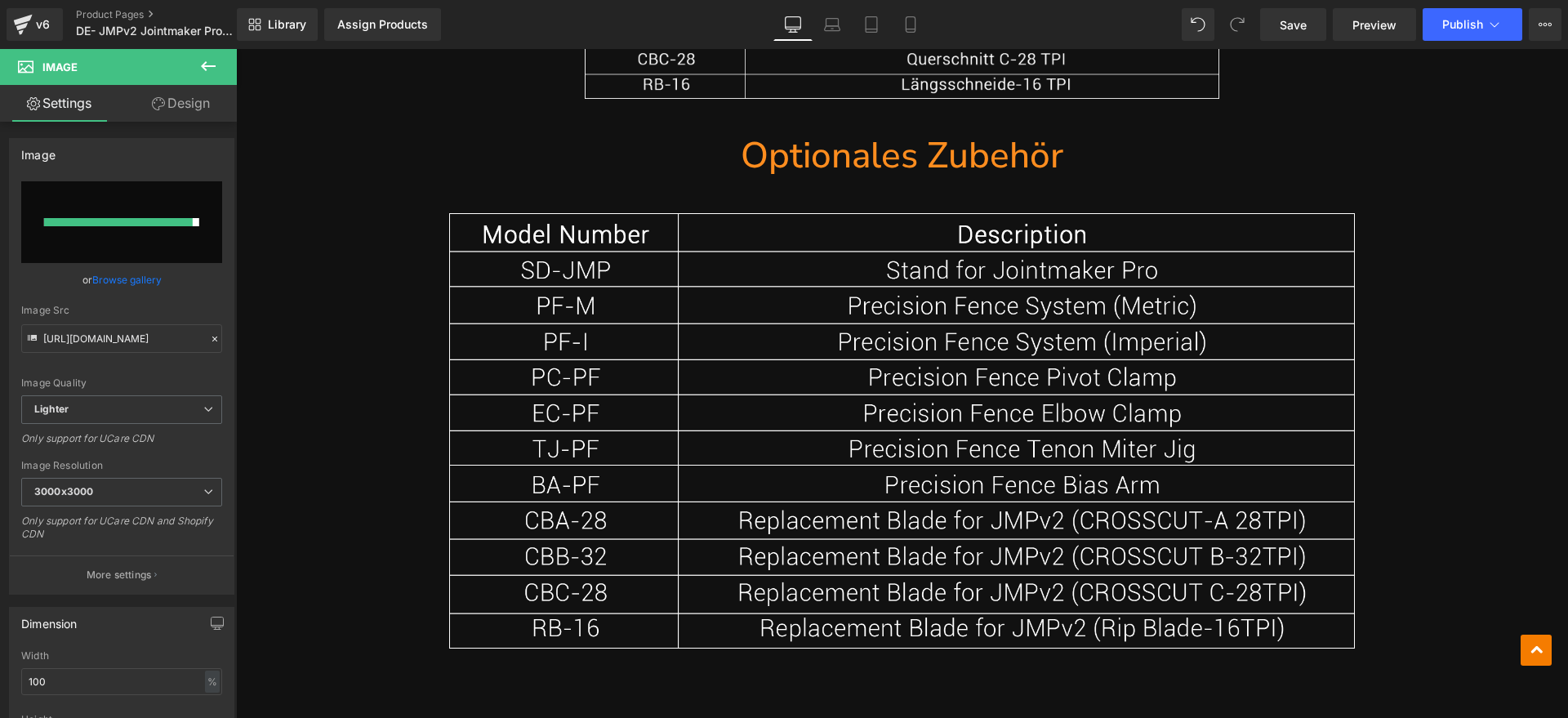
type input "[URL][DOMAIN_NAME]"
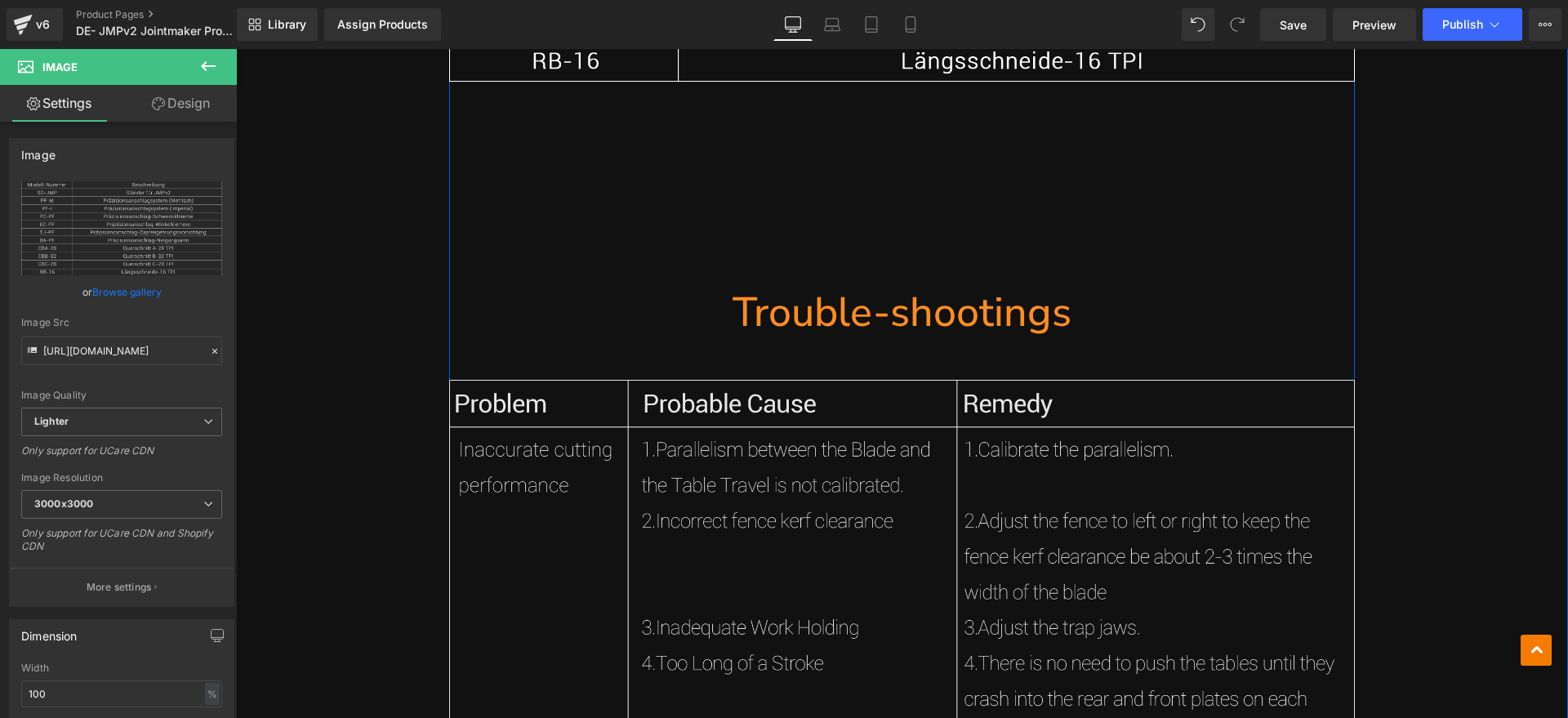
scroll to position [15442, 0]
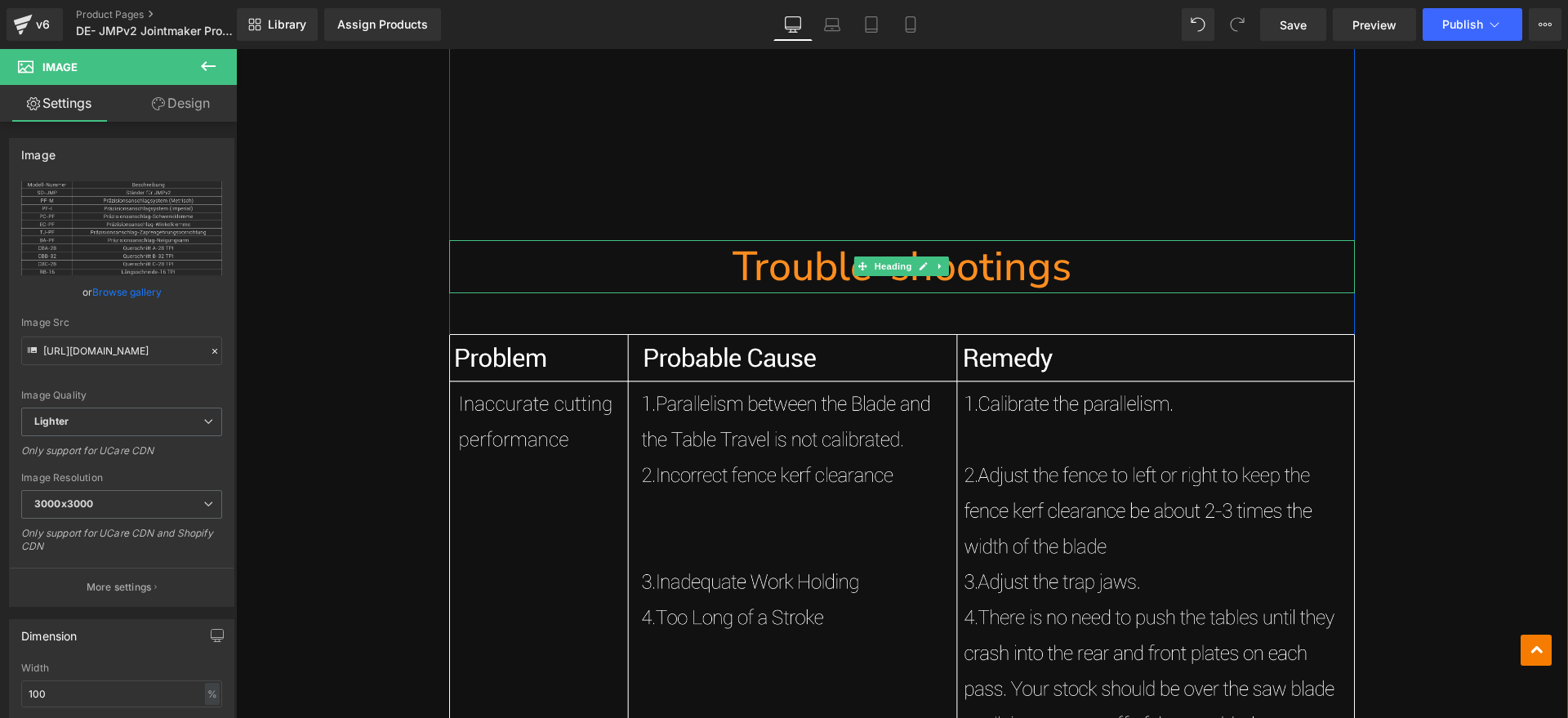
drag, startPoint x: 1000, startPoint y: 260, endPoint x: 1075, endPoint y: 260, distance: 75.0
click at [1000, 260] on h1 "Trouble-shootings" at bounding box center [902, 266] width 906 height 53
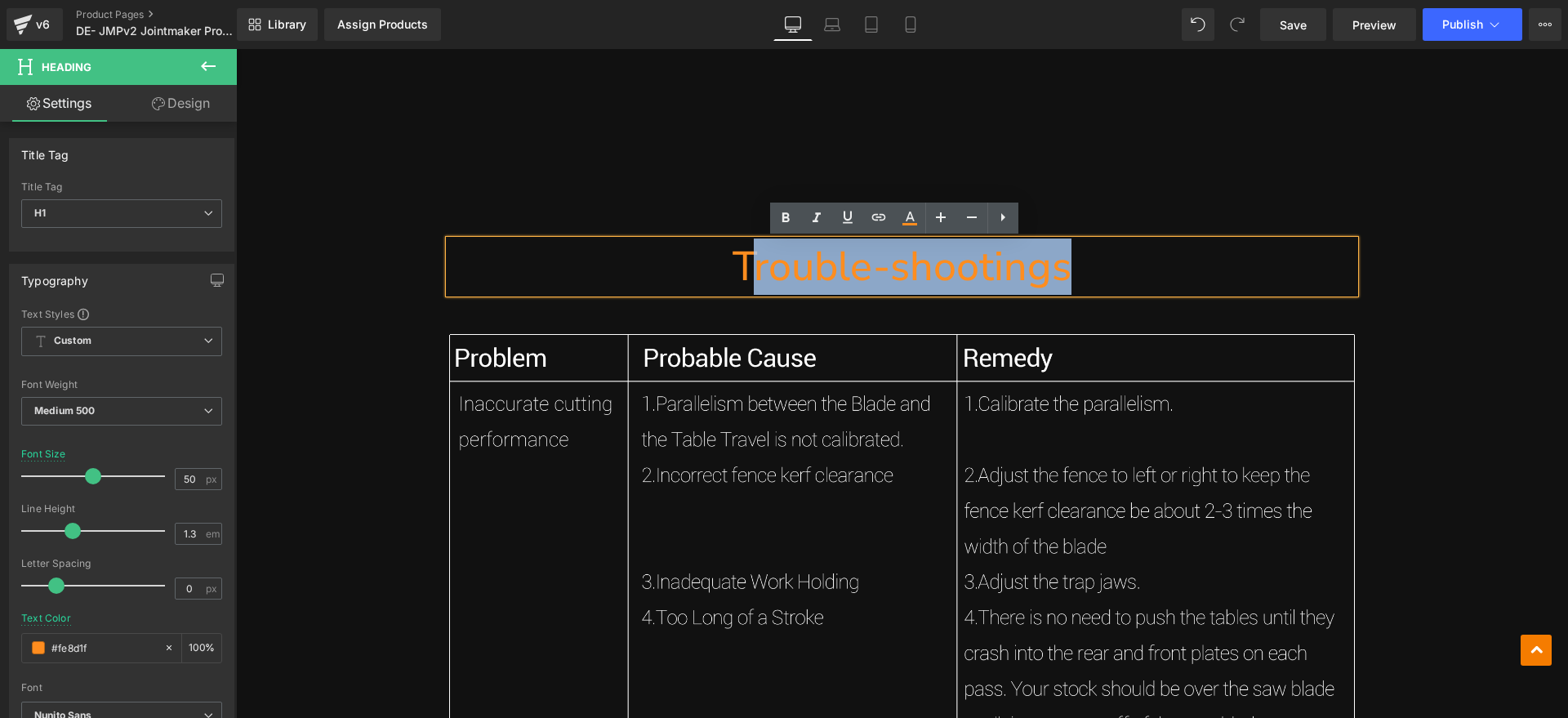
drag, startPoint x: 1075, startPoint y: 260, endPoint x: 744, endPoint y: 272, distance: 331.2
click at [744, 272] on h1 "Trouble-shootings" at bounding box center [902, 266] width 906 height 53
paste div
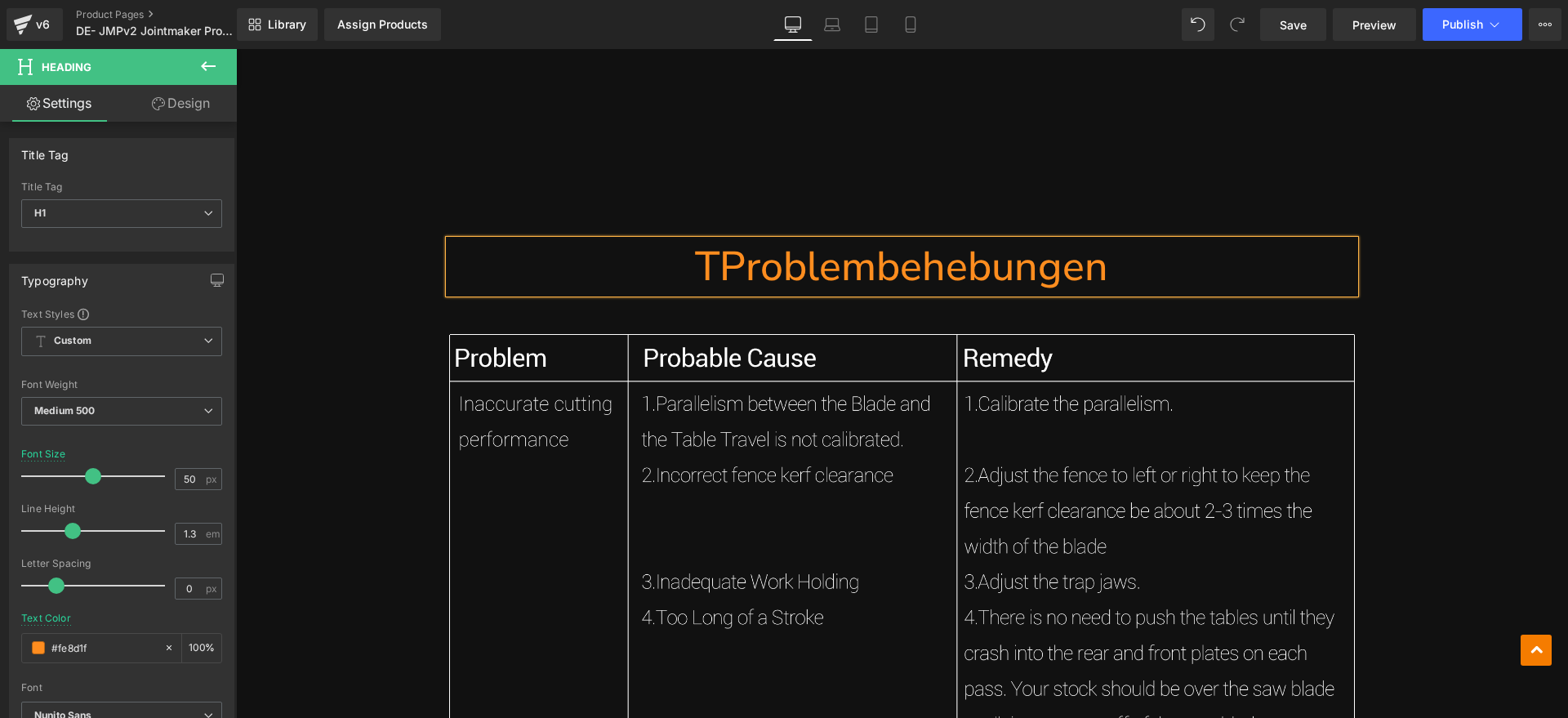
click at [710, 276] on h1 "TProblembehebungen" at bounding box center [902, 266] width 906 height 53
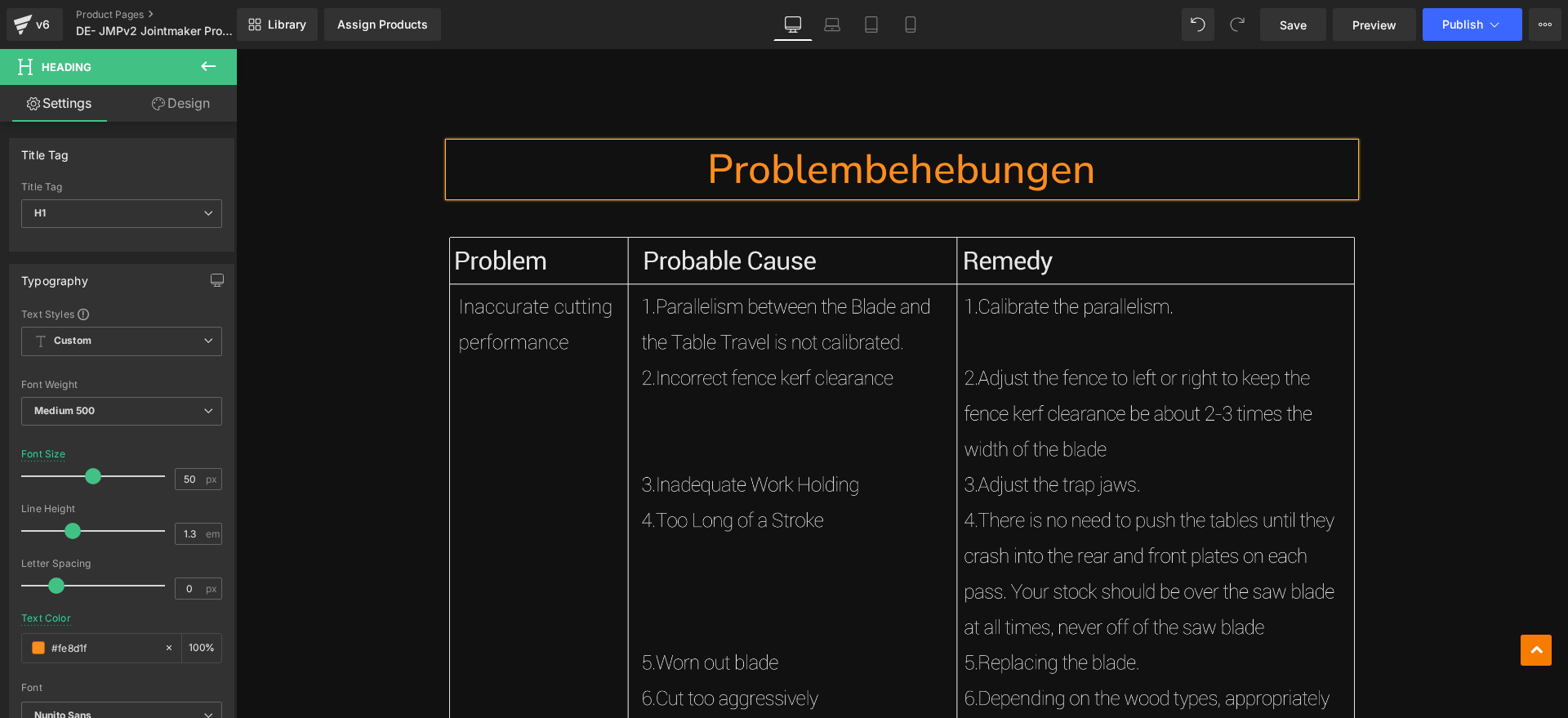
scroll to position [15544, 0]
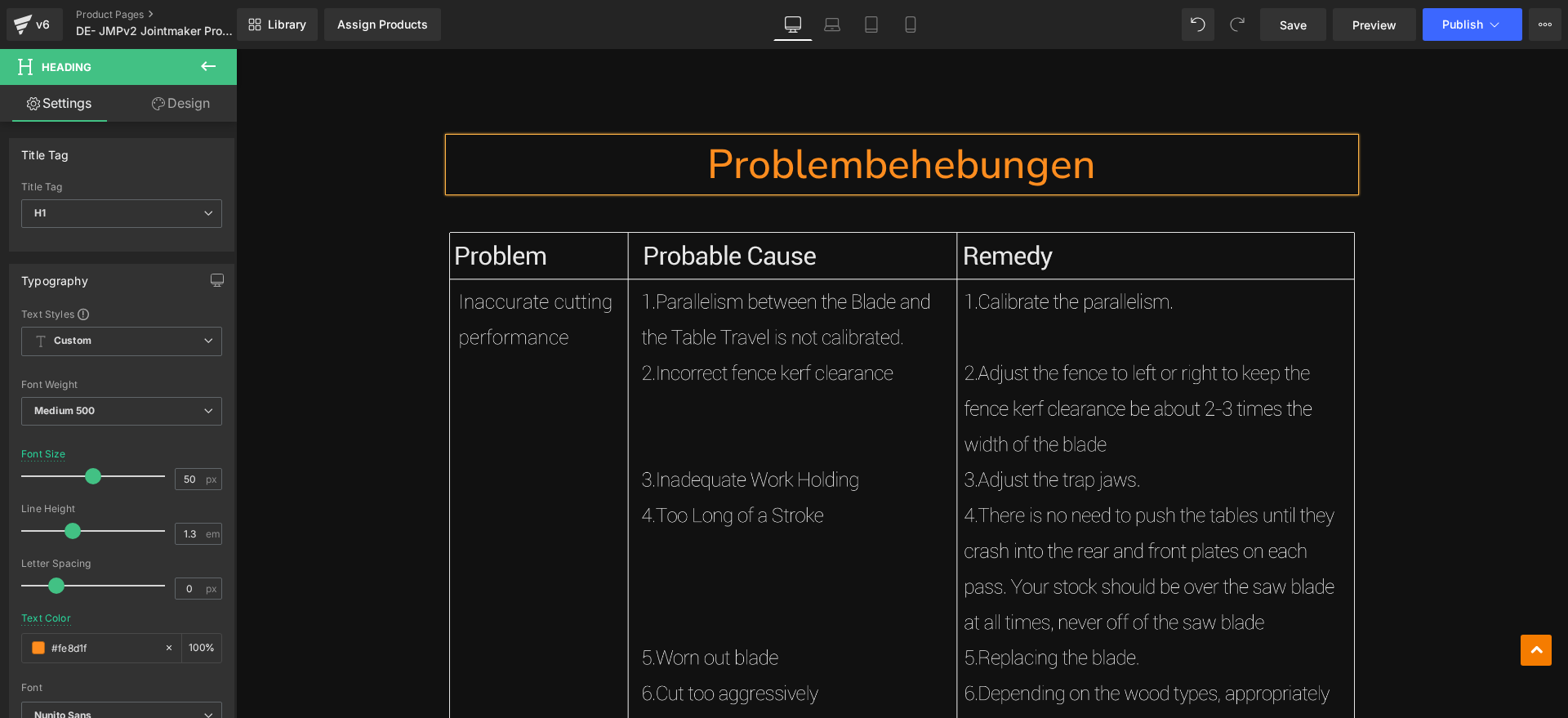
click at [752, 472] on img at bounding box center [902, 674] width 906 height 885
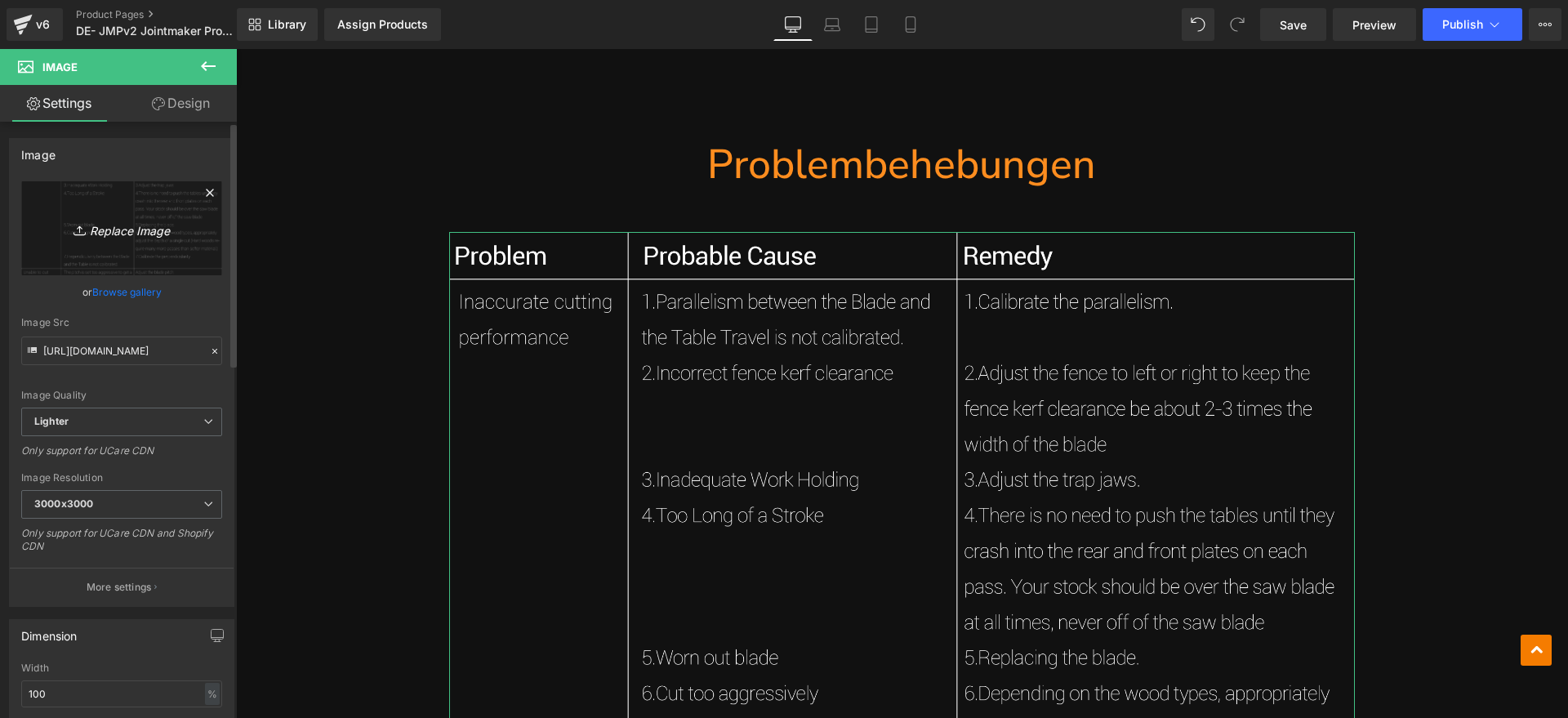
click at [104, 225] on icon "Replace Image" at bounding box center [122, 228] width 131 height 20
type input "C:\fakepath\JMP 9.webp"
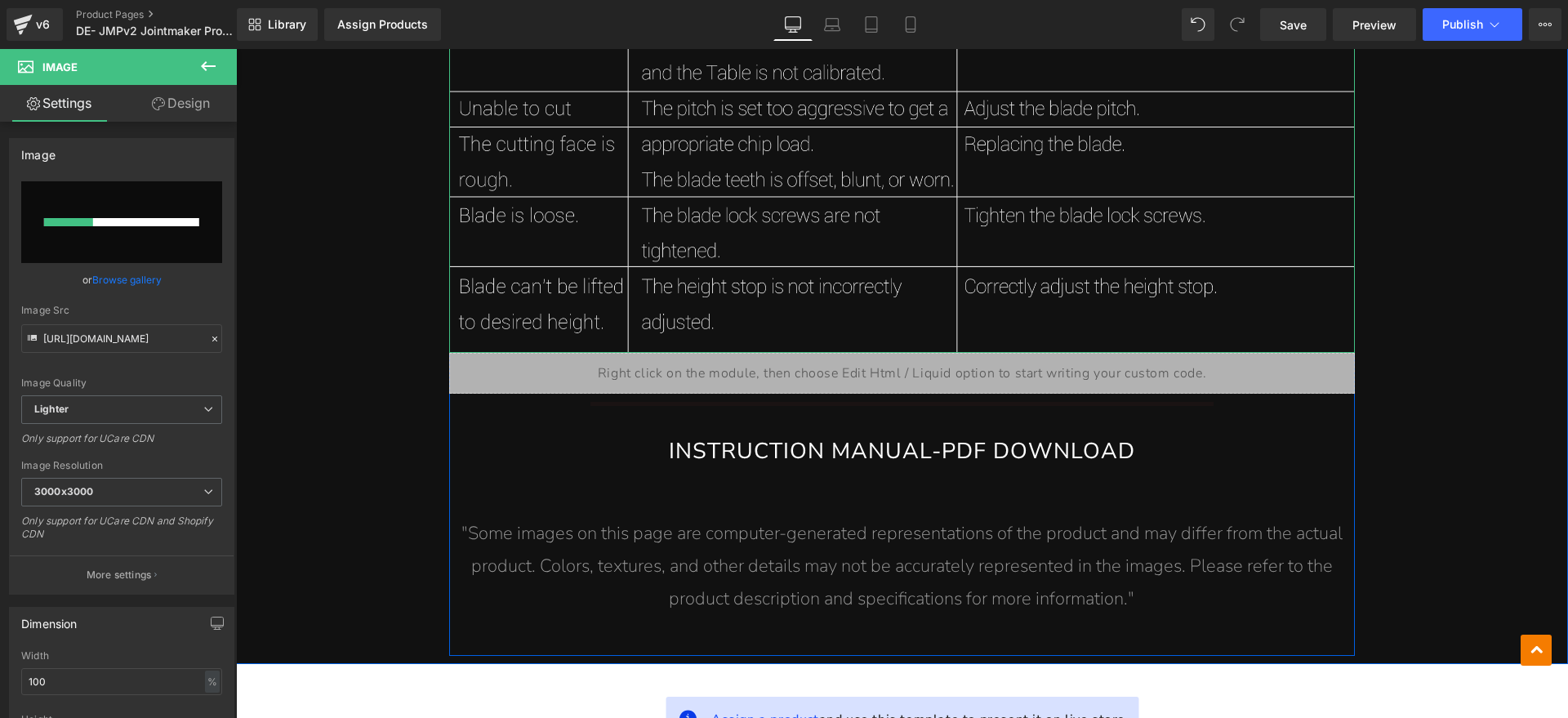
scroll to position [16361, 0]
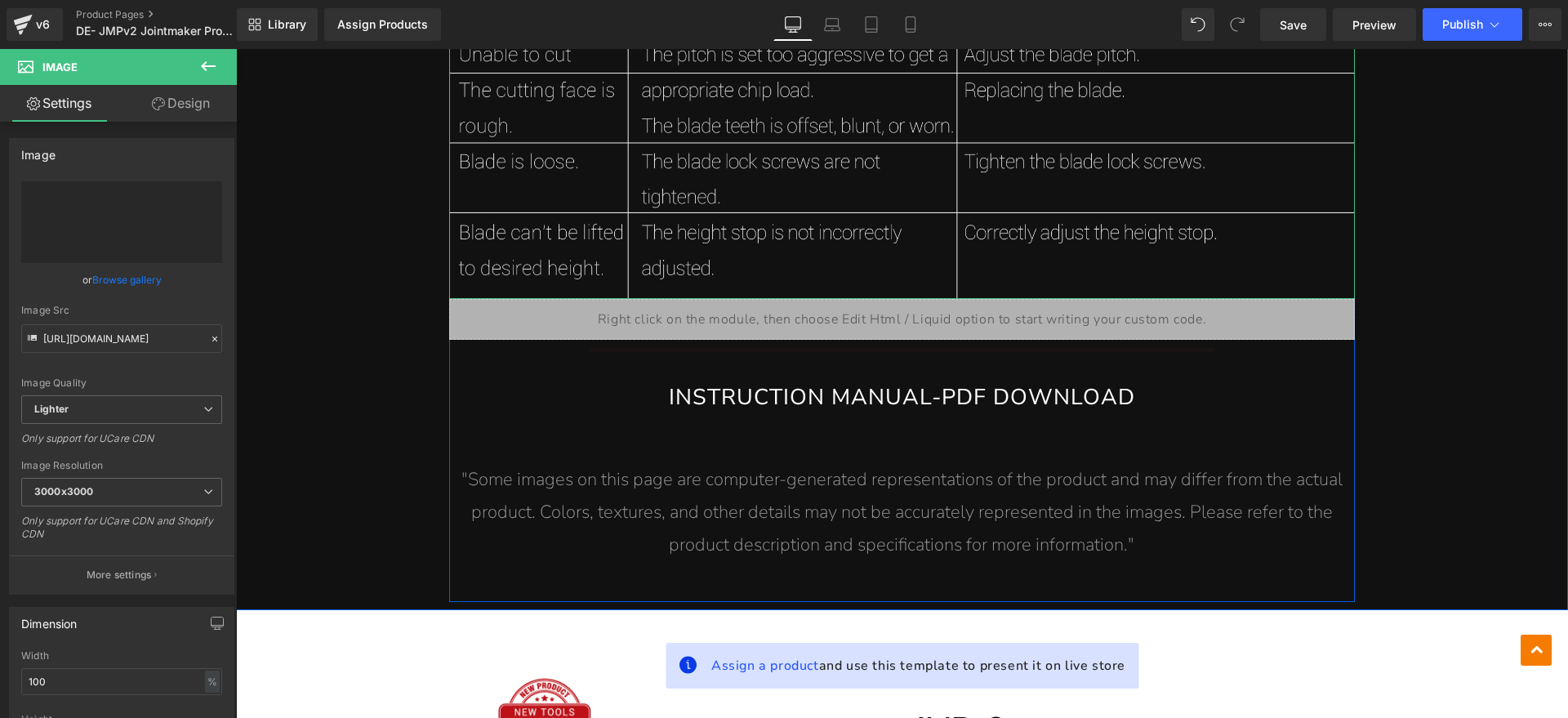
type input "[URL][DOMAIN_NAME]"
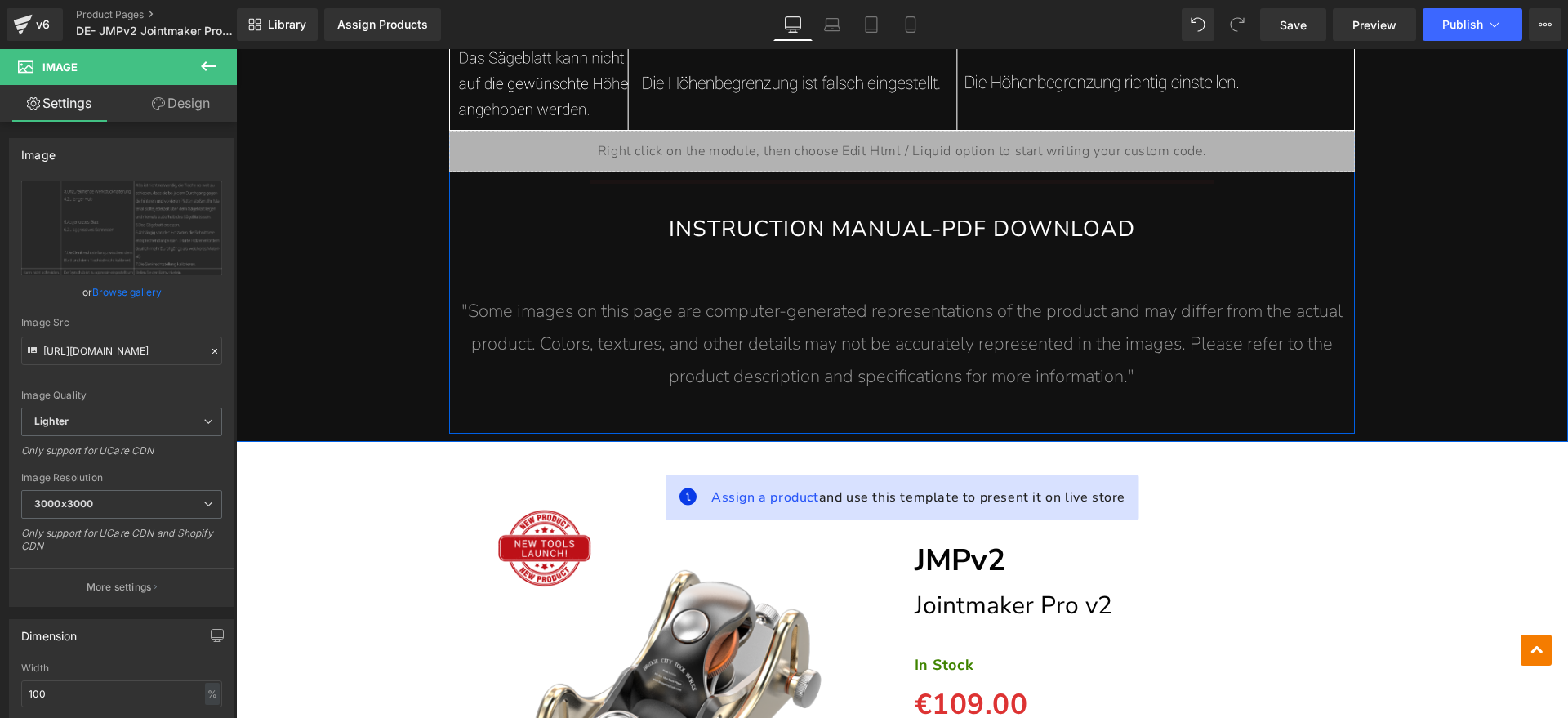
scroll to position [16462, 0]
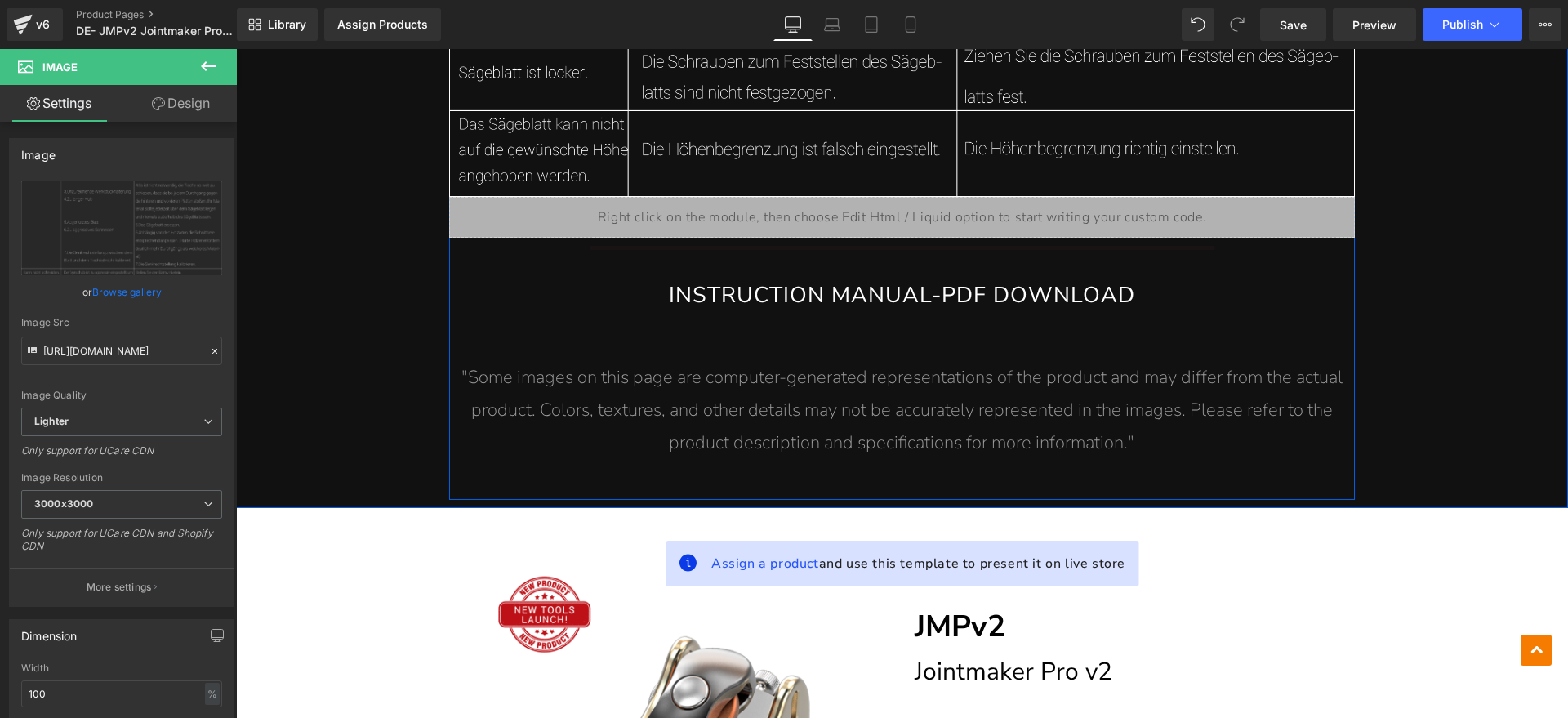
click at [869, 284] on div "INSTRUCTION MANUAL-PDF DOWNLOAD Button" at bounding box center [902, 301] width 906 height 38
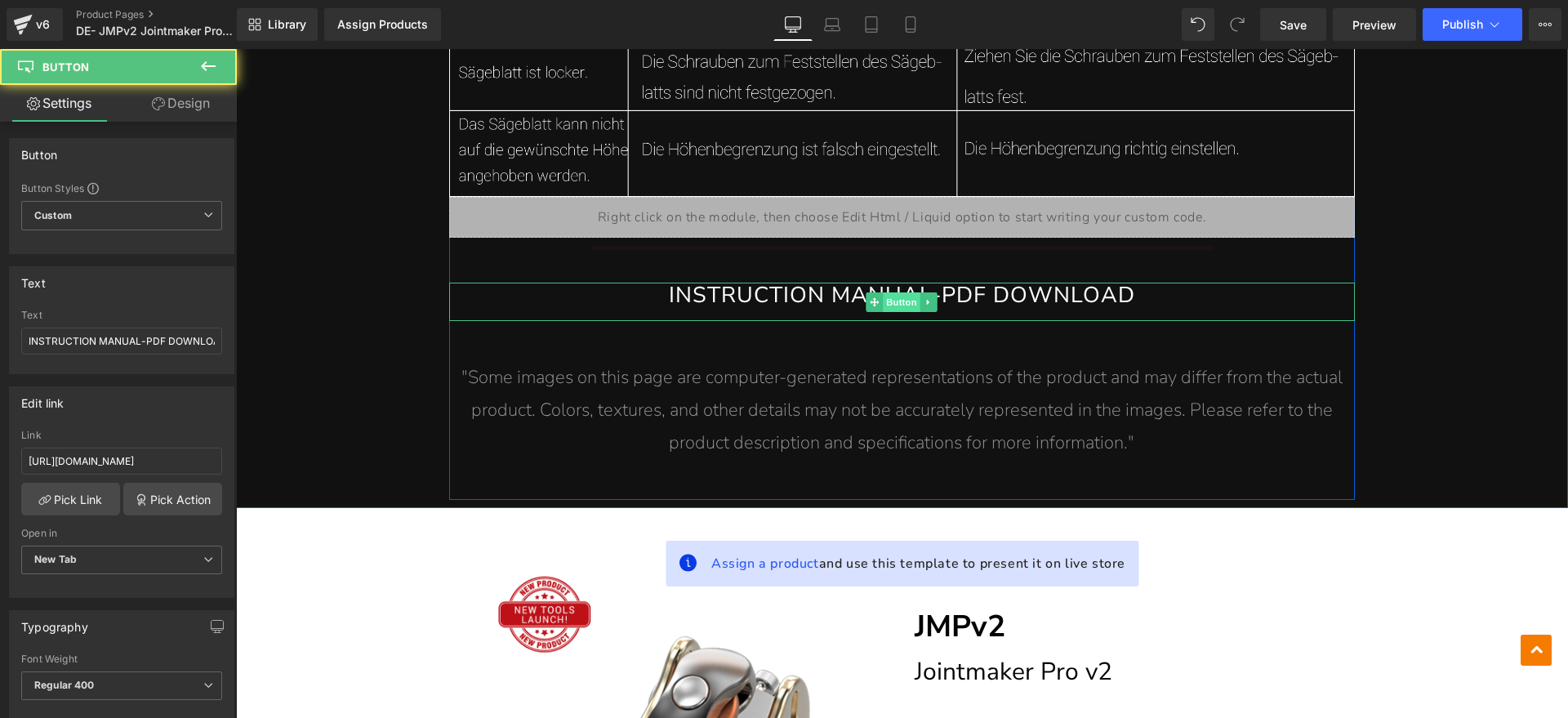
click at [886, 301] on span "Button" at bounding box center [902, 302] width 38 height 19
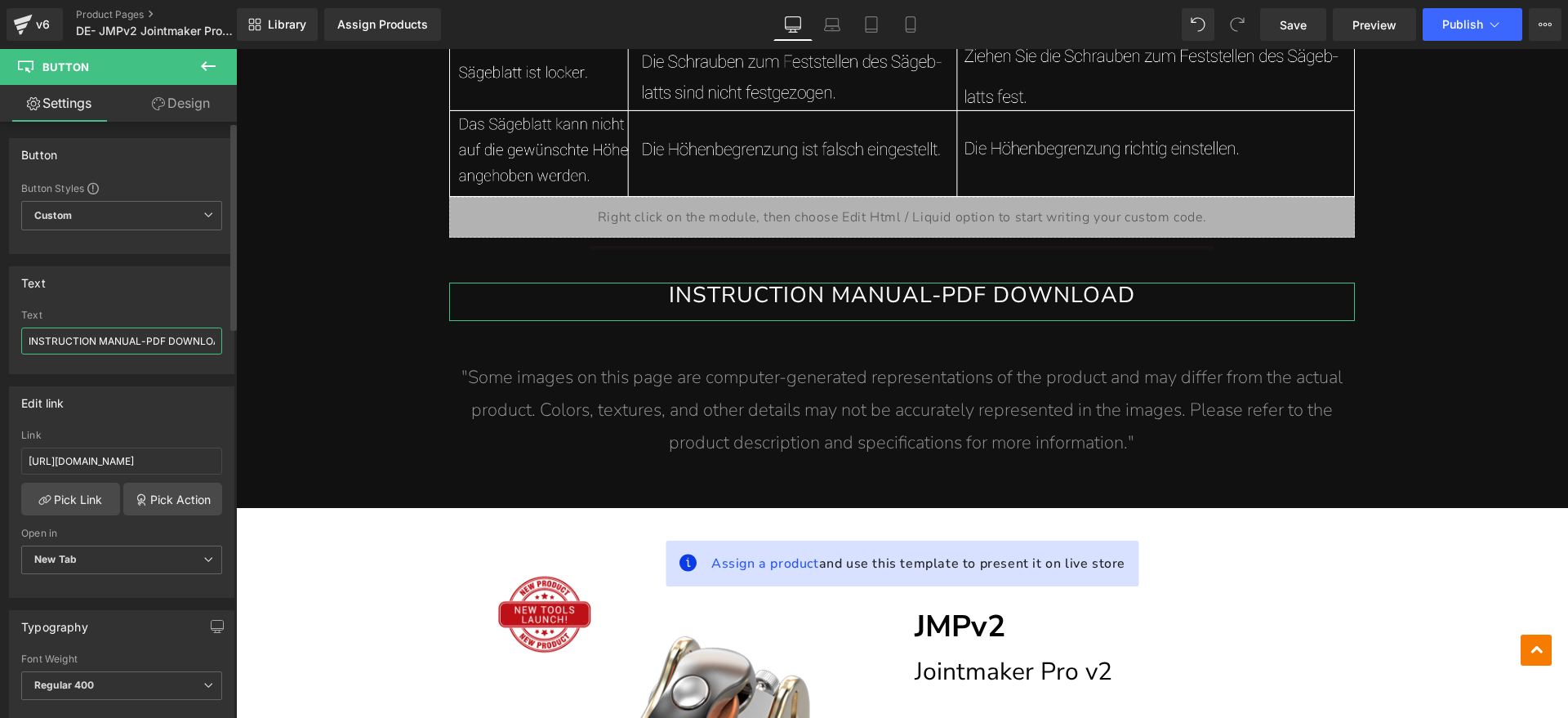
drag, startPoint x: 139, startPoint y: 341, endPoint x: 0, endPoint y: 345, distance: 139.1
click at [0, 345] on div "Text INSTRUCTION MANUAL-PDF DOWNLOAD Text INSTRUCTION MANUAL-PDF DOWNLOAD" at bounding box center [122, 314] width 244 height 120
type input "BEDIENUNGSANLEITUNG-PDF DOWNLOAD"
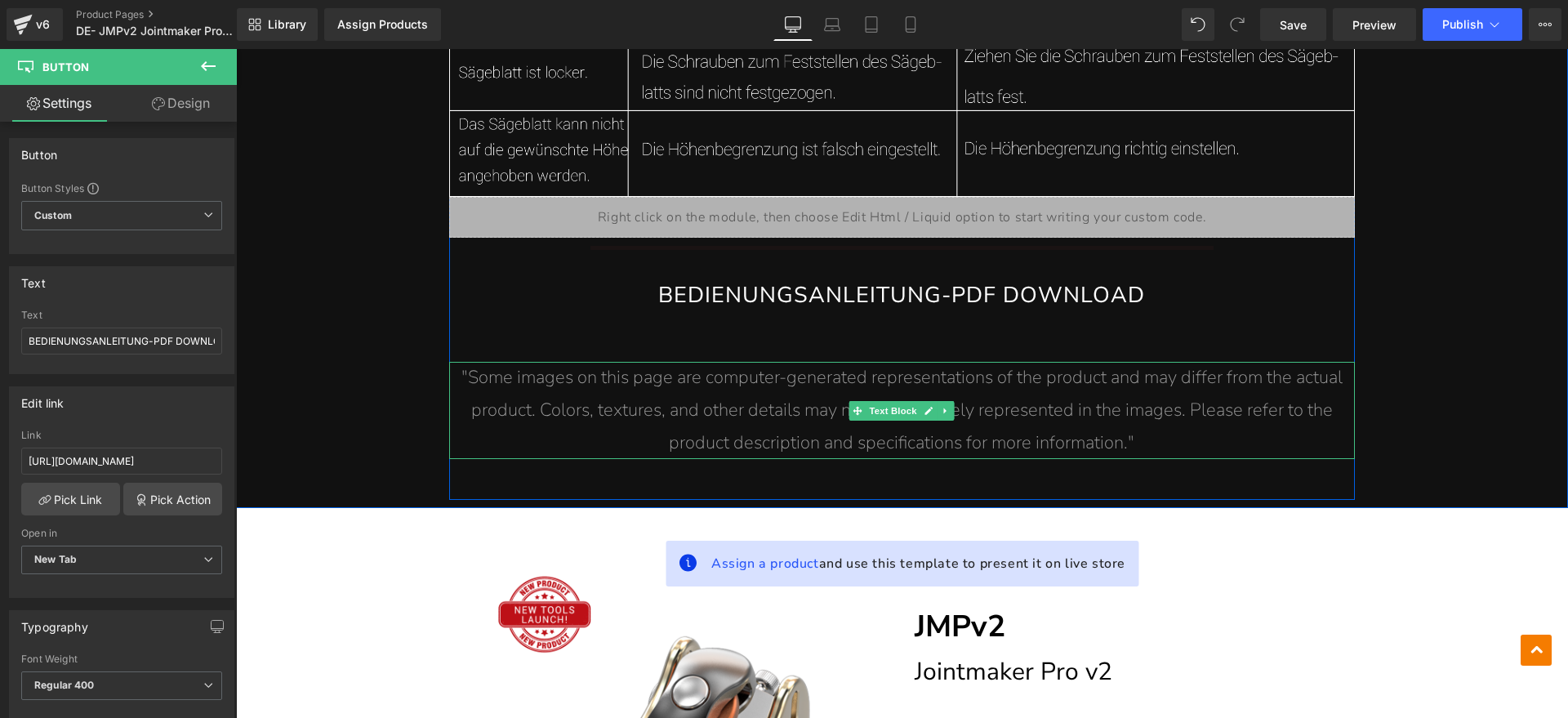
click at [805, 425] on p ""Some images on this page are computer-generated representations of the product…" at bounding box center [902, 410] width 906 height 97
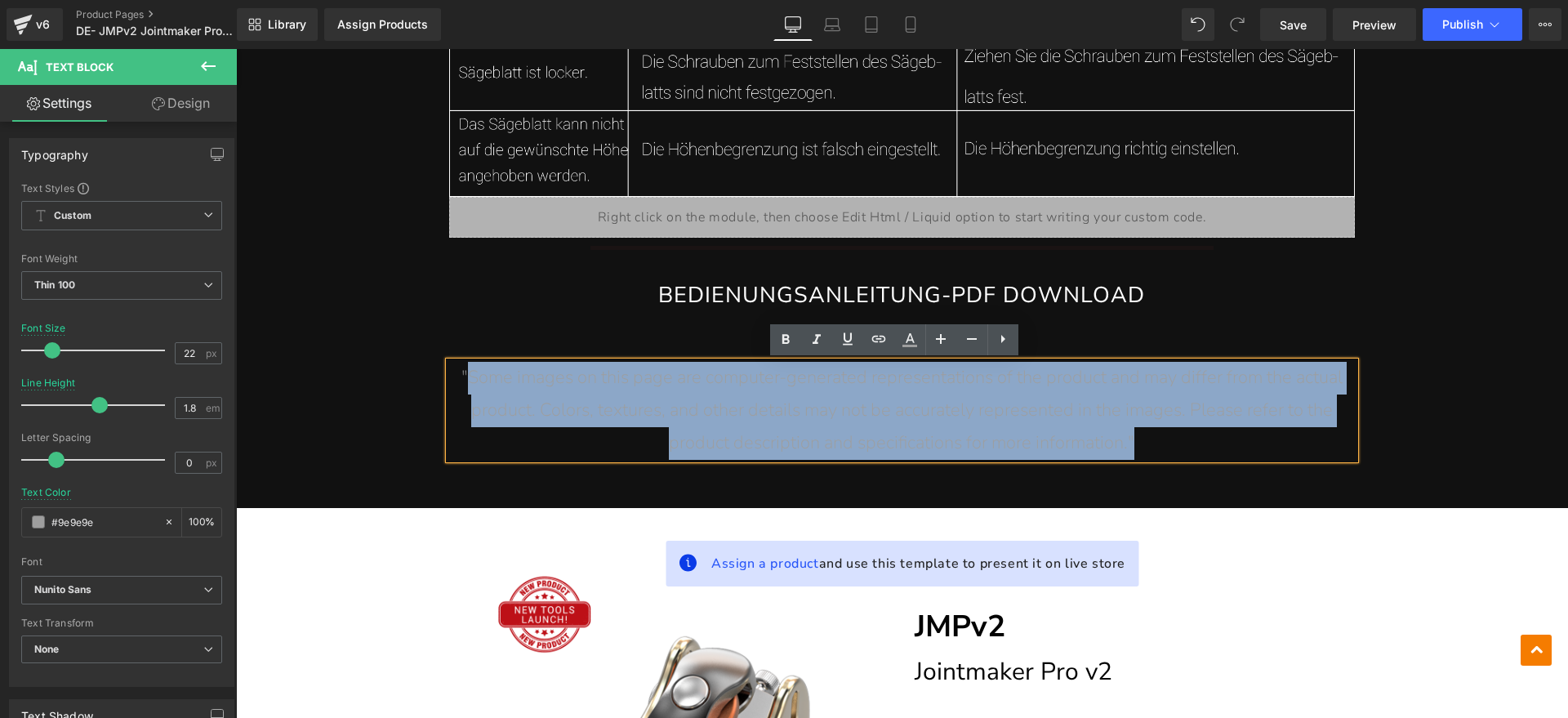
drag, startPoint x: 1152, startPoint y: 442, endPoint x: 463, endPoint y: 380, distance: 691.8
click at [463, 380] on p ""Some images on this page are computer-generated representations of the product…" at bounding box center [902, 410] width 906 height 97
paste div
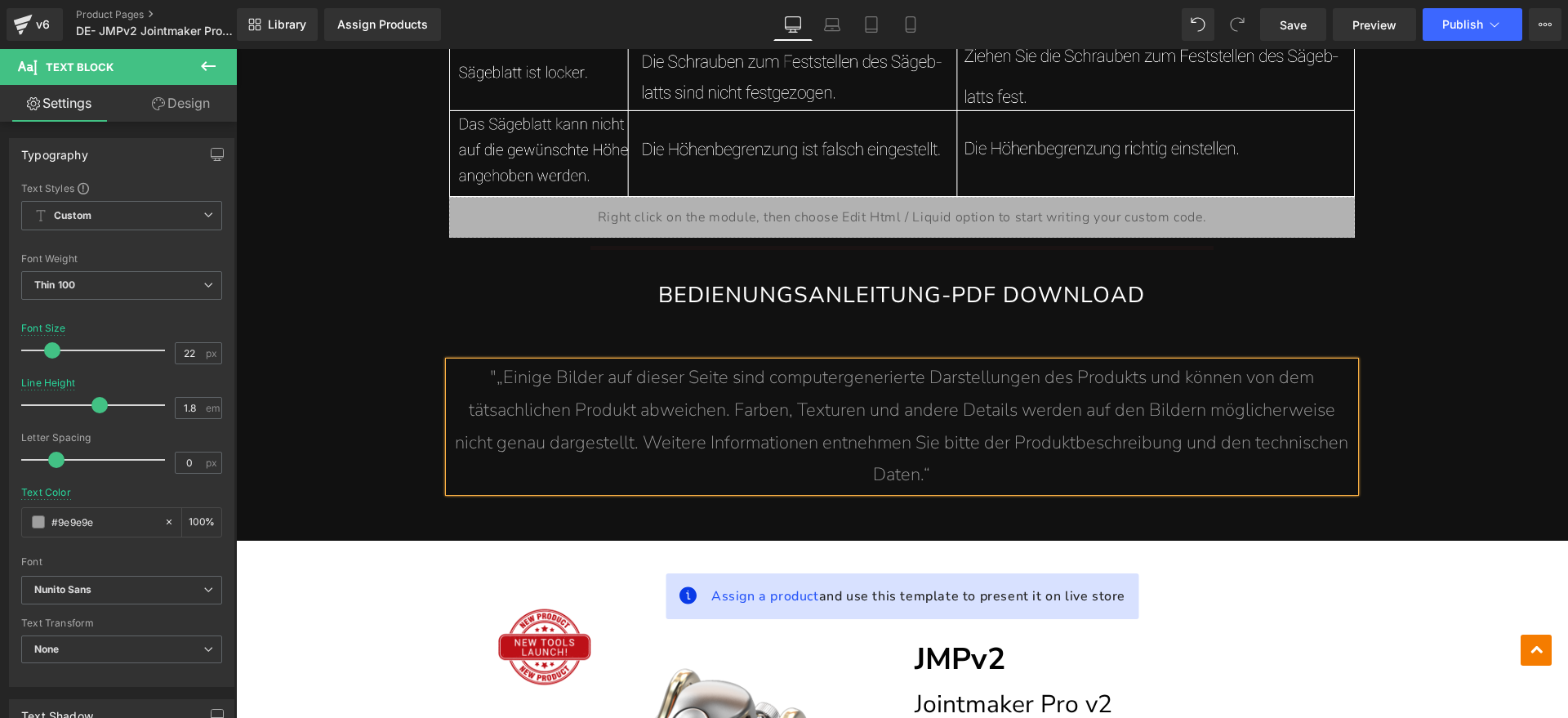
click at [492, 381] on span ""„Einige Bilder auf dieser Seite sind computergenerierte Darstellungen des Prod…" at bounding box center [901, 426] width 893 height 122
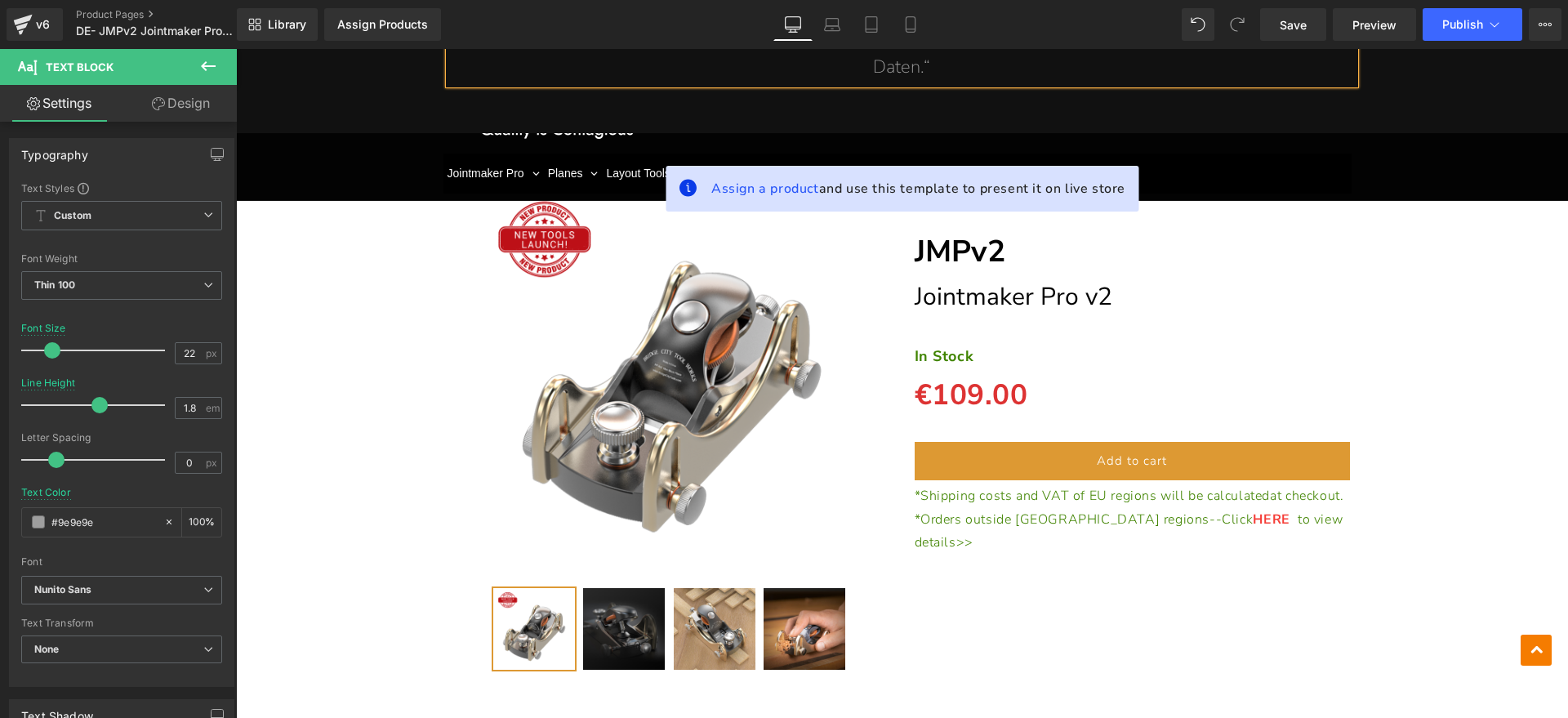
scroll to position [16872, 0]
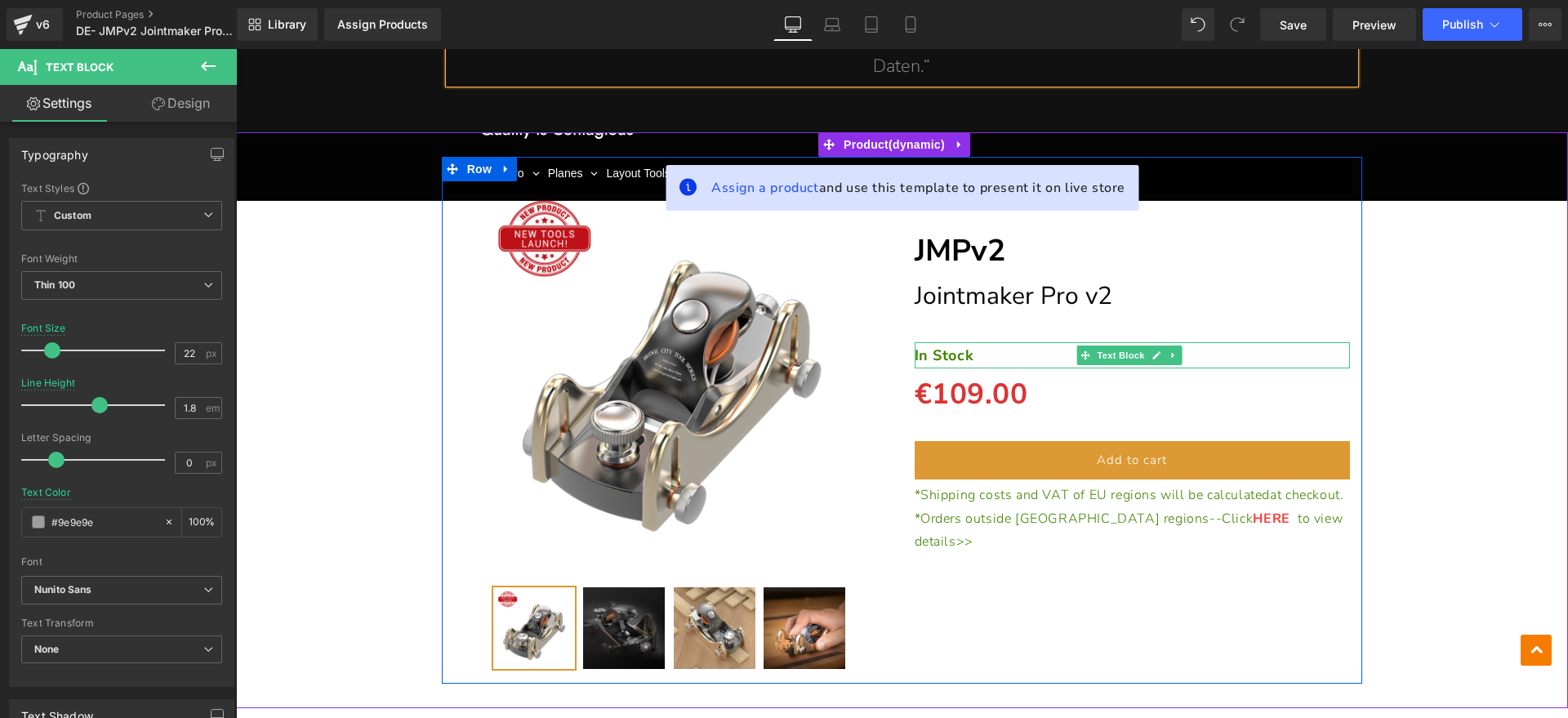
click at [967, 353] on p "In Stock" at bounding box center [1133, 355] width 436 height 26
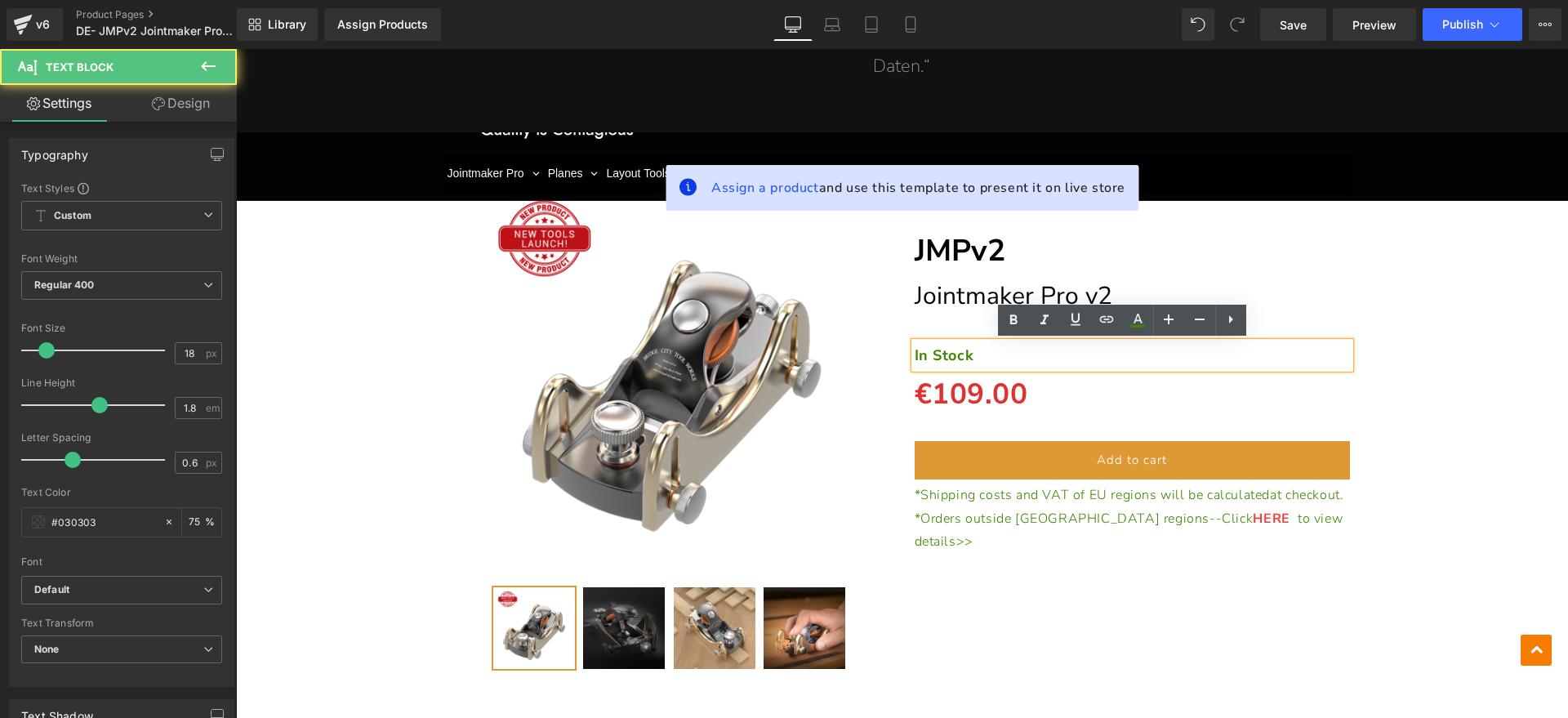
click at [1013, 357] on p "In Stock" at bounding box center [1133, 355] width 436 height 26
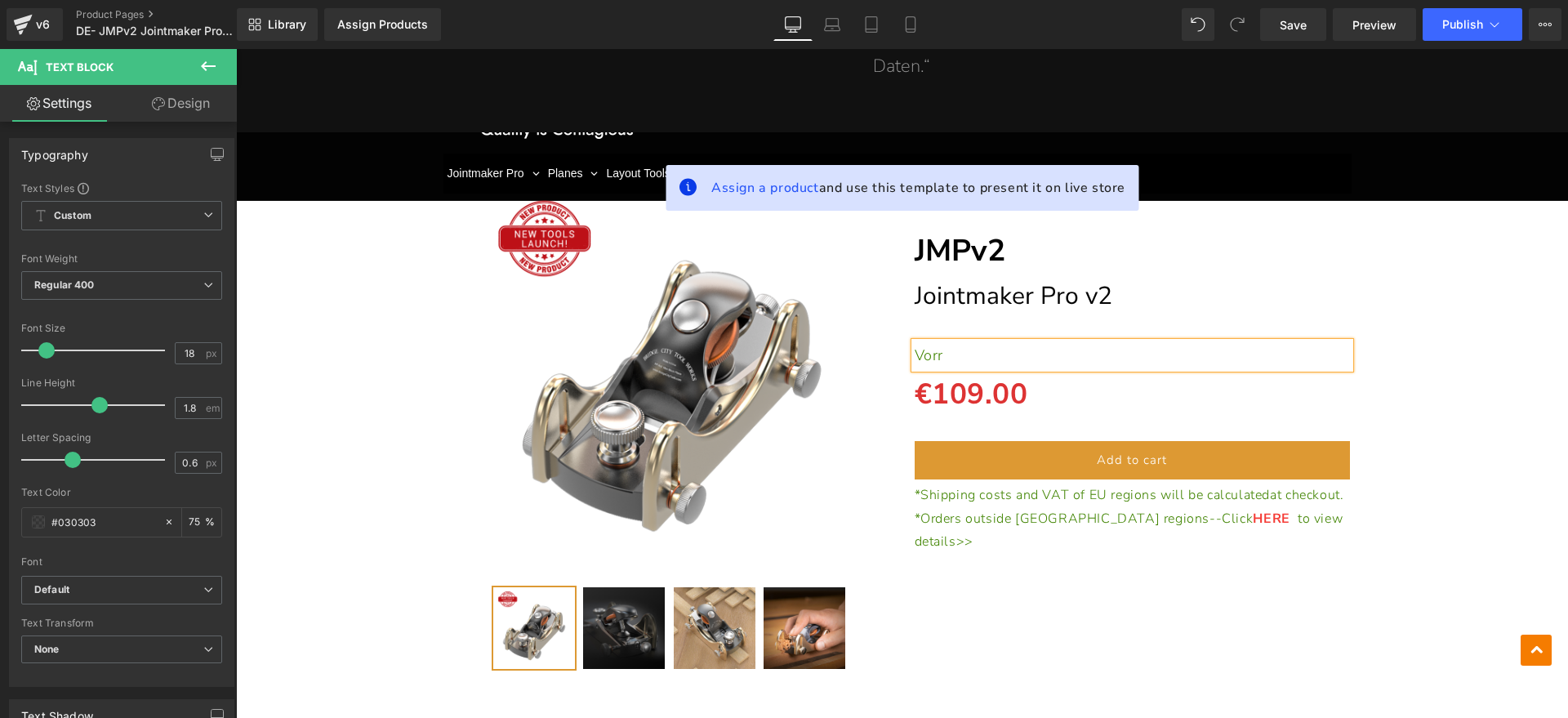
click at [1026, 354] on p "Vorr" at bounding box center [1133, 355] width 436 height 26
drag, startPoint x: 1052, startPoint y: 508, endPoint x: 981, endPoint y: 518, distance: 71.7
click at [1052, 508] on p "*Shipping costs and VAT of EU regions will be calculated at checkout." at bounding box center [1133, 495] width 436 height 23
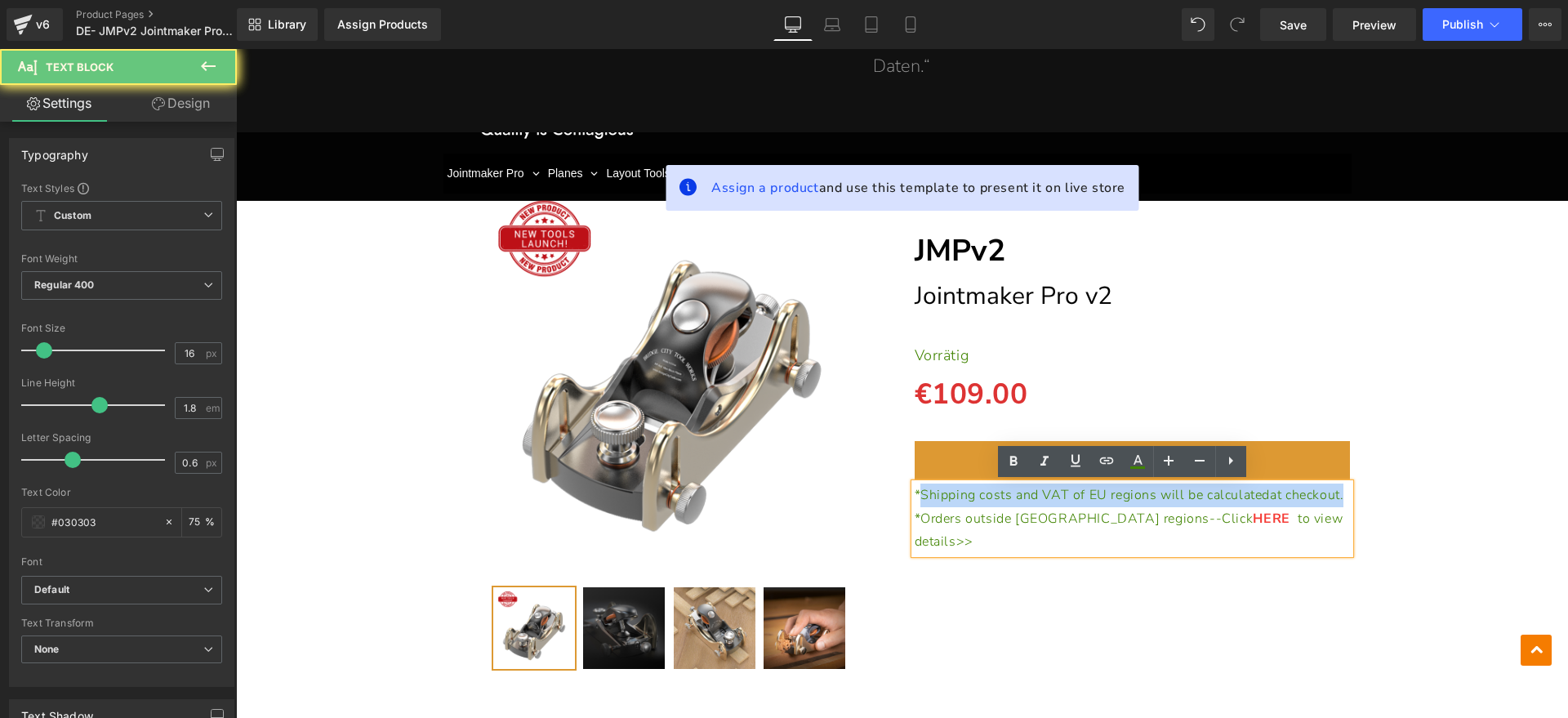
drag, startPoint x: 981, startPoint y: 518, endPoint x: 913, endPoint y: 496, distance: 71.5
click at [915, 496] on p "*Shipping costs and VAT of EU regions will be calculated at checkout." at bounding box center [1133, 495] width 436 height 23
paste div
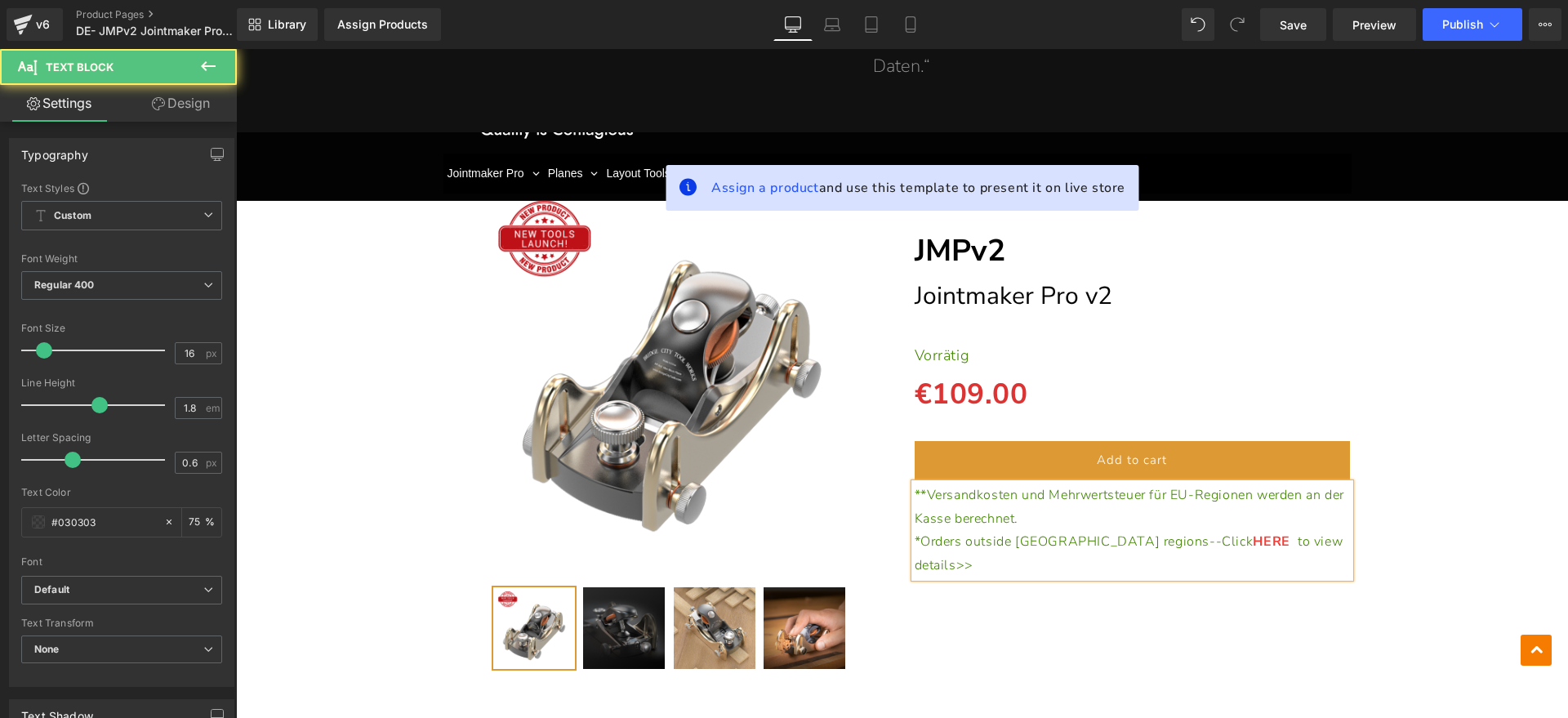
click at [1305, 546] on p "*Orders outside [GEOGRAPHIC_DATA] regions--Click HERE to view details>>" at bounding box center [1133, 553] width 436 height 48
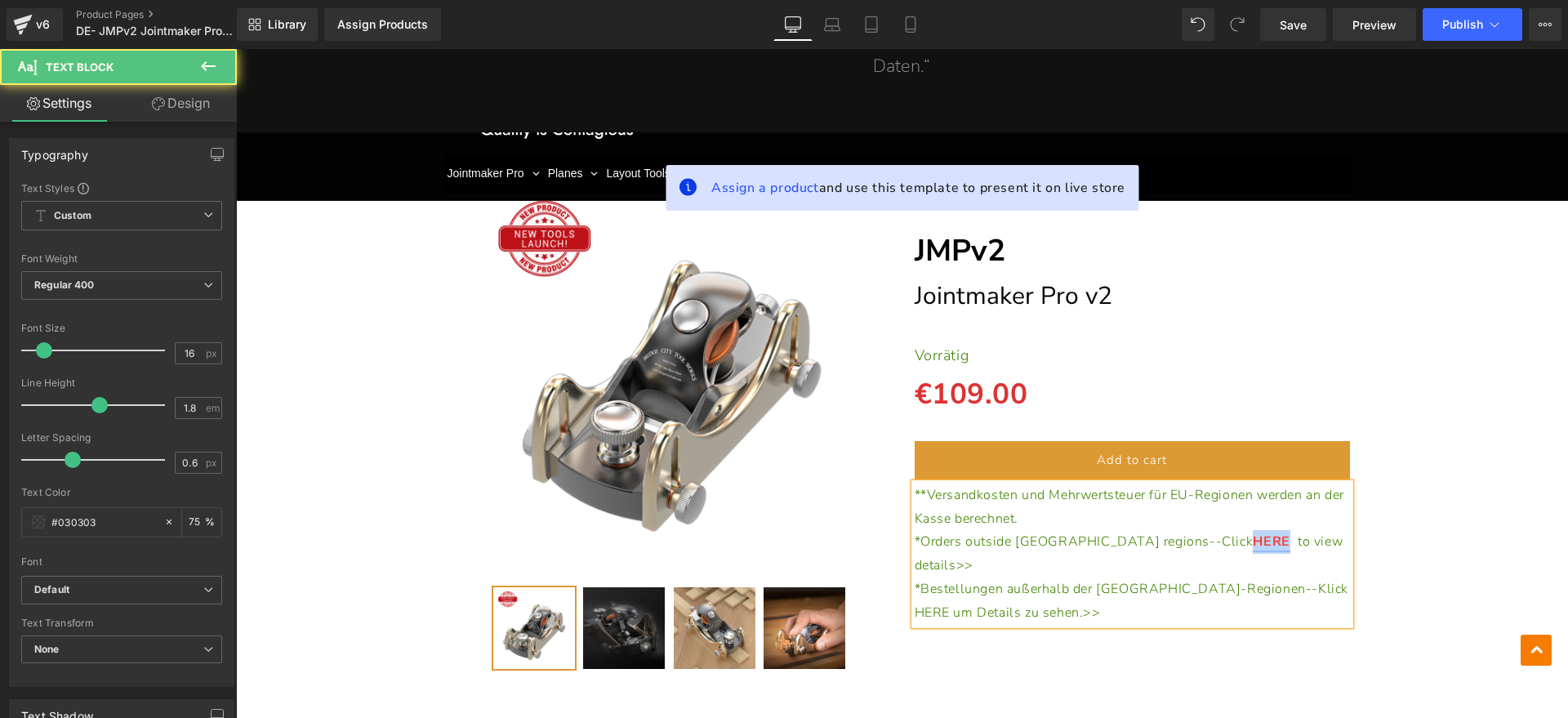
drag, startPoint x: 1124, startPoint y: 543, endPoint x: 1155, endPoint y: 543, distance: 31.0
click at [1252, 543] on link "HERE" at bounding box center [1271, 542] width 37 height 18
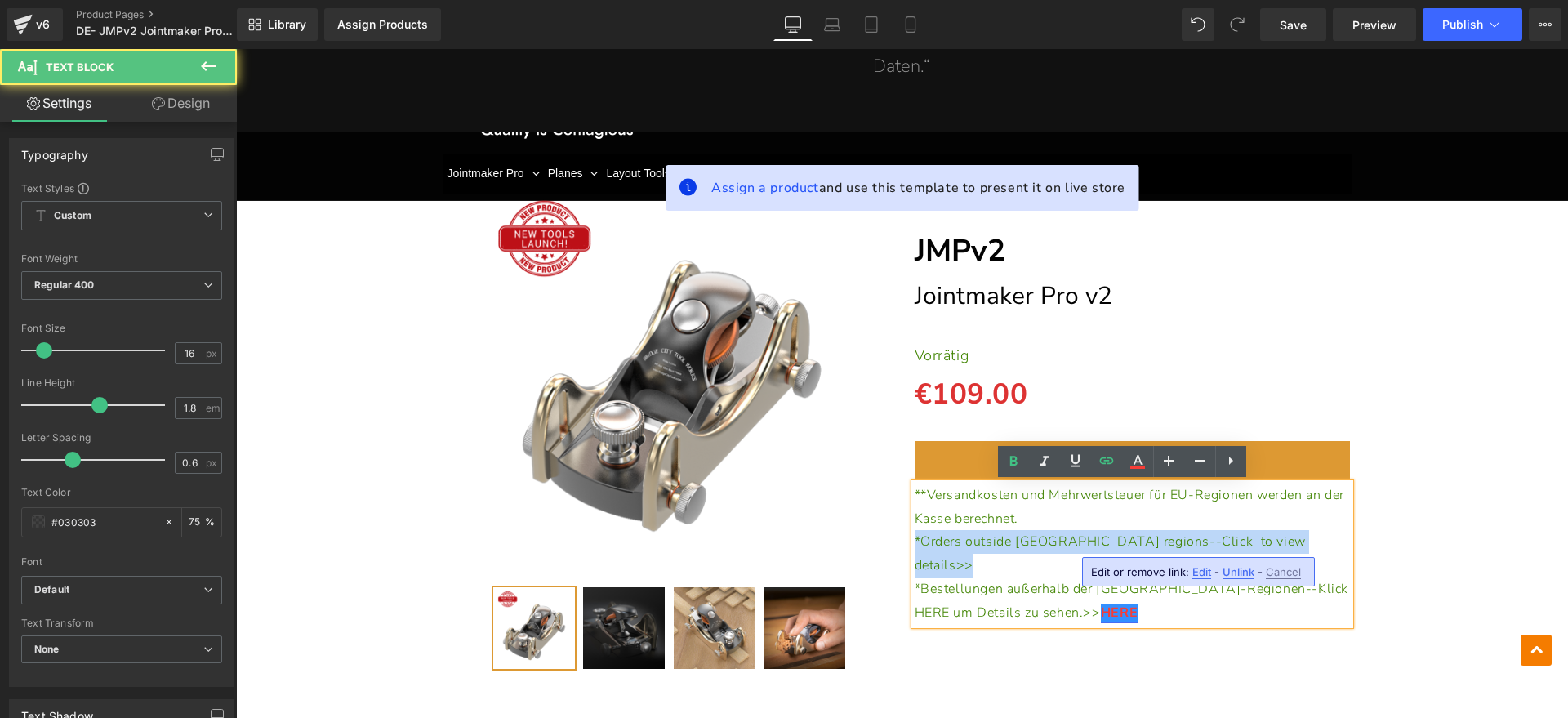
drag, startPoint x: 1154, startPoint y: 538, endPoint x: 836, endPoint y: 538, distance: 318.0
click at [836, 538] on div "(P) Image" at bounding box center [903, 420] width 921 height 527
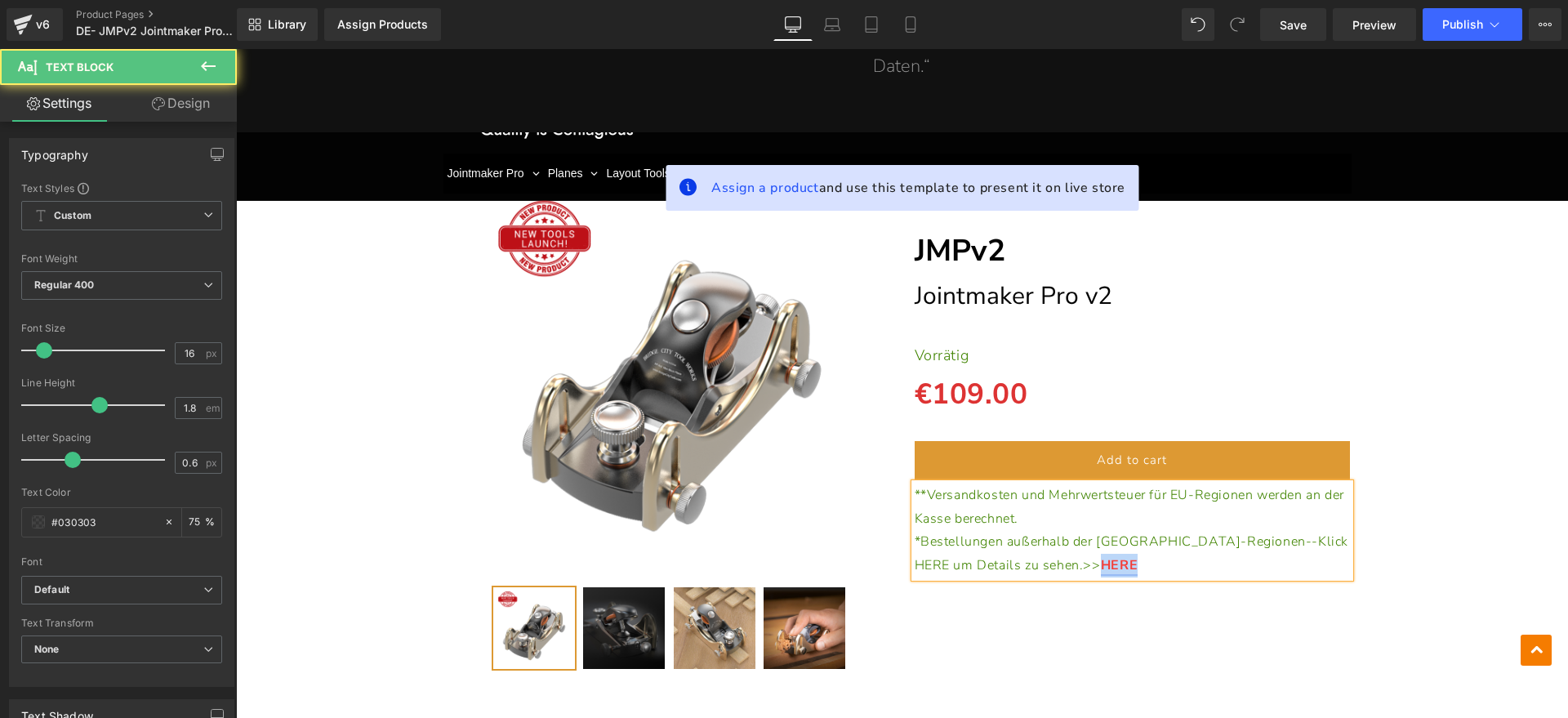
drag, startPoint x: 1023, startPoint y: 567, endPoint x: 983, endPoint y: 568, distance: 40.0
click at [983, 568] on p "*Bestellungen außerhalb der [GEOGRAPHIC_DATA]-Regionen--Klick HERE um Details z…" at bounding box center [1133, 553] width 436 height 48
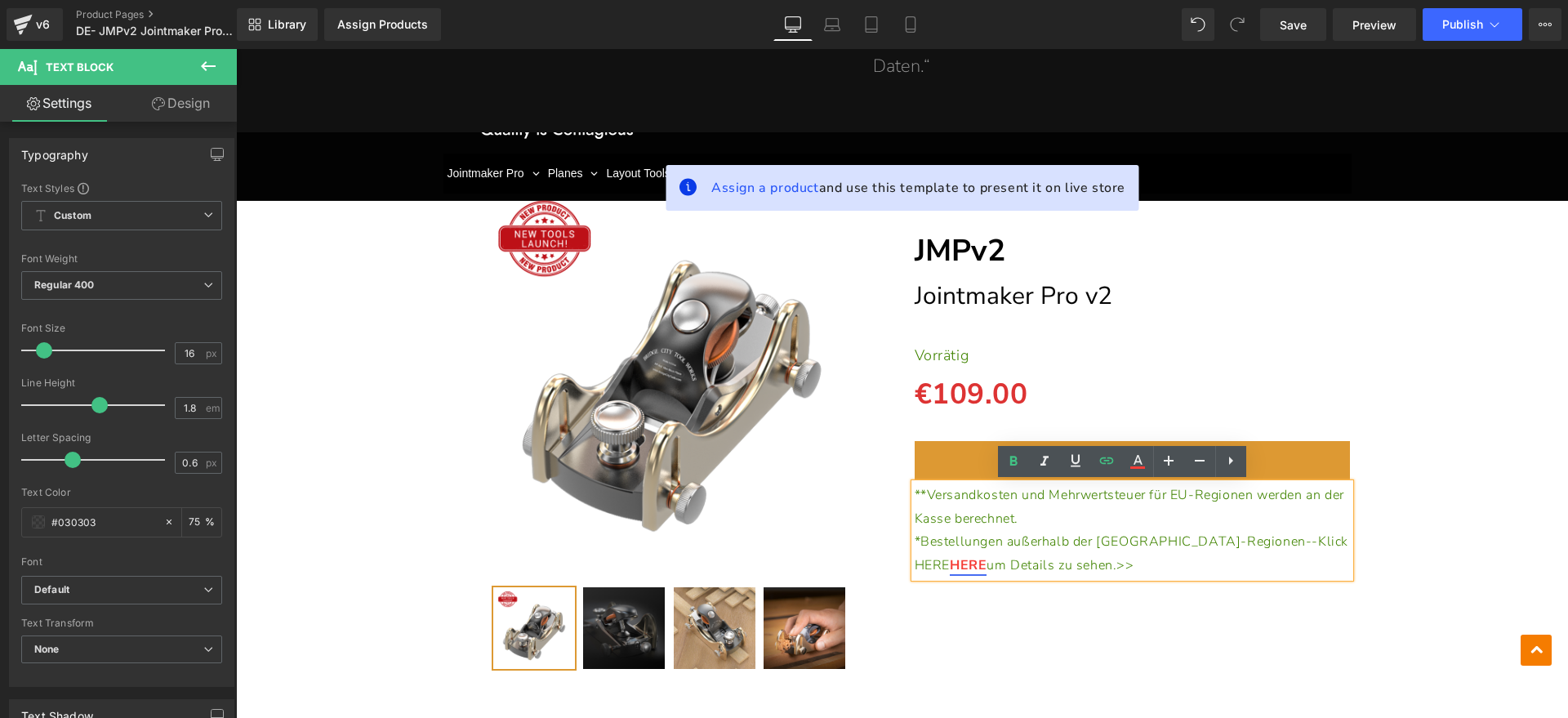
click at [1251, 544] on span "*Bestellungen außerhalb der [GEOGRAPHIC_DATA]-Regionen--Klick HERE" at bounding box center [1132, 553] width 434 height 42
click at [1450, 522] on div "(P) Image" at bounding box center [902, 420] width 1316 height 527
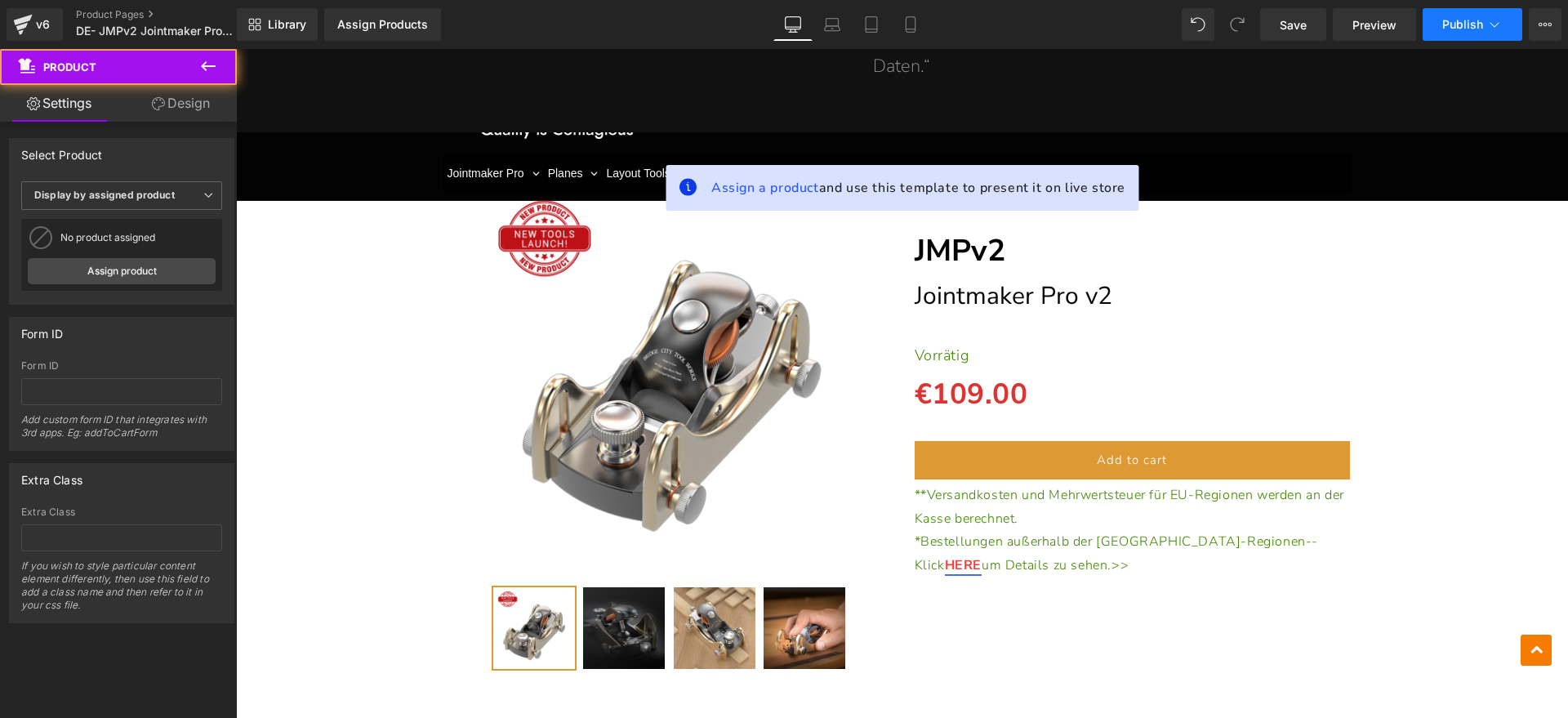
click at [1470, 29] on span "Publish" at bounding box center [1463, 23] width 41 height 13
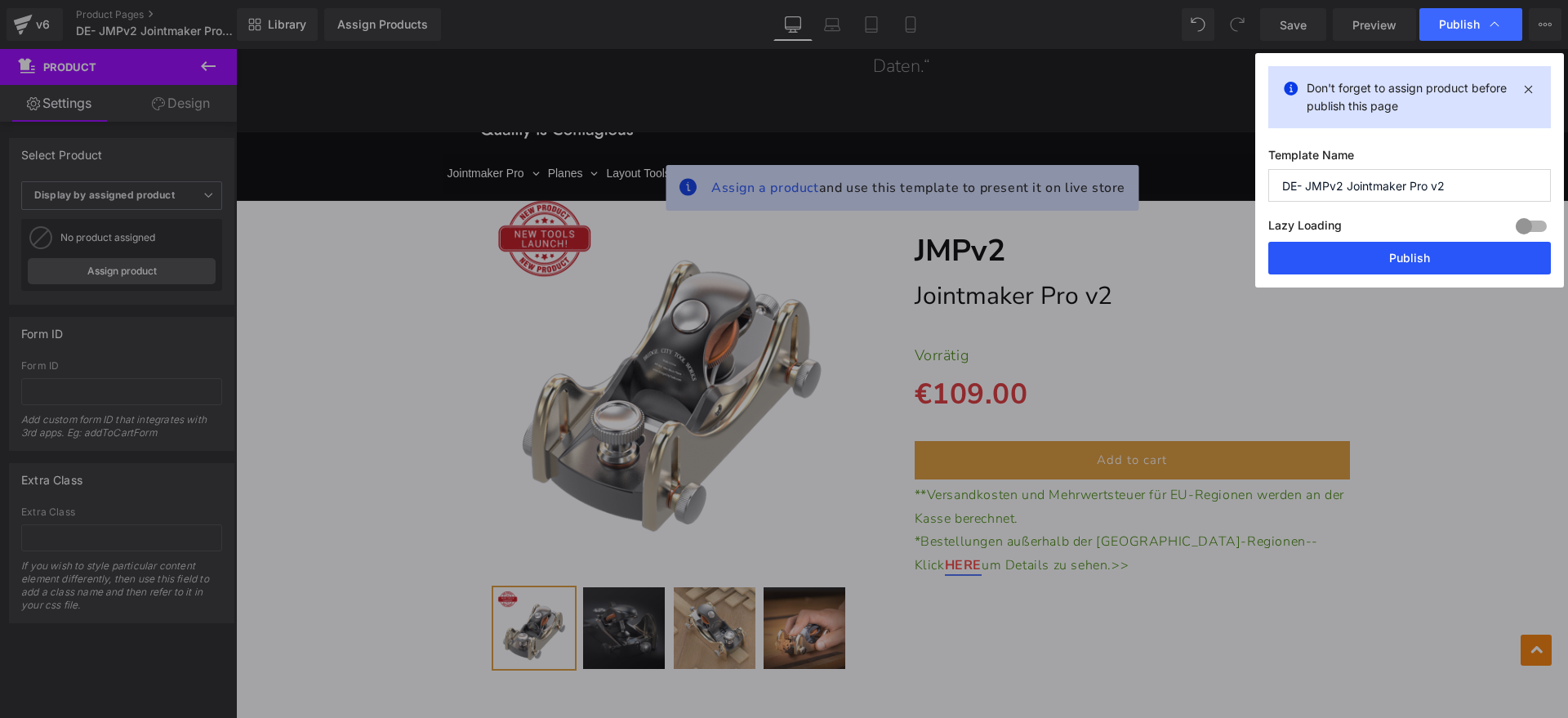
drag, startPoint x: 1380, startPoint y: 254, endPoint x: 1156, endPoint y: 205, distance: 229.3
click at [1380, 254] on button "Publish" at bounding box center [1409, 258] width 282 height 33
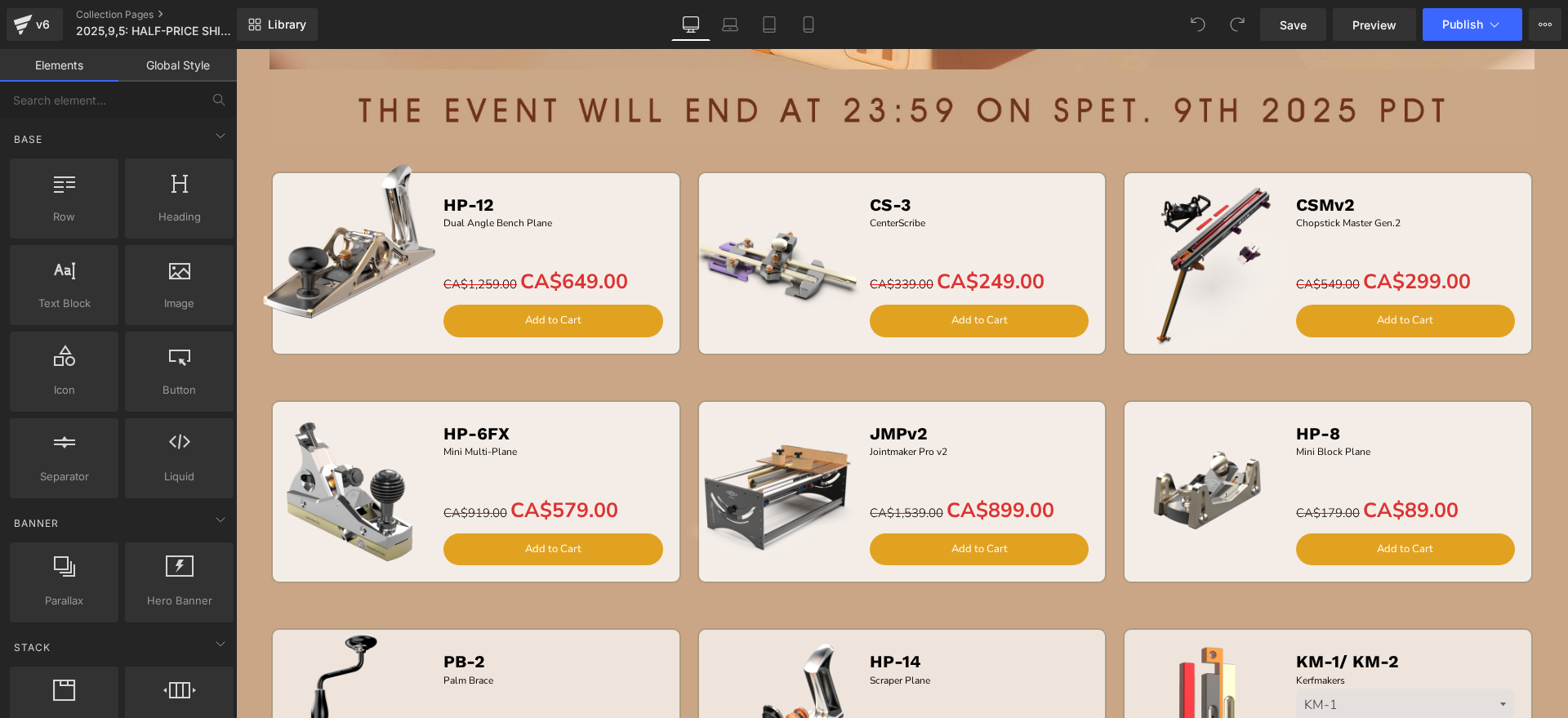
scroll to position [816, 0]
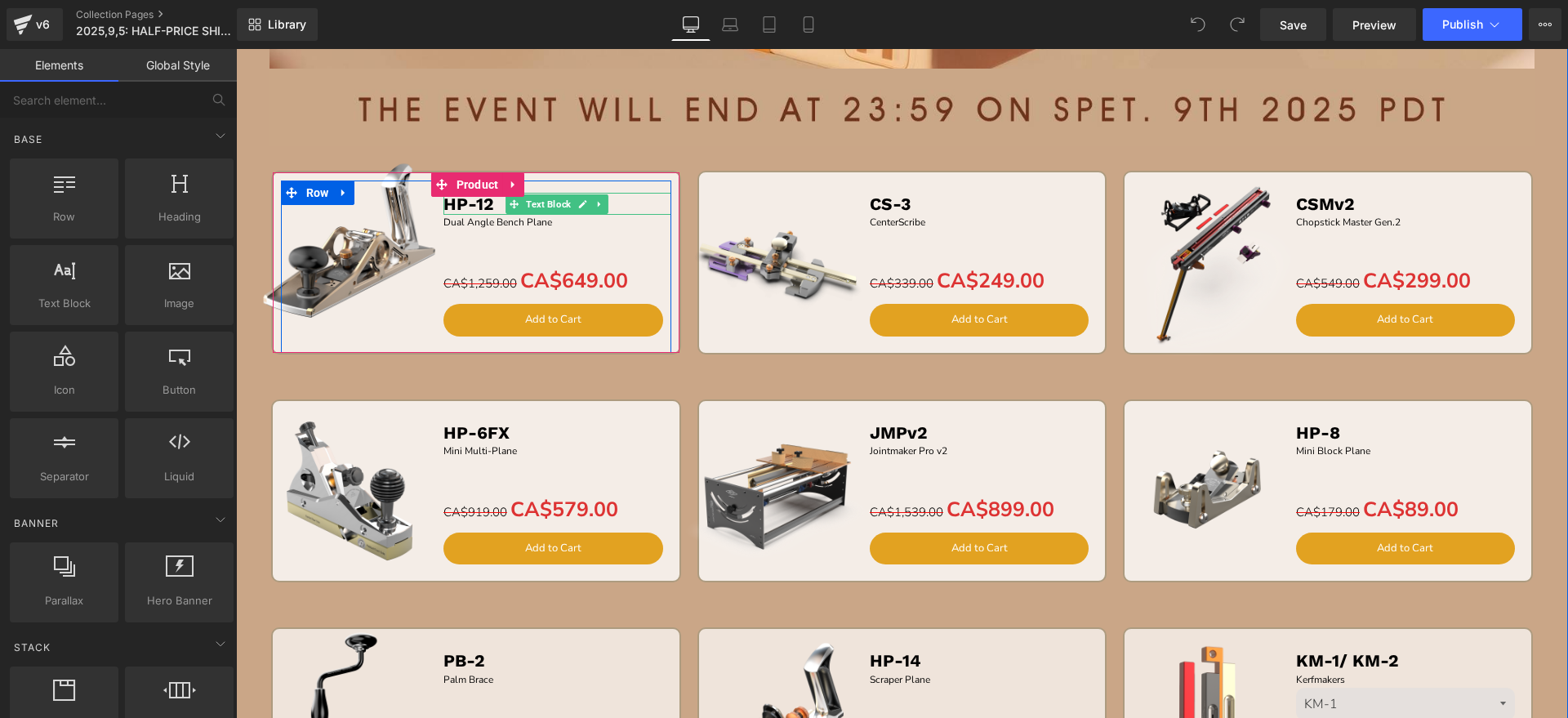
drag, startPoint x: 468, startPoint y: 201, endPoint x: 567, endPoint y: 204, distance: 99.0
click at [468, 201] on b "HP-12" at bounding box center [468, 204] width 51 height 20
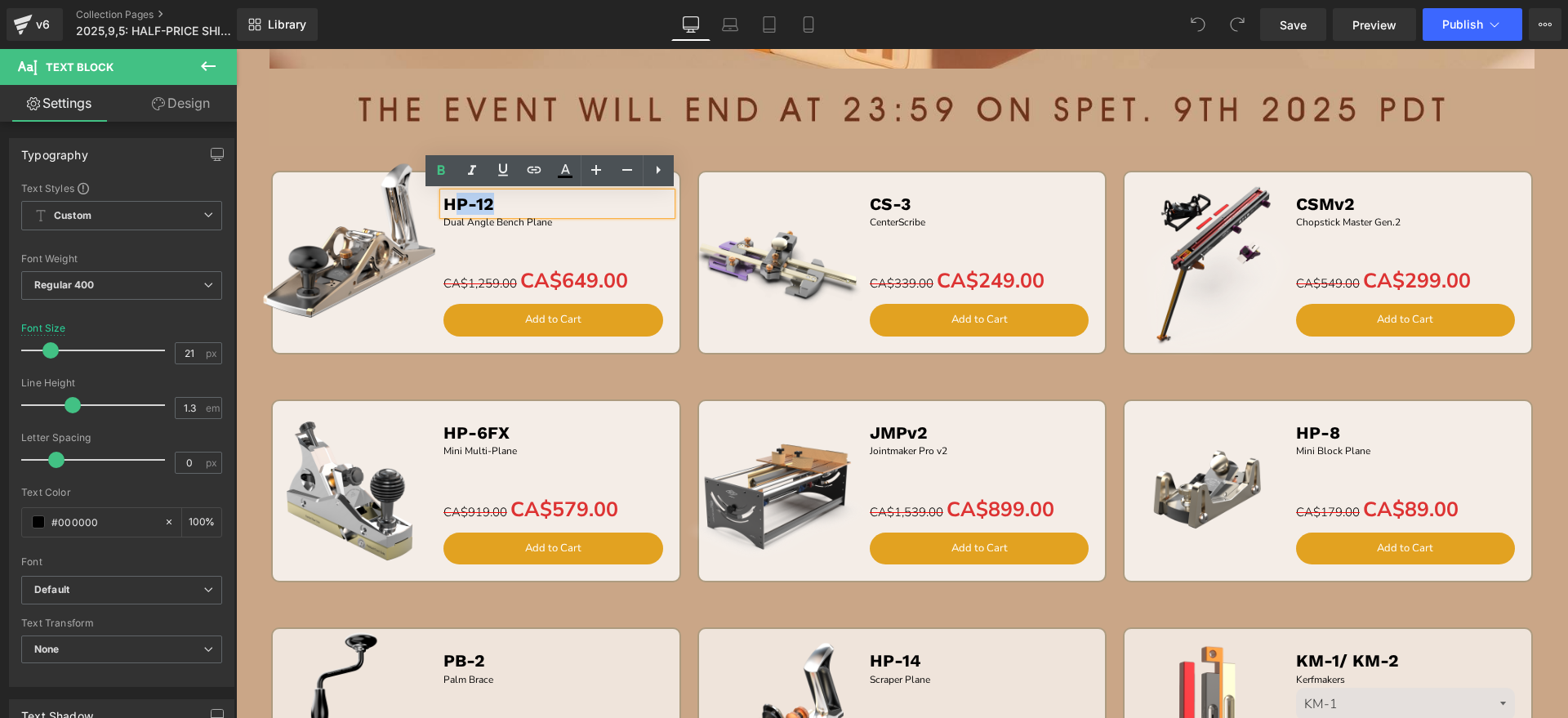
drag, startPoint x: 568, startPoint y: 203, endPoint x: 447, endPoint y: 204, distance: 121.0
click at [447, 204] on p "HP-12" at bounding box center [557, 204] width 228 height 22
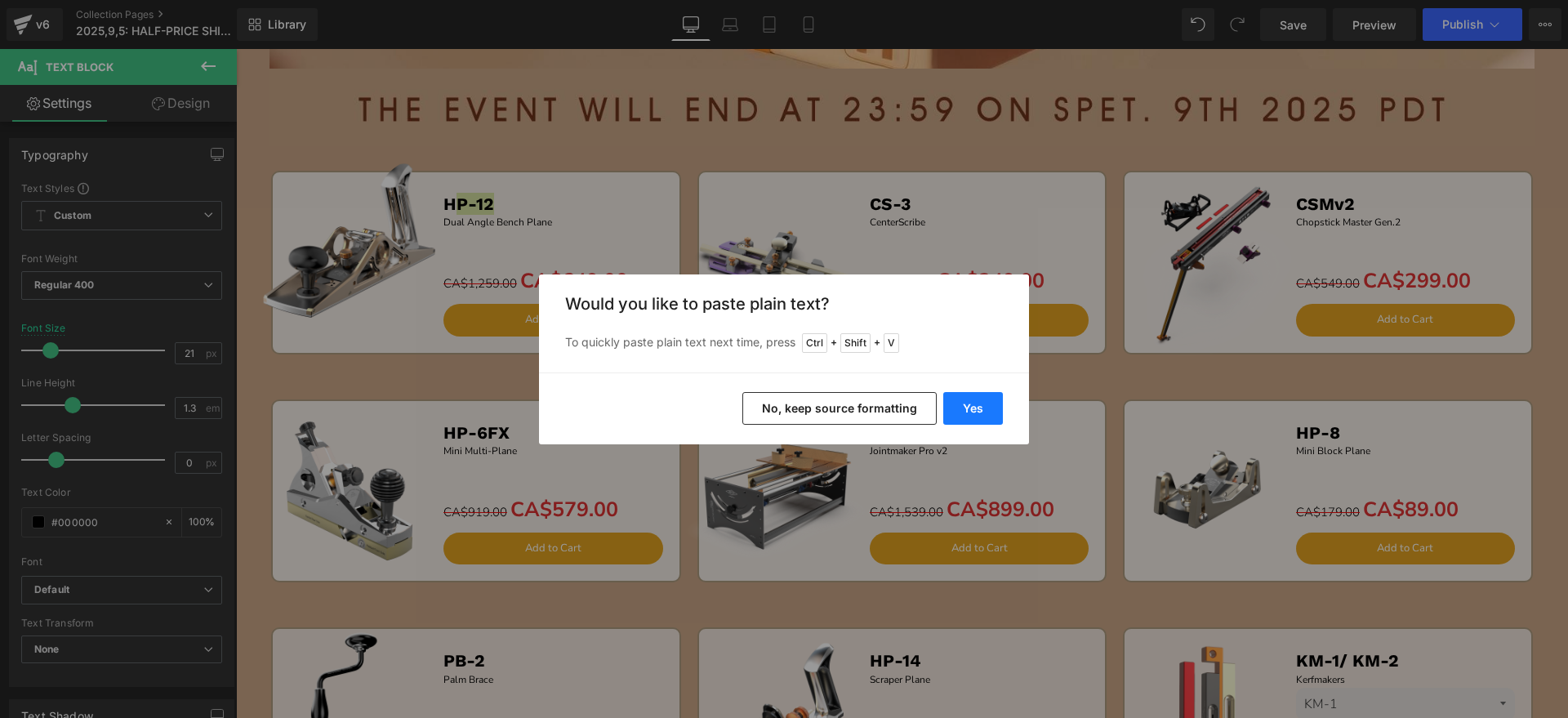
click at [988, 405] on button "Yes" at bounding box center [972, 408] width 59 height 33
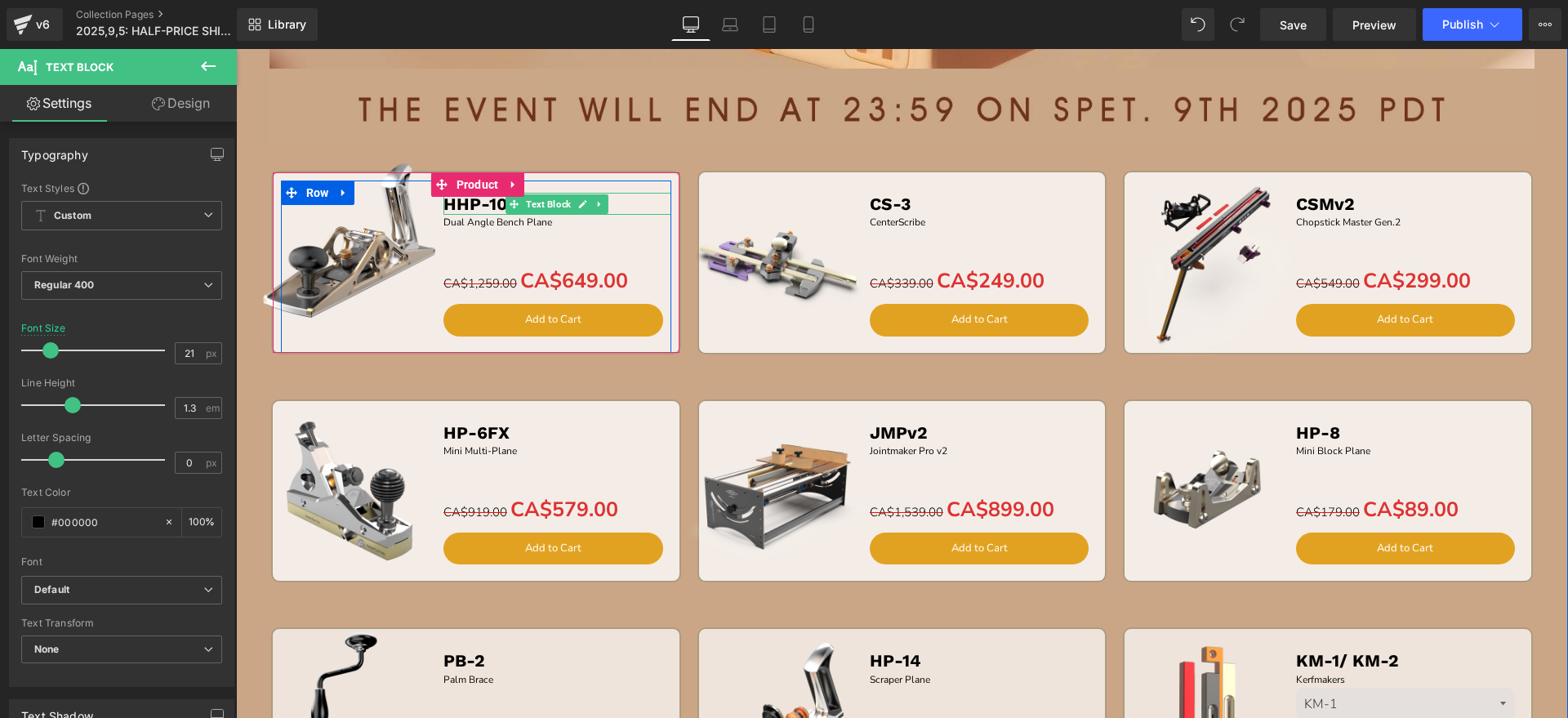
click at [448, 207] on b "HHP-10" at bounding box center [475, 204] width 64 height 20
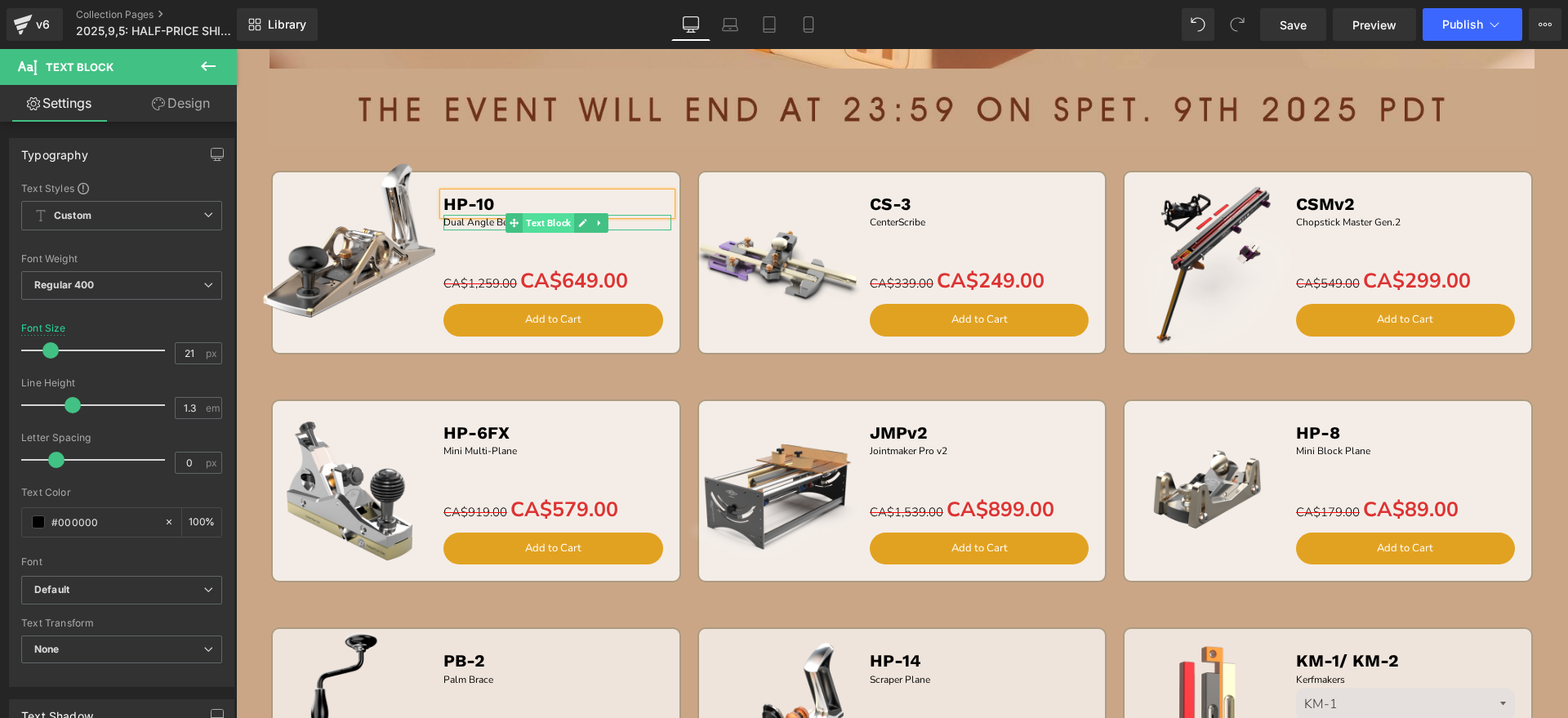
drag, startPoint x: 514, startPoint y: 224, endPoint x: 557, endPoint y: 221, distance: 43.1
click at [523, 223] on span "Text Block" at bounding box center [548, 223] width 52 height 19
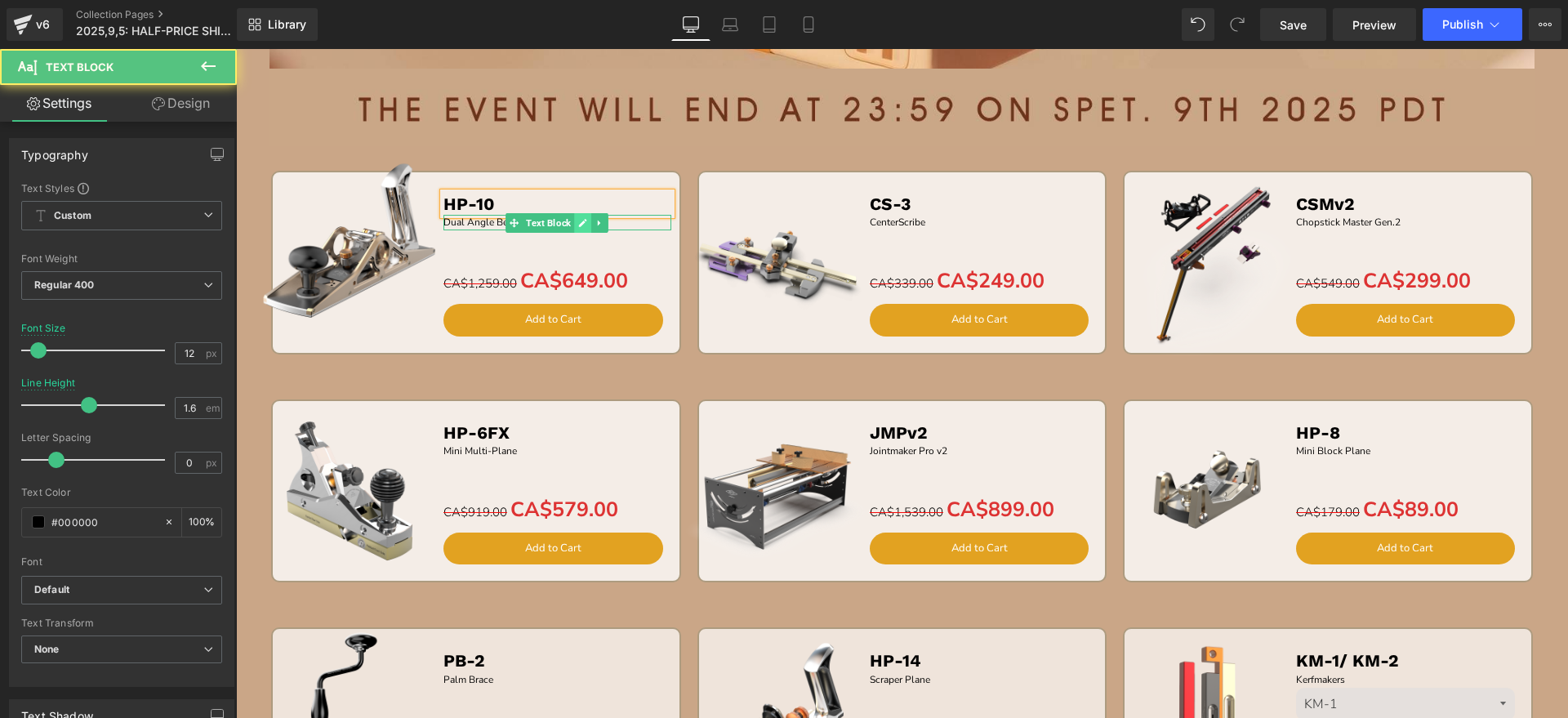
click at [579, 219] on icon at bounding box center [582, 223] width 9 height 10
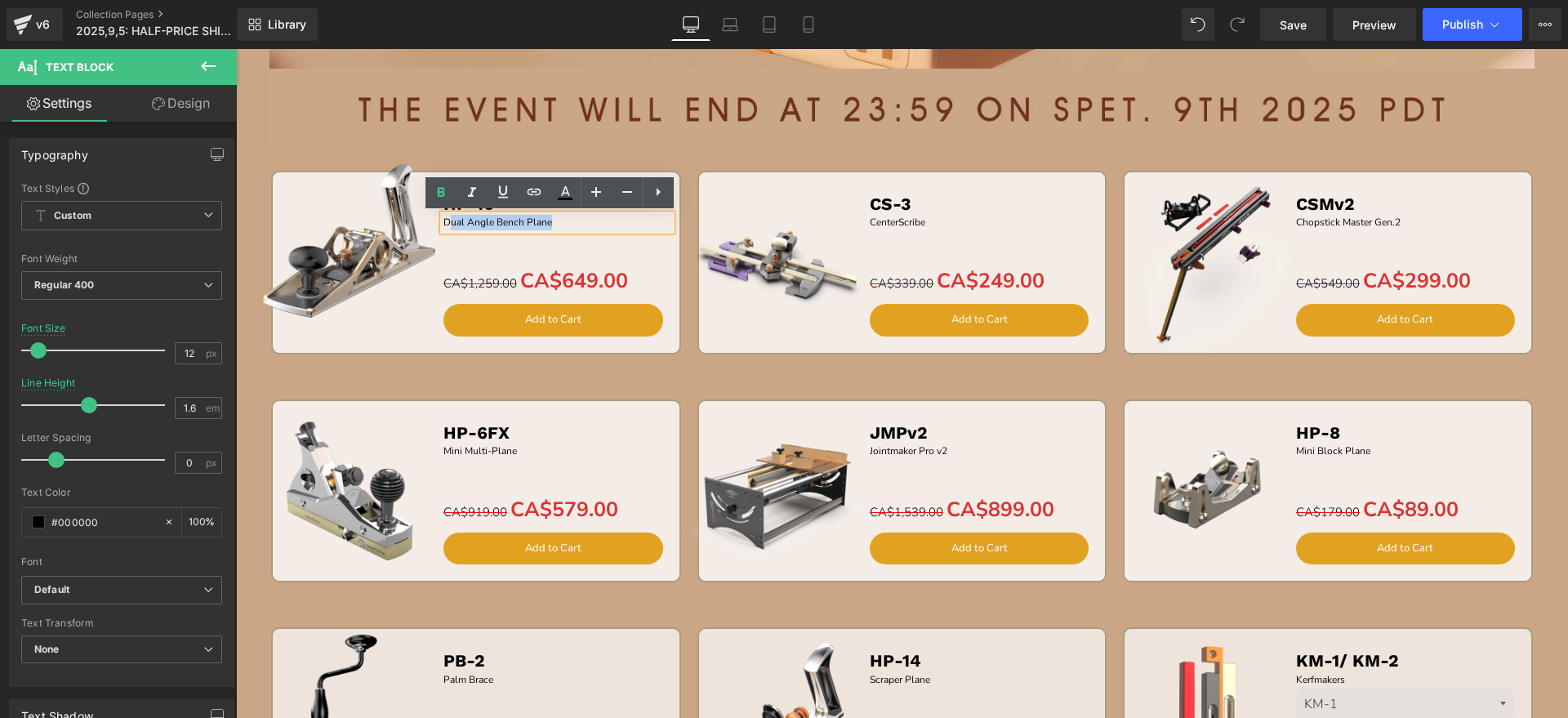
drag, startPoint x: 581, startPoint y: 219, endPoint x: 445, endPoint y: 224, distance: 136.1
click at [445, 224] on p "Dual Angle Bench Plane" at bounding box center [557, 222] width 228 height 16
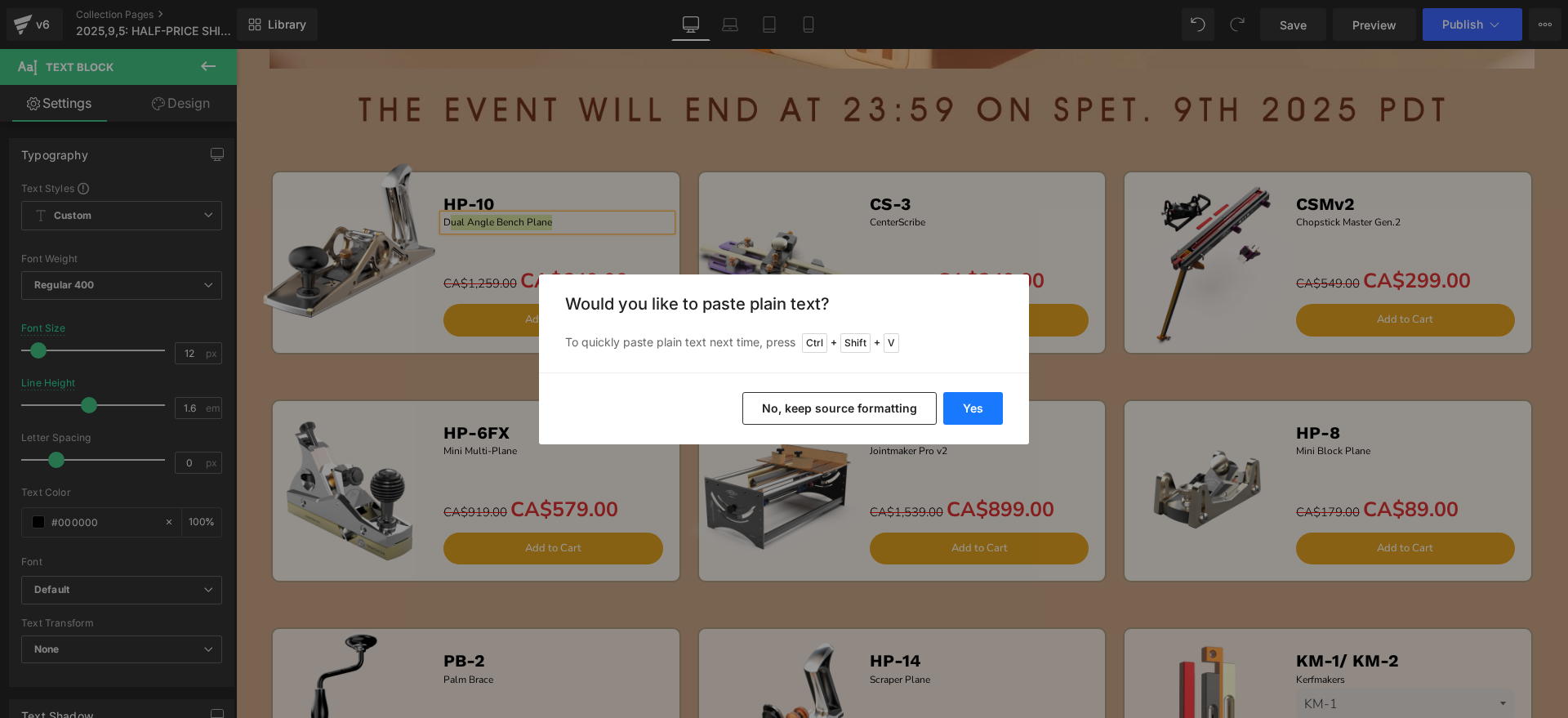
click at [992, 410] on button "Yes" at bounding box center [972, 408] width 59 height 33
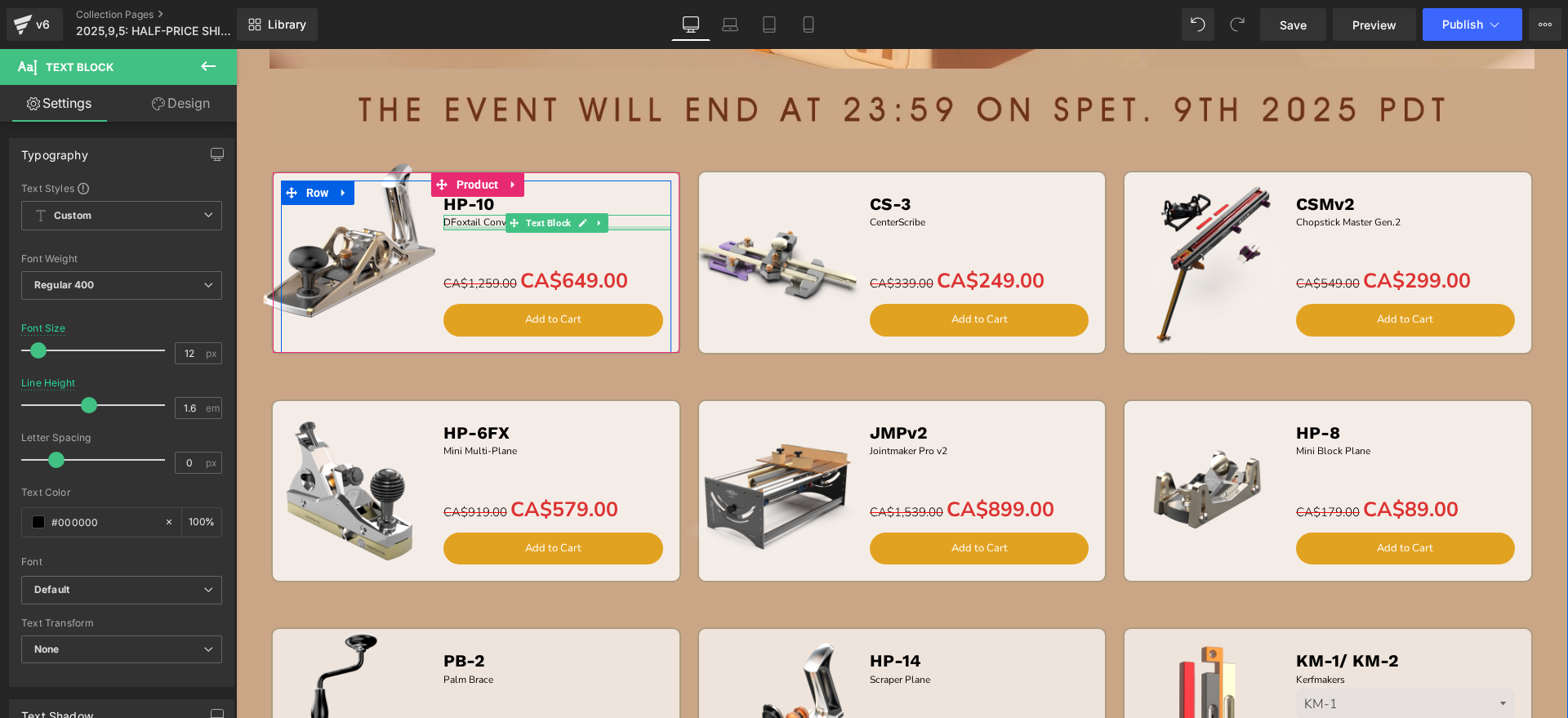
click at [444, 227] on div at bounding box center [557, 228] width 228 height 4
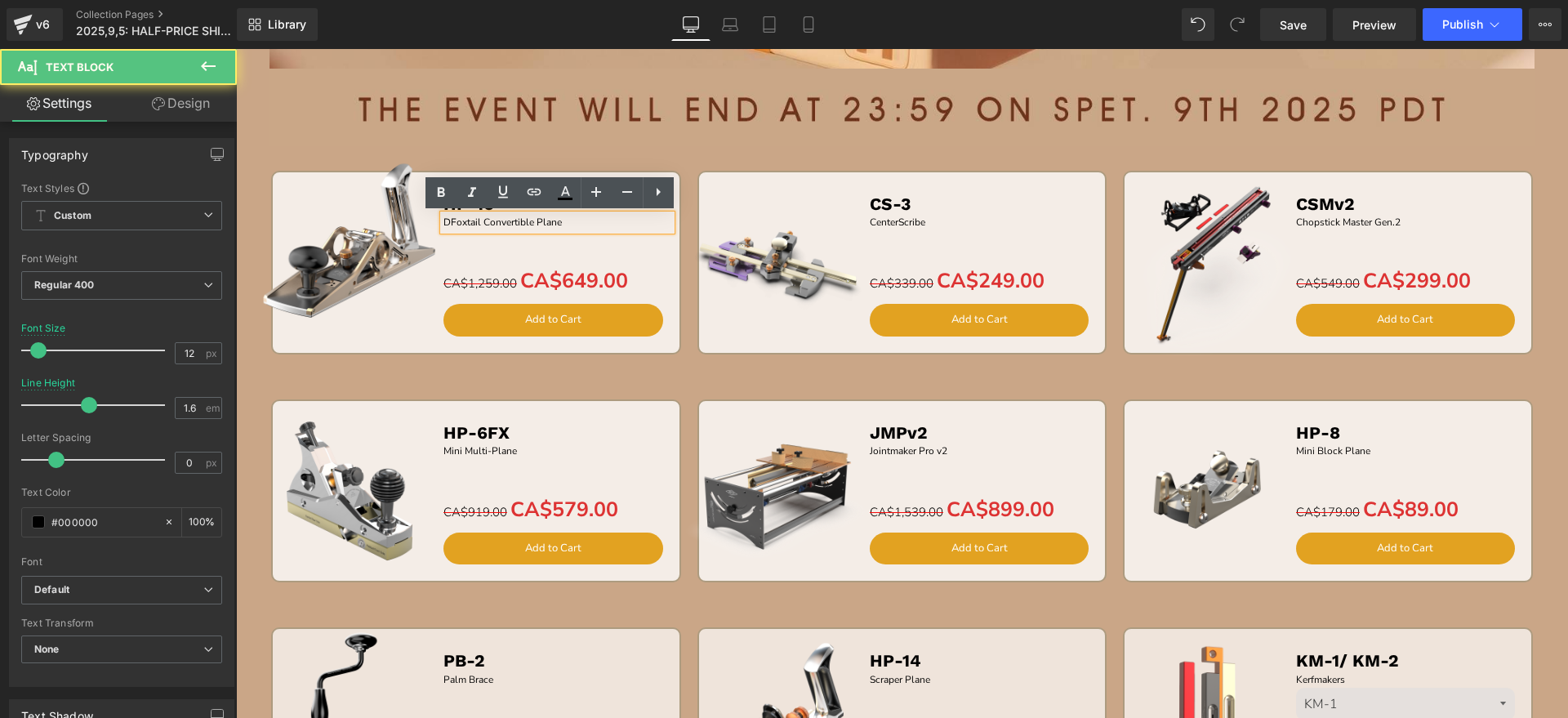
click at [443, 221] on p "DFoxtail Convertible Plane" at bounding box center [557, 222] width 228 height 16
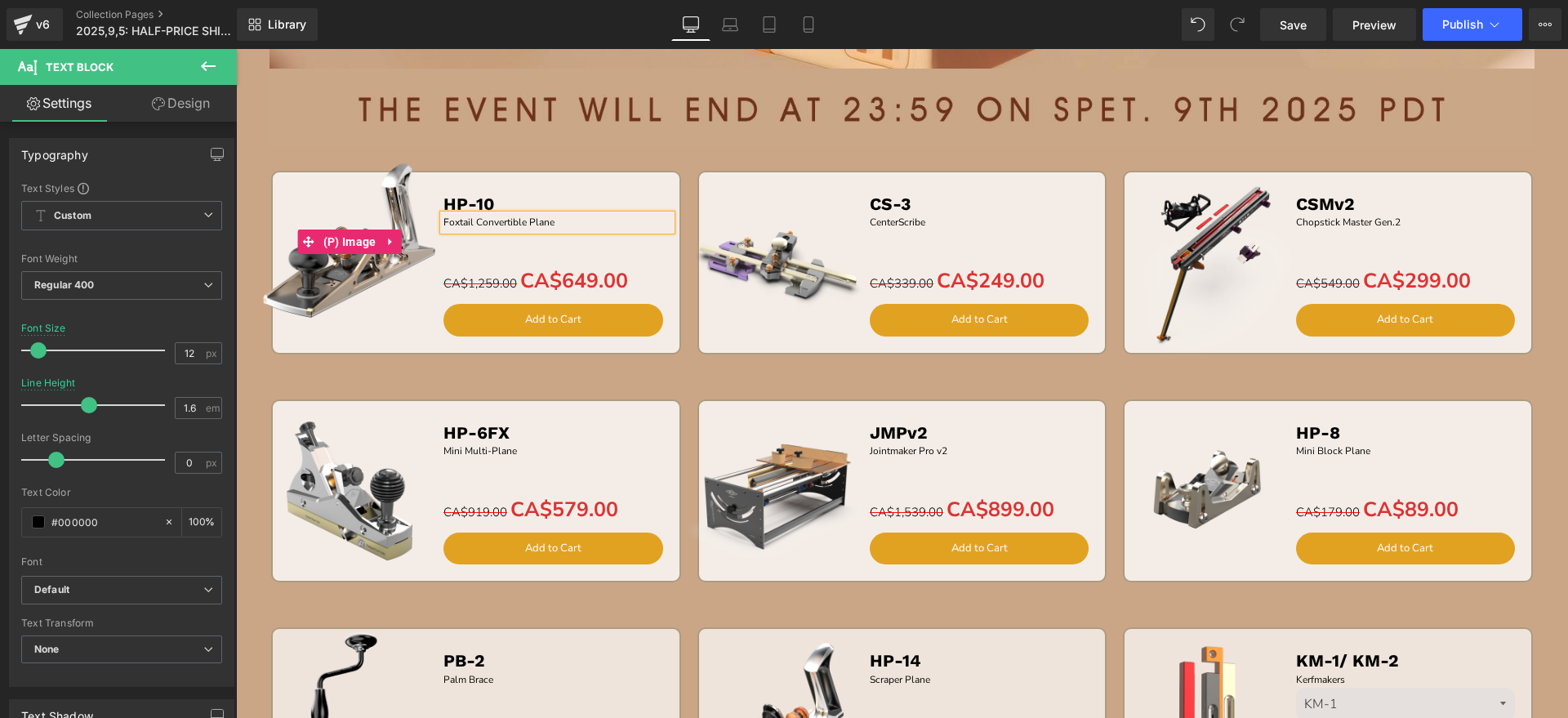
click at [342, 205] on img at bounding box center [350, 242] width 204 height 204
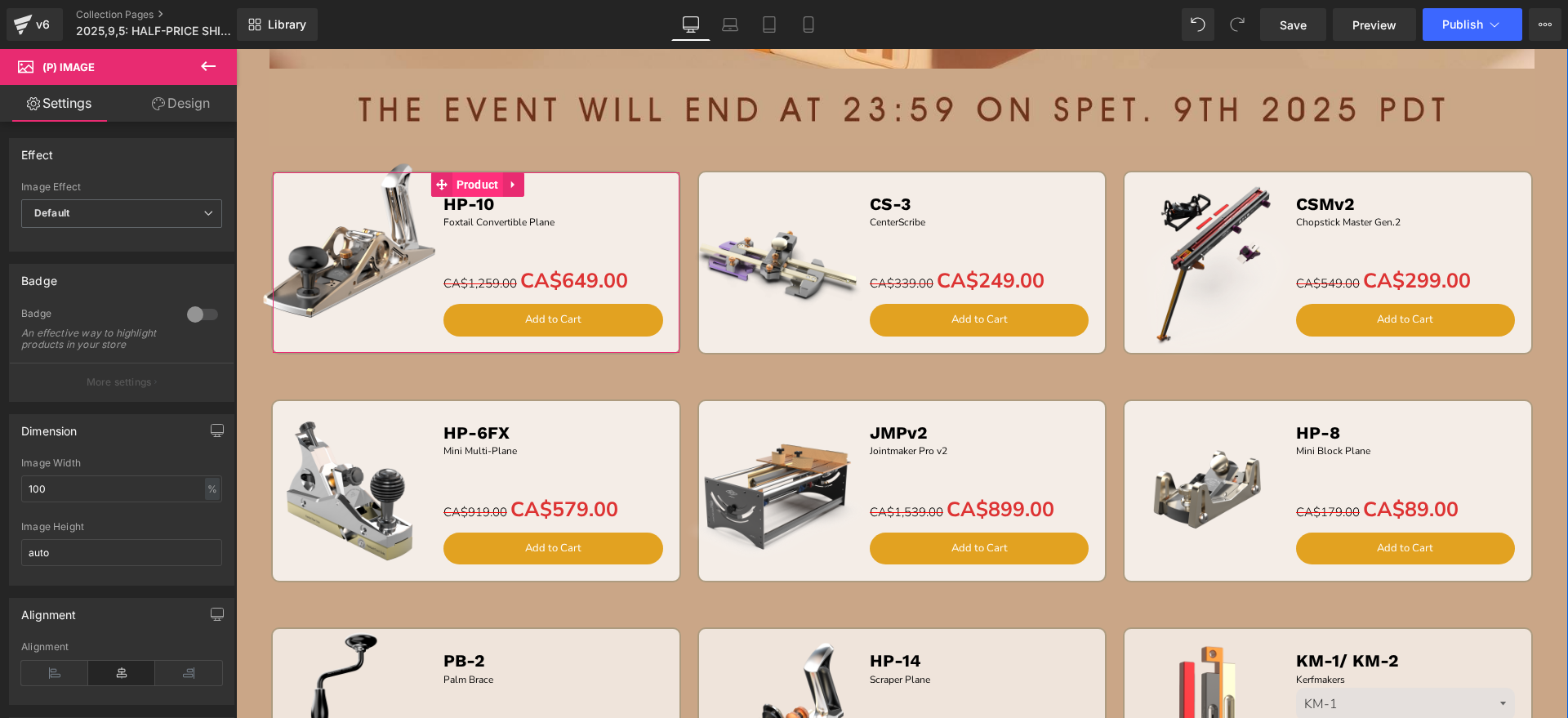
click at [460, 189] on span "Product" at bounding box center [477, 184] width 51 height 24
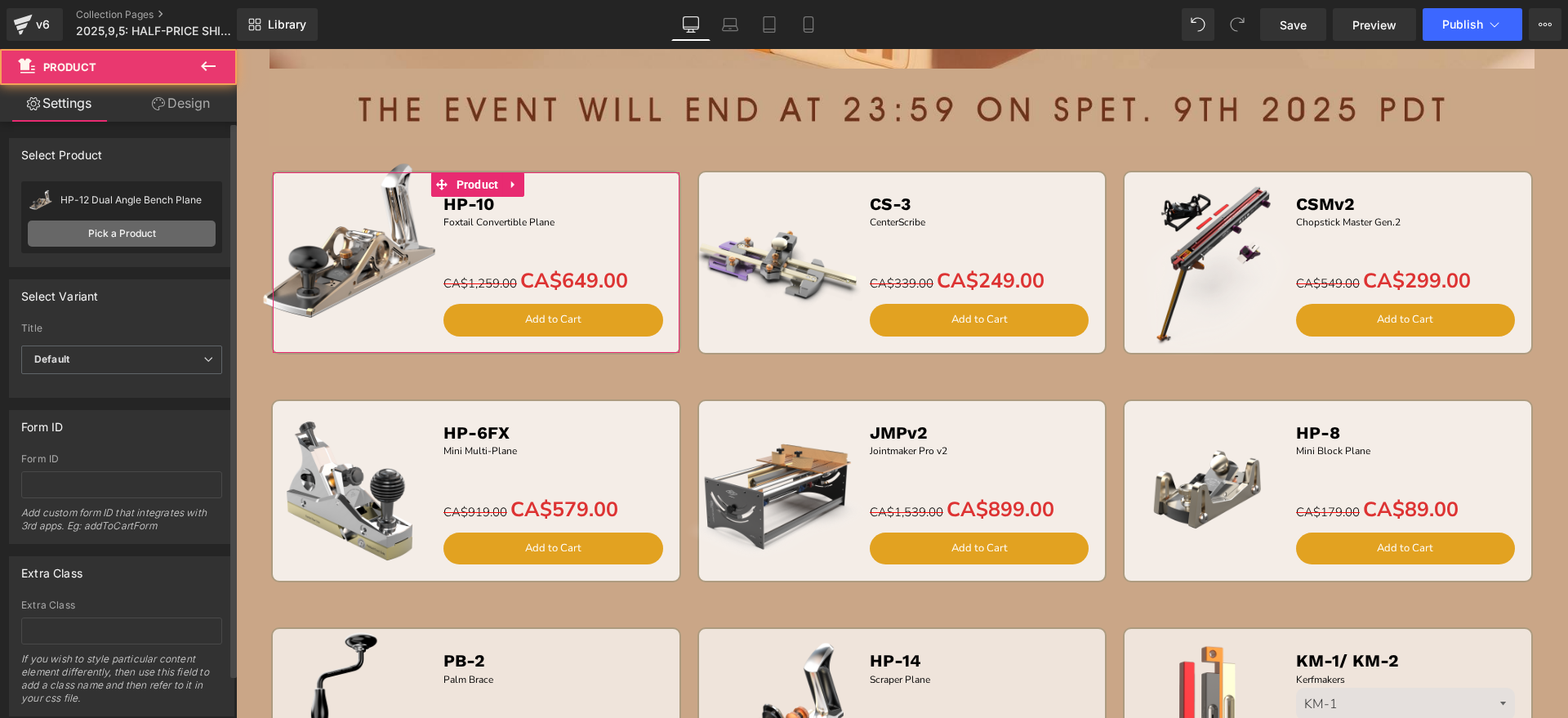
click at [142, 242] on link "Pick a Product" at bounding box center [122, 233] width 188 height 26
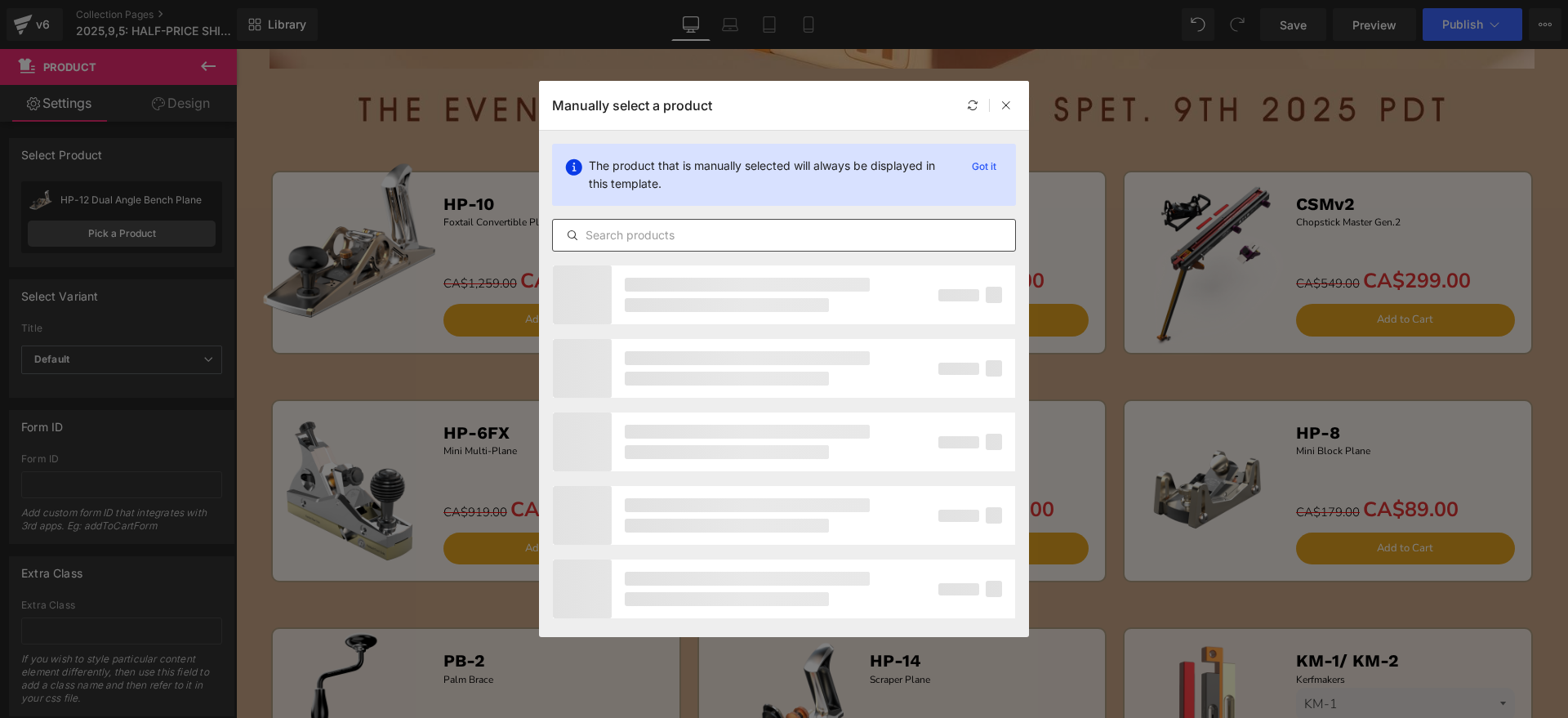
click at [610, 233] on input "text" at bounding box center [784, 235] width 463 height 19
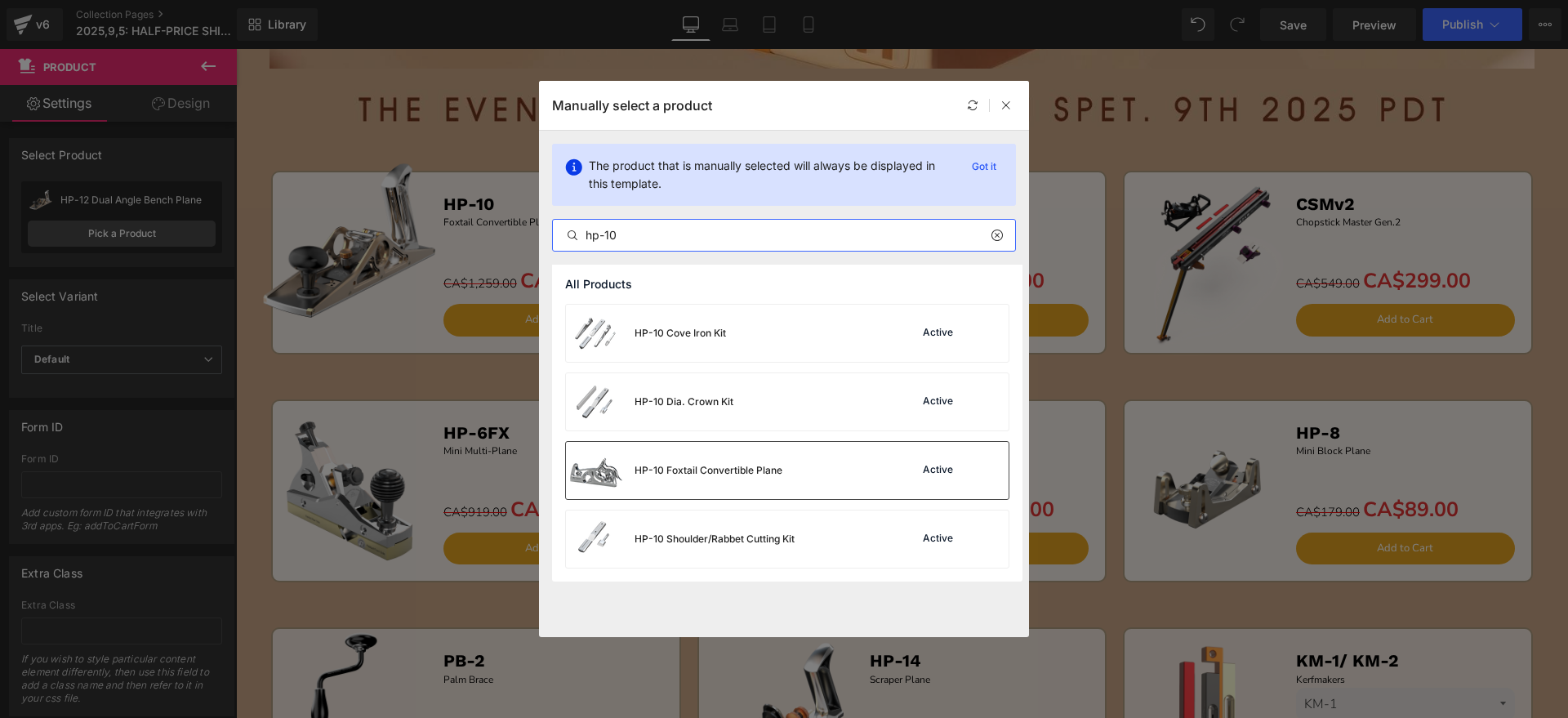
type input "hp-10"
click at [725, 469] on div "HP-10 Foxtail Convertible Plane" at bounding box center [708, 470] width 148 height 15
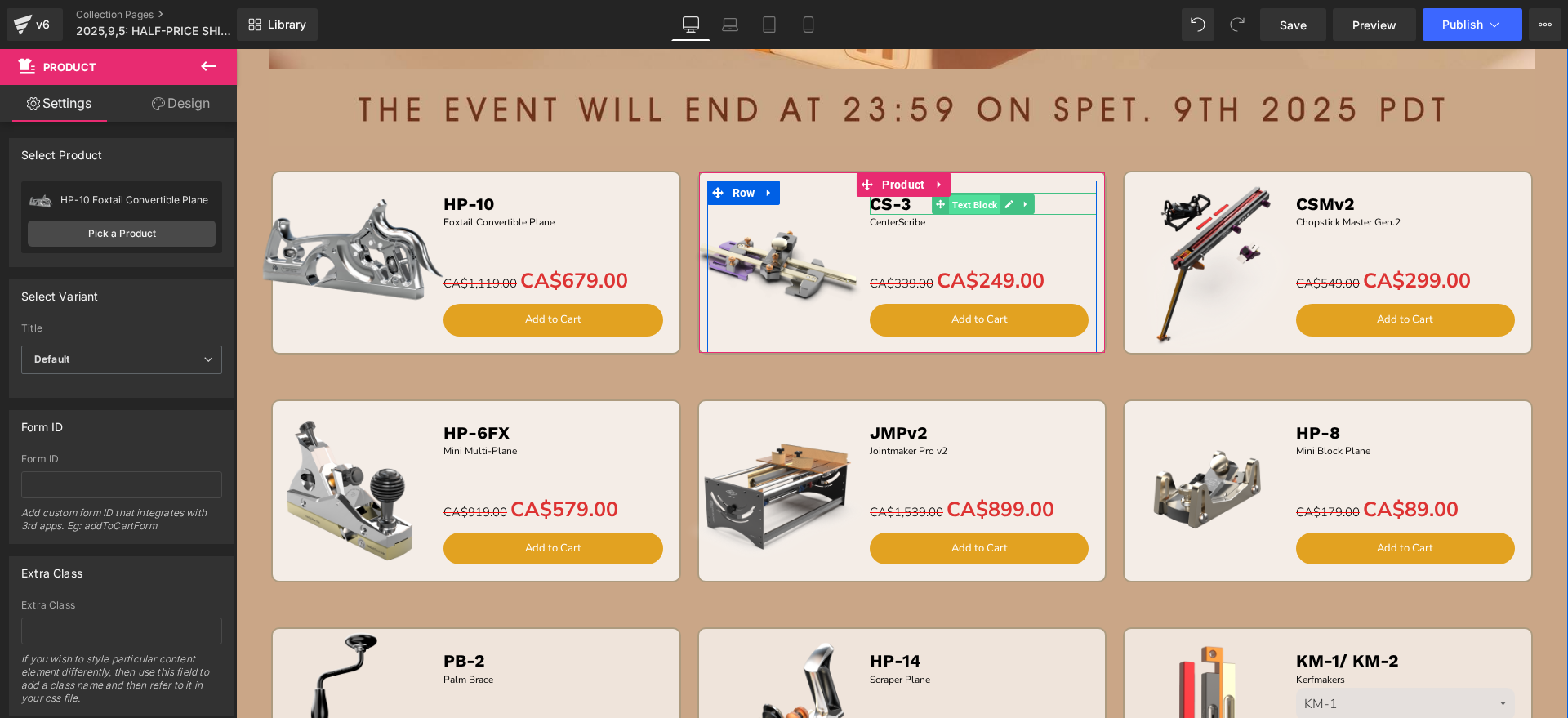
click at [991, 200] on span "Text Block" at bounding box center [974, 205] width 52 height 19
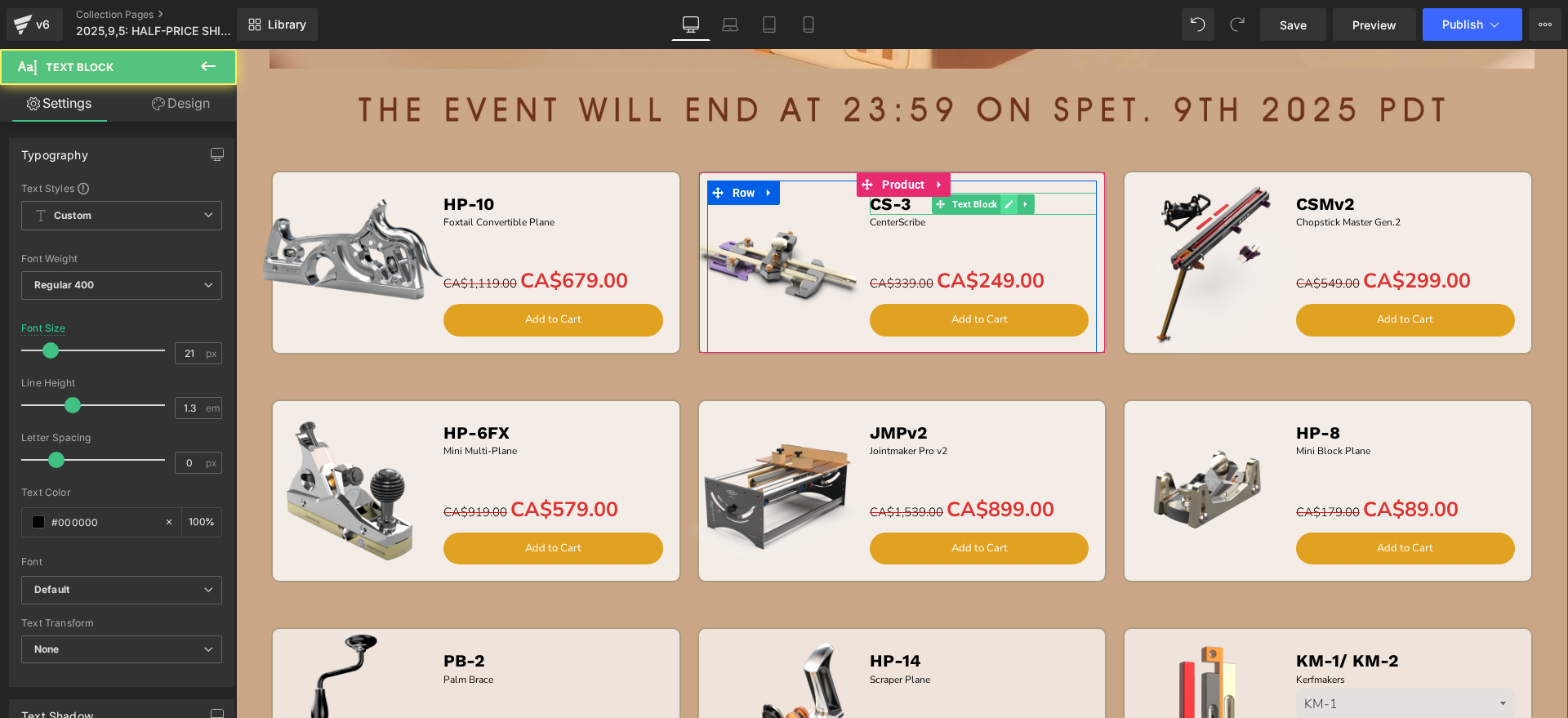
click at [1004, 200] on icon at bounding box center [1008, 205] width 9 height 10
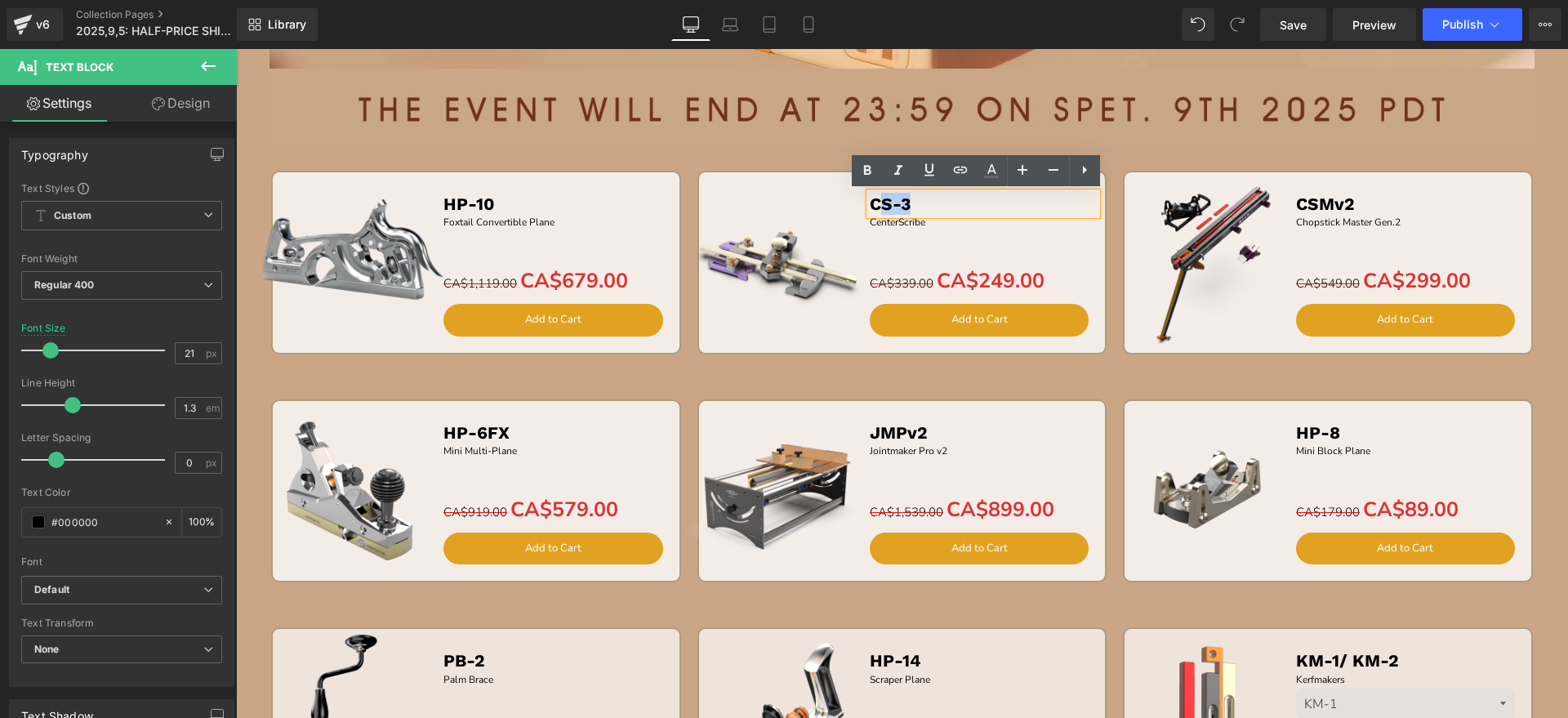
drag, startPoint x: 981, startPoint y: 202, endPoint x: 877, endPoint y: 207, distance: 104.1
click at [877, 207] on p "CS-3" at bounding box center [984, 204] width 228 height 22
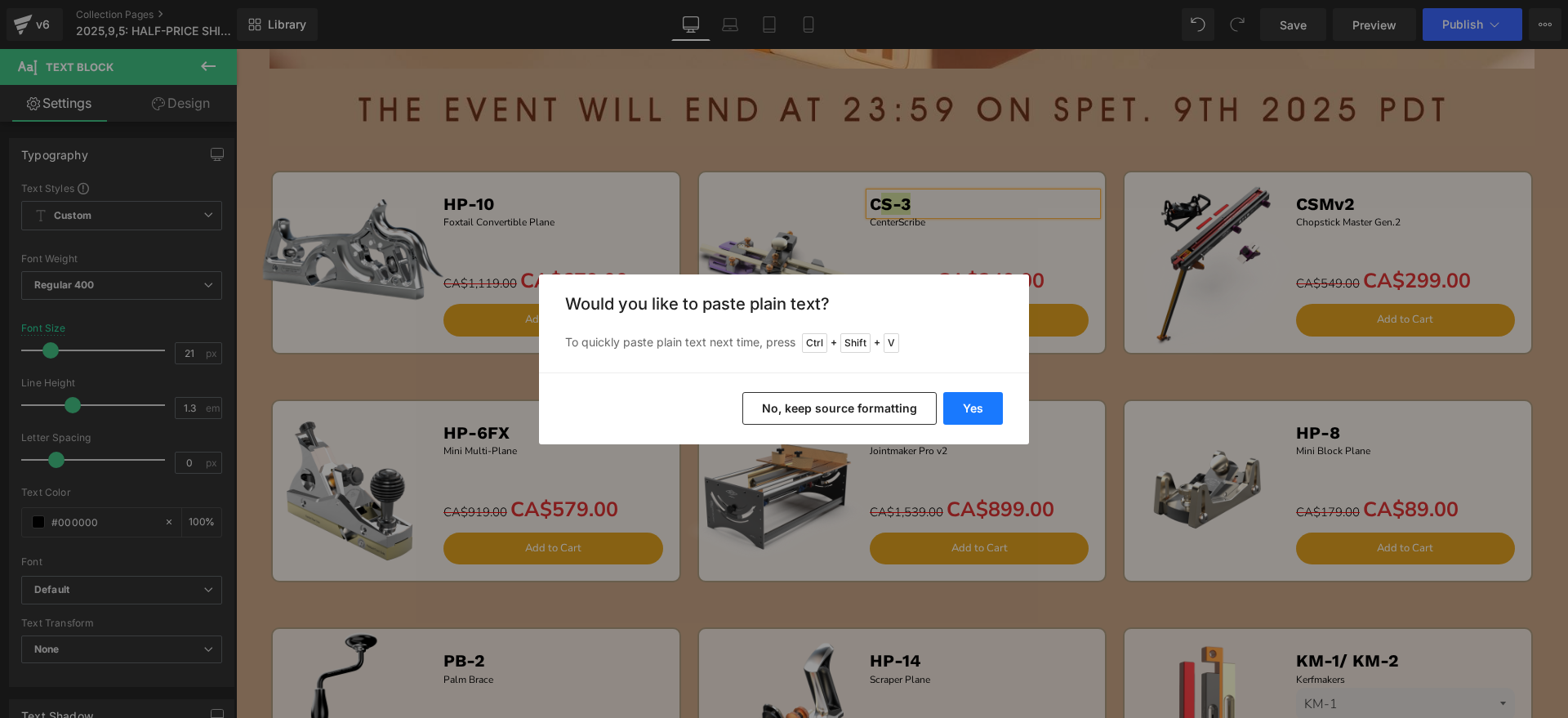
drag, startPoint x: 982, startPoint y: 412, endPoint x: 728, endPoint y: 344, distance: 262.9
click at [982, 412] on button "Yes" at bounding box center [972, 408] width 59 height 33
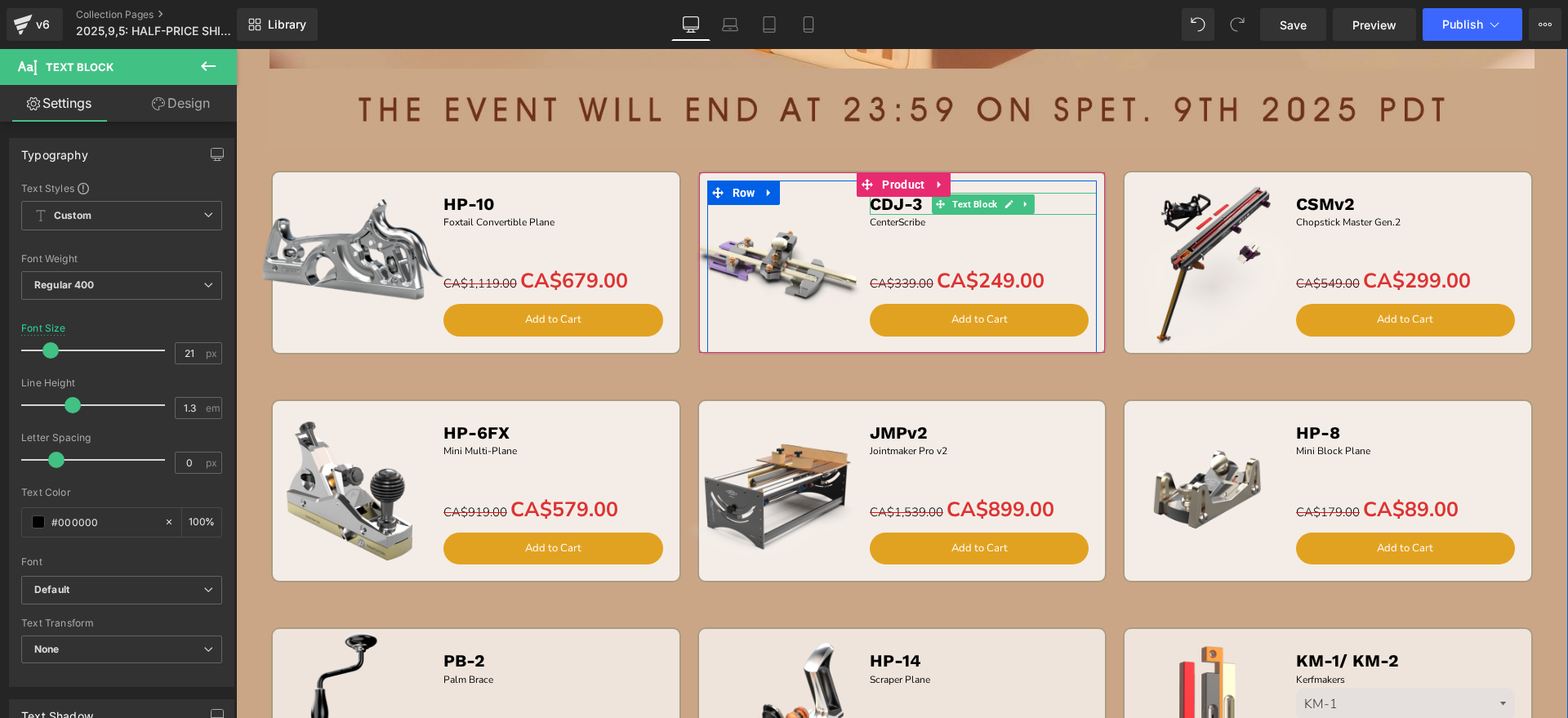
click at [877, 206] on b "CDJ-3" at bounding box center [896, 204] width 53 height 20
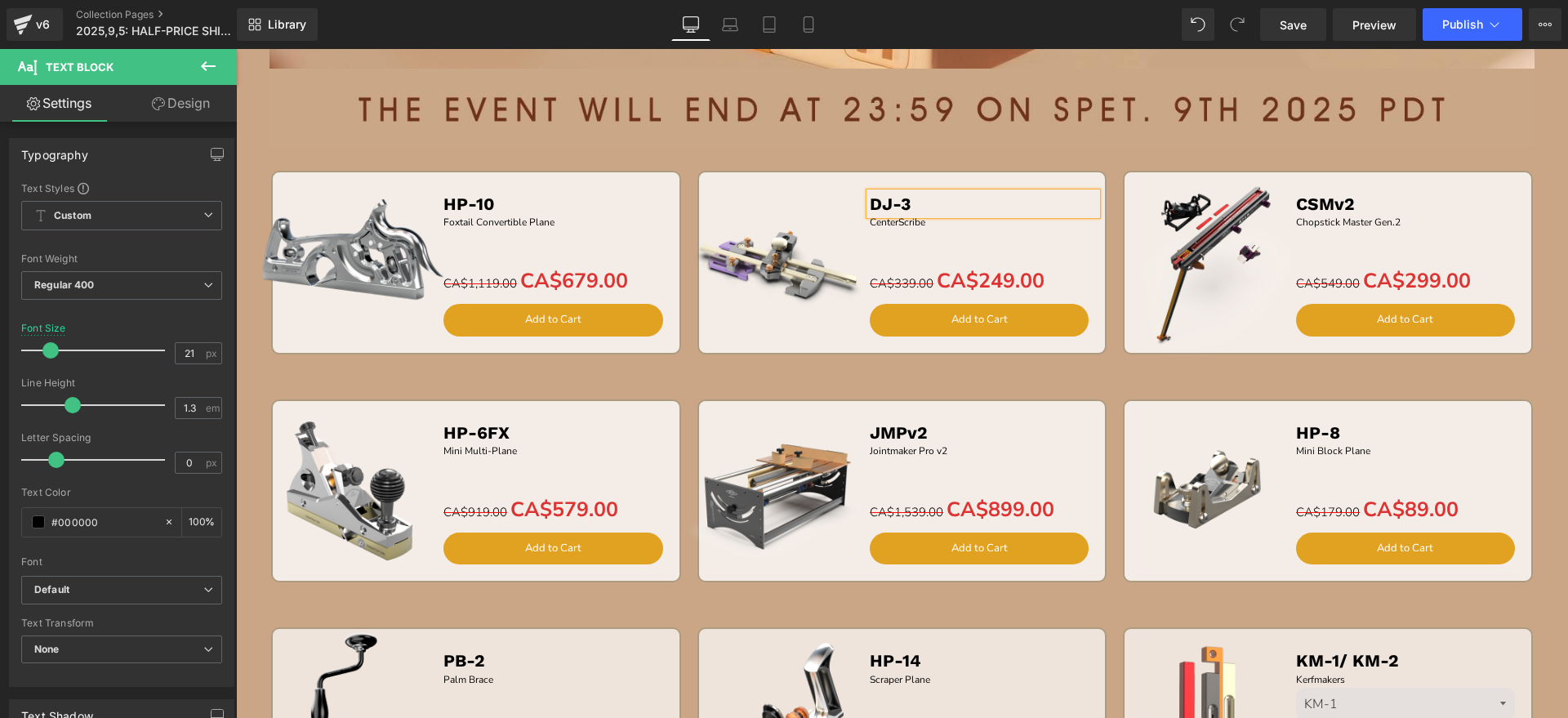
drag, startPoint x: 877, startPoint y: 223, endPoint x: 997, endPoint y: 223, distance: 120.0
click at [877, 223] on p "CenterScribe" at bounding box center [984, 222] width 228 height 16
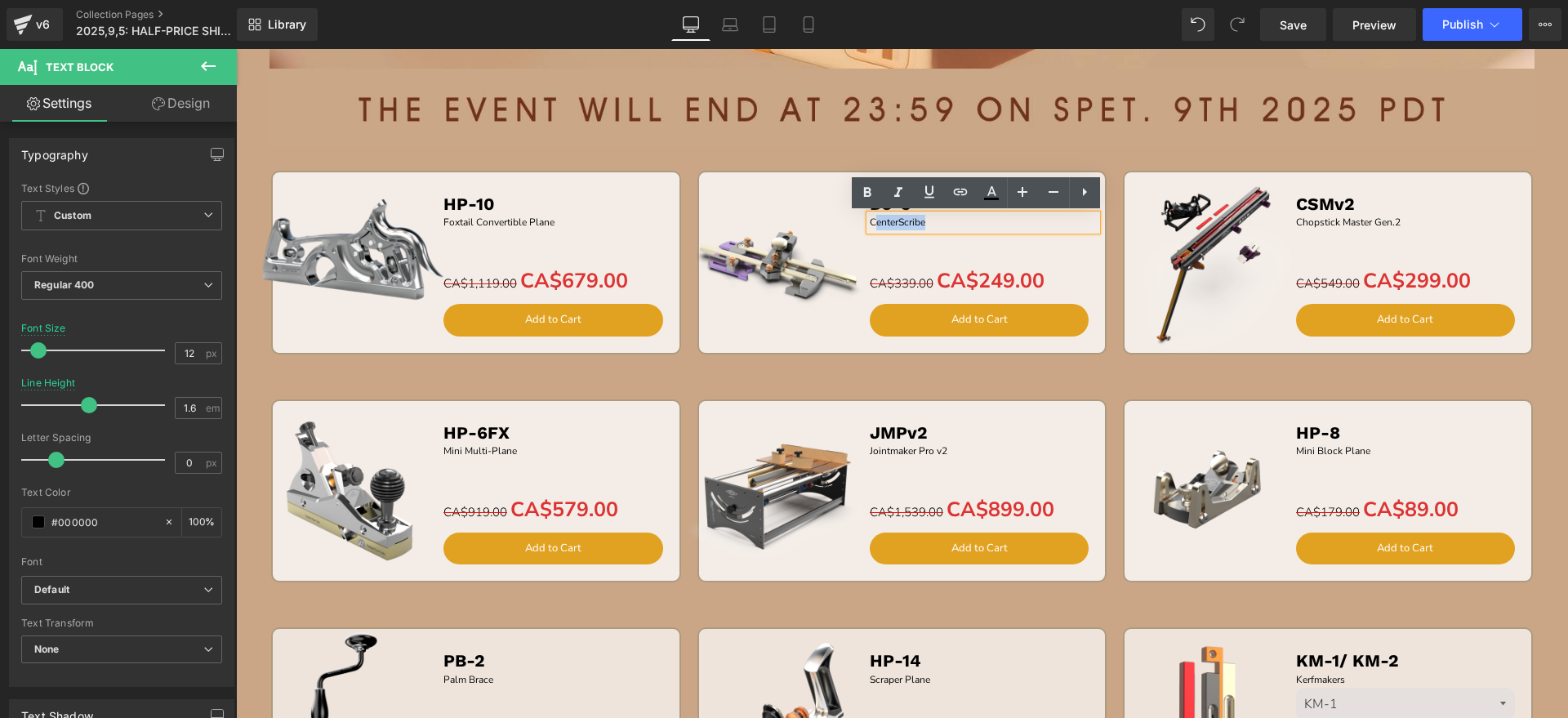
drag, startPoint x: 1000, startPoint y: 220, endPoint x: 867, endPoint y: 221, distance: 133.0
click at [870, 221] on p "CenterScribe" at bounding box center [984, 222] width 228 height 16
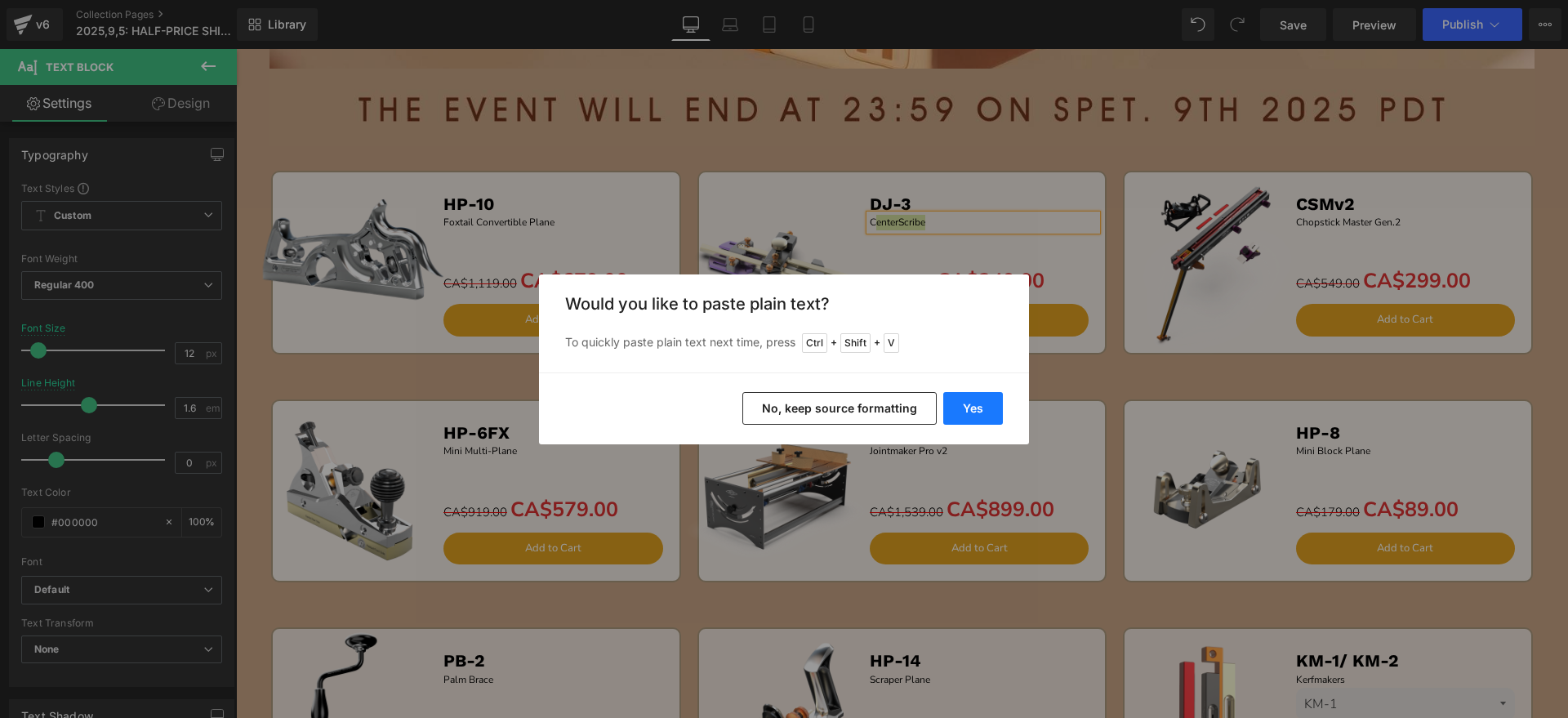
click at [970, 399] on button "Yes" at bounding box center [972, 408] width 59 height 33
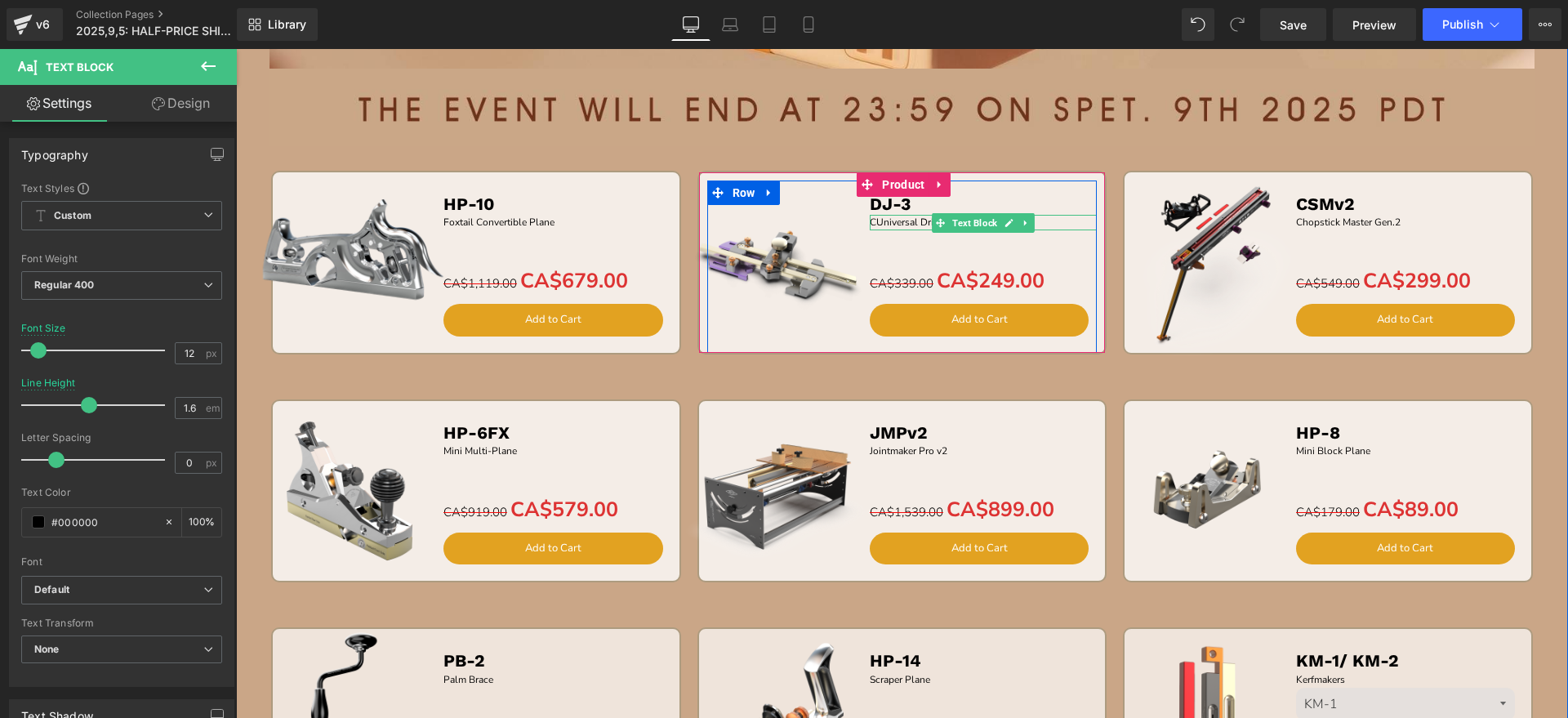
click at [870, 224] on p "CUniversal Drilling Jig" at bounding box center [984, 222] width 228 height 16
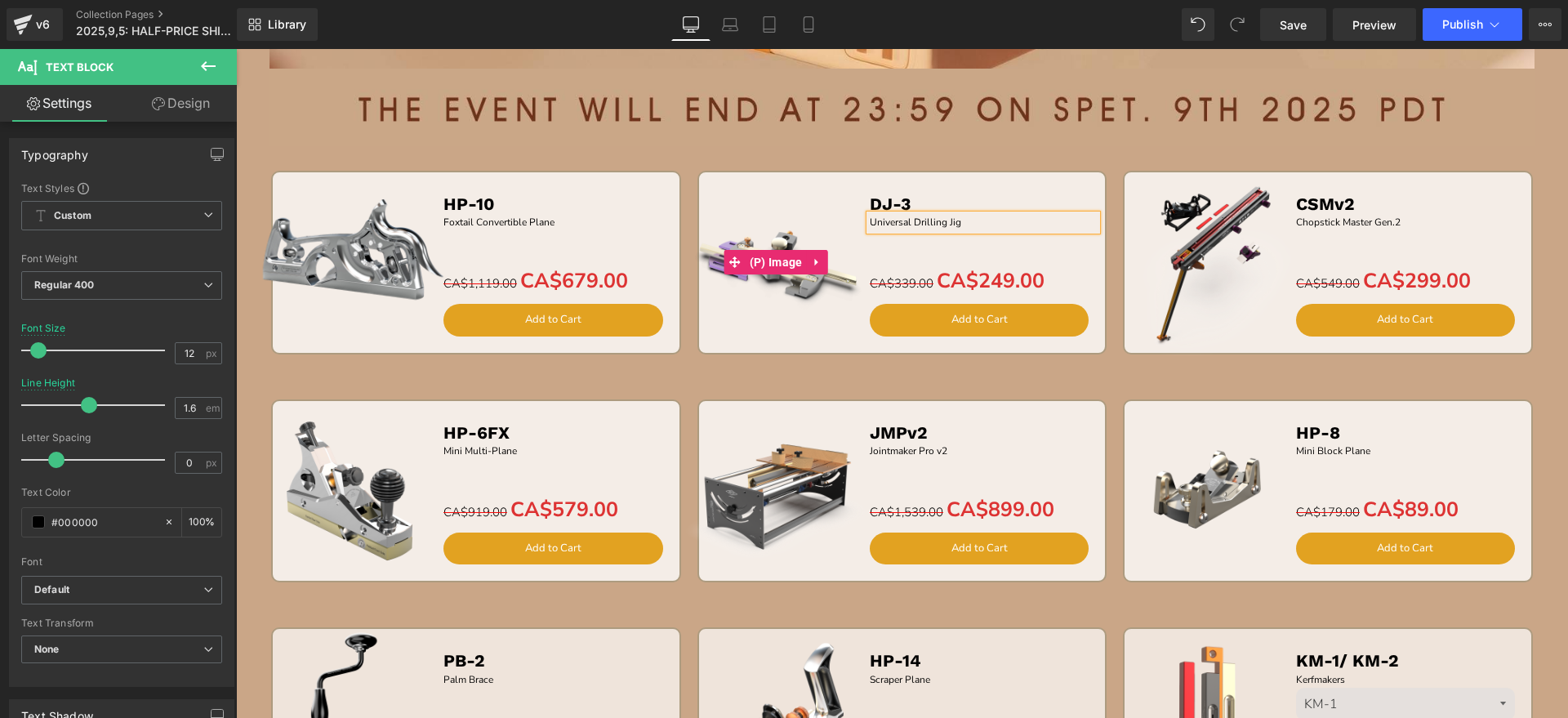
click at [773, 291] on img at bounding box center [776, 262] width 183 height 183
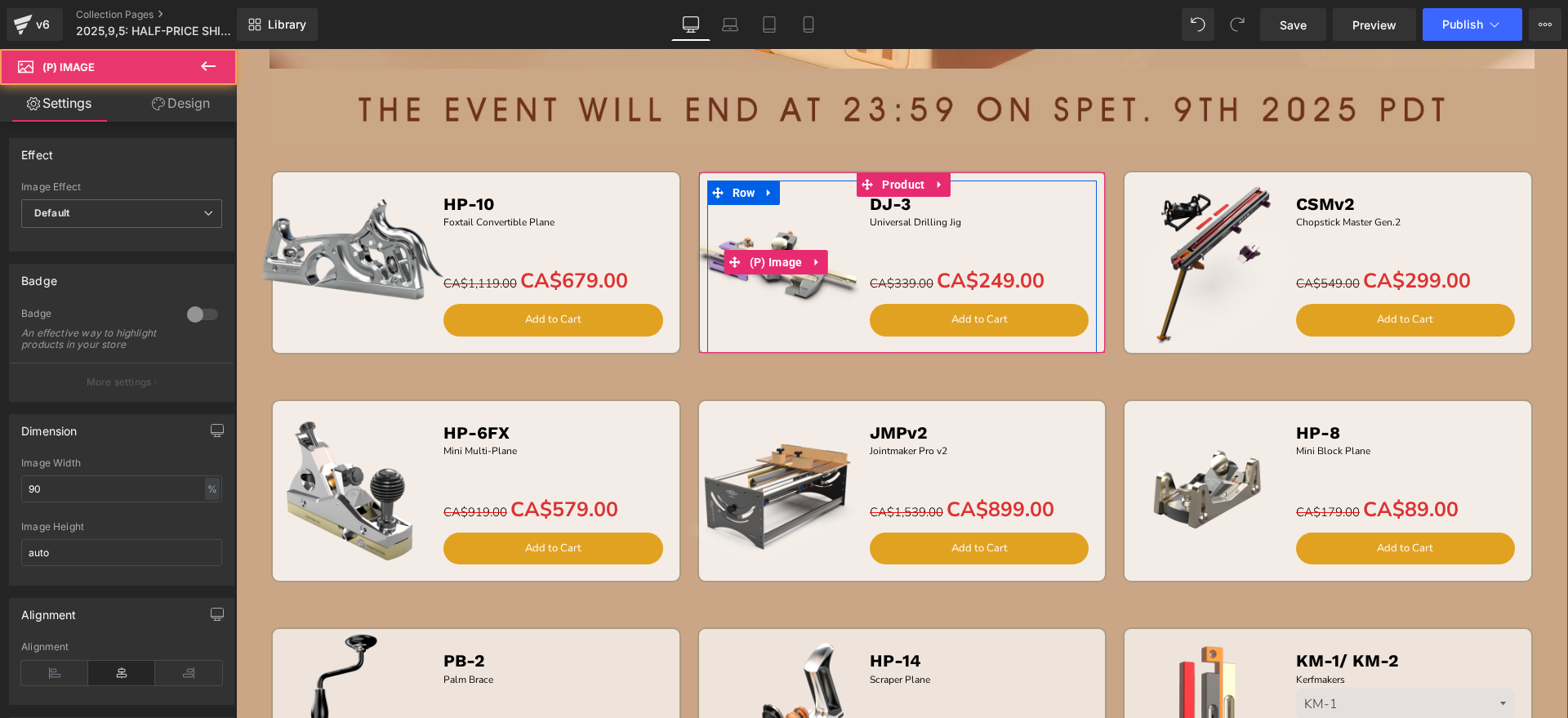
drag, startPoint x: 790, startPoint y: 220, endPoint x: 819, endPoint y: 205, distance: 32.6
click at [791, 219] on img at bounding box center [776, 262] width 183 height 183
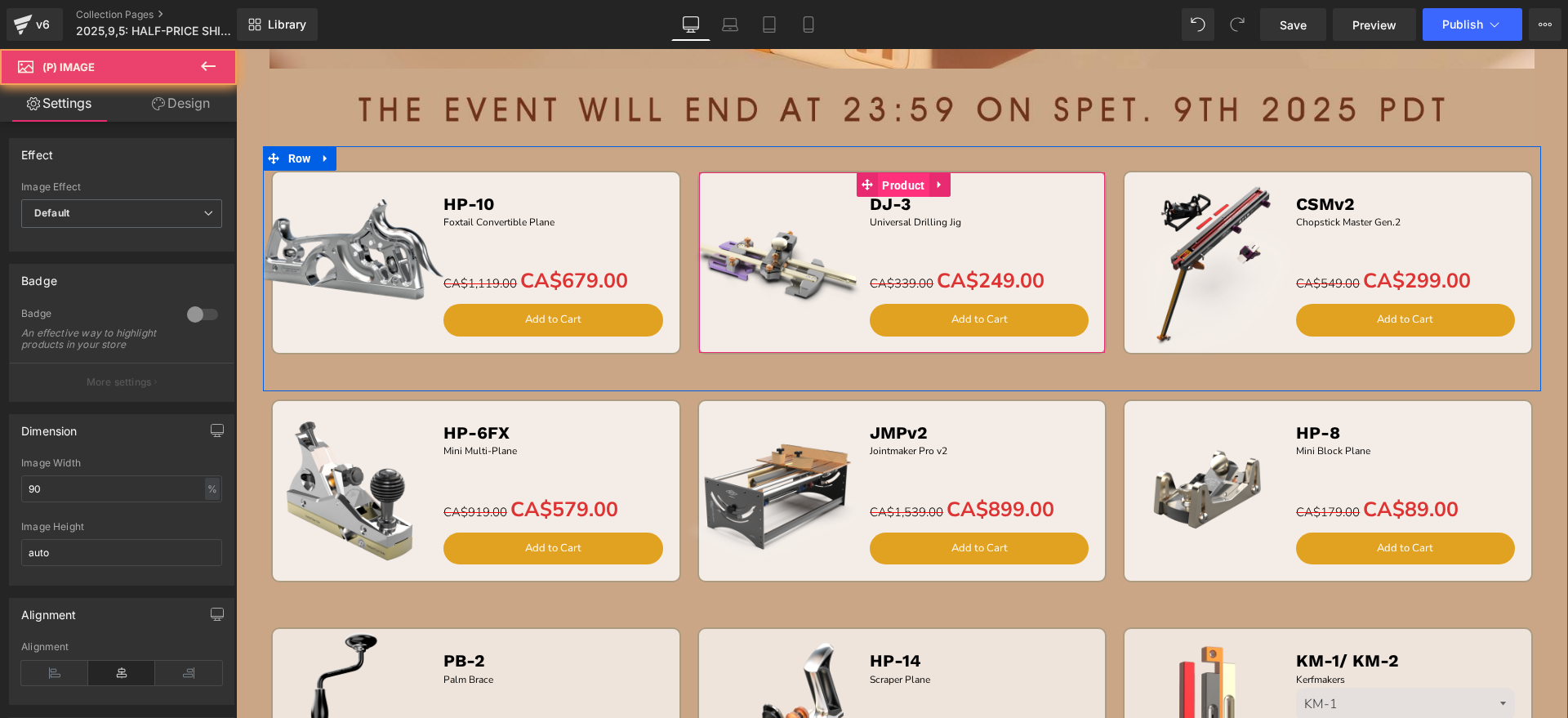
click at [881, 177] on span "Product" at bounding box center [903, 185] width 51 height 24
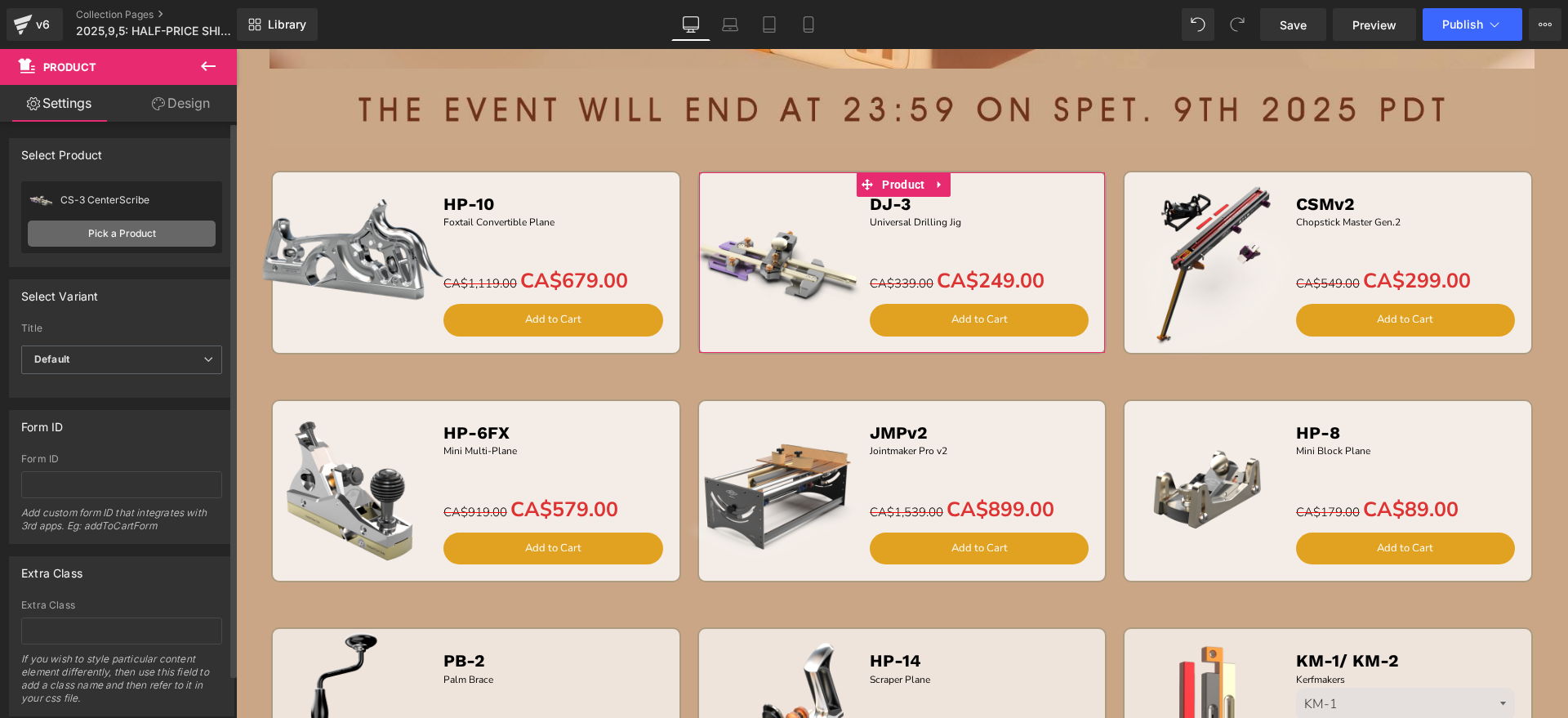
click at [140, 240] on link "Pick a Product" at bounding box center [122, 233] width 188 height 26
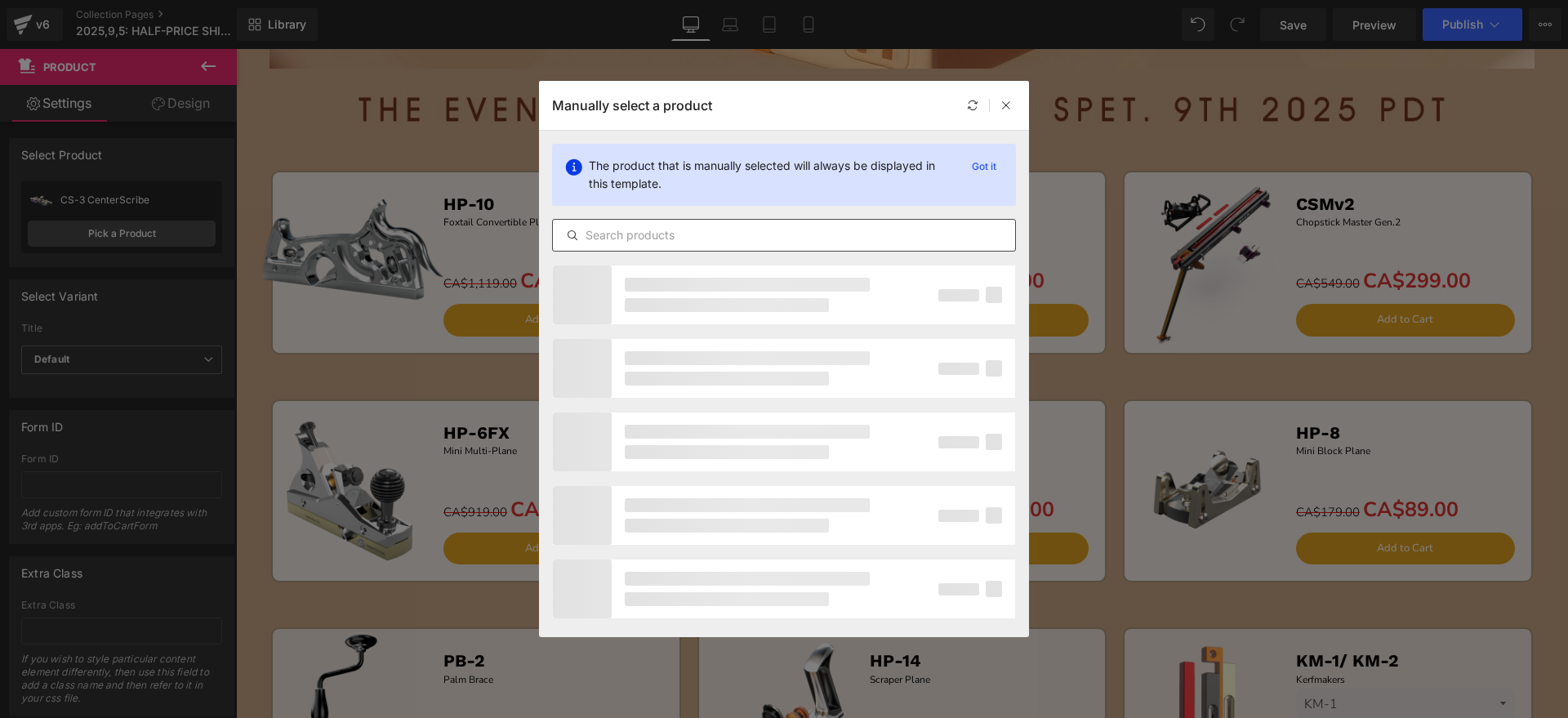
click at [734, 230] on input "text" at bounding box center [784, 235] width 463 height 19
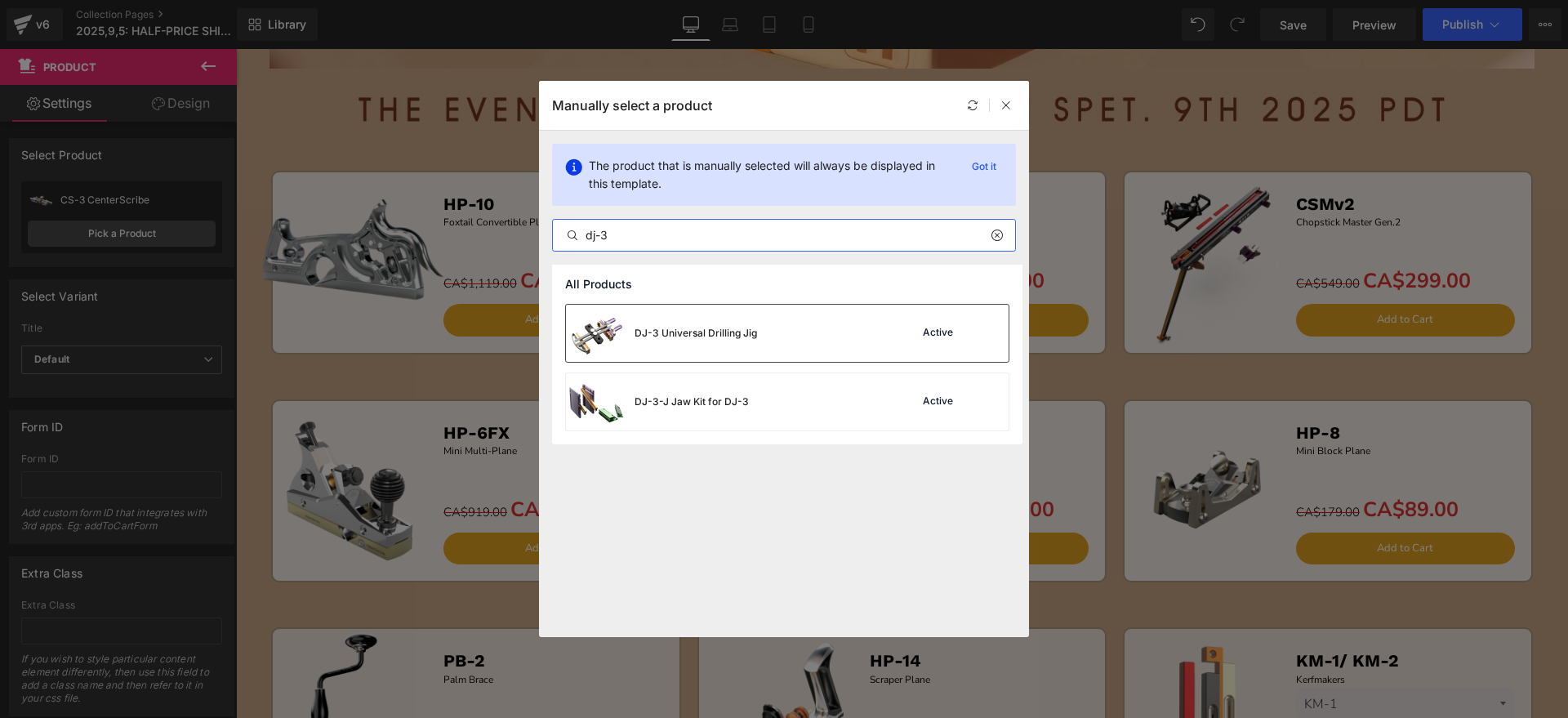
type input "dj-3"
click at [691, 331] on div "DJ-3 Universal Drilling Jig" at bounding box center [695, 332] width 123 height 15
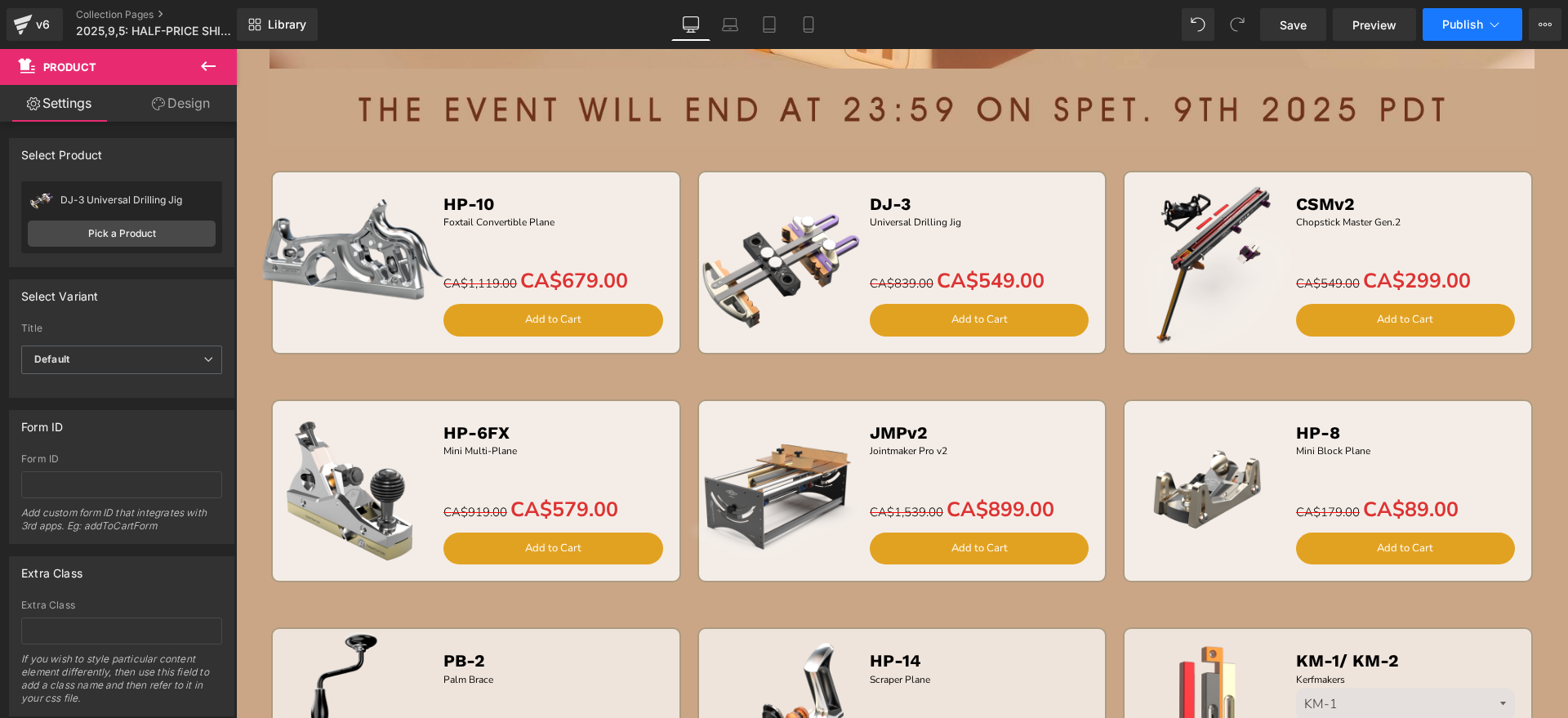
click at [1442, 28] on span "Publish" at bounding box center [1463, 23] width 41 height 13
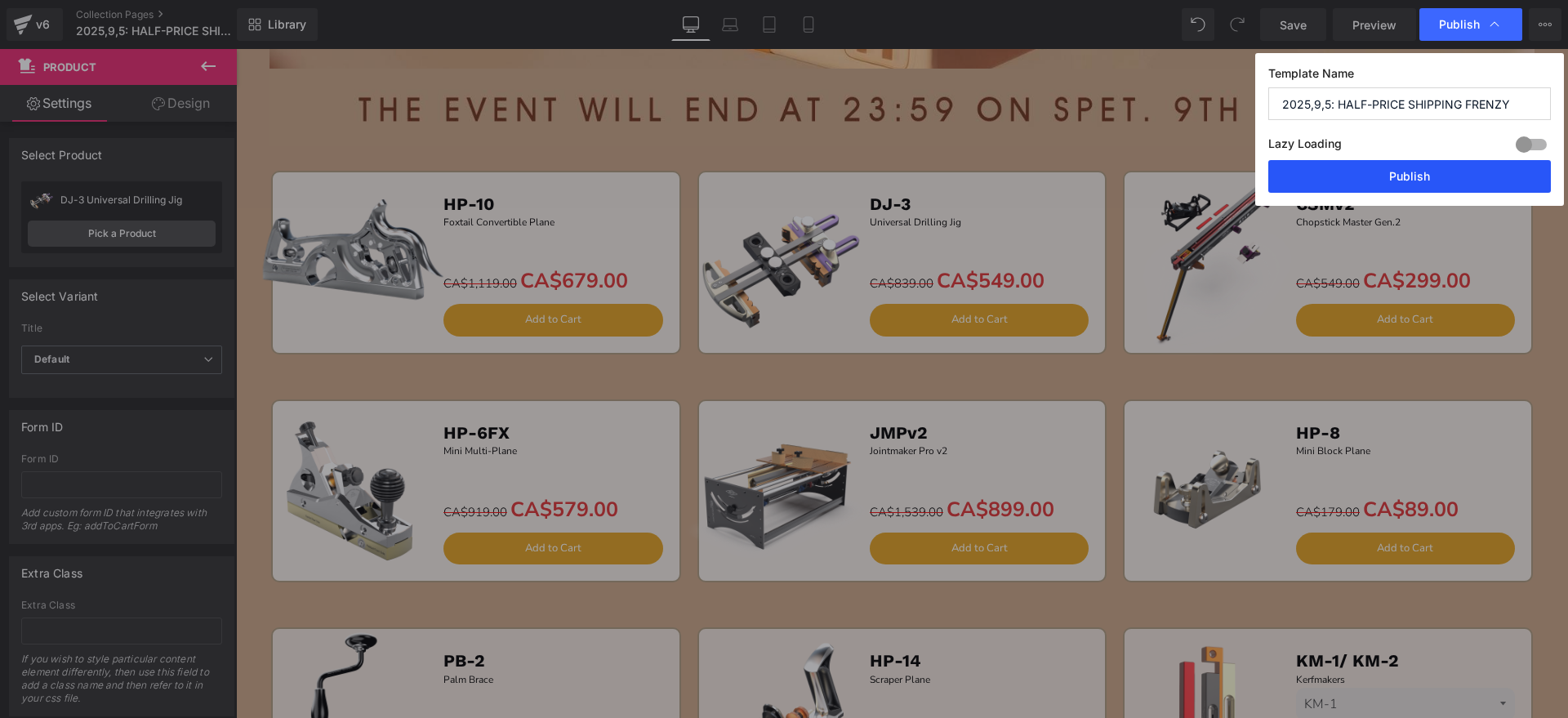
click at [1412, 183] on button "Publish" at bounding box center [1409, 176] width 282 height 33
